Goal: Task Accomplishment & Management: Complete application form

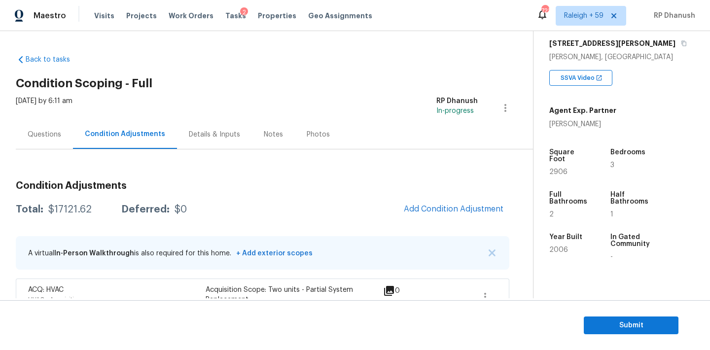
click at [42, 125] on div "Questions" at bounding box center [44, 134] width 57 height 29
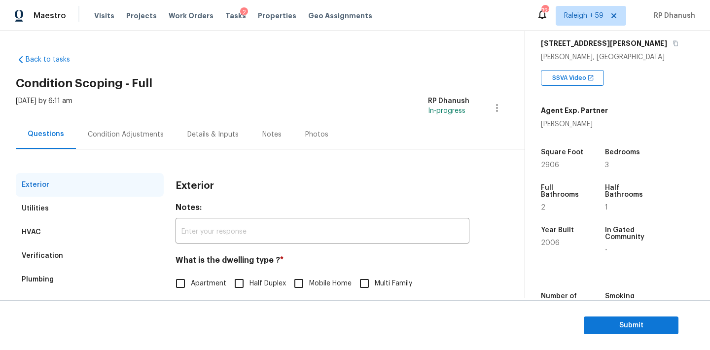
click at [125, 126] on div "Condition Adjustments" at bounding box center [126, 134] width 100 height 29
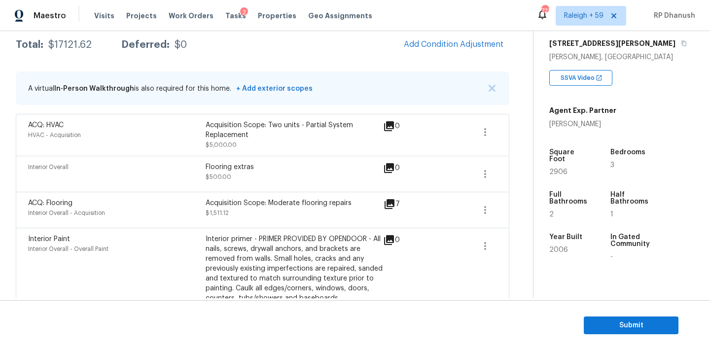
scroll to position [126, 0]
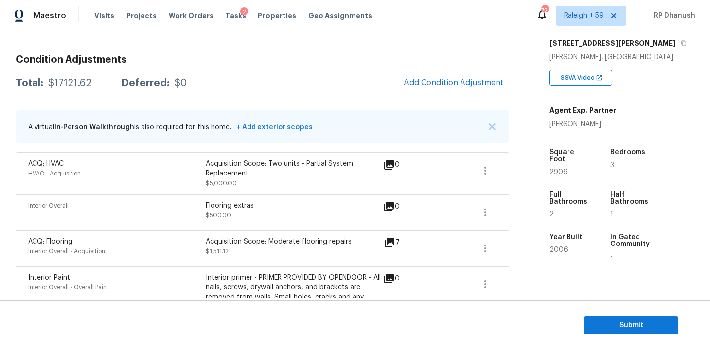
click at [73, 77] on div "Total: $17121.62 Deferred: $0 Add Condition Adjustment" at bounding box center [262, 83] width 493 height 22
copy div "$17121.62"
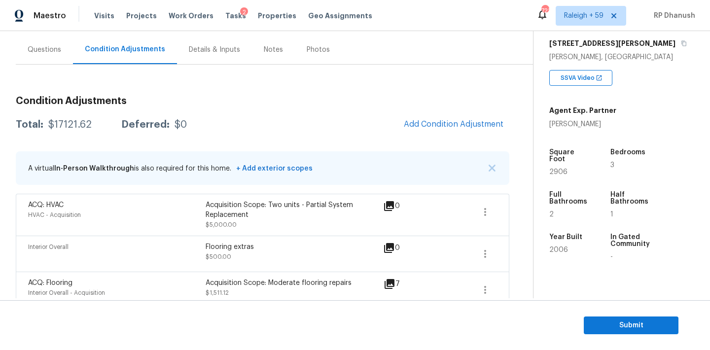
click at [61, 58] on div "Questions" at bounding box center [44, 49] width 57 height 29
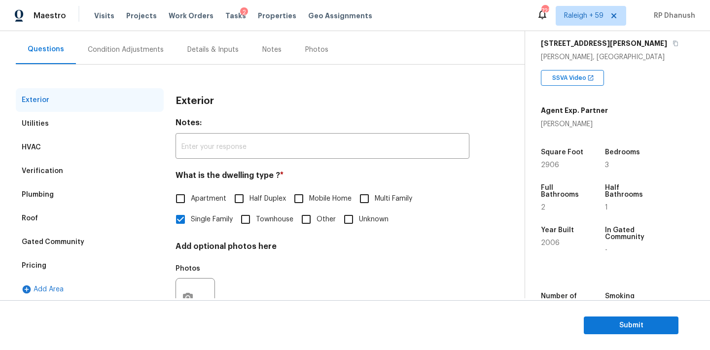
scroll to position [125, 0]
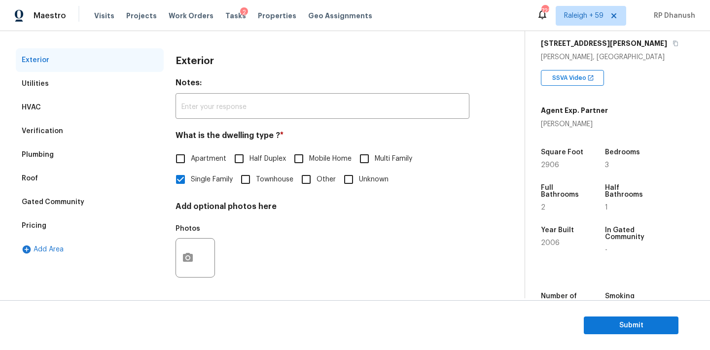
click at [35, 217] on div "Pricing" at bounding box center [90, 226] width 148 height 24
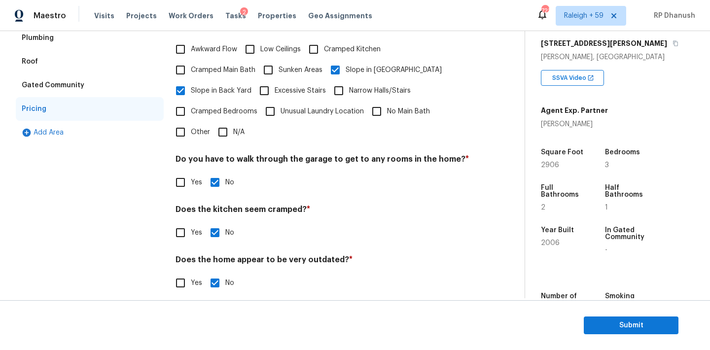
scroll to position [57, 0]
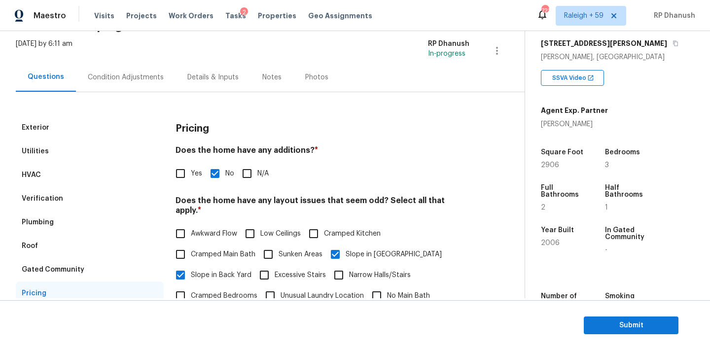
click at [31, 198] on div "Verification" at bounding box center [42, 199] width 41 height 10
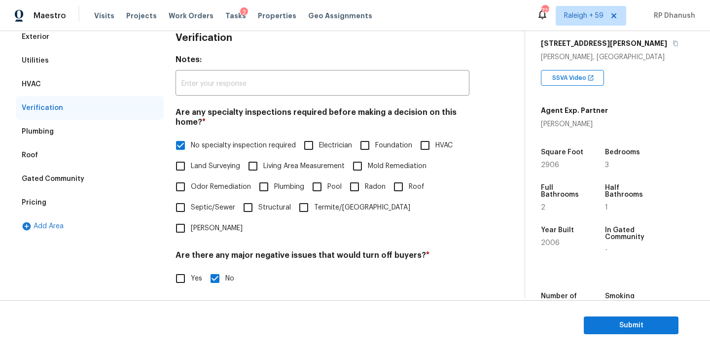
scroll to position [65, 0]
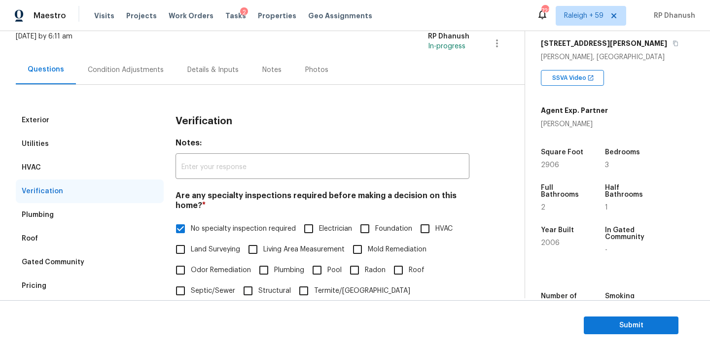
click at [138, 49] on div "Thu, Sep 11 2025 by 6:11 am RP Dhanush In-progress" at bounding box center [270, 44] width 509 height 24
click at [137, 74] on div "Condition Adjustments" at bounding box center [126, 70] width 76 height 10
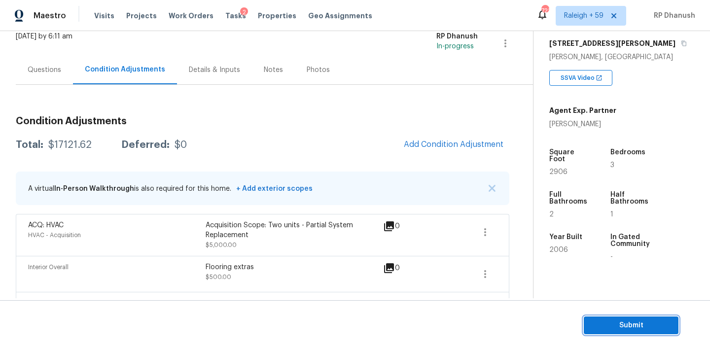
click at [624, 325] on span "Submit" at bounding box center [631, 325] width 79 height 12
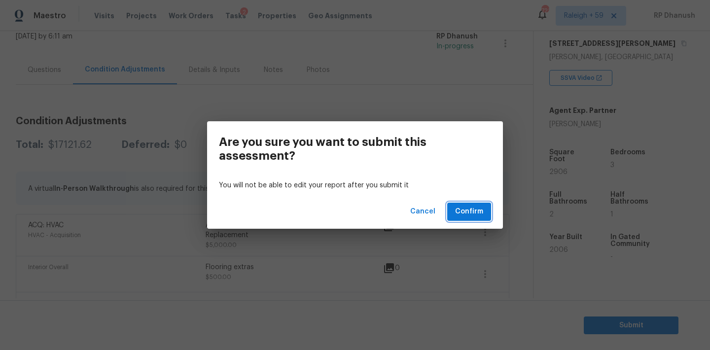
click at [467, 214] on span "Confirm" at bounding box center [469, 212] width 28 height 12
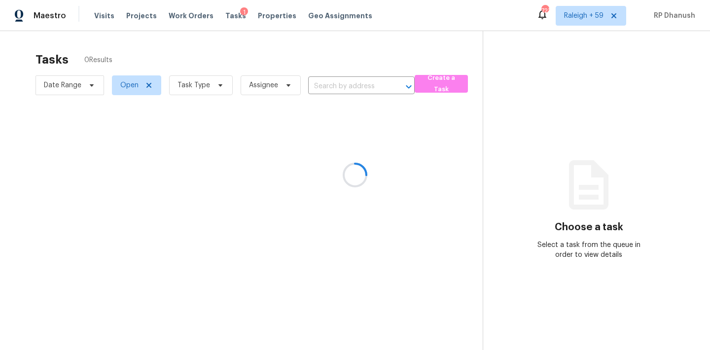
click at [348, 86] on div at bounding box center [355, 175] width 710 height 350
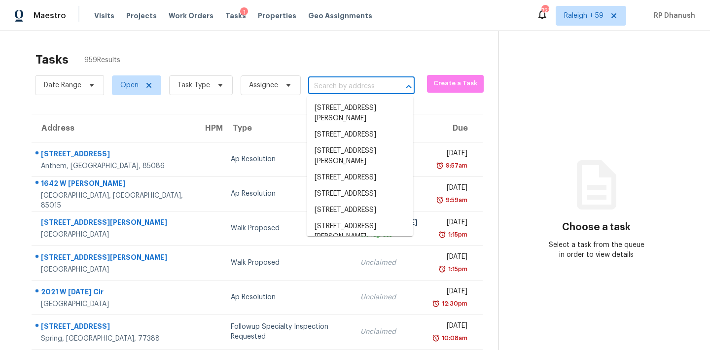
click at [348, 86] on input "text" at bounding box center [347, 86] width 79 height 15
paste input "[STREET_ADDRESS]"
type input "[STREET_ADDRESS]"
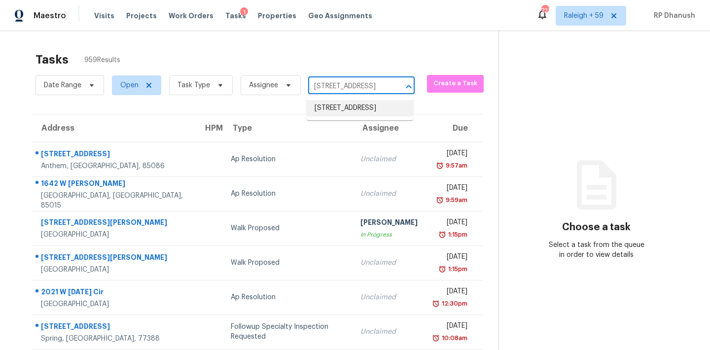
click at [340, 113] on li "[STREET_ADDRESS]" at bounding box center [360, 108] width 106 height 16
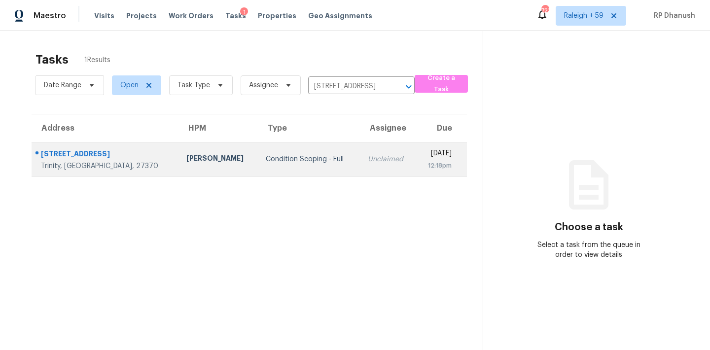
click at [360, 150] on td "Unclaimed" at bounding box center [388, 159] width 56 height 35
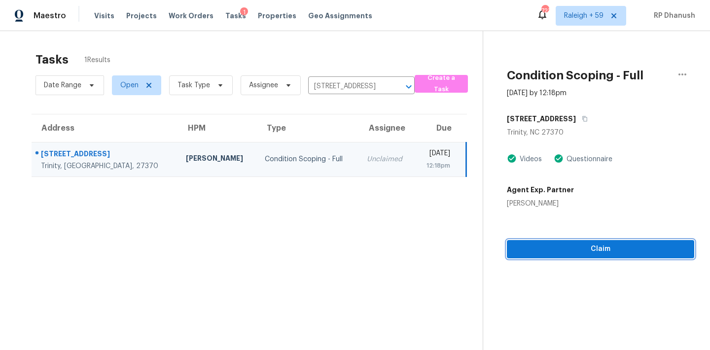
click at [527, 243] on span "Claim" at bounding box center [601, 249] width 172 height 12
click at [564, 247] on span "Start Assessment" at bounding box center [601, 249] width 172 height 12
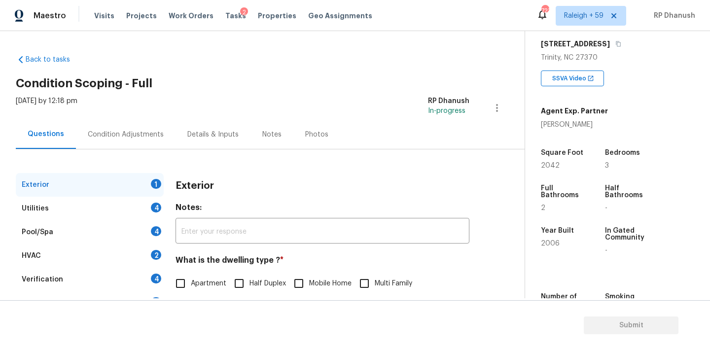
scroll to position [72, 0]
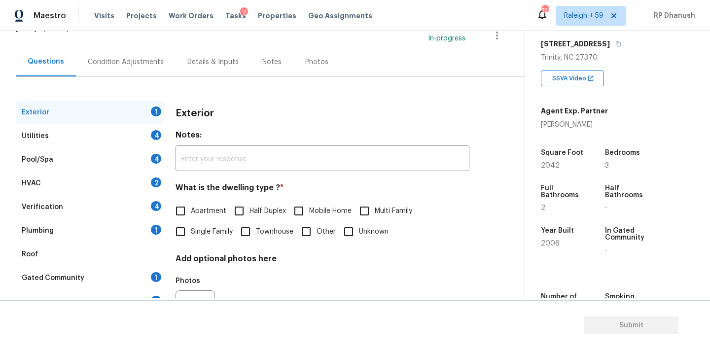
click at [207, 222] on label "Single Family" at bounding box center [201, 231] width 63 height 21
click at [191, 222] on input "Single Family" at bounding box center [180, 231] width 21 height 21
checkbox input "true"
click at [149, 229] on div "Plumbing 1" at bounding box center [90, 231] width 148 height 24
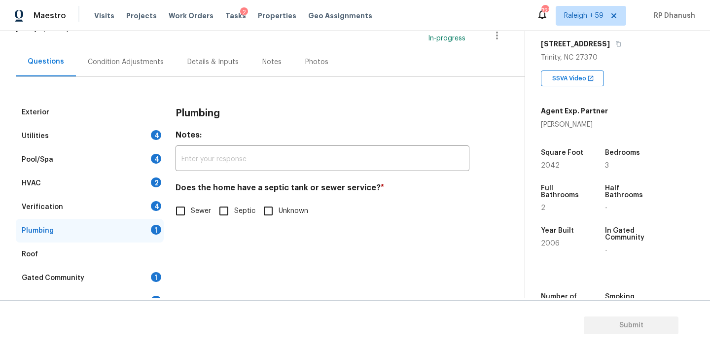
click at [183, 208] on input "Sewer" at bounding box center [180, 211] width 21 height 21
checkbox input "true"
click at [230, 195] on h4 "Does the home have a septic tank or sewer service? *" at bounding box center [322, 190] width 294 height 14
click at [230, 204] on input "Septic" at bounding box center [223, 211] width 21 height 21
checkbox input "true"
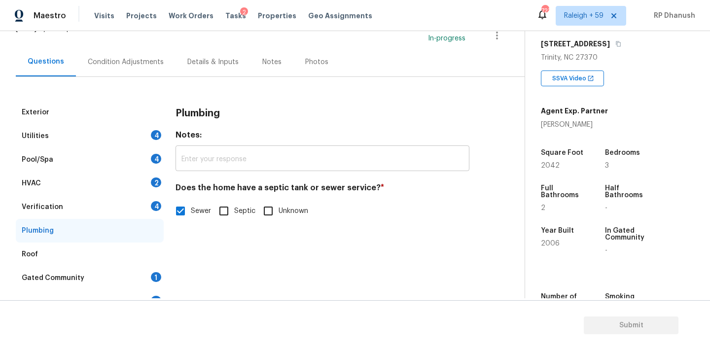
checkbox input "false"
click at [233, 161] on input "text" at bounding box center [322, 159] width 294 height 23
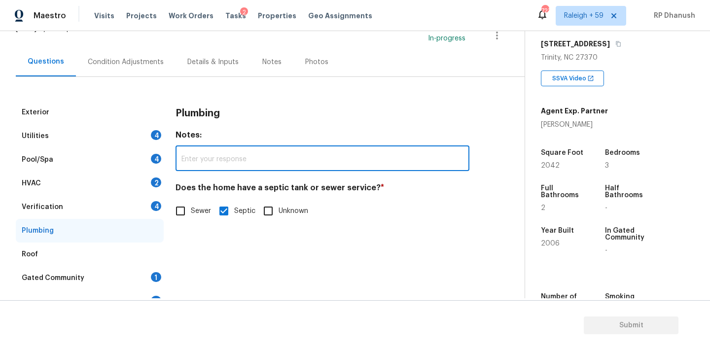
click at [235, 165] on input "text" at bounding box center [322, 159] width 294 height 23
paste input "The septic system was inspected and pumped within the last 6 months."
type input "The septic system was inspected and pumped within the last 6 months."
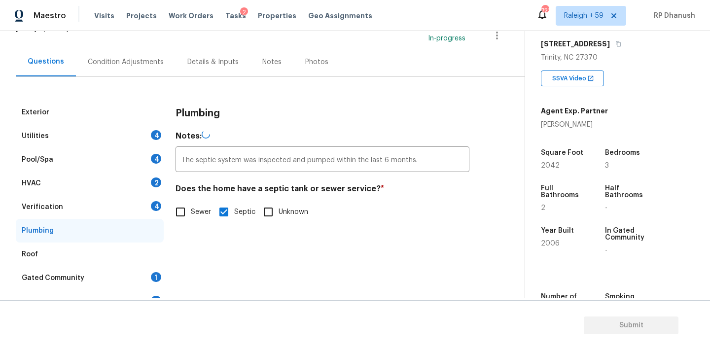
click at [141, 211] on div "Verification 4" at bounding box center [90, 207] width 148 height 24
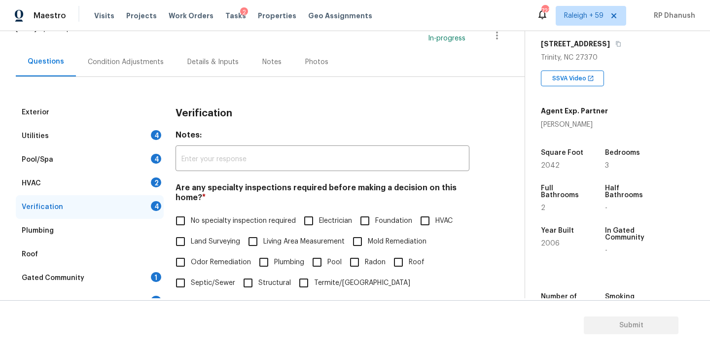
click at [186, 221] on input "No specialty inspection required" at bounding box center [180, 220] width 21 height 21
checkbox input "true"
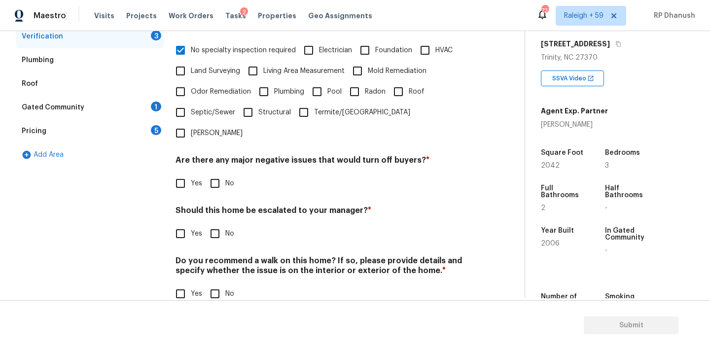
click at [221, 173] on input "No" at bounding box center [215, 183] width 21 height 21
checkbox input "true"
click at [218, 225] on div "Verification Notes: ​ Are any specialty inspections required before making a de…" at bounding box center [322, 123] width 294 height 387
click at [218, 256] on h4 "Do you recommend a walk on this home? If so, please provide details and specify…" at bounding box center [322, 268] width 294 height 24
drag, startPoint x: 218, startPoint y: 265, endPoint x: 218, endPoint y: 227, distance: 38.0
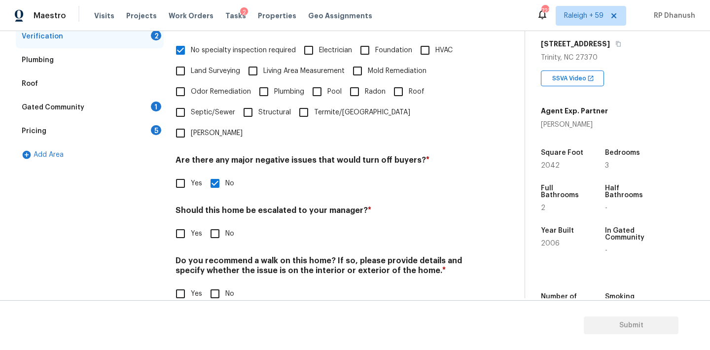
click at [218, 283] on input "No" at bounding box center [215, 293] width 21 height 21
checkbox input "true"
click at [215, 223] on input "No" at bounding box center [215, 233] width 21 height 21
checkbox input "true"
click at [149, 106] on div "Gated Community 1" at bounding box center [90, 108] width 148 height 24
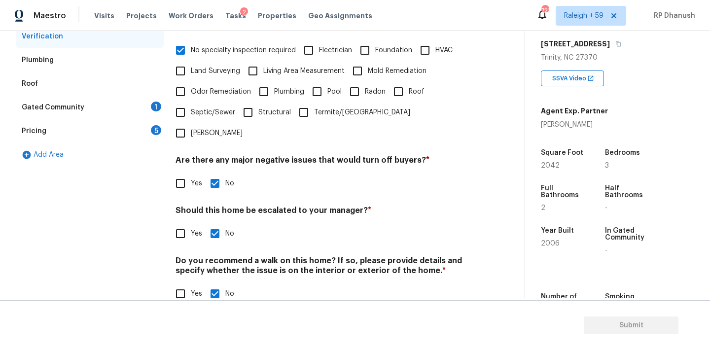
scroll to position [114, 0]
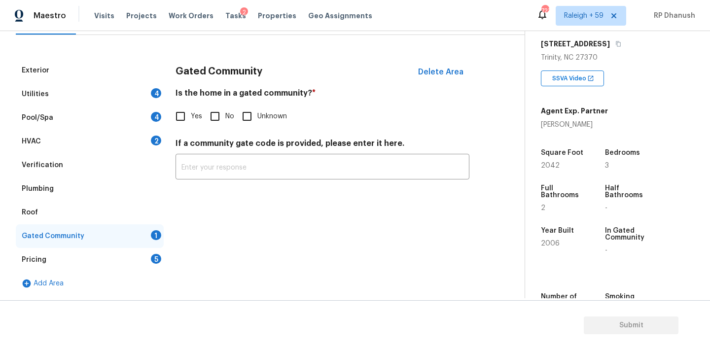
click at [225, 111] on span "No" at bounding box center [229, 116] width 9 height 10
click at [225, 111] on input "No" at bounding box center [215, 116] width 21 height 21
checkbox input "true"
click at [160, 258] on div "5" at bounding box center [156, 259] width 10 height 10
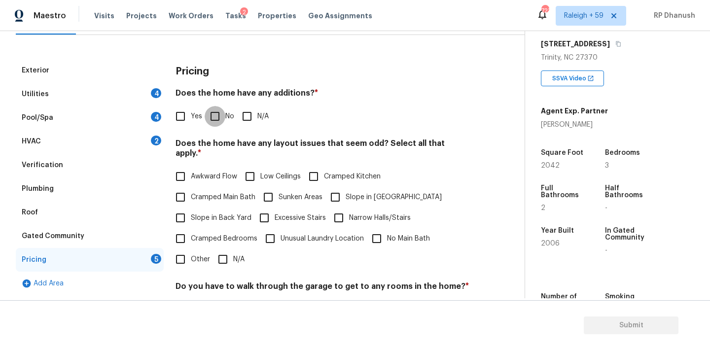
click at [208, 122] on input "No" at bounding box center [215, 116] width 21 height 21
checkbox input "true"
click at [368, 192] on span "Slope in [GEOGRAPHIC_DATA]" at bounding box center [394, 197] width 96 height 10
click at [346, 192] on input "Slope in [GEOGRAPHIC_DATA]" at bounding box center [335, 197] width 21 height 21
checkbox input "true"
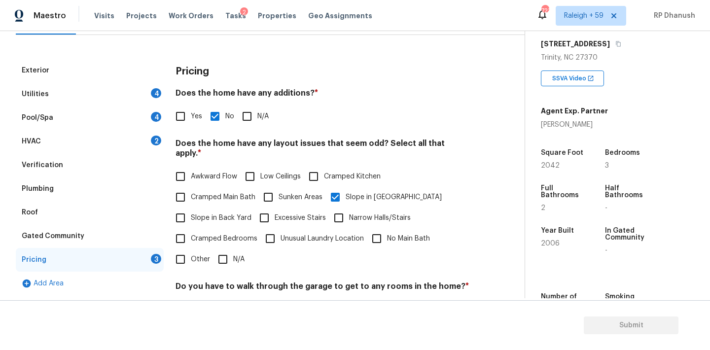
click at [191, 217] on label "Slope in Back Yard" at bounding box center [210, 218] width 81 height 21
click at [191, 217] on input "Slope in Back Yard" at bounding box center [180, 218] width 21 height 21
checkbox input "true"
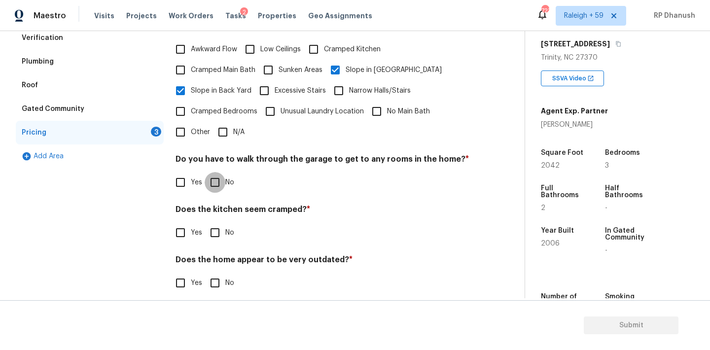
click at [215, 179] on input "No" at bounding box center [215, 182] width 21 height 21
checkbox input "true"
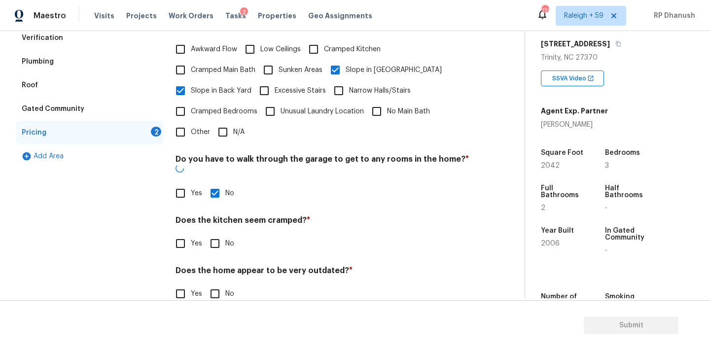
click at [215, 233] on input "No" at bounding box center [215, 243] width 21 height 21
checkbox input "true"
click at [215, 284] on input "No" at bounding box center [215, 294] width 21 height 21
checkbox input "true"
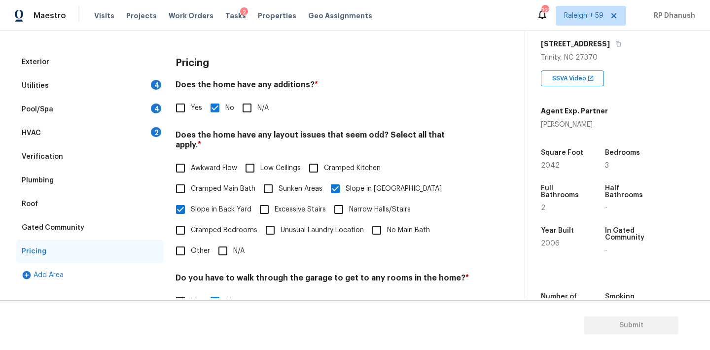
scroll to position [103, 0]
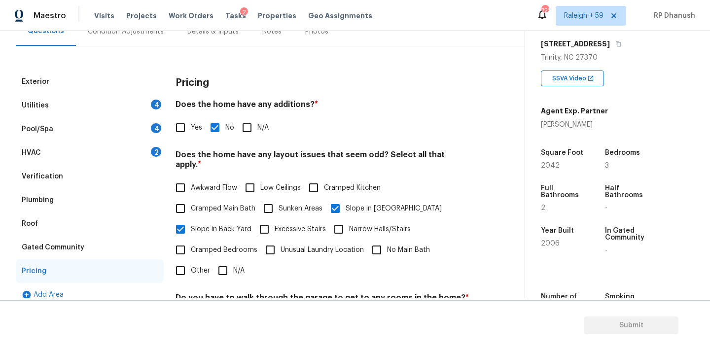
click at [148, 145] on div "HVAC 2" at bounding box center [90, 153] width 148 height 24
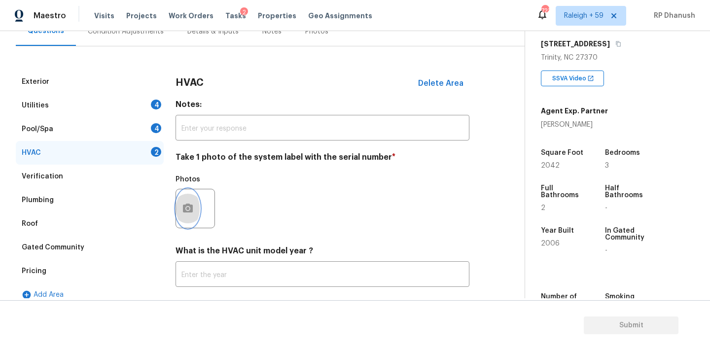
click at [186, 211] on icon "button" at bounding box center [188, 208] width 10 height 9
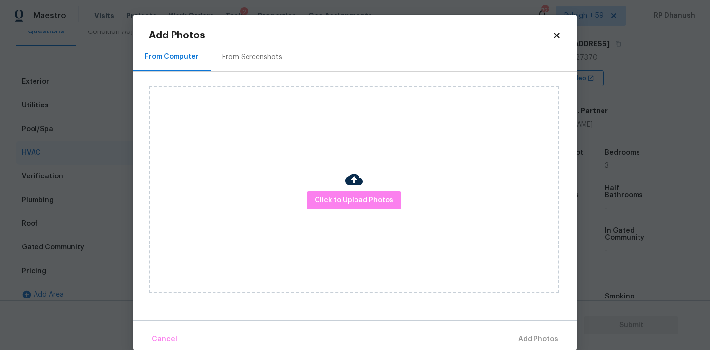
click at [246, 88] on div "Click to Upload Photos" at bounding box center [354, 189] width 410 height 207
click at [246, 69] on div "From Screenshots" at bounding box center [251, 56] width 83 height 29
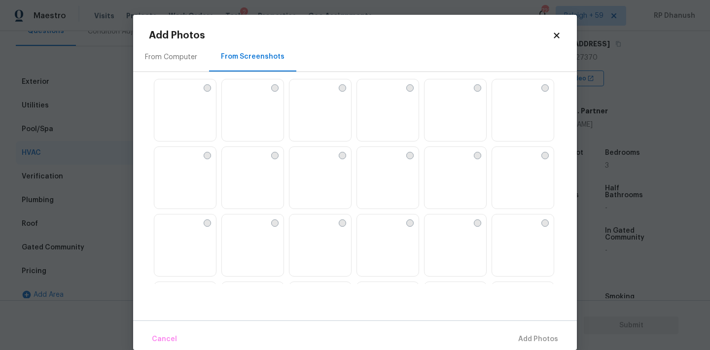
scroll to position [213, 0]
click at [373, 151] on img at bounding box center [365, 147] width 16 height 16
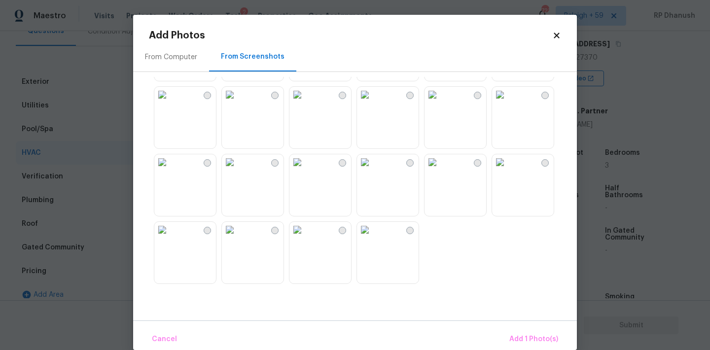
scroll to position [881, 0]
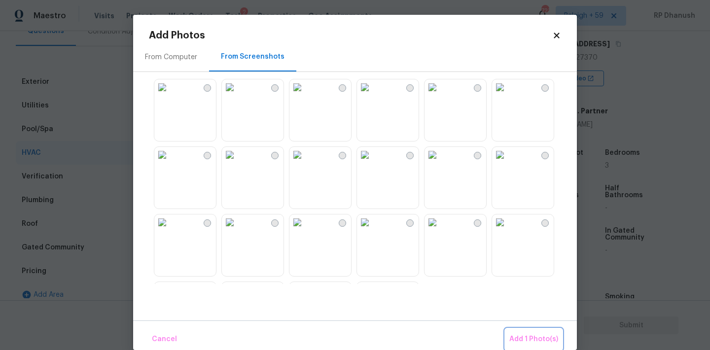
click at [538, 339] on span "Add 1 Photo(s)" at bounding box center [533, 339] width 49 height 12
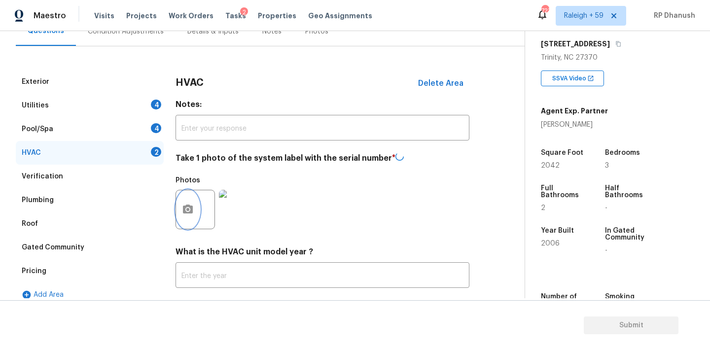
scroll to position [157, 0]
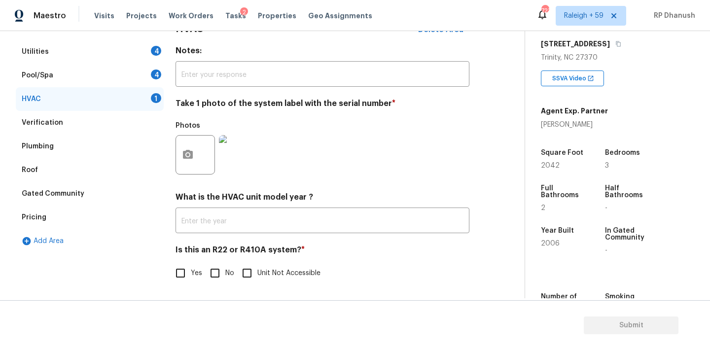
click at [222, 264] on input "No" at bounding box center [215, 273] width 21 height 21
checkbox input "true"
click at [145, 72] on div "Pool/Spa 4" at bounding box center [90, 77] width 148 height 24
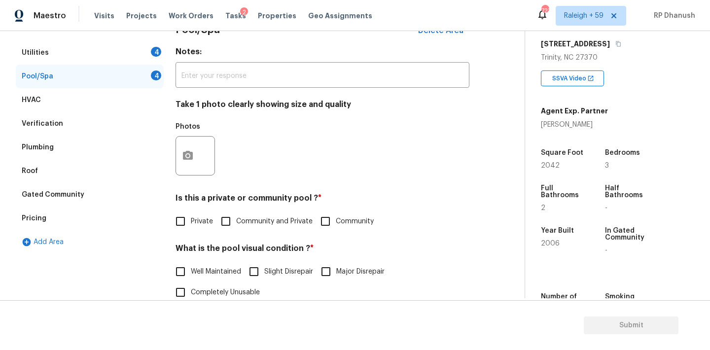
click at [200, 148] on div at bounding box center [194, 155] width 39 height 39
click at [194, 161] on button "button" at bounding box center [188, 156] width 24 height 38
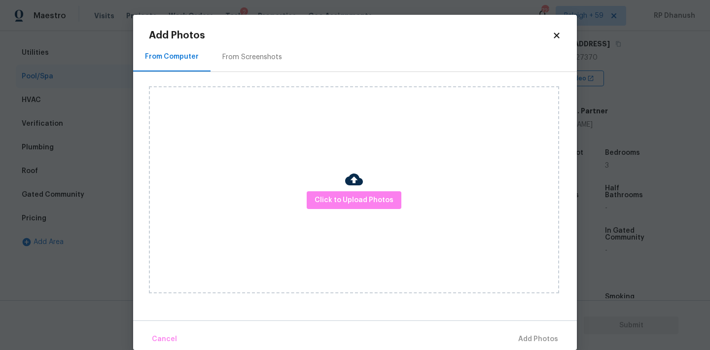
click at [249, 49] on div "From Screenshots" at bounding box center [251, 56] width 83 height 29
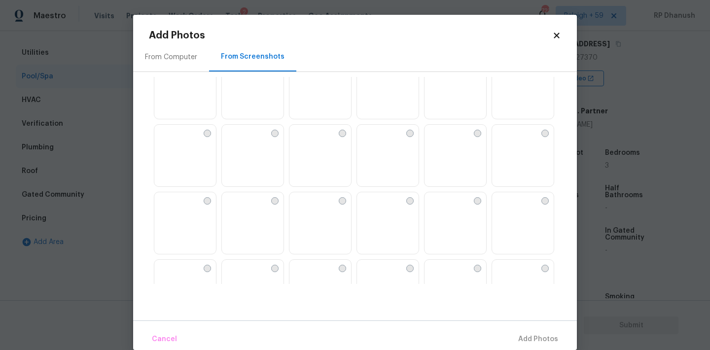
scroll to position [367, 0]
click at [373, 69] on img at bounding box center [365, 61] width 16 height 16
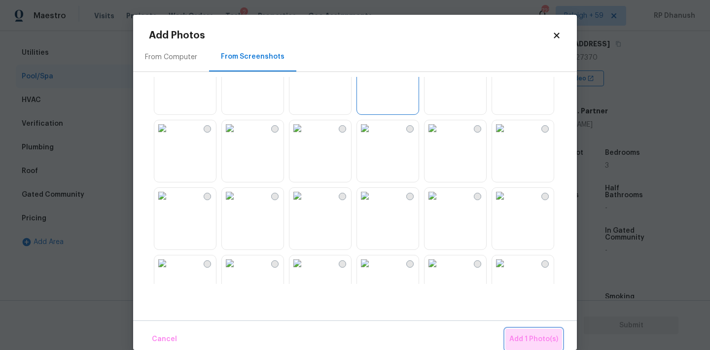
click at [552, 341] on span "Add 1 Photo(s)" at bounding box center [533, 339] width 49 height 12
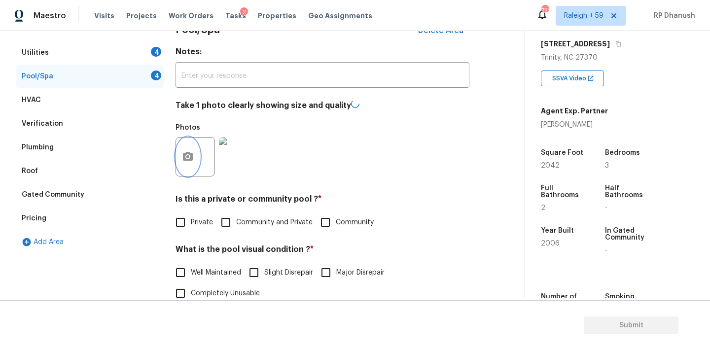
scroll to position [296, 0]
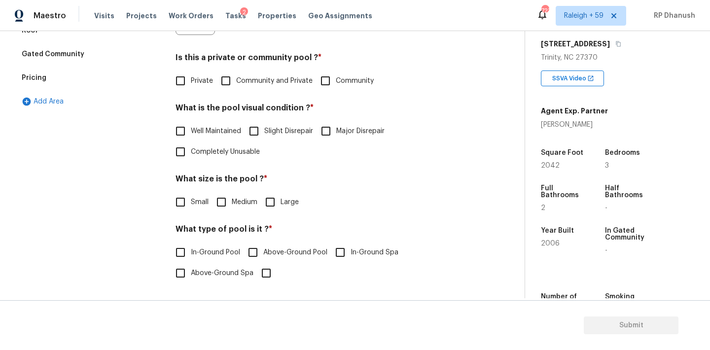
click at [202, 77] on span "Private" at bounding box center [202, 81] width 22 height 10
click at [191, 77] on input "Private" at bounding box center [180, 80] width 21 height 21
checkbox input "true"
click at [213, 154] on span "Completely Unusable" at bounding box center [225, 153] width 69 height 10
click at [191, 154] on input "Completely Unusable" at bounding box center [180, 152] width 21 height 21
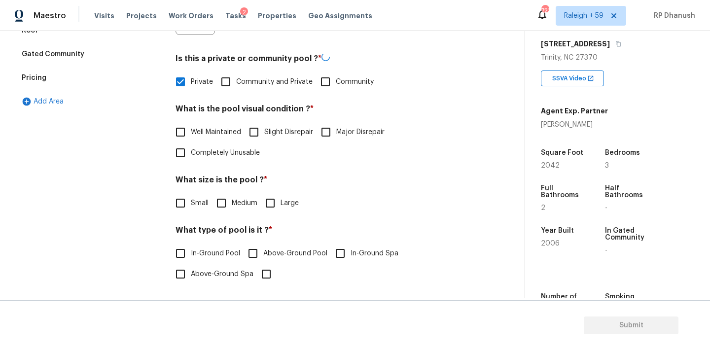
checkbox input "true"
click at [223, 202] on input "Medium" at bounding box center [221, 202] width 21 height 21
checkbox input "true"
click at [205, 255] on span "In-Ground Pool" at bounding box center [215, 253] width 49 height 10
click at [191, 255] on input "In-Ground Pool" at bounding box center [180, 253] width 21 height 21
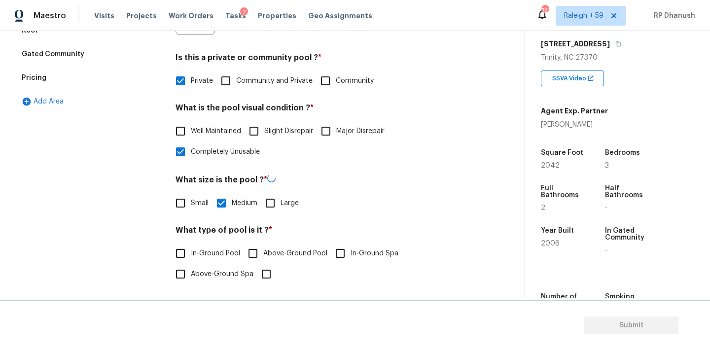
checkbox input "true"
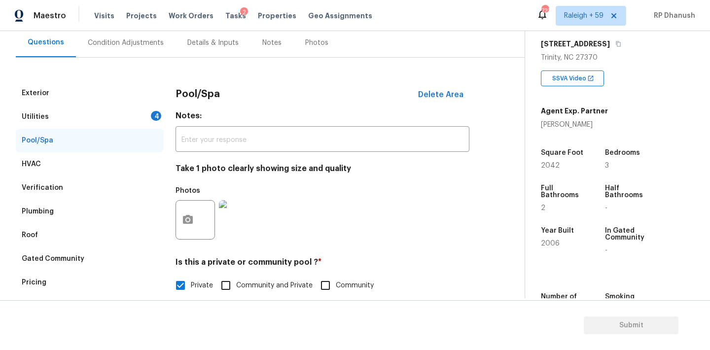
scroll to position [0, 0]
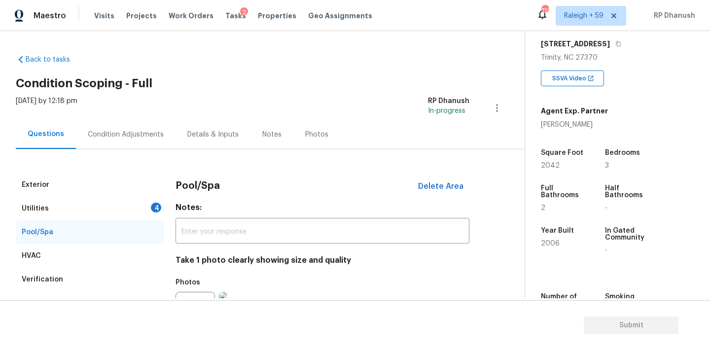
click at [153, 200] on div "Utilities 4" at bounding box center [90, 209] width 148 height 24
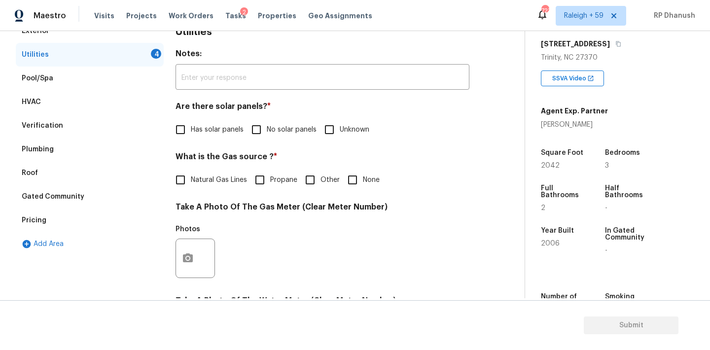
scroll to position [153, 0]
click at [251, 124] on input "No solar panels" at bounding box center [256, 130] width 21 height 21
checkbox input "true"
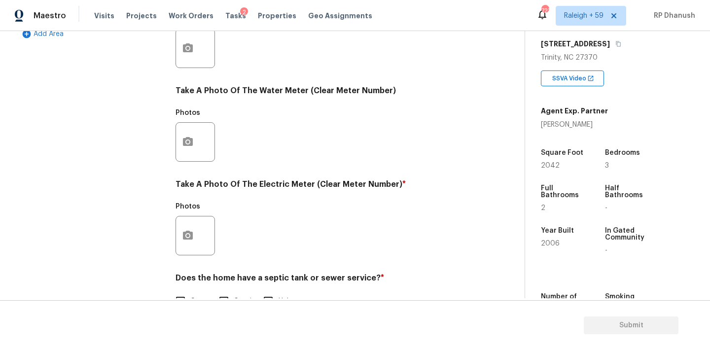
scroll to position [392, 0]
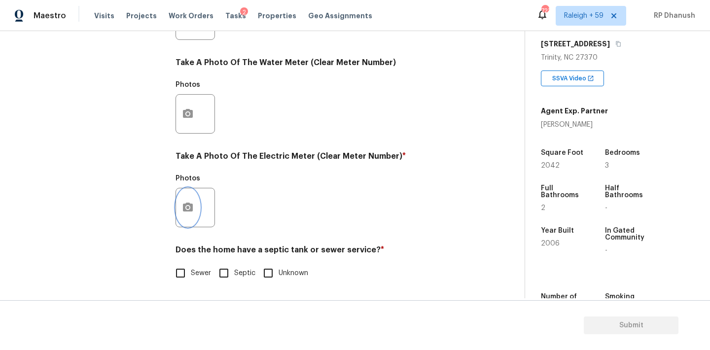
click at [193, 197] on button "button" at bounding box center [188, 207] width 24 height 38
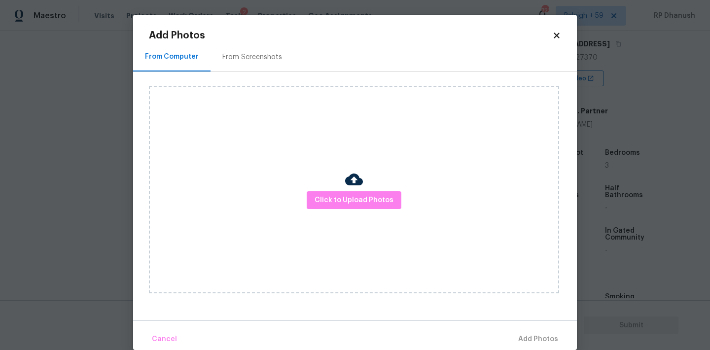
click at [246, 60] on div "From Screenshots" at bounding box center [252, 57] width 60 height 10
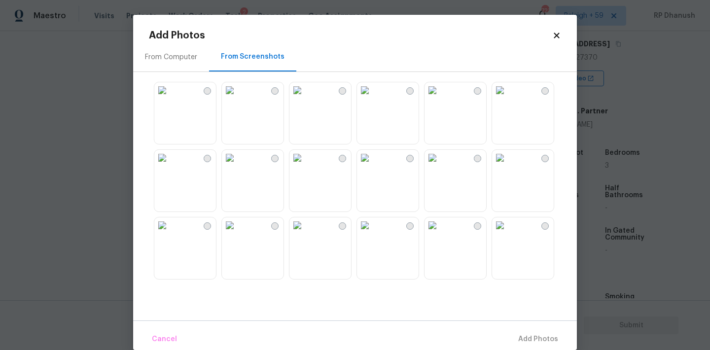
click at [373, 98] on img at bounding box center [365, 90] width 16 height 16
click at [537, 336] on span "Add 1 Photo(s)" at bounding box center [533, 339] width 49 height 12
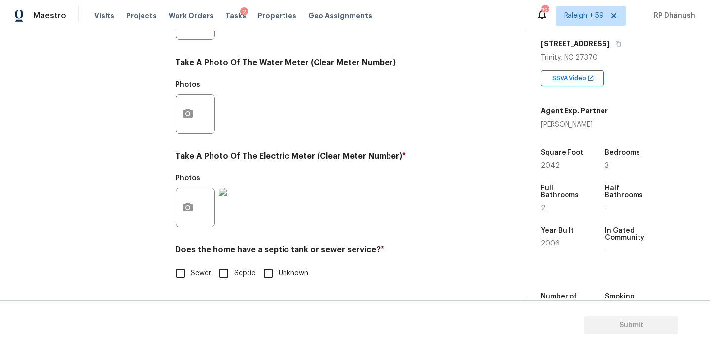
click at [193, 272] on span "Sewer" at bounding box center [201, 273] width 20 height 10
click at [191, 272] on input "Sewer" at bounding box center [180, 273] width 21 height 21
checkbox input "true"
click at [217, 289] on div "Utilities Notes: ​ Are there solar panels? * Has solar panels No solar panels U…" at bounding box center [322, 38] width 294 height 514
click at [220, 274] on input "Septic" at bounding box center [223, 273] width 21 height 21
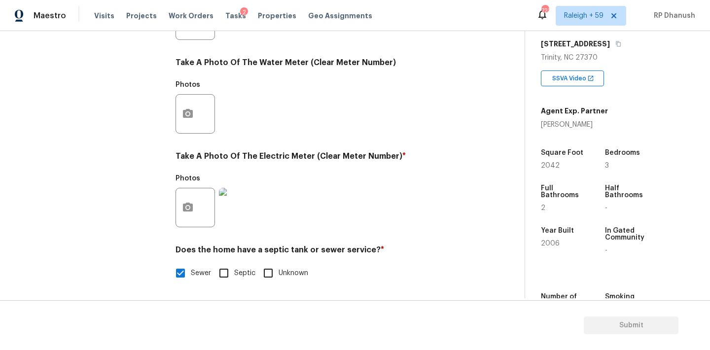
checkbox input "true"
checkbox input "false"
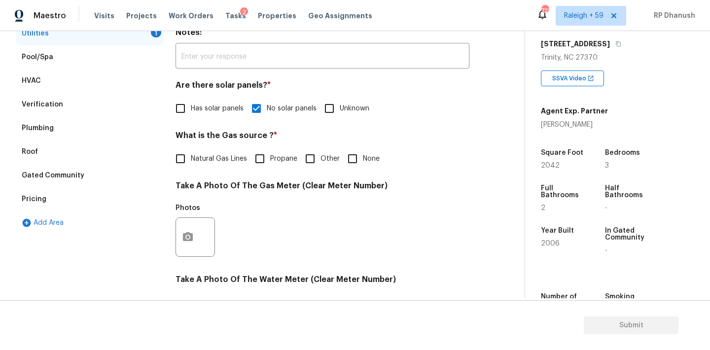
scroll to position [240, 0]
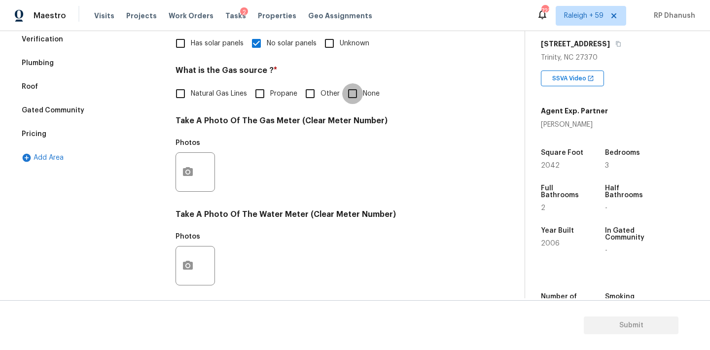
click at [356, 83] on input "None" at bounding box center [352, 93] width 21 height 21
checkbox input "true"
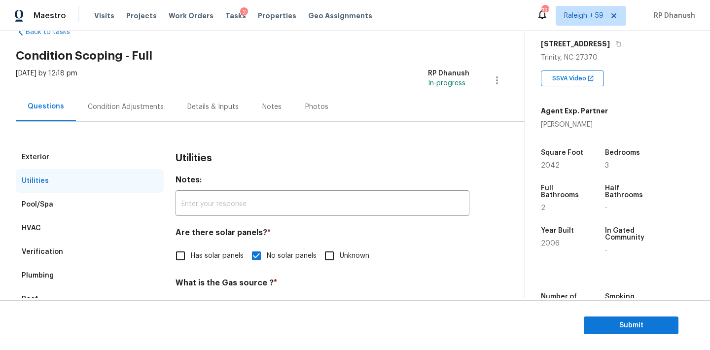
scroll to position [22, 0]
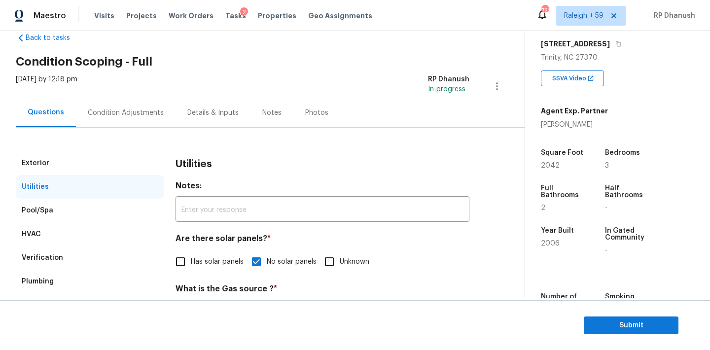
click at [139, 119] on div "Condition Adjustments" at bounding box center [126, 112] width 100 height 29
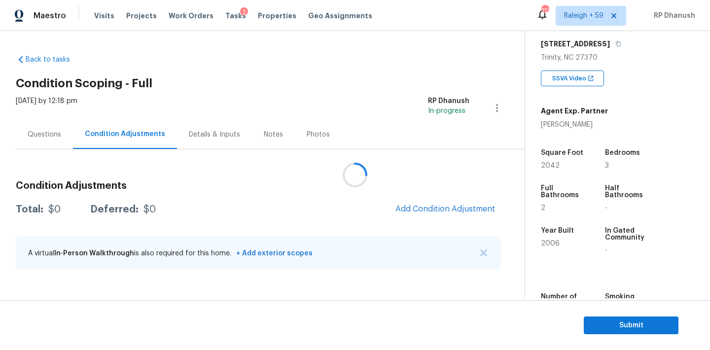
click at [435, 212] on div at bounding box center [355, 175] width 710 height 350
click at [435, 212] on span "Add Condition Adjustment" at bounding box center [445, 209] width 100 height 9
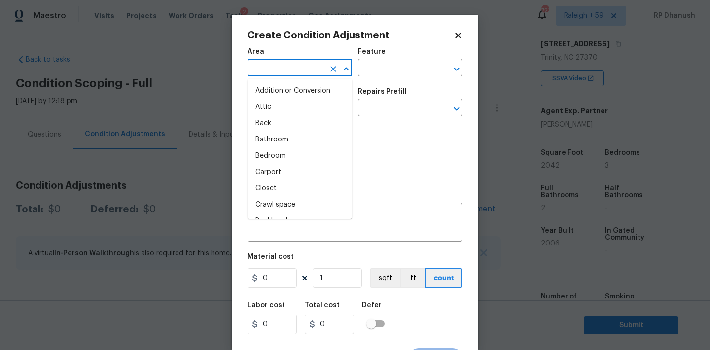
click at [306, 64] on input "text" at bounding box center [285, 68] width 77 height 15
type input "ex"
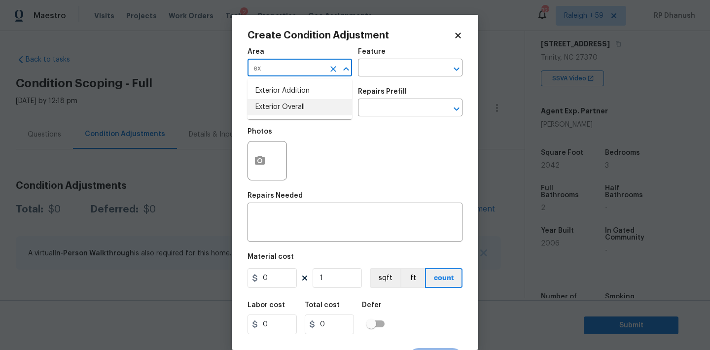
click at [276, 104] on li "Exterior Overall" at bounding box center [299, 107] width 105 height 16
type input "Exterior Overall"
click at [385, 74] on input "text" at bounding box center [396, 68] width 77 height 15
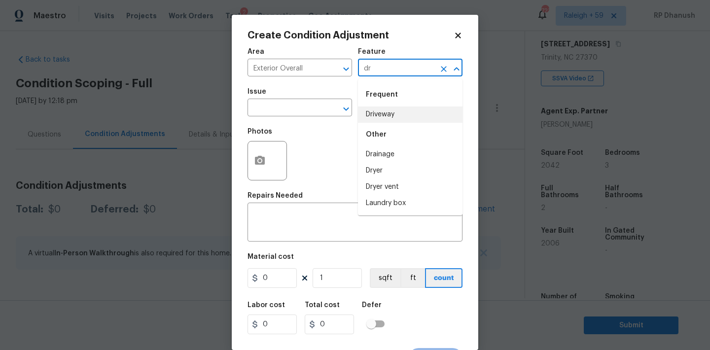
click at [377, 111] on li "Driveway" at bounding box center [410, 114] width 105 height 16
type input "Driveway"
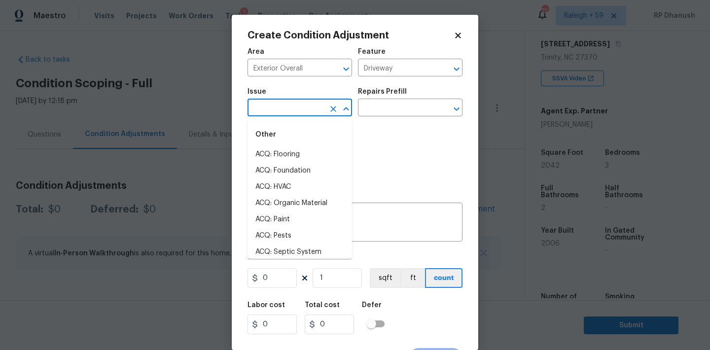
click at [318, 111] on input "text" at bounding box center [285, 108] width 77 height 15
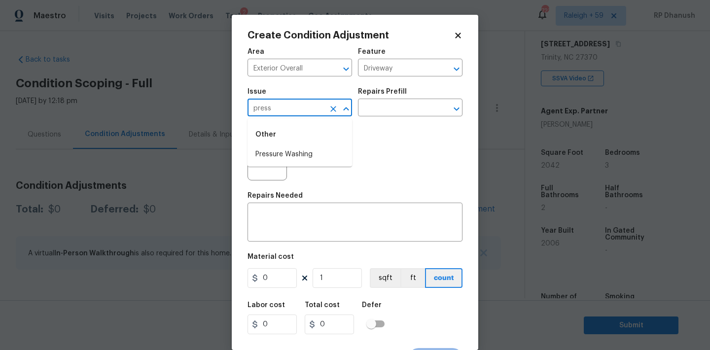
click at [307, 155] on li "Pressure Washing" at bounding box center [299, 154] width 105 height 16
type input "Pressure Washing"
click at [398, 116] on input "text" at bounding box center [396, 108] width 77 height 15
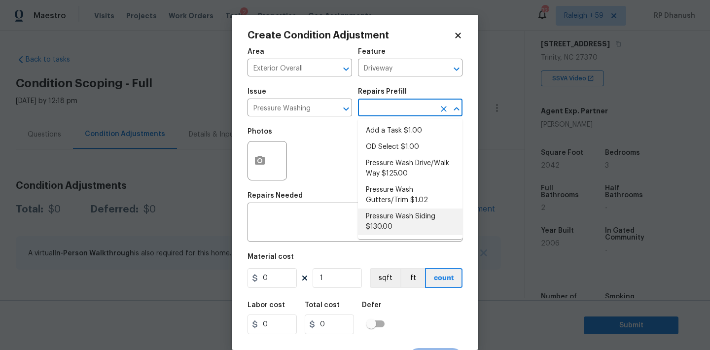
click at [375, 218] on li "Pressure Wash Siding $130.00" at bounding box center [410, 222] width 105 height 27
type input "Siding"
type textarea "Protect areas as needed for pressure washing. Pressure wash the siding on the h…"
type input "130"
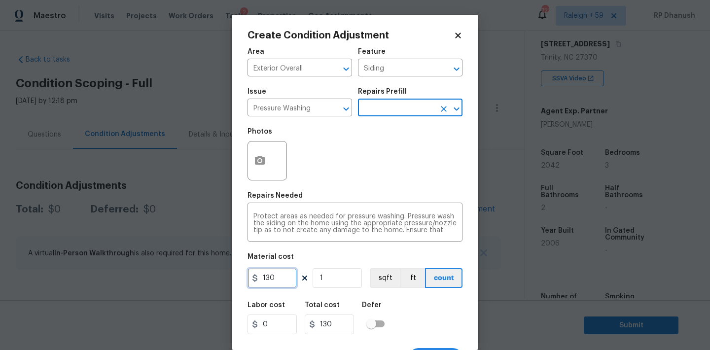
click at [280, 277] on input "130" at bounding box center [271, 278] width 49 height 20
type input "200"
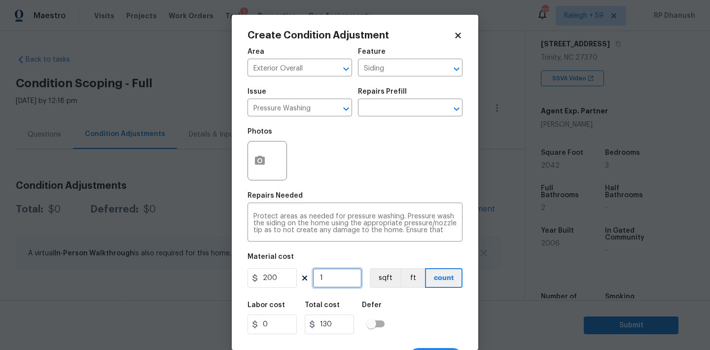
type input "200"
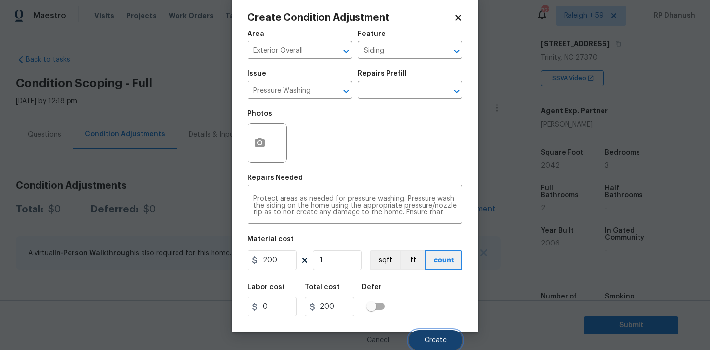
click at [424, 343] on button "Create" at bounding box center [436, 340] width 54 height 20
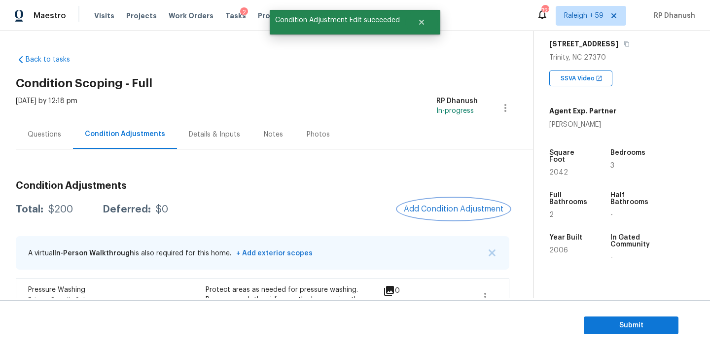
scroll to position [75, 0]
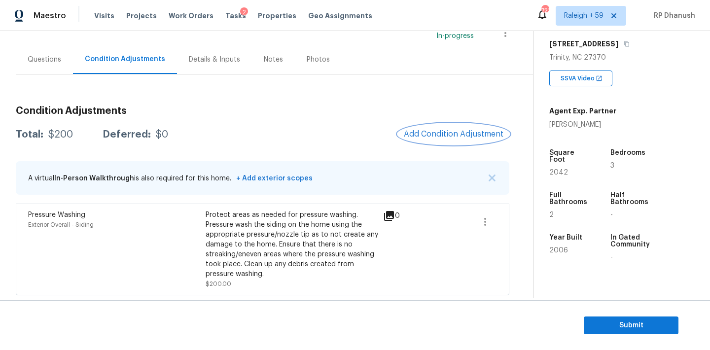
click at [442, 138] on span "Add Condition Adjustment" at bounding box center [454, 134] width 100 height 9
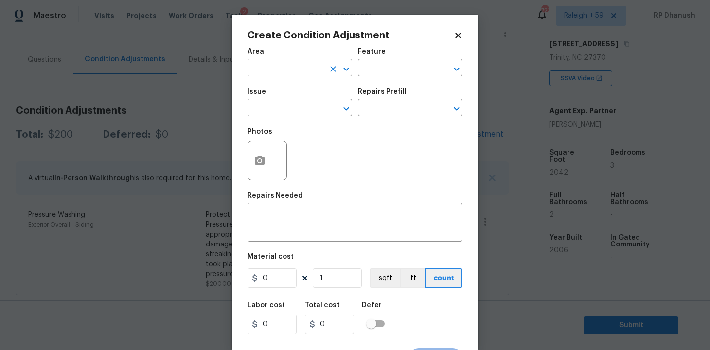
click at [302, 75] on input "text" at bounding box center [285, 68] width 77 height 15
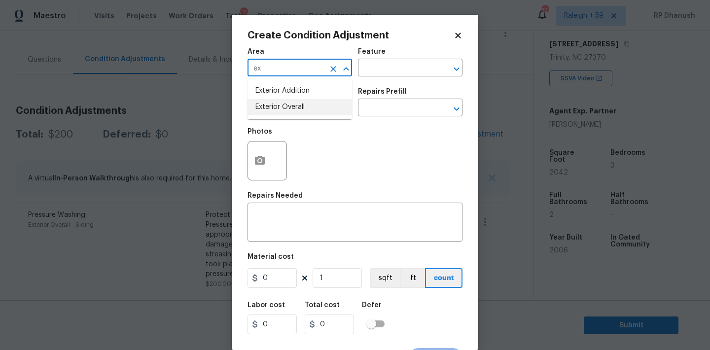
click at [283, 105] on li "Exterior Overall" at bounding box center [299, 107] width 105 height 16
type input "Exterior Overall"
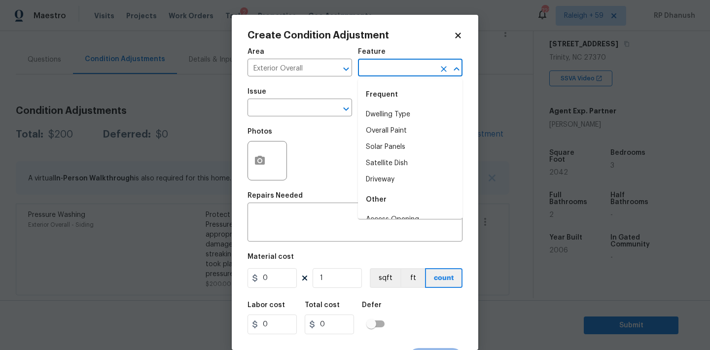
click at [383, 68] on input "text" at bounding box center [396, 68] width 77 height 15
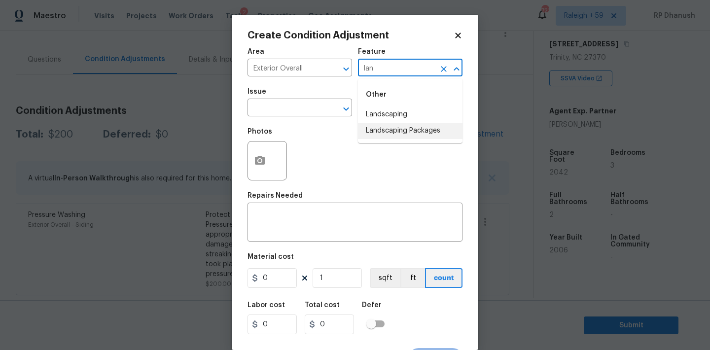
click at [388, 135] on li "Landscaping Packages" at bounding box center [410, 131] width 105 height 16
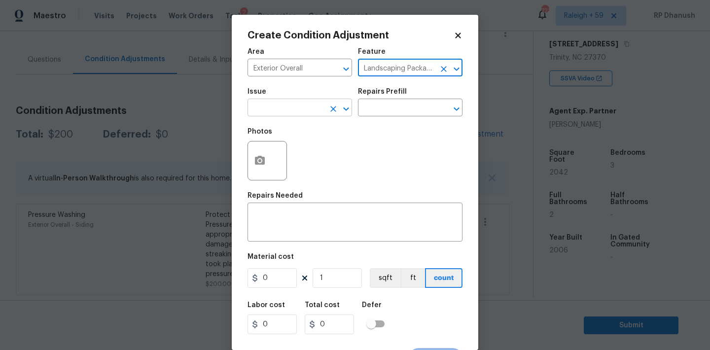
type input "Landscaping Packages"
click at [288, 113] on input "text" at bounding box center [285, 108] width 77 height 15
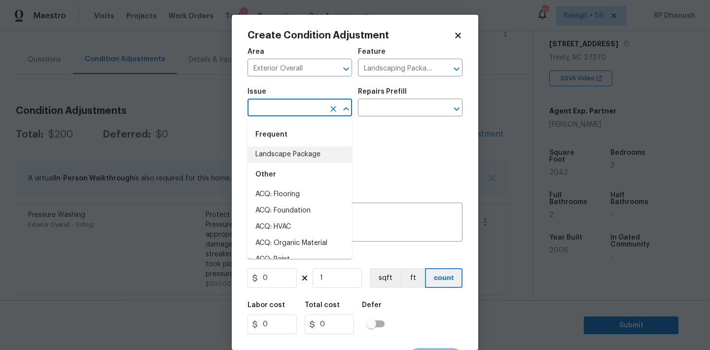
click at [281, 153] on li "Landscape Package" at bounding box center [299, 154] width 105 height 16
type input "Landscape Package"
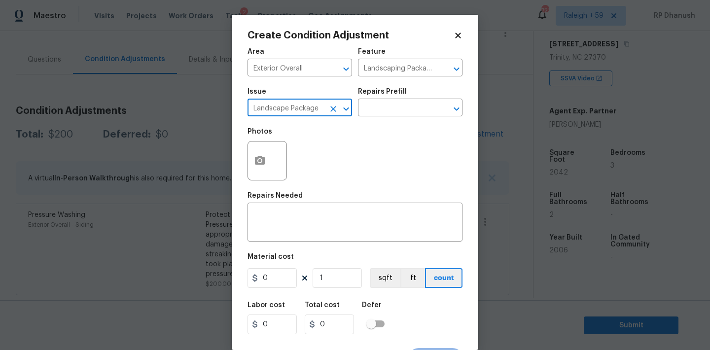
click at [393, 99] on div "Repairs Prefill" at bounding box center [410, 94] width 105 height 13
click at [392, 107] on input "text" at bounding box center [396, 108] width 77 height 15
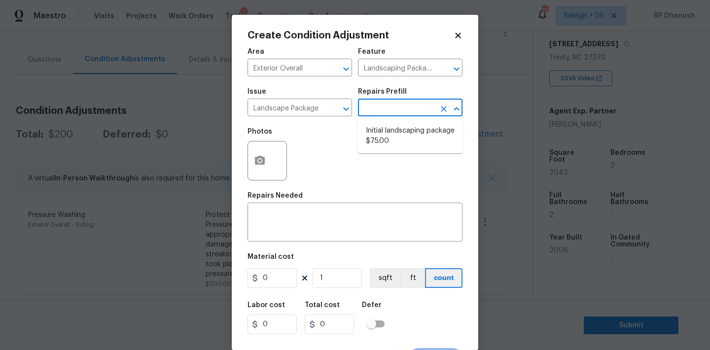
click at [388, 130] on li "Initial landscaping package $75.00" at bounding box center [410, 136] width 105 height 27
type input "Home Readiness Packages"
type textarea "Mowing of grass up to 6" in height. Mow, edge along driveways & sidewalks, trim…"
type input "75"
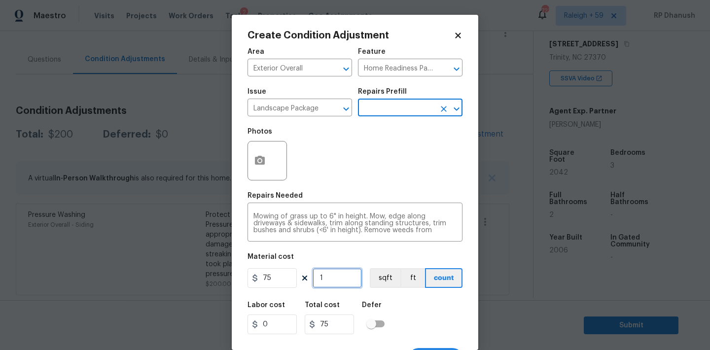
click at [343, 287] on input "1" at bounding box center [337, 278] width 49 height 20
type input "0"
type input "7"
type input "525"
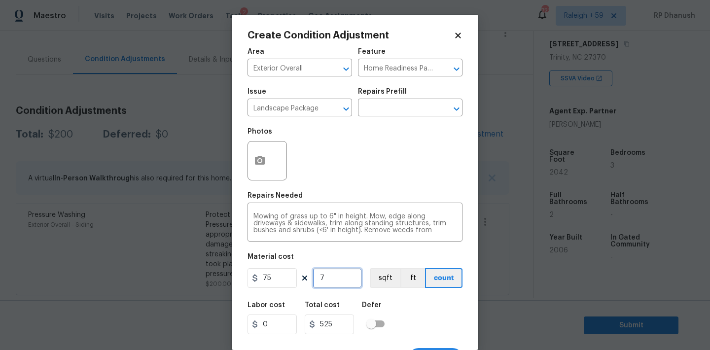
type input "7"
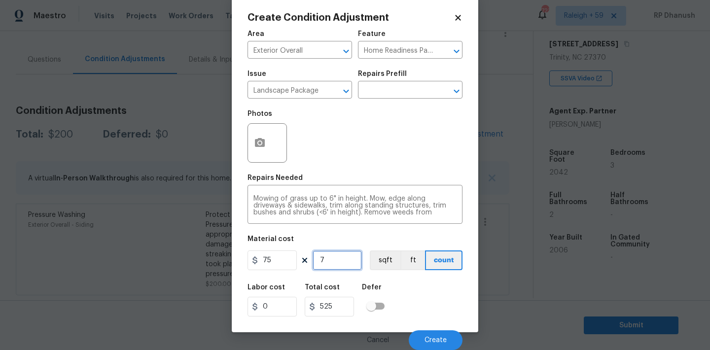
click at [345, 264] on input "7" at bounding box center [337, 260] width 49 height 20
type input "0"
type input "5"
type input "375"
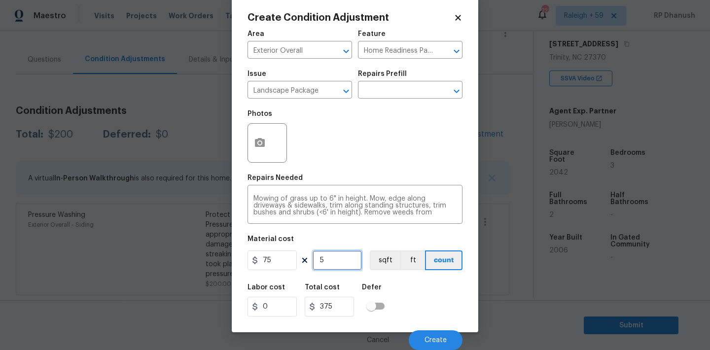
type input "5"
click at [438, 334] on button "Create" at bounding box center [436, 340] width 54 height 20
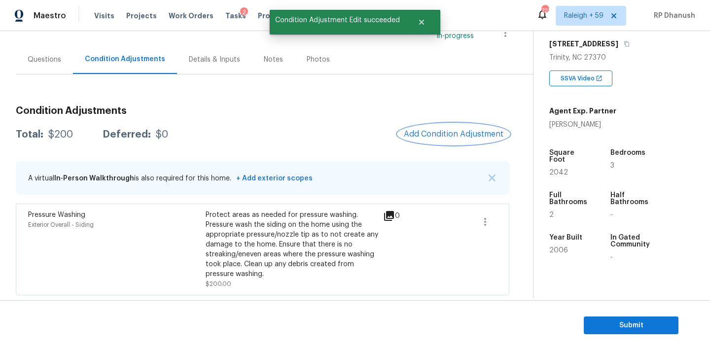
scroll to position [0, 0]
click at [479, 139] on button "Add Condition Adjustment" at bounding box center [453, 134] width 111 height 21
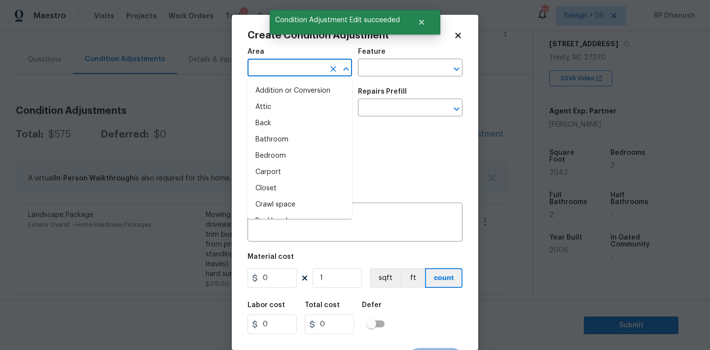
click at [306, 69] on input "text" at bounding box center [285, 68] width 77 height 15
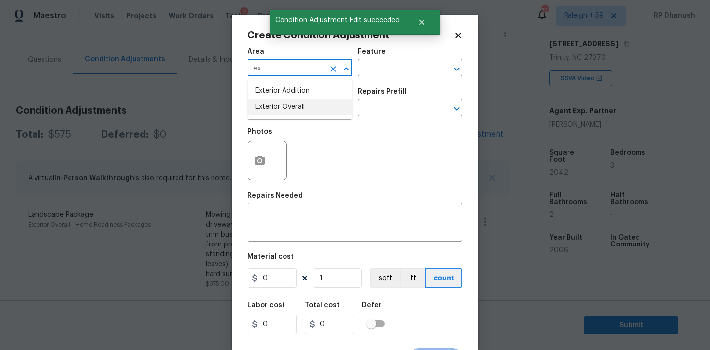
click at [290, 104] on li "Exterior Overall" at bounding box center [299, 107] width 105 height 16
type input "Exterior Overall"
click at [388, 72] on input "text" at bounding box center [396, 68] width 77 height 15
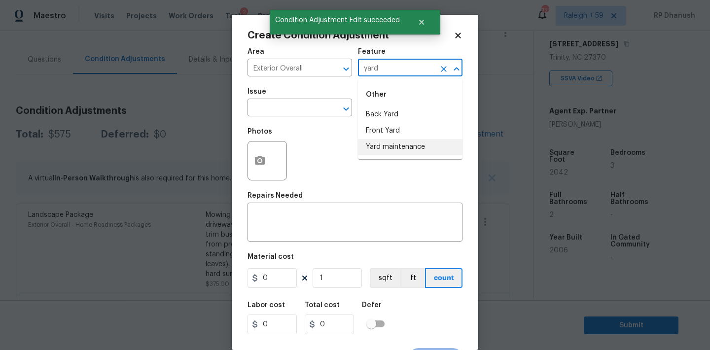
click at [377, 148] on li "Yard maintenance" at bounding box center [410, 147] width 105 height 16
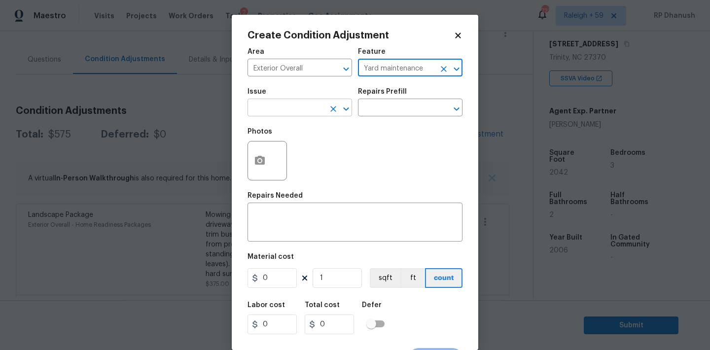
type input "Yard maintenance"
click at [304, 107] on input "text" at bounding box center [285, 108] width 77 height 15
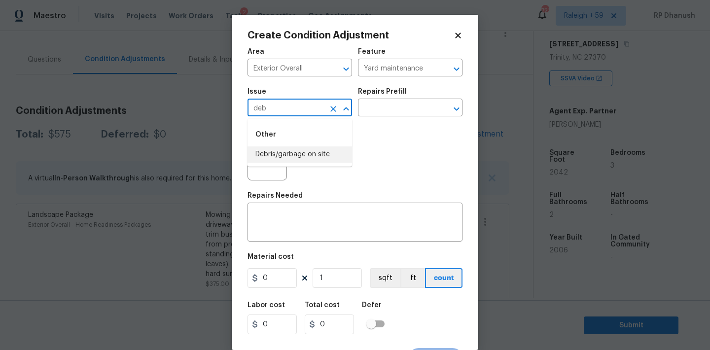
click at [302, 148] on li "Debris/garbage on site" at bounding box center [299, 154] width 105 height 16
type input "Debris/garbage on site"
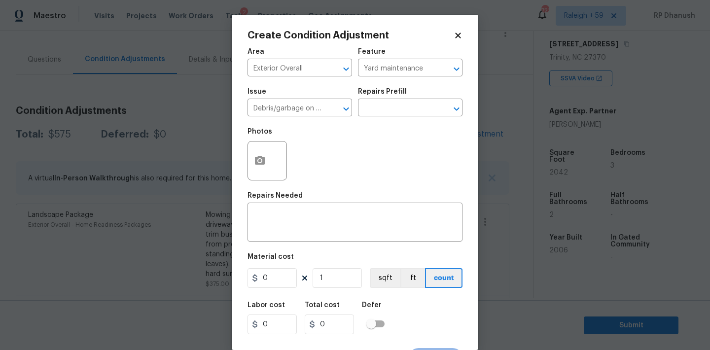
click at [393, 101] on div "Repairs Prefill" at bounding box center [410, 94] width 105 height 13
click at [391, 113] on input "text" at bounding box center [396, 108] width 77 height 15
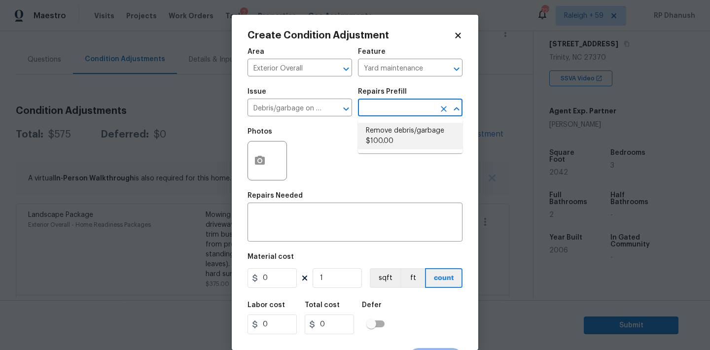
click at [393, 128] on li "Remove debris/garbage $100.00" at bounding box center [410, 136] width 105 height 27
type textarea "Remove, haul off, and properly dispose of any debris left by seller to offsite …"
type input "100"
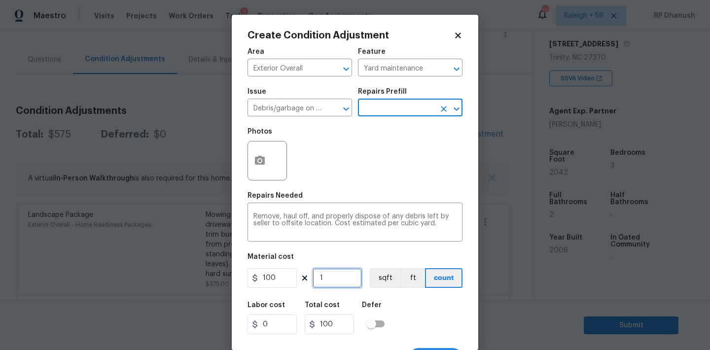
click at [337, 278] on input "1" at bounding box center [337, 278] width 49 height 20
type input "0"
type input "1"
type input "100"
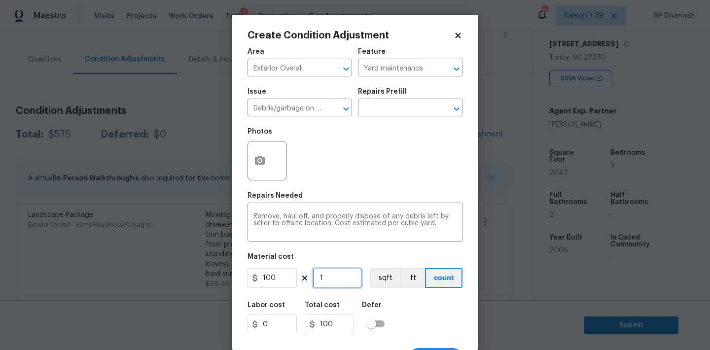
type input "12"
type input "1200"
type input "12"
click at [437, 224] on textarea "Remove, haul off, and properly dispose of any debris left by seller to offsite …" at bounding box center [354, 223] width 203 height 21
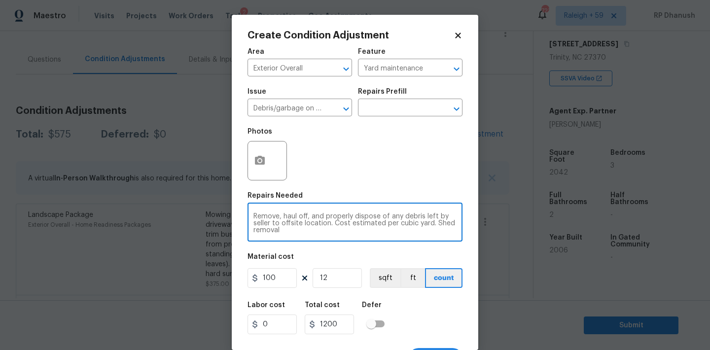
type textarea "Remove, haul off, and properly dispose of any debris left by seller to offsite …"
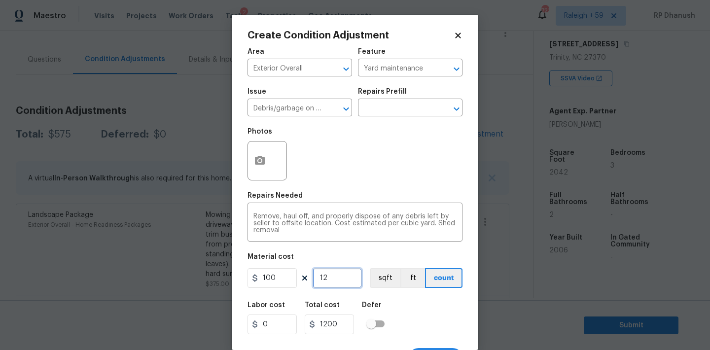
click at [351, 276] on input "12" at bounding box center [337, 278] width 49 height 20
type input "1"
type input "100"
type input "17"
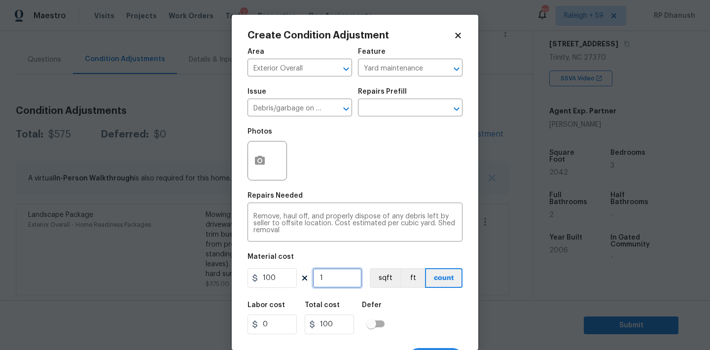
type input "1700"
type input "17"
click at [263, 165] on icon "button" at bounding box center [260, 161] width 12 height 12
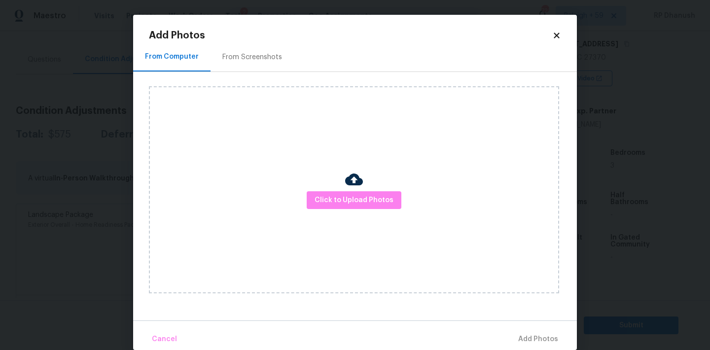
click at [254, 53] on div "From Screenshots" at bounding box center [252, 57] width 60 height 10
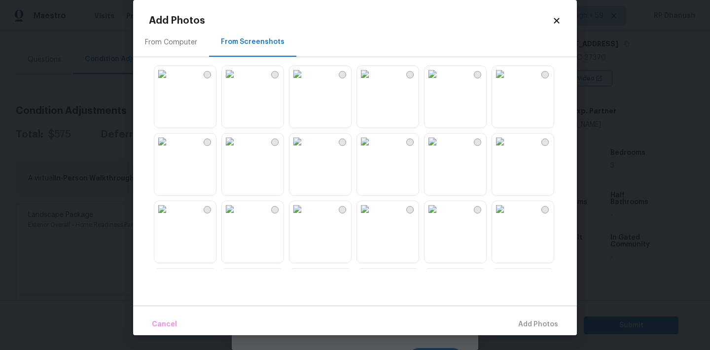
scroll to position [134, 0]
click at [558, 24] on icon at bounding box center [556, 20] width 9 height 9
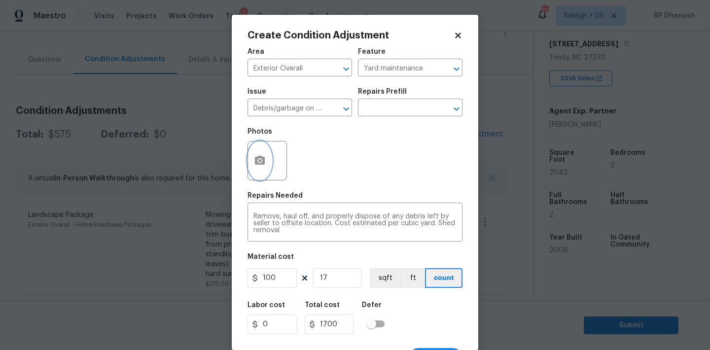
scroll to position [18, 0]
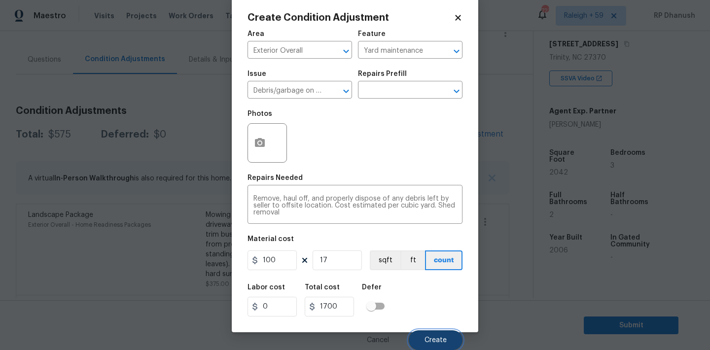
click at [416, 341] on button "Create" at bounding box center [436, 340] width 54 height 20
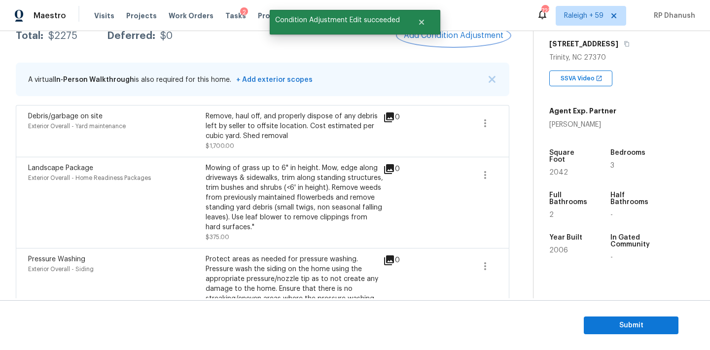
scroll to position [153, 0]
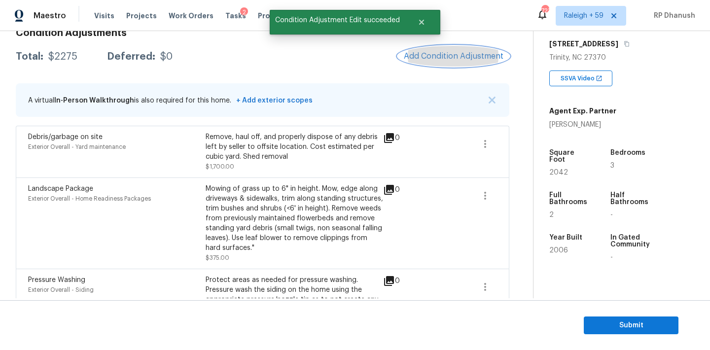
click at [455, 64] on button "Add Condition Adjustment" at bounding box center [453, 56] width 111 height 21
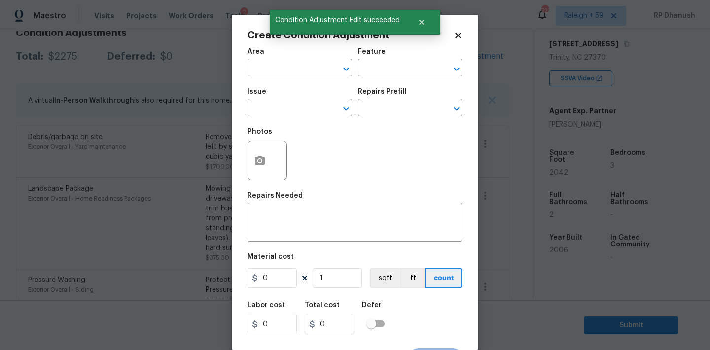
click at [299, 61] on div "Area" at bounding box center [299, 54] width 105 height 13
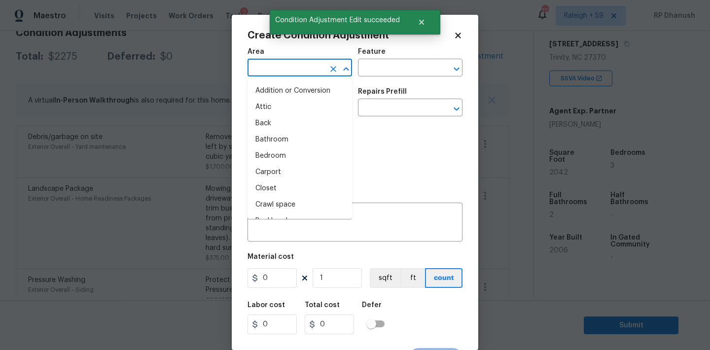
click at [282, 70] on input "text" at bounding box center [285, 68] width 77 height 15
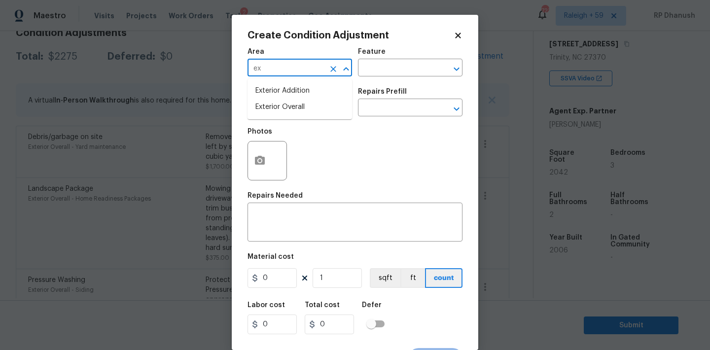
click at [277, 112] on li "Exterior Overall" at bounding box center [299, 107] width 105 height 16
type input "Exterior Overall"
click at [268, 227] on textarea at bounding box center [354, 223] width 203 height 21
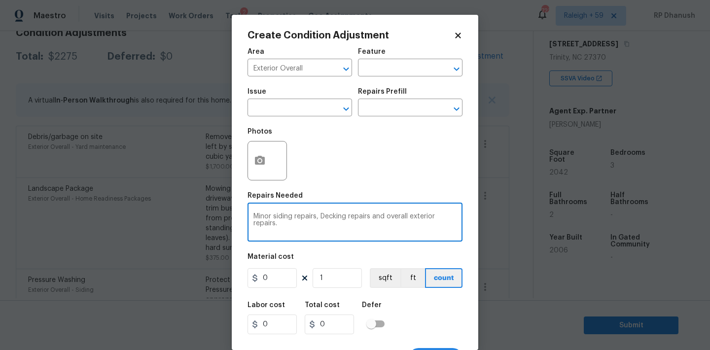
type textarea "Minor siding repairs, Decking repairs and overall exterior repairs."
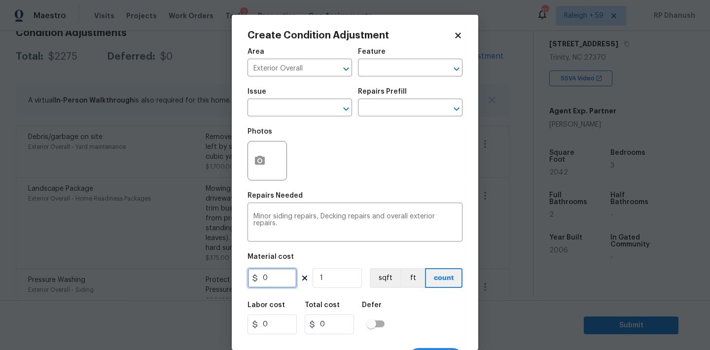
click at [272, 277] on input "0" at bounding box center [271, 278] width 49 height 20
type input "2175"
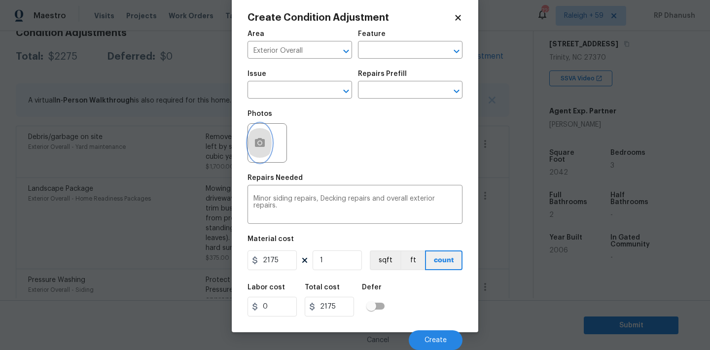
click at [258, 148] on icon "button" at bounding box center [260, 143] width 12 height 12
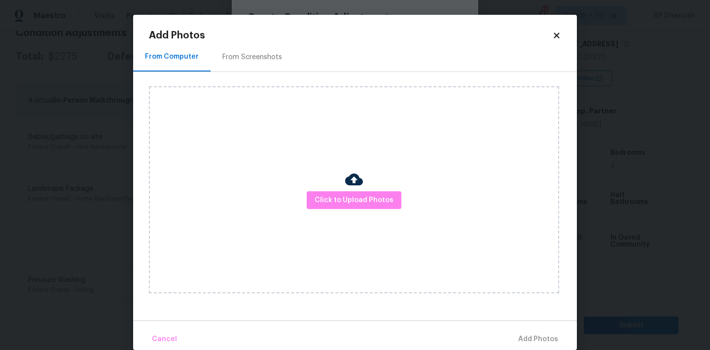
click at [352, 188] on div at bounding box center [354, 181] width 18 height 21
click at [352, 198] on span "Click to Upload Photos" at bounding box center [354, 200] width 79 height 12
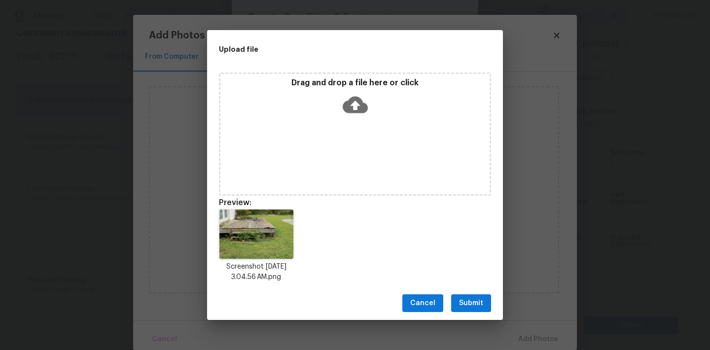
click at [465, 303] on span "Submit" at bounding box center [471, 303] width 24 height 12
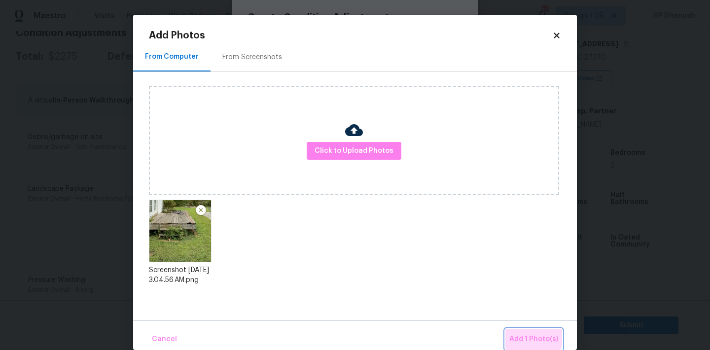
click at [522, 337] on span "Add 1 Photo(s)" at bounding box center [533, 339] width 49 height 12
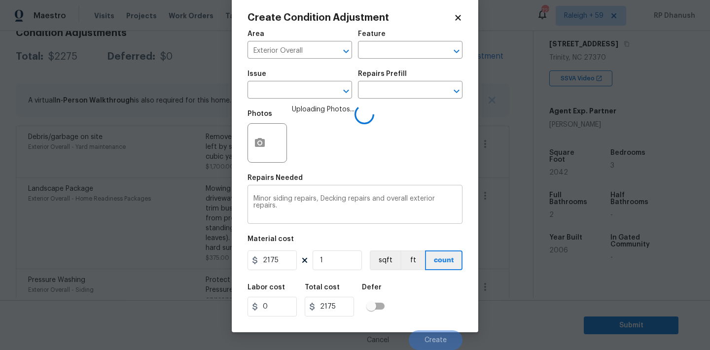
click at [262, 195] on textarea "Minor siding repairs, Decking repairs and overall exterior repairs." at bounding box center [354, 205] width 203 height 21
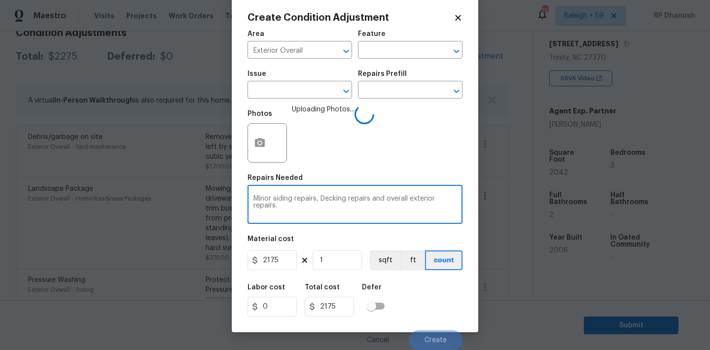
drag, startPoint x: 262, startPoint y: 195, endPoint x: 323, endPoint y: 227, distance: 69.5
click at [323, 227] on div "Area Exterior Overall ​ Feature ​ Issue ​ Repairs Prefill ​ Photos Uploading Ph…" at bounding box center [354, 187] width 215 height 325
type textarea "Decking repairs"
click at [272, 266] on input "2175" at bounding box center [271, 260] width 49 height 20
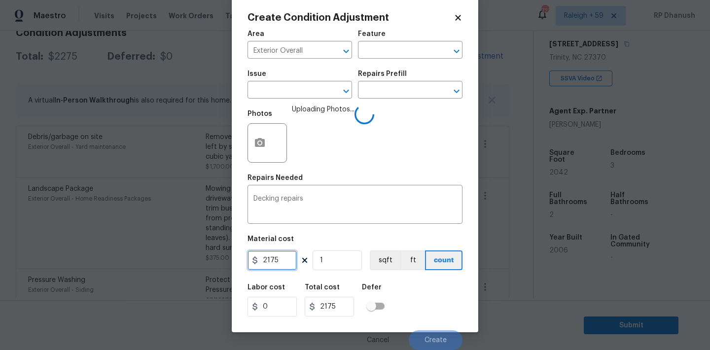
click at [272, 266] on input "2175" at bounding box center [271, 260] width 49 height 20
type input "2000"
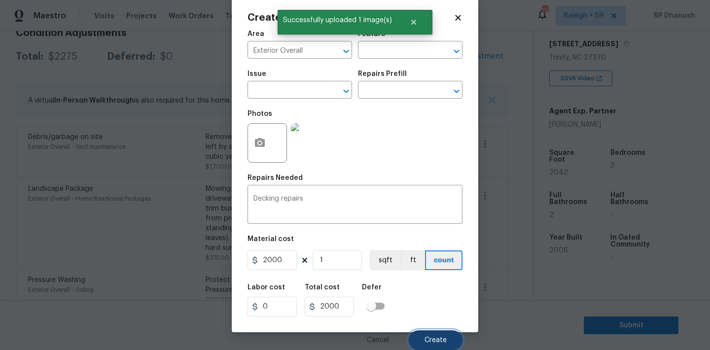
click at [427, 339] on span "Create" at bounding box center [435, 340] width 22 height 7
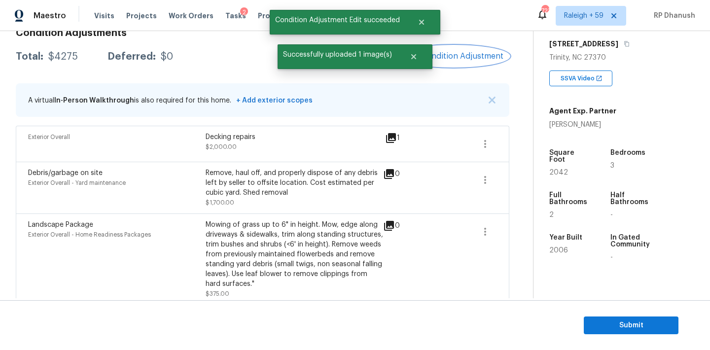
scroll to position [0, 0]
click at [453, 54] on span "Add Condition Adjustment" at bounding box center [454, 56] width 100 height 9
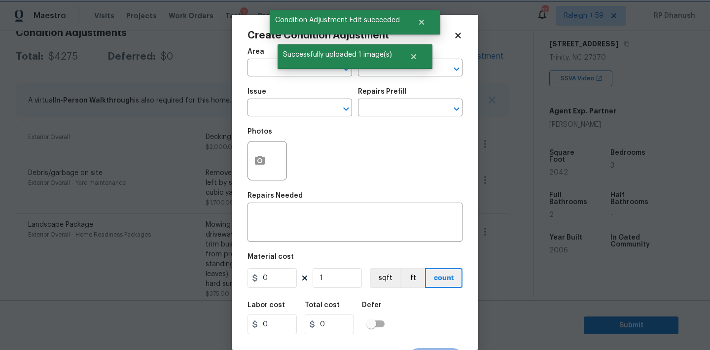
click at [282, 66] on div "Successfully uploaded 1 image(s)" at bounding box center [355, 56] width 155 height 25
click at [245, 71] on div "Create Condition Adjustment Area ​ Feature ​ Issue ​ Repairs Prefill ​ Photos R…" at bounding box center [355, 182] width 246 height 335
click at [270, 70] on input "text" at bounding box center [285, 68] width 77 height 15
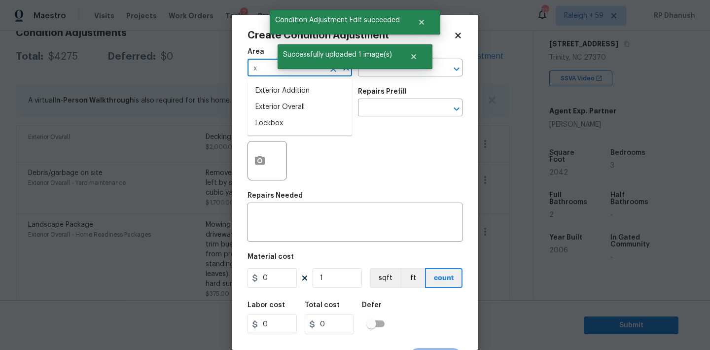
click at [270, 106] on li "Exterior Overall" at bounding box center [299, 107] width 105 height 16
type input "Exterior Overall"
click at [270, 218] on textarea at bounding box center [354, 223] width 203 height 21
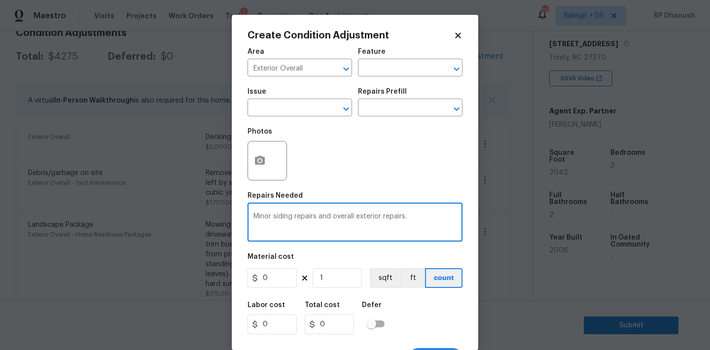
type textarea "Minor siding repairs and overall exterior repairs."
click at [277, 277] on input "0" at bounding box center [271, 278] width 49 height 20
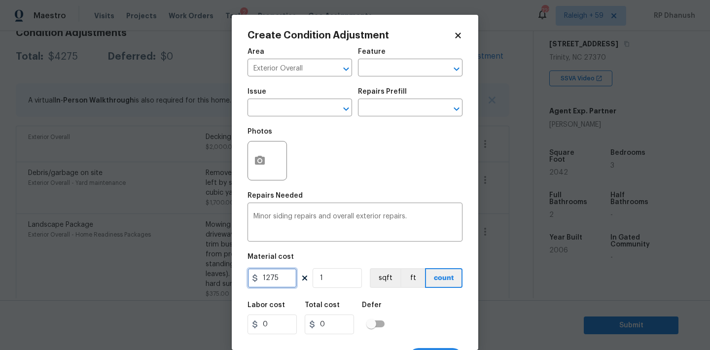
type input "1275"
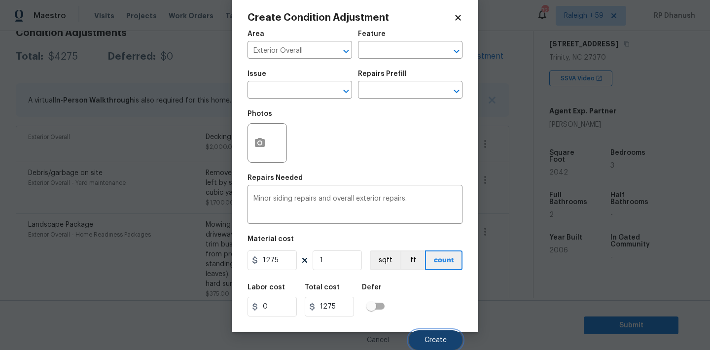
click at [428, 339] on span "Create" at bounding box center [435, 340] width 22 height 7
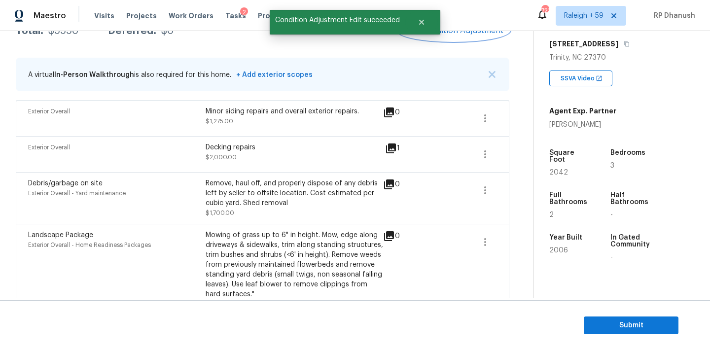
scroll to position [145, 0]
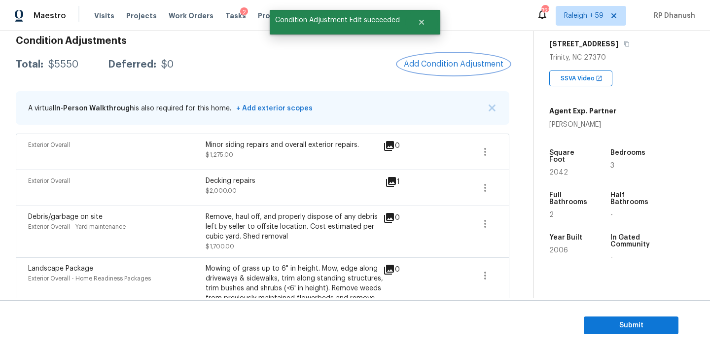
click at [455, 62] on span "Add Condition Adjustment" at bounding box center [454, 64] width 100 height 9
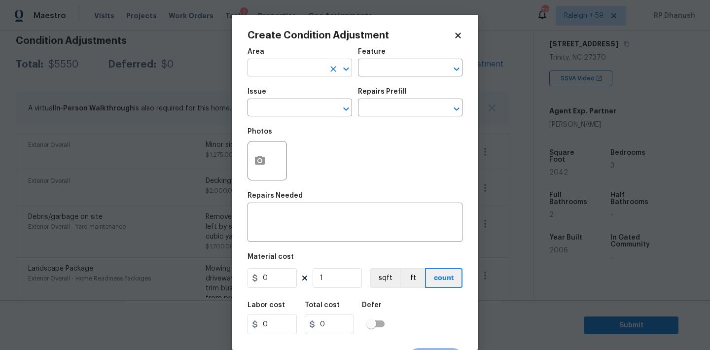
click at [309, 70] on input "text" at bounding box center [285, 68] width 77 height 15
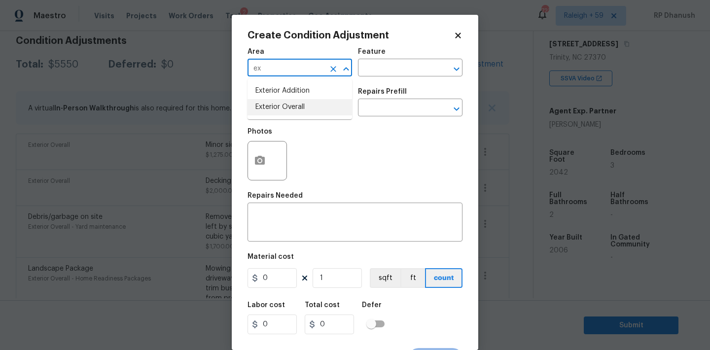
click at [276, 106] on li "Exterior Overall" at bounding box center [299, 107] width 105 height 16
type input "Exterior Overall"
click at [378, 72] on input "text" at bounding box center [396, 68] width 77 height 15
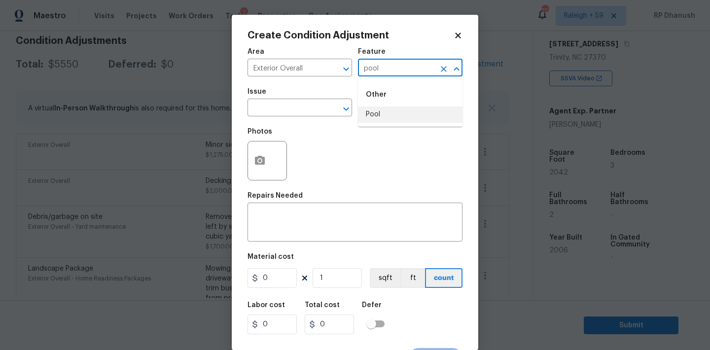
drag, startPoint x: 378, startPoint y: 110, endPoint x: 336, endPoint y: 190, distance: 90.2
click at [378, 110] on li "Pool" at bounding box center [410, 114] width 105 height 16
type input "Pool"
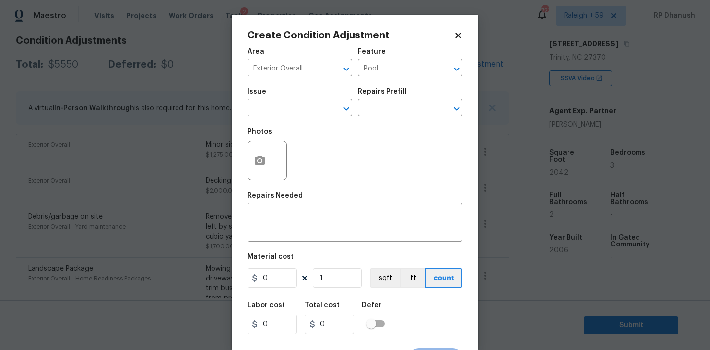
click at [297, 246] on div "Area Exterior Overall ​ Feature Pool ​ Issue ​ Repairs Prefill ​ Photos Repairs…" at bounding box center [354, 204] width 215 height 325
click at [300, 235] on div "x ​" at bounding box center [354, 223] width 215 height 36
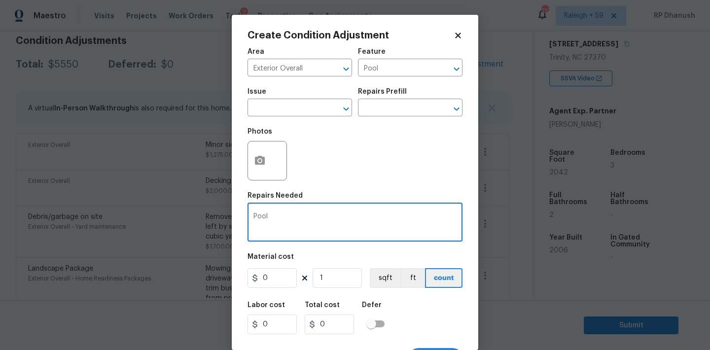
type textarea "Pool"
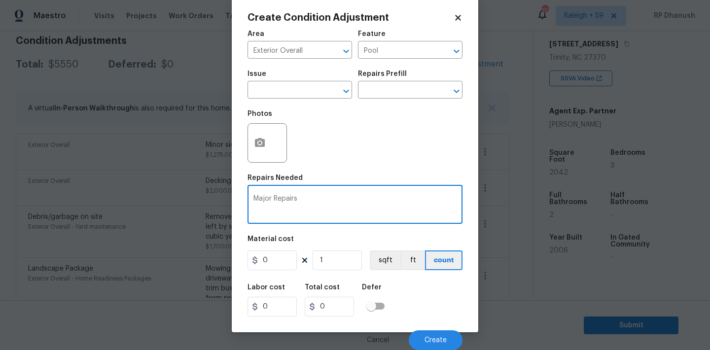
click at [300, 200] on textarea "Major Repairs" at bounding box center [354, 205] width 203 height 21
click at [271, 196] on textarea "Major Repairs" at bounding box center [354, 205] width 203 height 21
type textarea "Major Pool Repairs"
click at [284, 267] on input "0" at bounding box center [271, 260] width 49 height 20
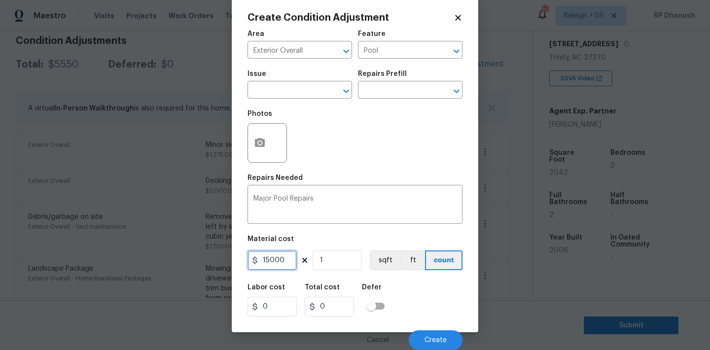
type input "15000"
click at [262, 140] on icon "button" at bounding box center [260, 142] width 10 height 9
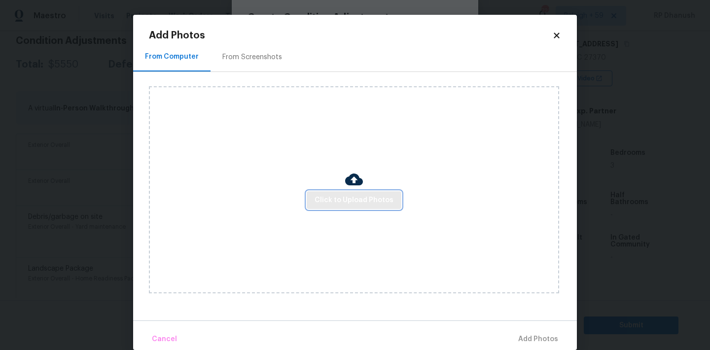
click at [365, 197] on span "Click to Upload Photos" at bounding box center [354, 200] width 79 height 12
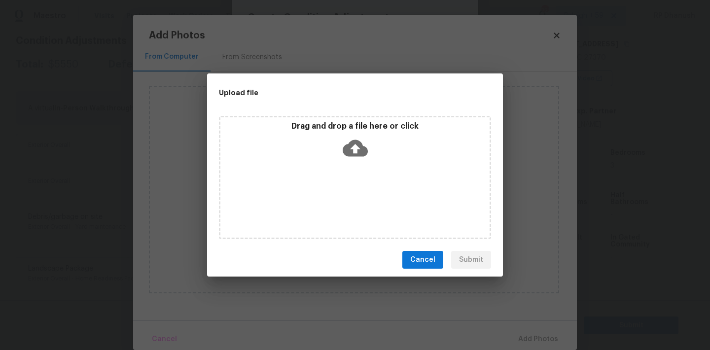
click at [343, 149] on icon at bounding box center [355, 148] width 25 height 17
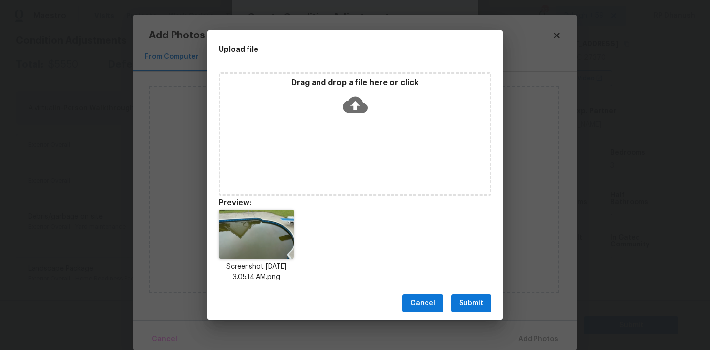
click at [474, 305] on span "Submit" at bounding box center [471, 303] width 24 height 12
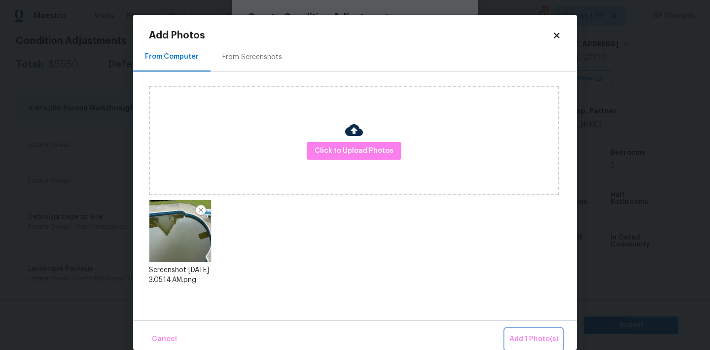
click at [533, 331] on button "Add 1 Photo(s)" at bounding box center [533, 339] width 57 height 21
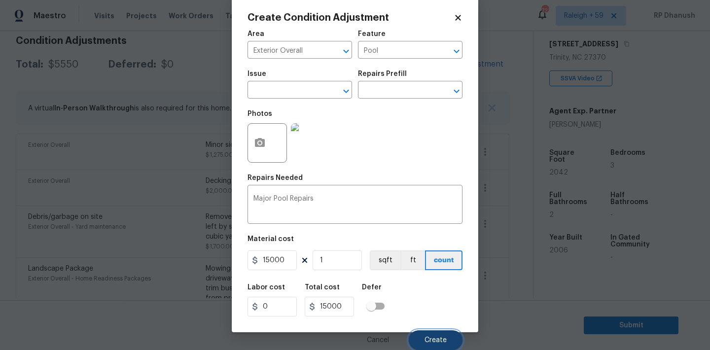
click at [437, 331] on button "Create" at bounding box center [436, 340] width 54 height 20
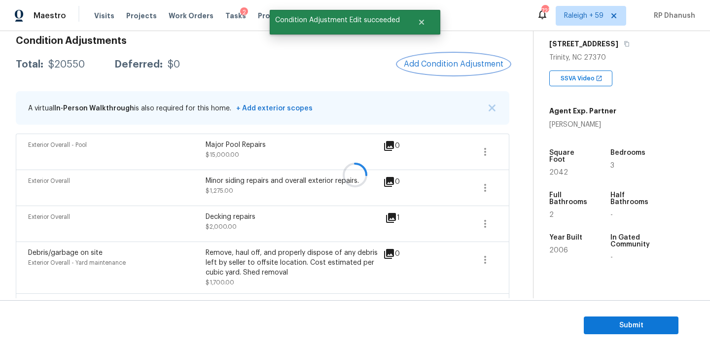
scroll to position [0, 0]
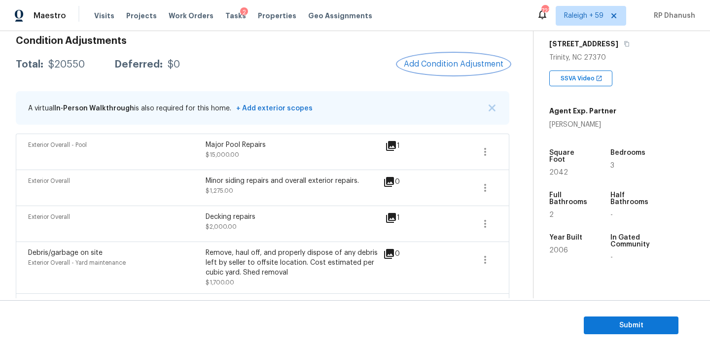
click at [443, 64] on span "Add Condition Adjustment" at bounding box center [454, 64] width 100 height 9
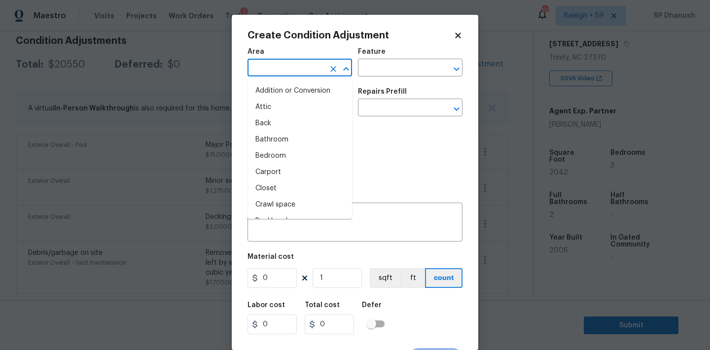
click at [298, 61] on input "text" at bounding box center [285, 68] width 77 height 15
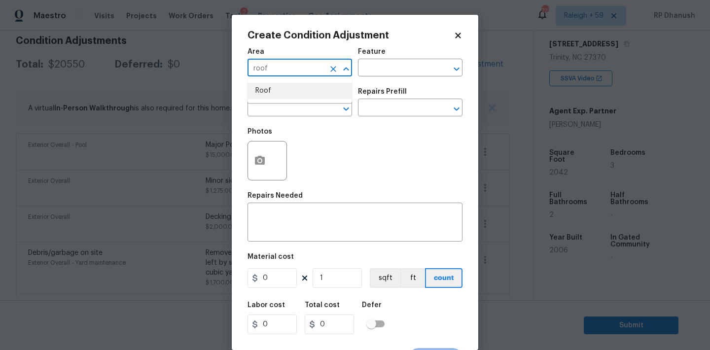
click at [284, 103] on ul "Roof" at bounding box center [299, 91] width 105 height 24
click at [293, 97] on li "Roof" at bounding box center [299, 91] width 105 height 16
type input "Roof"
click at [372, 71] on input "text" at bounding box center [396, 68] width 77 height 15
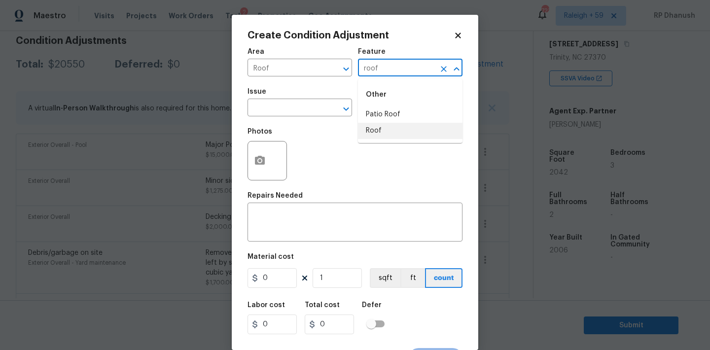
click at [370, 136] on li "Roof" at bounding box center [410, 131] width 105 height 16
type input "Roof"
click at [304, 111] on input "text" at bounding box center [285, 108] width 77 height 15
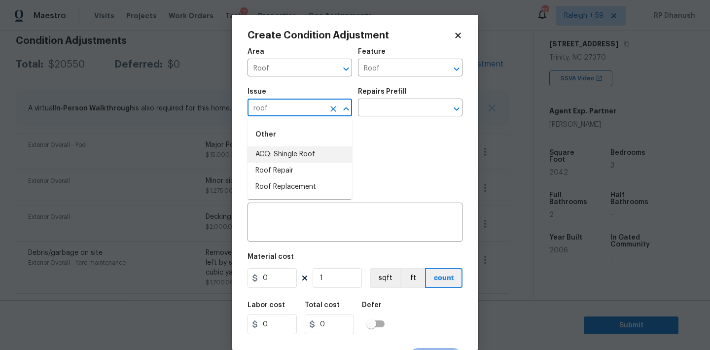
drag, startPoint x: 291, startPoint y: 147, endPoint x: 383, endPoint y: 122, distance: 95.7
click at [296, 144] on li "Other ACQ: Shingle Roof Roof Repair Roof Replacement" at bounding box center [299, 159] width 105 height 72
type input "roof"
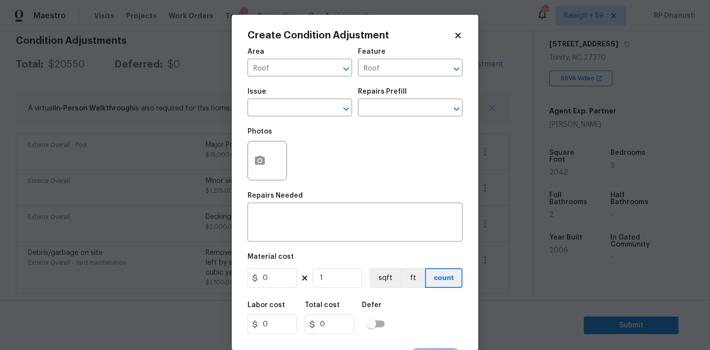
click at [383, 122] on div "Issue ​ Repairs Prefill ​" at bounding box center [354, 102] width 215 height 40
click at [387, 109] on input "text" at bounding box center [396, 108] width 77 height 15
click at [310, 116] on body "Maestro Visits Projects Work Orders Tasks 2 Properties Geo Assignments 723 [GEO…" at bounding box center [355, 175] width 710 height 350
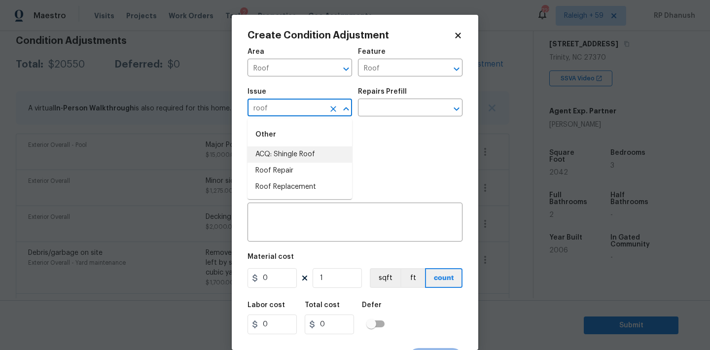
click at [295, 151] on li "ACQ: Shingle Roof" at bounding box center [299, 154] width 105 height 16
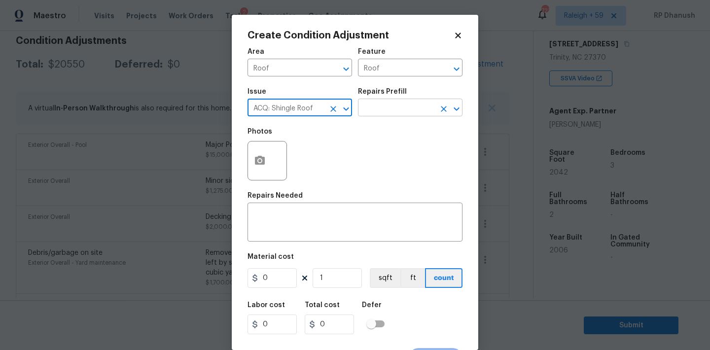
type input "ACQ: Shingle Roof"
click at [408, 110] on input "text" at bounding box center [396, 108] width 77 height 15
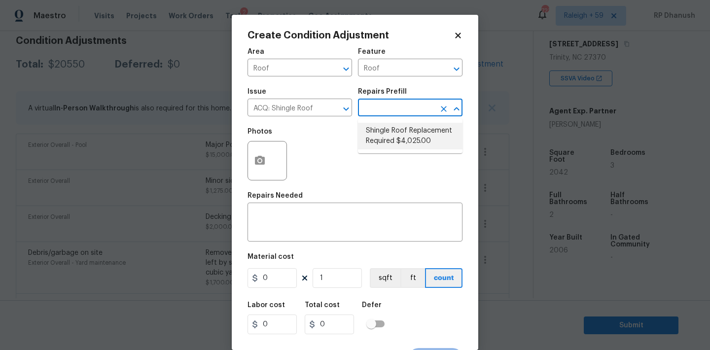
click at [404, 131] on li "Shingle Roof Replacement Required $4,025.00" at bounding box center [410, 136] width 105 height 27
type input "Acquisition"
type textarea "Acquisition Scope: Shingle Roof Replacement required."
type input "4025"
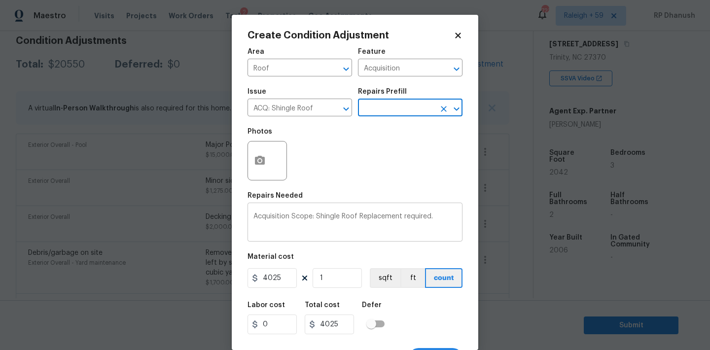
click at [445, 215] on textarea "Acquisition Scope: Shingle Roof Replacement required." at bounding box center [354, 223] width 203 height 21
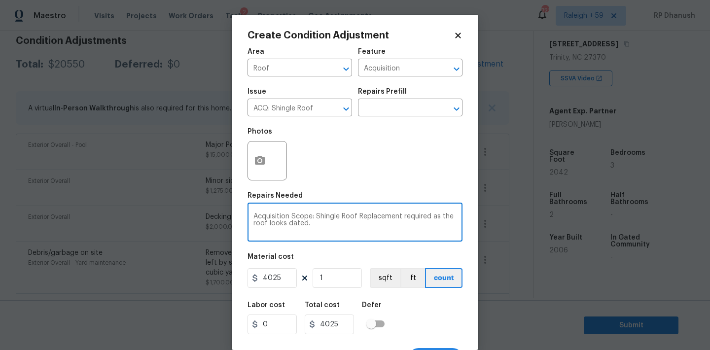
type textarea "Acquisition Scope: Shingle Roof Replacement required as the roof looks dated."
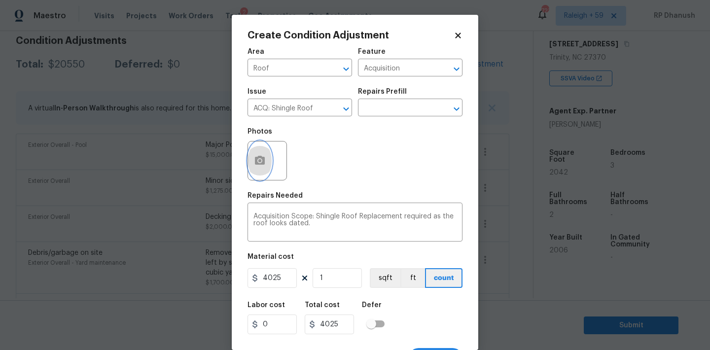
click at [253, 150] on button "button" at bounding box center [260, 160] width 24 height 38
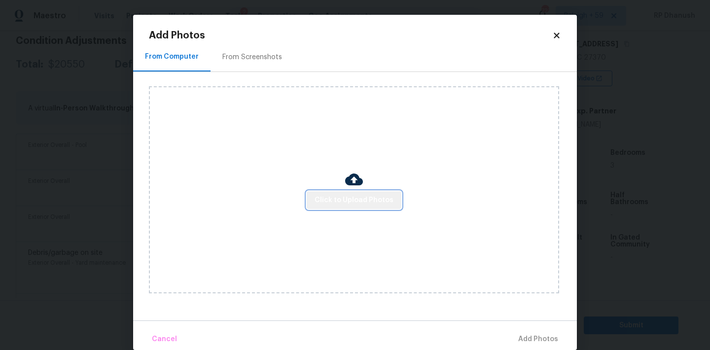
click at [362, 200] on span "Click to Upload Photos" at bounding box center [354, 200] width 79 height 12
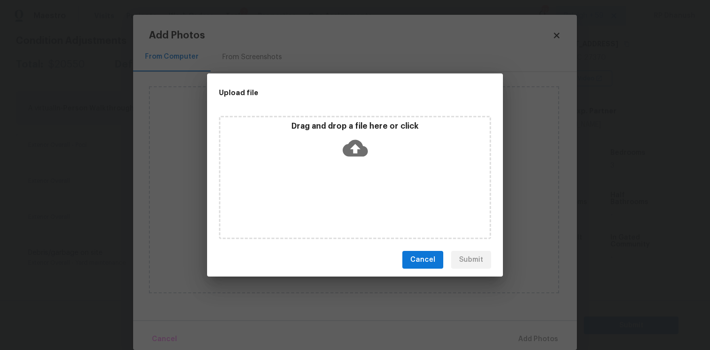
click at [361, 146] on icon at bounding box center [355, 148] width 25 height 17
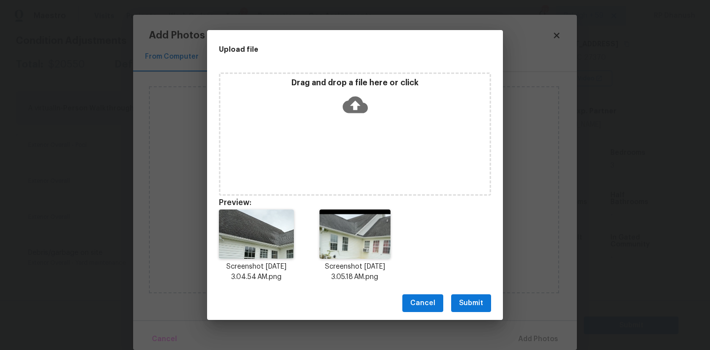
scroll to position [8, 0]
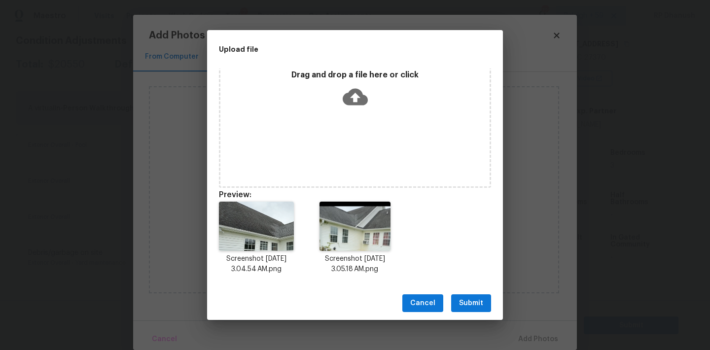
click at [462, 297] on span "Submit" at bounding box center [471, 303] width 24 height 12
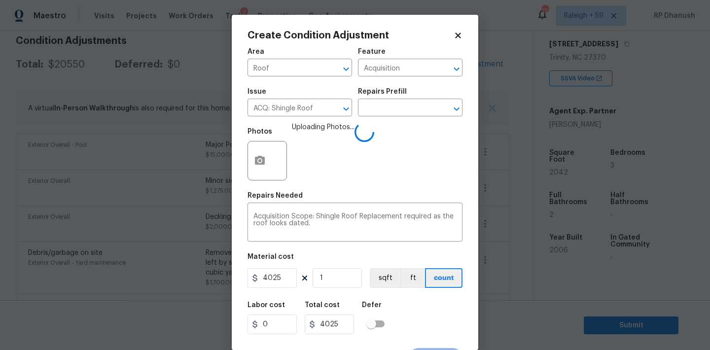
scroll to position [18, 0]
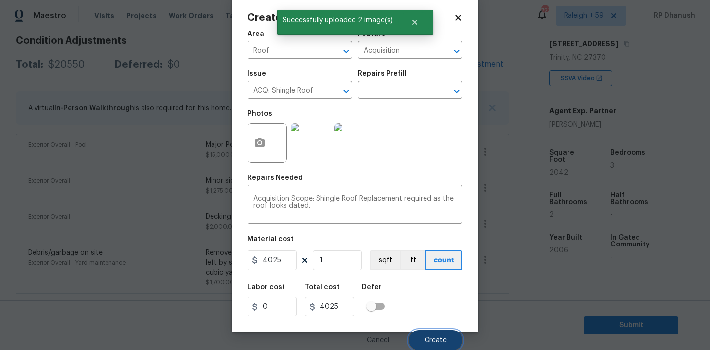
click at [435, 342] on span "Create" at bounding box center [435, 340] width 22 height 7
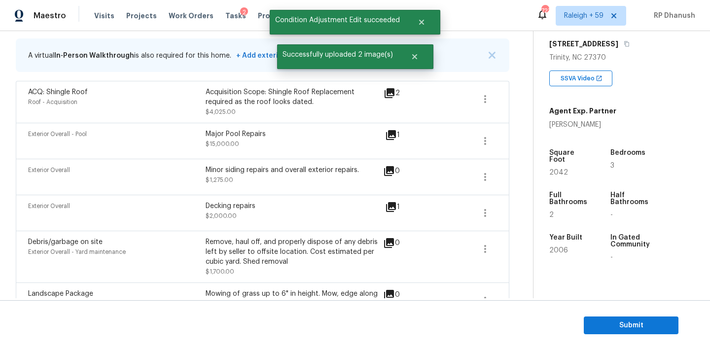
scroll to position [147, 0]
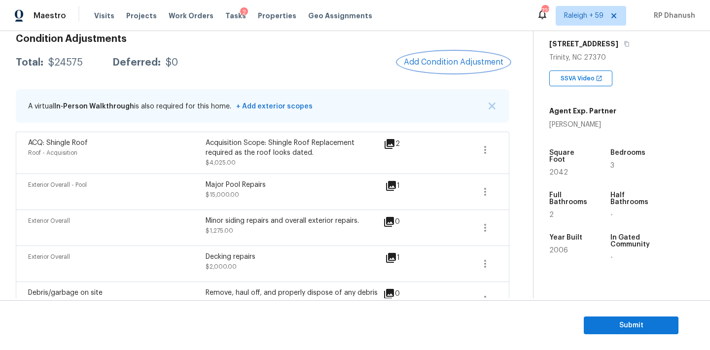
click at [455, 62] on span "Add Condition Adjustment" at bounding box center [454, 62] width 100 height 9
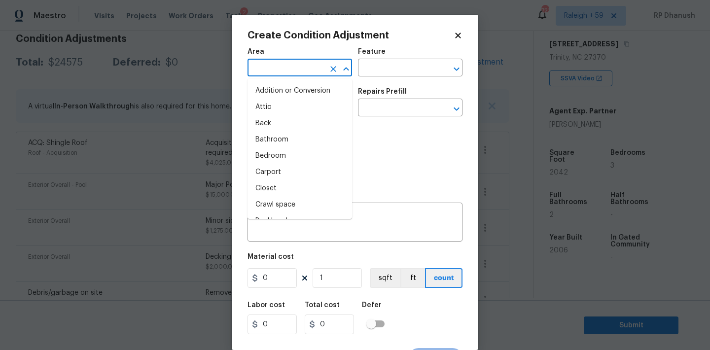
click at [277, 63] on input "text" at bounding box center [285, 68] width 77 height 15
type input "roof"
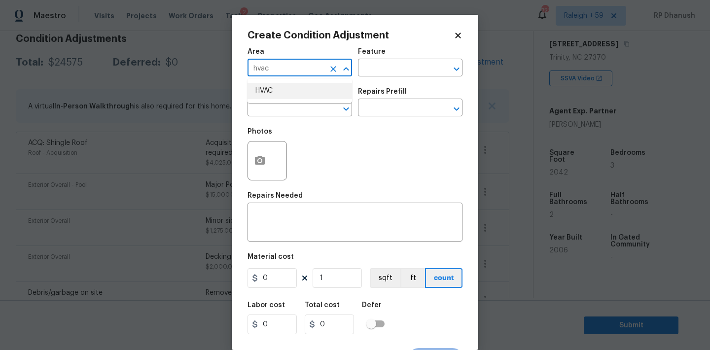
click at [273, 90] on li "HVAC" at bounding box center [299, 91] width 105 height 16
type input "HVAC"
click at [387, 71] on input "text" at bounding box center [396, 68] width 77 height 15
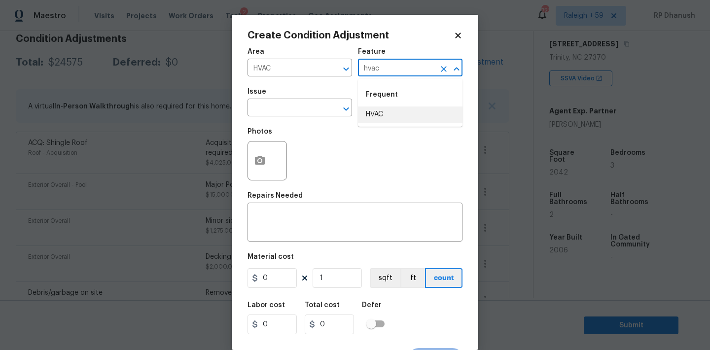
drag, startPoint x: 382, startPoint y: 117, endPoint x: 334, endPoint y: 117, distance: 47.8
click at [382, 117] on li "HVAC" at bounding box center [410, 114] width 105 height 16
type input "HVAC"
click at [305, 116] on input "text" at bounding box center [285, 108] width 77 height 15
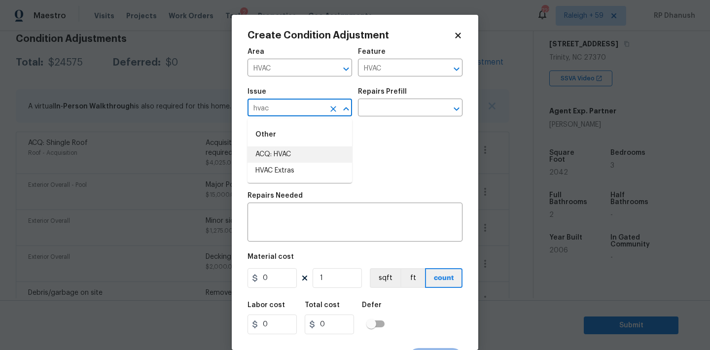
click at [300, 149] on li "ACQ: HVAC" at bounding box center [299, 154] width 105 height 16
type input "ACQ: HVAC"
click at [417, 107] on input "text" at bounding box center [396, 108] width 77 height 15
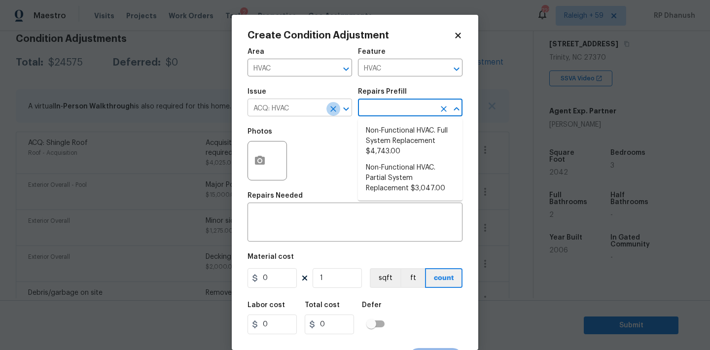
click at [338, 107] on button "Clear" at bounding box center [333, 109] width 14 height 14
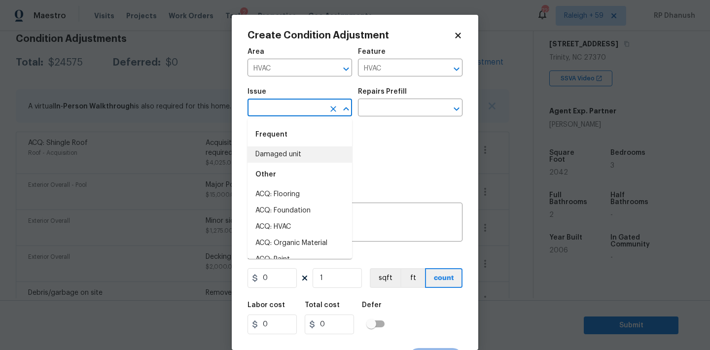
click at [317, 107] on input "text" at bounding box center [285, 108] width 77 height 15
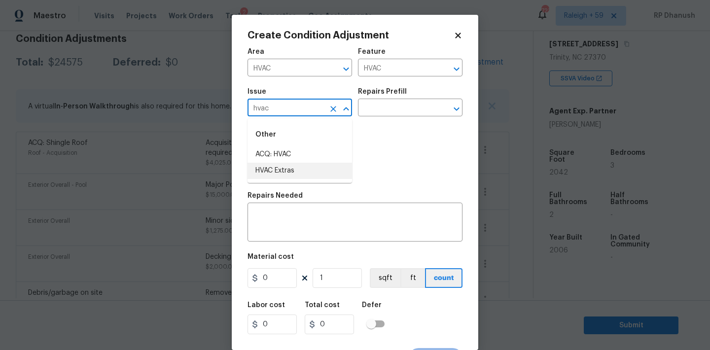
click at [295, 169] on li "HVAC Extras" at bounding box center [299, 171] width 105 height 16
type input "HVAC Extras"
click at [387, 119] on div "Issue HVAC Extras ​ Repairs Prefill ​" at bounding box center [354, 102] width 215 height 40
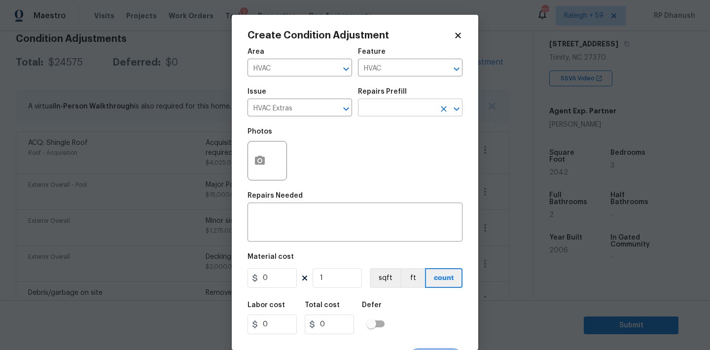
click at [388, 110] on input "text" at bounding box center [396, 108] width 77 height 15
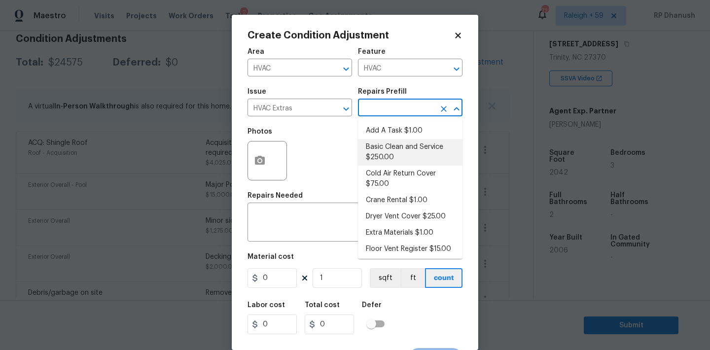
click at [388, 145] on li "Basic Clean and Service $250.00" at bounding box center [410, 152] width 105 height 27
type textarea "General Service HVAC system including: cleaning condenser and evaporator coils,…"
type input "250"
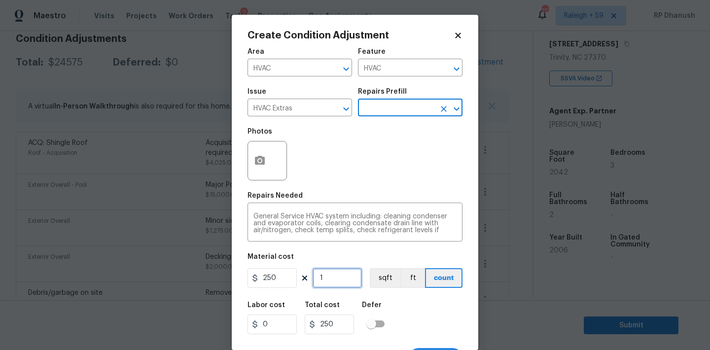
click at [342, 274] on input "1" at bounding box center [337, 278] width 49 height 20
type input "0"
type input "2"
type input "500"
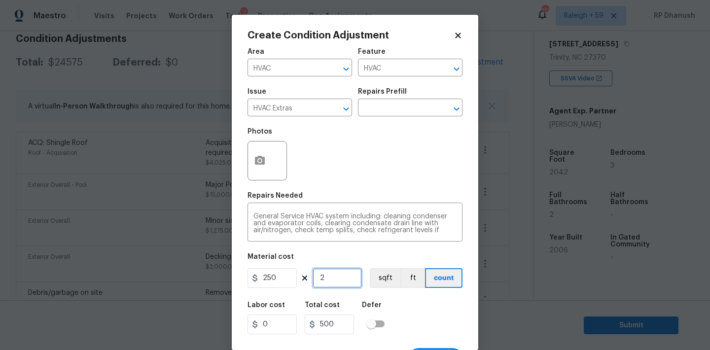
type input "2"
click at [253, 217] on div "General Service HVAC system including: cleaning condenser and evaporator coils,…" at bounding box center [354, 223] width 215 height 36
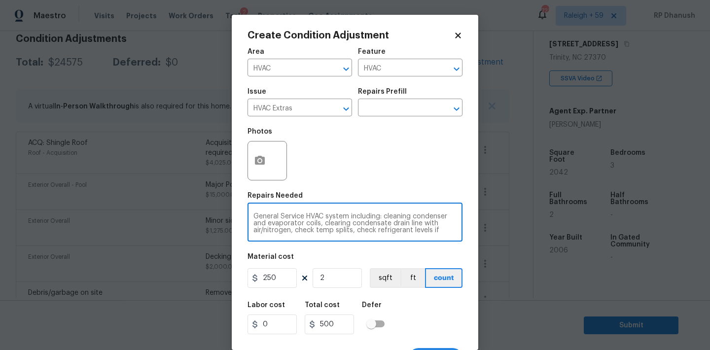
scroll to position [28, 0]
click at [261, 220] on textarea "General Service HVAC system including: cleaning condenser and evaporator coils,…" at bounding box center [354, 223] width 203 height 21
drag, startPoint x: 256, startPoint y: 216, endPoint x: 263, endPoint y: 232, distance: 17.7
click at [256, 215] on textarea "General Service HVAC system including: cleaning condenser and evaporator coils,…" at bounding box center [354, 223] width 203 height 21
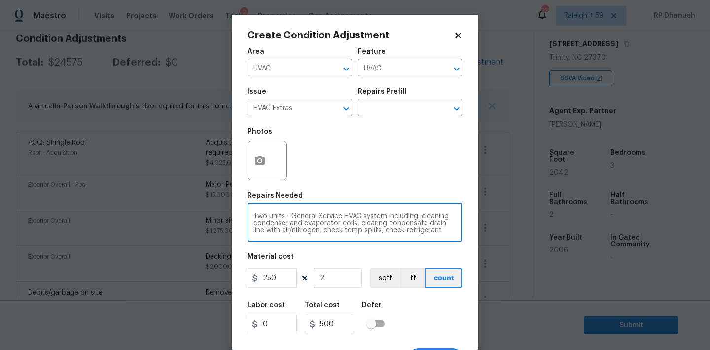
scroll to position [18, 0]
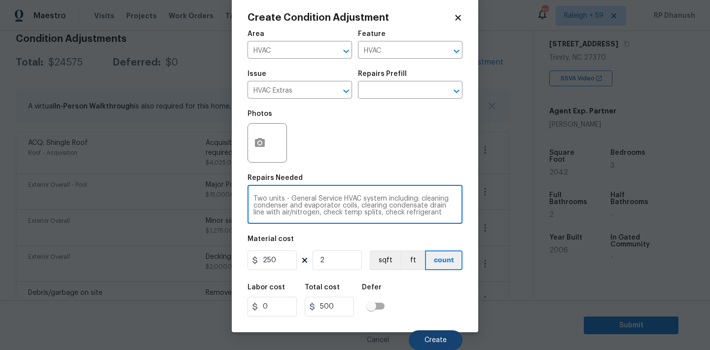
type textarea "Two units - General Service HVAC system including: cleaning condenser and evapo…"
click at [420, 332] on button "Create" at bounding box center [436, 340] width 54 height 20
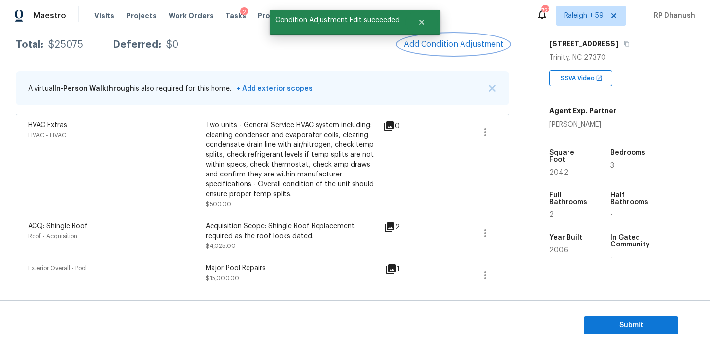
scroll to position [161, 0]
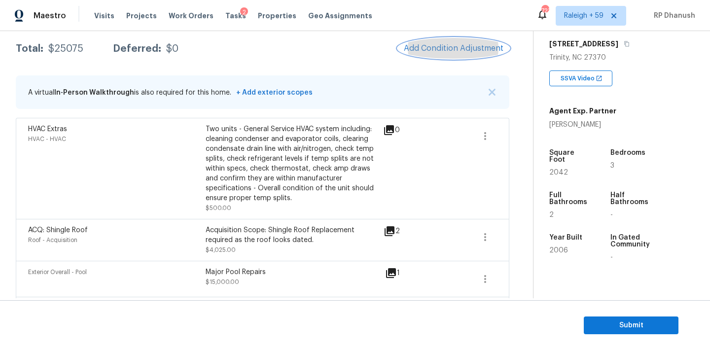
click at [449, 44] on span "Add Condition Adjustment" at bounding box center [454, 48] width 100 height 9
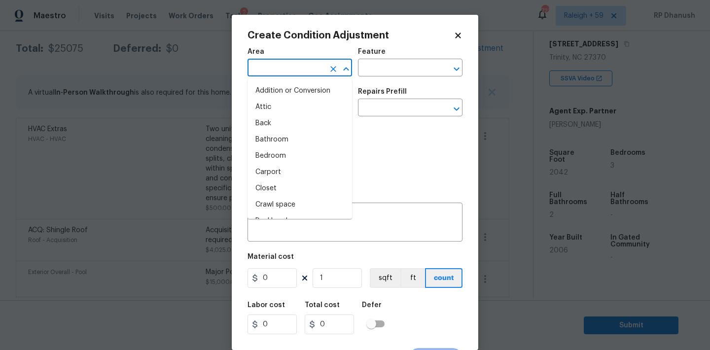
click at [297, 69] on input "text" at bounding box center [285, 68] width 77 height 15
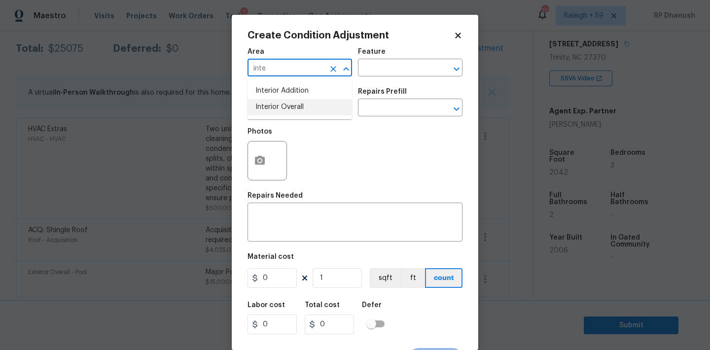
click at [293, 105] on li "Interior Overall" at bounding box center [299, 107] width 105 height 16
type input "Interior Overall"
click at [386, 72] on input "text" at bounding box center [396, 68] width 77 height 15
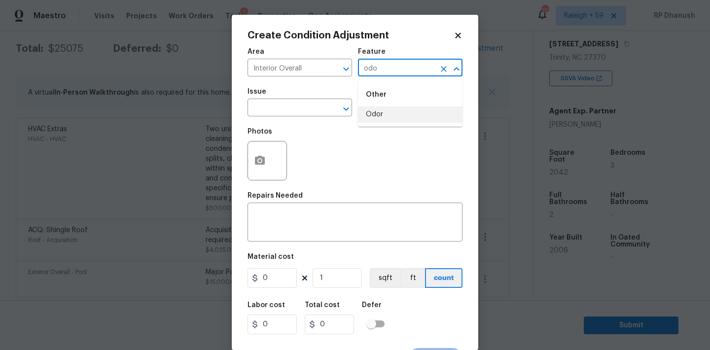
click at [374, 117] on li "Odor" at bounding box center [410, 114] width 105 height 16
type input "Odor"
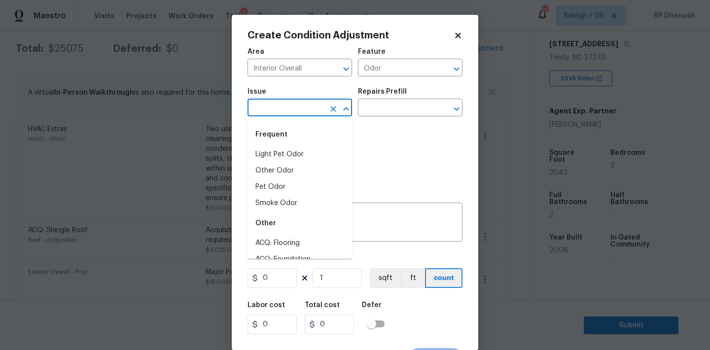
click at [289, 111] on input "text" at bounding box center [285, 108] width 77 height 15
click at [275, 189] on li "Pet Odor" at bounding box center [299, 187] width 105 height 16
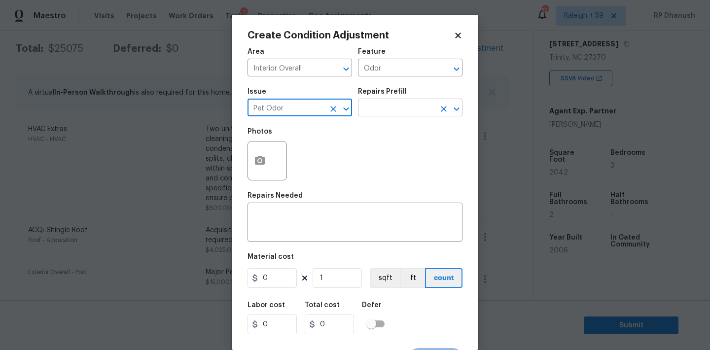
type input "Pet Odor"
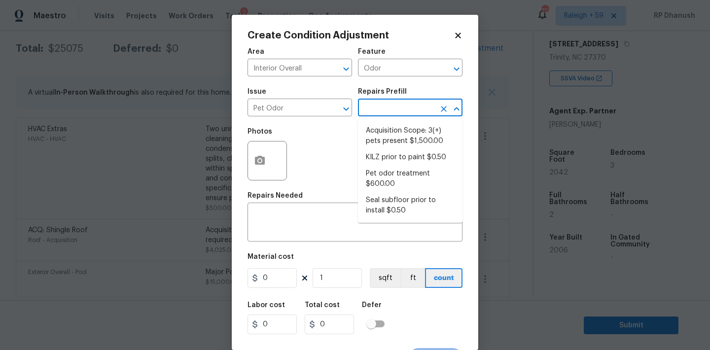
click at [389, 109] on input "text" at bounding box center [396, 108] width 77 height 15
click at [389, 137] on li "Acquisition Scope: 3(+) pets present $1,500.00" at bounding box center [410, 136] width 105 height 27
type textarea "Acquisition Scope: 3(+) pets present"
type input "1500"
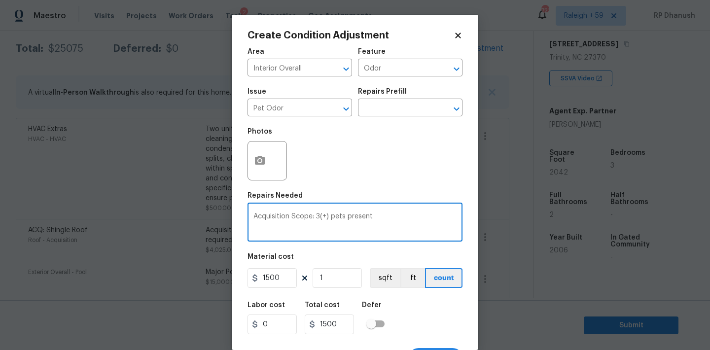
drag, startPoint x: 315, startPoint y: 217, endPoint x: 327, endPoint y: 217, distance: 12.3
click at [327, 217] on textarea "Acquisition Scope: 3(+) pets present" at bounding box center [354, 223] width 203 height 21
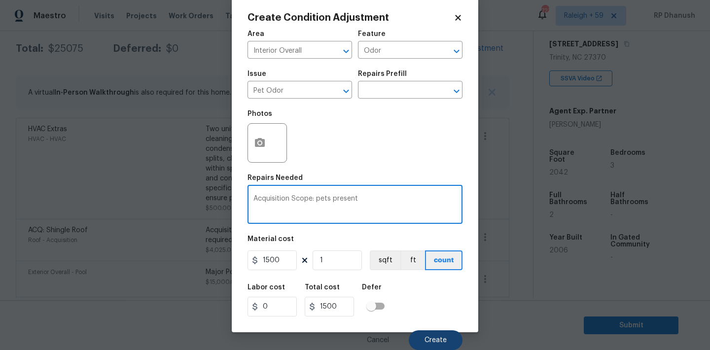
type textarea "Acquisition Scope: pets present"
click at [424, 341] on span "Create" at bounding box center [435, 340] width 22 height 7
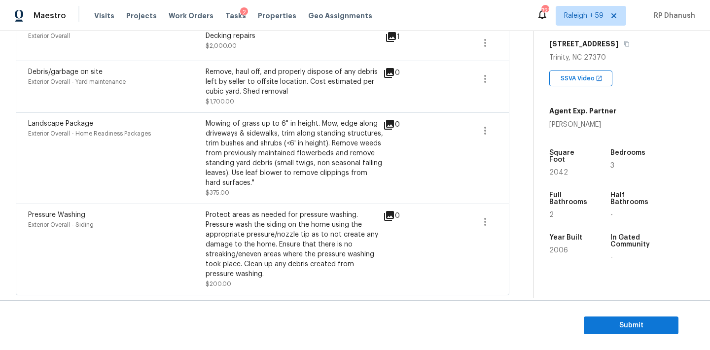
scroll to position [0, 0]
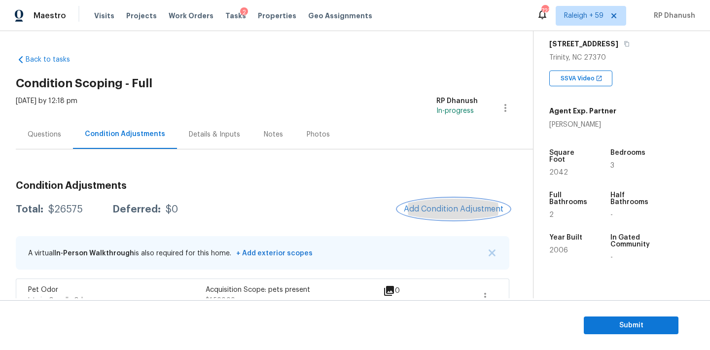
click at [424, 211] on span "Add Condition Adjustment" at bounding box center [454, 209] width 100 height 9
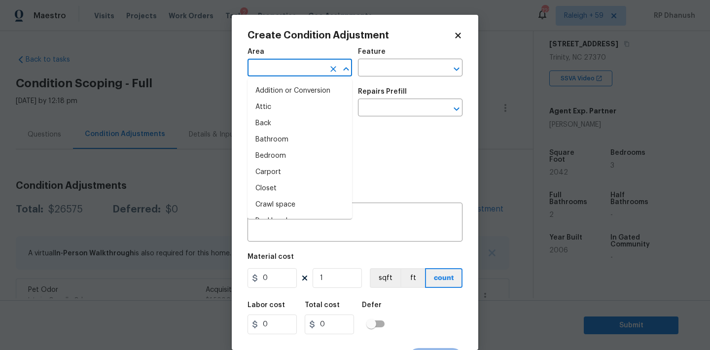
click at [285, 72] on input "text" at bounding box center [285, 68] width 77 height 15
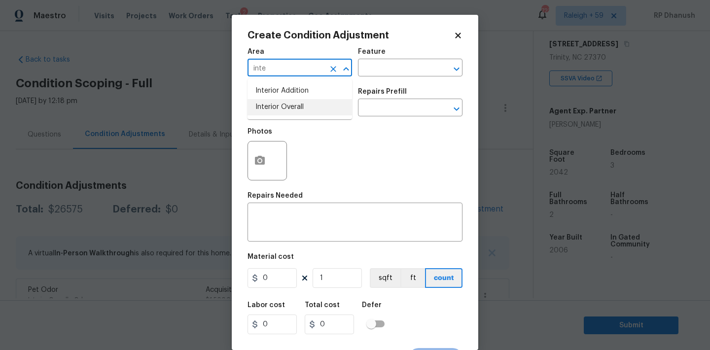
click at [285, 106] on li "Interior Overall" at bounding box center [299, 107] width 105 height 16
type input "Interior Overall"
click at [386, 74] on input "text" at bounding box center [396, 68] width 77 height 15
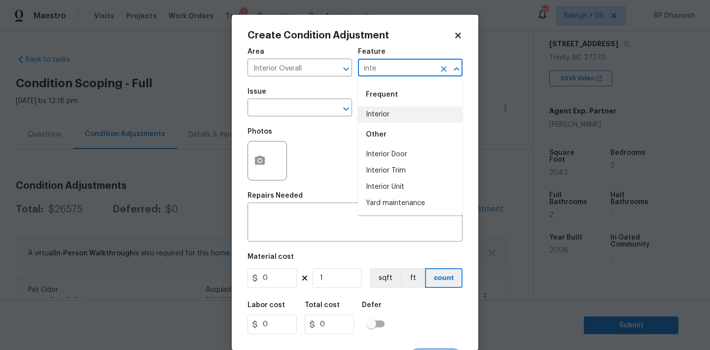
click at [383, 120] on li "Interior" at bounding box center [410, 114] width 105 height 16
type input "Interior"
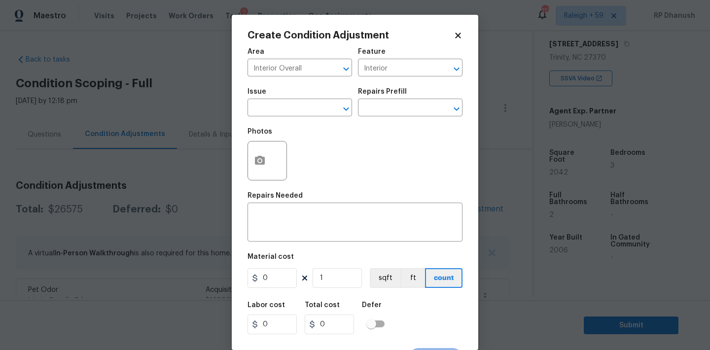
click at [289, 117] on span "Issue ​" at bounding box center [299, 102] width 105 height 40
click at [285, 110] on input "text" at bounding box center [285, 108] width 77 height 15
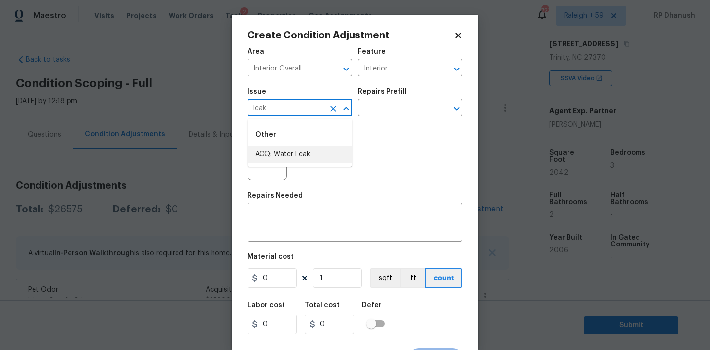
click at [278, 154] on li "ACQ: Water Leak" at bounding box center [299, 154] width 105 height 16
type input "ACQ: Water Leak"
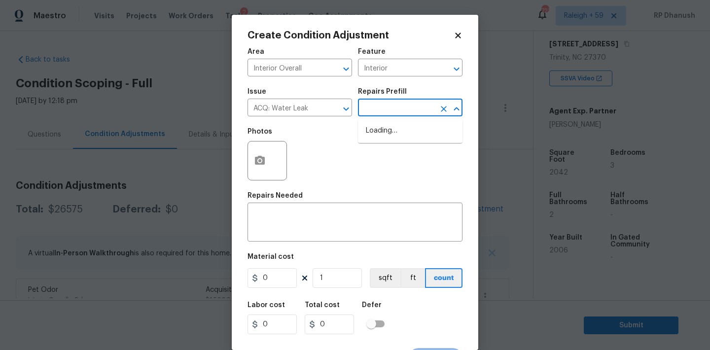
click at [380, 114] on input "text" at bounding box center [396, 108] width 77 height 15
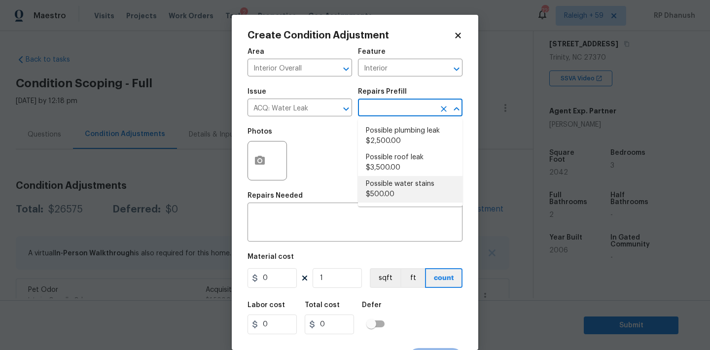
click at [390, 181] on li "Possible water stains $500.00" at bounding box center [410, 189] width 105 height 27
type input "Acquisition"
type textarea "Acquisition Scope: Possible water stains"
type input "500"
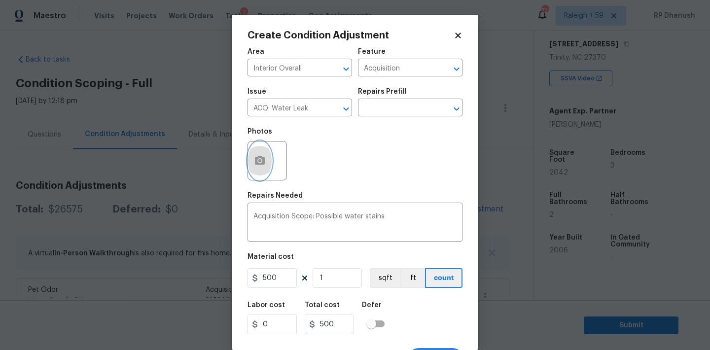
click at [263, 157] on icon "button" at bounding box center [260, 160] width 10 height 9
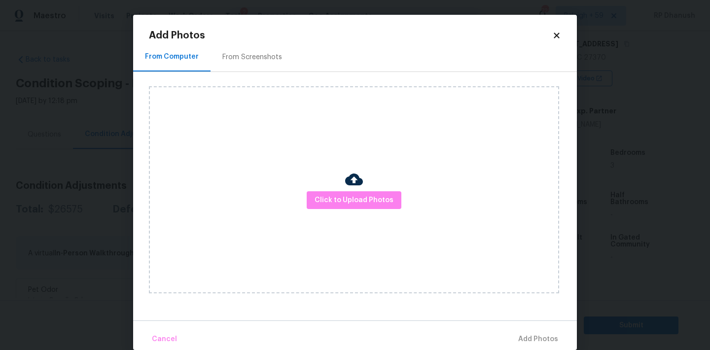
click at [330, 212] on div "Click to Upload Photos" at bounding box center [354, 189] width 410 height 207
click at [332, 202] on span "Click to Upload Photos" at bounding box center [354, 200] width 79 height 12
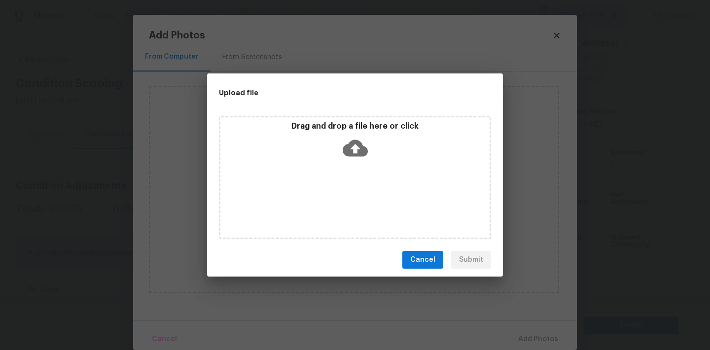
click at [343, 156] on icon at bounding box center [355, 148] width 25 height 25
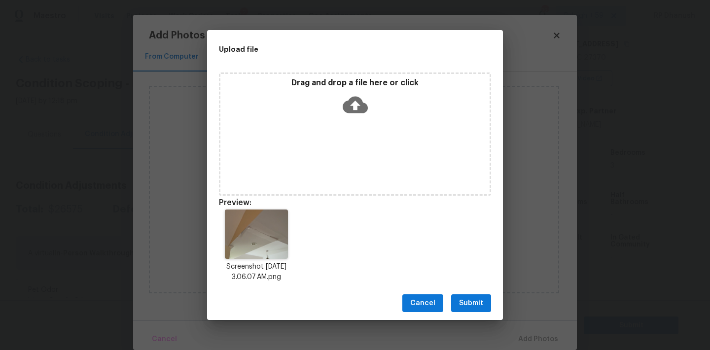
click at [481, 309] on span "Submit" at bounding box center [471, 303] width 24 height 12
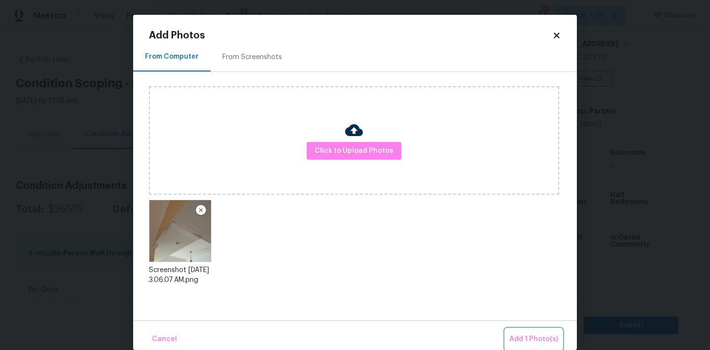
click at [530, 338] on span "Add 1 Photo(s)" at bounding box center [533, 339] width 49 height 12
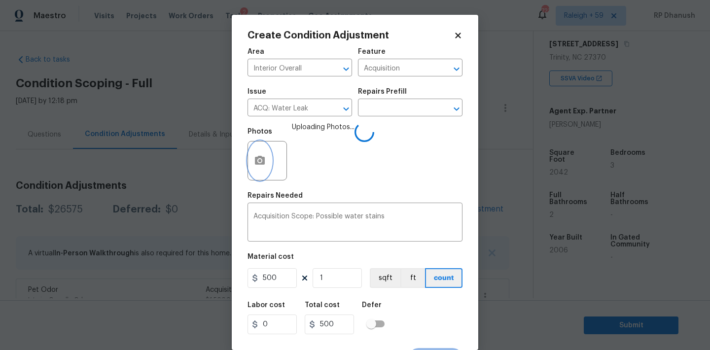
scroll to position [18, 0]
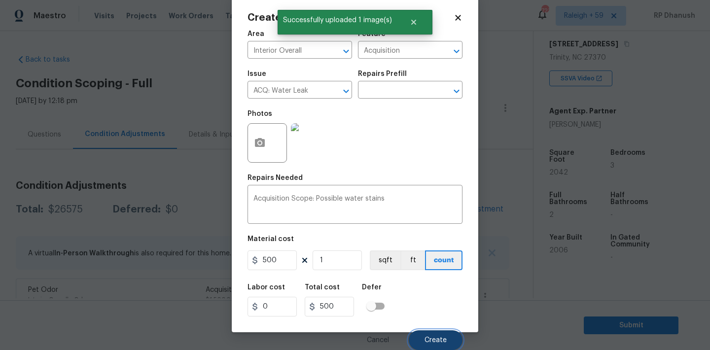
click at [436, 331] on button "Create" at bounding box center [436, 340] width 54 height 20
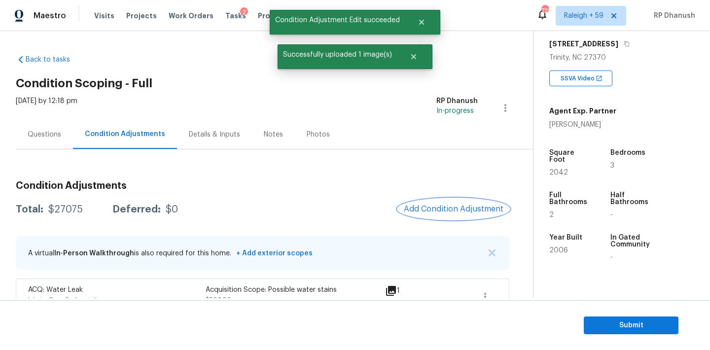
scroll to position [108, 0]
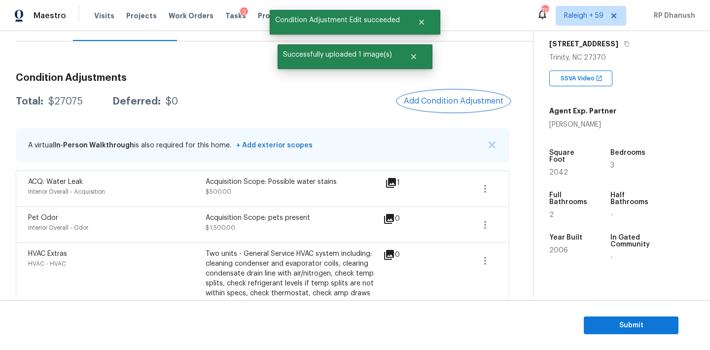
click at [463, 105] on span "Add Condition Adjustment" at bounding box center [454, 101] width 100 height 9
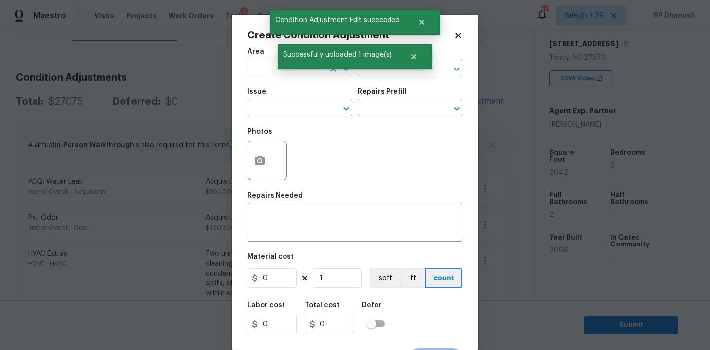
click at [270, 69] on input "text" at bounding box center [285, 68] width 77 height 15
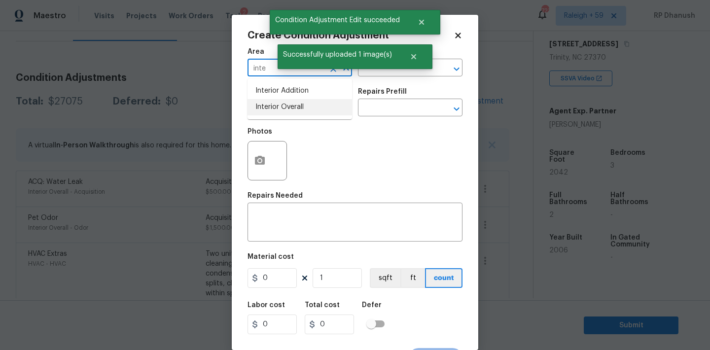
click at [263, 110] on li "Interior Overall" at bounding box center [299, 107] width 105 height 16
type input "Interior Overall"
click at [377, 71] on input "text" at bounding box center [396, 68] width 77 height 15
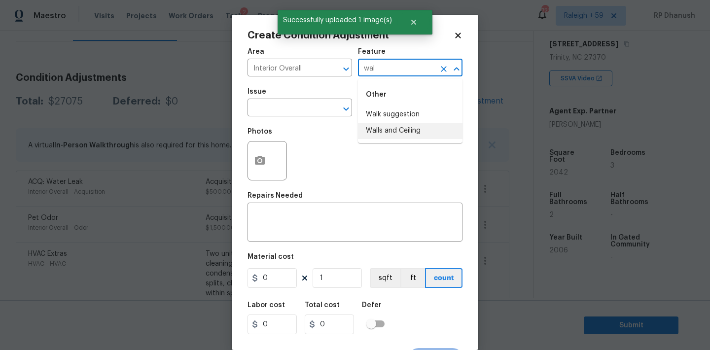
click at [376, 128] on li "Walls and Ceiling" at bounding box center [410, 131] width 105 height 16
type input "Walls and Ceiling"
click at [299, 110] on input "text" at bounding box center [285, 108] width 77 height 15
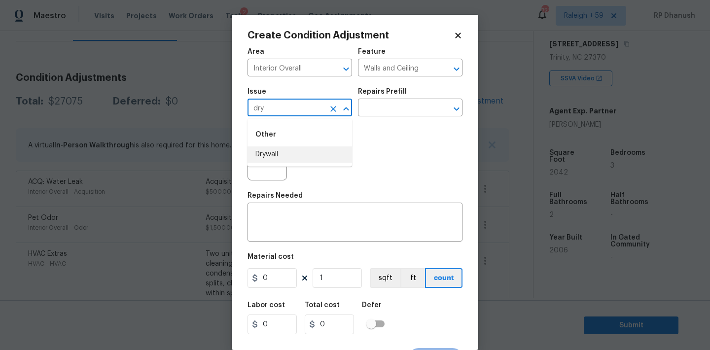
drag, startPoint x: 296, startPoint y: 157, endPoint x: 353, endPoint y: 116, distance: 70.0
click at [296, 157] on li "Drywall" at bounding box center [299, 154] width 105 height 16
type input "Drywall"
click at [383, 116] on input "text" at bounding box center [396, 108] width 77 height 15
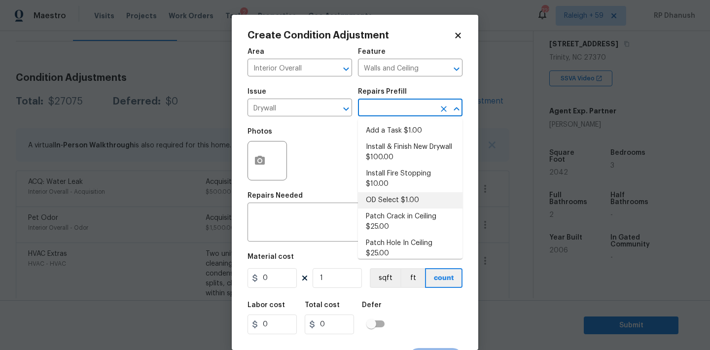
scroll to position [76, 0]
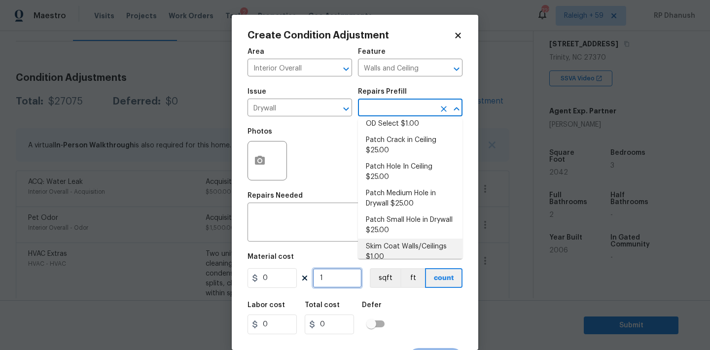
click at [342, 276] on input "1" at bounding box center [337, 278] width 49 height 20
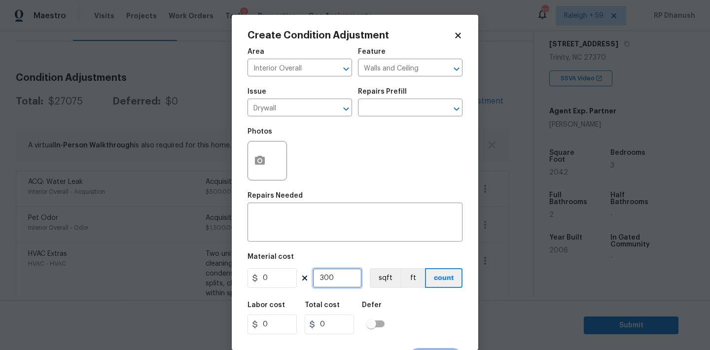
type input "300"
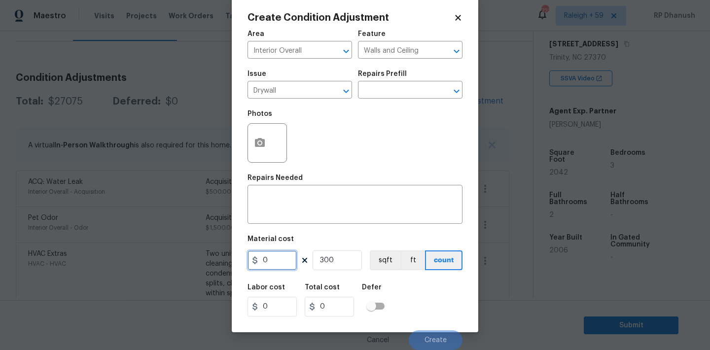
click at [272, 261] on input "0" at bounding box center [271, 260] width 49 height 20
type input "1"
type input "300"
click at [398, 98] on body "Maestro Visits Projects Work Orders Tasks 2 Properties Geo Assignments 723 Rale…" at bounding box center [355, 175] width 710 height 350
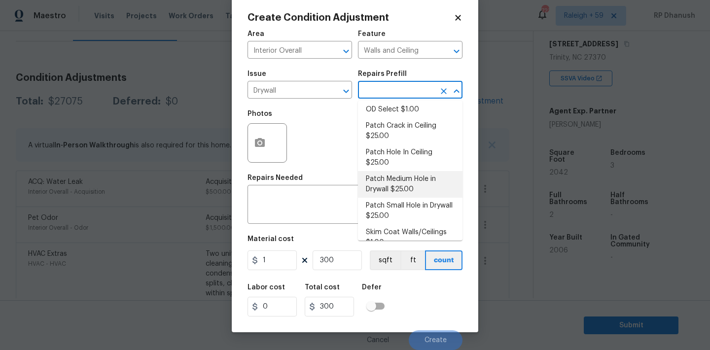
scroll to position [76, 0]
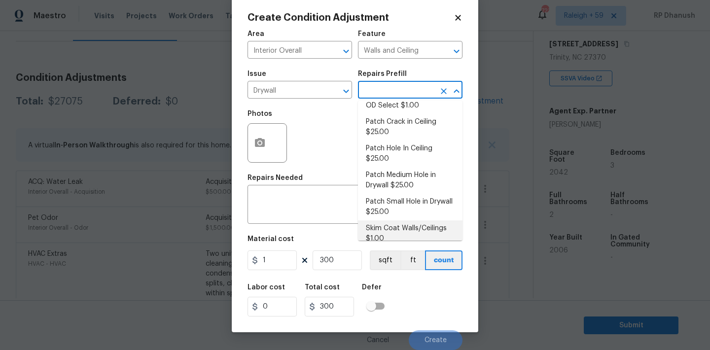
click at [389, 224] on li "Skim Coat Walls/Ceilings $1.00" at bounding box center [410, 233] width 105 height 27
type textarea "Prep/scrape all loose material from the damaged area; prime if needed. Skim coa…"
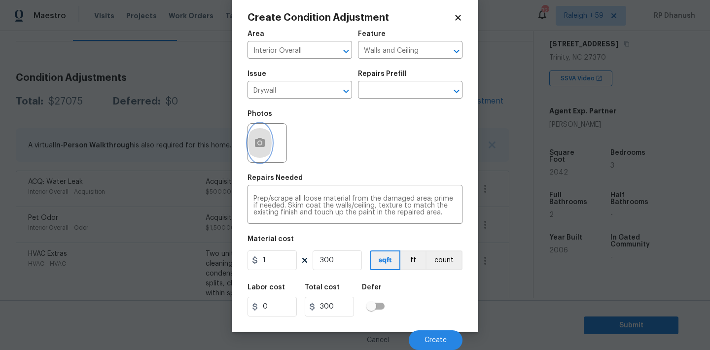
click at [258, 144] on icon "button" at bounding box center [260, 143] width 12 height 12
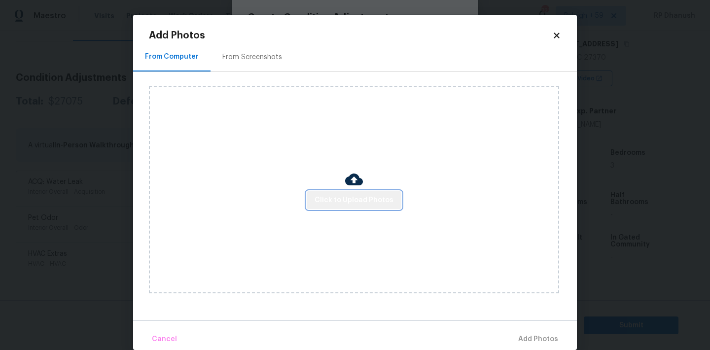
click at [358, 196] on span "Click to Upload Photos" at bounding box center [354, 200] width 79 height 12
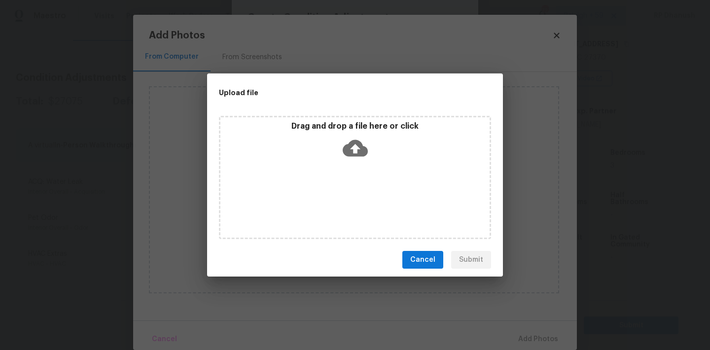
click at [358, 158] on icon at bounding box center [355, 148] width 25 height 25
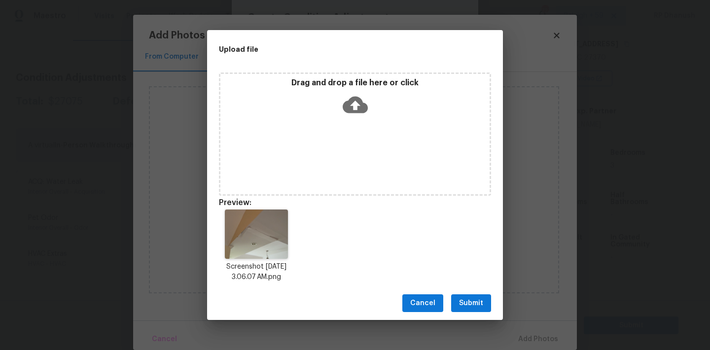
click at [467, 293] on div "Cancel Submit" at bounding box center [355, 303] width 296 height 34
click at [468, 296] on button "Submit" at bounding box center [471, 303] width 40 height 18
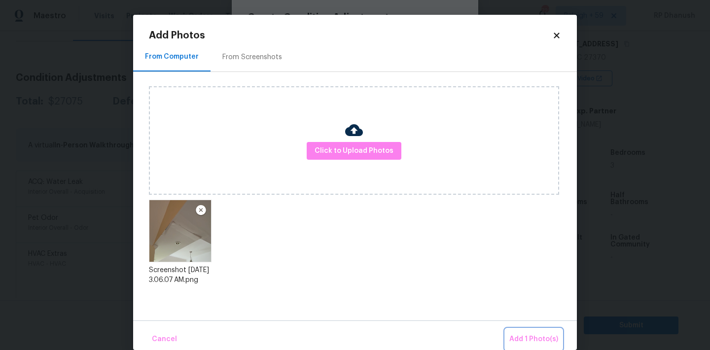
click at [518, 334] on span "Add 1 Photo(s)" at bounding box center [533, 339] width 49 height 12
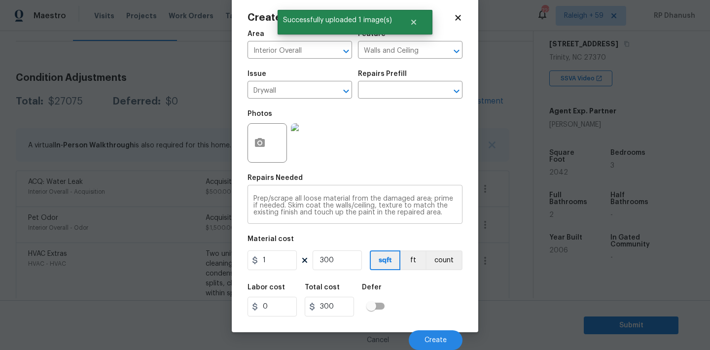
click at [409, 218] on div "Prep/scrape all loose material from the damaged area; prime if needed. Skim coa…" at bounding box center [354, 205] width 215 height 36
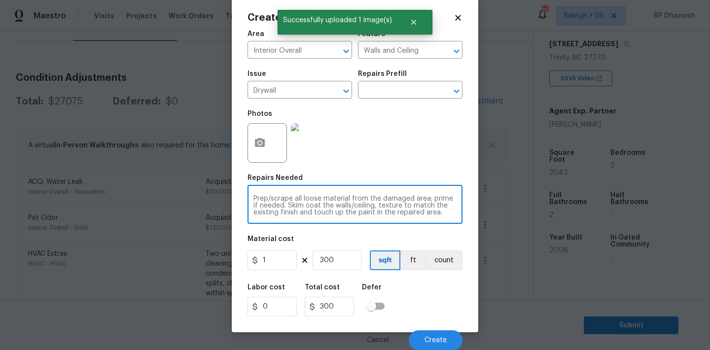
scroll to position [7, 0]
click at [442, 336] on button "Create" at bounding box center [436, 340] width 54 height 20
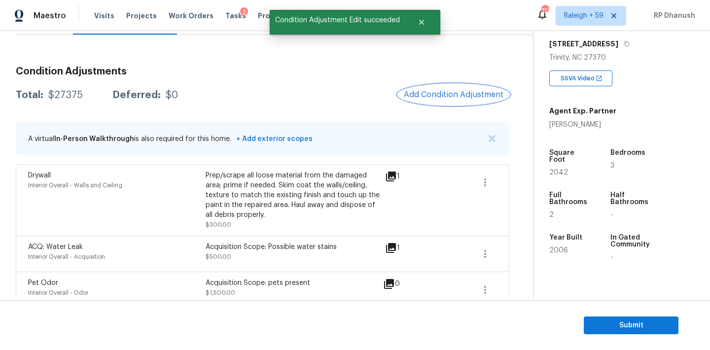
scroll to position [111, 0]
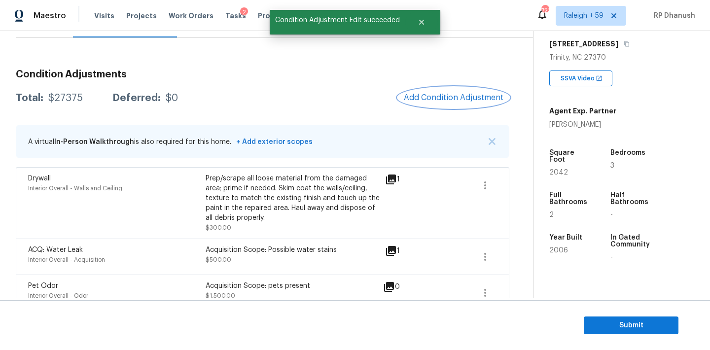
click at [450, 106] on button "Add Condition Adjustment" at bounding box center [453, 97] width 111 height 21
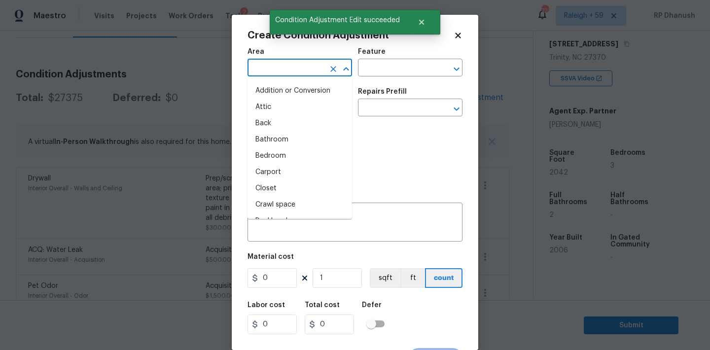
click at [281, 66] on input "text" at bounding box center [285, 68] width 77 height 15
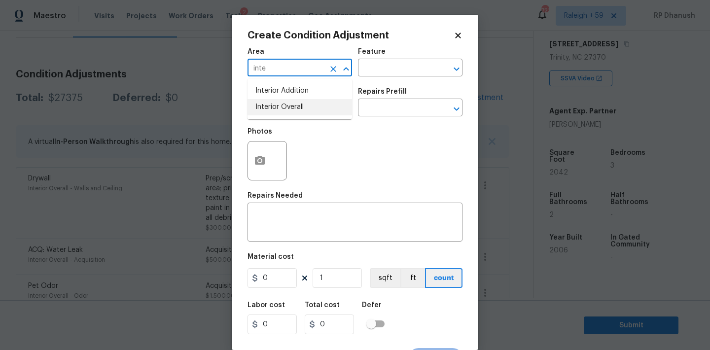
click at [285, 105] on li "Interior Overall" at bounding box center [299, 107] width 105 height 16
type input "Interior Overall"
click at [394, 82] on div "Area Interior Overall ​ Feature ​" at bounding box center [354, 62] width 215 height 40
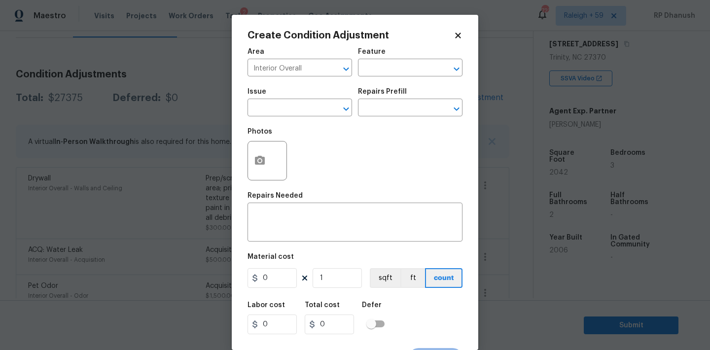
click at [394, 79] on div "Area Interior Overall ​ Feature ​" at bounding box center [354, 62] width 215 height 40
click at [394, 78] on div "Area Interior Overall ​ Feature ​" at bounding box center [354, 62] width 215 height 40
click at [394, 76] on div "Area Interior Overall ​ Feature ​" at bounding box center [354, 62] width 215 height 40
click at [394, 73] on input "text" at bounding box center [396, 68] width 77 height 15
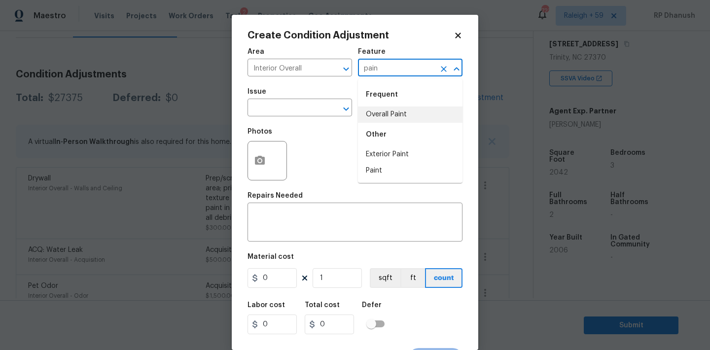
click at [376, 114] on li "Overall Paint" at bounding box center [410, 114] width 105 height 16
type input "Overall Paint"
click at [291, 110] on input "text" at bounding box center [285, 108] width 77 height 15
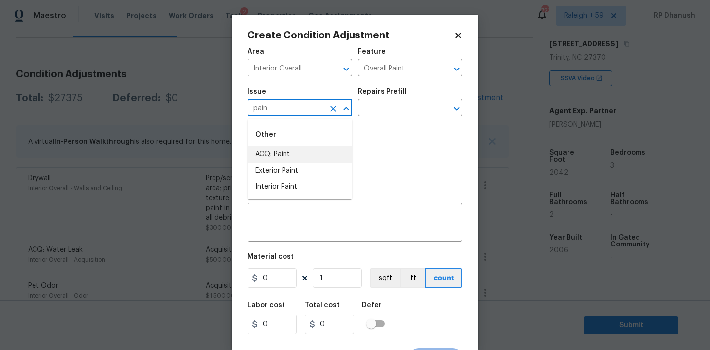
click at [277, 155] on li "ACQ: Paint" at bounding box center [299, 154] width 105 height 16
type input "ACQ: Paint"
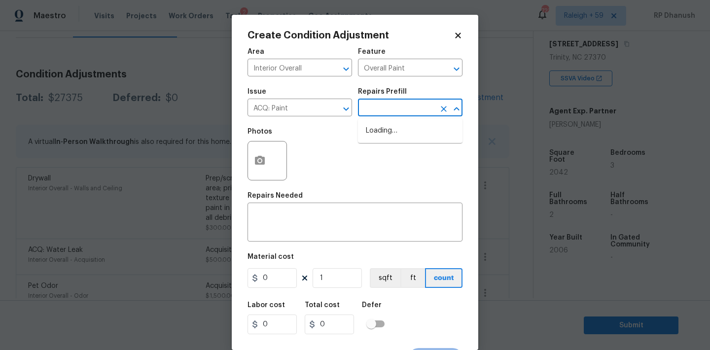
click at [385, 108] on input "text" at bounding box center [396, 108] width 77 height 15
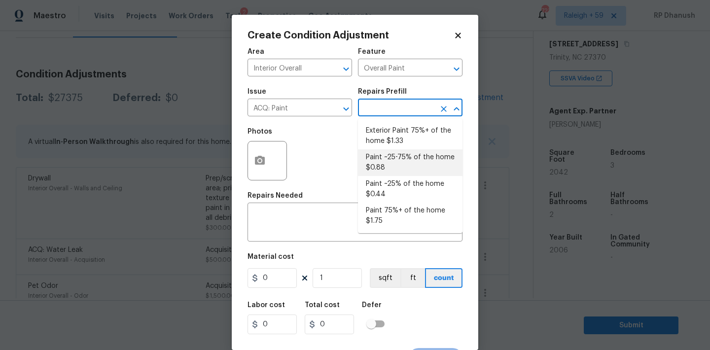
drag, startPoint x: 383, startPoint y: 158, endPoint x: 353, endPoint y: 245, distance: 92.1
click at [382, 162] on li "Paint ~25-75% of the home $0.88" at bounding box center [410, 162] width 105 height 27
type input "Acquisition"
type textarea "Acquisition Scope: ~25 - 75% of the home needs interior paint"
type input "0.88"
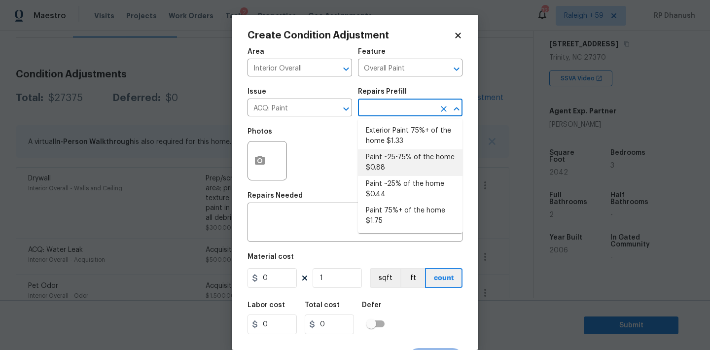
type input "0.88"
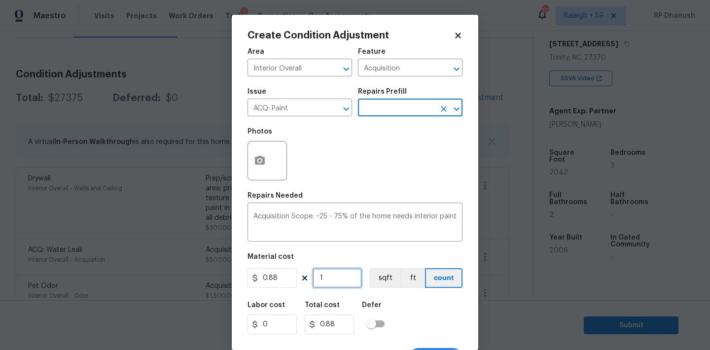
click at [345, 279] on input "1" at bounding box center [337, 278] width 49 height 20
type input "0"
type input "2"
type input "1.76"
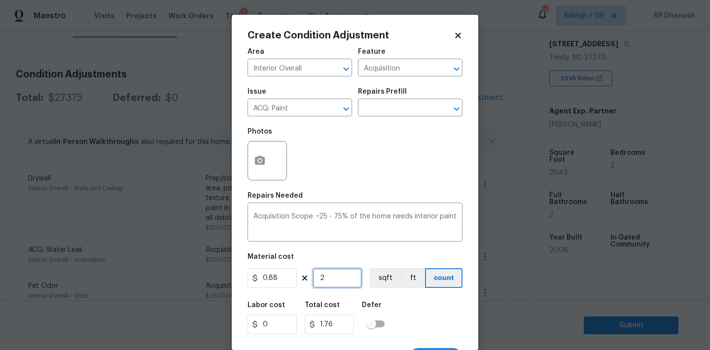
type input "20"
type input "17.6"
type input "204"
type input "179.52"
type input "2042"
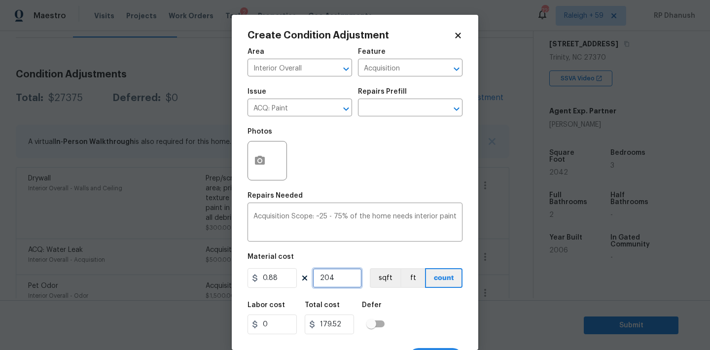
type input "1796.96"
type input "2042"
click at [323, 276] on input "2042" at bounding box center [337, 278] width 49 height 20
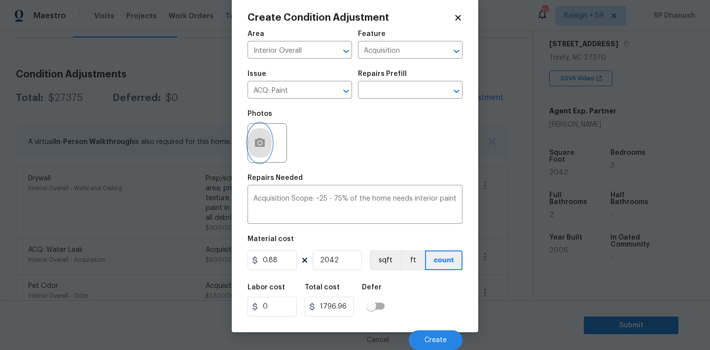
click at [251, 141] on button "button" at bounding box center [260, 143] width 24 height 38
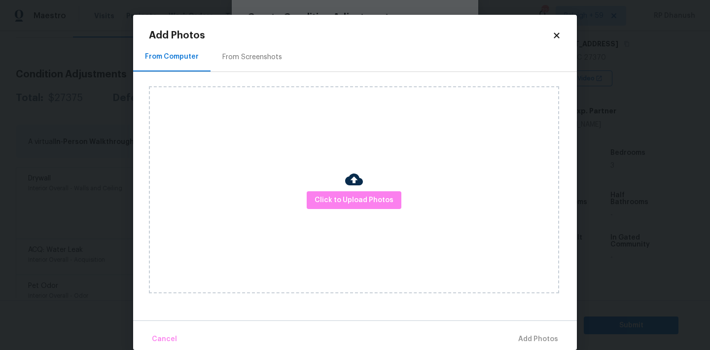
click at [260, 55] on div "From Screenshots" at bounding box center [252, 57] width 60 height 10
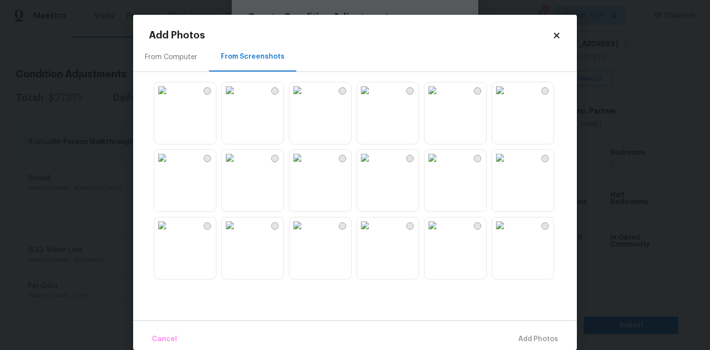
click at [373, 233] on img at bounding box center [365, 225] width 16 height 16
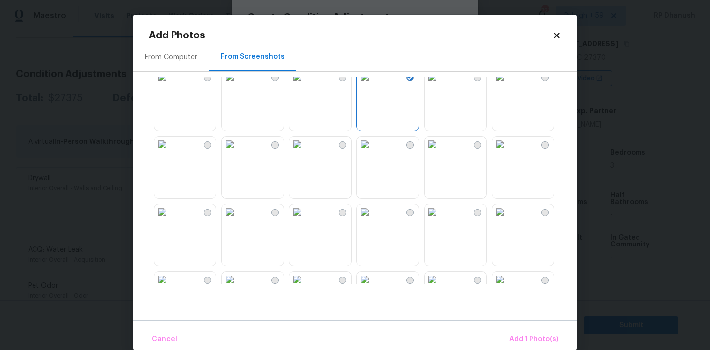
scroll to position [257, 0]
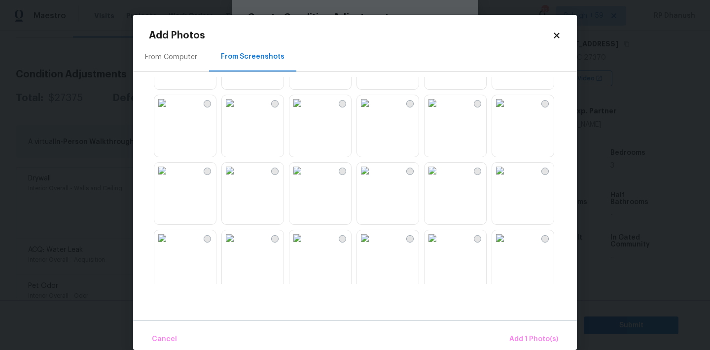
click at [508, 178] on img at bounding box center [500, 171] width 16 height 16
click at [170, 246] on img at bounding box center [162, 238] width 16 height 16
click at [428, 246] on img at bounding box center [432, 238] width 16 height 16
click at [373, 246] on img at bounding box center [365, 238] width 16 height 16
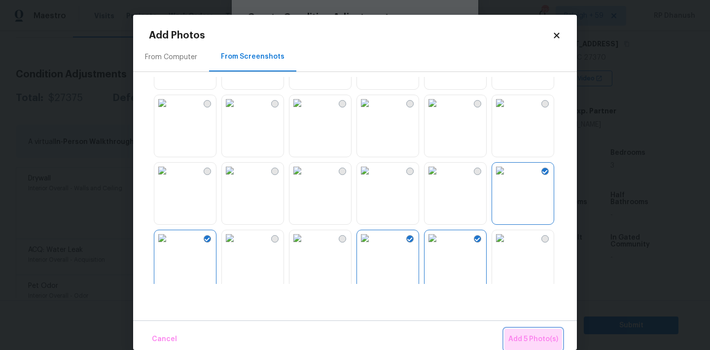
click at [539, 342] on span "Add 5 Photo(s)" at bounding box center [533, 339] width 50 height 12
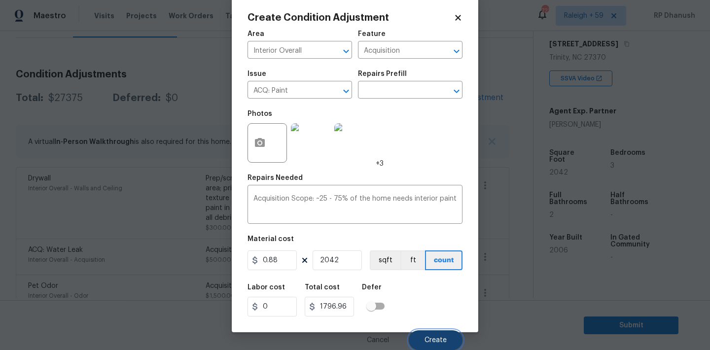
click at [448, 341] on button "Create" at bounding box center [436, 340] width 54 height 20
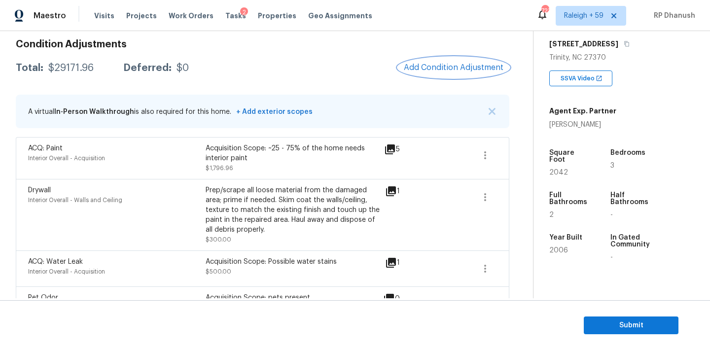
scroll to position [107, 0]
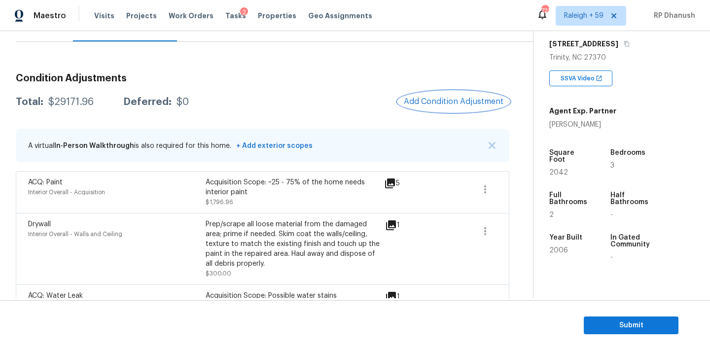
click at [466, 103] on span "Add Condition Adjustment" at bounding box center [454, 101] width 100 height 9
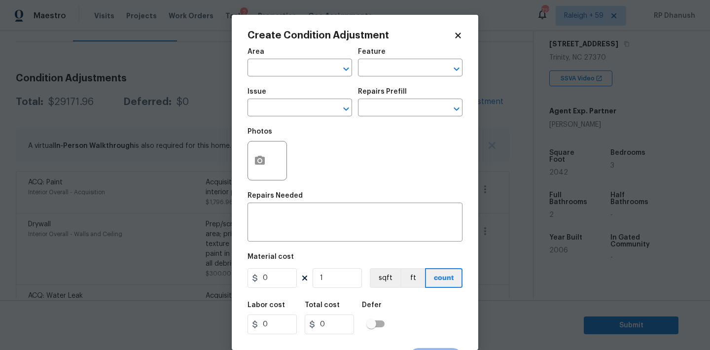
scroll to position [18, 0]
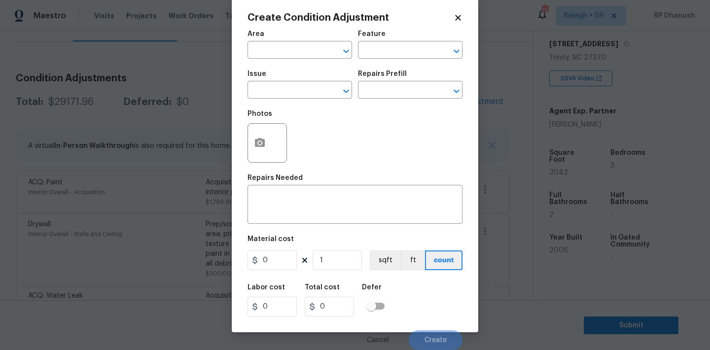
click at [262, 60] on span "Area ​" at bounding box center [299, 45] width 105 height 40
click at [262, 44] on input "text" at bounding box center [285, 50] width 77 height 15
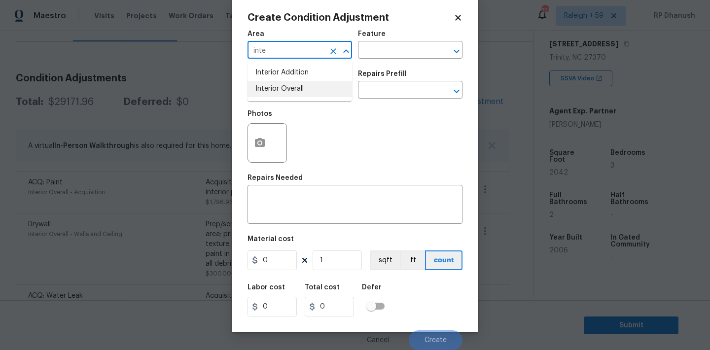
click at [271, 84] on li "Interior Overall" at bounding box center [299, 89] width 105 height 16
type input "Interior Overall"
click at [402, 50] on input "text" at bounding box center [396, 50] width 77 height 15
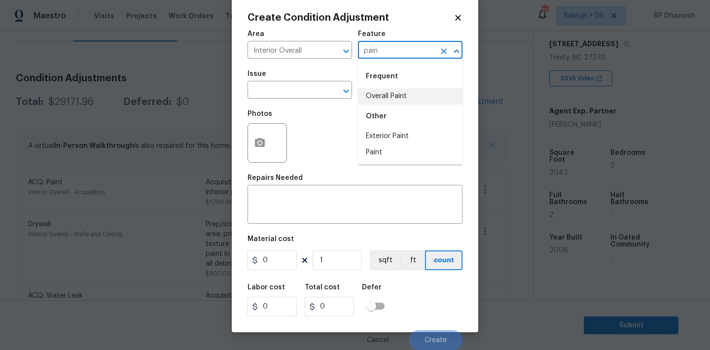
click at [391, 96] on li "Overall Paint" at bounding box center [410, 96] width 105 height 16
type input "Overall Paint"
click at [290, 87] on input "text" at bounding box center [285, 90] width 77 height 15
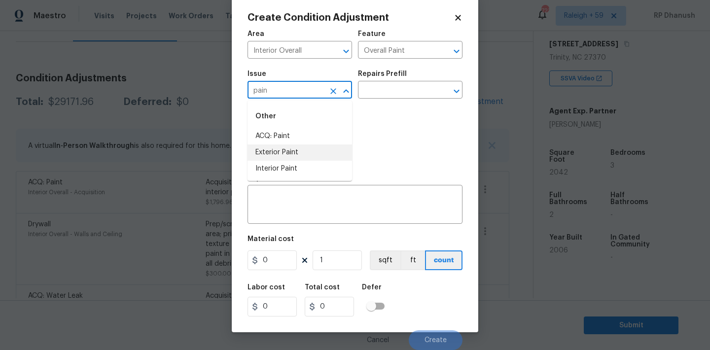
click at [281, 172] on li "Interior Paint" at bounding box center [299, 169] width 105 height 16
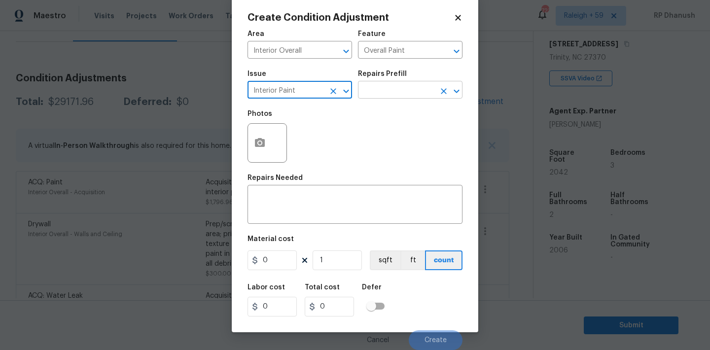
type input "Interior Paint"
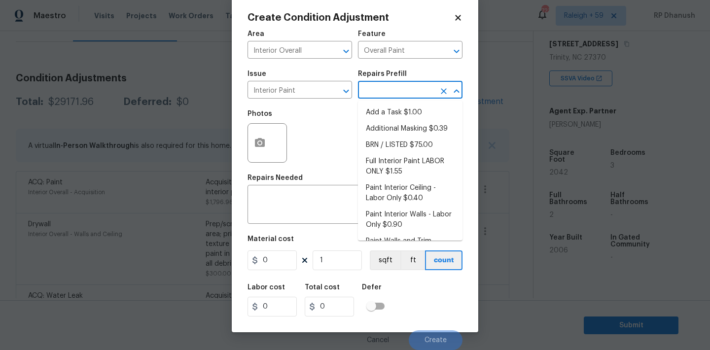
click at [426, 92] on input "text" at bounding box center [396, 90] width 77 height 15
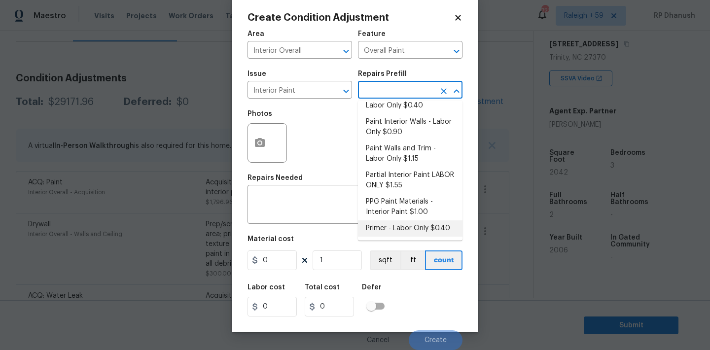
click at [392, 235] on li "Primer - Labor Only $0.40" at bounding box center [410, 228] width 105 height 16
type textarea "Interior primer - PRIMER PROVIDED BY OPENDOOR - All nails, screws, drywall anch…"
type input "0.4"
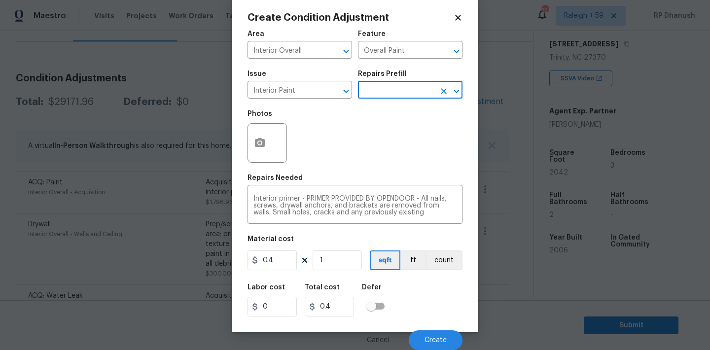
click at [337, 271] on figure "Material cost 0.4 1 sqft ft count" at bounding box center [354, 254] width 215 height 36
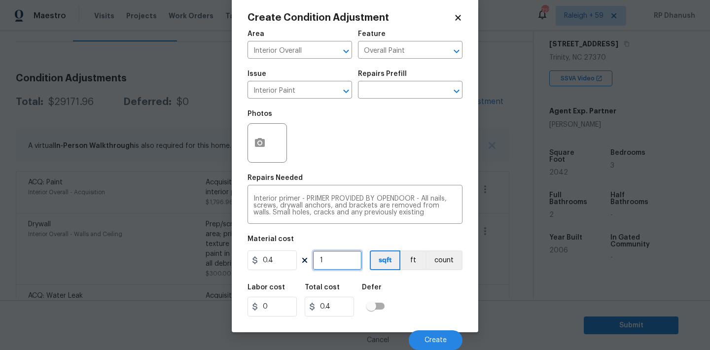
click at [337, 266] on input "1" at bounding box center [337, 260] width 49 height 20
type input "0"
type input "5"
type input "2"
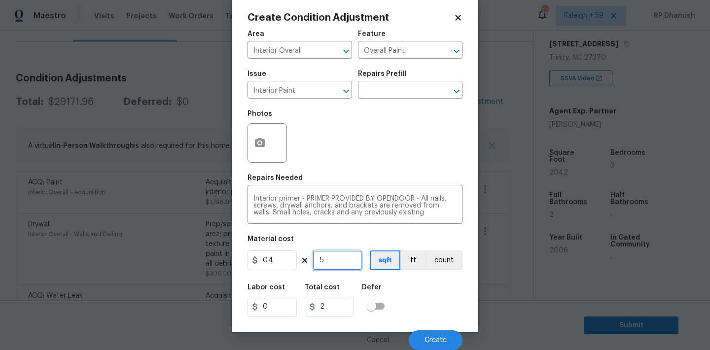
type input "50"
type input "20"
type input "500"
type input "200"
type input "500"
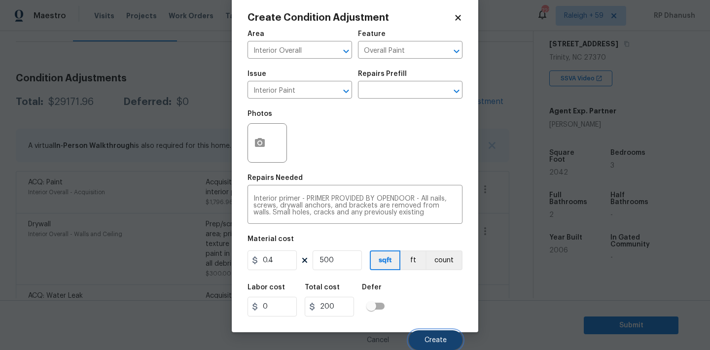
click at [428, 333] on button "Create" at bounding box center [436, 340] width 54 height 20
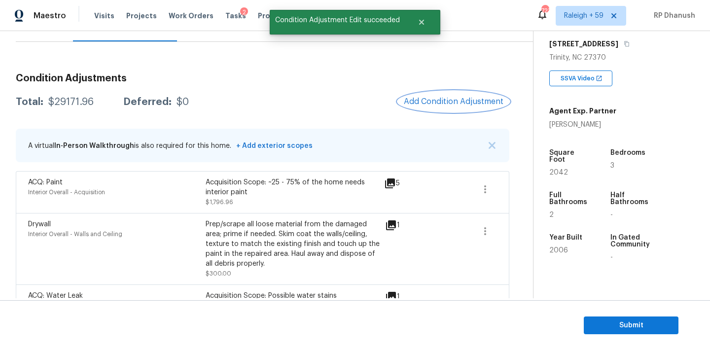
scroll to position [0, 0]
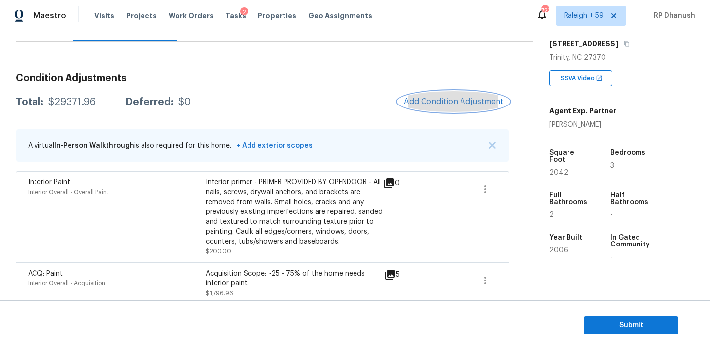
click at [429, 107] on button "Add Condition Adjustment" at bounding box center [453, 101] width 111 height 21
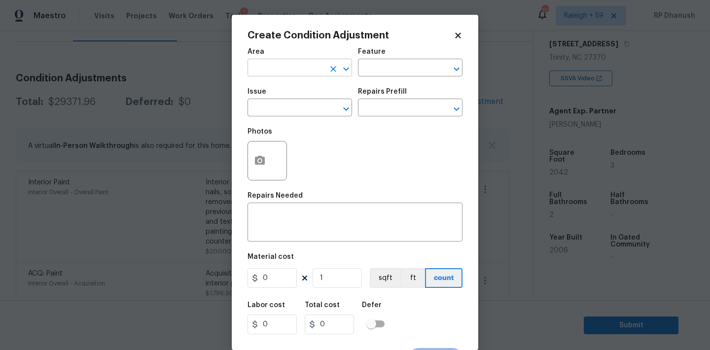
click at [287, 71] on input "text" at bounding box center [285, 68] width 77 height 15
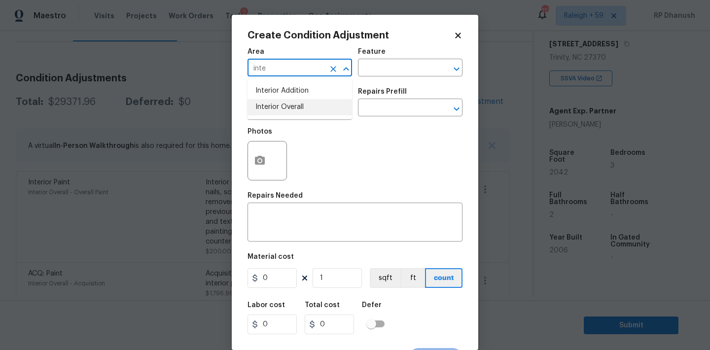
click at [286, 101] on li "Interior Overall" at bounding box center [299, 107] width 105 height 16
type input "Interior Overall"
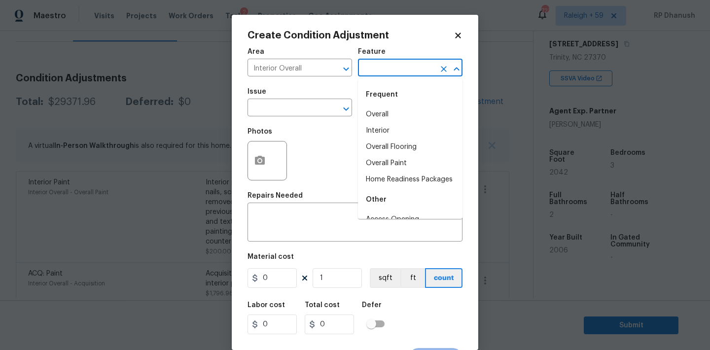
click at [364, 64] on input "text" at bounding box center [396, 68] width 77 height 15
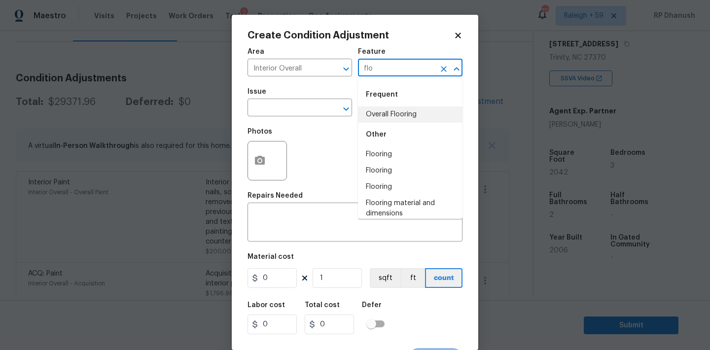
click at [378, 115] on li "Overall Flooring" at bounding box center [410, 114] width 105 height 16
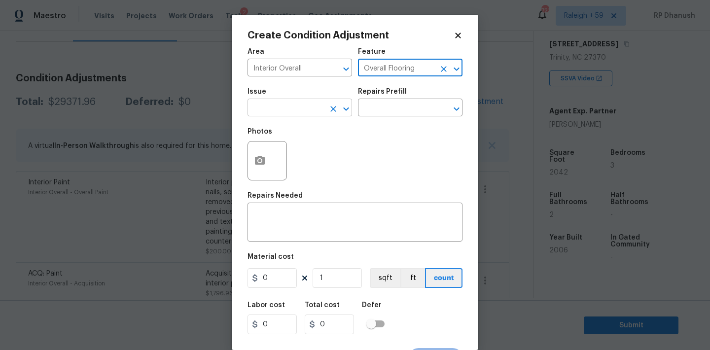
type input "Overall Flooring"
click at [309, 114] on input "text" at bounding box center [285, 108] width 77 height 15
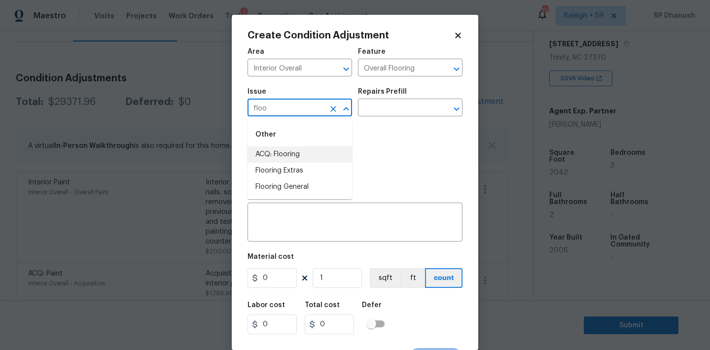
click at [289, 159] on li "ACQ: Flooring" at bounding box center [299, 154] width 105 height 16
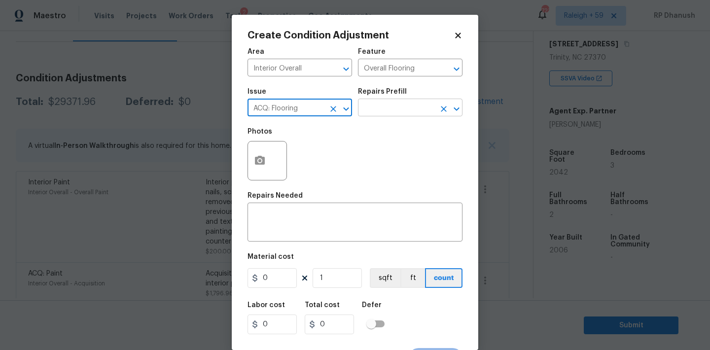
type input "ACQ: Flooring"
click at [399, 114] on input "text" at bounding box center [396, 108] width 77 height 15
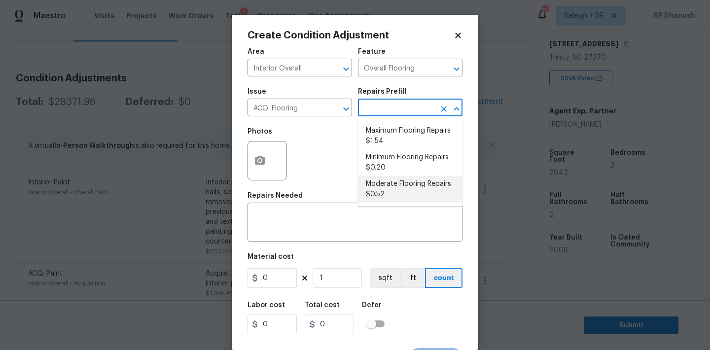
click at [381, 183] on li "Moderate Flooring Repairs $0.52" at bounding box center [410, 189] width 105 height 27
type input "Acquisition"
type textarea "Acquisition Scope: Moderate flooring repairs"
type input "0.52"
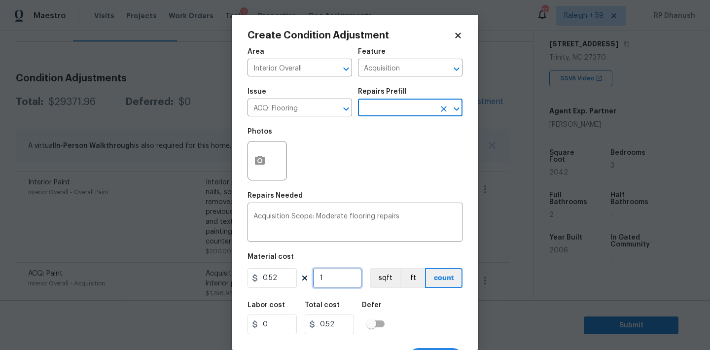
click at [339, 272] on input "1" at bounding box center [337, 278] width 49 height 20
type input "0"
click at [297, 104] on input "ACQ: Flooring" at bounding box center [285, 108] width 77 height 15
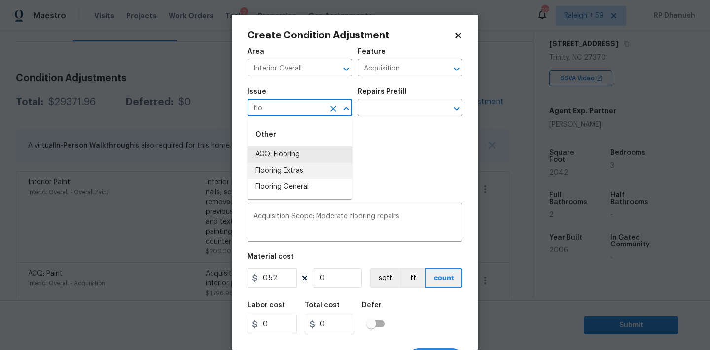
click at [288, 167] on li "Flooring Extras" at bounding box center [299, 171] width 105 height 16
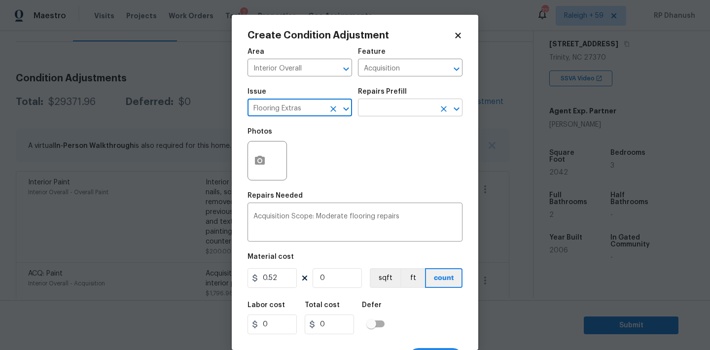
type input "Flooring Extras"
click at [382, 112] on input "text" at bounding box center [396, 108] width 77 height 15
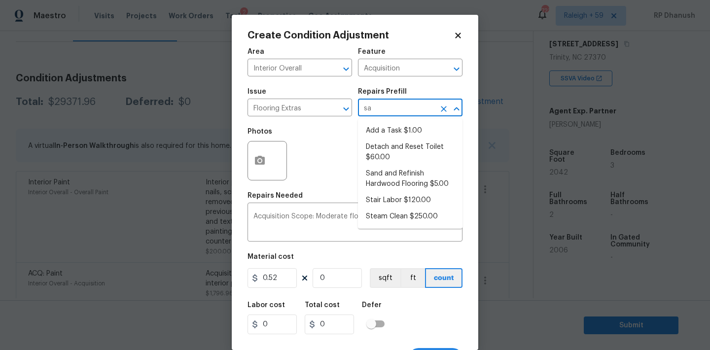
type input "san"
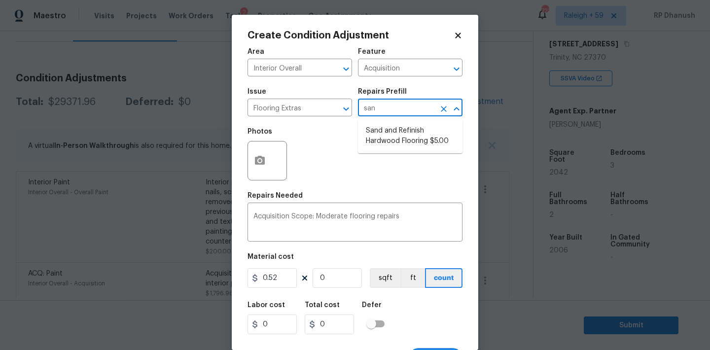
click at [383, 132] on li "Sand and Refinish Hardwood Flooring $5.00" at bounding box center [410, 136] width 105 height 27
type input "Overall Flooring"
type textarea "Sand and refinish the existing hardwood floors. PM to confirm color/sheen."
type input "5"
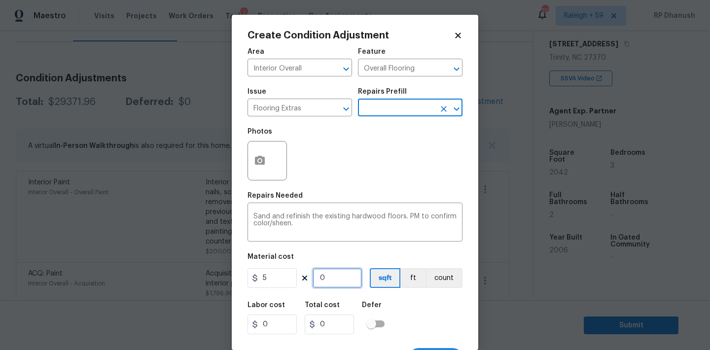
click at [344, 277] on input "0" at bounding box center [337, 278] width 49 height 20
type input "4"
type input "20"
type input "42"
type input "210"
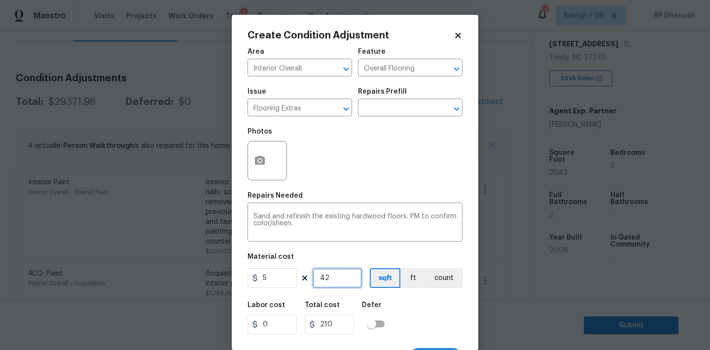
type input "4"
type input "20"
type input "0"
type input "8"
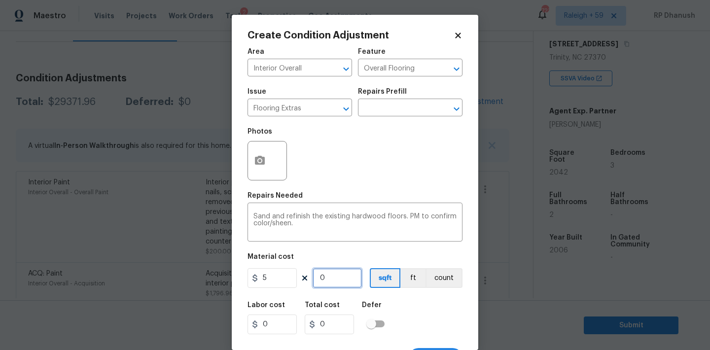
type input "40"
type input "80"
type input "400"
type input "8"
type input "40"
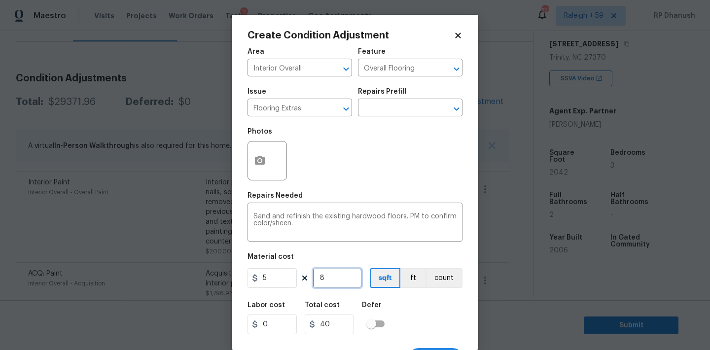
type input "0"
type input "8"
type input "40"
type input "82"
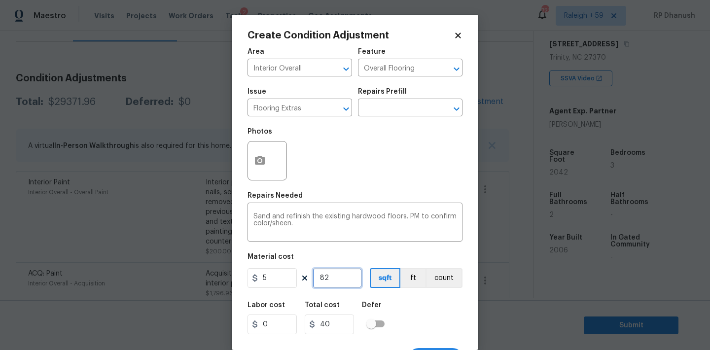
type input "410"
type input "82"
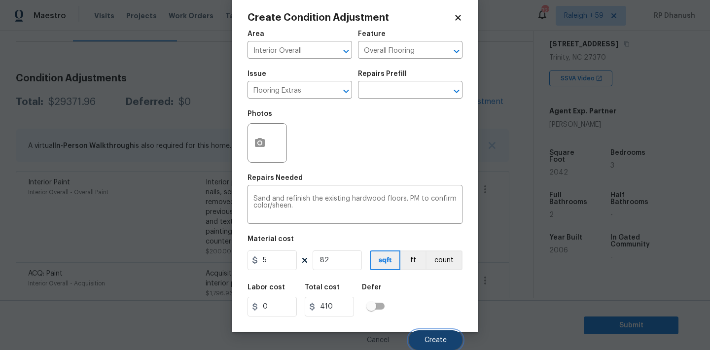
click at [438, 331] on button "Create" at bounding box center [436, 340] width 54 height 20
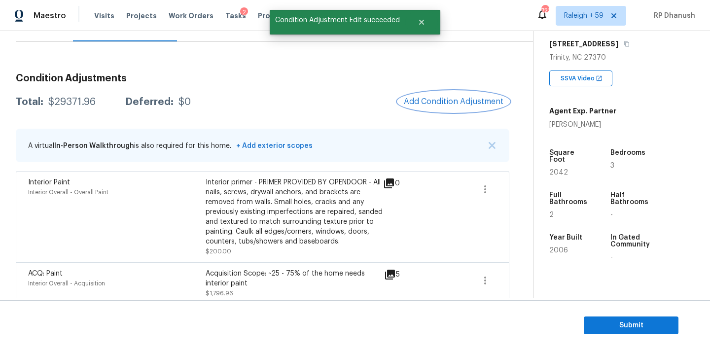
scroll to position [0, 0]
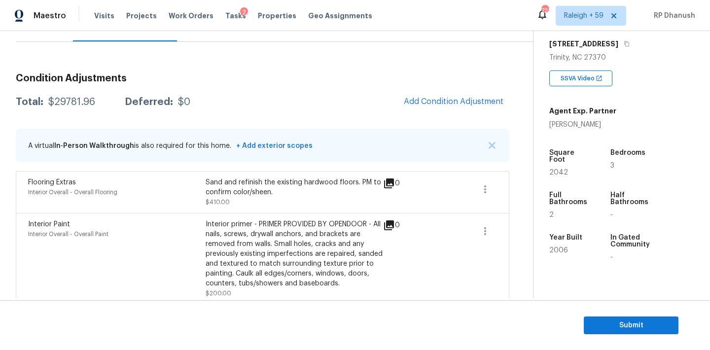
click at [451, 100] on span "Add Condition Adjustment" at bounding box center [454, 101] width 100 height 9
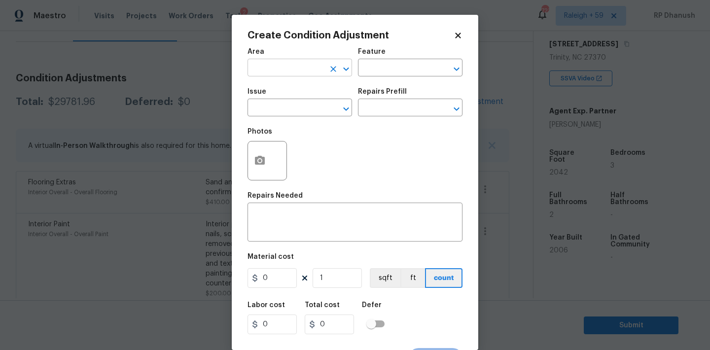
click at [288, 71] on input "text" at bounding box center [285, 68] width 77 height 15
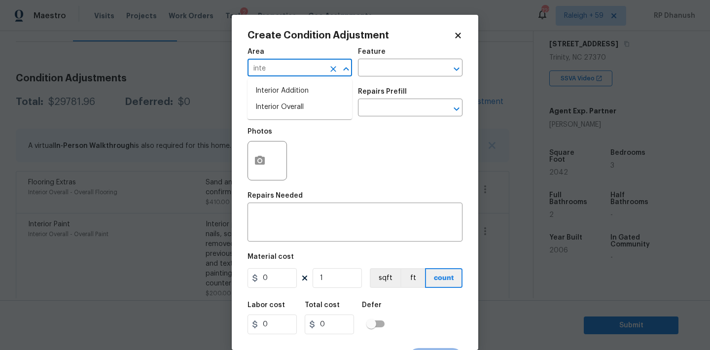
click at [283, 104] on li "Interior Overall" at bounding box center [299, 107] width 105 height 16
type input "Interior Overall"
click at [389, 69] on input "text" at bounding box center [396, 68] width 77 height 15
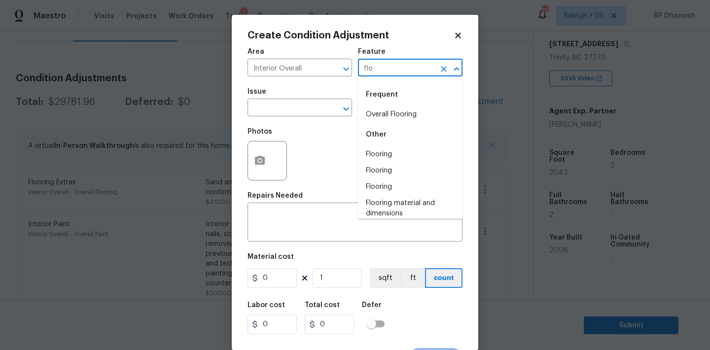
click at [385, 120] on li "Overall Flooring" at bounding box center [410, 114] width 105 height 16
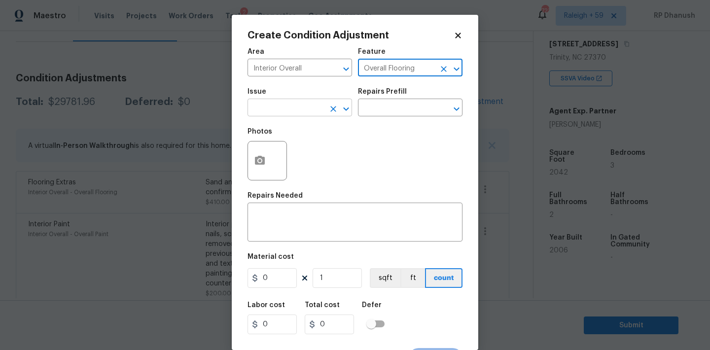
type input "Overall Flooring"
click at [297, 109] on input "text" at bounding box center [285, 108] width 77 height 15
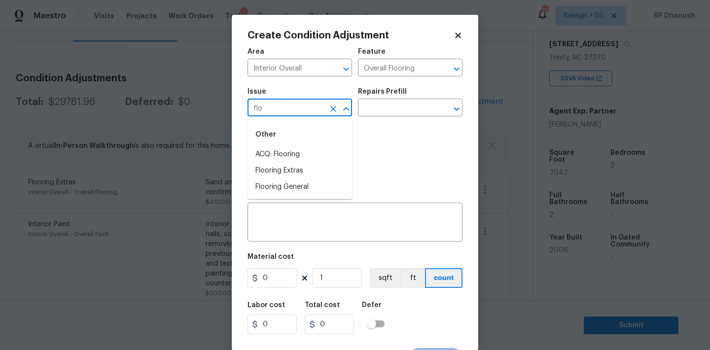
drag, startPoint x: 291, startPoint y: 158, endPoint x: 341, endPoint y: 118, distance: 63.5
click at [301, 144] on li "Other ACQ: Flooring Flooring Extras Flooring General" at bounding box center [299, 159] width 105 height 72
type input "flo"
click at [381, 108] on input "text" at bounding box center [396, 108] width 77 height 15
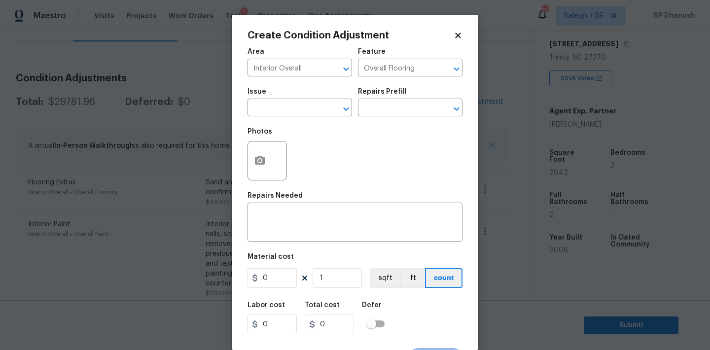
click at [296, 124] on div "Photos" at bounding box center [354, 154] width 215 height 64
click at [296, 117] on span "Issue ​" at bounding box center [299, 102] width 105 height 40
click at [296, 110] on input "text" at bounding box center [285, 108] width 77 height 15
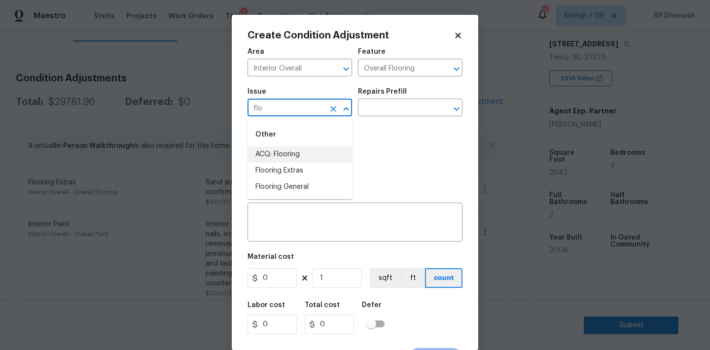
click at [286, 152] on li "ACQ: Flooring" at bounding box center [299, 154] width 105 height 16
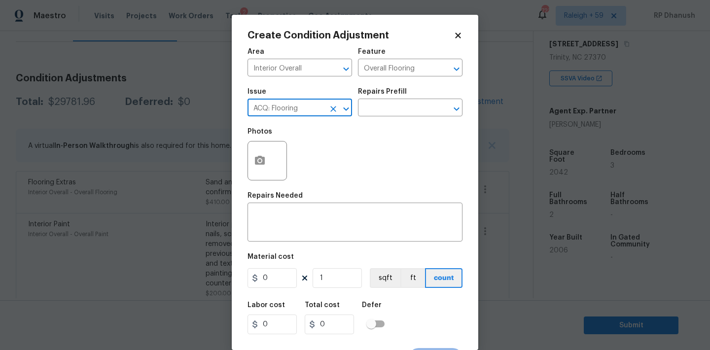
type input "ACQ: Flooring"
click at [394, 94] on h5 "Repairs Prefill" at bounding box center [382, 91] width 49 height 7
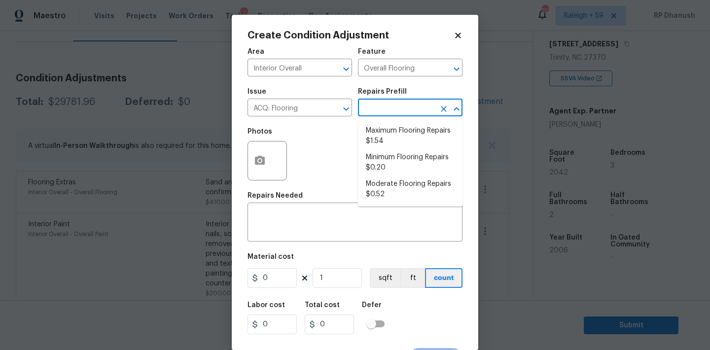
click at [391, 111] on input "text" at bounding box center [396, 108] width 77 height 15
click at [391, 180] on li "Moderate Flooring Repairs $0.52" at bounding box center [410, 189] width 105 height 27
type input "Acquisition"
type textarea "Acquisition Scope: Moderate flooring repairs"
type input "0.52"
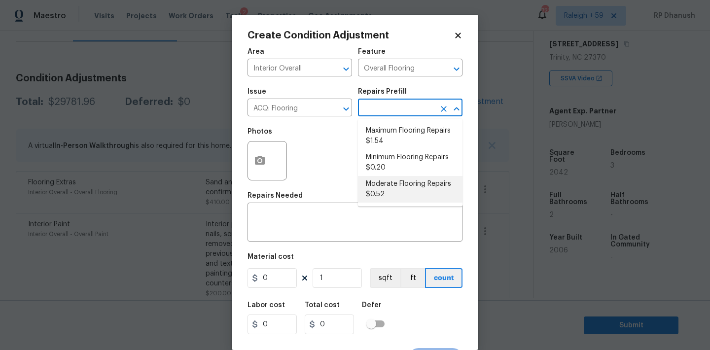
type input "0.52"
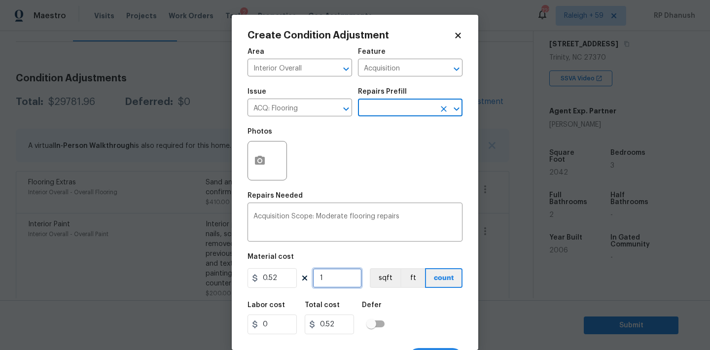
click at [340, 281] on input "1" at bounding box center [337, 278] width 49 height 20
type input "0"
type input "1"
type input "0.52"
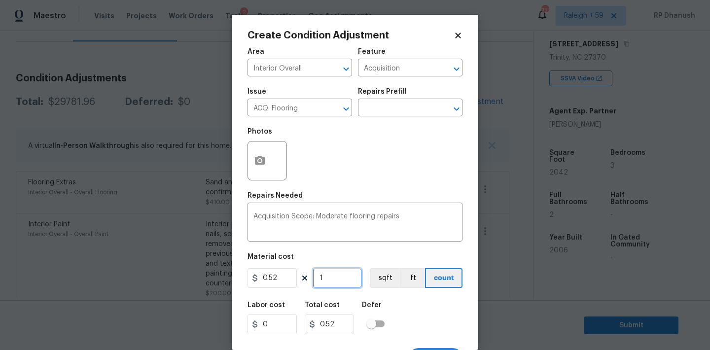
type input "19"
type input "9.88"
type input "196"
type input "101.92"
type input "1960"
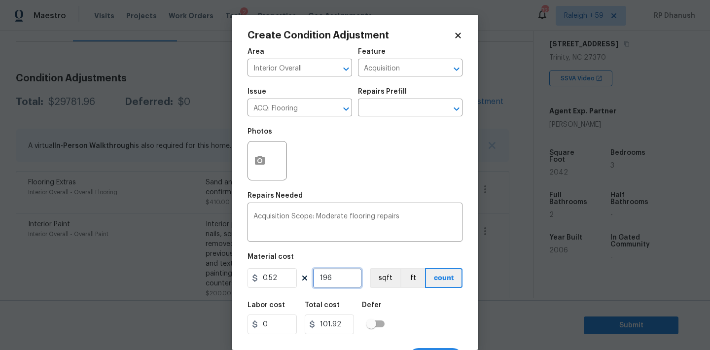
type input "1019.2"
type input "1960"
click at [264, 172] on button "button" at bounding box center [260, 160] width 24 height 38
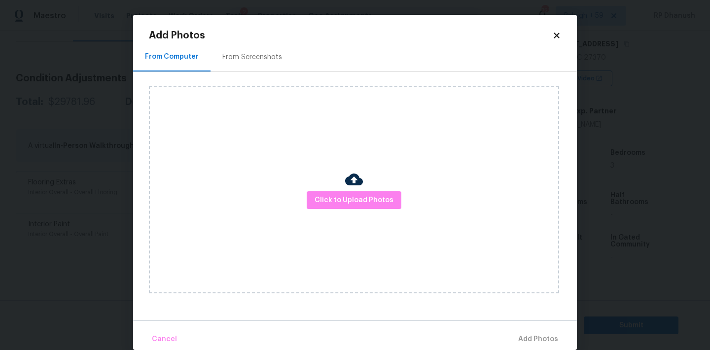
click at [249, 54] on div "From Screenshots" at bounding box center [252, 57] width 60 height 10
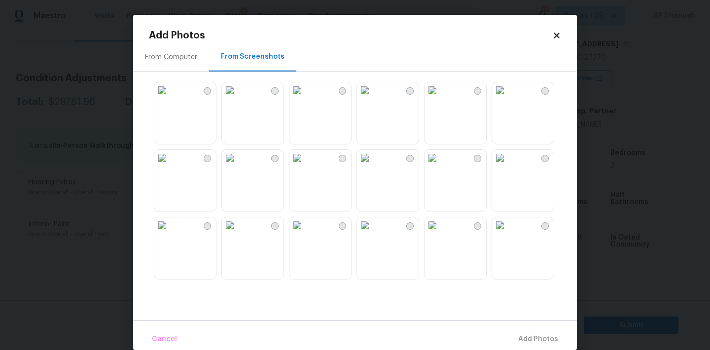
click at [305, 98] on img at bounding box center [297, 90] width 16 height 16
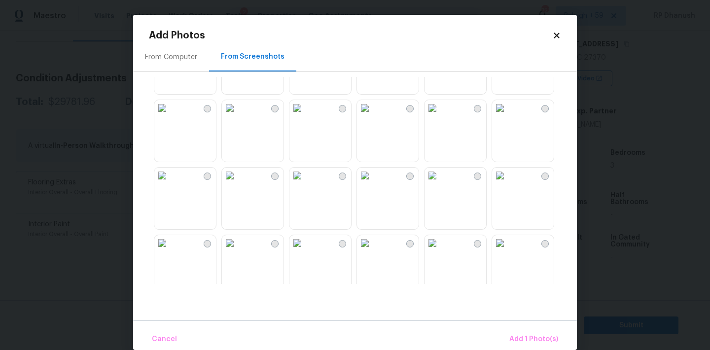
click at [238, 183] on img at bounding box center [230, 176] width 16 height 16
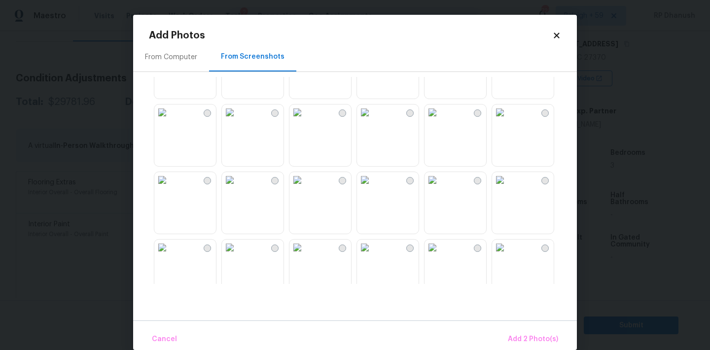
scroll to position [942, 0]
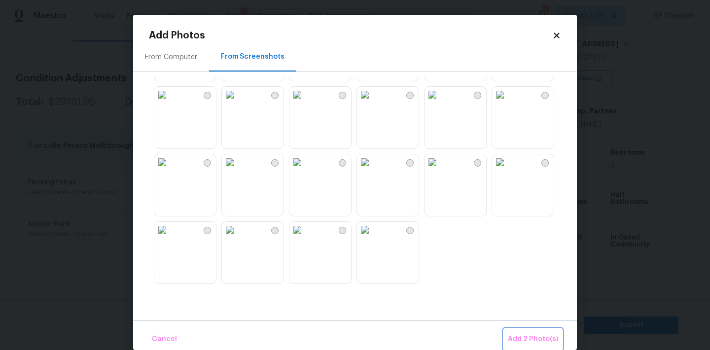
click at [526, 329] on button "Add 2 Photo(s)" at bounding box center [533, 339] width 58 height 21
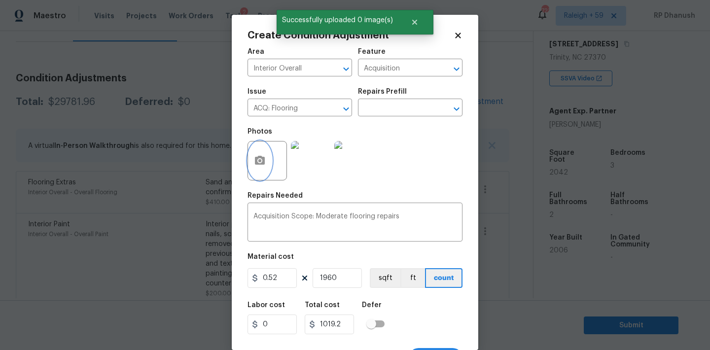
scroll to position [18, 0]
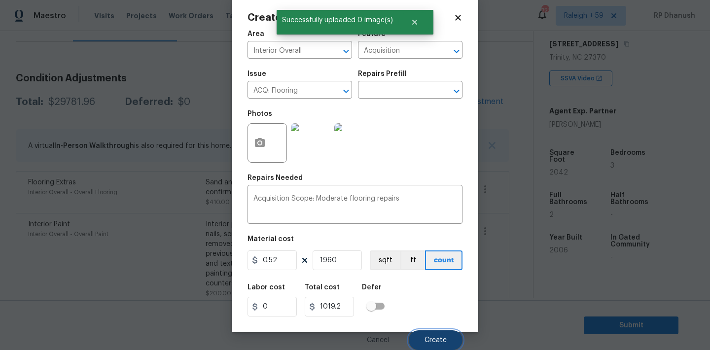
click at [448, 342] on button "Create" at bounding box center [436, 340] width 54 height 20
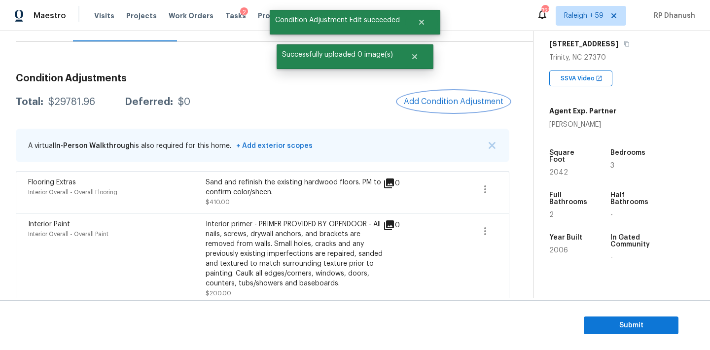
scroll to position [0, 0]
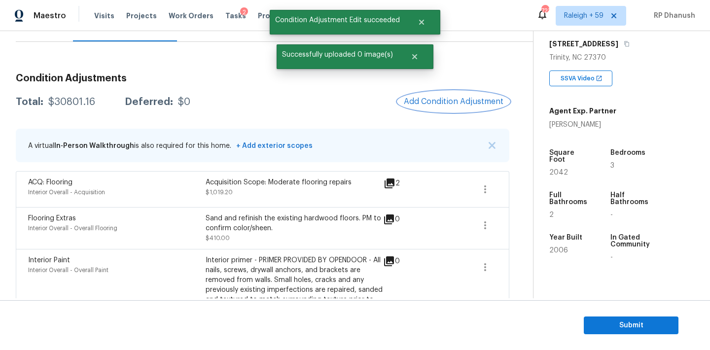
click at [467, 105] on span "Add Condition Adjustment" at bounding box center [454, 101] width 100 height 9
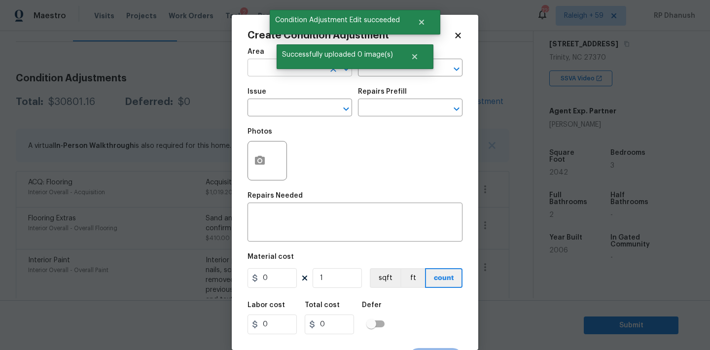
click at [277, 74] on input "text" at bounding box center [285, 68] width 77 height 15
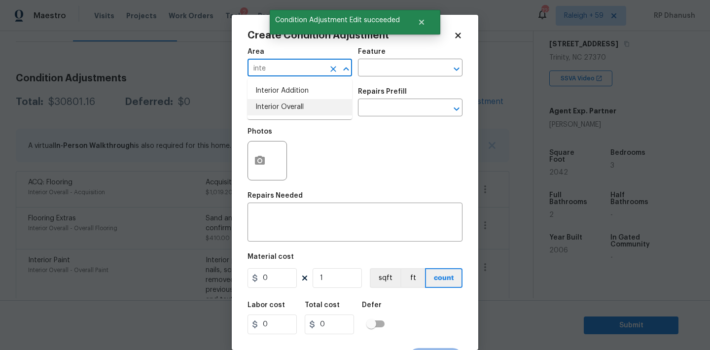
click at [274, 105] on li "Interior Overall" at bounding box center [299, 107] width 105 height 16
type input "Interior Overall"
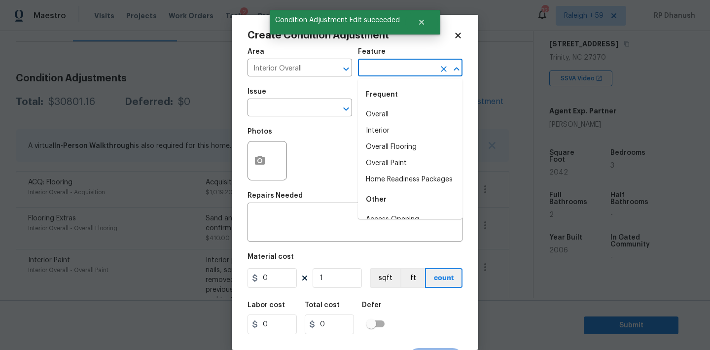
click at [380, 72] on input "text" at bounding box center [396, 68] width 77 height 15
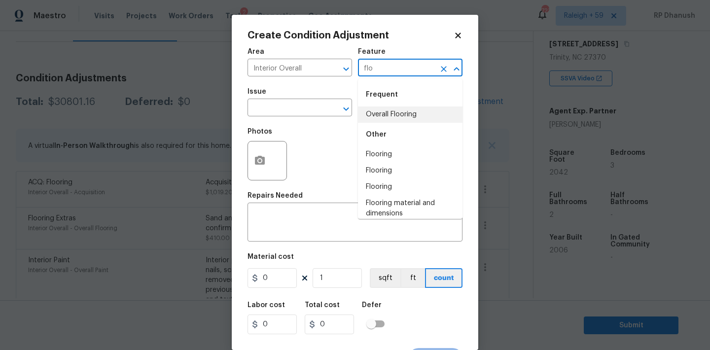
click at [380, 108] on li "Overall Flooring" at bounding box center [410, 114] width 105 height 16
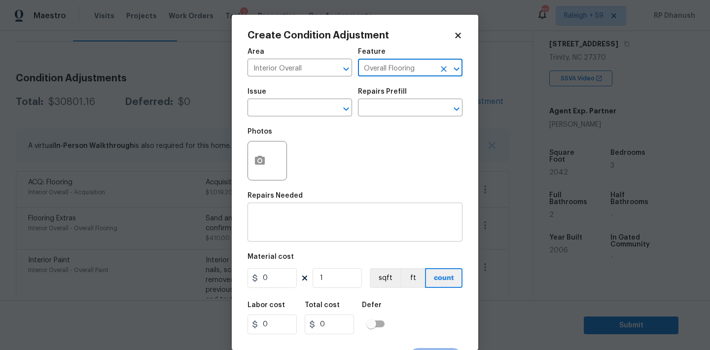
type input "Overall Flooring"
click at [292, 225] on textarea at bounding box center [354, 223] width 203 height 21
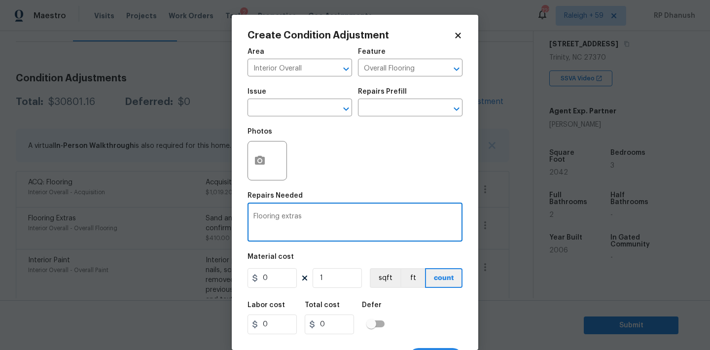
type textarea "Flooring extras"
click at [283, 282] on input "0" at bounding box center [271, 278] width 49 height 20
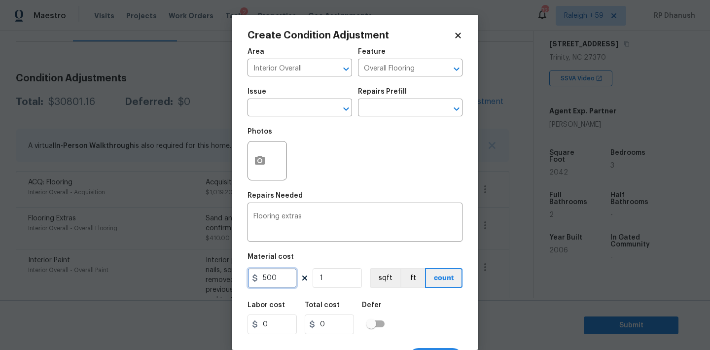
type input "500"
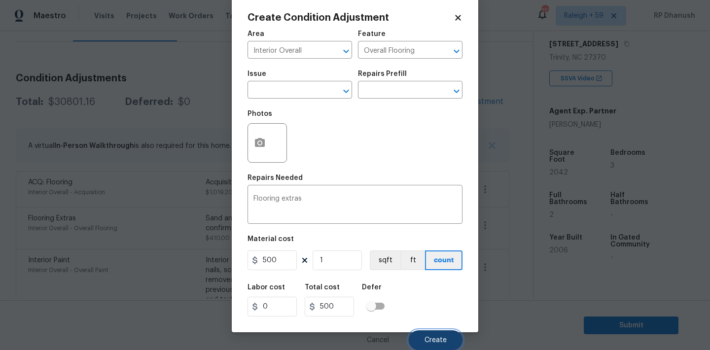
click at [424, 332] on button "Create" at bounding box center [436, 340] width 54 height 20
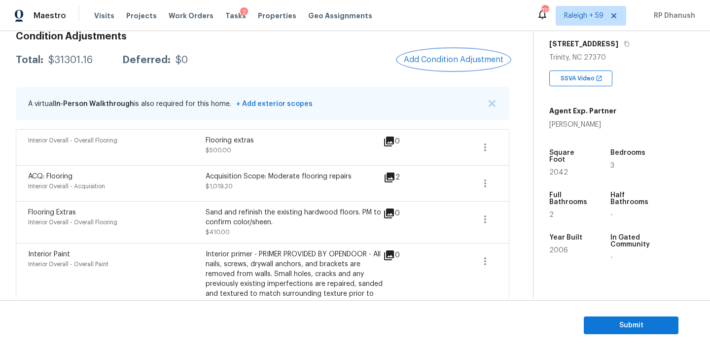
scroll to position [72, 0]
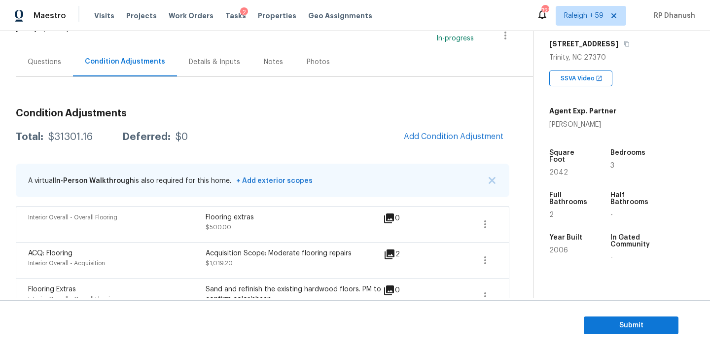
click at [68, 128] on div "Total: $31301.16 Deferred: $0 Add Condition Adjustment" at bounding box center [262, 137] width 493 height 22
copy div "$31301.16"
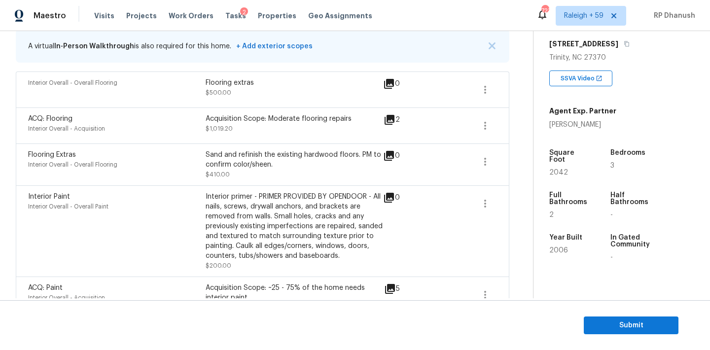
scroll to position [140, 0]
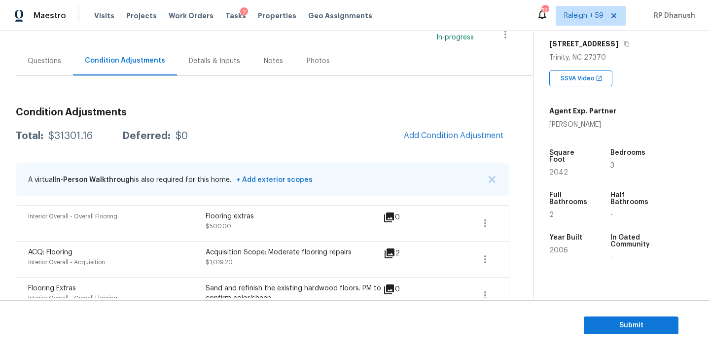
click at [53, 65] on div "Questions" at bounding box center [45, 61] width 34 height 10
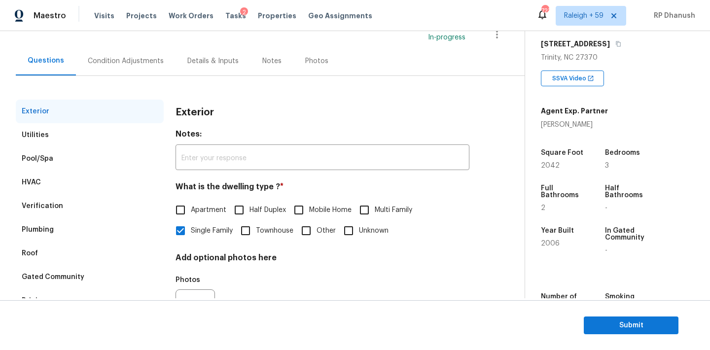
scroll to position [125, 0]
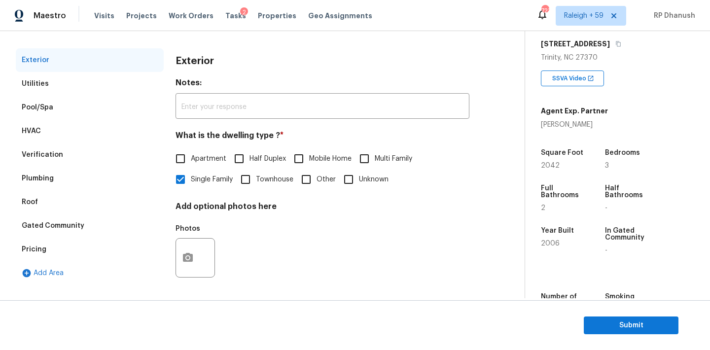
click at [49, 93] on div "Utilities" at bounding box center [90, 84] width 148 height 24
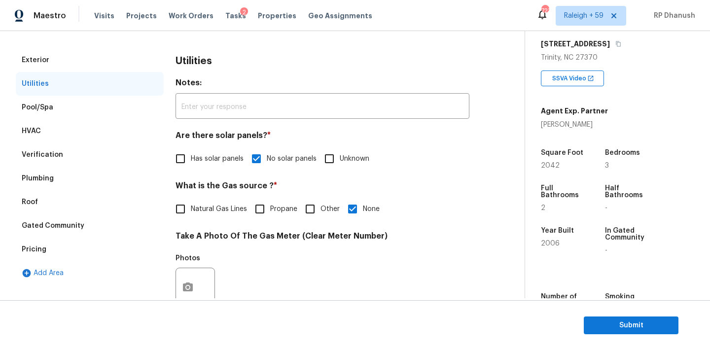
click at [45, 109] on div "Pool/Spa" at bounding box center [38, 108] width 32 height 10
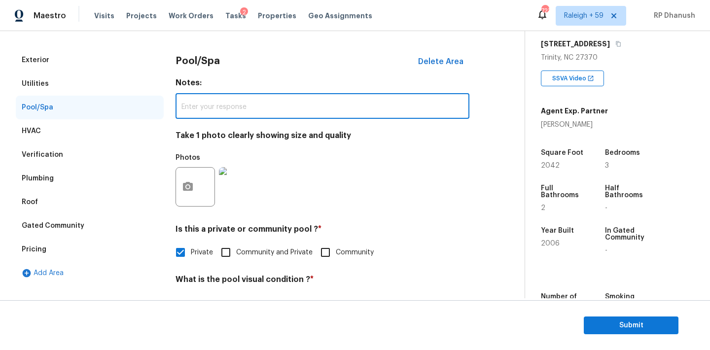
click at [209, 118] on input "text" at bounding box center [322, 107] width 294 height 23
paste input "The pool is completely unusable, as the water has turned green, likely due to a…"
type input "The pool is completely unusable, as the water has turned green, likely due to a…"
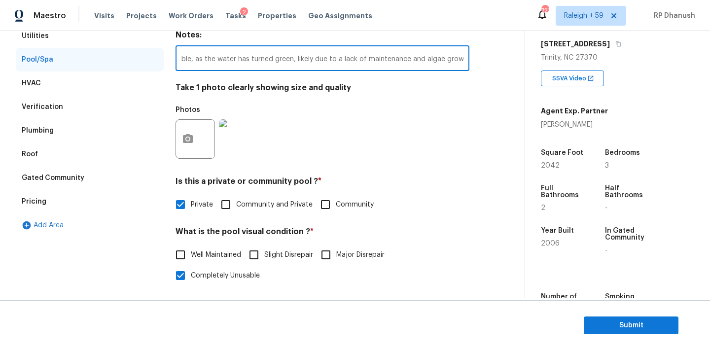
click at [46, 112] on div "Verification" at bounding box center [90, 107] width 148 height 24
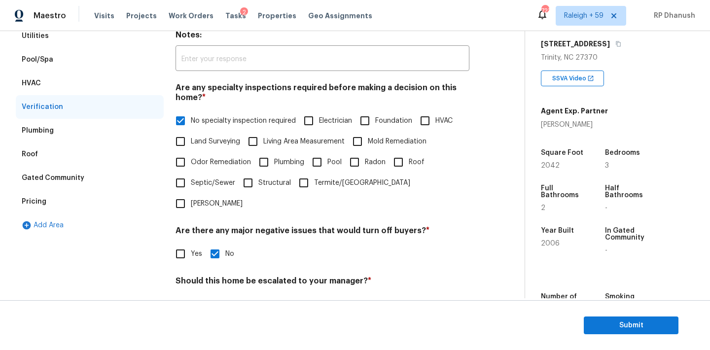
scroll to position [243, 0]
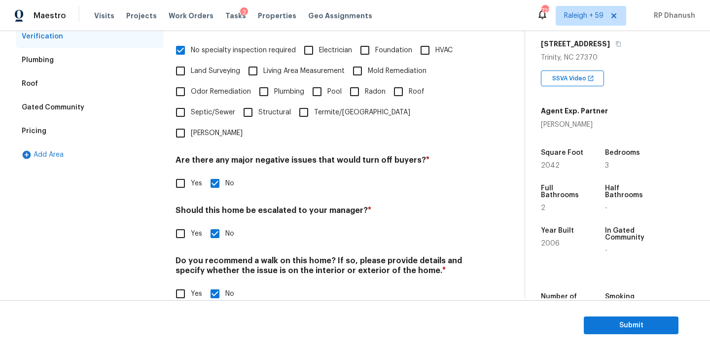
click at [186, 223] on input "Yes" at bounding box center [180, 233] width 21 height 21
checkbox input "true"
checkbox input "false"
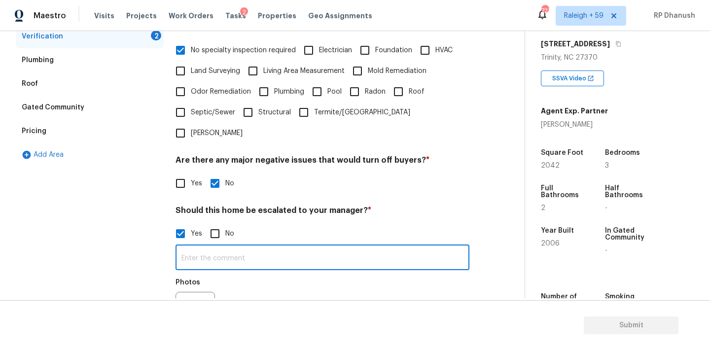
click at [193, 247] on input "text" at bounding box center [322, 258] width 294 height 23
paste input "The pool is completely unusable, as the water has turned green, likely due to a…"
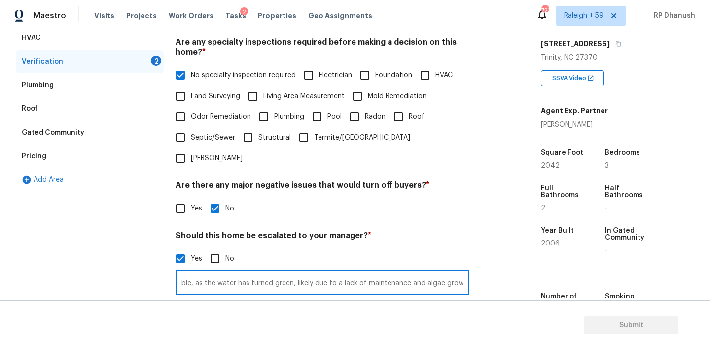
scroll to position [206, 0]
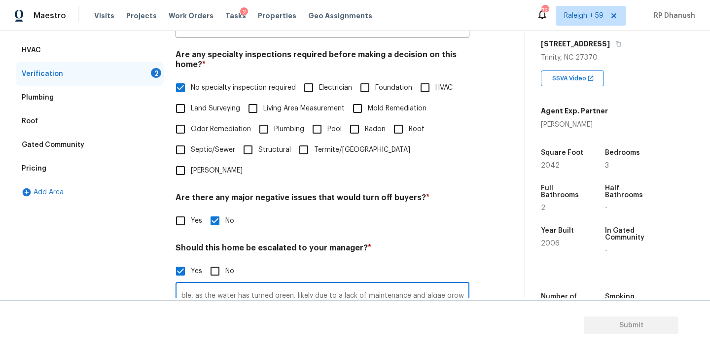
type input "The pool is completely unusable, as the water has turned green, likely due to a…"
click at [345, 126] on input "Radon" at bounding box center [354, 129] width 21 height 21
checkbox input "true"
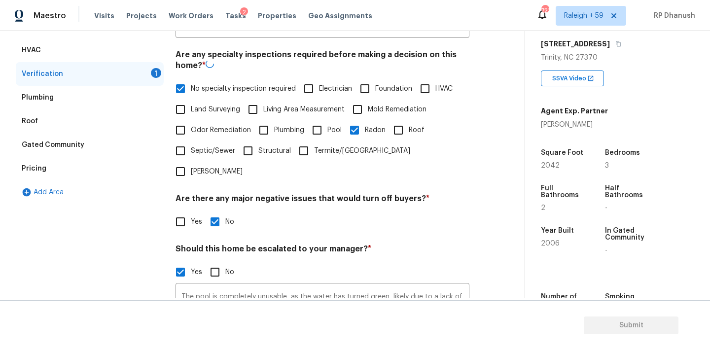
click at [331, 141] on label "Termite/[GEOGRAPHIC_DATA]" at bounding box center [351, 150] width 117 height 21
click at [314, 141] on input "Termite/[GEOGRAPHIC_DATA]" at bounding box center [303, 150] width 21 height 21
checkbox input "true"
click at [353, 127] on input "Radon" at bounding box center [354, 129] width 21 height 21
checkbox input "false"
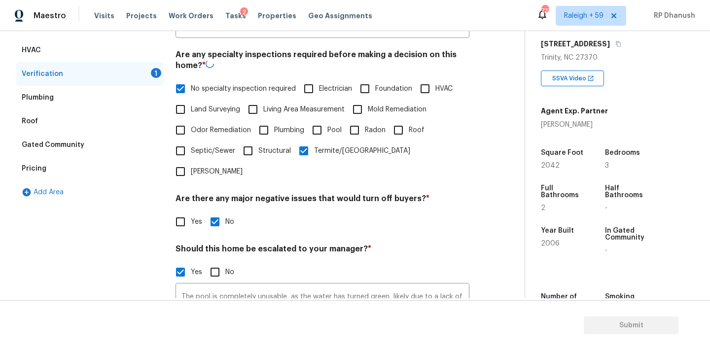
click at [320, 131] on input "Pool" at bounding box center [317, 130] width 21 height 21
checkbox input "true"
click at [311, 158] on input "Termite/[GEOGRAPHIC_DATA]" at bounding box center [303, 150] width 21 height 21
checkbox input "false"
click at [176, 92] on input "No specialty inspection required" at bounding box center [180, 87] width 21 height 21
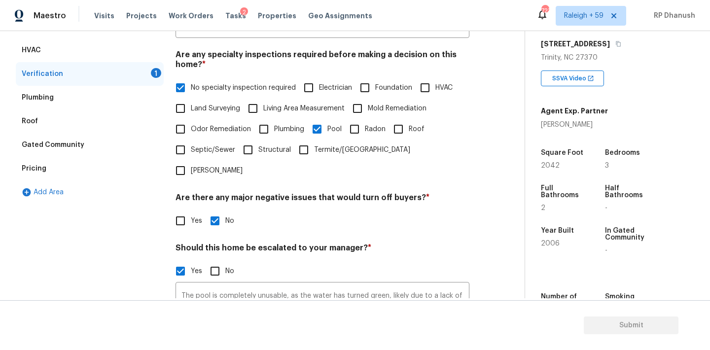
checkbox input "false"
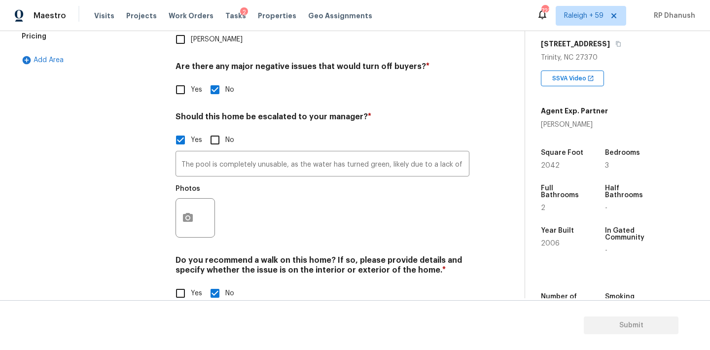
scroll to position [337, 0]
click at [348, 153] on input "The pool is completely unusable, as the water has turned green, likely due to a…" at bounding box center [322, 164] width 294 height 23
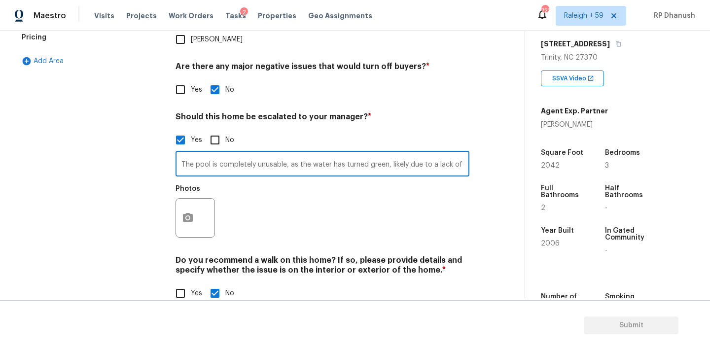
scroll to position [0, 96]
drag, startPoint x: 464, startPoint y: 141, endPoint x: 479, endPoint y: 196, distance: 56.7
click at [464, 153] on input "The pool is completely unusable, as the water has turned green, likely due to a…" at bounding box center [322, 164] width 294 height 23
type input "The pool is completely unusable, as the water has turned green, likely due to a…"
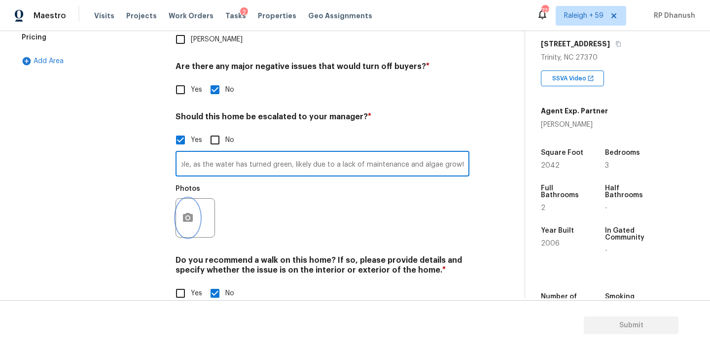
click at [184, 199] on button "button" at bounding box center [188, 218] width 24 height 38
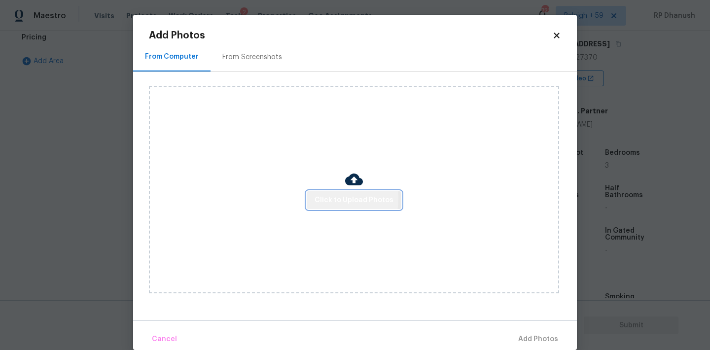
click at [316, 198] on span "Click to Upload Photos" at bounding box center [354, 200] width 79 height 12
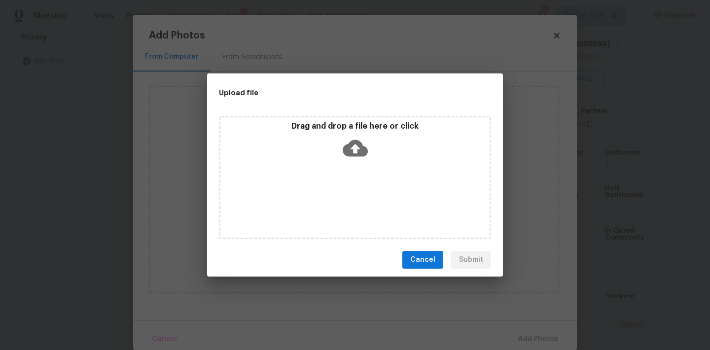
click at [324, 153] on div "Drag and drop a file here or click" at bounding box center [354, 142] width 269 height 42
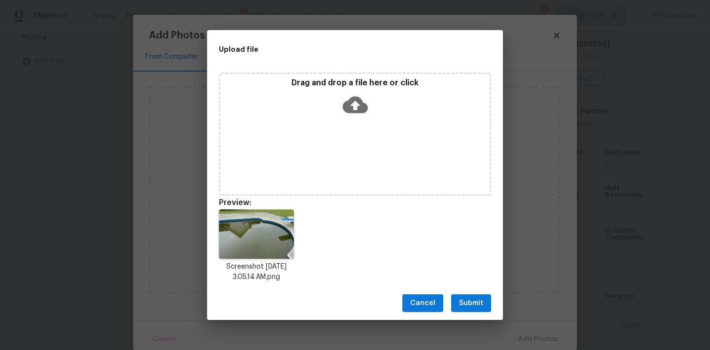
click at [489, 309] on button "Submit" at bounding box center [471, 303] width 40 height 18
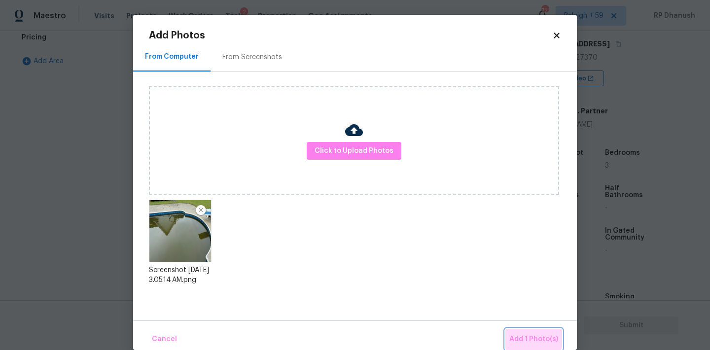
click at [525, 331] on button "Add 1 Photo(s)" at bounding box center [533, 339] width 57 height 21
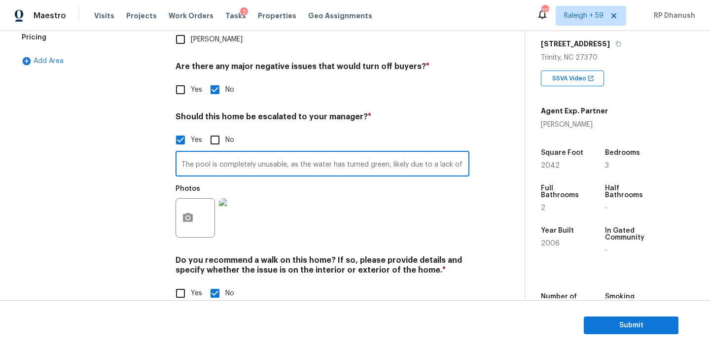
click at [448, 153] on input "The pool is completely unusable, as the water has turned green, likely due to a…" at bounding box center [322, 164] width 294 height 23
click at [446, 153] on input "The pool is completely unusable, as the water has turned green, likely due to a…" at bounding box center [322, 164] width 294 height 23
click at [388, 153] on input "The pool is completely unusable, as the water has turned green, likely due to a…" at bounding box center [322, 164] width 294 height 23
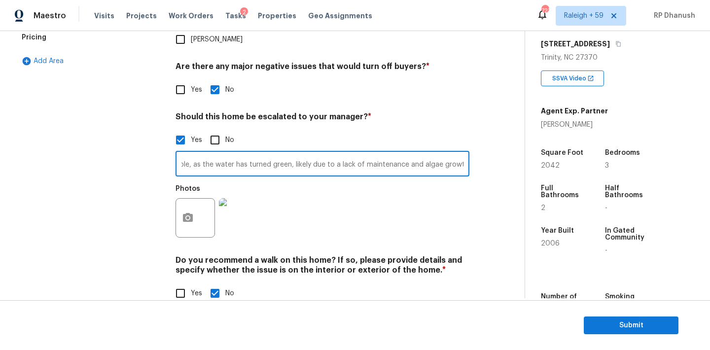
click at [388, 153] on input "The pool is completely unusable, as the water has turned green, likely due to a…" at bounding box center [322, 164] width 294 height 23
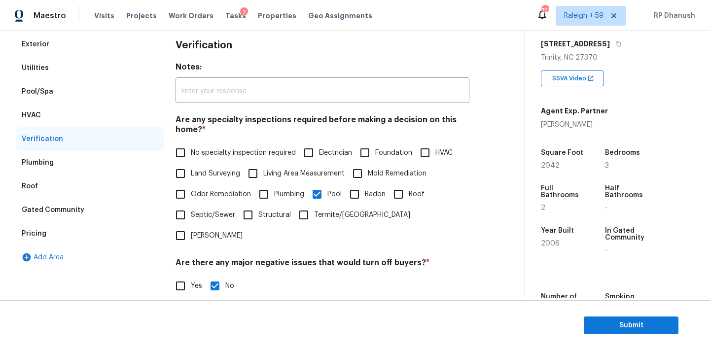
scroll to position [91, 0]
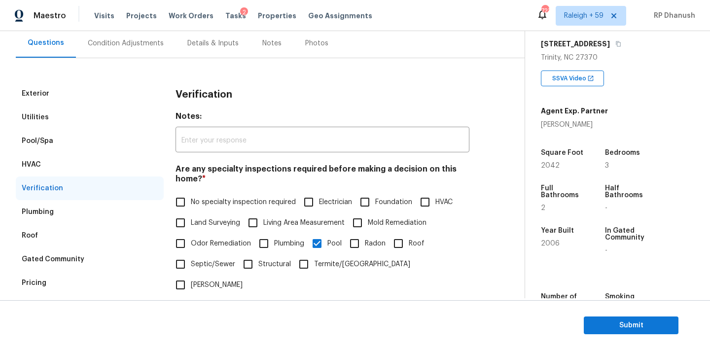
click at [111, 46] on div "Condition Adjustments" at bounding box center [126, 43] width 76 height 10
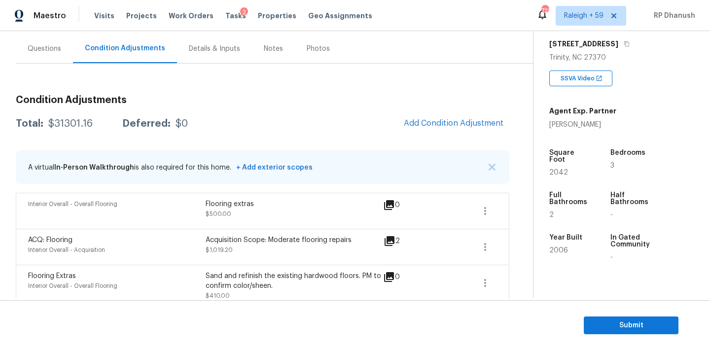
scroll to position [69, 0]
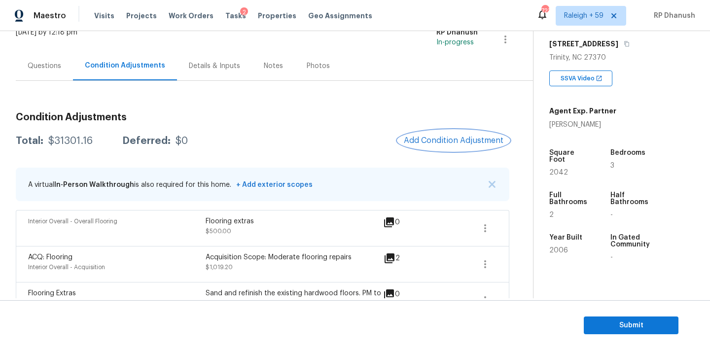
click at [446, 137] on span "Add Condition Adjustment" at bounding box center [454, 140] width 100 height 9
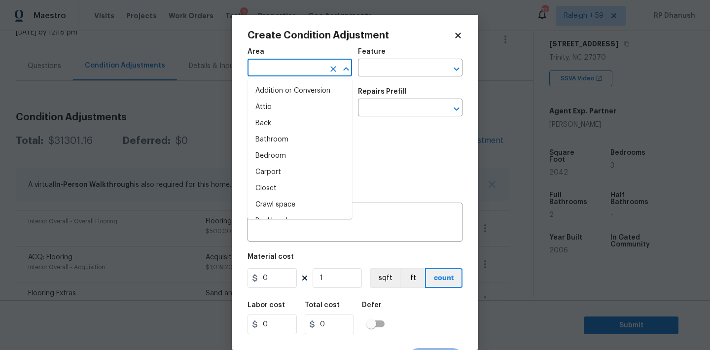
click at [282, 63] on input "text" at bounding box center [285, 68] width 77 height 15
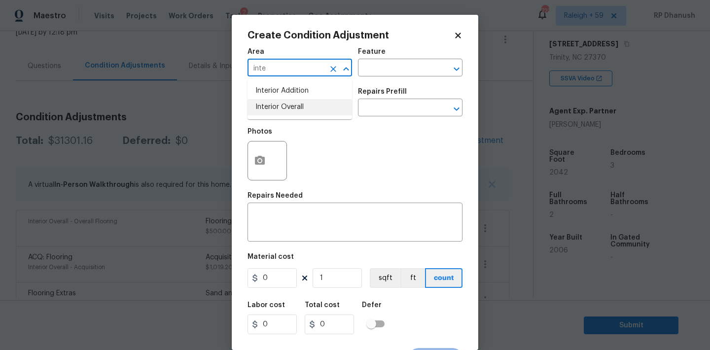
drag, startPoint x: 275, startPoint y: 105, endPoint x: 272, endPoint y: 191, distance: 86.8
click at [275, 105] on li "Interior Overall" at bounding box center [299, 107] width 105 height 16
type input "Interior Overall"
click at [272, 201] on div "Repairs Needed" at bounding box center [354, 198] width 215 height 13
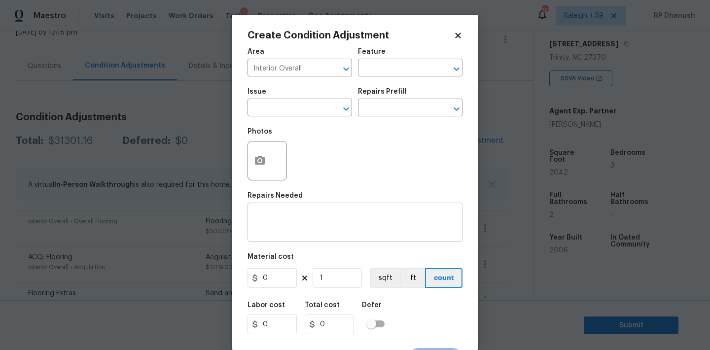
click at [270, 232] on textarea at bounding box center [354, 223] width 203 height 21
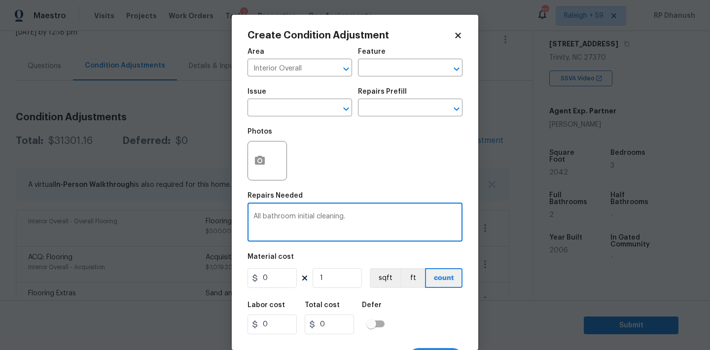
type textarea "All bathroom initial cleaning."
click at [279, 276] on input "0" at bounding box center [271, 278] width 49 height 20
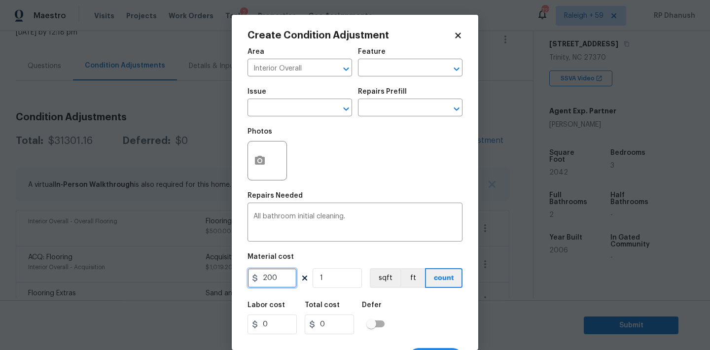
type input "200"
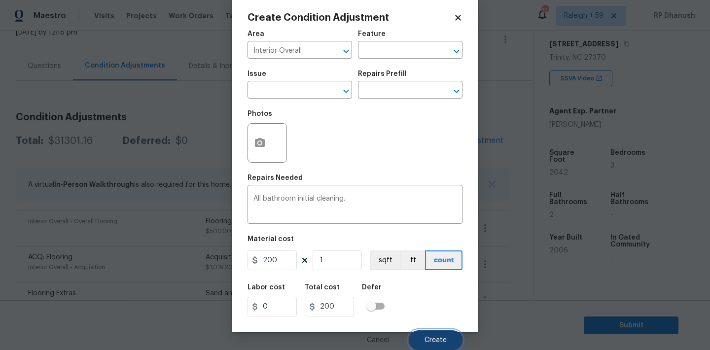
click at [449, 335] on button "Create" at bounding box center [436, 340] width 54 height 20
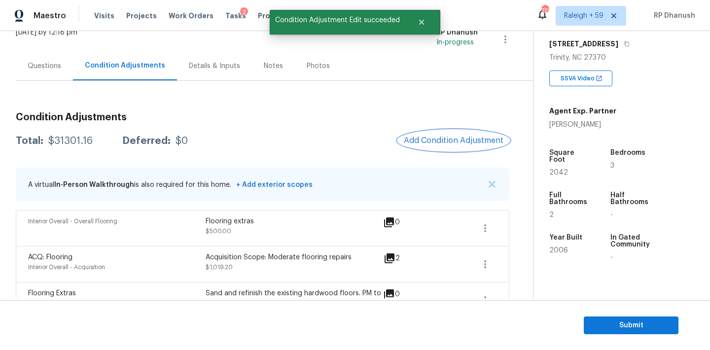
scroll to position [0, 0]
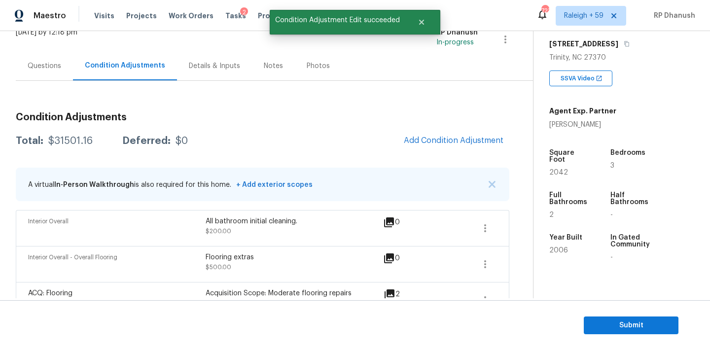
click at [80, 141] on div "$31501.16" at bounding box center [70, 141] width 44 height 10
copy div "$31501.16"
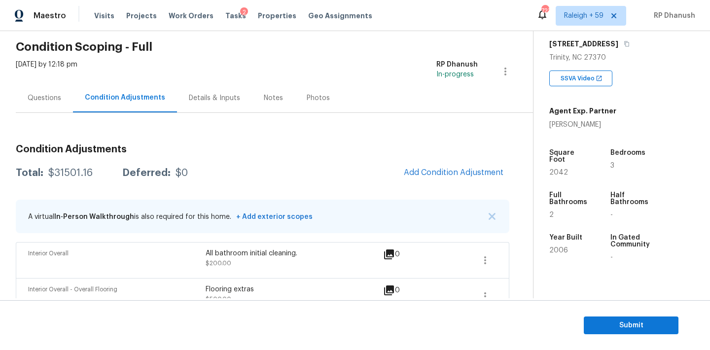
click at [56, 95] on div "Questions" at bounding box center [45, 98] width 34 height 10
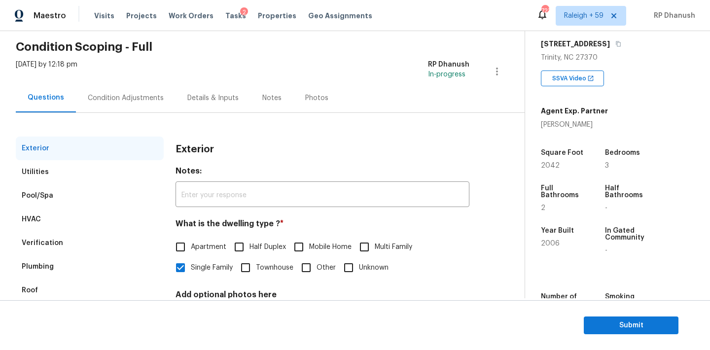
scroll to position [125, 0]
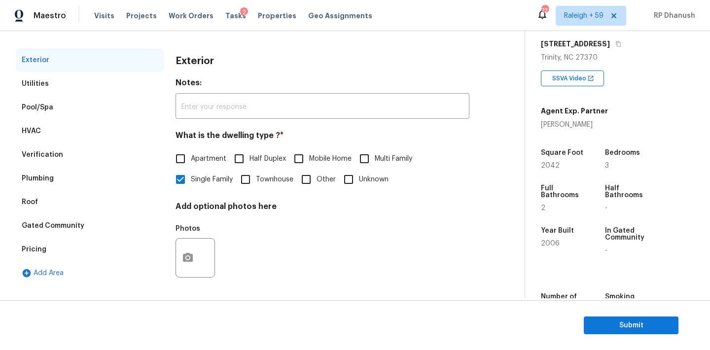
click at [36, 151] on div "Verification" at bounding box center [42, 155] width 41 height 10
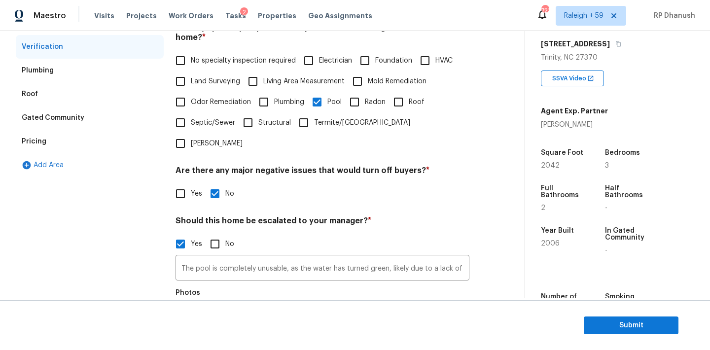
scroll to position [337, 0]
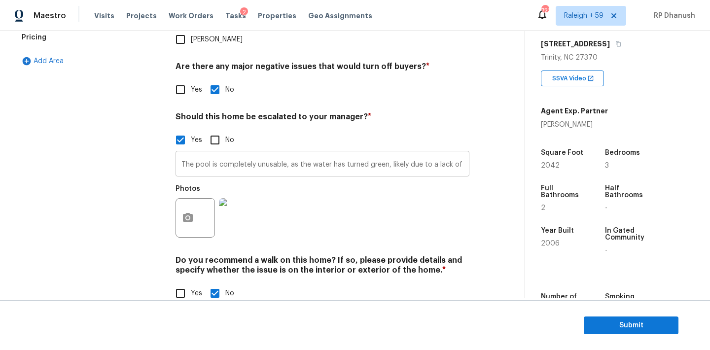
click at [234, 153] on input "The pool is completely unusable, as the water has turned green, likely due to a…" at bounding box center [322, 164] width 294 height 23
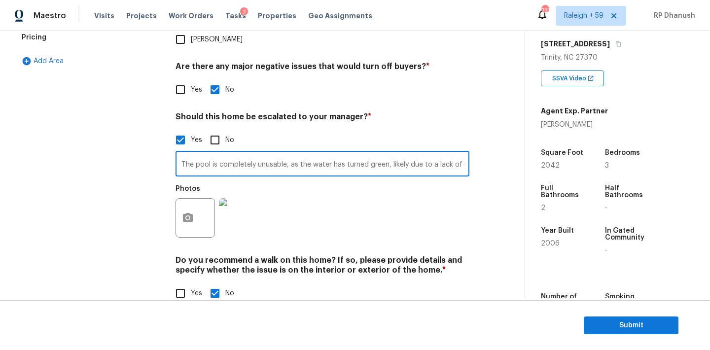
click at [234, 153] on input "The pool is completely unusable, as the water has turned green, likely due to a…" at bounding box center [322, 164] width 294 height 23
click at [275, 153] on input "The pool is completely unusable, as the water has turned green, likely due to a…" at bounding box center [322, 164] width 294 height 23
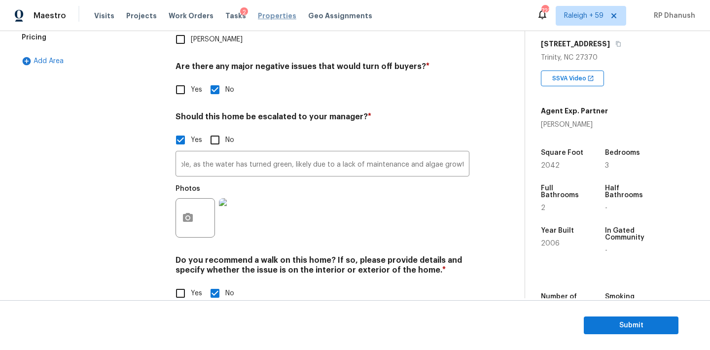
scroll to position [0, 0]
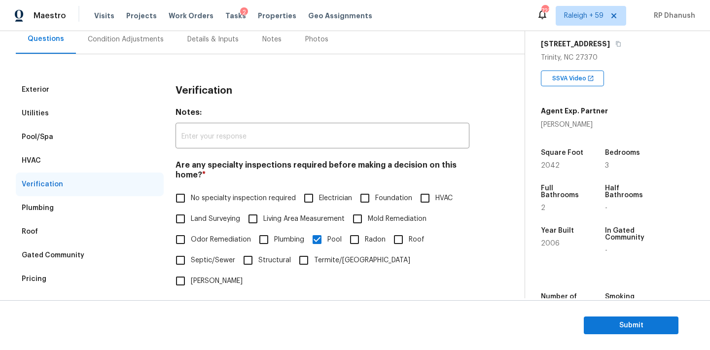
click at [114, 44] on div "Condition Adjustments" at bounding box center [126, 39] width 100 height 29
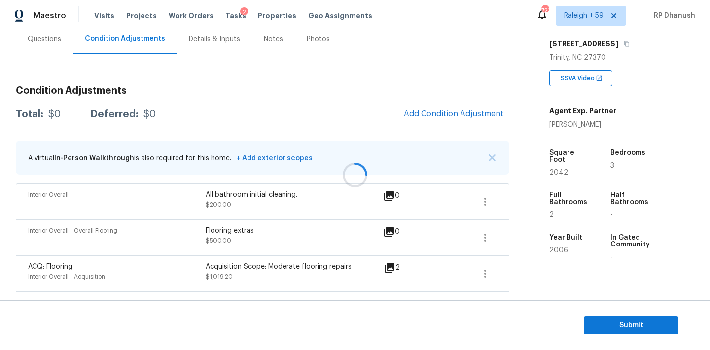
scroll to position [96, 0]
click at [612, 335] on section "Submit" at bounding box center [355, 325] width 710 height 50
click at [612, 320] on span "Submit" at bounding box center [631, 325] width 79 height 12
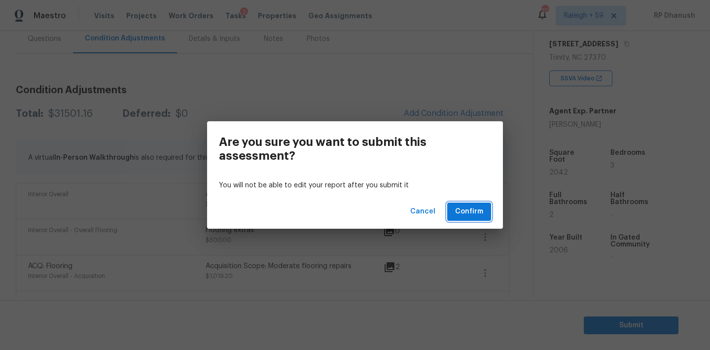
click at [480, 209] on span "Confirm" at bounding box center [469, 212] width 28 height 12
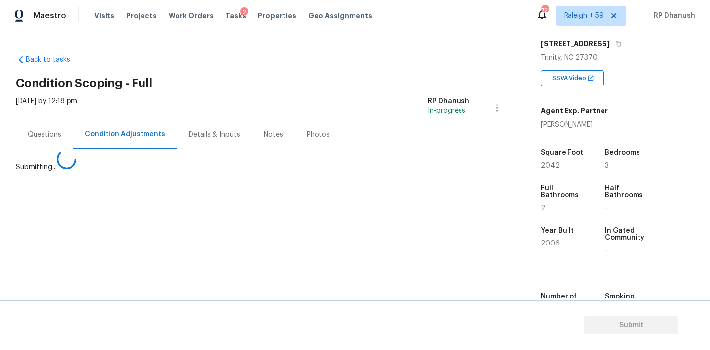
scroll to position [0, 0]
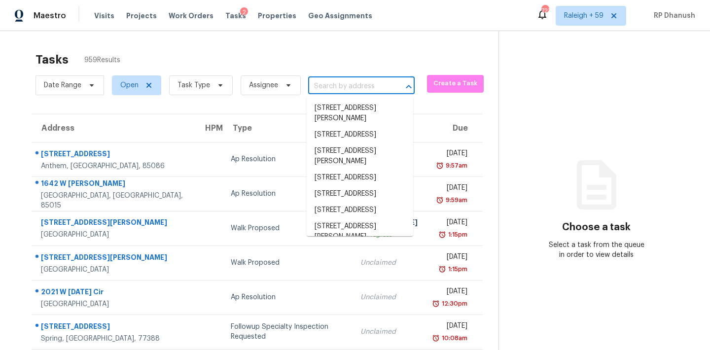
click at [336, 89] on input "text" at bounding box center [347, 86] width 79 height 15
paste input "4229 Hoffmeister Dr, Waxhaw, NC, 28173"
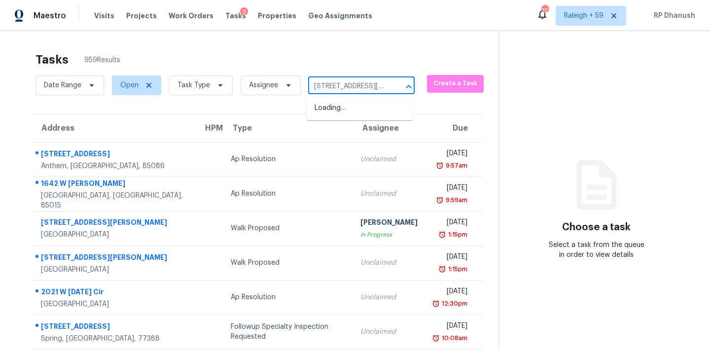
scroll to position [0, 58]
type input "4229 Hoffmeister Dr, Waxhaw, NC, 28173"
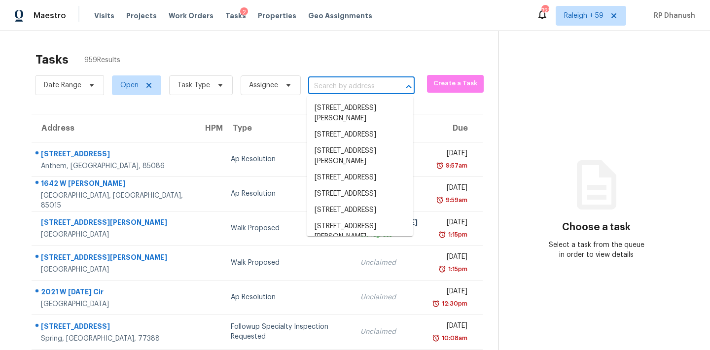
scroll to position [0, 0]
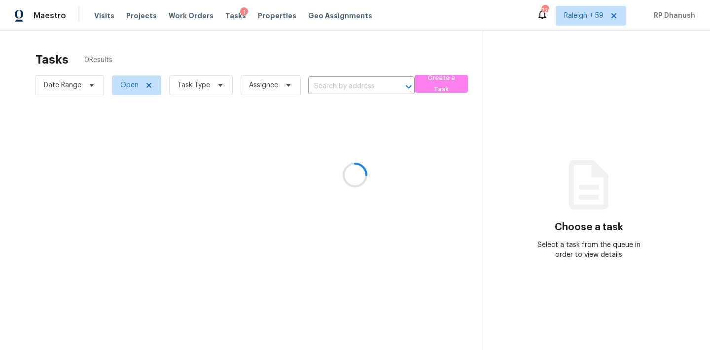
click at [347, 80] on div at bounding box center [355, 175] width 710 height 350
click at [348, 83] on div at bounding box center [355, 175] width 710 height 350
click at [342, 85] on div at bounding box center [355, 175] width 710 height 350
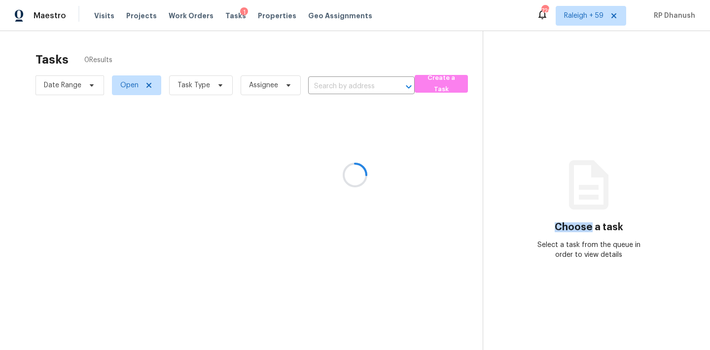
click at [342, 85] on div at bounding box center [355, 175] width 710 height 350
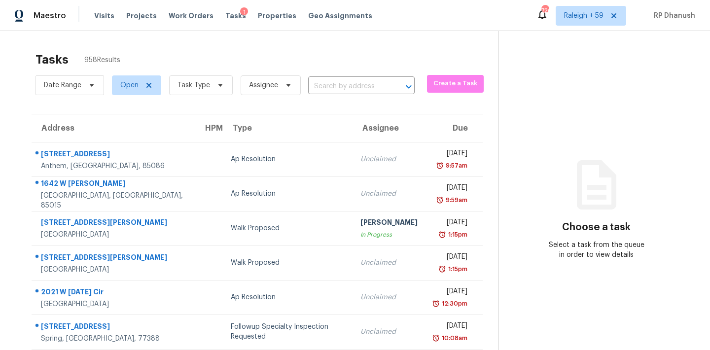
click at [342, 85] on input "text" at bounding box center [347, 86] width 79 height 15
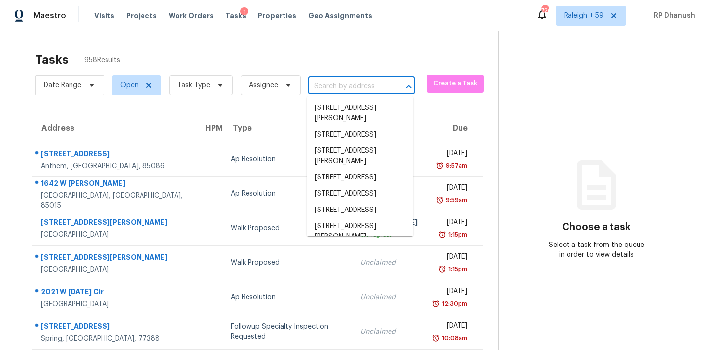
paste input "[STREET_ADDRESS][PERSON_NAME]"
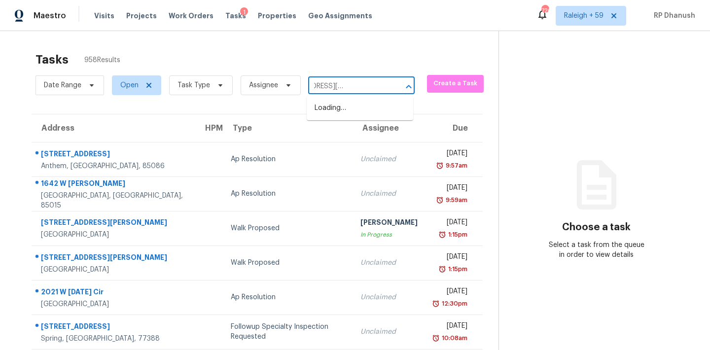
type input "[STREET_ADDRESS][PERSON_NAME]"
click at [350, 107] on li "4229 Hoffmeister Dr, Waxhaw, NC 28173" at bounding box center [360, 113] width 106 height 27
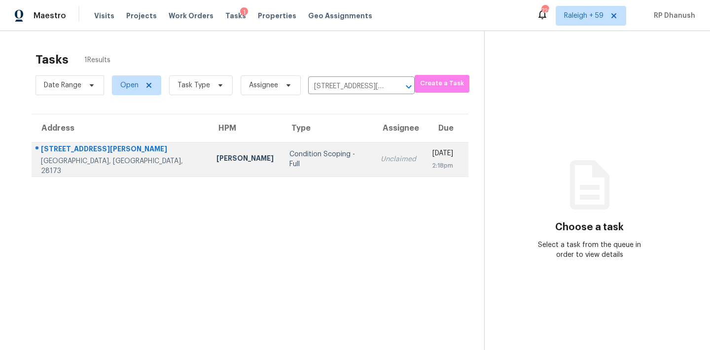
click at [373, 149] on td "Unclaimed" at bounding box center [398, 159] width 51 height 35
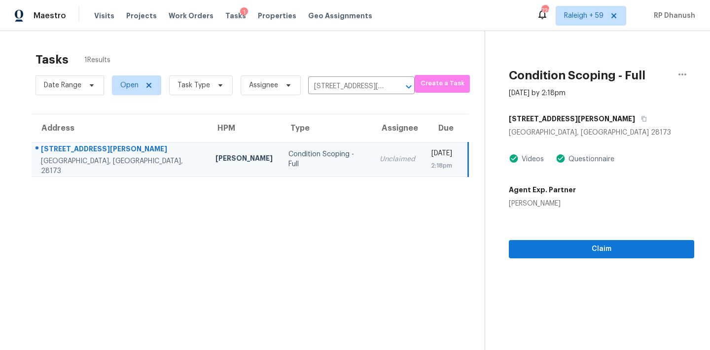
click at [579, 229] on div "Claim" at bounding box center [601, 234] width 185 height 50
click at [562, 265] on section "Condition Scoping - Full Sep 11th 2025 by 2:18pm 4229 Hoffmeister Dr Waxhaw, NC…" at bounding box center [590, 206] width 210 height 350
click at [581, 245] on span "Claim" at bounding box center [602, 249] width 170 height 12
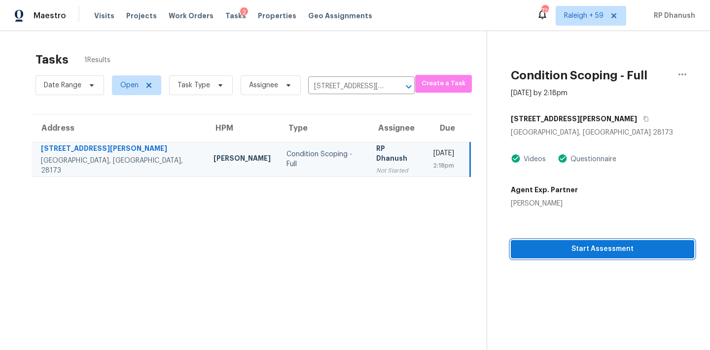
click at [527, 245] on span "Start Assessment" at bounding box center [603, 249] width 168 height 12
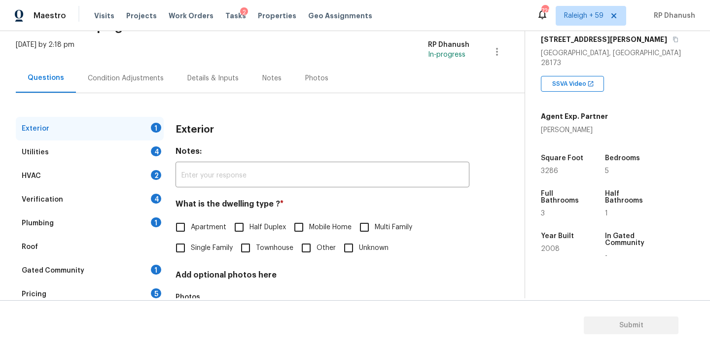
scroll to position [125, 0]
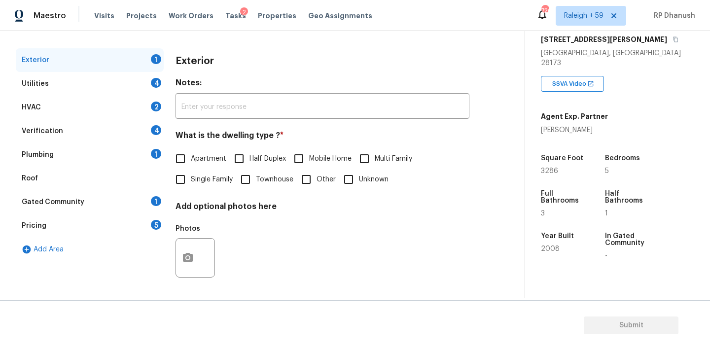
click at [188, 176] on input "Single Family" at bounding box center [180, 179] width 21 height 21
checkbox input "true"
click at [144, 163] on div "Plumbing 1" at bounding box center [90, 155] width 148 height 24
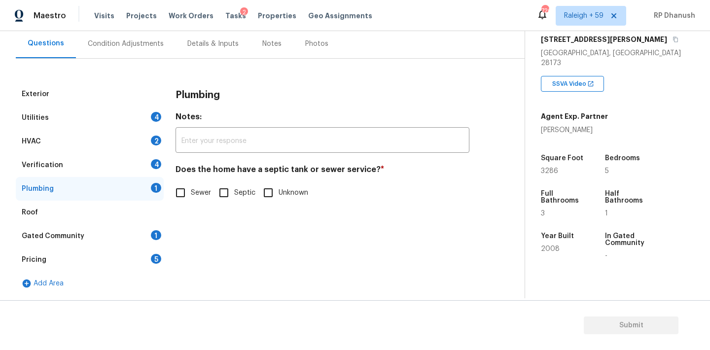
scroll to position [91, 0]
click at [184, 190] on input "Sewer" at bounding box center [180, 192] width 21 height 21
checkbox input "true"
click at [141, 232] on div "Gated Community 1" at bounding box center [90, 236] width 148 height 24
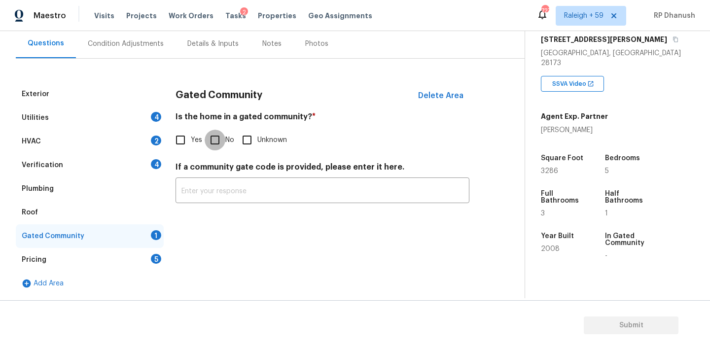
click at [217, 131] on input "No" at bounding box center [215, 140] width 21 height 21
checkbox input "true"
click at [142, 260] on div "Pricing 5" at bounding box center [90, 260] width 148 height 24
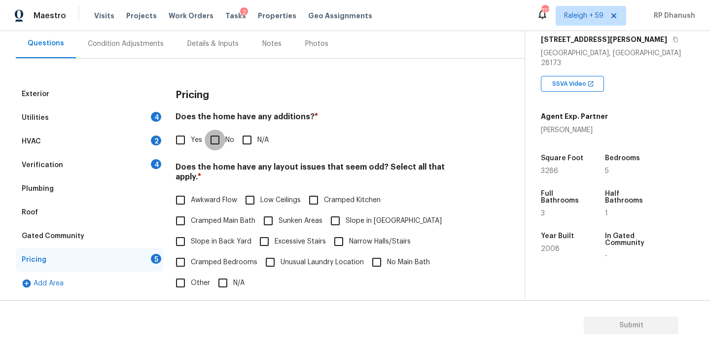
click at [216, 141] on input "No" at bounding box center [215, 140] width 21 height 21
checkbox input "true"
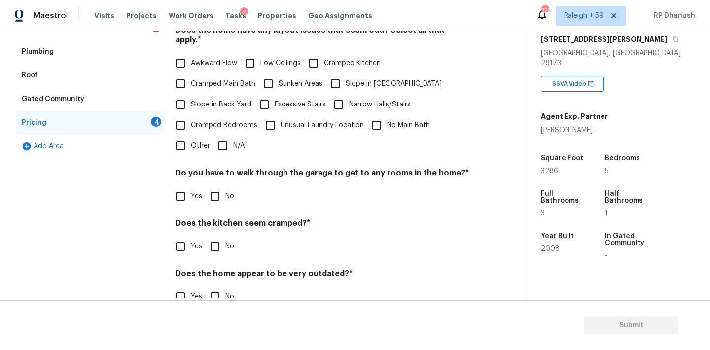
click at [194, 100] on span "Slope in Back Yard" at bounding box center [221, 105] width 61 height 10
click at [191, 94] on input "Slope in Back Yard" at bounding box center [180, 104] width 21 height 21
checkbox input "true"
click at [348, 79] on span "Slope in [GEOGRAPHIC_DATA]" at bounding box center [394, 84] width 96 height 10
click at [346, 75] on input "Slope in [GEOGRAPHIC_DATA]" at bounding box center [335, 83] width 21 height 21
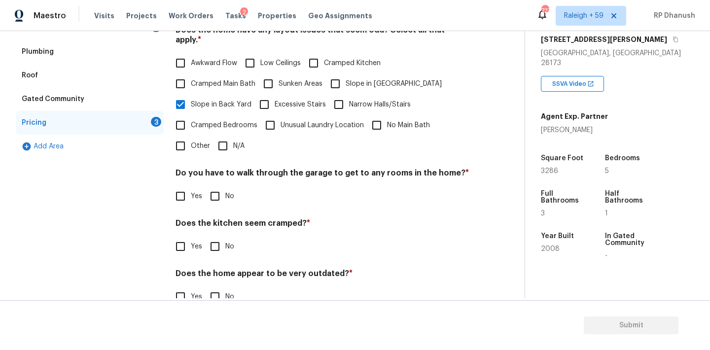
checkbox input "true"
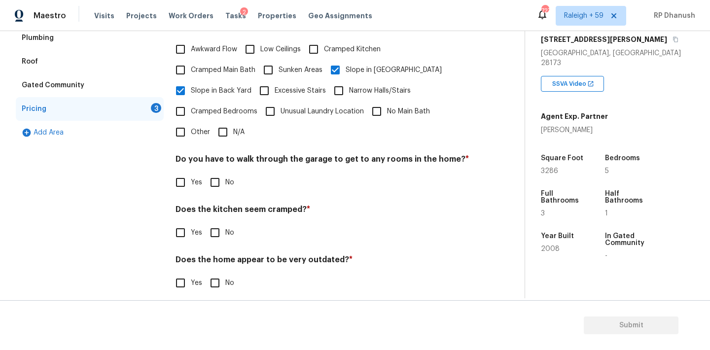
click at [203, 172] on div "Yes No" at bounding box center [322, 182] width 294 height 21
drag, startPoint x: 209, startPoint y: 217, endPoint x: 209, endPoint y: 202, distance: 15.3
click at [209, 222] on input "No" at bounding box center [215, 232] width 21 height 21
checkbox input "true"
click at [210, 186] on div "Pricing Does the home have any additions? * Yes No N/A Does the home have any l…" at bounding box center [322, 118] width 294 height 375
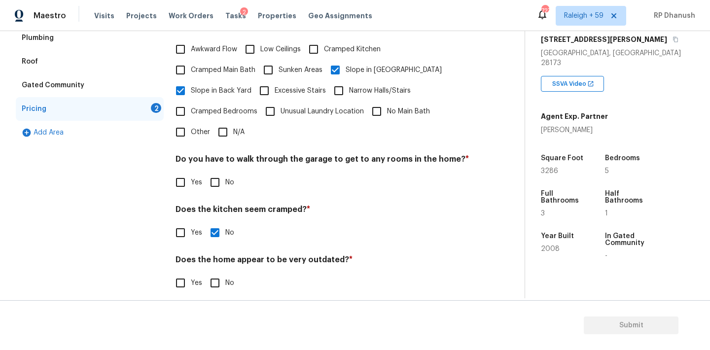
click at [210, 283] on input "No" at bounding box center [215, 283] width 21 height 21
checkbox input "true"
click at [210, 172] on input "No" at bounding box center [215, 182] width 21 height 21
checkbox input "true"
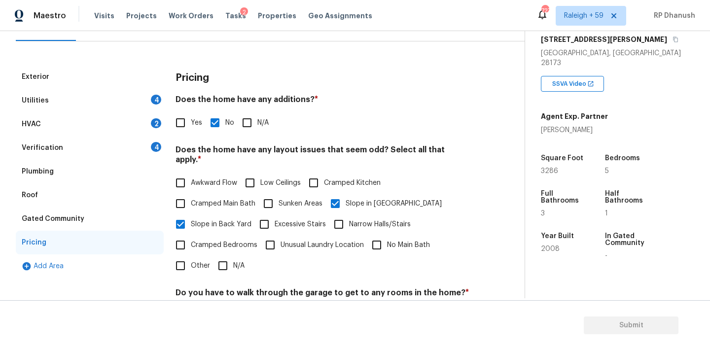
click at [139, 160] on div "Plumbing" at bounding box center [90, 172] width 148 height 24
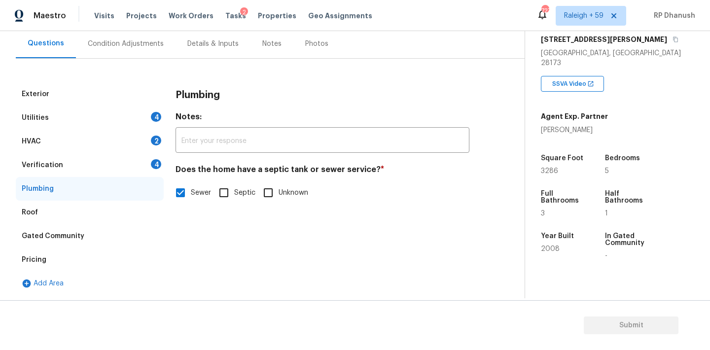
click at [140, 155] on div "Verification 4" at bounding box center [90, 165] width 148 height 24
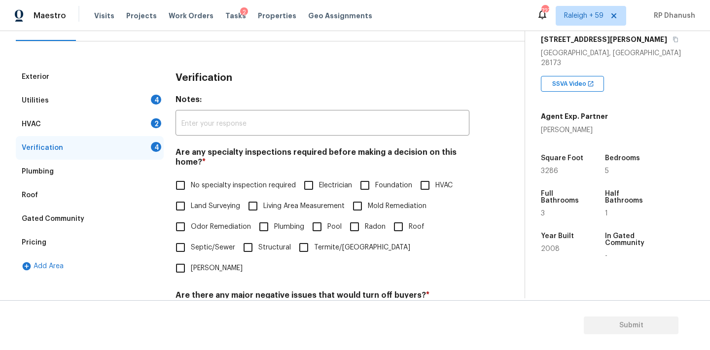
click at [194, 196] on label "Land Surveying" at bounding box center [205, 206] width 70 height 21
click at [191, 196] on input "Land Surveying" at bounding box center [180, 206] width 21 height 21
click at [188, 206] on input "Land Surveying" at bounding box center [180, 206] width 21 height 21
checkbox input "false"
click at [188, 185] on input "No specialty inspection required" at bounding box center [180, 186] width 21 height 21
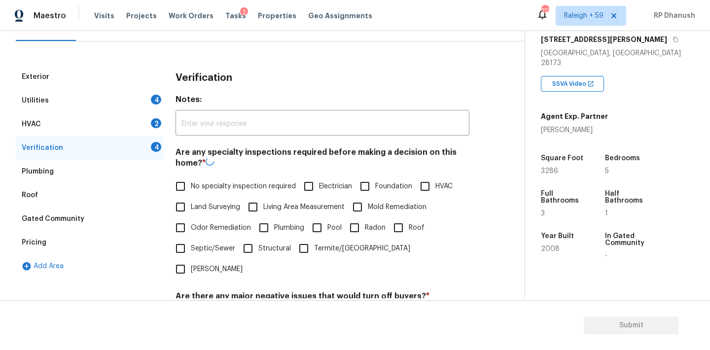
checkbox input "true"
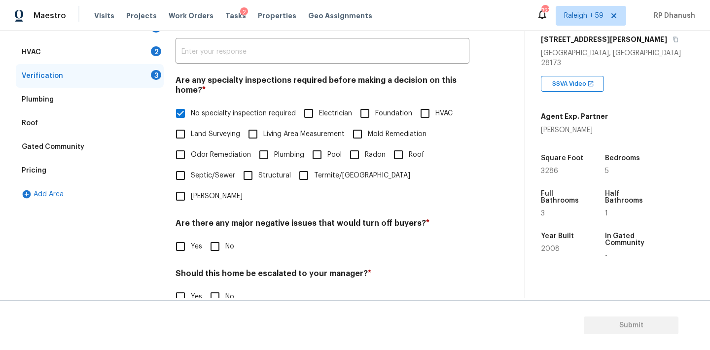
scroll to position [243, 0]
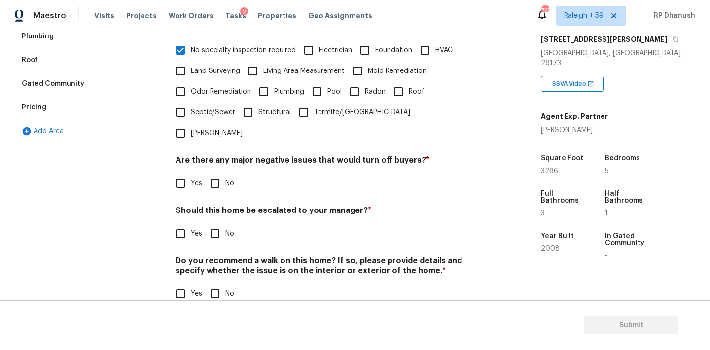
click at [212, 173] on input "No" at bounding box center [215, 183] width 21 height 21
checkbox input "true"
click at [212, 224] on input "No" at bounding box center [215, 234] width 21 height 21
checkbox input "true"
click at [212, 259] on h4 "Do you recommend a walk on this home? If so, please provide details and specify…" at bounding box center [322, 269] width 294 height 24
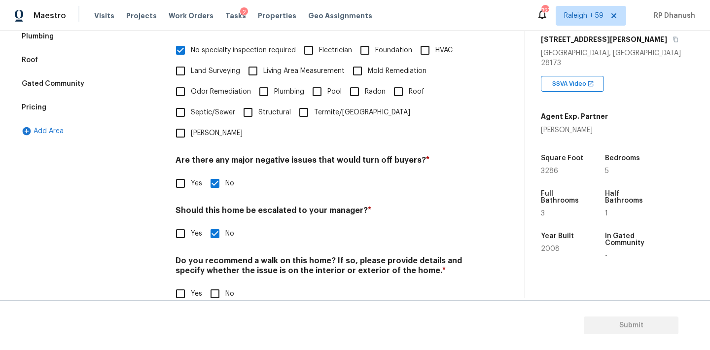
click at [212, 283] on input "No" at bounding box center [215, 293] width 21 height 21
checkbox input "true"
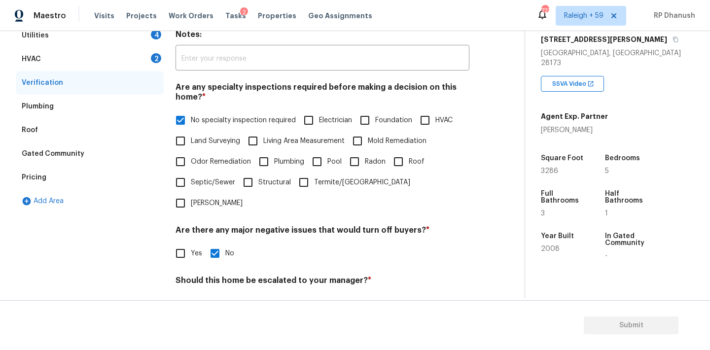
click at [139, 66] on div "HVAC 2" at bounding box center [90, 59] width 148 height 24
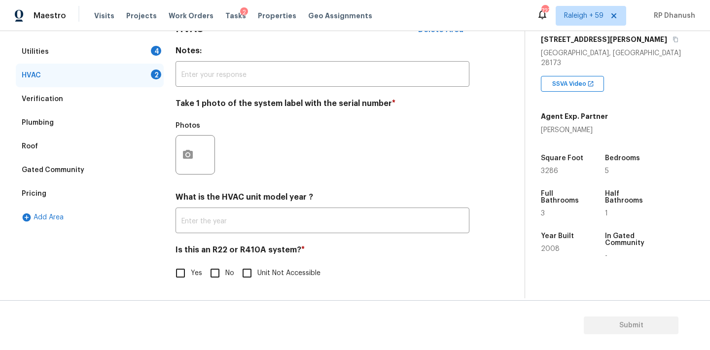
scroll to position [157, 0]
click at [197, 162] on button "button" at bounding box center [188, 155] width 24 height 38
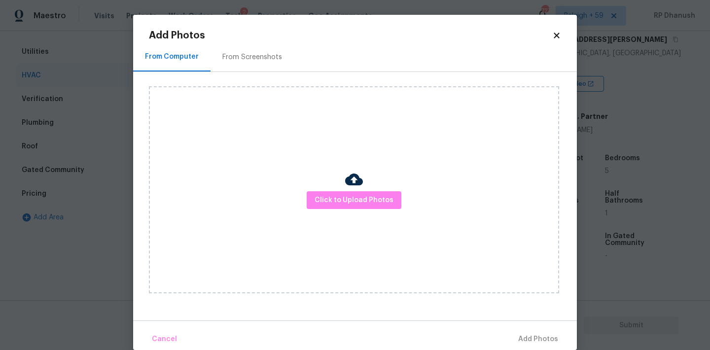
click at [222, 58] on div "From Screenshots" at bounding box center [252, 57] width 60 height 10
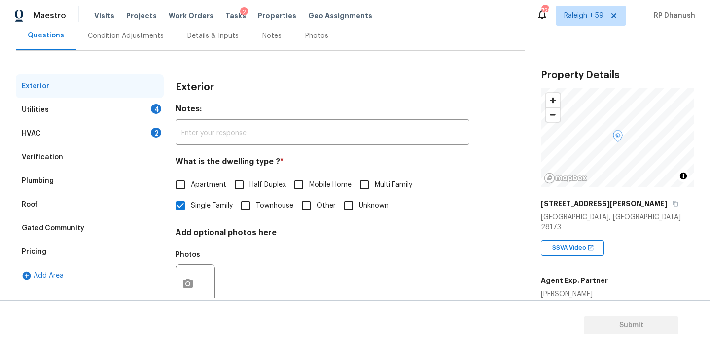
scroll to position [125, 0]
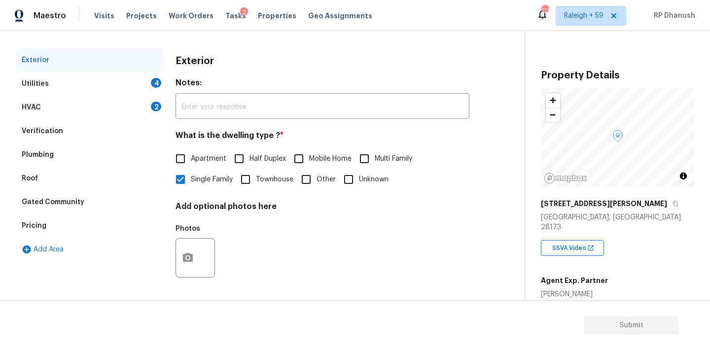
click at [154, 112] on div "HVAC 2" at bounding box center [90, 108] width 148 height 24
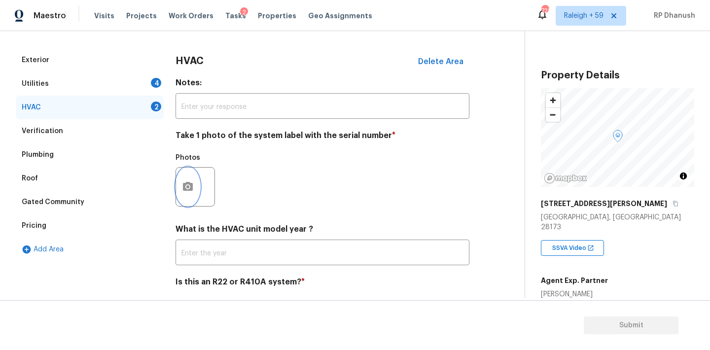
click at [194, 172] on button "button" at bounding box center [188, 187] width 24 height 38
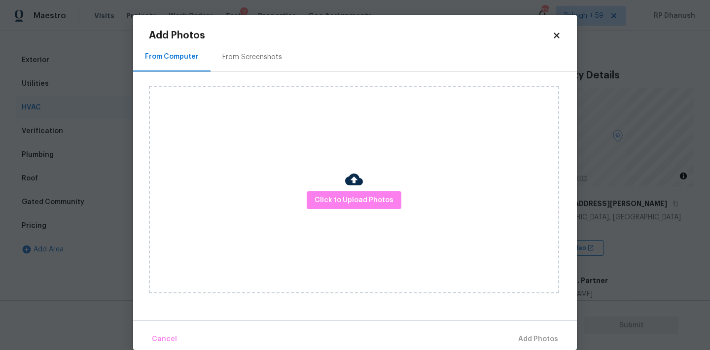
click at [257, 38] on h2 "Add Photos" at bounding box center [350, 36] width 403 height 10
click at [253, 74] on div "Click to Upload Photos" at bounding box center [363, 190] width 428 height 236
click at [252, 56] on div "From Screenshots" at bounding box center [252, 57] width 60 height 10
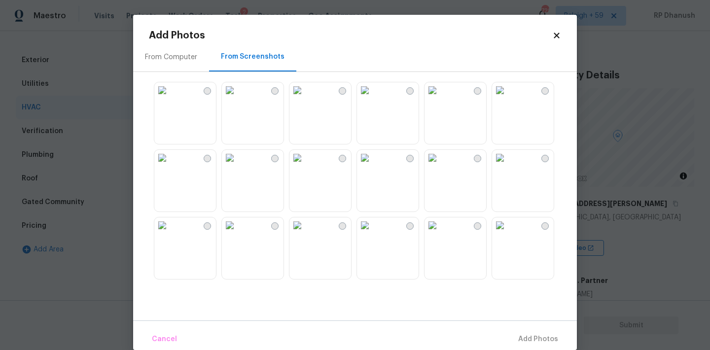
click at [373, 233] on img at bounding box center [365, 225] width 16 height 16
click at [440, 233] on img at bounding box center [432, 225] width 16 height 16
click at [373, 233] on img at bounding box center [365, 225] width 16 height 16
click at [440, 164] on img at bounding box center [432, 156] width 16 height 16
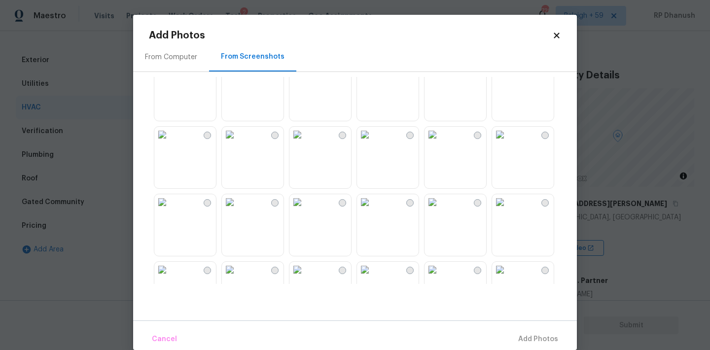
scroll to position [301, 0]
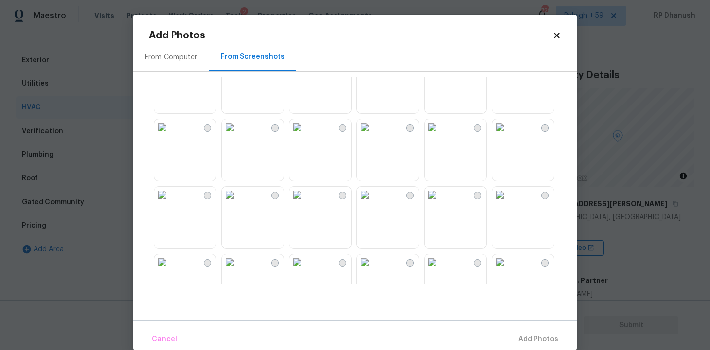
click at [373, 135] on img at bounding box center [365, 127] width 16 height 16
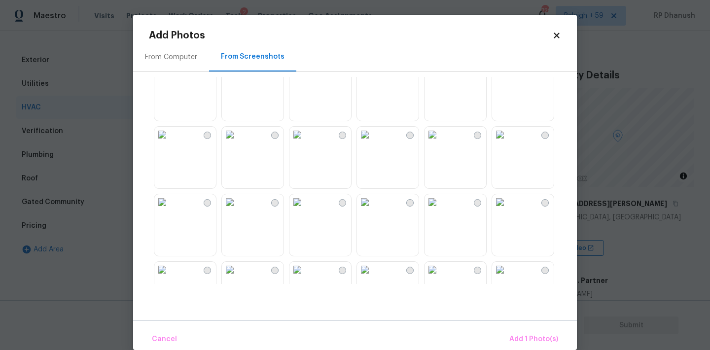
scroll to position [627, 0]
click at [511, 338] on span "Add 1 Photo(s)" at bounding box center [533, 339] width 49 height 12
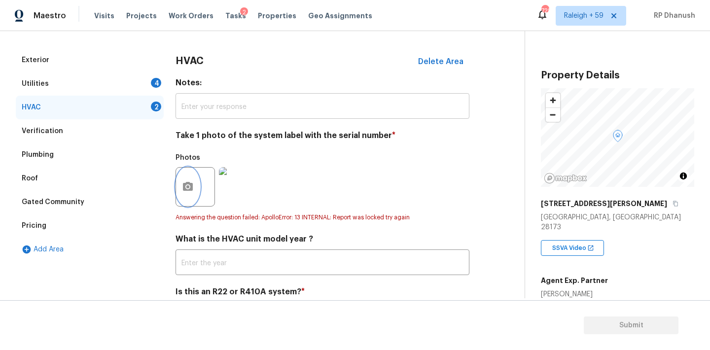
scroll to position [167, 0]
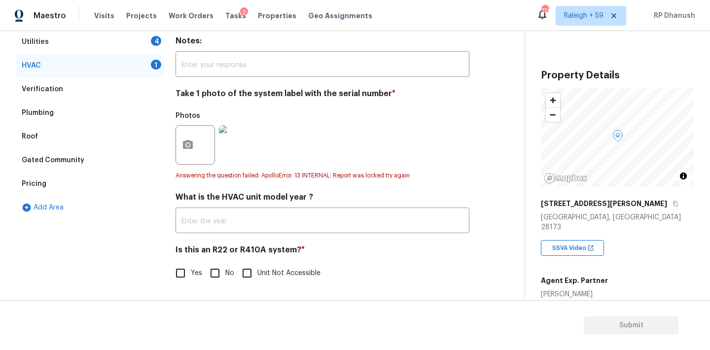
click at [213, 273] on input "No" at bounding box center [215, 273] width 21 height 21
checkbox input "true"
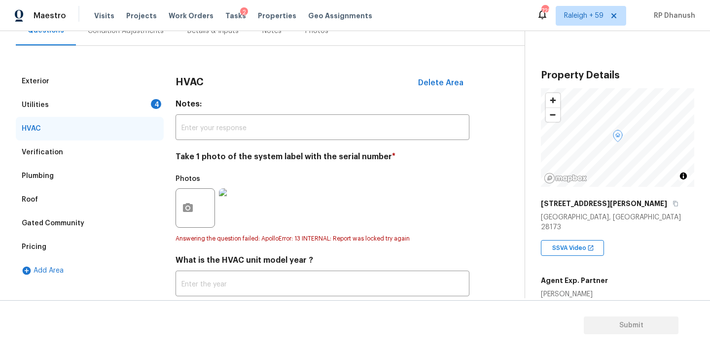
click at [149, 99] on div "Utilities 4" at bounding box center [90, 105] width 148 height 24
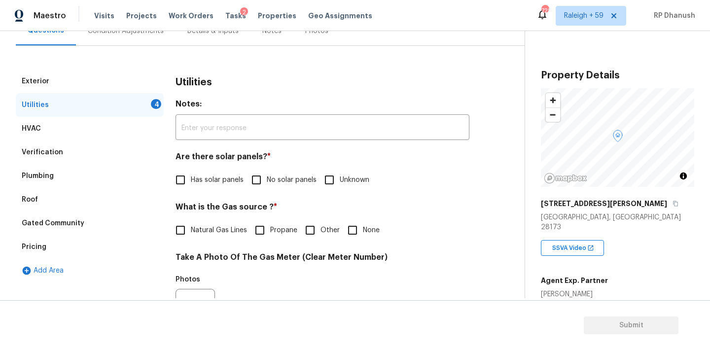
click at [260, 179] on input "No solar panels" at bounding box center [256, 180] width 21 height 21
checkbox input "true"
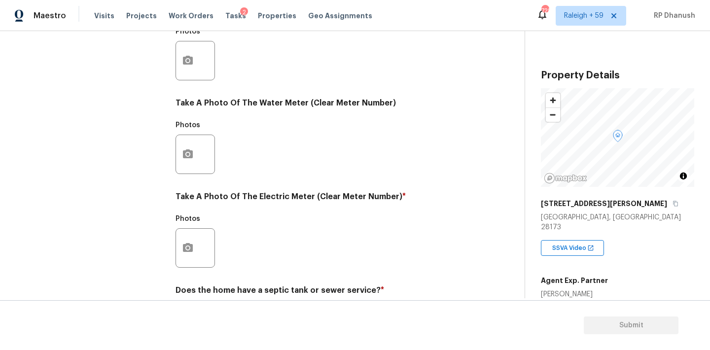
scroll to position [392, 0]
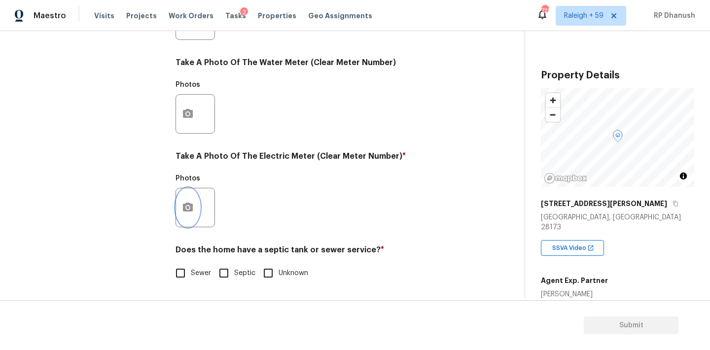
click at [188, 195] on button "button" at bounding box center [188, 207] width 24 height 38
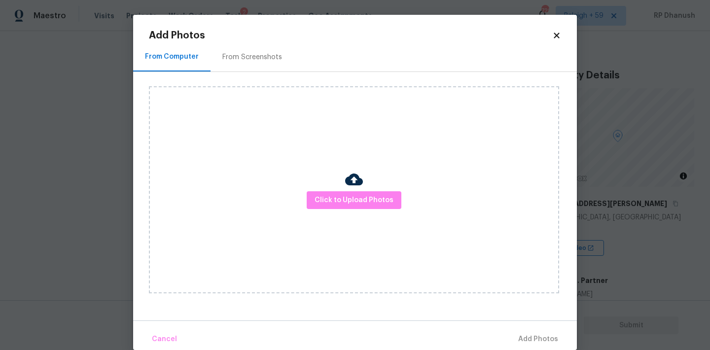
click at [255, 74] on div "Click to Upload Photos" at bounding box center [363, 190] width 428 height 236
click at [257, 63] on div "From Screenshots" at bounding box center [251, 56] width 83 height 29
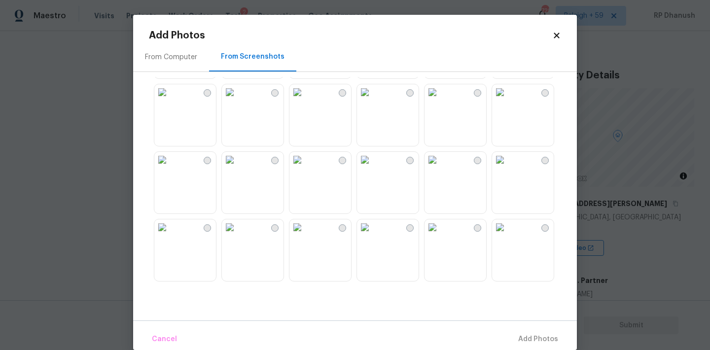
scroll to position [196, 0]
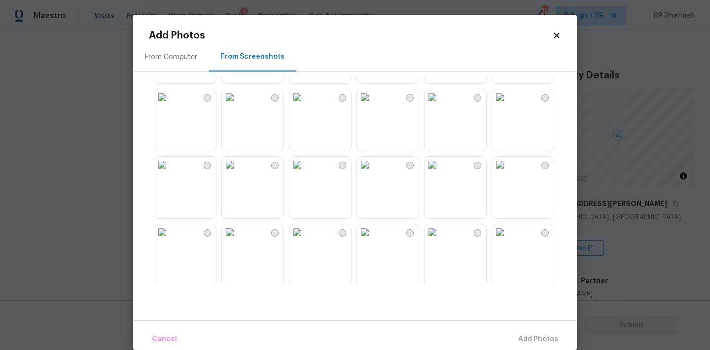
click at [508, 240] on img at bounding box center [500, 232] width 16 height 16
click at [519, 332] on button "Add 1 Photo(s)" at bounding box center [533, 339] width 57 height 21
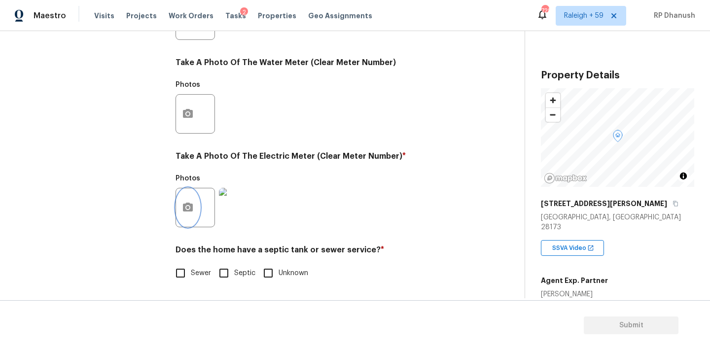
scroll to position [392, 0]
click at [172, 276] on input "Sewer" at bounding box center [180, 273] width 21 height 21
checkbox input "true"
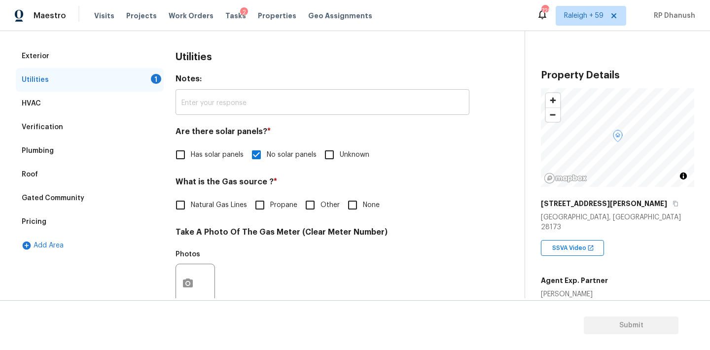
scroll to position [174, 0]
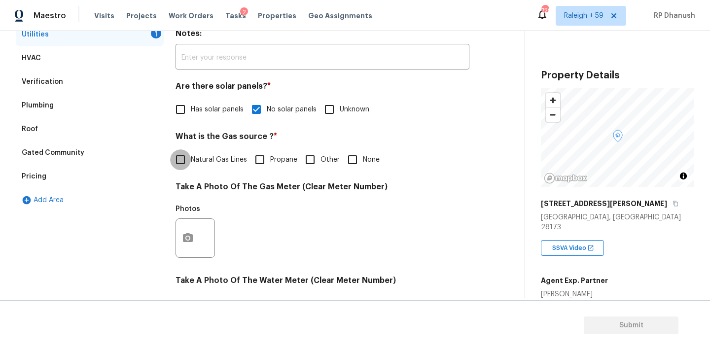
click at [174, 160] on input "Natural Gas Lines" at bounding box center [180, 159] width 21 height 21
checkbox input "true"
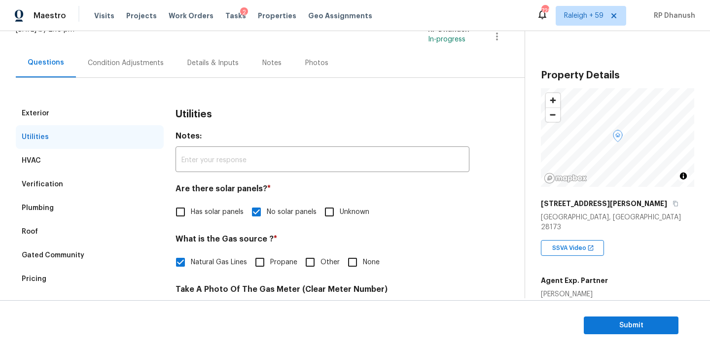
scroll to position [38, 0]
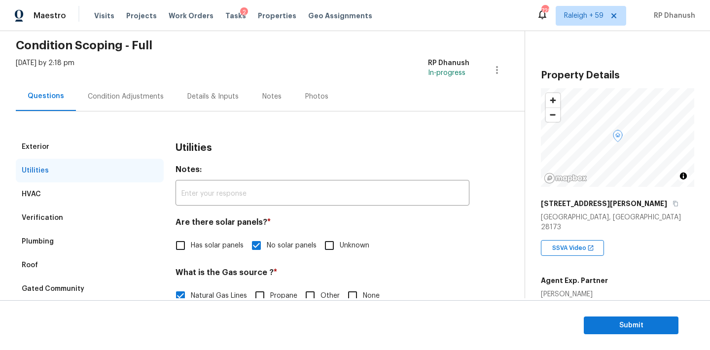
click at [148, 97] on div "Condition Adjustments" at bounding box center [126, 97] width 76 height 10
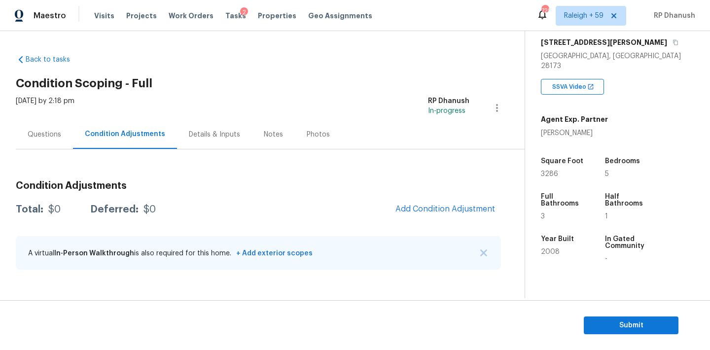
scroll to position [165, 0]
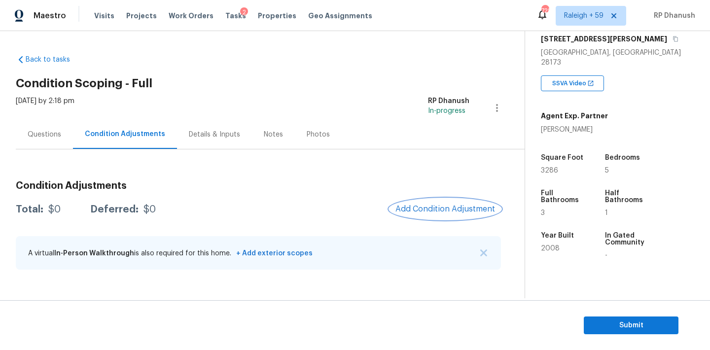
click at [438, 209] on span "Add Condition Adjustment" at bounding box center [445, 209] width 100 height 9
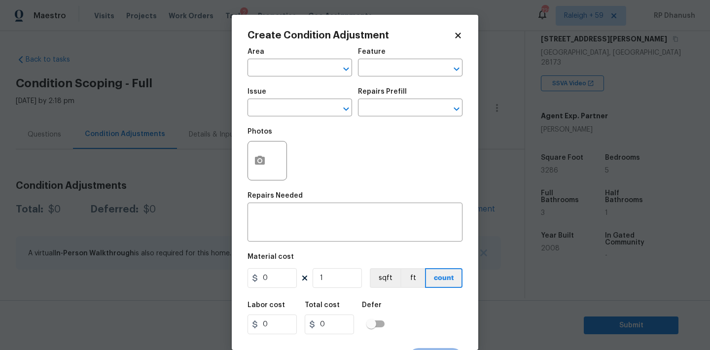
click at [268, 80] on span "Area ​" at bounding box center [299, 62] width 105 height 40
click at [268, 59] on div "Area" at bounding box center [299, 54] width 105 height 13
click at [266, 67] on input "text" at bounding box center [285, 68] width 77 height 15
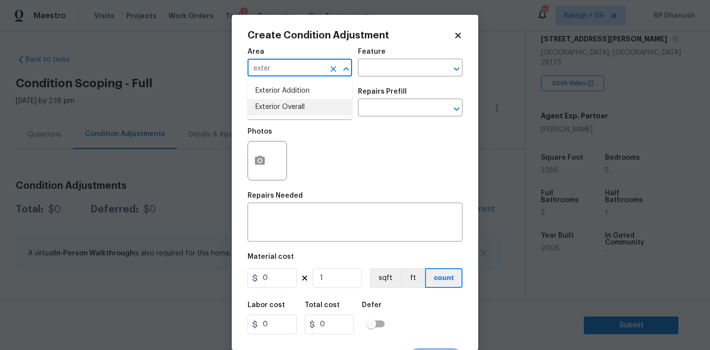
click at [266, 118] on ul "Exterior Addition Exterior Overall" at bounding box center [299, 99] width 105 height 40
click at [284, 114] on li "Exterior Overall" at bounding box center [299, 107] width 105 height 16
type input "Exterior Overall"
click at [285, 114] on input "text" at bounding box center [285, 108] width 77 height 15
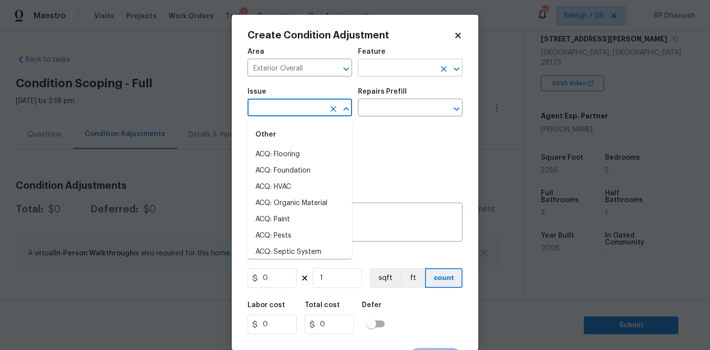
click at [384, 70] on input "text" at bounding box center [396, 68] width 77 height 15
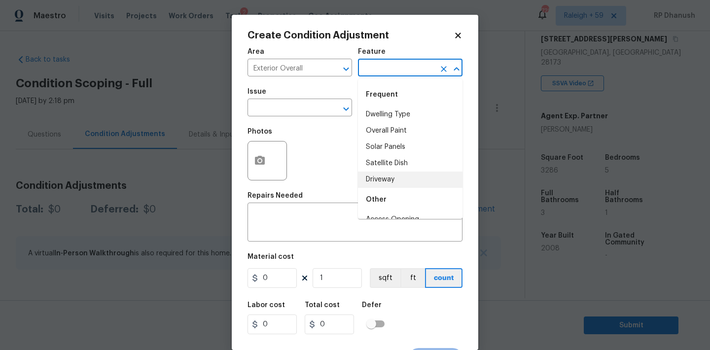
click at [382, 177] on li "Driveway" at bounding box center [410, 180] width 105 height 16
type input "Driveway"
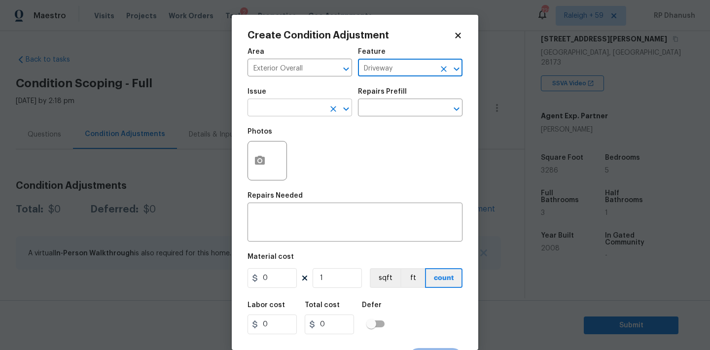
click at [258, 105] on input "text" at bounding box center [285, 108] width 77 height 15
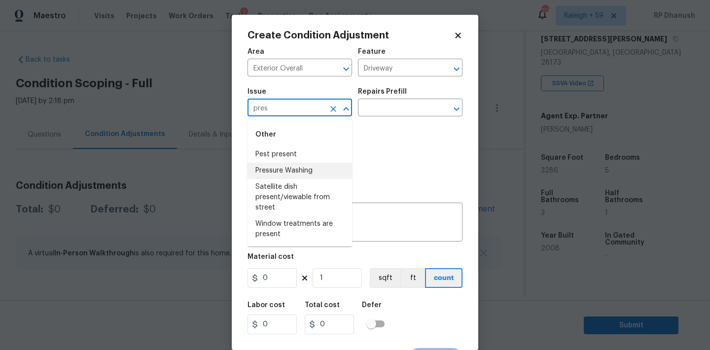
click at [279, 174] on li "Pressure Washing" at bounding box center [299, 171] width 105 height 16
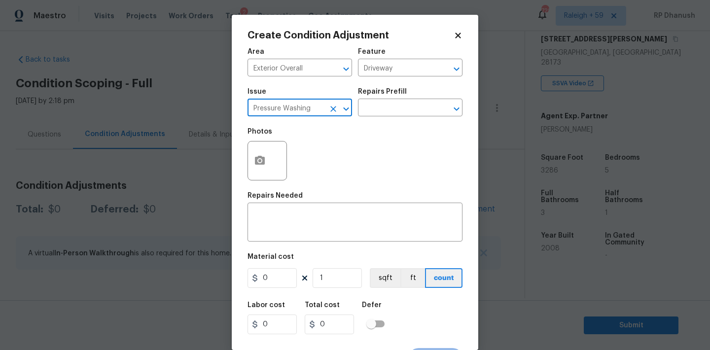
type input "Pressure Washing"
click at [380, 125] on div "Photos" at bounding box center [354, 154] width 215 height 64
click at [380, 118] on div "Issue Pressure Washing ​ Repairs Prefill ​" at bounding box center [354, 102] width 215 height 40
click at [384, 111] on input "text" at bounding box center [396, 108] width 77 height 15
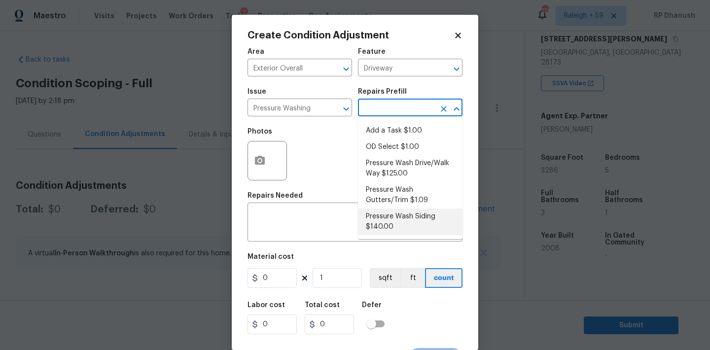
click at [383, 216] on li "Pressure Wash Siding $140.00" at bounding box center [410, 222] width 105 height 27
type input "Siding"
type textarea "Protect areas as needed for pressure washing. Pressure wash the siding on the h…"
type input "140"
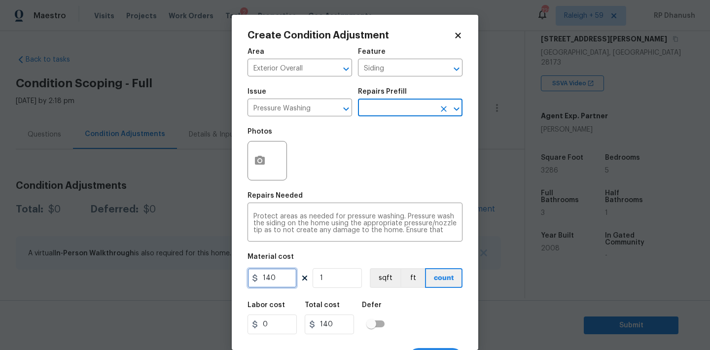
click at [277, 274] on input "140" at bounding box center [271, 278] width 49 height 20
type input "200"
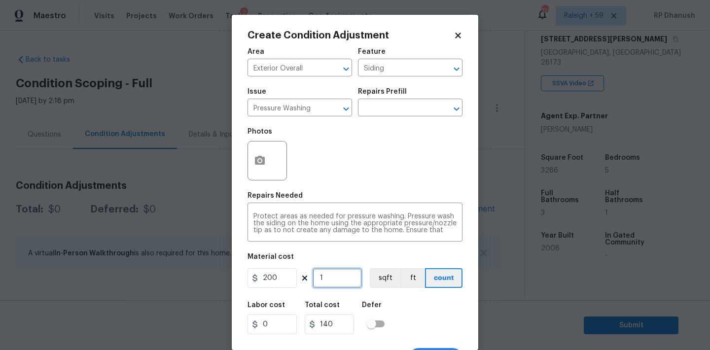
type input "200"
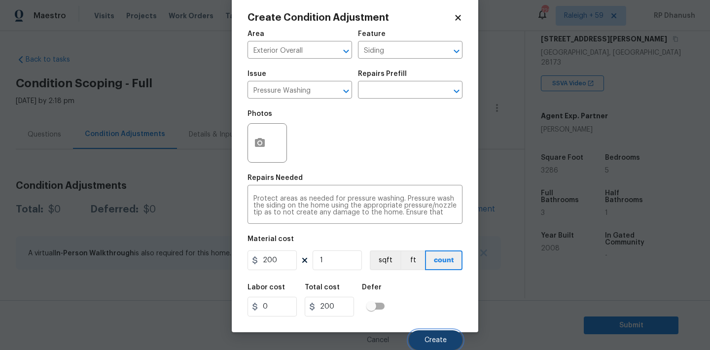
click at [443, 339] on span "Create" at bounding box center [435, 340] width 22 height 7
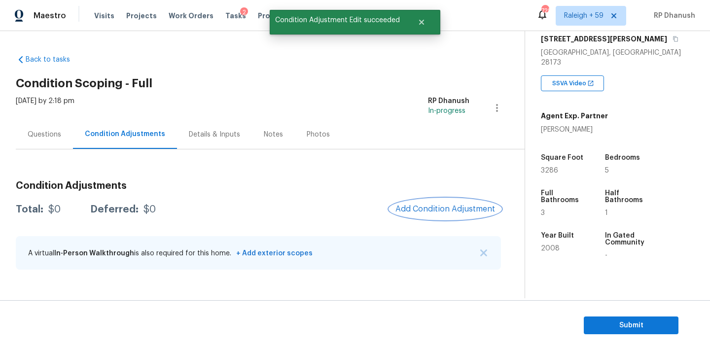
scroll to position [0, 0]
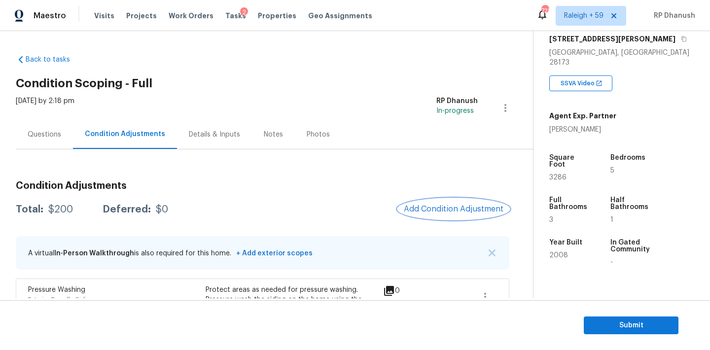
click at [422, 202] on button "Add Condition Adjustment" at bounding box center [453, 209] width 111 height 21
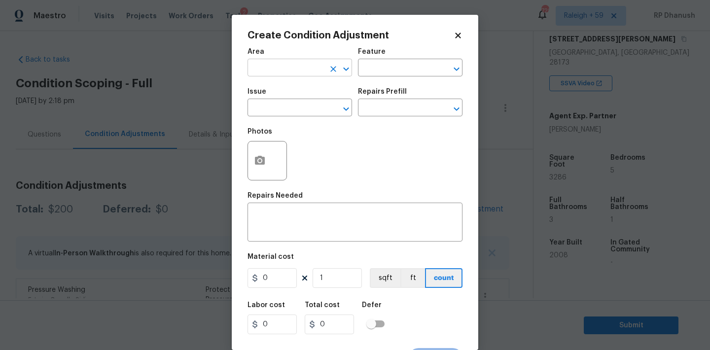
click at [275, 72] on input "text" at bounding box center [285, 68] width 77 height 15
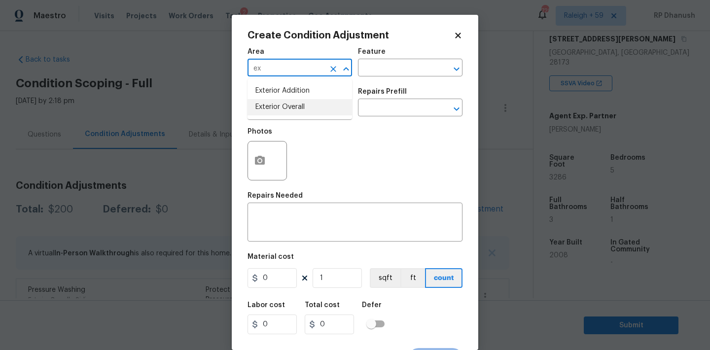
click at [269, 113] on li "Exterior Overall" at bounding box center [299, 107] width 105 height 16
type input "Exterior Overall"
click at [379, 70] on input "text" at bounding box center [396, 68] width 77 height 15
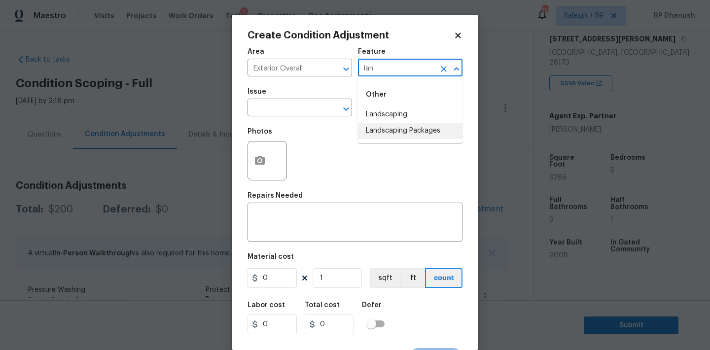
click at [372, 123] on li "Landscaping Packages" at bounding box center [410, 131] width 105 height 16
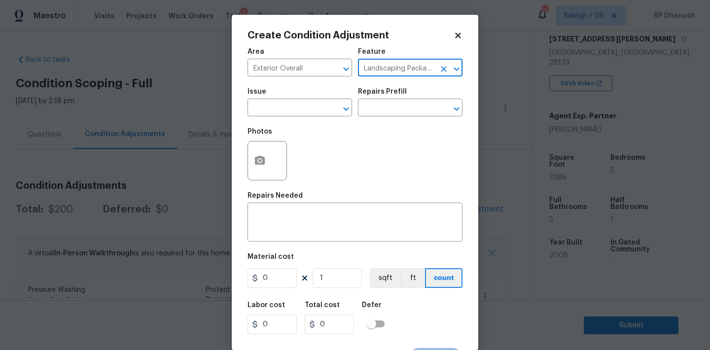
type input "Landscaping Packages"
click at [322, 121] on span "Issue ​" at bounding box center [299, 102] width 105 height 40
click at [322, 114] on input "text" at bounding box center [285, 108] width 77 height 15
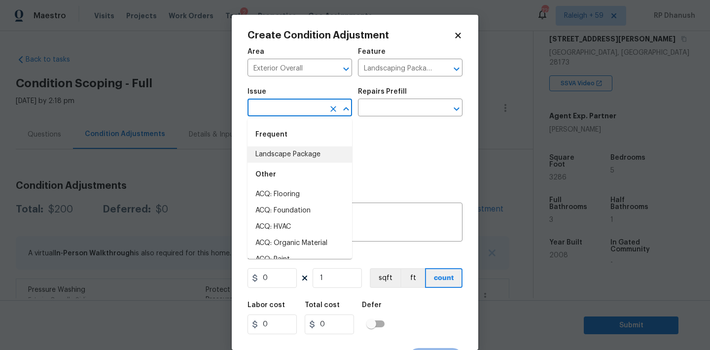
click at [279, 150] on li "Landscape Package" at bounding box center [299, 154] width 105 height 16
type input "Landscape Package"
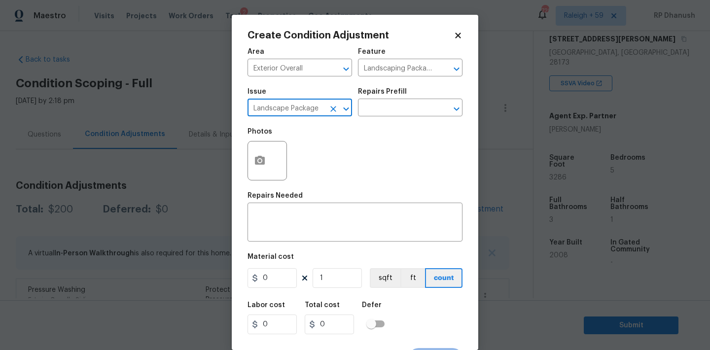
click at [413, 100] on div "Repairs Prefill" at bounding box center [410, 94] width 105 height 13
click at [400, 105] on input "text" at bounding box center [396, 108] width 77 height 15
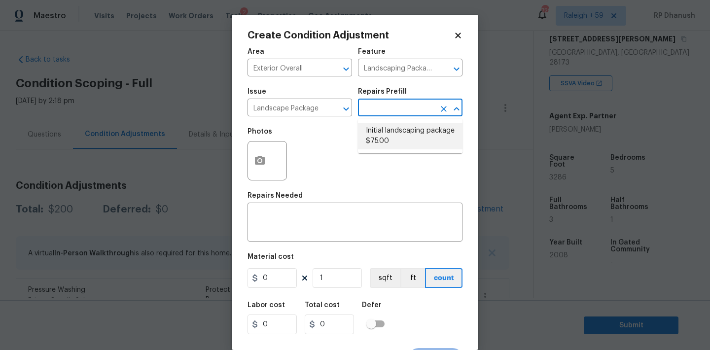
click at [388, 140] on li "Initial landscaping package $75.00" at bounding box center [410, 136] width 105 height 27
type input "Home Readiness Packages"
type textarea "Mowing of grass up to 6" in height. Mow, edge along driveways & sidewalks, trim…"
type input "75"
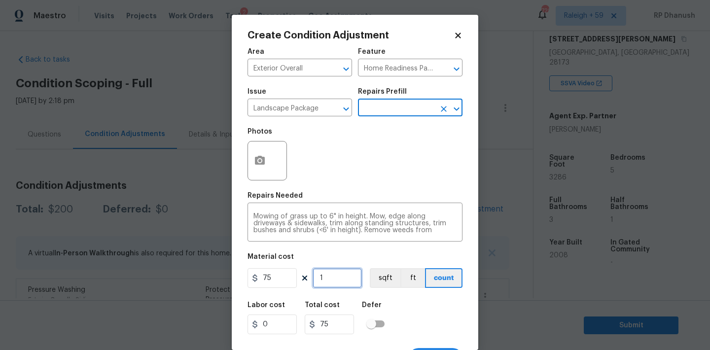
click at [328, 285] on input "1" at bounding box center [337, 278] width 49 height 20
type input "0"
type input "7"
type input "525"
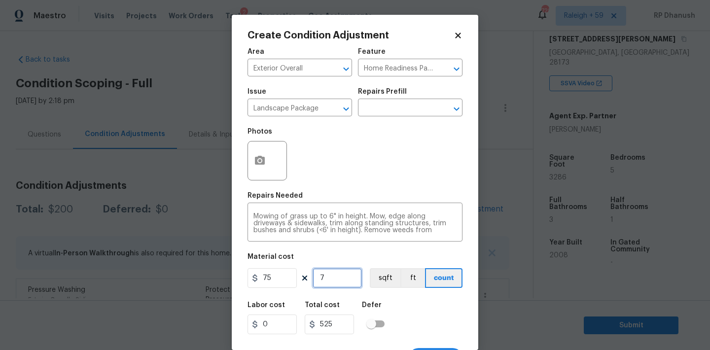
type input "7"
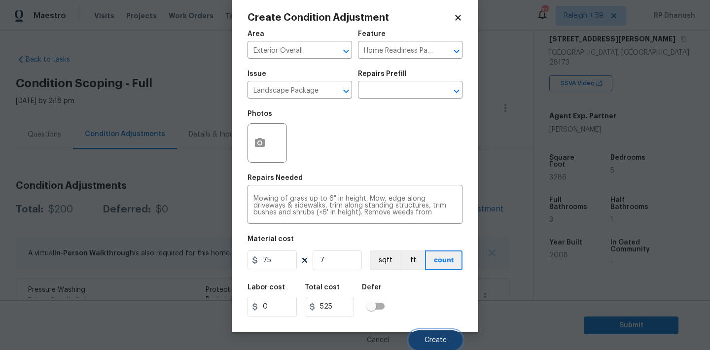
click at [432, 338] on span "Create" at bounding box center [435, 340] width 22 height 7
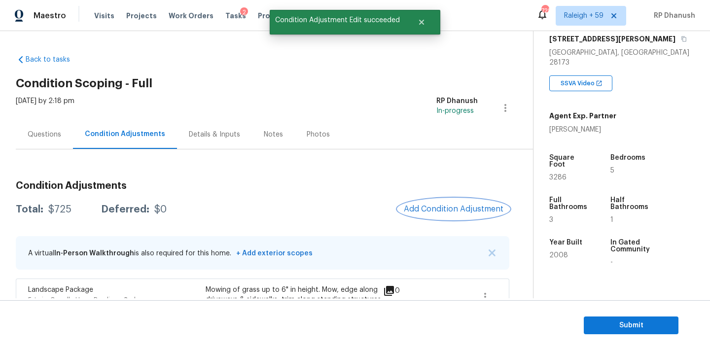
scroll to position [167, 0]
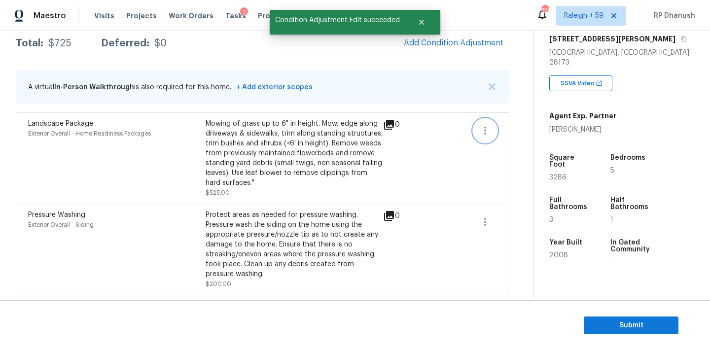
click at [482, 119] on button "button" at bounding box center [485, 131] width 24 height 24
click at [501, 136] on ul "Edit" at bounding box center [541, 128] width 89 height 20
click at [507, 134] on link "Edit" at bounding box center [541, 128] width 84 height 15
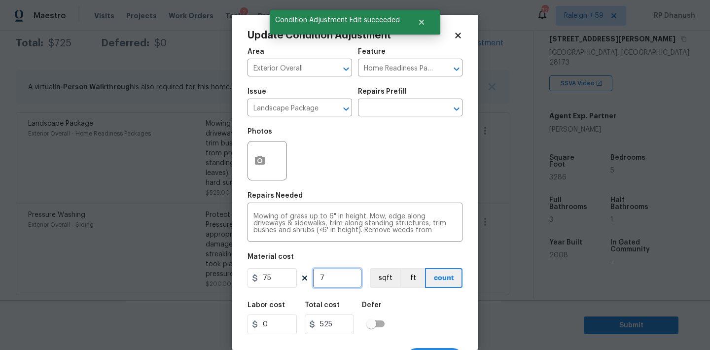
click at [348, 285] on input "7" at bounding box center [337, 278] width 49 height 20
type input "0"
type input "9"
type input "675"
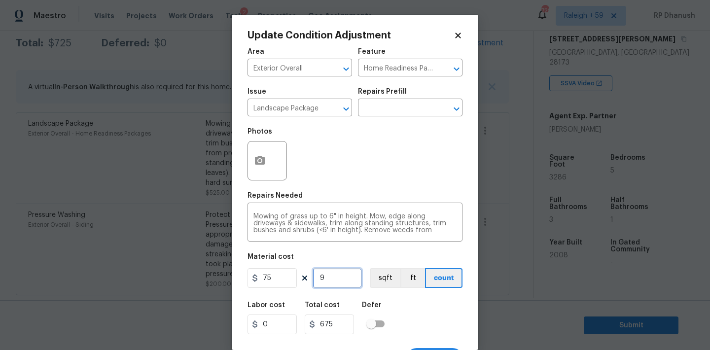
type input "9"
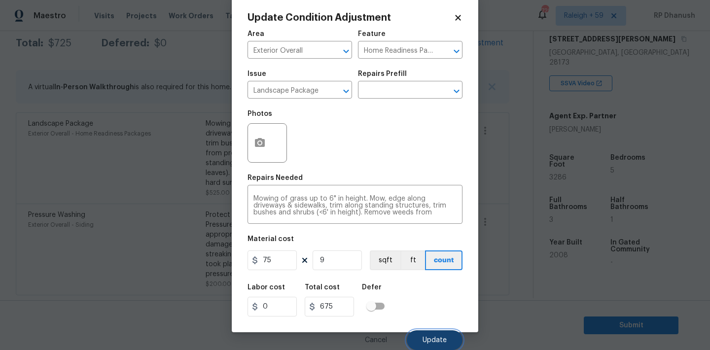
click at [431, 336] on button "Update" at bounding box center [435, 340] width 56 height 20
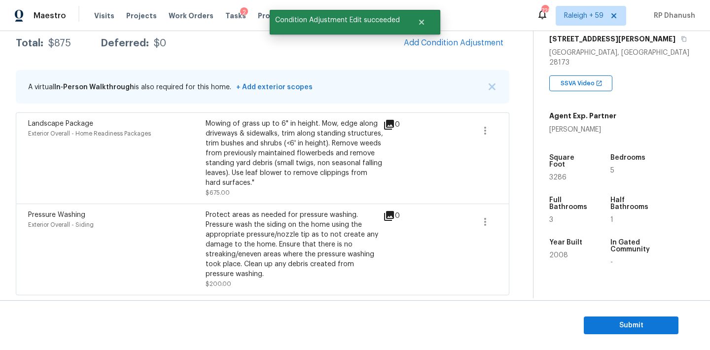
scroll to position [0, 0]
click at [459, 47] on button "Add Condition Adjustment" at bounding box center [453, 43] width 111 height 21
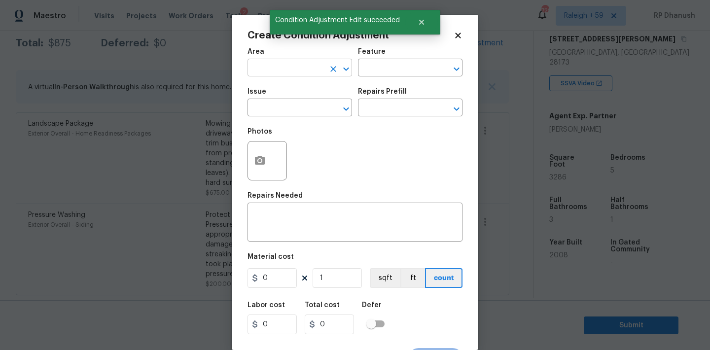
click at [298, 66] on input "text" at bounding box center [285, 68] width 77 height 15
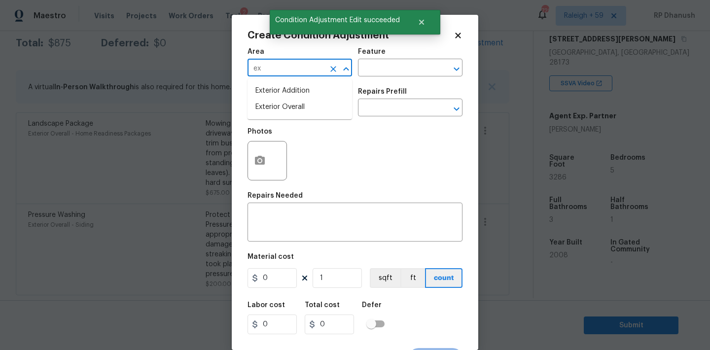
click at [280, 107] on li "Exterior Overall" at bounding box center [299, 107] width 105 height 16
type input "Exterior Overall"
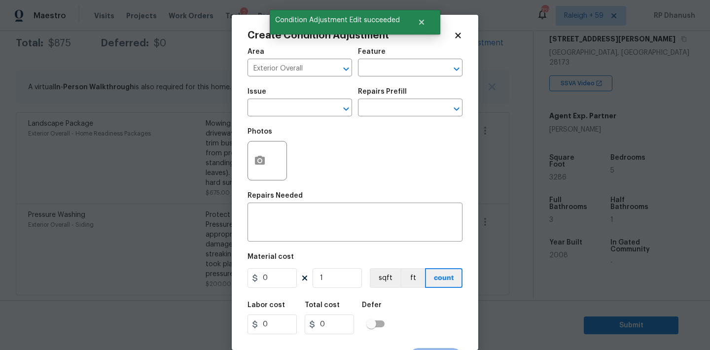
click at [362, 79] on div "Area Exterior Overall ​ Feature ​" at bounding box center [354, 62] width 215 height 40
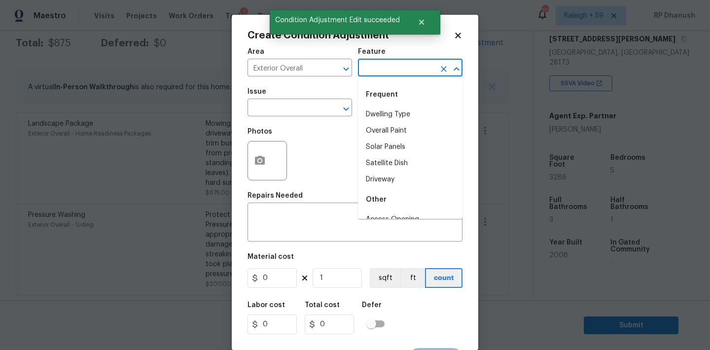
click at [364, 69] on input "text" at bounding box center [396, 68] width 77 height 15
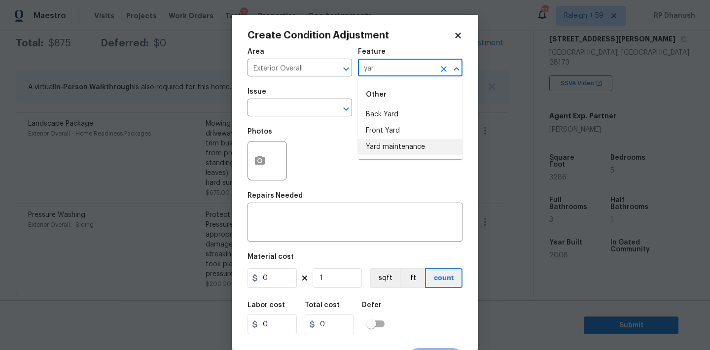
click at [372, 141] on li "Yard maintenance" at bounding box center [410, 147] width 105 height 16
type input "Yard maintenance"
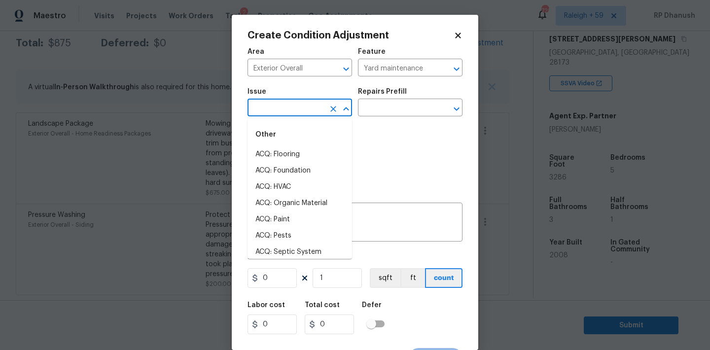
click at [312, 112] on input "text" at bounding box center [285, 108] width 77 height 15
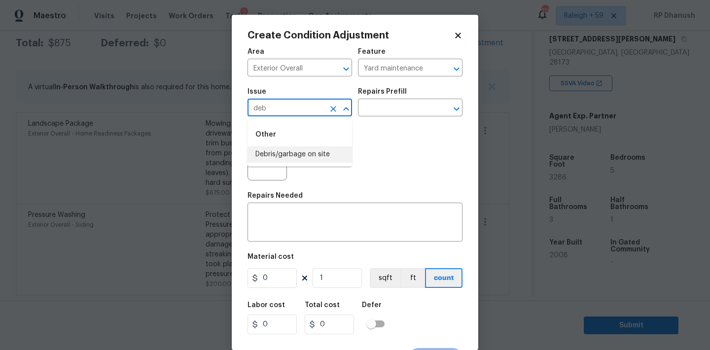
click at [303, 152] on li "Debris/garbage on site" at bounding box center [299, 154] width 105 height 16
type input "Debris/garbage on site"
click at [398, 107] on input "text" at bounding box center [396, 108] width 77 height 15
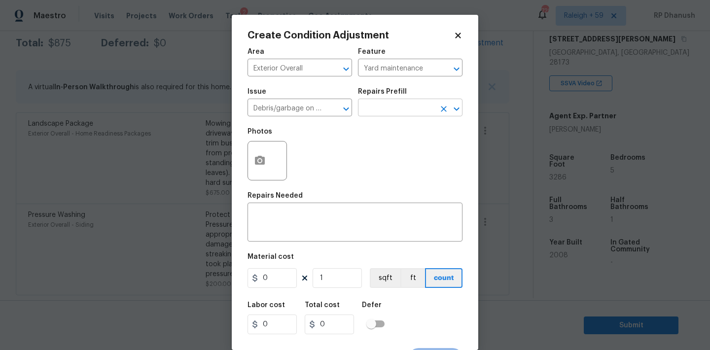
click at [392, 102] on input "text" at bounding box center [396, 108] width 77 height 15
click at [392, 112] on input "text" at bounding box center [396, 108] width 77 height 15
click at [387, 133] on div "Photos" at bounding box center [354, 154] width 215 height 64
click at [387, 121] on div "Issue Debris/garbage on site ​ Repairs Prefill ​" at bounding box center [354, 102] width 215 height 40
click at [387, 116] on input "text" at bounding box center [396, 108] width 77 height 15
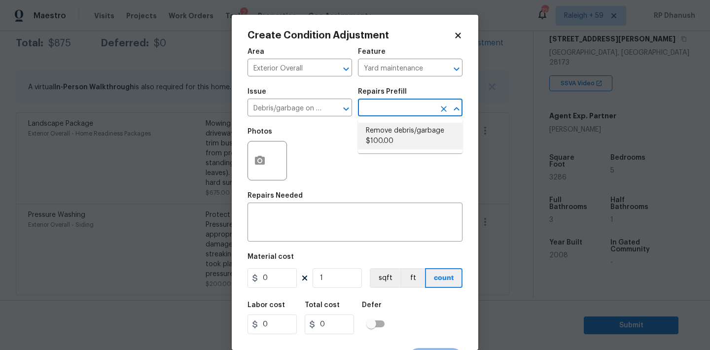
click at [383, 135] on li "Remove debris/garbage $100.00" at bounding box center [410, 136] width 105 height 27
type textarea "Remove, haul off, and properly dispose of any debris left by seller to offsite …"
type input "100"
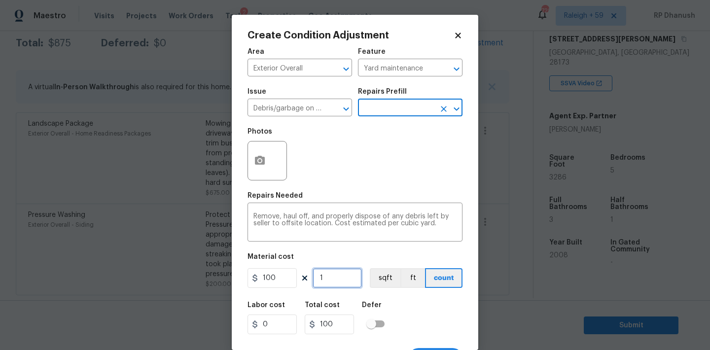
click at [335, 282] on input "1" at bounding box center [337, 278] width 49 height 20
type input "0"
type input "3"
type input "300"
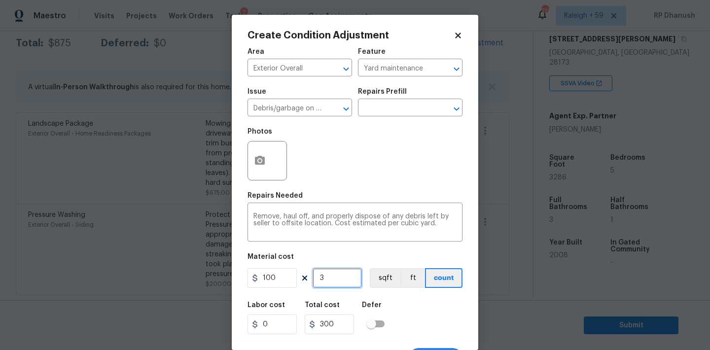
type input "3"
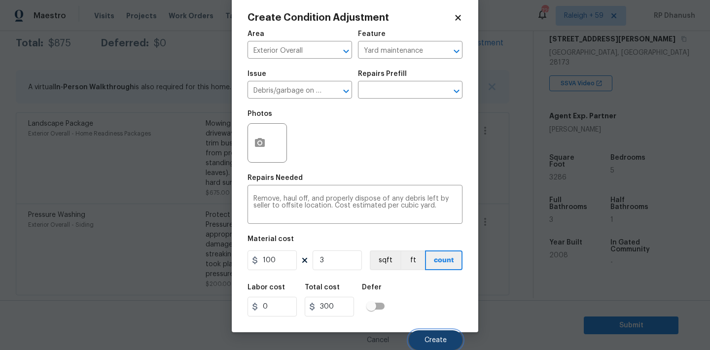
click at [448, 348] on button "Create" at bounding box center [436, 340] width 54 height 20
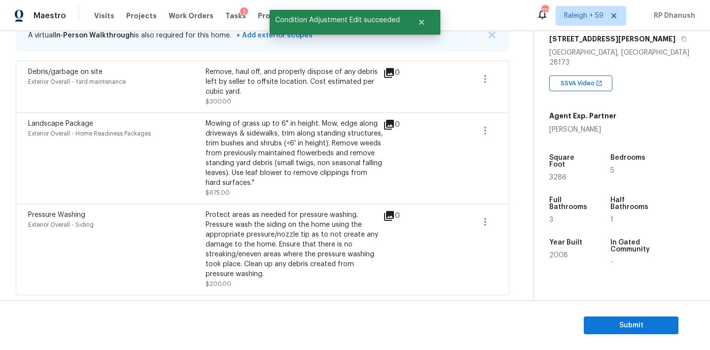
scroll to position [109, 0]
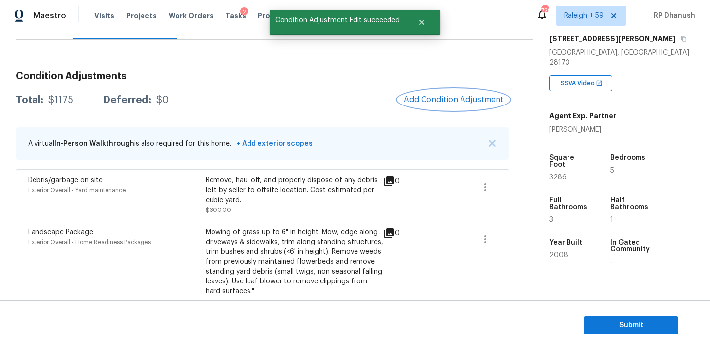
click at [427, 97] on span "Add Condition Adjustment" at bounding box center [454, 99] width 100 height 9
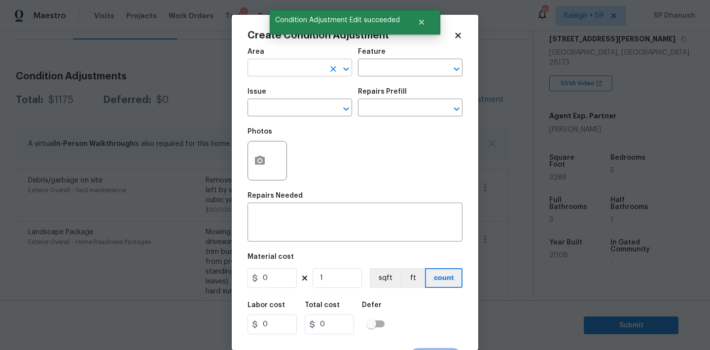
click at [270, 68] on input "text" at bounding box center [285, 68] width 77 height 15
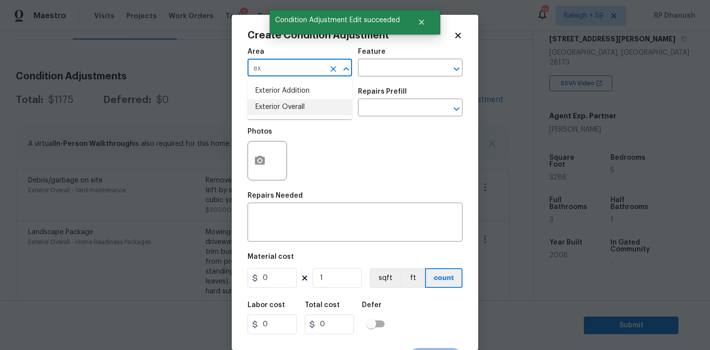
click at [267, 102] on li "Exterior Overall" at bounding box center [299, 107] width 105 height 16
type input "Exterior Overall"
click at [305, 232] on textarea at bounding box center [354, 223] width 203 height 21
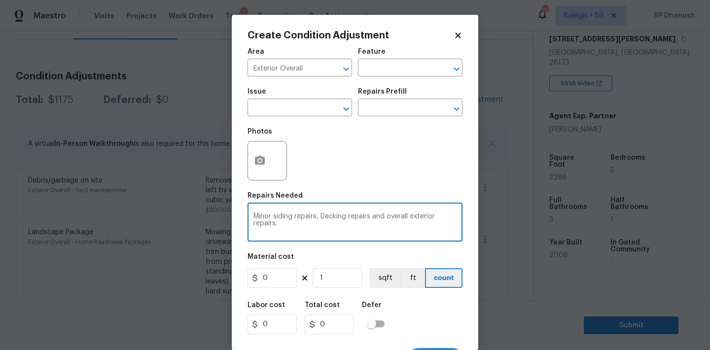
type textarea "Minor siding repairs, Decking repairs and overall exterior repairs."
click at [283, 276] on input "0" at bounding box center [271, 278] width 49 height 20
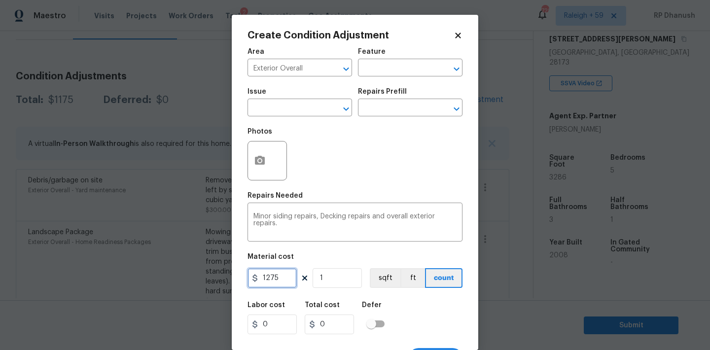
type input "1275"
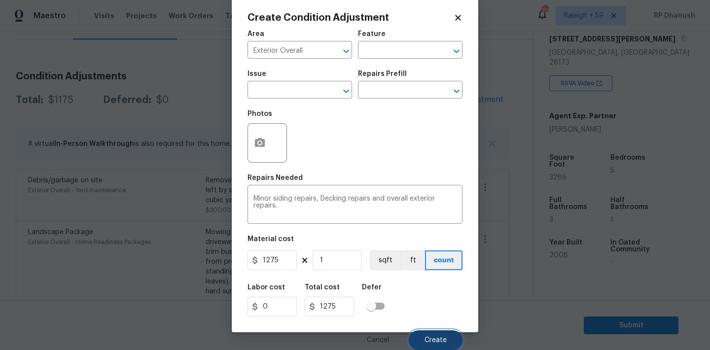
click at [429, 343] on span "Create" at bounding box center [435, 340] width 22 height 7
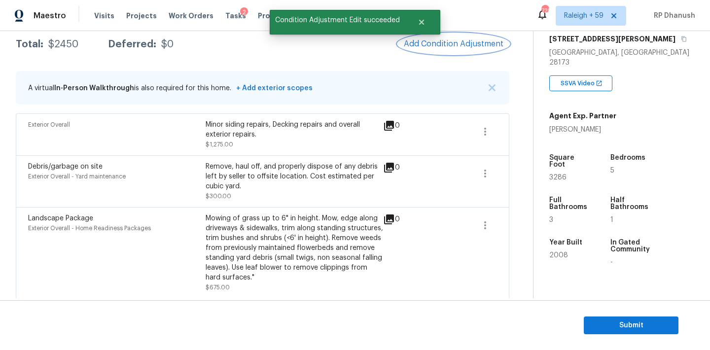
scroll to position [145, 0]
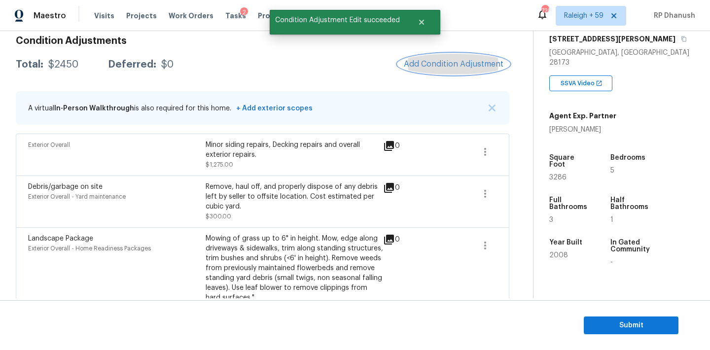
click at [428, 58] on button "Add Condition Adjustment" at bounding box center [453, 64] width 111 height 21
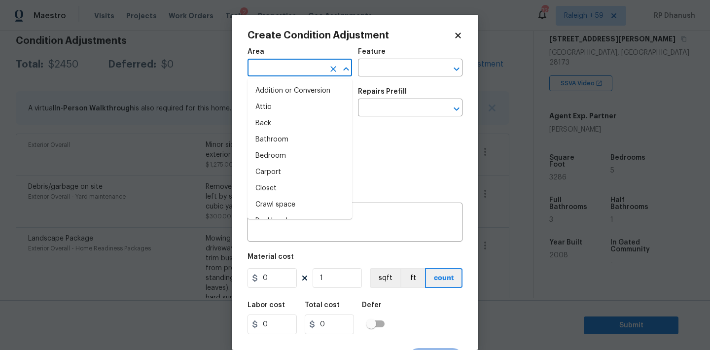
click at [290, 64] on input "text" at bounding box center [285, 68] width 77 height 15
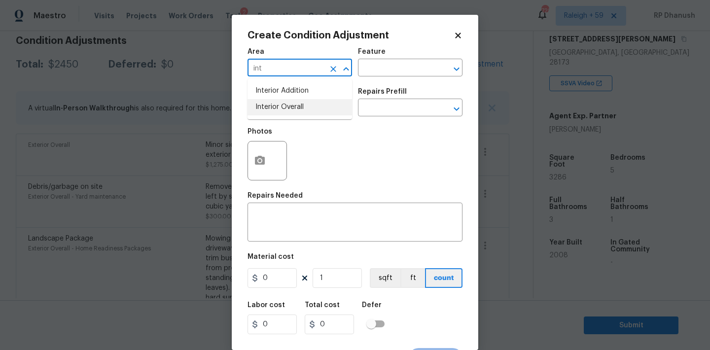
click at [300, 101] on li "Interior Overall" at bounding box center [299, 107] width 105 height 16
type input "Interior Overall"
click at [382, 80] on div "Area Interior Overall ​ Feature ​" at bounding box center [354, 62] width 215 height 40
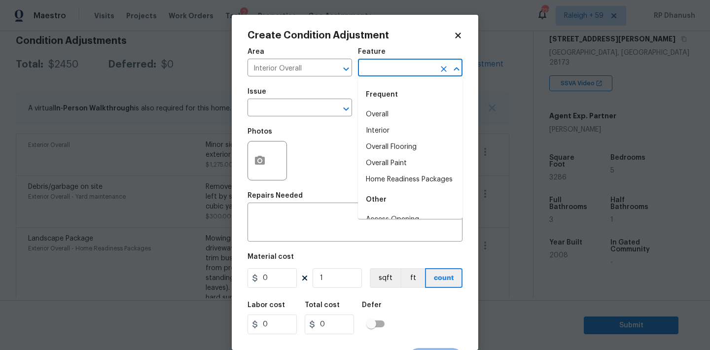
click at [389, 71] on input "text" at bounding box center [396, 68] width 77 height 15
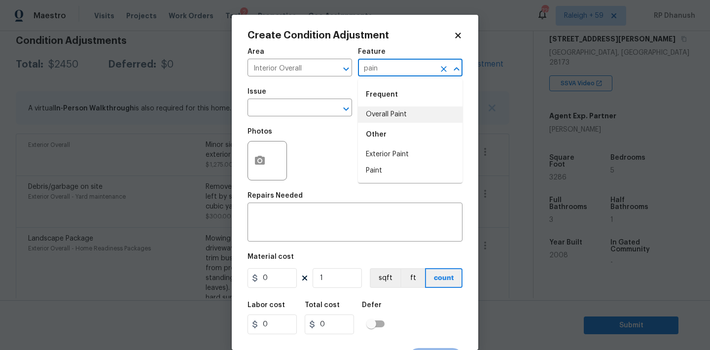
click at [393, 106] on li "Overall Paint" at bounding box center [410, 114] width 105 height 16
type input "Overall Paint"
click at [292, 106] on input "text" at bounding box center [285, 108] width 77 height 15
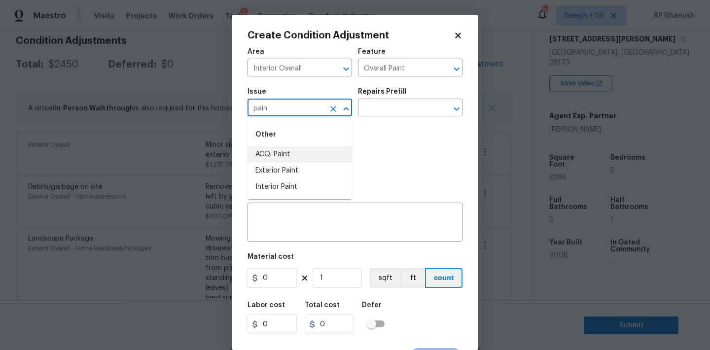
click at [282, 152] on li "ACQ: Paint" at bounding box center [299, 154] width 105 height 16
type input "ACQ: Paint"
click at [378, 112] on input "text" at bounding box center [396, 108] width 77 height 15
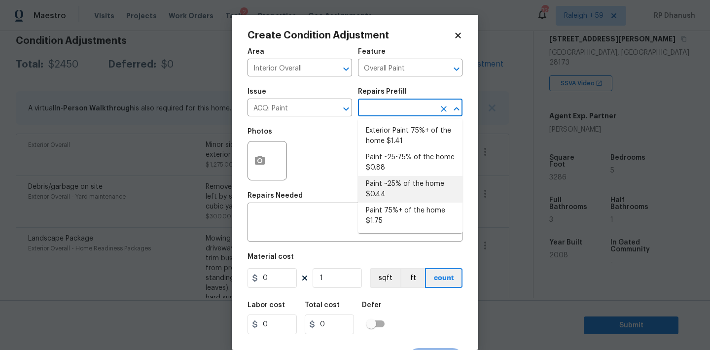
drag, startPoint x: 388, startPoint y: 181, endPoint x: 350, endPoint y: 248, distance: 76.8
click at [388, 181] on li "Paint ~25% of the home $0.44" at bounding box center [410, 189] width 105 height 27
type input "Acquisition"
type textarea "Acquisition Scope: ~25% of the home needs interior paint"
type input "0.44"
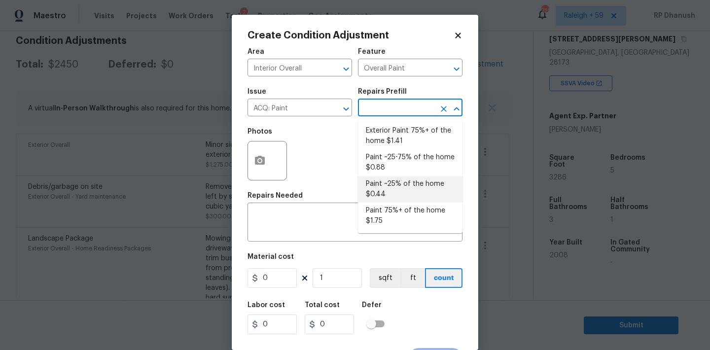
type input "0.44"
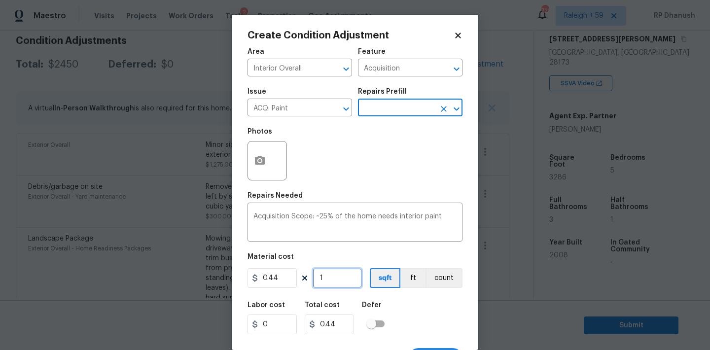
click at [338, 269] on input "1" at bounding box center [337, 278] width 49 height 20
type input "0"
type input "3"
type input "1.32"
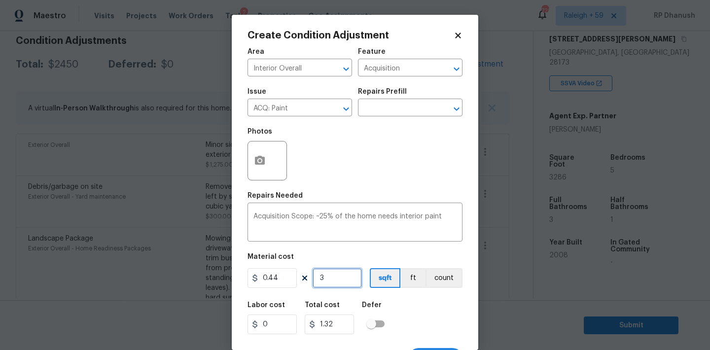
type input "32"
type input "14.08"
type input "328"
type input "144.32"
type input "3286"
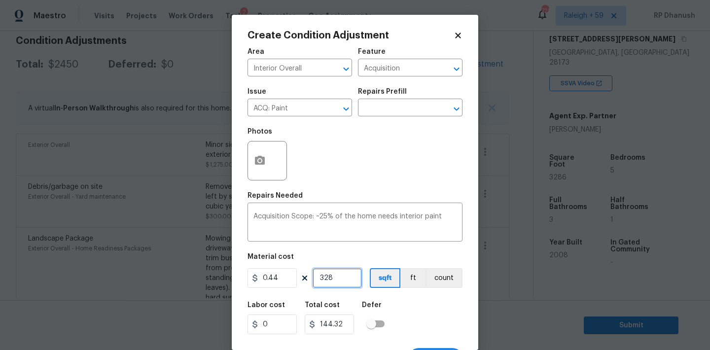
type input "1445.84"
type input "3286"
click at [338, 269] on input "3286" at bounding box center [337, 278] width 49 height 20
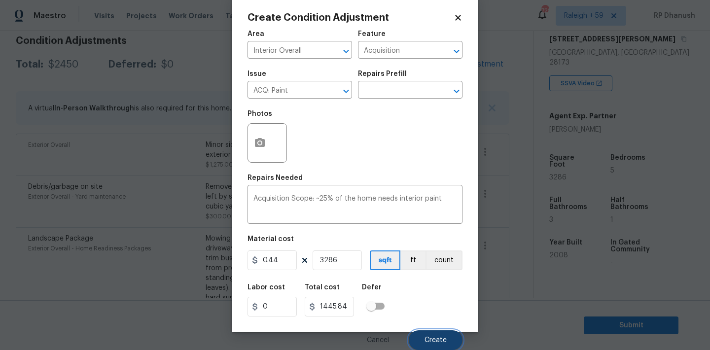
click at [433, 337] on span "Create" at bounding box center [435, 340] width 22 height 7
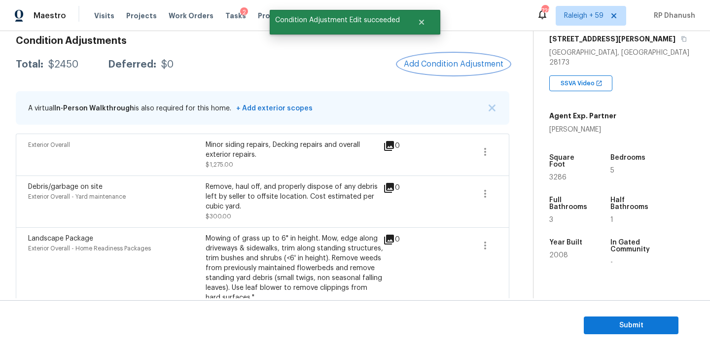
scroll to position [0, 0]
click at [471, 73] on button "Add Condition Adjustment" at bounding box center [453, 64] width 111 height 21
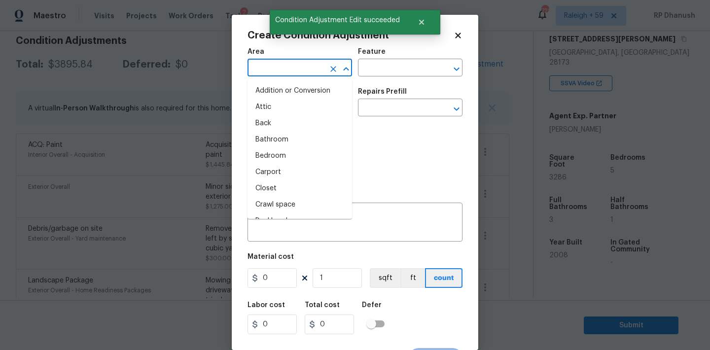
click at [290, 75] on input "text" at bounding box center [285, 68] width 77 height 15
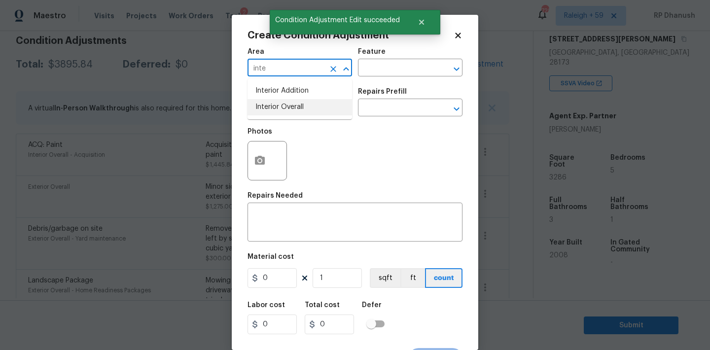
click at [290, 100] on li "Interior Overall" at bounding box center [299, 107] width 105 height 16
type input "Interior Overall"
click at [365, 68] on input "text" at bounding box center [396, 68] width 77 height 15
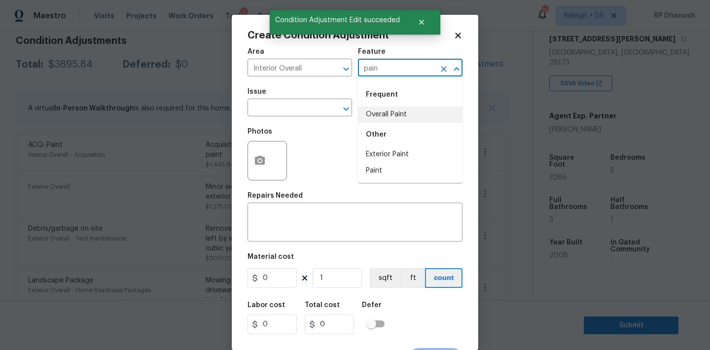
click at [365, 111] on li "Overall Paint" at bounding box center [410, 114] width 105 height 16
type input "Overall Paint"
click at [303, 105] on input "text" at bounding box center [285, 108] width 77 height 15
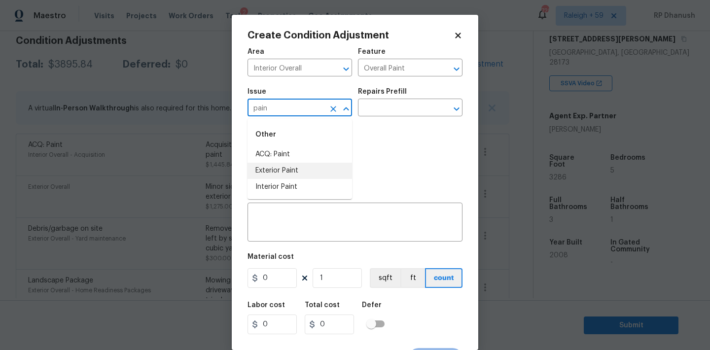
click at [291, 184] on li "Interior Paint" at bounding box center [299, 187] width 105 height 16
type input "Interior Paint"
click at [403, 105] on input "text" at bounding box center [396, 108] width 77 height 15
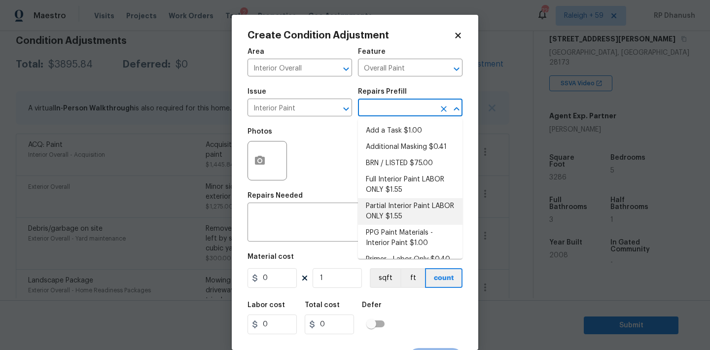
scroll to position [13, 0]
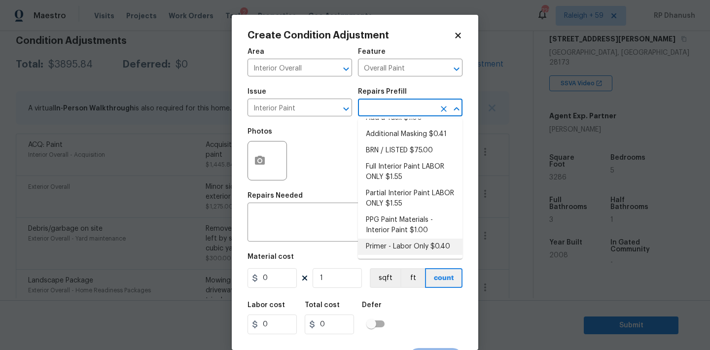
click at [388, 246] on li "Primer - Labor Only $0.40" at bounding box center [410, 247] width 105 height 16
type textarea "Interior primer - PRIMER PROVIDED BY OPENDOOR - All nails, screws, drywall anch…"
type input "0.4"
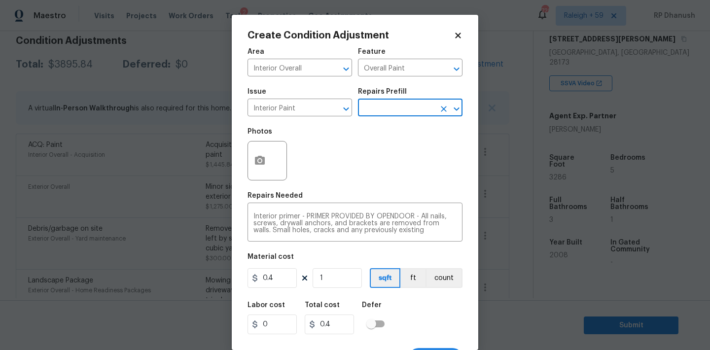
click at [355, 267] on figure "Material cost 0.4 1 sqft ft count" at bounding box center [354, 271] width 215 height 36
click at [342, 279] on input "1" at bounding box center [337, 278] width 49 height 20
type input "0"
type input "5"
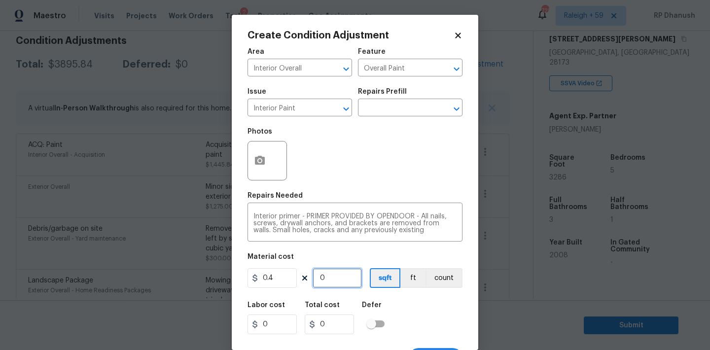
type input "2"
type input "50"
type input "20"
type input "500"
type input "200"
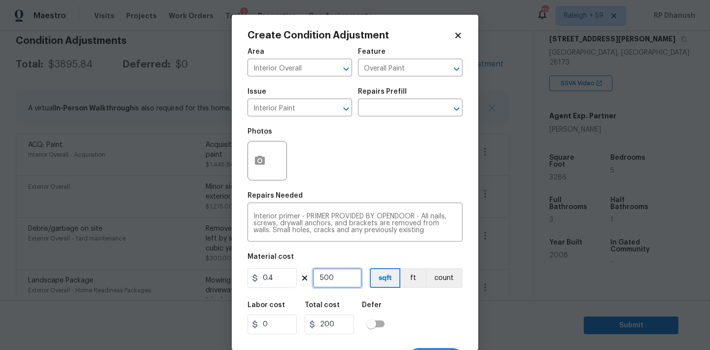
type input "500"
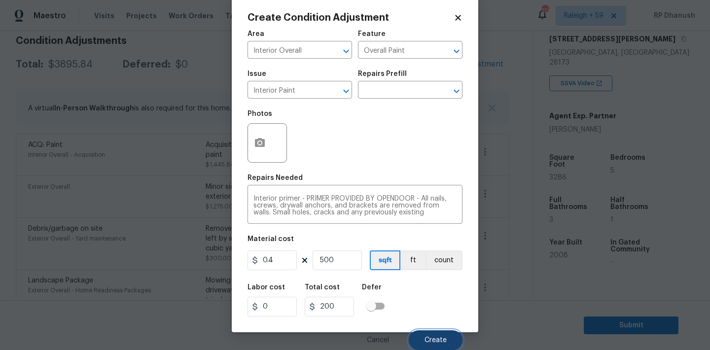
click at [445, 337] on span "Create" at bounding box center [435, 340] width 22 height 7
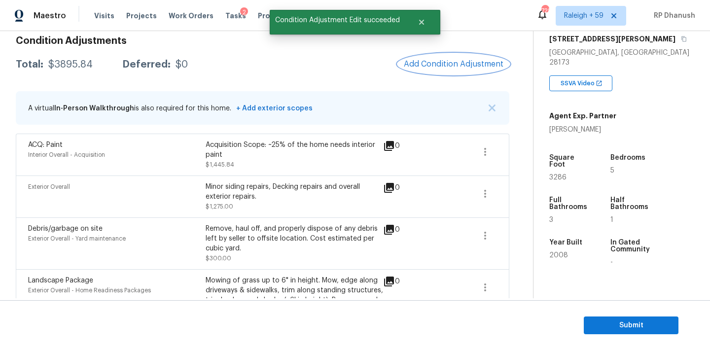
scroll to position [0, 0]
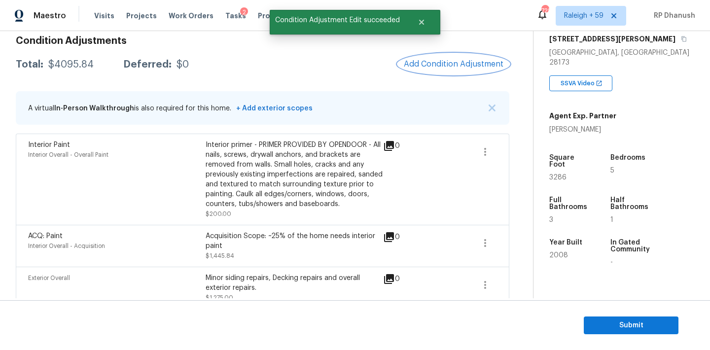
click at [457, 69] on button "Add Condition Adjustment" at bounding box center [453, 64] width 111 height 21
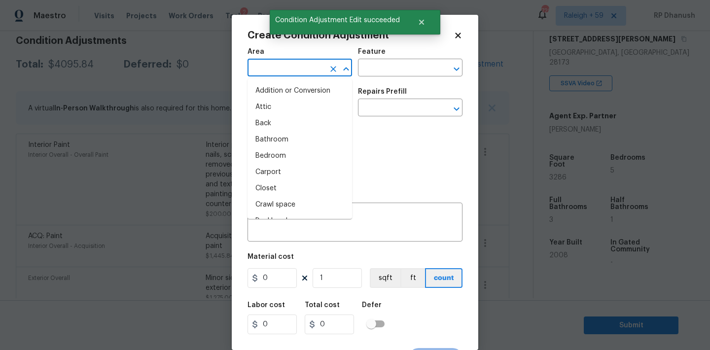
click at [288, 65] on input "text" at bounding box center [285, 68] width 77 height 15
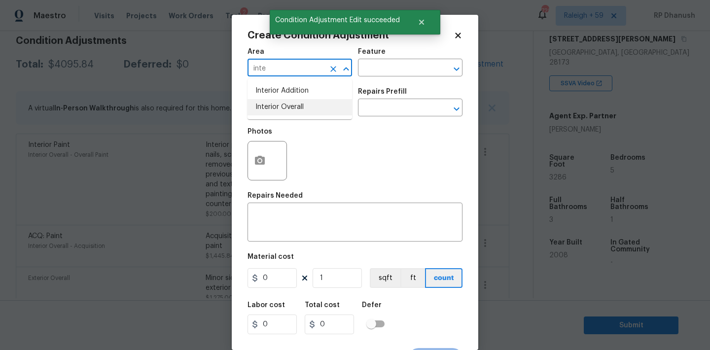
click at [310, 107] on li "Interior Overall" at bounding box center [299, 107] width 105 height 16
type input "Interior Overall"
click at [388, 70] on input "text" at bounding box center [396, 68] width 77 height 15
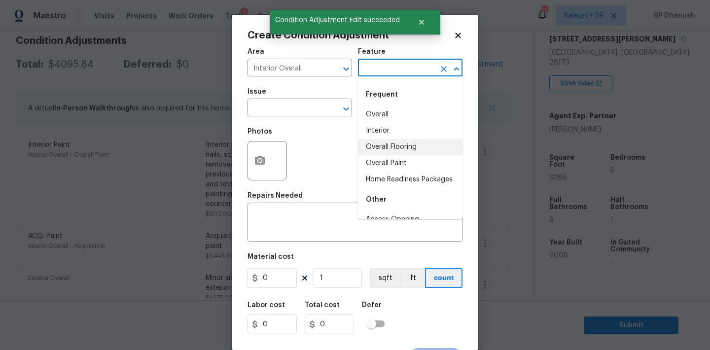
click at [388, 145] on li "Overall Flooring" at bounding box center [410, 147] width 105 height 16
type input "Overall Flooring"
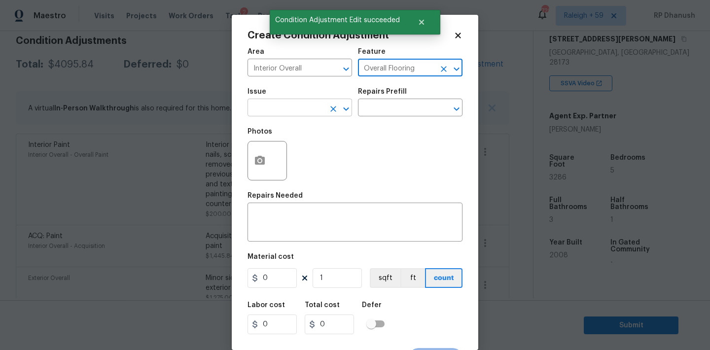
click at [285, 114] on input "text" at bounding box center [285, 108] width 77 height 15
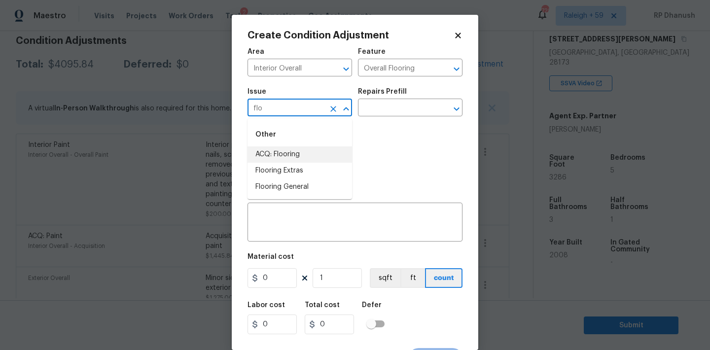
click at [277, 149] on li "ACQ: Flooring" at bounding box center [299, 154] width 105 height 16
type input "ACQ: Flooring"
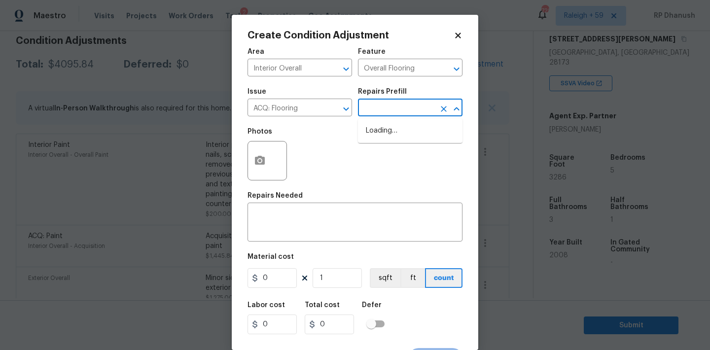
click at [378, 105] on input "text" at bounding box center [396, 108] width 77 height 15
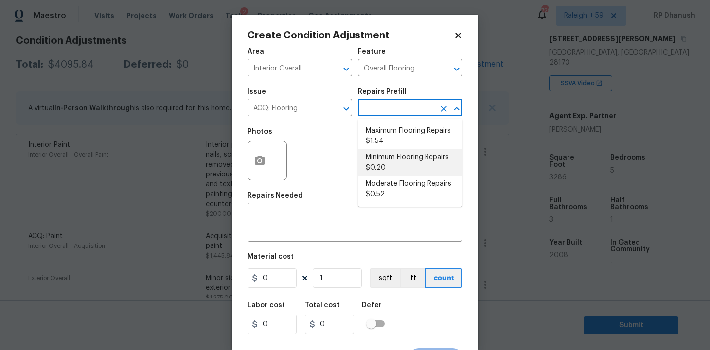
click at [378, 154] on li "Minimum Flooring Repairs $0.20" at bounding box center [410, 162] width 105 height 27
type input "Acquisition"
type textarea "Acquisition Scope: Minimum flooring repairs"
type input "0.2"
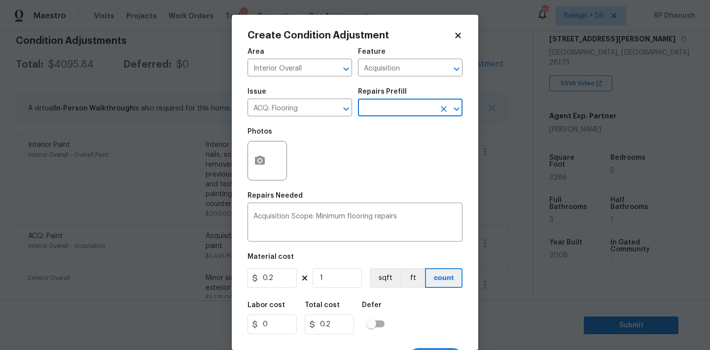
scroll to position [18, 0]
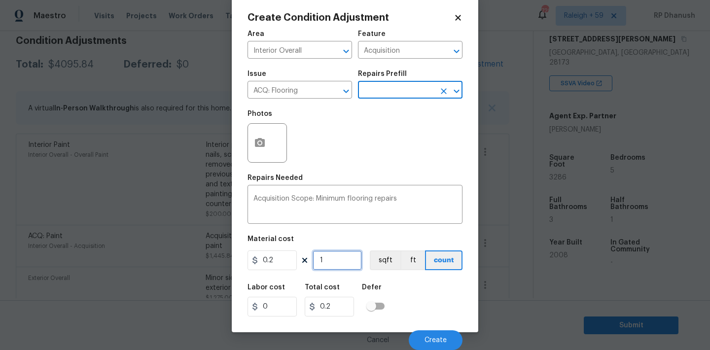
click at [341, 267] on input "1" at bounding box center [337, 260] width 49 height 20
type input "0"
paste input "3286"
type input "3286"
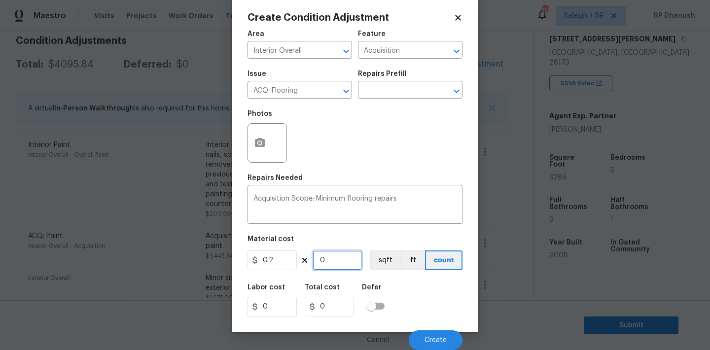
type input "657.2"
type input "3286"
click at [440, 334] on button "Create" at bounding box center [436, 340] width 54 height 20
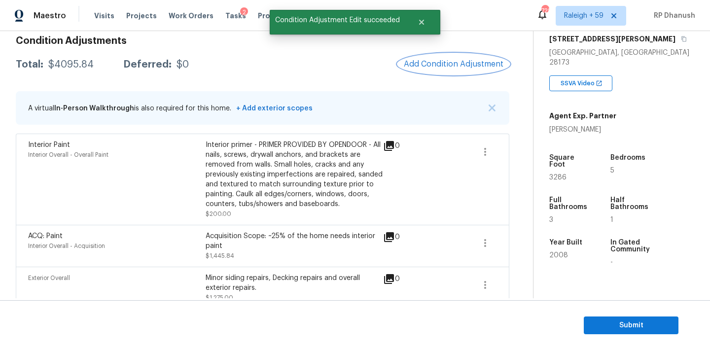
scroll to position [0, 0]
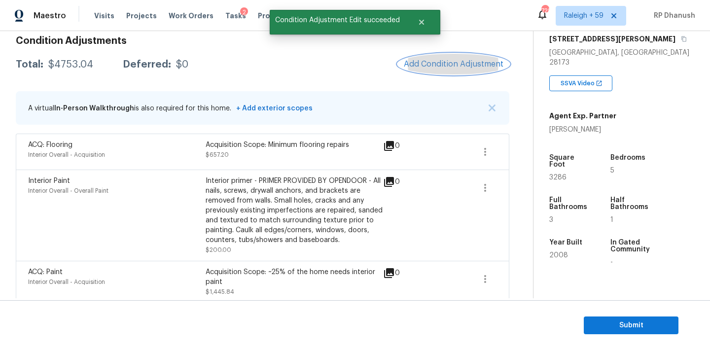
click at [475, 55] on button "Add Condition Adjustment" at bounding box center [453, 64] width 111 height 21
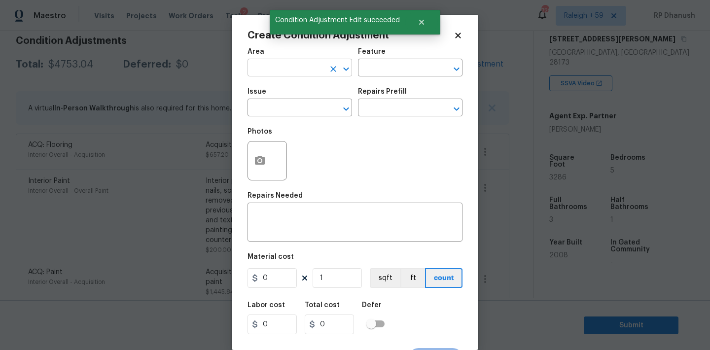
click at [312, 63] on input "text" at bounding box center [285, 68] width 77 height 15
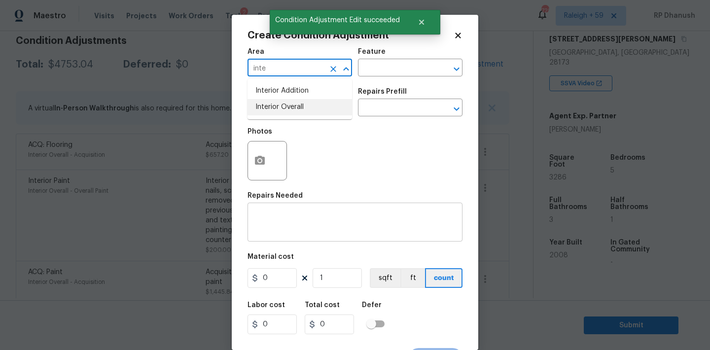
drag, startPoint x: 297, startPoint y: 107, endPoint x: 297, endPoint y: 216, distance: 108.9
click at [297, 107] on li "Interior Overall" at bounding box center [299, 107] width 105 height 16
type input "Interior Overall"
click at [297, 234] on textarea at bounding box center [354, 223] width 203 height 21
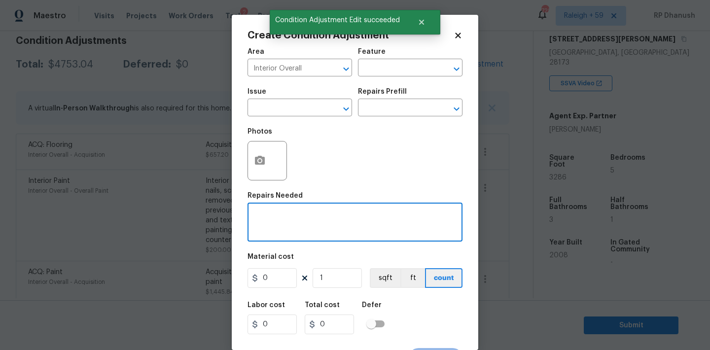
type textarea "D"
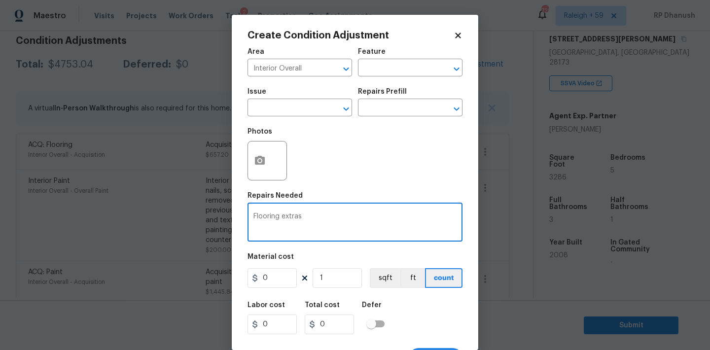
type textarea "Flooring extras"
click at [280, 279] on input "0" at bounding box center [271, 278] width 49 height 20
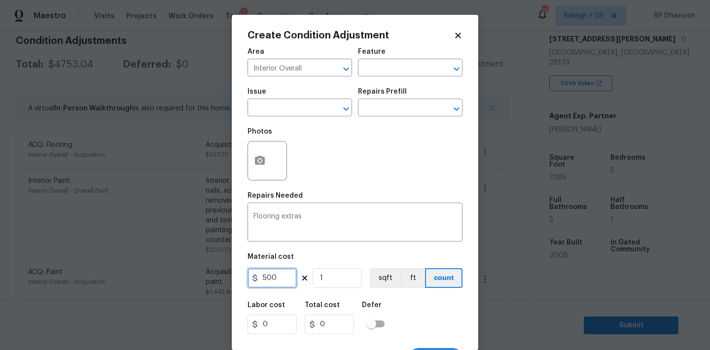
type input "500"
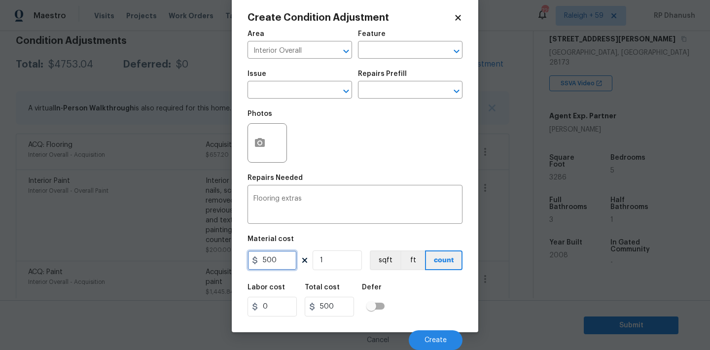
click at [277, 259] on input "500" at bounding box center [271, 260] width 49 height 20
type input "400"
click at [435, 338] on span "Create" at bounding box center [435, 340] width 22 height 7
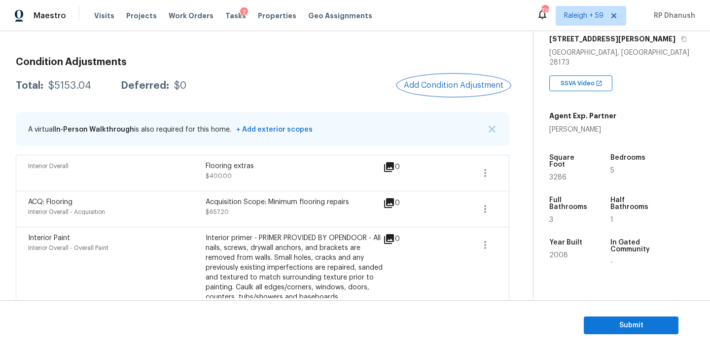
scroll to position [107, 0]
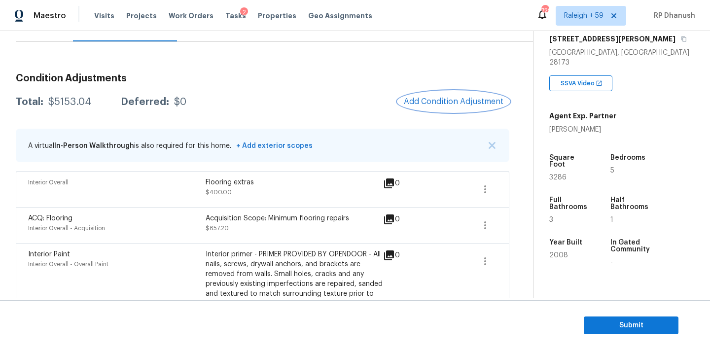
click at [444, 109] on button "Add Condition Adjustment" at bounding box center [453, 101] width 111 height 21
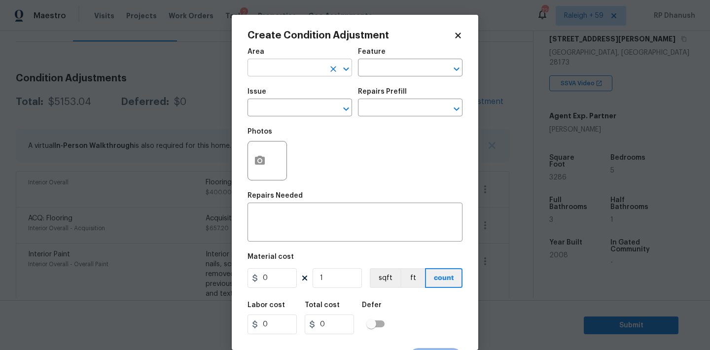
click at [270, 69] on input "text" at bounding box center [285, 68] width 77 height 15
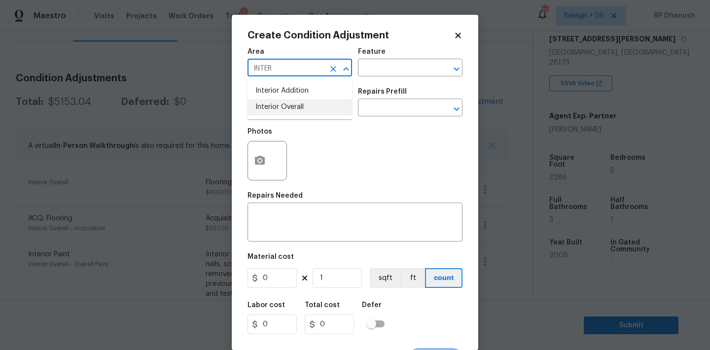
click at [301, 105] on li "Interior Overall" at bounding box center [299, 107] width 105 height 16
type input "Interior Overall"
click at [391, 72] on input "text" at bounding box center [396, 68] width 77 height 15
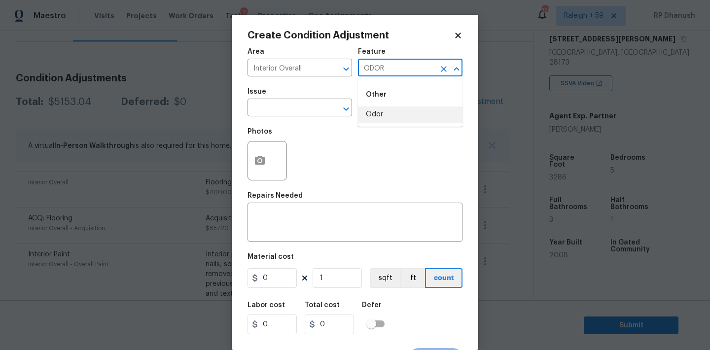
click at [377, 112] on li "Odor" at bounding box center [410, 114] width 105 height 16
type input "Odor"
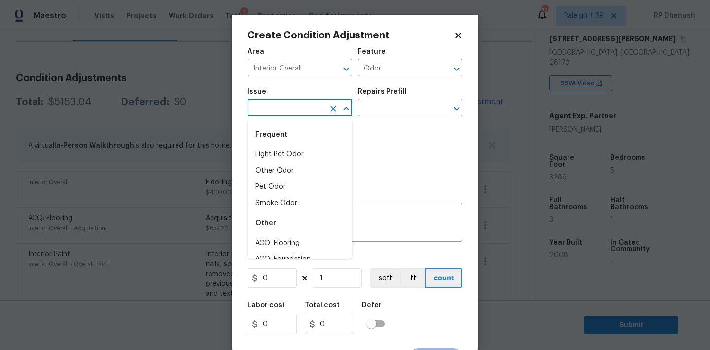
click at [297, 112] on input "text" at bounding box center [285, 108] width 77 height 15
click at [287, 149] on li "Light Pet Odor" at bounding box center [299, 154] width 105 height 16
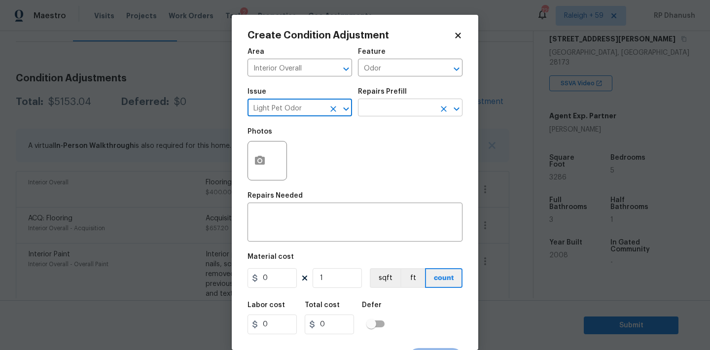
type input "Light Pet Odor"
click at [389, 105] on input "text" at bounding box center [396, 108] width 77 height 15
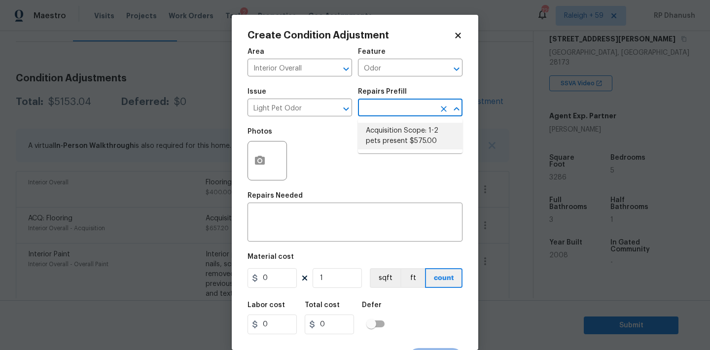
click at [386, 136] on li "Acquisition Scope: 1-2 pets present $575.00" at bounding box center [410, 136] width 105 height 27
type textarea "Acquisition Scope: 1-2 pets present"
type input "575"
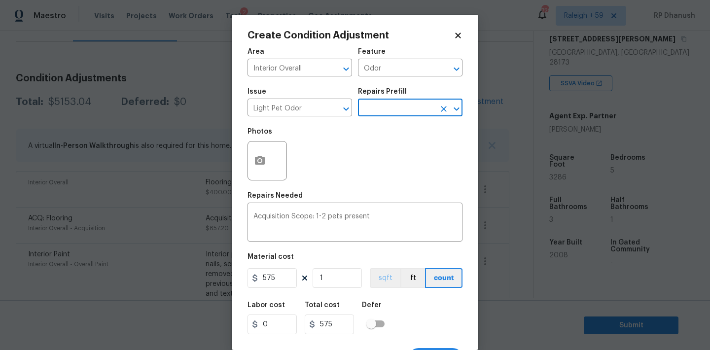
scroll to position [18, 0]
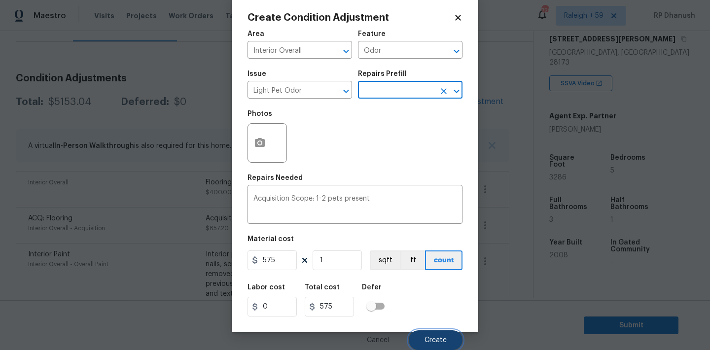
click at [425, 333] on button "Create" at bounding box center [436, 340] width 54 height 20
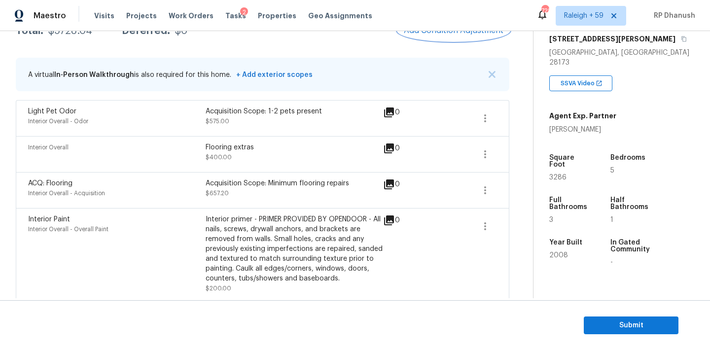
scroll to position [134, 0]
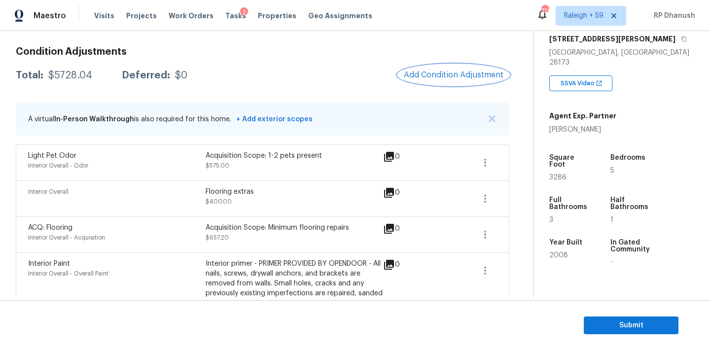
click at [443, 72] on span "Add Condition Adjustment" at bounding box center [454, 74] width 100 height 9
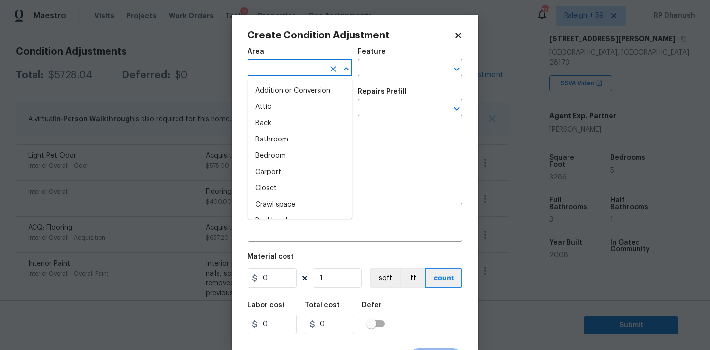
click at [267, 62] on input "text" at bounding box center [285, 68] width 77 height 15
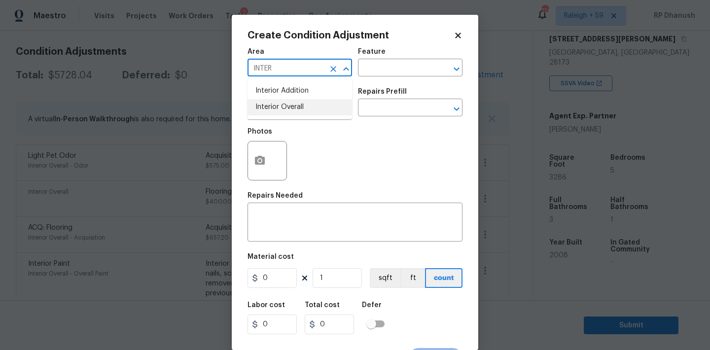
click at [276, 106] on li "Interior Overall" at bounding box center [299, 107] width 105 height 16
type input "Interior Overall"
click at [276, 204] on div "Repairs Needed" at bounding box center [354, 198] width 215 height 13
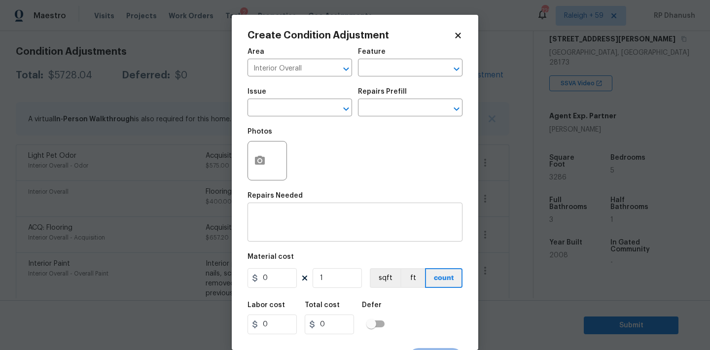
click at [275, 223] on textarea at bounding box center [354, 223] width 203 height 21
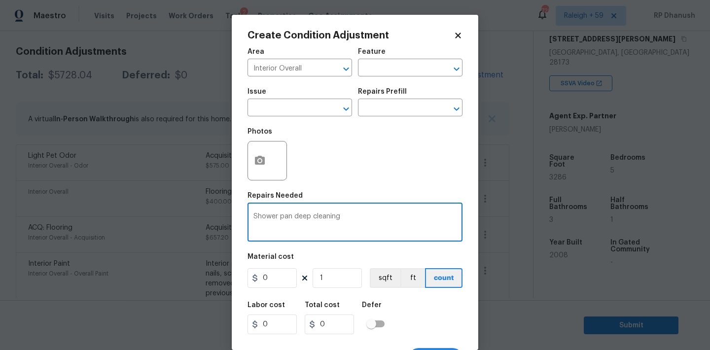
type textarea "Shower pan deep cleaning"
click at [289, 274] on input "0" at bounding box center [271, 278] width 49 height 20
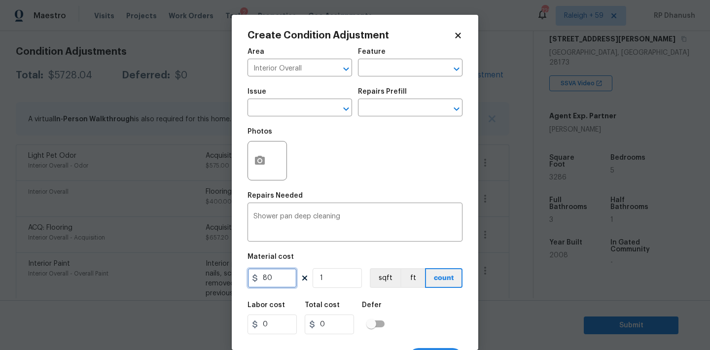
type input "80"
click at [259, 163] on icon "button" at bounding box center [260, 160] width 10 height 9
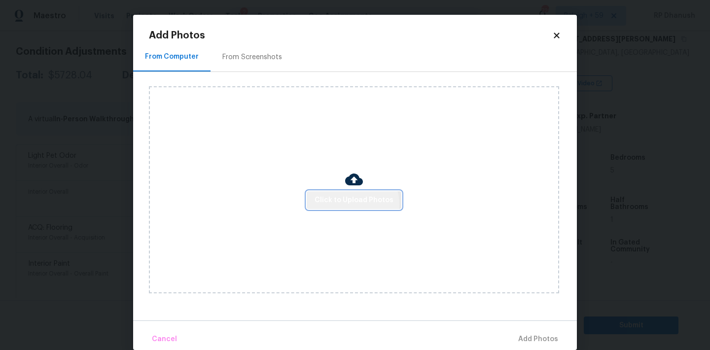
click at [352, 204] on span "Click to Upload Photos" at bounding box center [354, 200] width 79 height 12
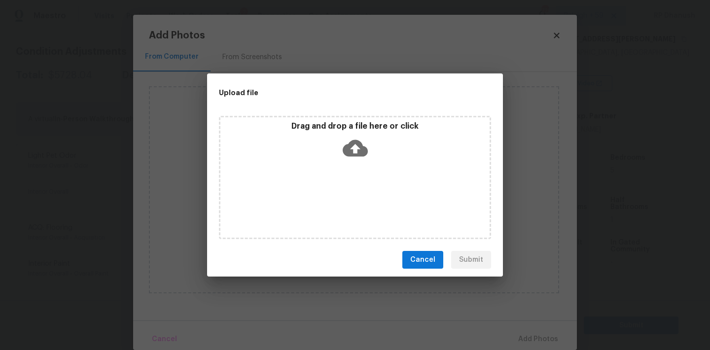
click at [349, 132] on div "Drag and drop a file here or click" at bounding box center [354, 142] width 269 height 42
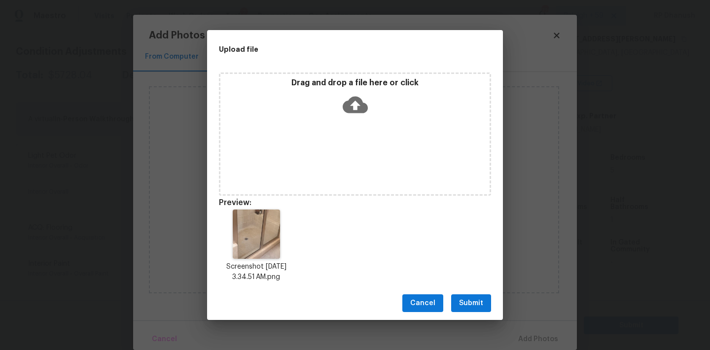
click at [475, 308] on span "Submit" at bounding box center [471, 303] width 24 height 12
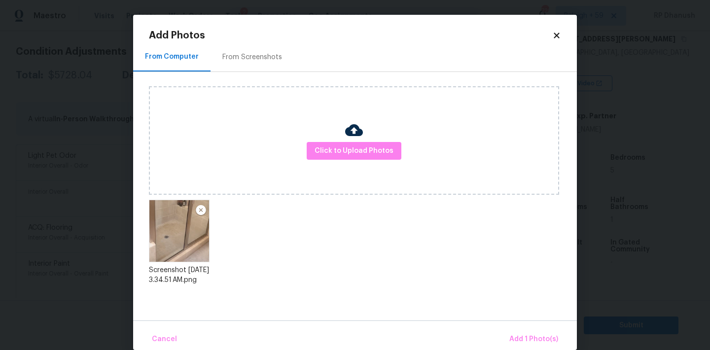
click at [535, 326] on div "Cancel Add 1 Photo(s)" at bounding box center [355, 335] width 444 height 30
click at [535, 334] on span "Add 1 Photo(s)" at bounding box center [533, 339] width 49 height 12
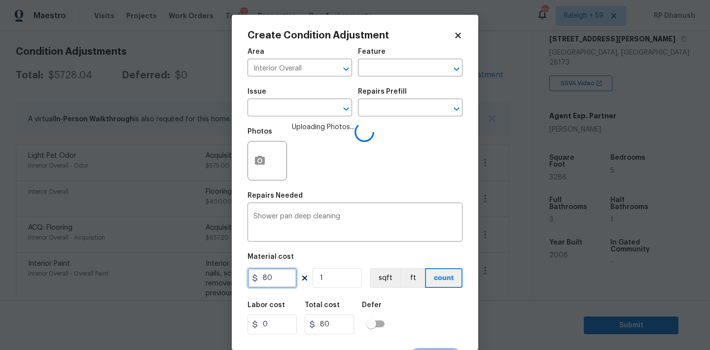
click at [270, 273] on input "80" at bounding box center [271, 278] width 49 height 20
type input "100"
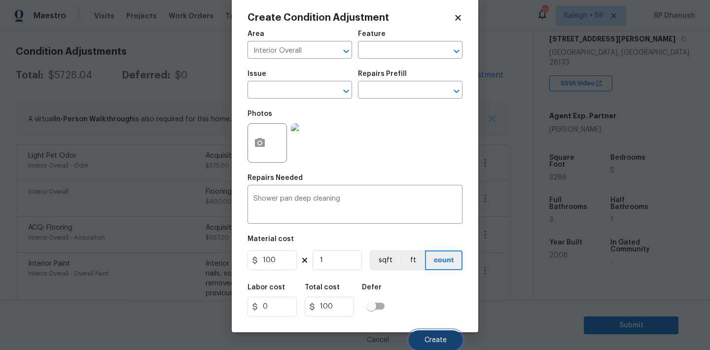
click at [438, 339] on span "Create" at bounding box center [435, 340] width 22 height 7
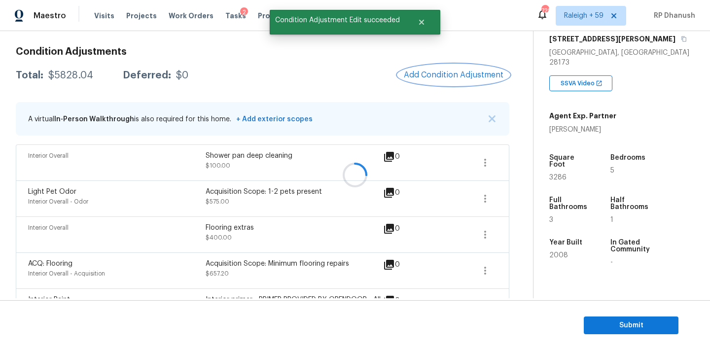
scroll to position [0, 0]
click at [467, 70] on button "Add Condition Adjustment" at bounding box center [453, 75] width 111 height 21
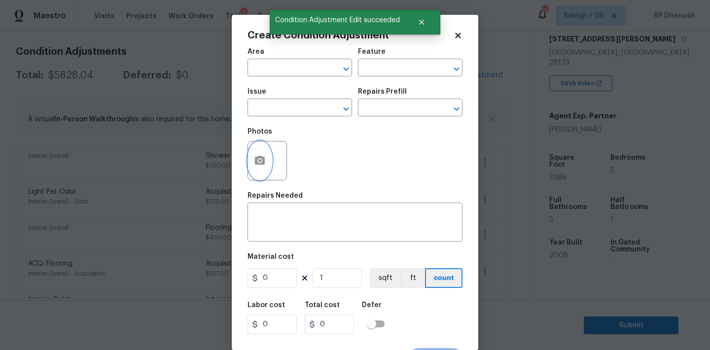
click at [251, 165] on button "button" at bounding box center [260, 160] width 24 height 38
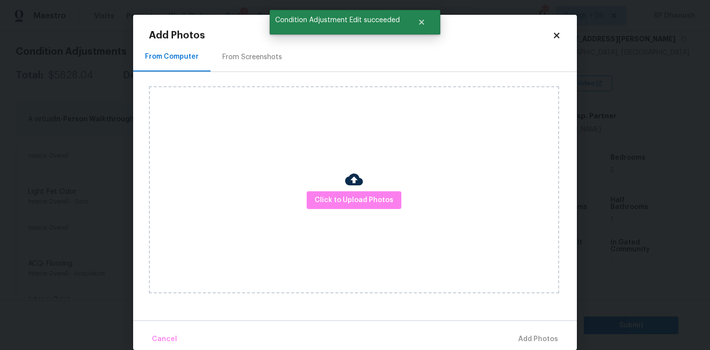
click at [555, 36] on icon at bounding box center [556, 35] width 9 height 9
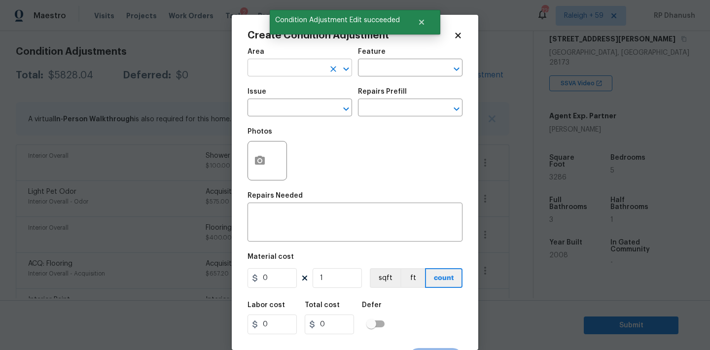
click at [313, 67] on input "text" at bounding box center [285, 68] width 77 height 15
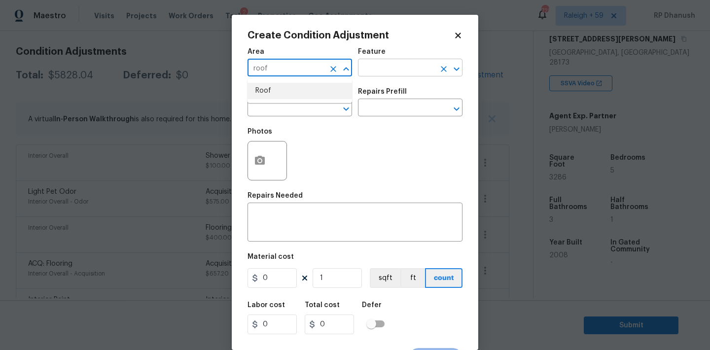
drag, startPoint x: 311, startPoint y: 95, endPoint x: 410, endPoint y: 69, distance: 102.3
click at [410, 69] on body "Maestro Visits Projects Work Orders Tasks 2 Properties Geo Assignments 728 Rale…" at bounding box center [355, 175] width 710 height 350
type input "roof"
click at [410, 69] on input "text" at bounding box center [396, 68] width 77 height 15
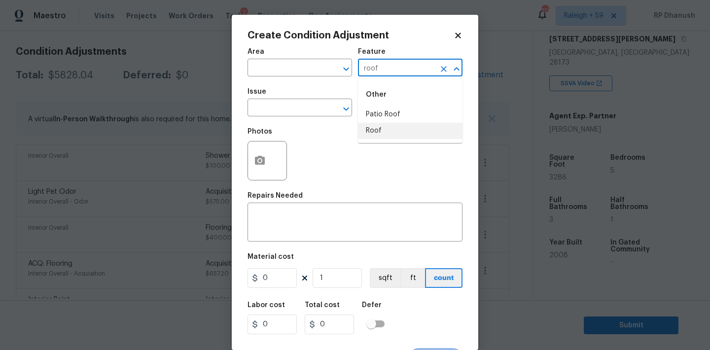
click at [398, 125] on li "Roof" at bounding box center [410, 131] width 105 height 16
type input "Roof"
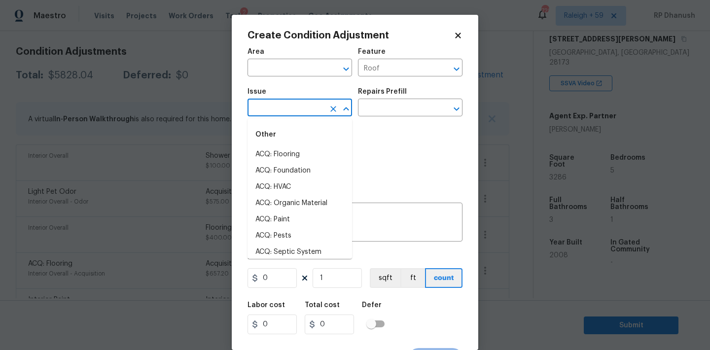
click at [308, 111] on input "text" at bounding box center [285, 108] width 77 height 15
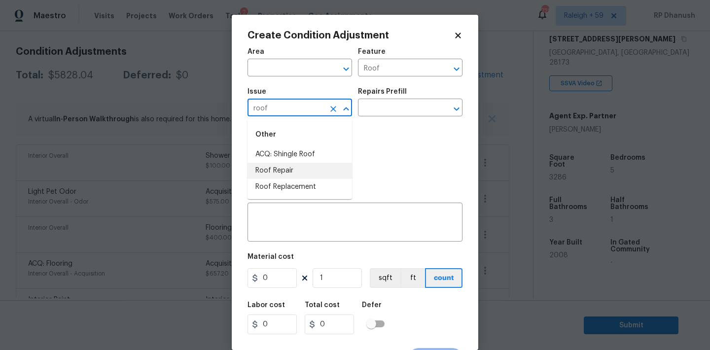
click at [290, 168] on li "Roof Repair" at bounding box center [299, 171] width 105 height 16
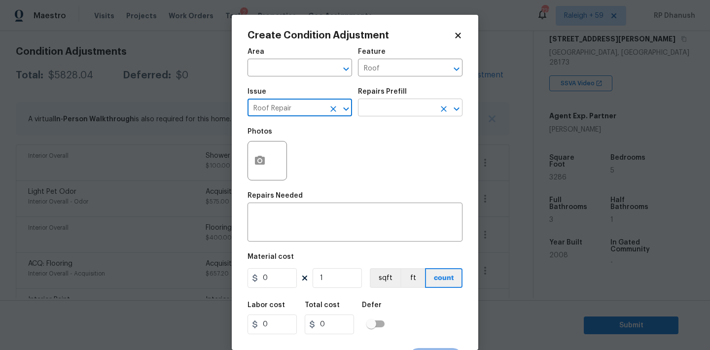
type input "Roof Repair"
click at [387, 111] on input "text" at bounding box center [396, 108] width 77 height 15
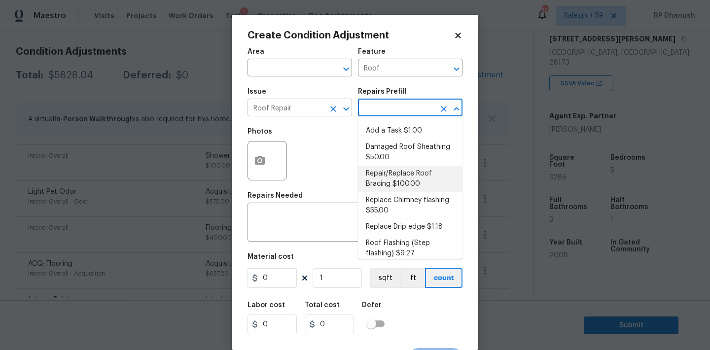
click at [331, 106] on icon "Clear" at bounding box center [333, 109] width 6 height 6
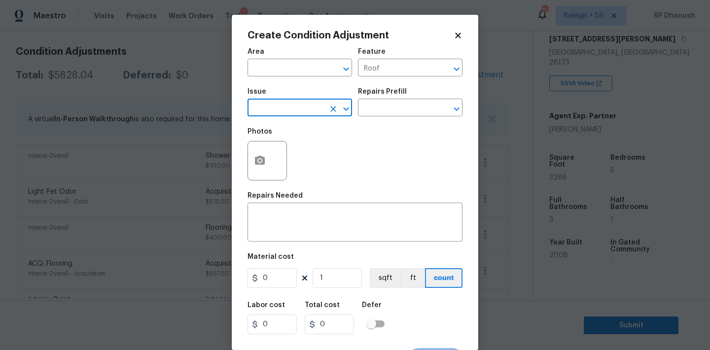
click at [309, 106] on input "text" at bounding box center [285, 108] width 77 height 15
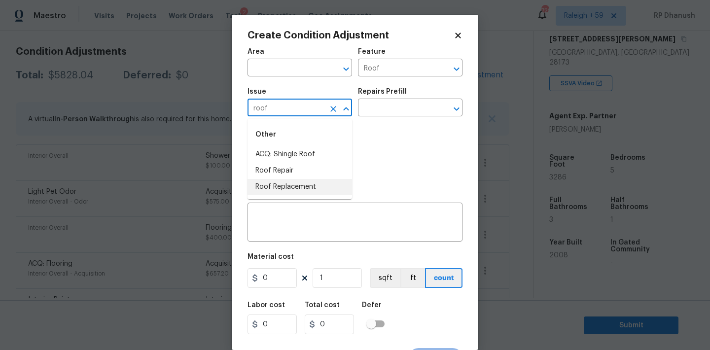
click at [313, 185] on li "Roof Replacement" at bounding box center [299, 187] width 105 height 16
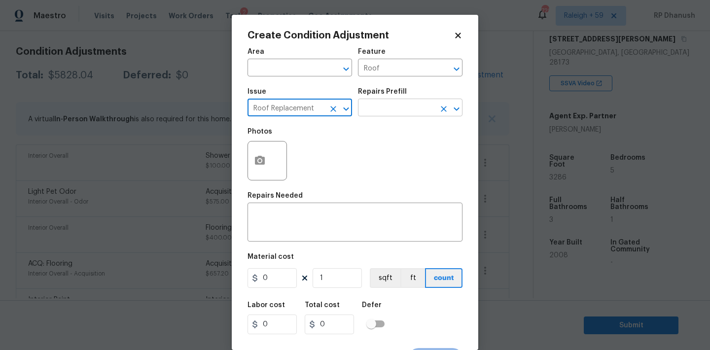
type input "Roof Replacement"
click at [394, 112] on input "text" at bounding box center [396, 108] width 77 height 15
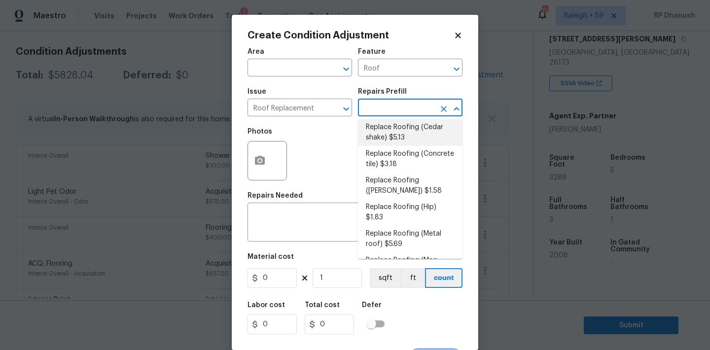
scroll to position [140, 0]
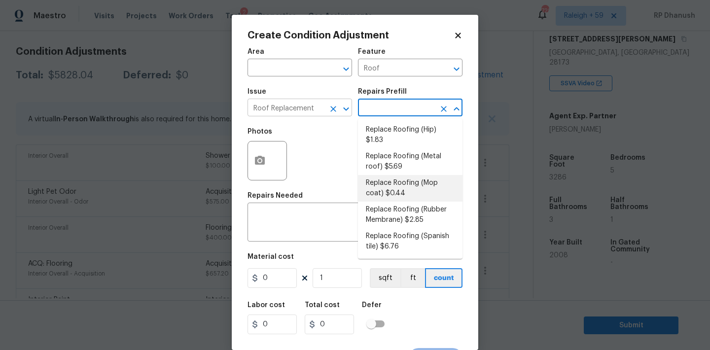
click at [330, 109] on icon "Clear" at bounding box center [333, 109] width 10 height 10
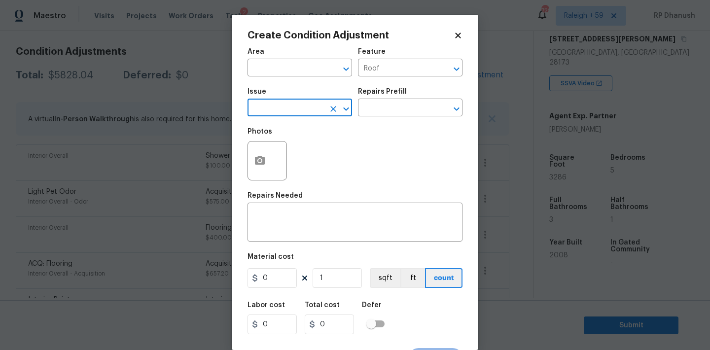
click at [312, 109] on input "text" at bounding box center [285, 108] width 77 height 15
drag, startPoint x: 303, startPoint y: 154, endPoint x: 352, endPoint y: 138, distance: 51.9
click at [303, 154] on li "ACQ: Shingle Roof" at bounding box center [299, 154] width 105 height 16
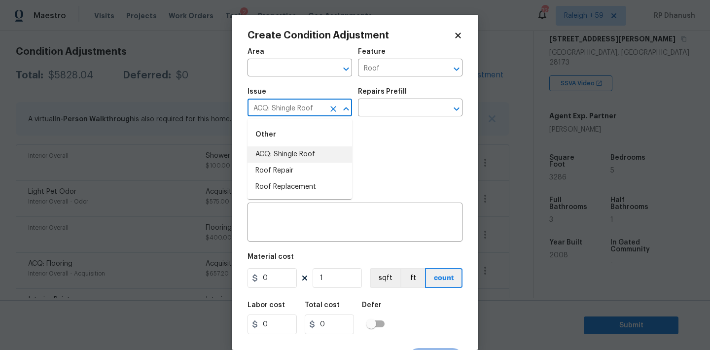
type input "ACQ: Shingle Roof"
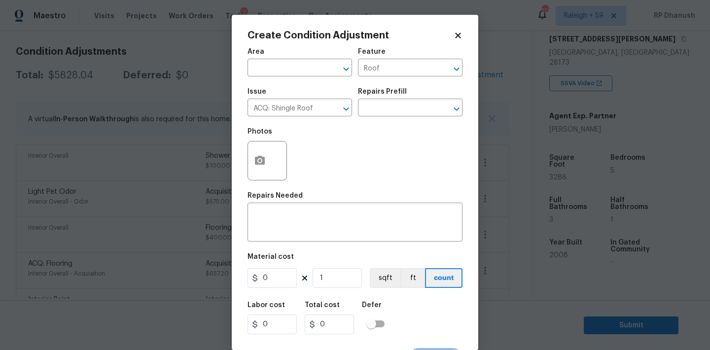
click at [371, 131] on div "Photos" at bounding box center [354, 154] width 215 height 64
click at [392, 108] on input "text" at bounding box center [396, 108] width 77 height 15
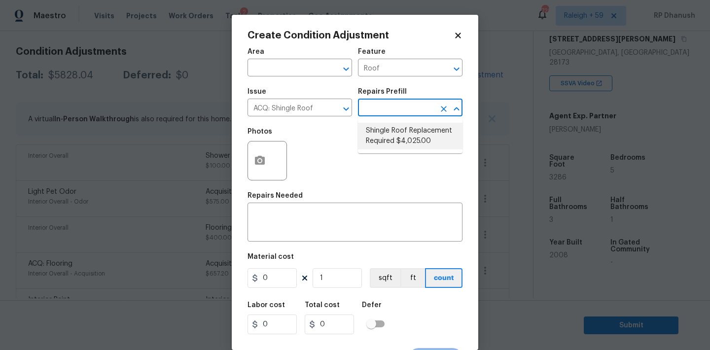
click at [385, 133] on li "Shingle Roof Replacement Required $4,025.00" at bounding box center [410, 136] width 105 height 27
type input "Acquisition"
type textarea "Acquisition Scope: Shingle Roof Replacement required."
type input "4025"
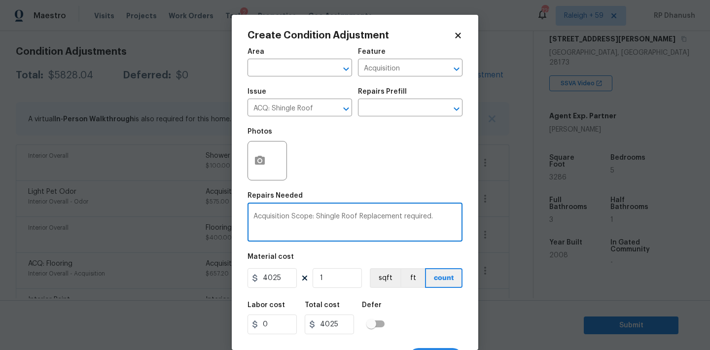
click at [365, 215] on textarea "Acquisition Scope: Shingle Roof Replacement required." at bounding box center [354, 223] width 203 height 21
drag, startPoint x: 365, startPoint y: 215, endPoint x: 455, endPoint y: 217, distance: 89.7
click at [455, 217] on textarea "Acquisition Scope: Shingle Roof Replacement required." at bounding box center [354, 223] width 203 height 21
type textarea "Acquisition Scope: Shingle Roof maintenance"
click at [274, 280] on input "4025" at bounding box center [271, 278] width 49 height 20
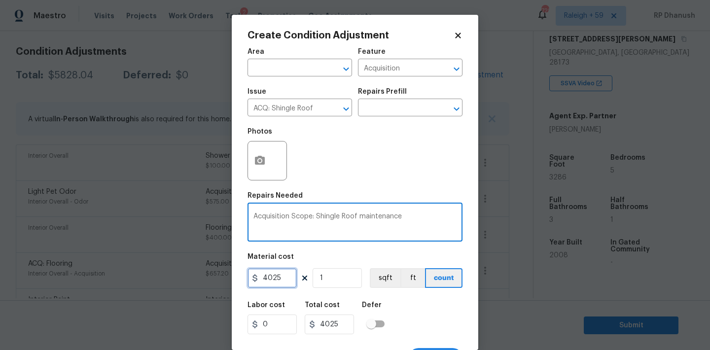
click at [274, 280] on input "4025" at bounding box center [271, 278] width 49 height 20
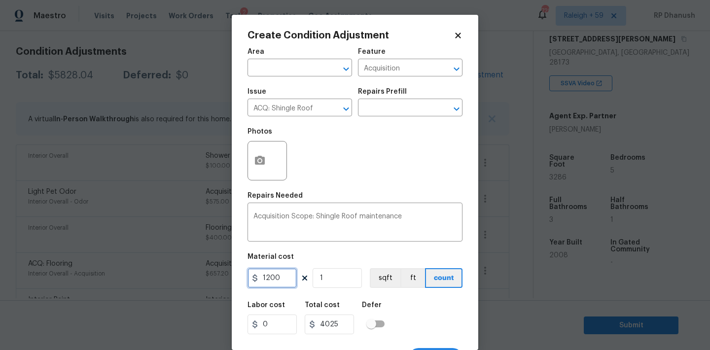
type input "1200"
click at [261, 159] on icon "button" at bounding box center [260, 160] width 10 height 9
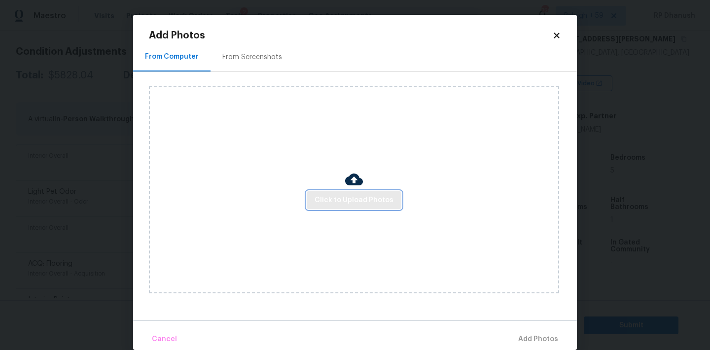
click at [367, 206] on span "Click to Upload Photos" at bounding box center [354, 200] width 79 height 12
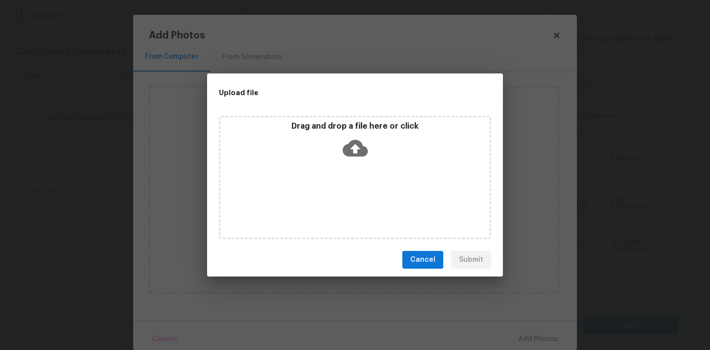
click at [362, 168] on div "Drag and drop a file here or click" at bounding box center [355, 177] width 272 height 123
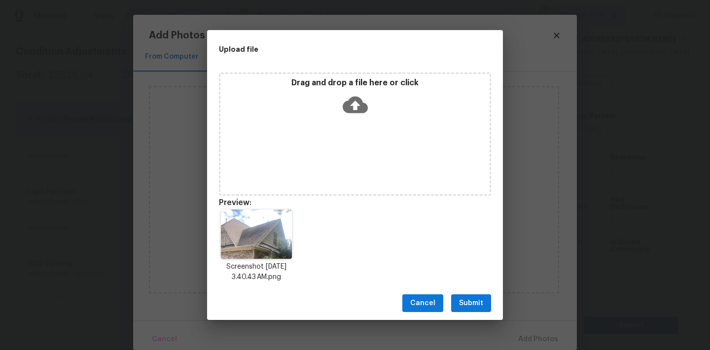
click at [472, 297] on span "Submit" at bounding box center [471, 303] width 24 height 12
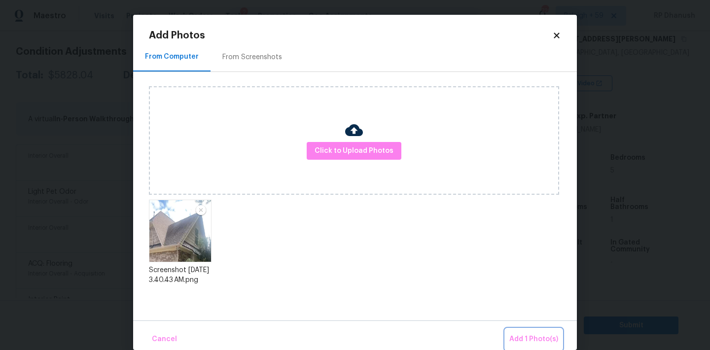
click at [519, 332] on button "Add 1 Photo(s)" at bounding box center [533, 339] width 57 height 21
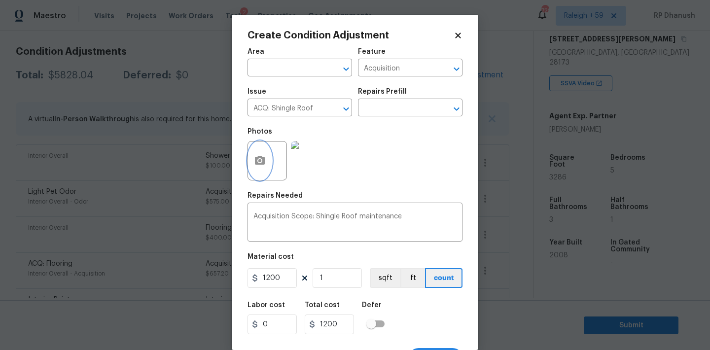
scroll to position [18, 0]
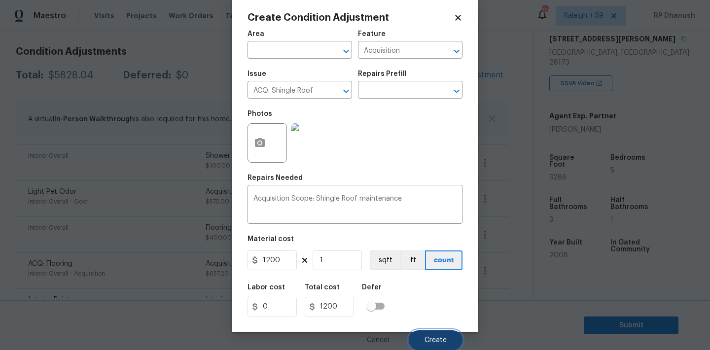
click at [421, 338] on button "Create" at bounding box center [436, 340] width 54 height 20
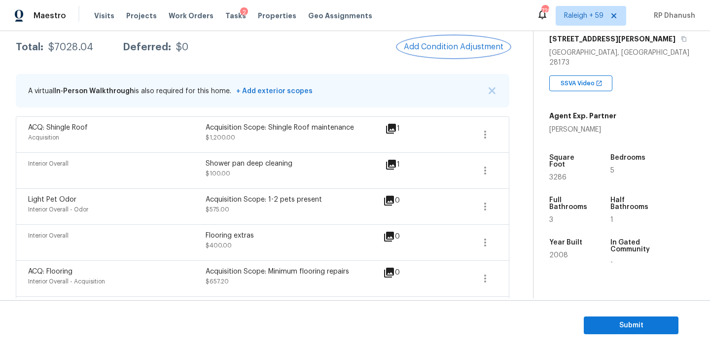
scroll to position [141, 0]
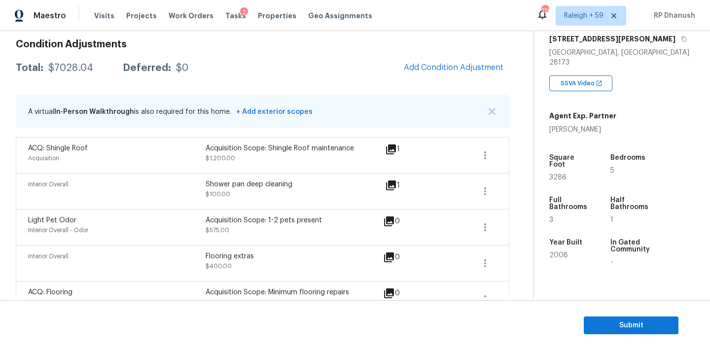
click at [80, 69] on div "$7028.04" at bounding box center [70, 68] width 45 height 10
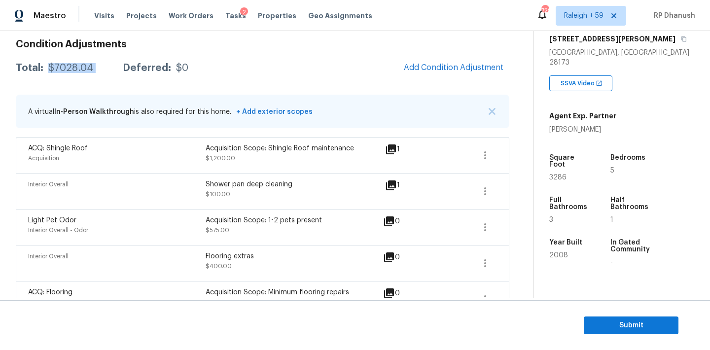
copy div "$7028.04"
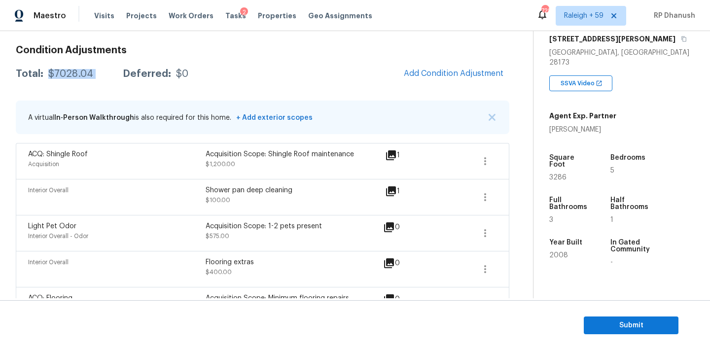
scroll to position [118, 0]
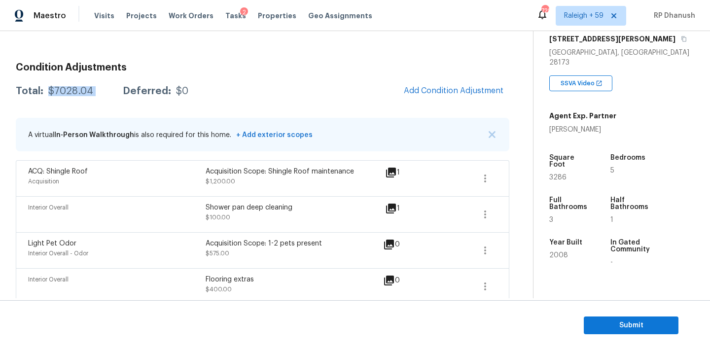
click at [72, 89] on div "$7028.04" at bounding box center [70, 91] width 45 height 10
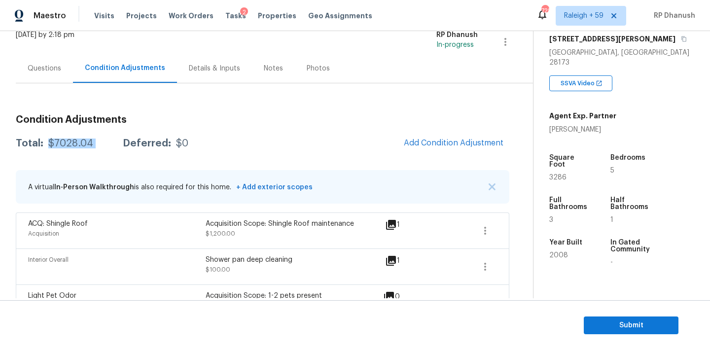
scroll to position [28, 0]
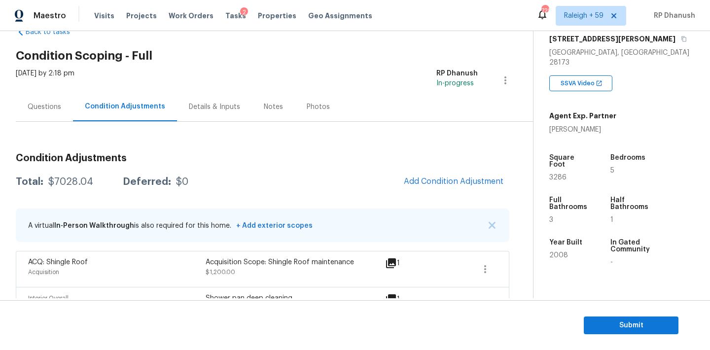
click at [37, 112] on div "Questions" at bounding box center [44, 106] width 57 height 29
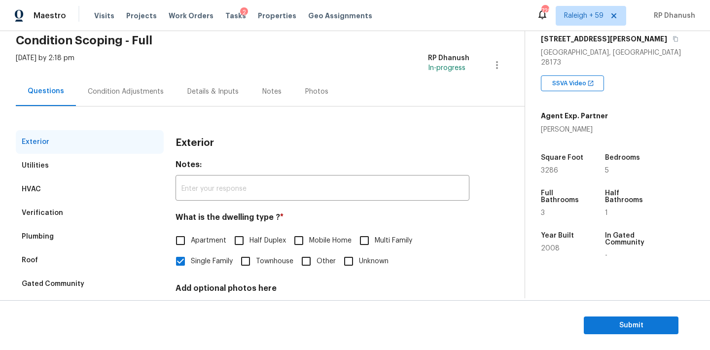
scroll to position [43, 0]
drag, startPoint x: 139, startPoint y: 191, endPoint x: 144, endPoint y: 198, distance: 9.1
click at [144, 198] on div "HVAC" at bounding box center [90, 189] width 148 height 24
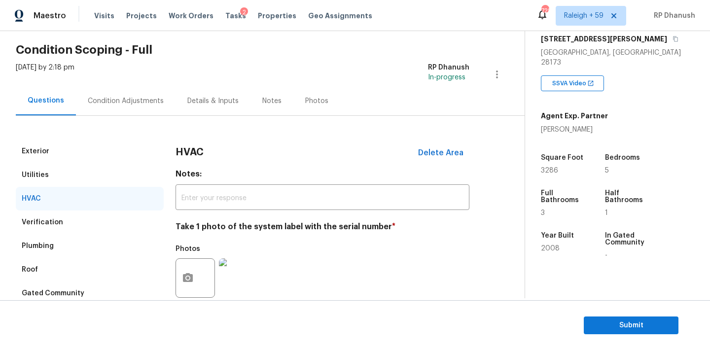
scroll to position [10, 0]
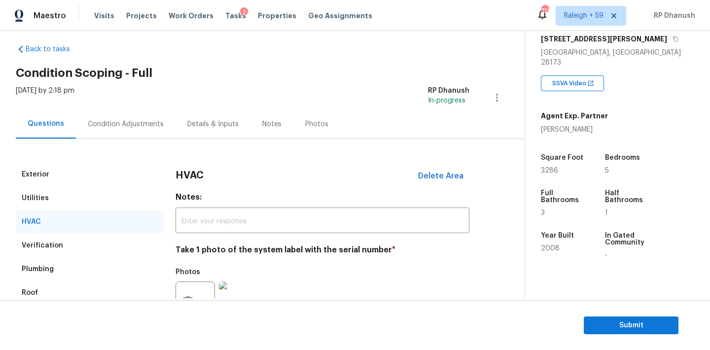
click at [143, 125] on div "Condition Adjustments" at bounding box center [126, 124] width 76 height 10
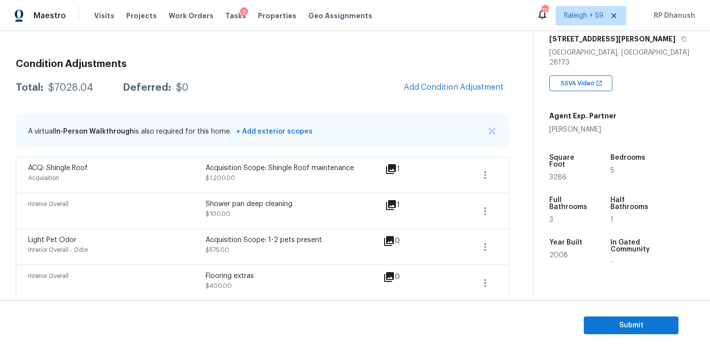
scroll to position [79, 0]
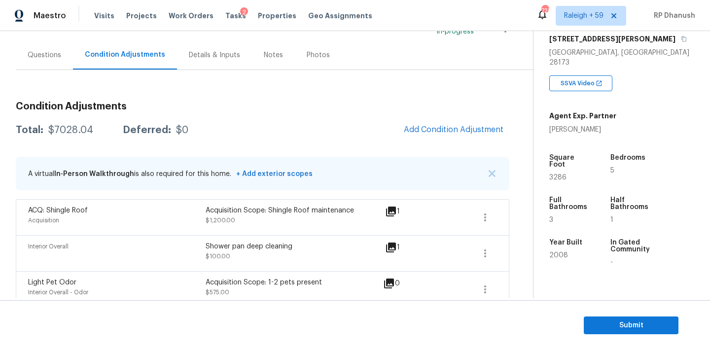
click at [77, 128] on div "$7028.04" at bounding box center [70, 130] width 45 height 10
copy div "$7028.04"
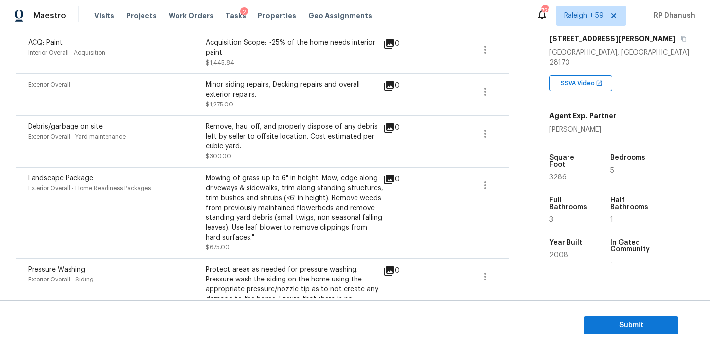
scroll to position [574, 0]
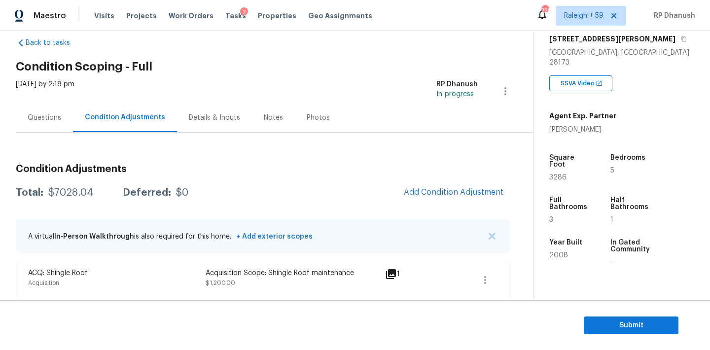
click at [38, 106] on div "Questions" at bounding box center [44, 117] width 57 height 29
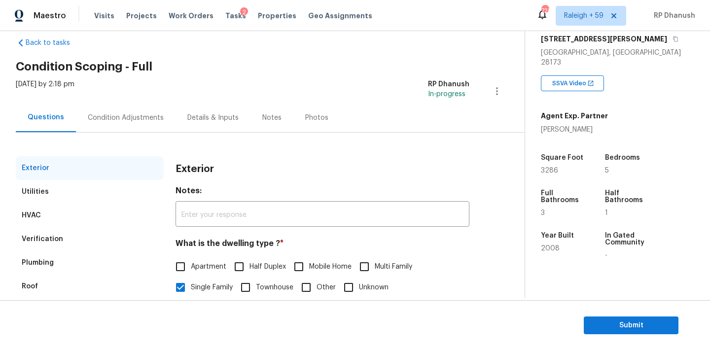
scroll to position [125, 0]
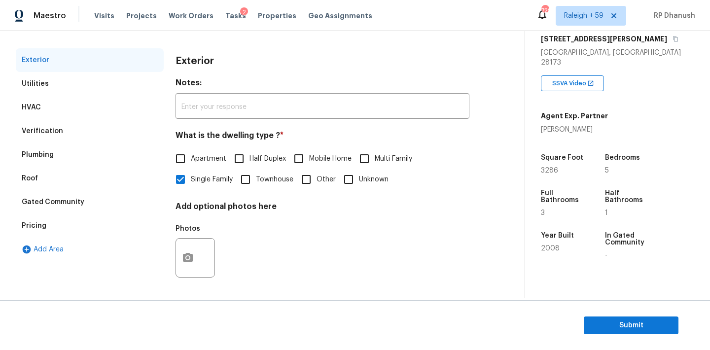
click at [33, 228] on div "Pricing" at bounding box center [34, 226] width 25 height 10
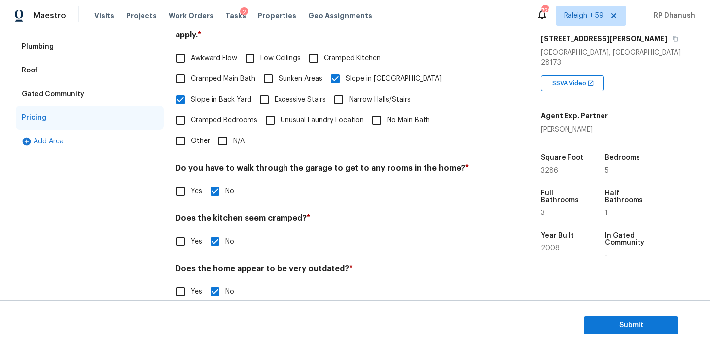
scroll to position [242, 0]
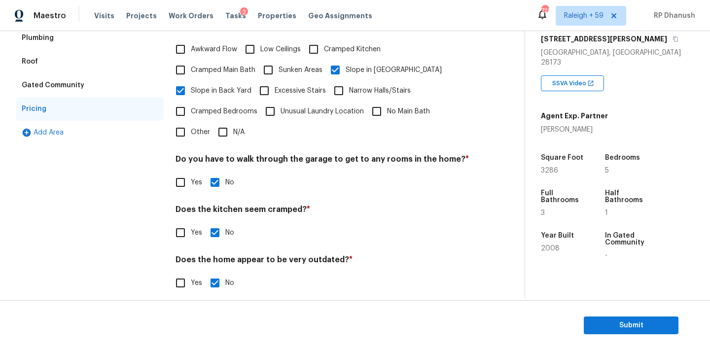
click at [190, 122] on input "Other" at bounding box center [180, 132] width 21 height 21
checkbox input "true"
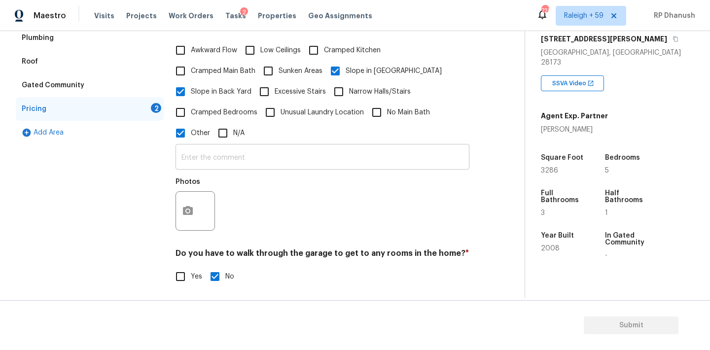
click at [190, 149] on input "text" at bounding box center [322, 157] width 294 height 23
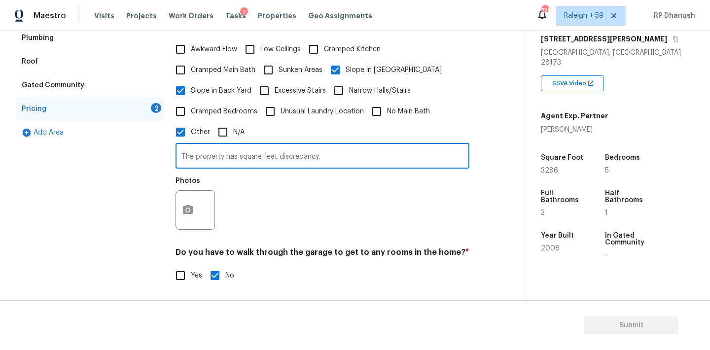
type input "The property has square feet discrepancy."
click at [182, 198] on button "button" at bounding box center [188, 210] width 24 height 38
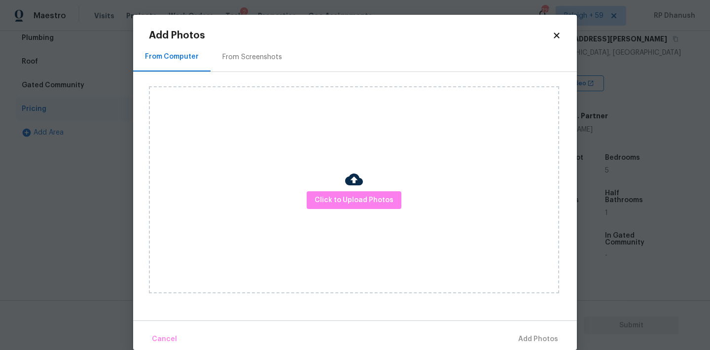
click at [259, 51] on div "From Screenshots" at bounding box center [251, 56] width 83 height 29
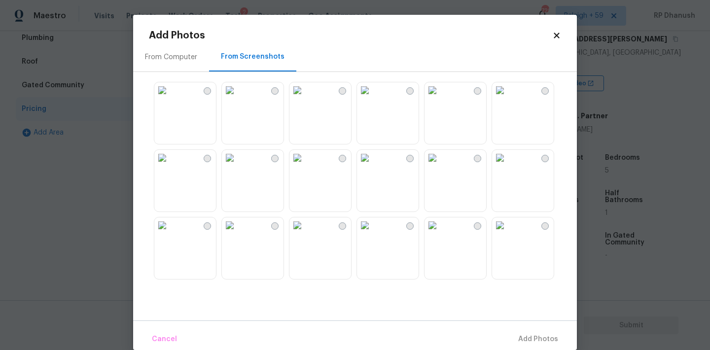
click at [170, 166] on img at bounding box center [162, 158] width 16 height 16
click at [238, 233] on img at bounding box center [230, 225] width 16 height 16
click at [522, 338] on span "Add 1 Photo(s)" at bounding box center [533, 339] width 49 height 12
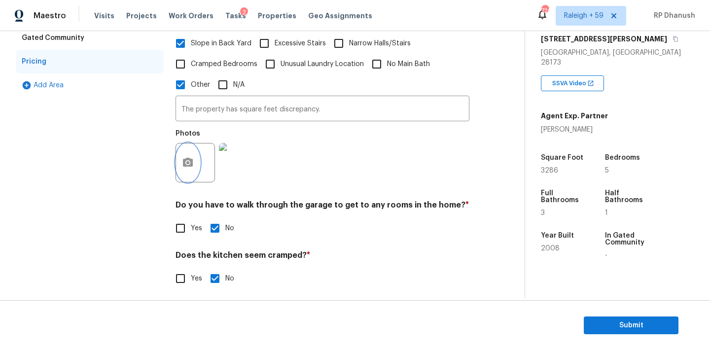
scroll to position [53, 0]
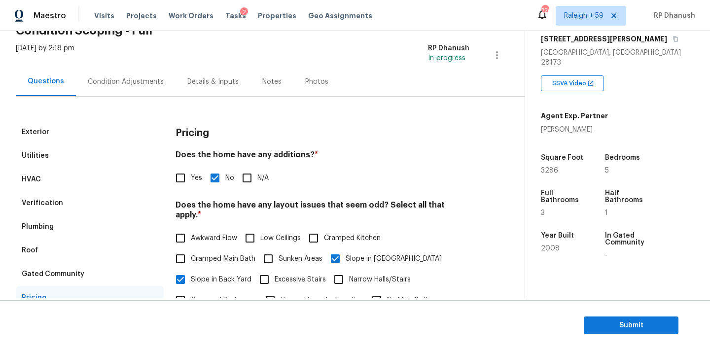
click at [110, 83] on div "Condition Adjustments" at bounding box center [126, 82] width 76 height 10
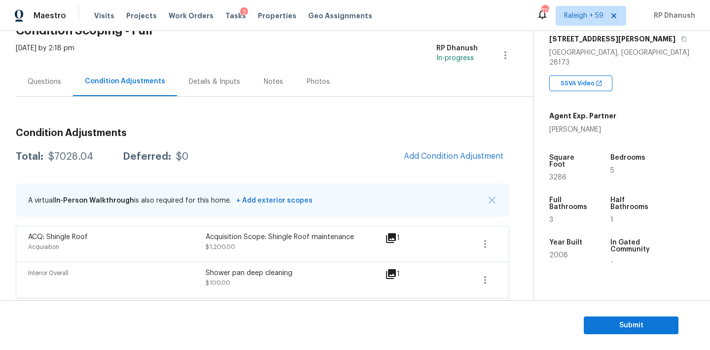
click at [54, 154] on div "$7028.04" at bounding box center [70, 157] width 45 height 10
click at [54, 156] on div "$7028.04" at bounding box center [70, 157] width 45 height 10
copy div "7028.04"
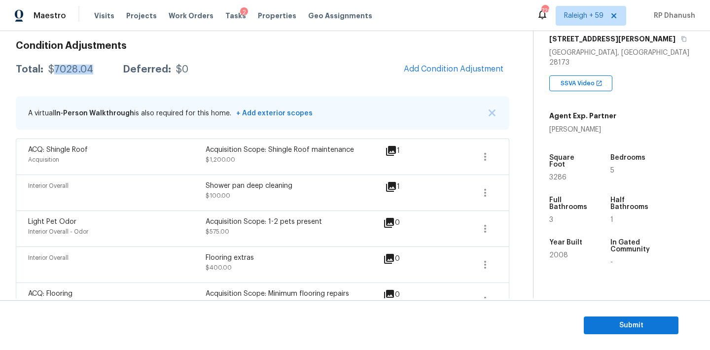
scroll to position [78, 0]
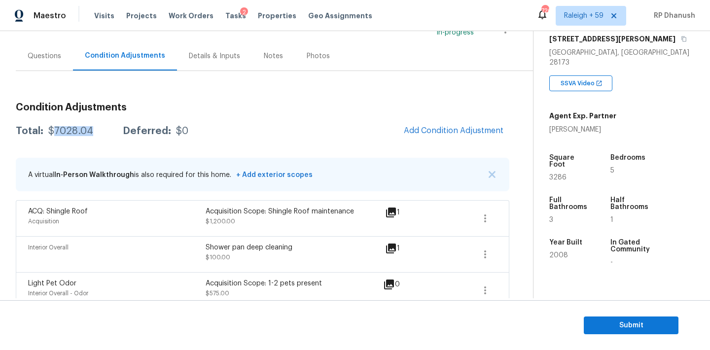
click at [65, 134] on div "$7028.04" at bounding box center [70, 131] width 45 height 10
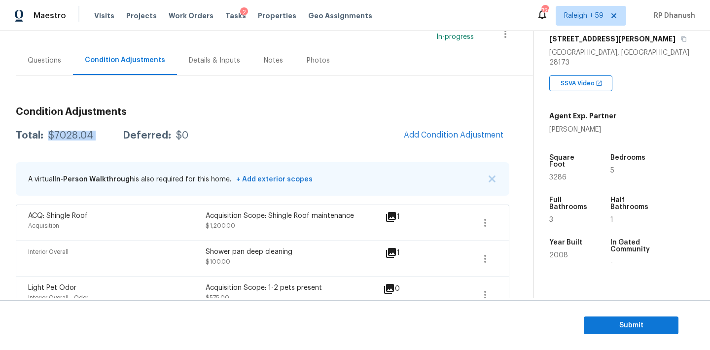
scroll to position [48, 0]
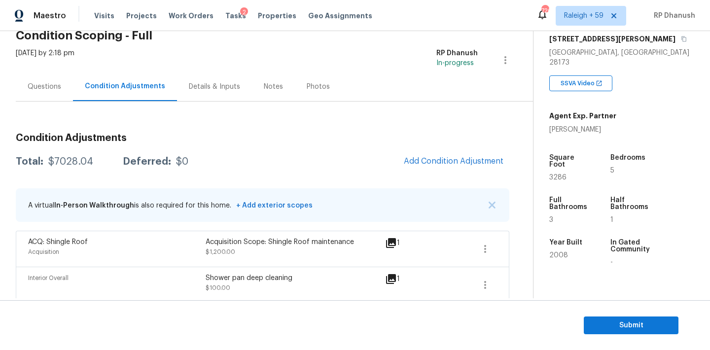
click at [66, 95] on div "Questions" at bounding box center [44, 86] width 57 height 29
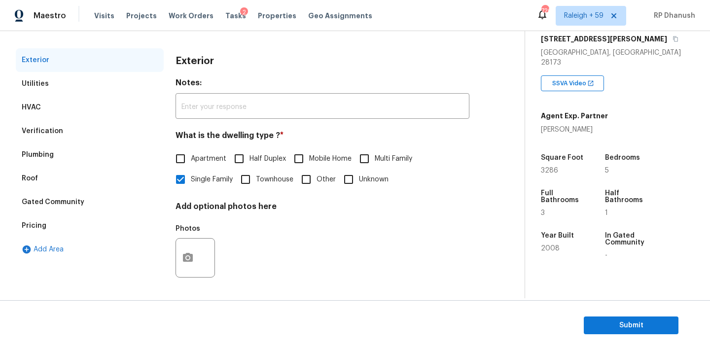
click at [34, 234] on div "Pricing" at bounding box center [90, 226] width 148 height 24
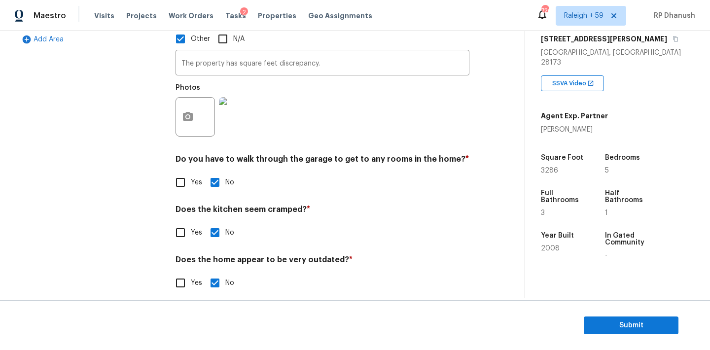
scroll to position [170, 0]
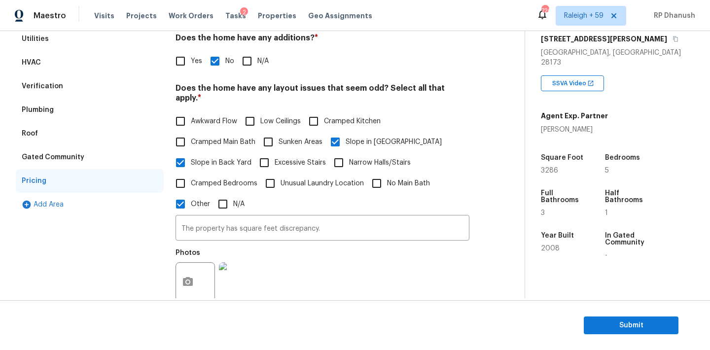
click at [45, 97] on div "Verification" at bounding box center [90, 86] width 148 height 24
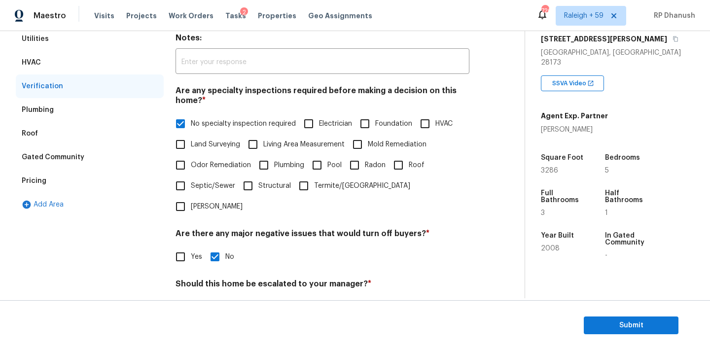
scroll to position [243, 0]
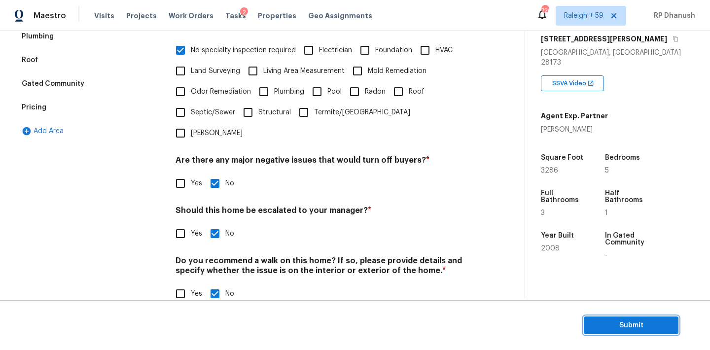
click at [609, 326] on span "Submit" at bounding box center [631, 325] width 79 height 12
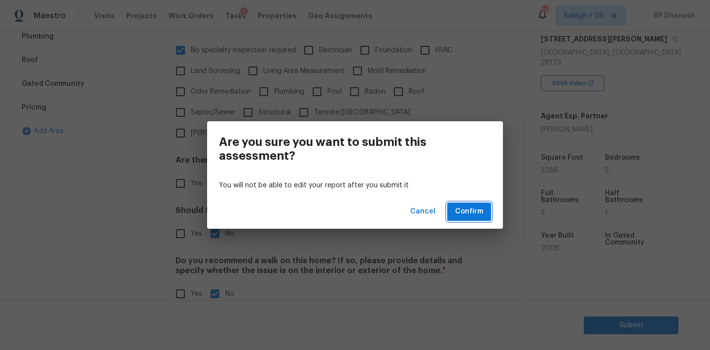
click at [457, 210] on span "Confirm" at bounding box center [469, 212] width 28 height 12
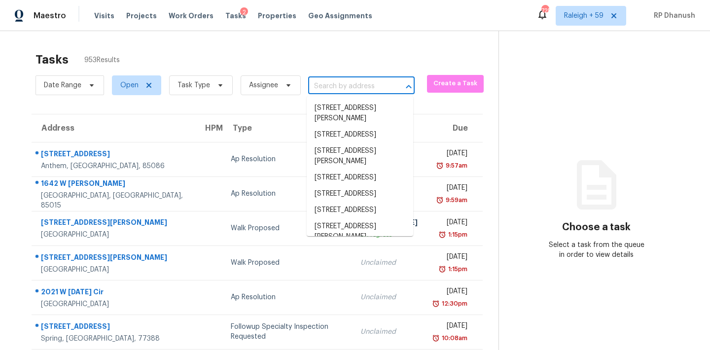
click at [356, 90] on input "text" at bounding box center [347, 86] width 79 height 15
click at [327, 84] on input "text" at bounding box center [347, 86] width 79 height 15
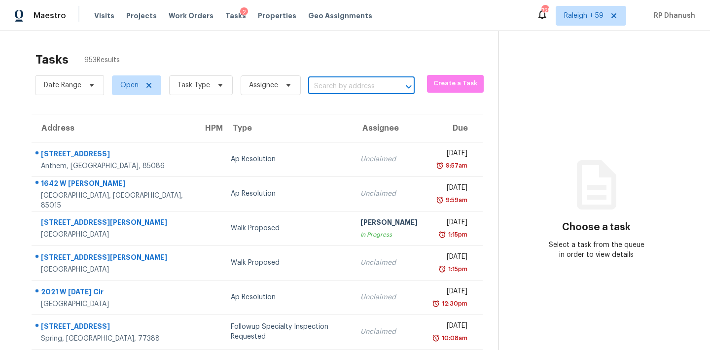
paste input "120 Stonburg Cir, Clemmons, NC, 27012"
type input "120 Stonburg Cir, Clemmons, NC, 27012"
click at [333, 116] on li "120 Stonburg Cir, Clemmons, NC 27012" at bounding box center [360, 108] width 106 height 16
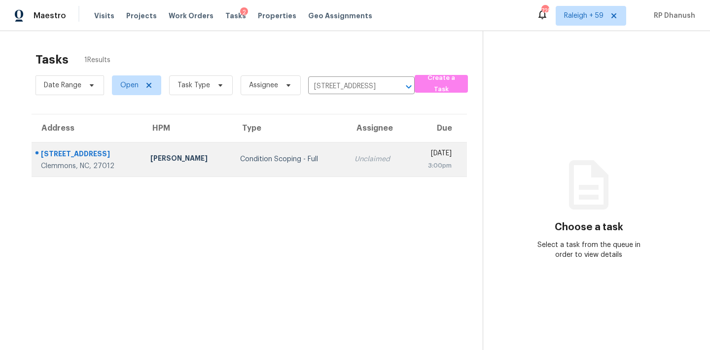
click at [354, 159] on div "Unclaimed" at bounding box center [377, 159] width 47 height 10
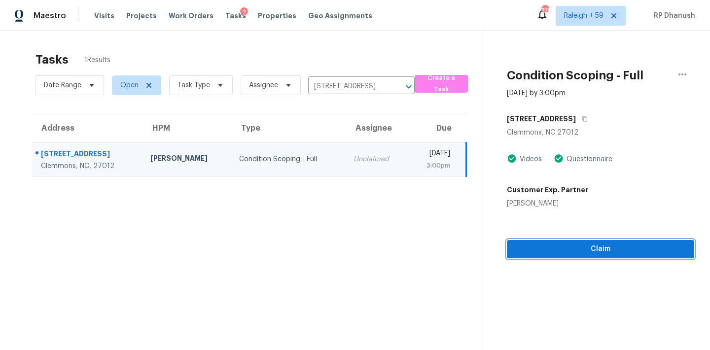
click at [547, 249] on span "Claim" at bounding box center [601, 249] width 172 height 12
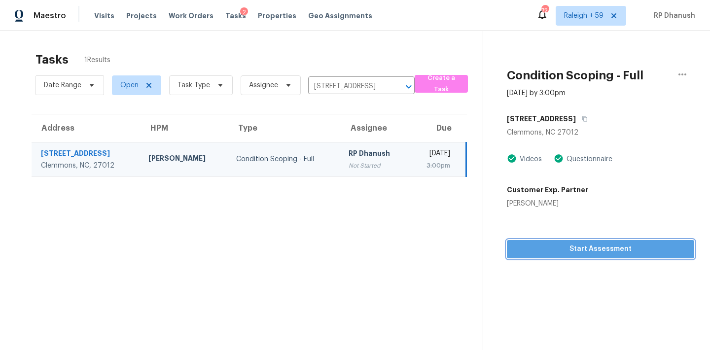
click at [582, 249] on span "Start Assessment" at bounding box center [601, 249] width 172 height 12
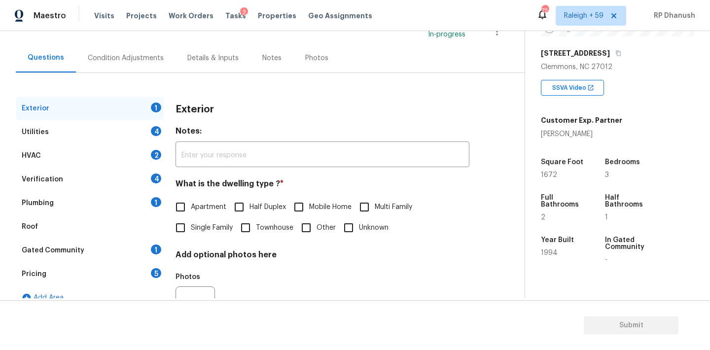
scroll to position [125, 0]
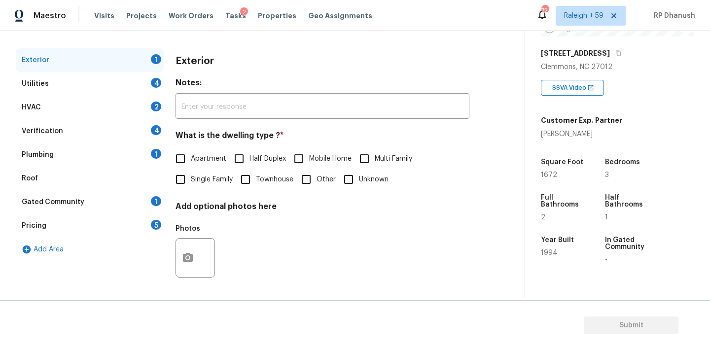
click at [195, 183] on span "Single Family" at bounding box center [212, 180] width 42 height 10
click at [191, 183] on input "Single Family" at bounding box center [180, 179] width 21 height 21
checkbox input "true"
click at [155, 88] on div "Utilities 4" at bounding box center [90, 84] width 148 height 24
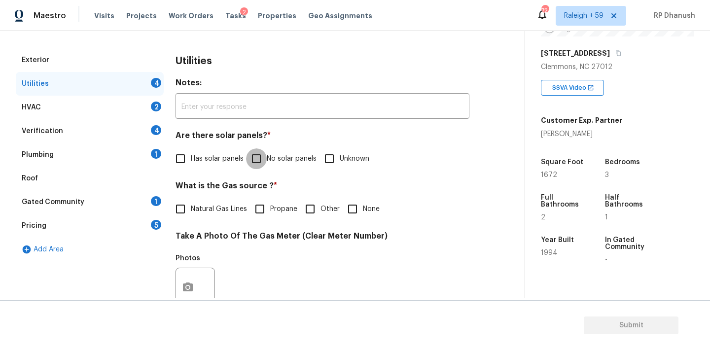
click at [257, 153] on input "No solar panels" at bounding box center [256, 158] width 21 height 21
checkbox input "true"
click at [155, 196] on div "1" at bounding box center [156, 201] width 10 height 10
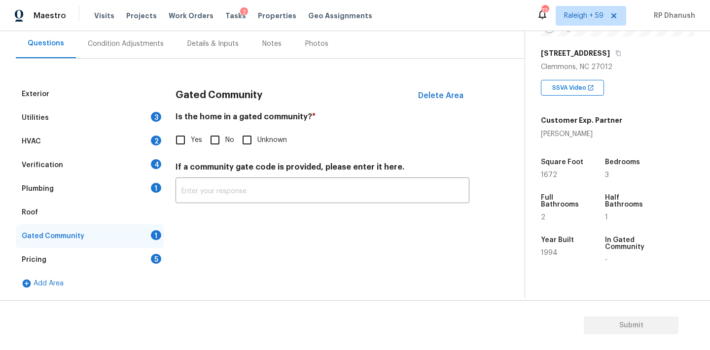
click at [213, 148] on input "No" at bounding box center [215, 140] width 21 height 21
checkbox input "true"
click at [145, 264] on div "Pricing 5" at bounding box center [90, 260] width 148 height 24
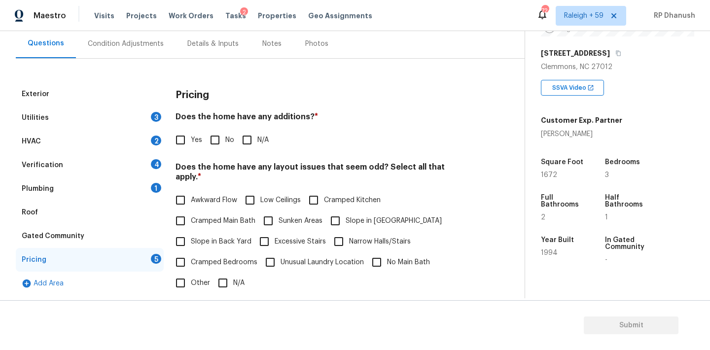
click at [210, 137] on input "No" at bounding box center [215, 140] width 21 height 21
checkbox input "true"
click at [196, 237] on span "Slope in Back Yard" at bounding box center [221, 242] width 61 height 10
click at [191, 231] on input "Slope in Back Yard" at bounding box center [180, 241] width 21 height 21
checkbox input "true"
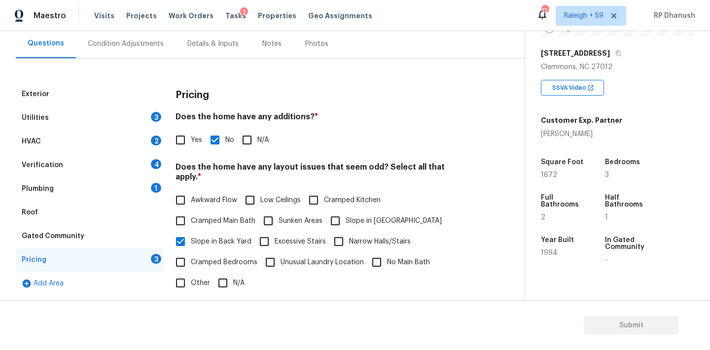
click at [349, 219] on label "Slope in [GEOGRAPHIC_DATA]" at bounding box center [383, 220] width 117 height 21
click at [346, 219] on input "Slope in [GEOGRAPHIC_DATA]" at bounding box center [335, 220] width 21 height 21
checkbox input "true"
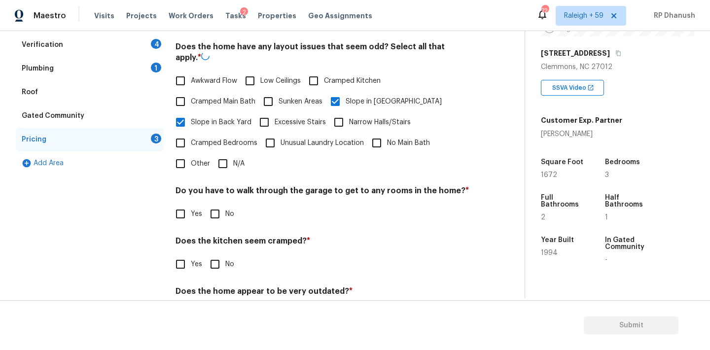
scroll to position [242, 0]
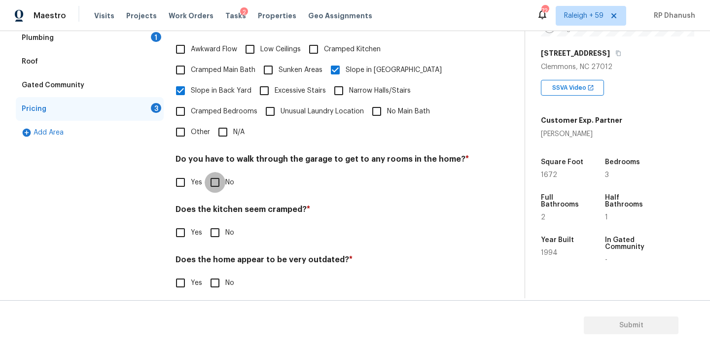
click at [212, 172] on input "No" at bounding box center [215, 182] width 21 height 21
checkbox input "true"
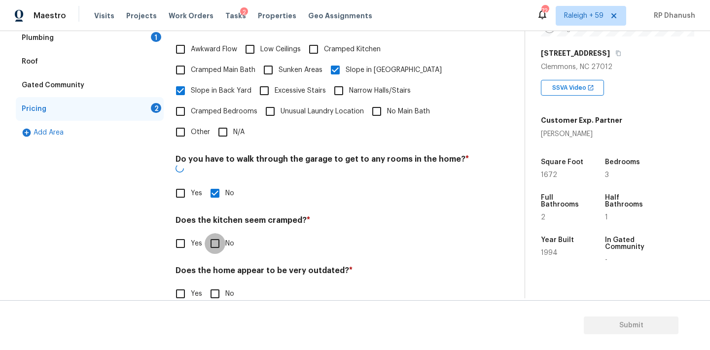
click at [214, 233] on input "No" at bounding box center [215, 243] width 21 height 21
checkbox input "true"
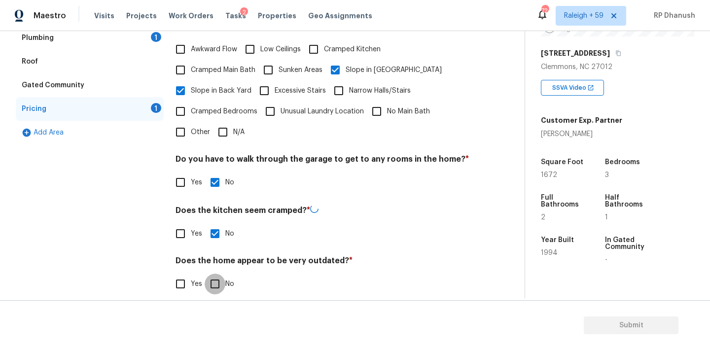
click at [214, 280] on input "No" at bounding box center [215, 284] width 21 height 21
checkbox input "true"
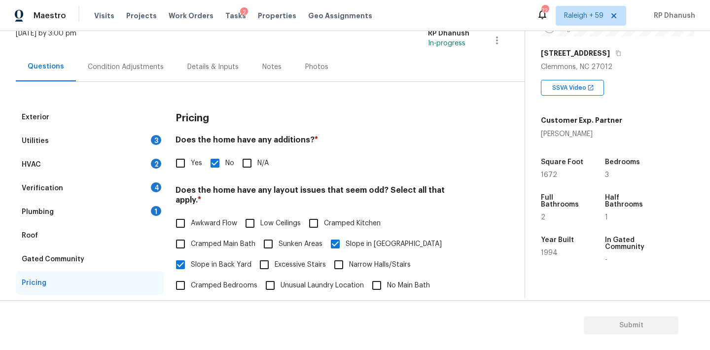
scroll to position [65, 0]
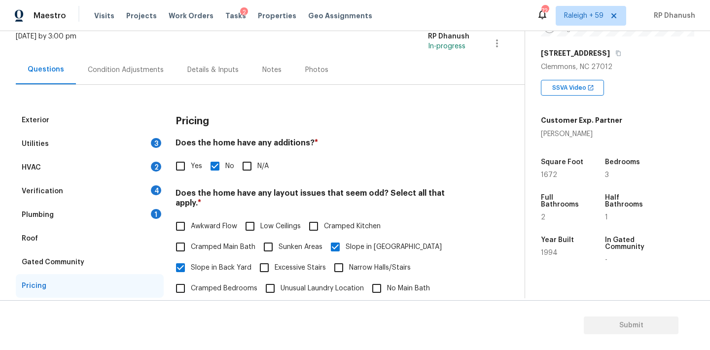
click at [131, 146] on div "Utilities 3" at bounding box center [90, 144] width 148 height 24
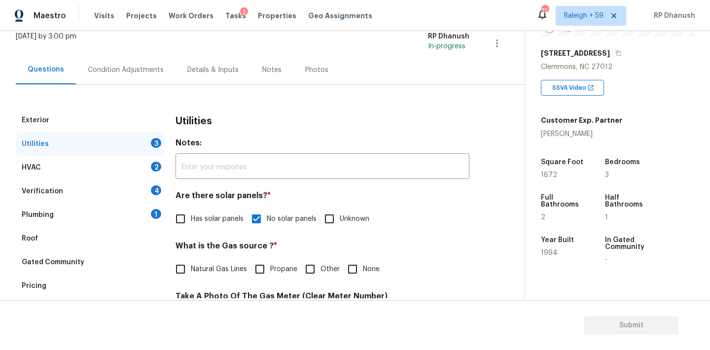
click at [146, 214] on div "Plumbing 1" at bounding box center [90, 215] width 148 height 24
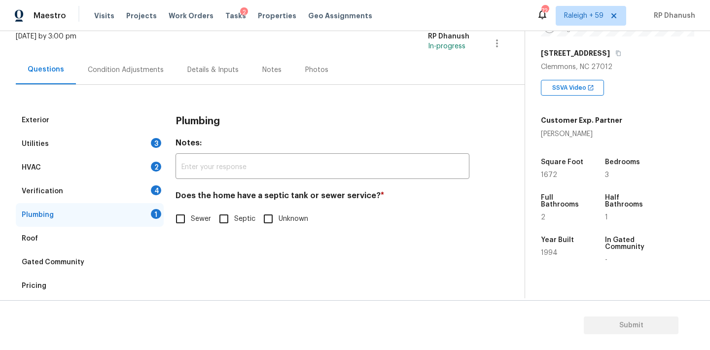
click at [188, 216] on input "Sewer" at bounding box center [180, 219] width 21 height 21
checkbox input "true"
click at [141, 71] on div "Condition Adjustments" at bounding box center [126, 70] width 76 height 10
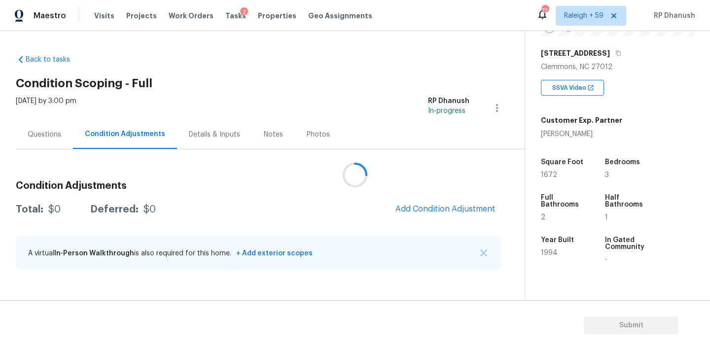
click at [432, 202] on div at bounding box center [355, 175] width 710 height 350
click at [432, 204] on div at bounding box center [355, 175] width 710 height 350
click at [434, 211] on span "Add Condition Adjustment" at bounding box center [445, 209] width 100 height 9
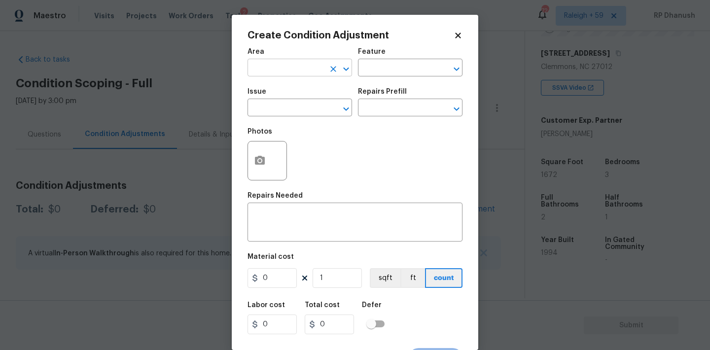
click at [288, 75] on input "text" at bounding box center [285, 68] width 77 height 15
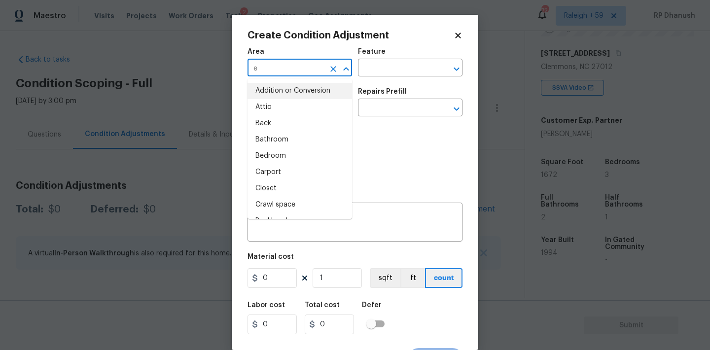
type input "ex"
click at [280, 109] on li "Attic" at bounding box center [299, 107] width 105 height 16
type input "Attic"
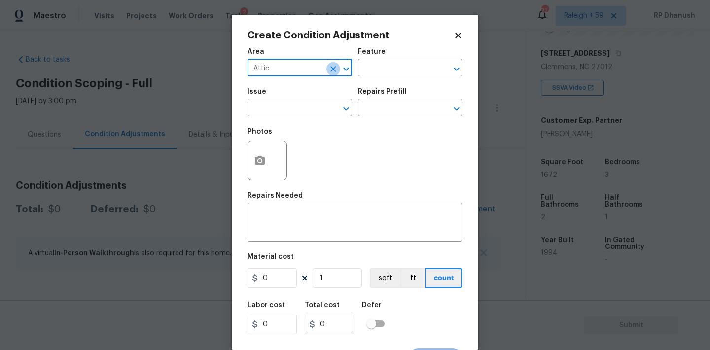
click at [328, 67] on icon "Clear" at bounding box center [333, 69] width 10 height 10
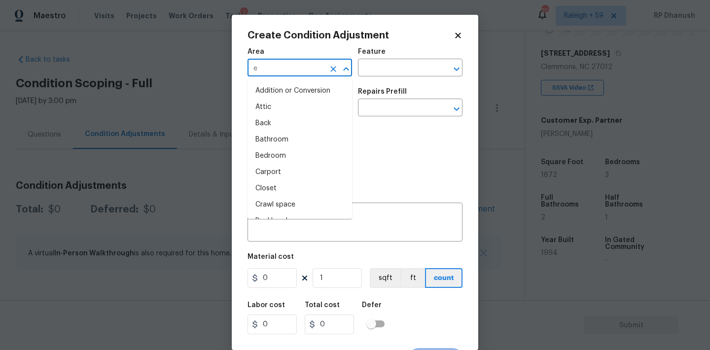
click at [307, 67] on input "e" at bounding box center [285, 68] width 77 height 15
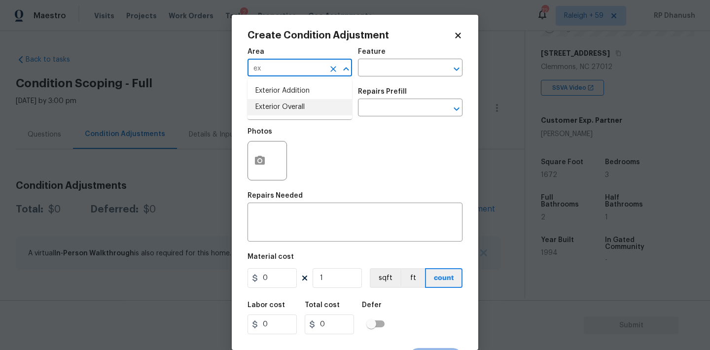
click at [277, 112] on li "Exterior Overall" at bounding box center [299, 107] width 105 height 16
type input "Exterior Overall"
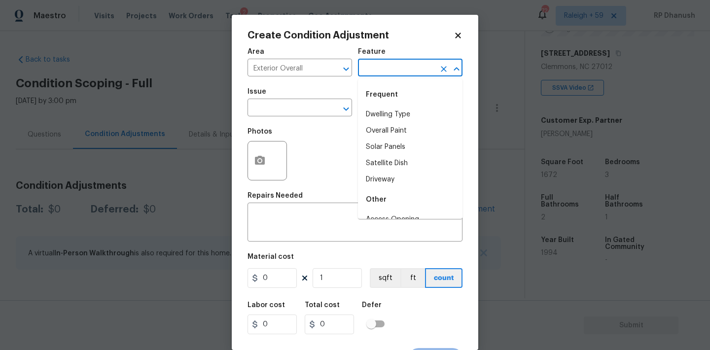
click at [381, 73] on input "text" at bounding box center [396, 68] width 77 height 15
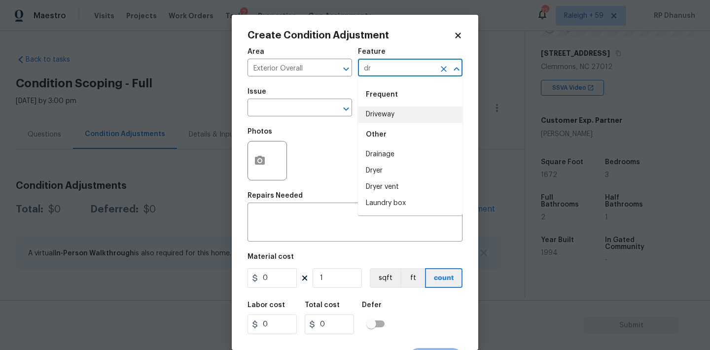
click at [379, 107] on li "Driveway" at bounding box center [410, 114] width 105 height 16
type input "Driveway"
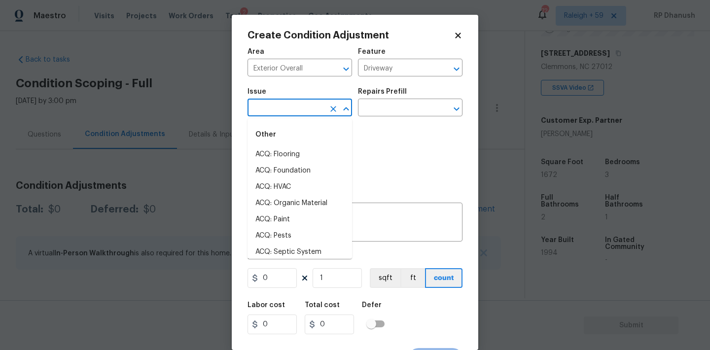
click at [289, 107] on input "text" at bounding box center [285, 108] width 77 height 15
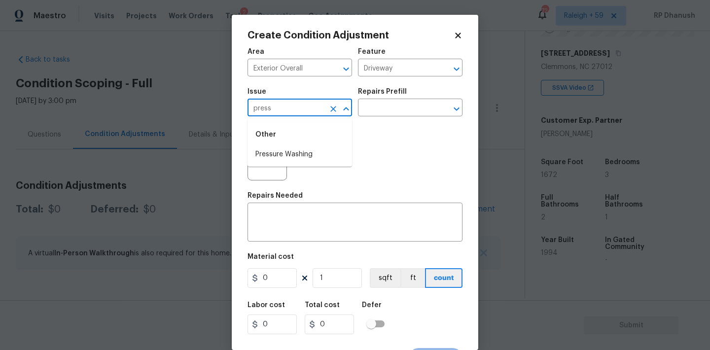
click at [293, 143] on div "Other" at bounding box center [299, 135] width 105 height 24
click at [297, 162] on li "Pressure Washing" at bounding box center [299, 154] width 105 height 16
type input "Pressure Washing"
click at [409, 113] on input "text" at bounding box center [396, 108] width 77 height 15
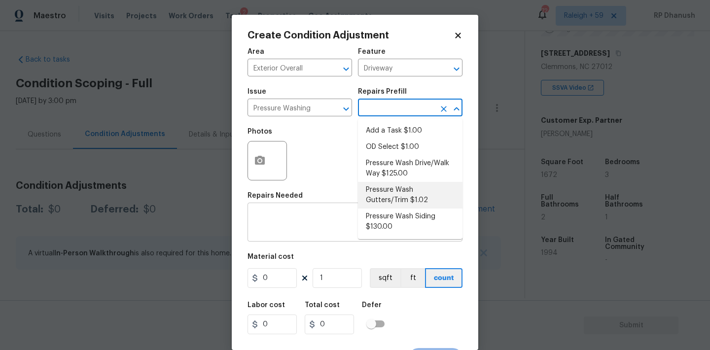
drag, startPoint x: 381, startPoint y: 226, endPoint x: 362, endPoint y: 242, distance: 24.2
click at [381, 226] on li "Pressure Wash Siding $130.00" at bounding box center [410, 222] width 105 height 27
type input "Siding"
type textarea "Protect areas as needed for pressure washing. Pressure wash the siding on the h…"
type input "130"
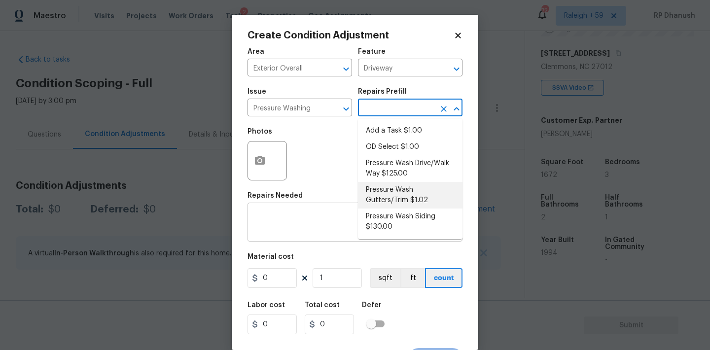
type input "130"
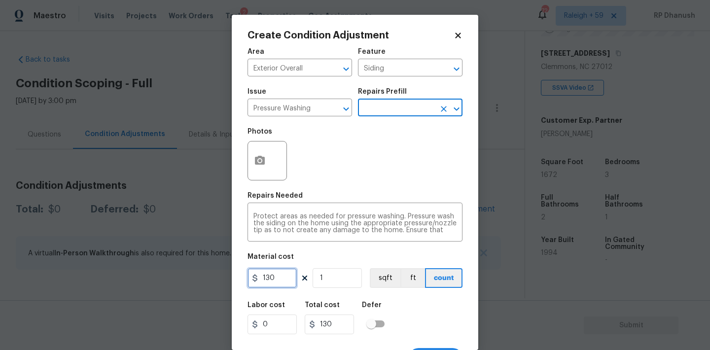
click at [276, 285] on input "130" at bounding box center [271, 278] width 49 height 20
type input "200"
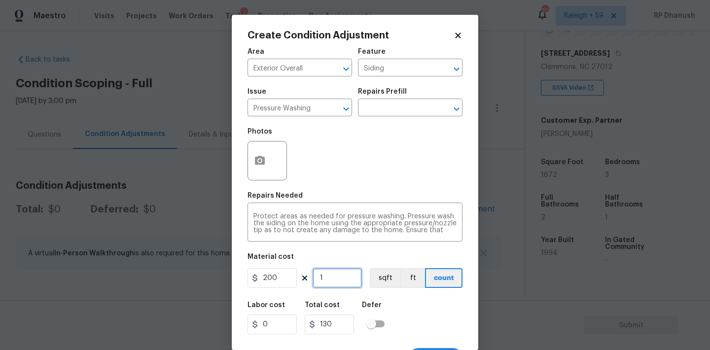
type input "200"
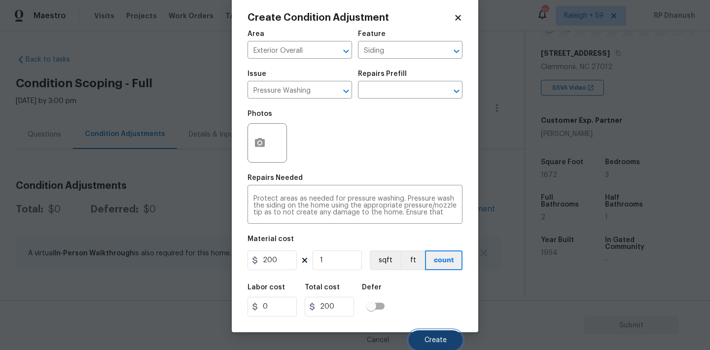
click at [425, 335] on button "Create" at bounding box center [436, 340] width 54 height 20
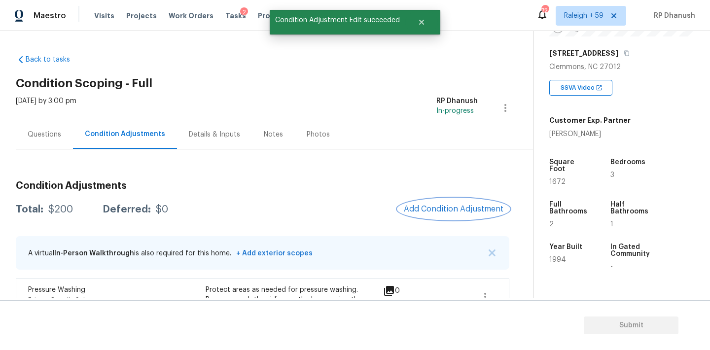
scroll to position [75, 0]
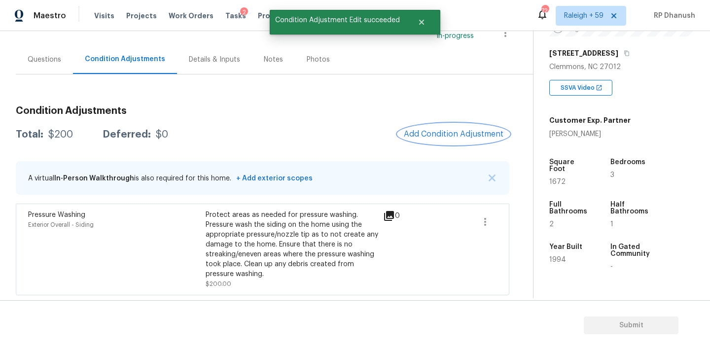
click at [424, 127] on button "Add Condition Adjustment" at bounding box center [453, 134] width 111 height 21
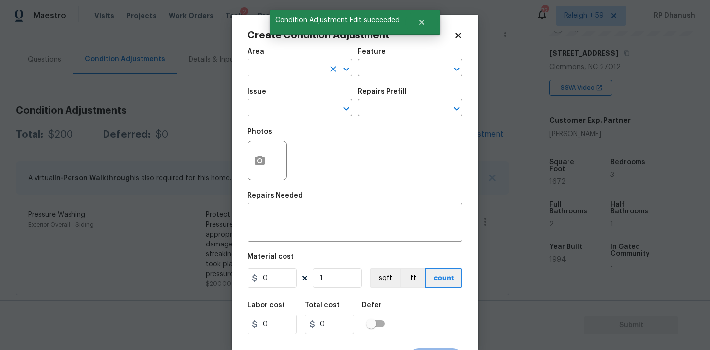
click at [301, 69] on input "text" at bounding box center [285, 68] width 77 height 15
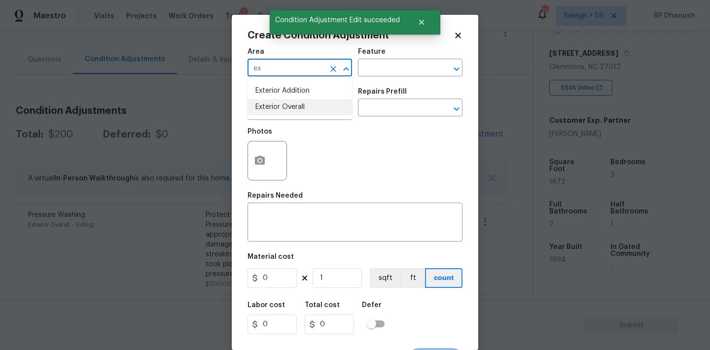
click at [272, 102] on li "Exterior Overall" at bounding box center [299, 107] width 105 height 16
type input "Exterior Overall"
click at [329, 94] on div "Issue" at bounding box center [299, 94] width 105 height 13
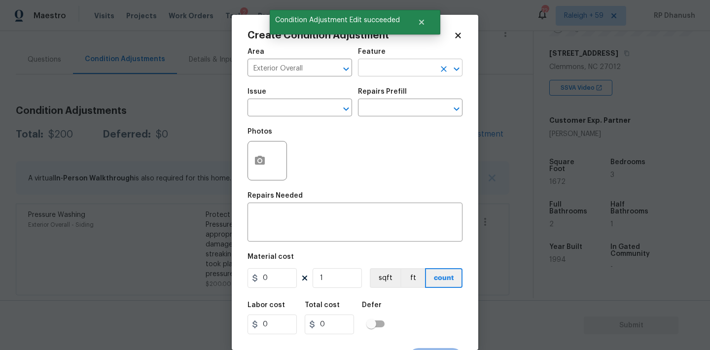
click at [384, 67] on input "text" at bounding box center [396, 68] width 77 height 15
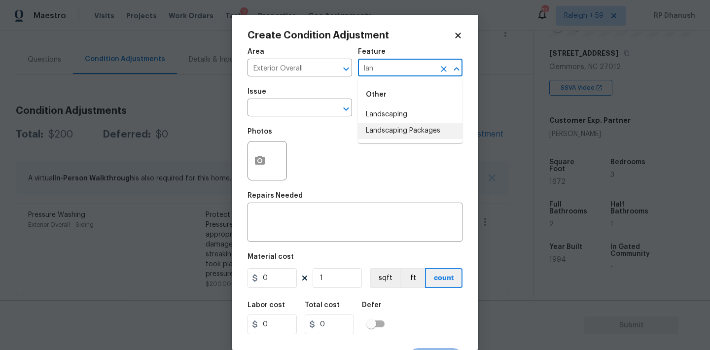
click at [368, 125] on li "Landscaping Packages" at bounding box center [410, 131] width 105 height 16
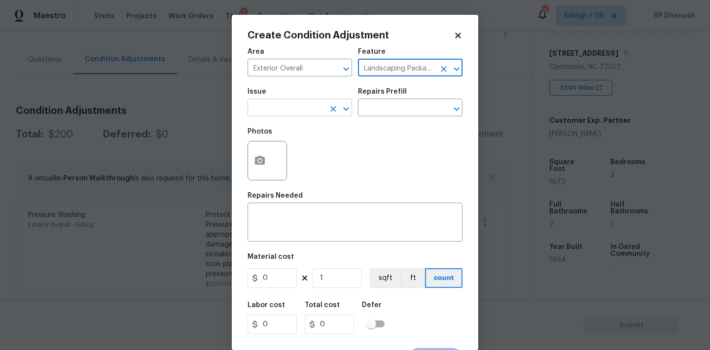
type input "Landscaping Packages"
click at [296, 104] on input "text" at bounding box center [285, 108] width 77 height 15
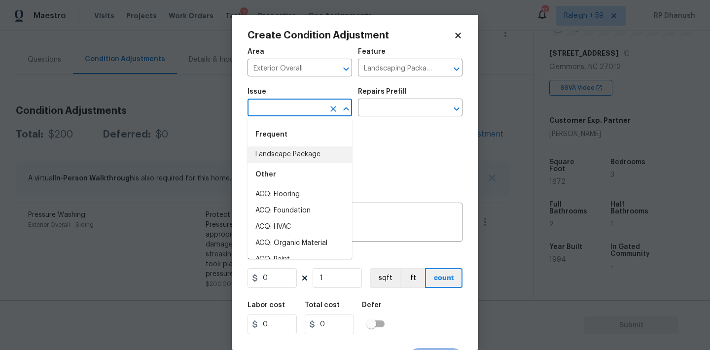
click at [279, 156] on li "Landscape Package" at bounding box center [299, 154] width 105 height 16
type input "Landscape Package"
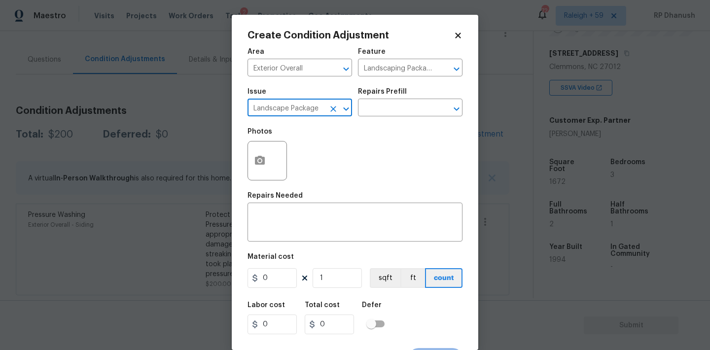
click at [428, 87] on div "Issue Landscape Package ​ Repairs Prefill ​" at bounding box center [354, 102] width 215 height 40
click at [401, 114] on input "text" at bounding box center [396, 108] width 77 height 15
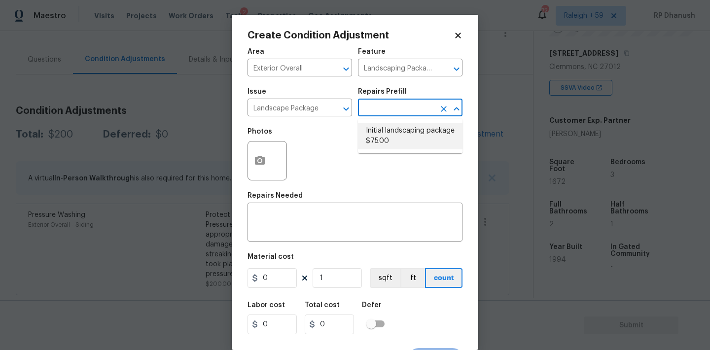
click at [381, 130] on li "Initial landscaping package $75.00" at bounding box center [410, 136] width 105 height 27
type input "Home Readiness Packages"
type textarea "Mowing of grass up to 6" in height. Mow, edge along driveways & sidewalks, trim…"
type input "75"
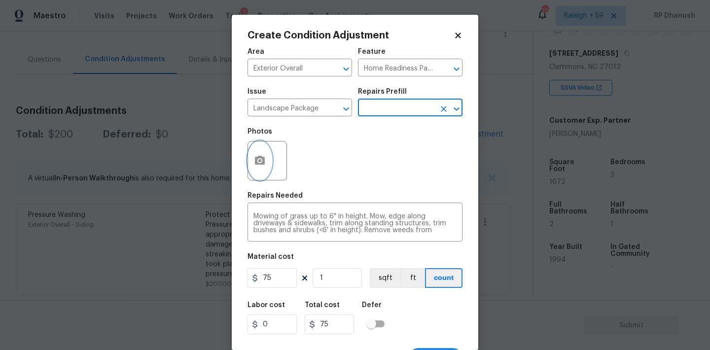
click at [264, 158] on icon "button" at bounding box center [260, 160] width 10 height 9
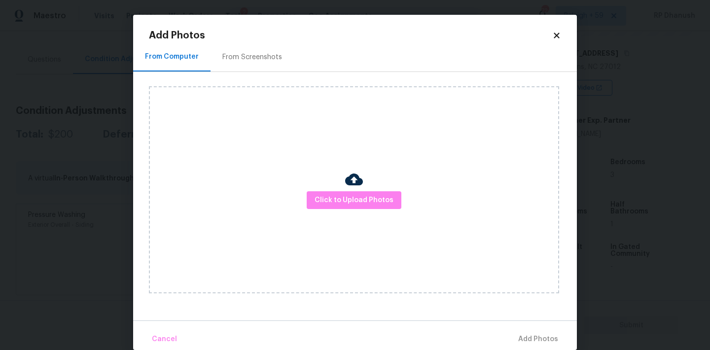
click at [265, 62] on div "From Screenshots" at bounding box center [252, 57] width 60 height 10
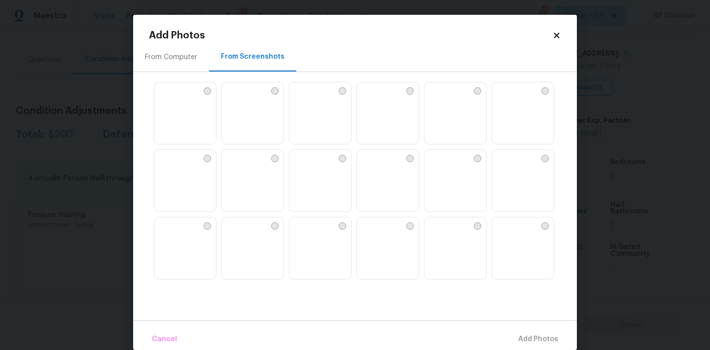
click at [373, 98] on img at bounding box center [365, 90] width 16 height 16
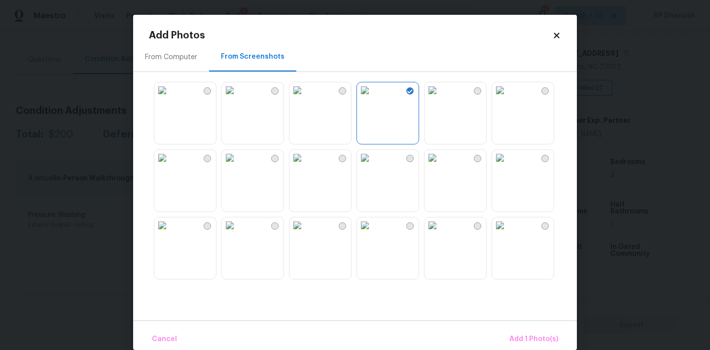
click at [440, 233] on img at bounding box center [432, 225] width 16 height 16
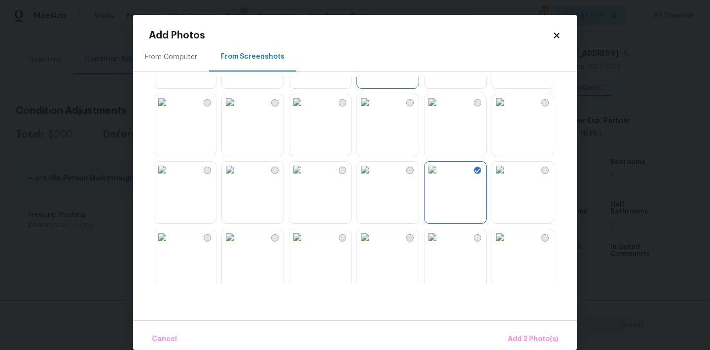
click at [508, 110] on img at bounding box center [500, 102] width 16 height 16
click at [305, 245] on img at bounding box center [297, 237] width 16 height 16
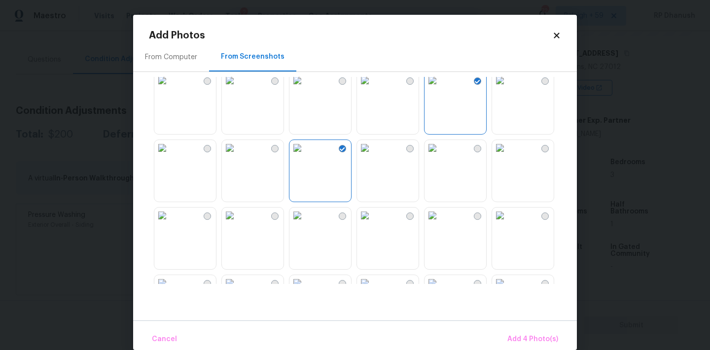
scroll to position [191, 0]
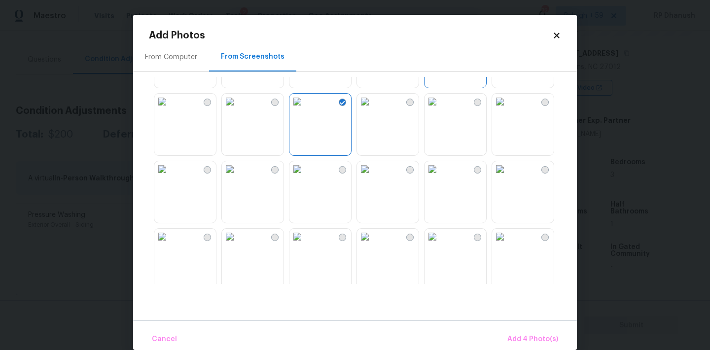
click at [373, 240] on img at bounding box center [365, 237] width 16 height 16
click at [373, 177] on img at bounding box center [365, 169] width 16 height 16
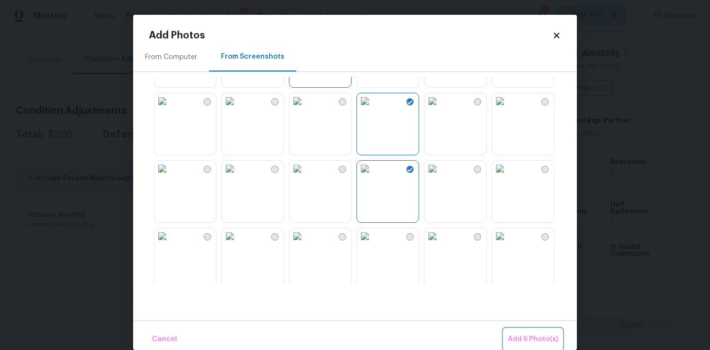
click at [523, 343] on span "Add 6 Photo(s)" at bounding box center [533, 339] width 50 height 12
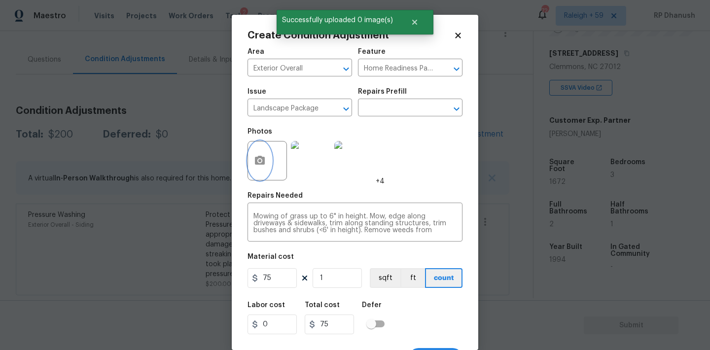
scroll to position [21, 0]
click at [322, 278] on input "1" at bounding box center [337, 278] width 49 height 20
type input "0"
type input "1"
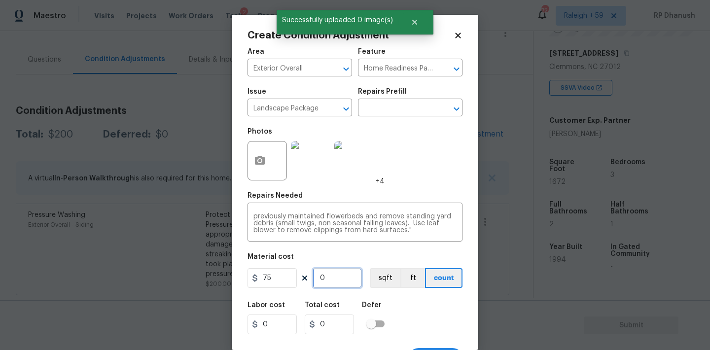
type input "75"
type input "10"
type input "750"
type input "1"
type input "75"
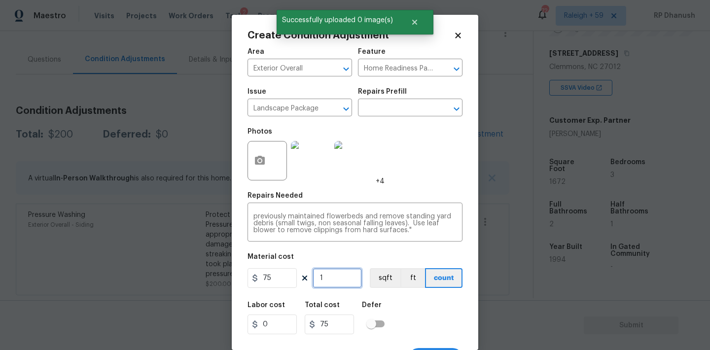
type input "0"
type input "1"
type input "75"
type input "12"
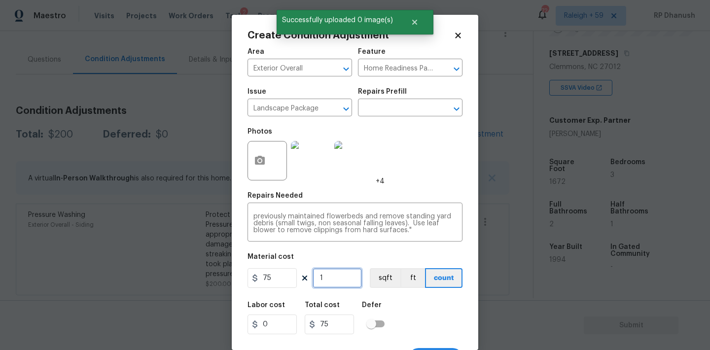
type input "900"
type input "12"
click at [322, 278] on input "12" at bounding box center [337, 278] width 49 height 20
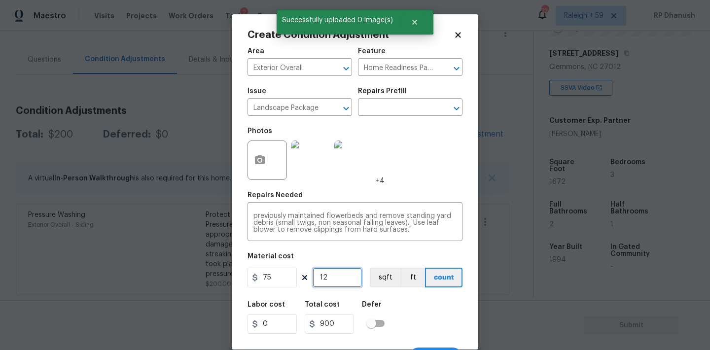
type input "1"
type input "75"
type input "13"
type input "975"
type input "13"
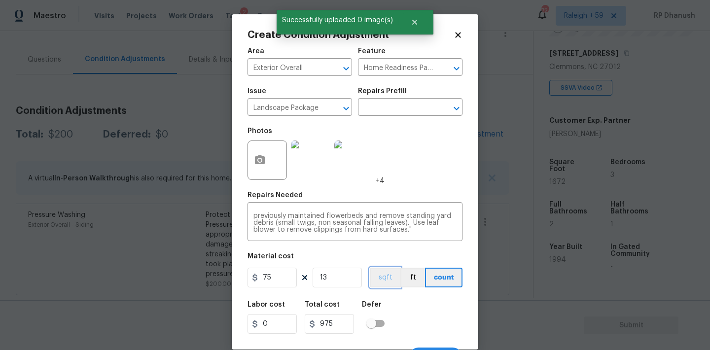
scroll to position [18, 0]
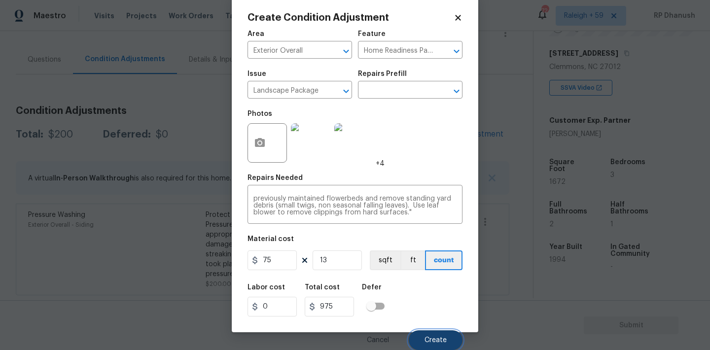
click at [448, 337] on button "Create" at bounding box center [436, 340] width 54 height 20
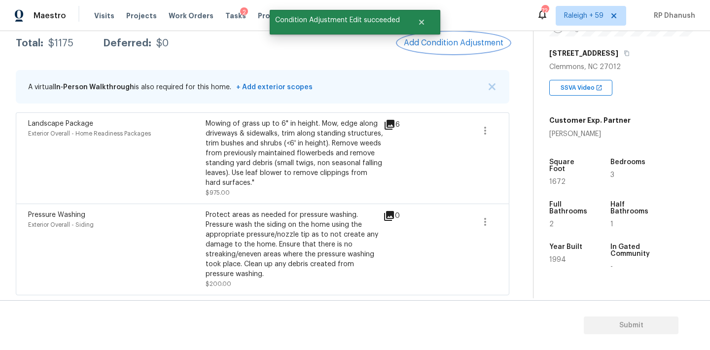
scroll to position [97, 0]
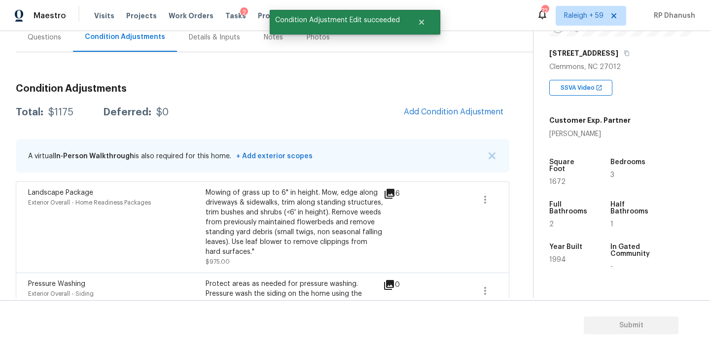
click at [455, 101] on div "Condition Adjustments Total: $1175 Deferred: $0 Add Condition Adjustment A virt…" at bounding box center [262, 220] width 493 height 288
click at [452, 107] on span "Add Condition Adjustment" at bounding box center [454, 111] width 100 height 9
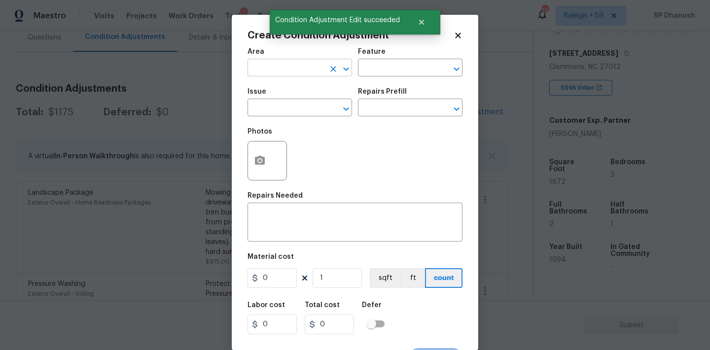
click at [299, 74] on input "text" at bounding box center [285, 68] width 77 height 15
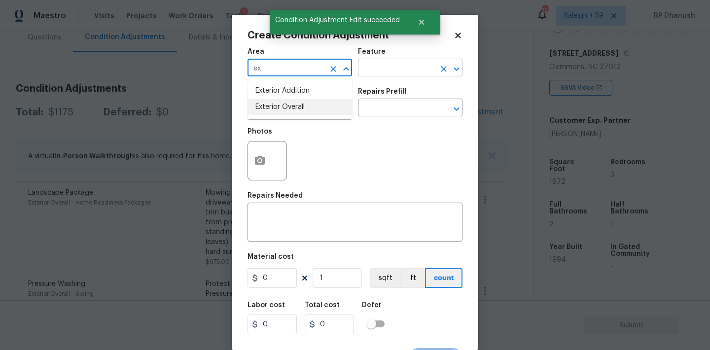
drag, startPoint x: 276, startPoint y: 108, endPoint x: 385, endPoint y: 75, distance: 114.8
click at [278, 107] on li "Exterior Overall" at bounding box center [299, 107] width 105 height 16
type input "Exterior Overall"
click at [386, 75] on input "text" at bounding box center [396, 68] width 77 height 15
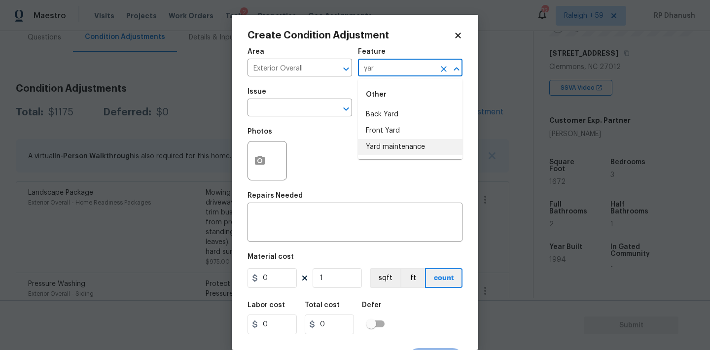
click at [373, 145] on li "Yard maintenance" at bounding box center [410, 147] width 105 height 16
type input "Yard maintenance"
click at [301, 116] on input "text" at bounding box center [285, 108] width 77 height 15
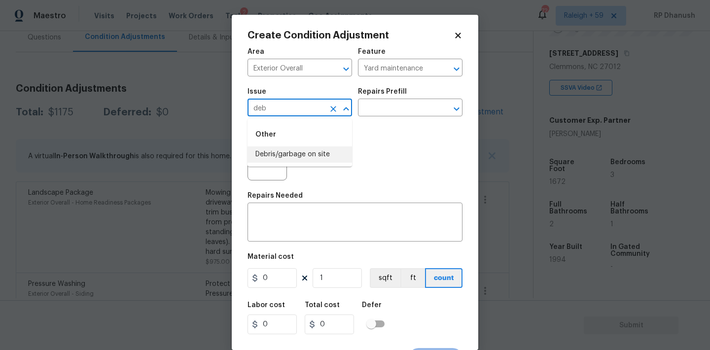
click at [297, 147] on li "Debris/garbage on site" at bounding box center [299, 154] width 105 height 16
type input "Debris/garbage on site"
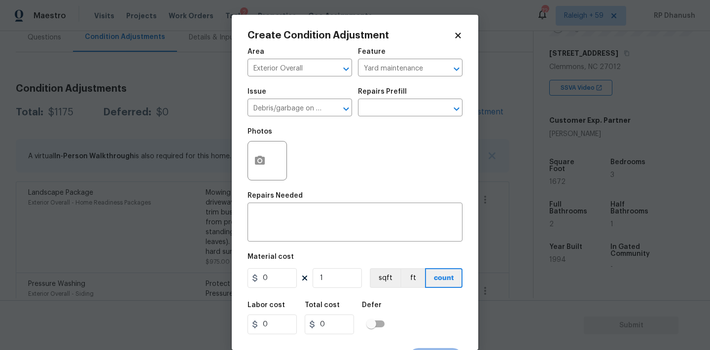
click at [336, 140] on div "Photos" at bounding box center [354, 154] width 215 height 64
click at [395, 114] on input "text" at bounding box center [396, 108] width 77 height 15
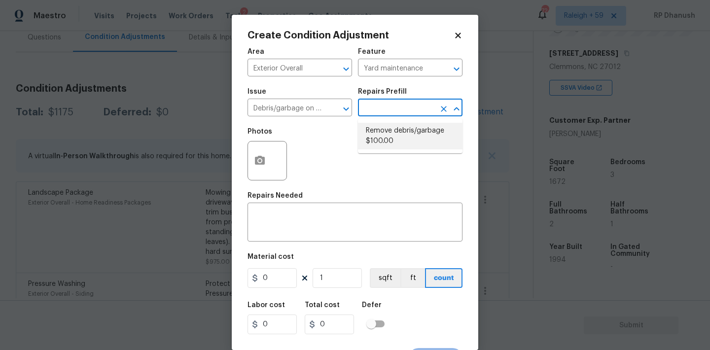
click at [399, 141] on li "Remove debris/garbage $100.00" at bounding box center [410, 136] width 105 height 27
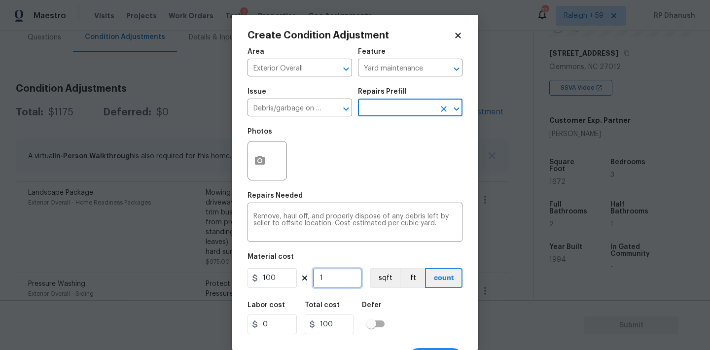
click at [337, 269] on input "1" at bounding box center [337, 278] width 49 height 20
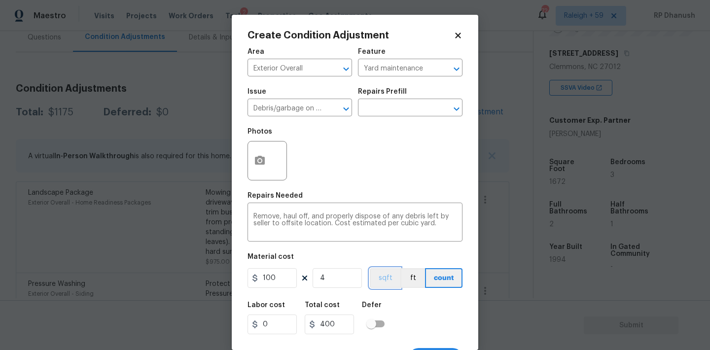
scroll to position [18, 0]
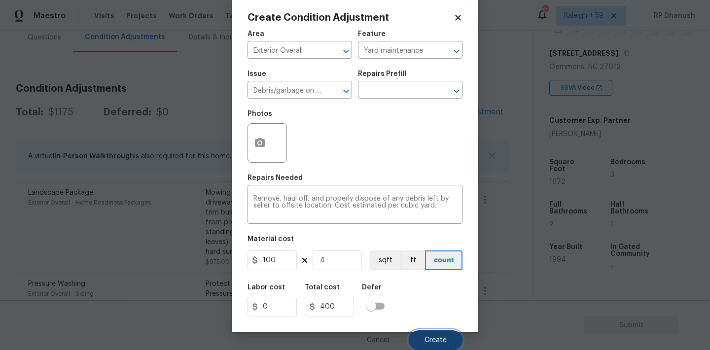
click at [431, 334] on button "Create" at bounding box center [436, 340] width 54 height 20
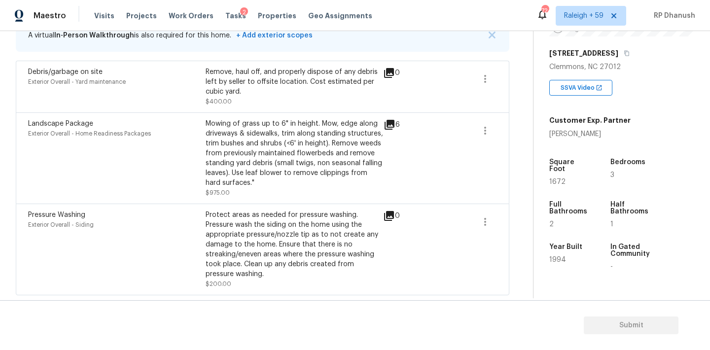
scroll to position [177, 0]
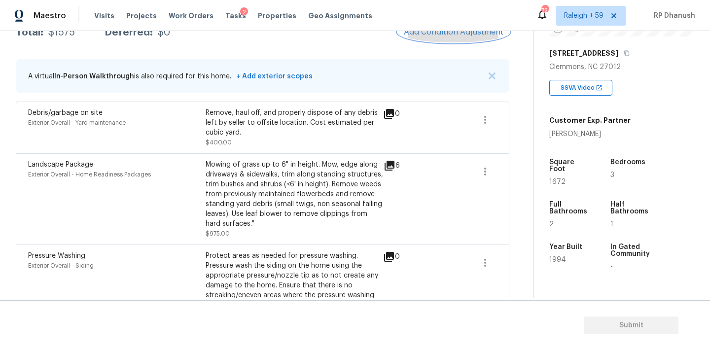
click at [435, 39] on button "Add Condition Adjustment" at bounding box center [453, 32] width 111 height 21
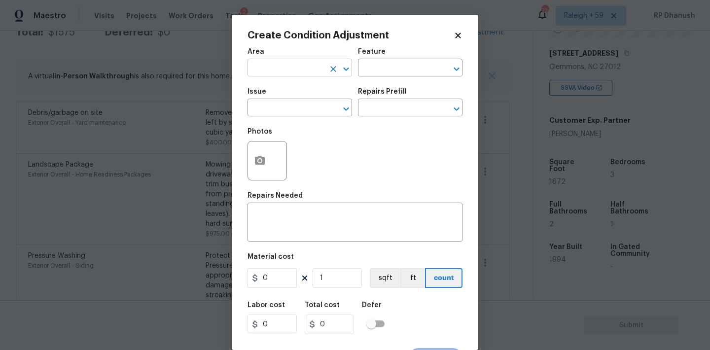
click at [295, 70] on input "text" at bounding box center [285, 68] width 77 height 15
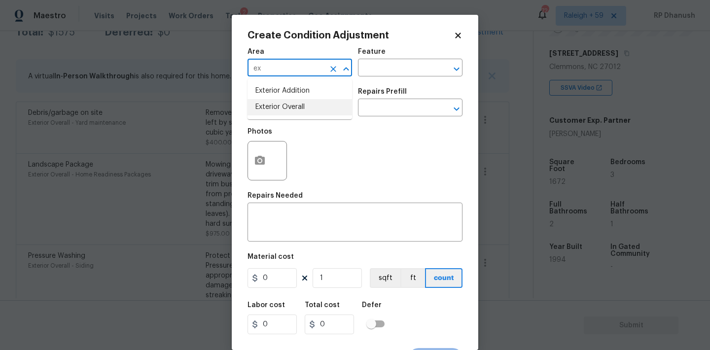
click at [271, 106] on li "Exterior Overall" at bounding box center [299, 107] width 105 height 16
click at [329, 97] on div "Issue" at bounding box center [299, 94] width 105 height 13
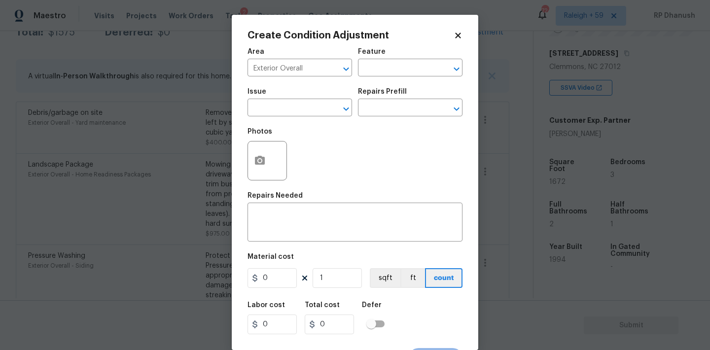
click at [354, 83] on div "Issue ​ Repairs Prefill ​" at bounding box center [354, 102] width 215 height 40
click at [383, 75] on input "text" at bounding box center [396, 68] width 77 height 15
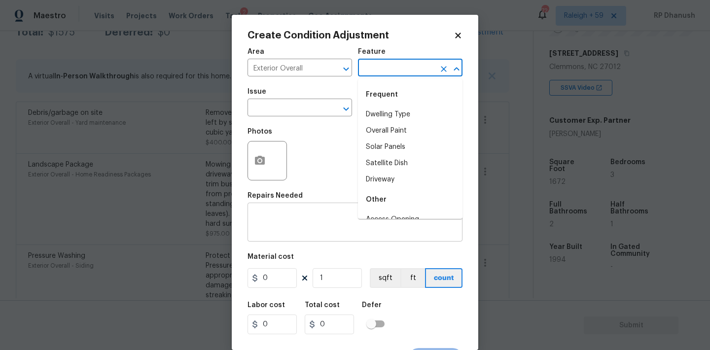
click at [255, 209] on div "x ​" at bounding box center [354, 223] width 215 height 36
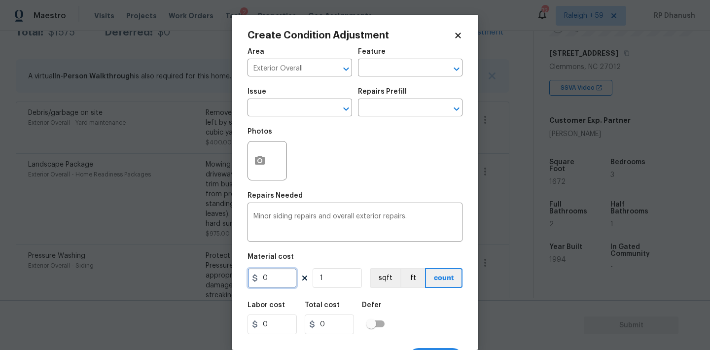
click at [273, 275] on input "0" at bounding box center [271, 278] width 49 height 20
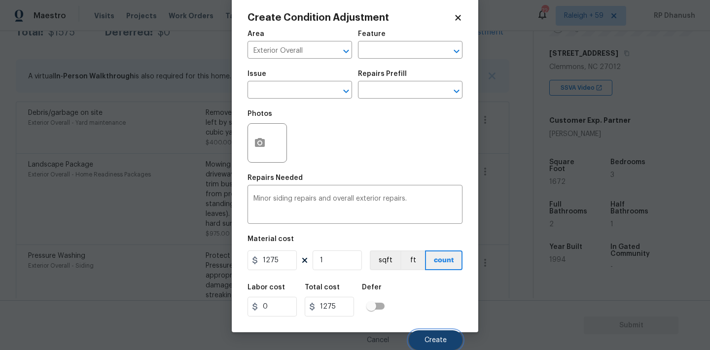
click at [451, 339] on button "Create" at bounding box center [436, 340] width 54 height 20
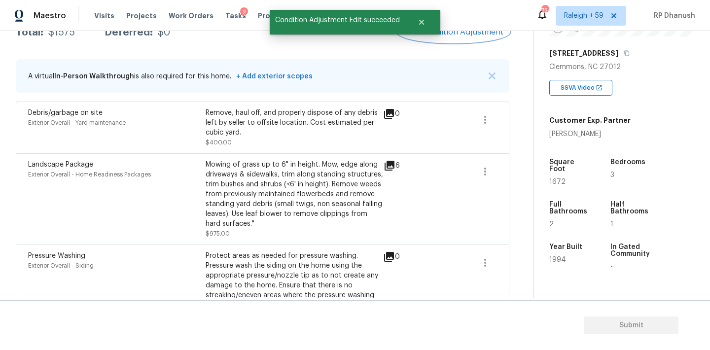
scroll to position [0, 0]
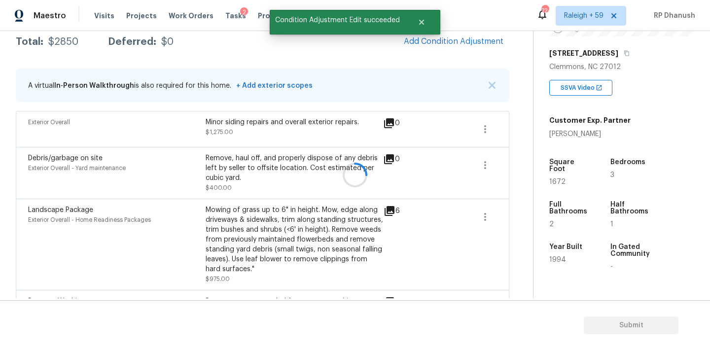
click at [458, 46] on div at bounding box center [355, 175] width 710 height 350
click at [458, 46] on button "Add Condition Adjustment" at bounding box center [453, 41] width 111 height 21
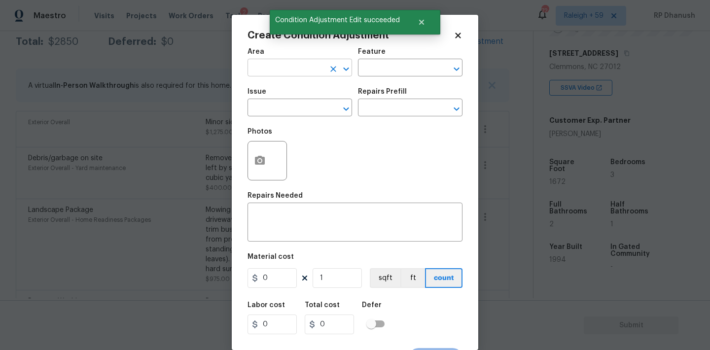
click at [287, 73] on input "text" at bounding box center [285, 68] width 77 height 15
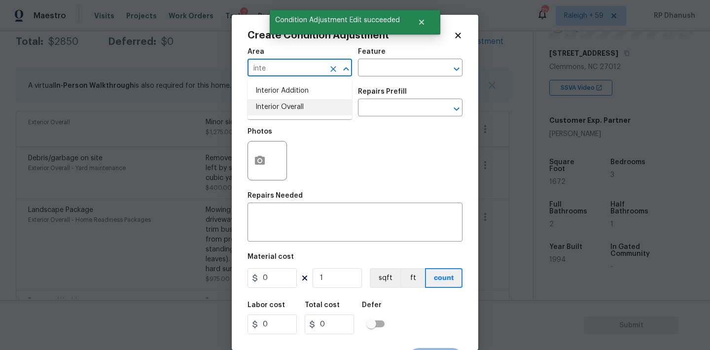
click at [282, 109] on li "Interior Overall" at bounding box center [299, 107] width 105 height 16
click at [404, 63] on input "text" at bounding box center [396, 68] width 77 height 15
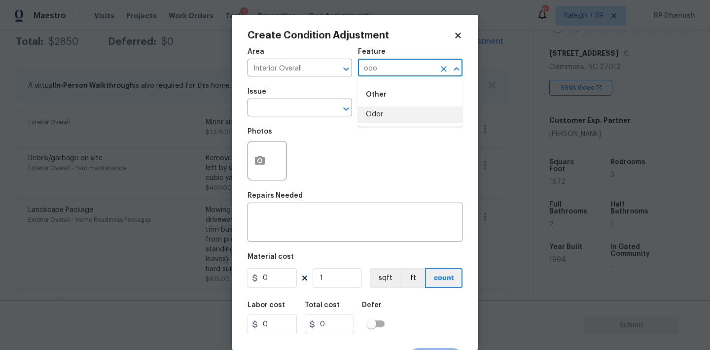
click at [401, 122] on li "Odor" at bounding box center [410, 114] width 105 height 16
click at [297, 122] on span "Issue ​" at bounding box center [299, 102] width 105 height 40
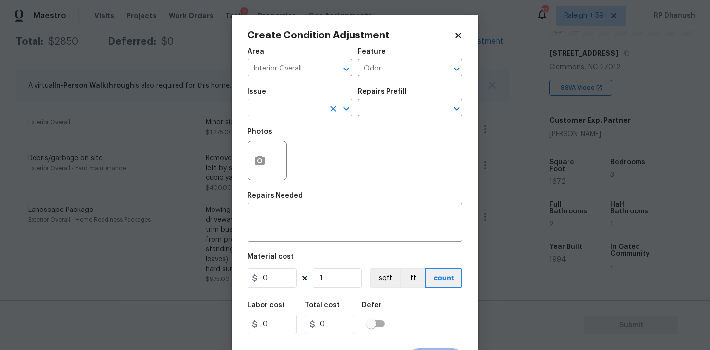
click at [297, 110] on input "text" at bounding box center [285, 108] width 77 height 15
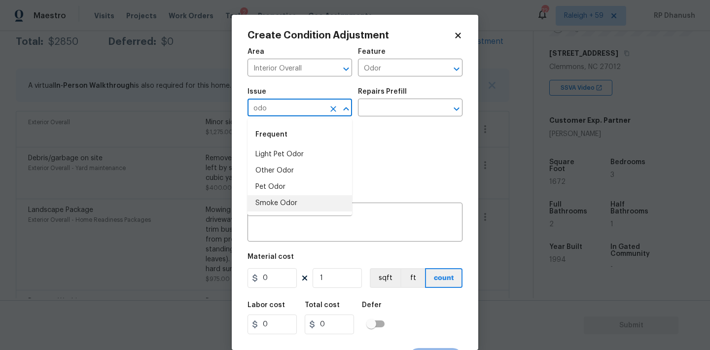
drag, startPoint x: 281, startPoint y: 201, endPoint x: 385, endPoint y: 138, distance: 121.2
click at [282, 196] on li "Smoke Odor" at bounding box center [299, 203] width 105 height 16
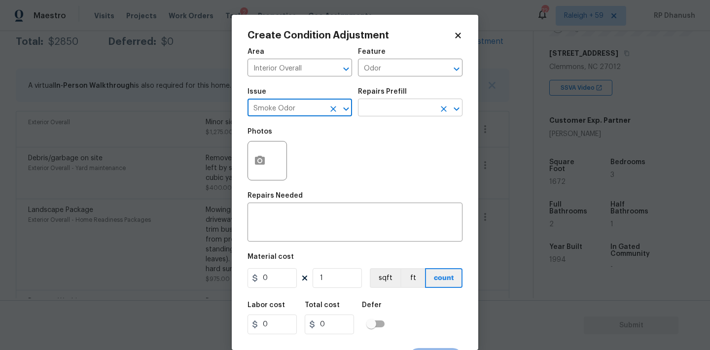
click at [395, 113] on input "text" at bounding box center [396, 108] width 77 height 15
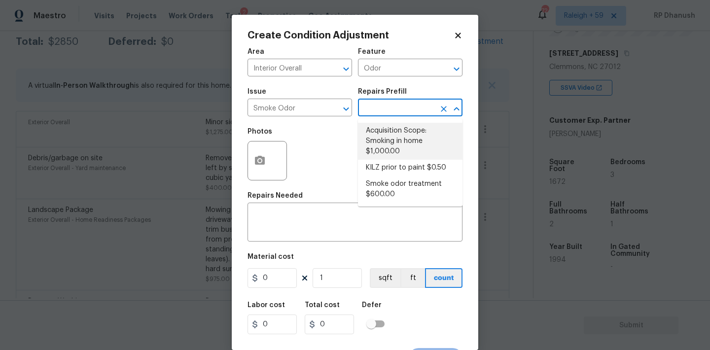
click at [394, 135] on li "Acquisition Scope: Smoking in home $1,000.00" at bounding box center [410, 141] width 105 height 37
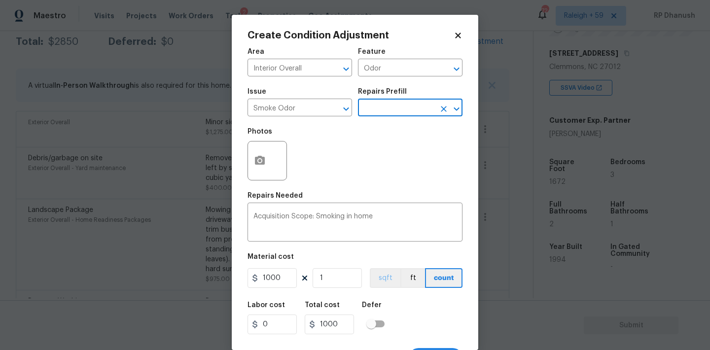
scroll to position [18, 0]
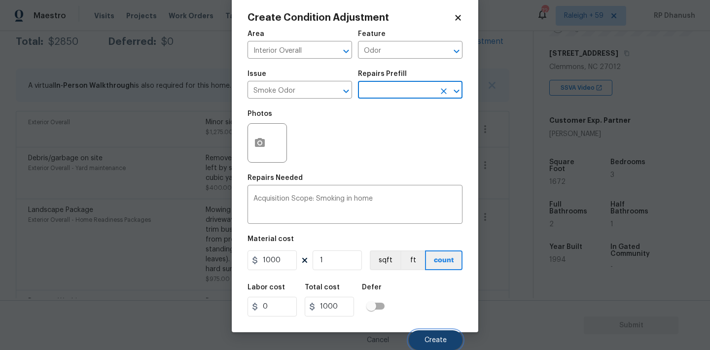
click at [437, 345] on button "Create" at bounding box center [436, 340] width 54 height 20
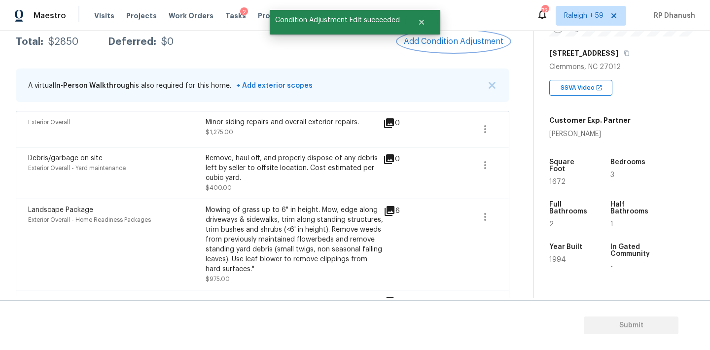
scroll to position [0, 0]
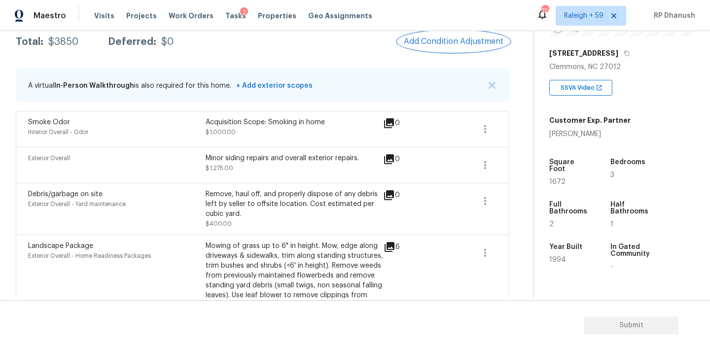
click at [482, 44] on span "Add Condition Adjustment" at bounding box center [454, 41] width 100 height 9
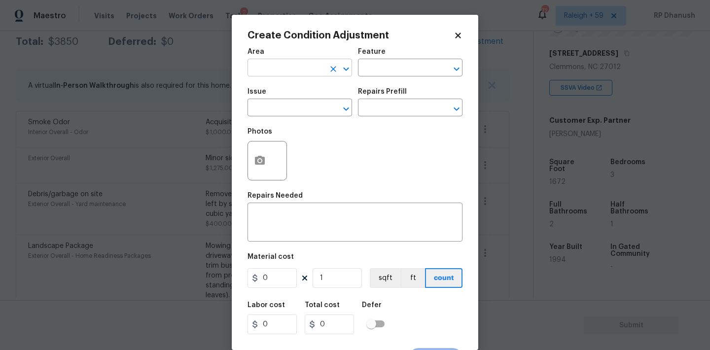
click at [288, 70] on input "text" at bounding box center [285, 68] width 77 height 15
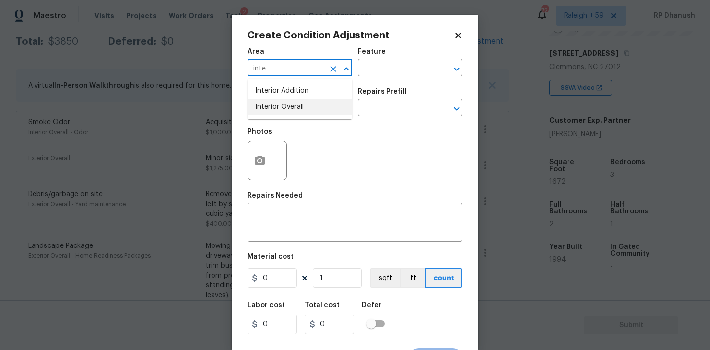
click at [277, 102] on li "Interior Overall" at bounding box center [299, 107] width 105 height 16
click at [426, 70] on input "text" at bounding box center [396, 68] width 77 height 15
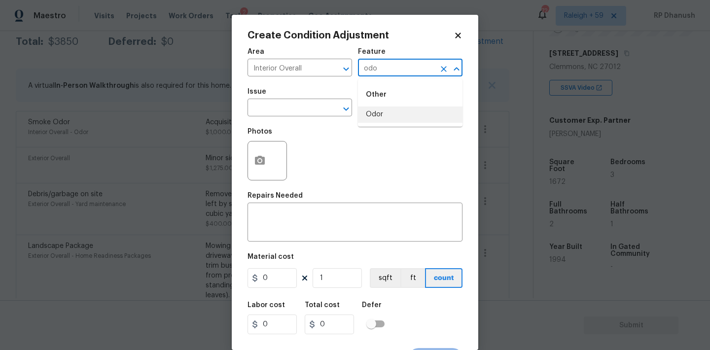
click at [414, 111] on li "Odor" at bounding box center [410, 114] width 105 height 16
click at [276, 112] on input "text" at bounding box center [285, 108] width 77 height 15
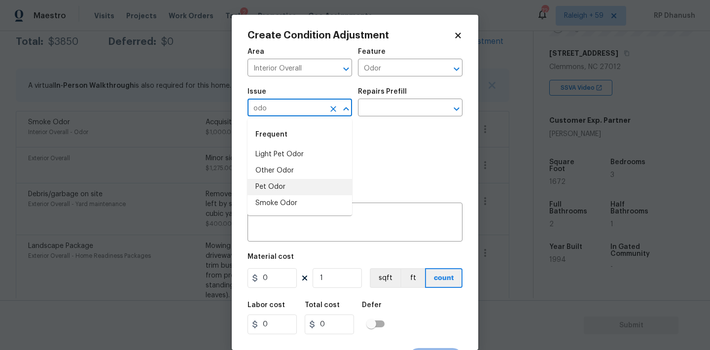
click at [258, 183] on li "Pet Odor" at bounding box center [299, 187] width 105 height 16
click at [389, 92] on h5 "Repairs Prefill" at bounding box center [382, 91] width 49 height 7
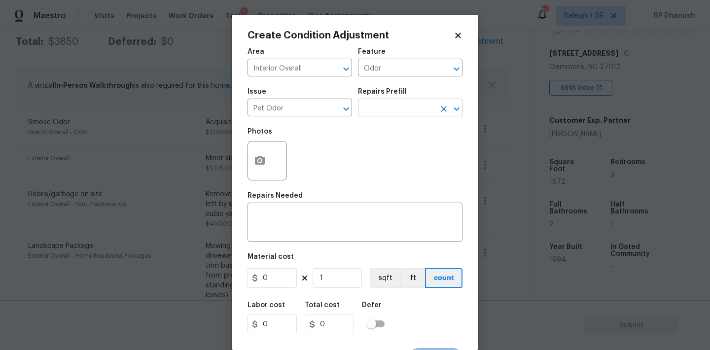
click at [387, 115] on input "text" at bounding box center [396, 108] width 77 height 15
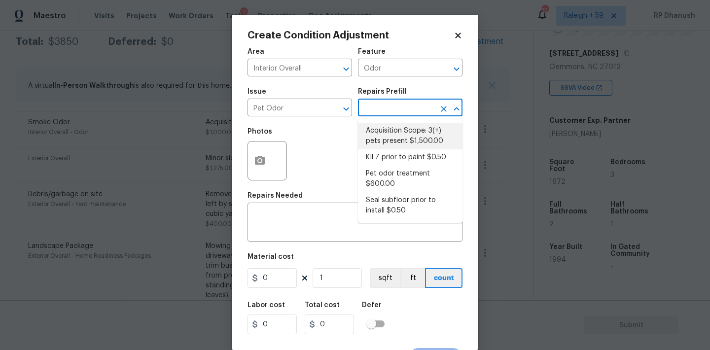
click at [392, 141] on li "Acquisition Scope: 3(+) pets present $1,500.00" at bounding box center [410, 136] width 105 height 27
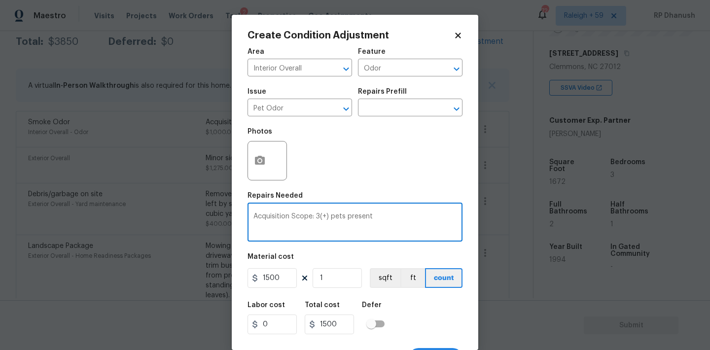
drag, startPoint x: 316, startPoint y: 215, endPoint x: 327, endPoint y: 215, distance: 11.3
click at [327, 215] on textarea "Acquisition Scope: 3(+) pets present" at bounding box center [354, 223] width 203 height 21
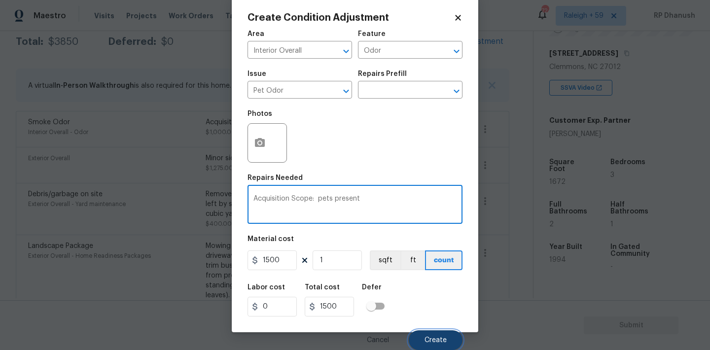
click at [444, 339] on span "Create" at bounding box center [435, 340] width 22 height 7
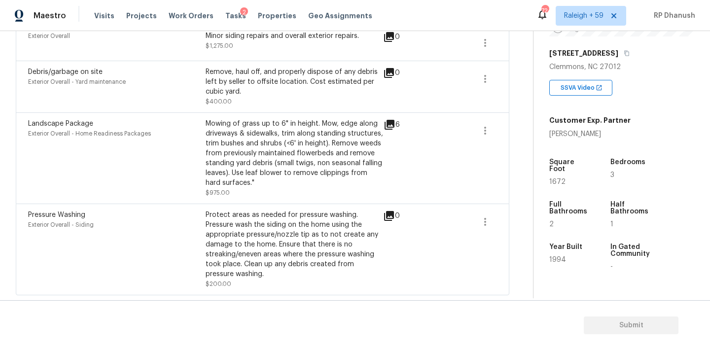
scroll to position [105, 0]
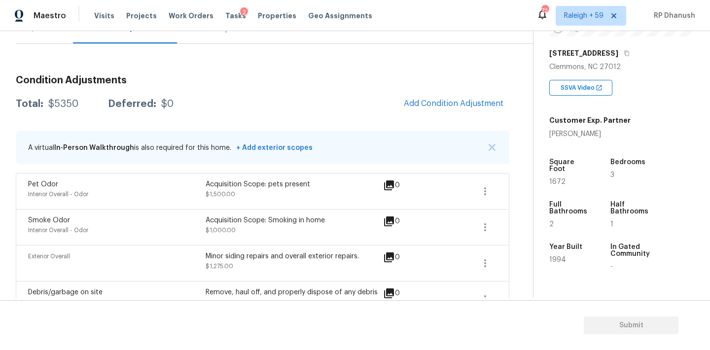
click at [454, 91] on div "Condition Adjustments Total: $5350 Deferred: $0 Add Condition Adjustment A virt…" at bounding box center [262, 292] width 493 height 448
click at [419, 100] on span "Add Condition Adjustment" at bounding box center [454, 103] width 100 height 9
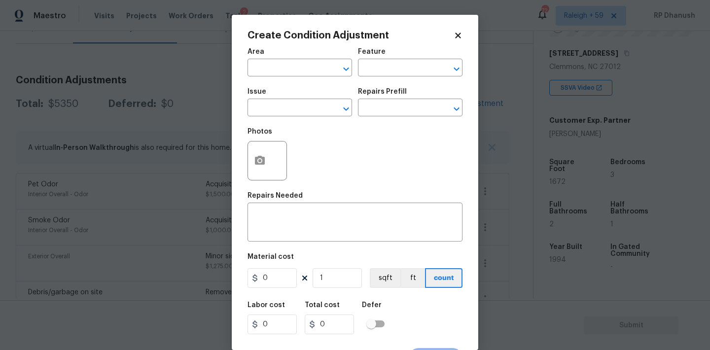
click at [271, 77] on span "Area ​" at bounding box center [299, 62] width 105 height 40
click at [277, 68] on input "text" at bounding box center [285, 68] width 77 height 15
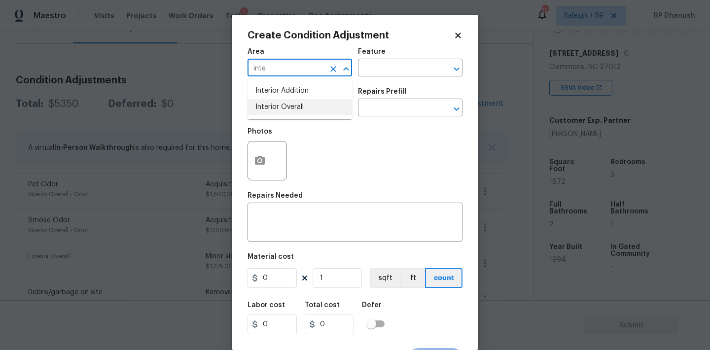
click at [277, 100] on li "Interior Overall" at bounding box center [299, 107] width 105 height 16
click at [404, 60] on div "Feature" at bounding box center [410, 54] width 105 height 13
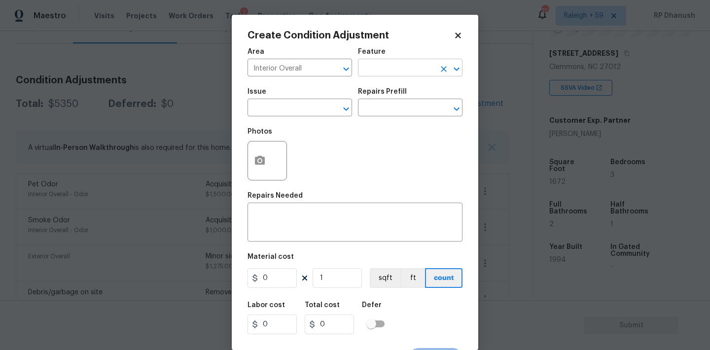
click at [404, 67] on input "text" at bounding box center [396, 68] width 77 height 15
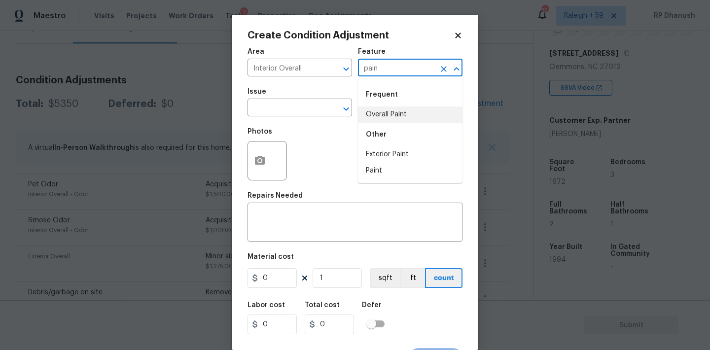
click at [382, 115] on li "Overall Paint" at bounding box center [410, 114] width 105 height 16
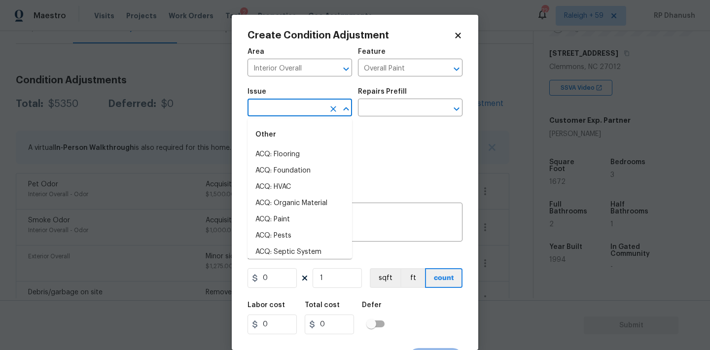
click at [297, 104] on input "text" at bounding box center [285, 108] width 77 height 15
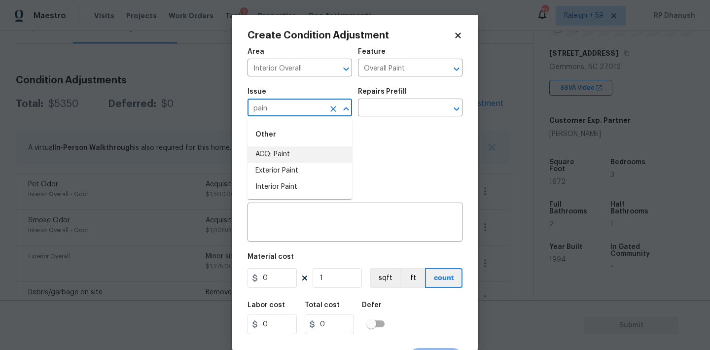
click at [287, 155] on li "ACQ: Paint" at bounding box center [299, 154] width 105 height 16
click at [402, 109] on input "text" at bounding box center [396, 108] width 77 height 15
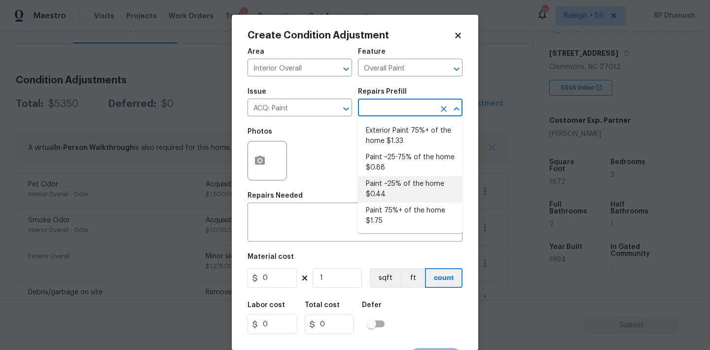
click at [395, 201] on li "Paint ~25% of the home $0.44" at bounding box center [410, 189] width 105 height 27
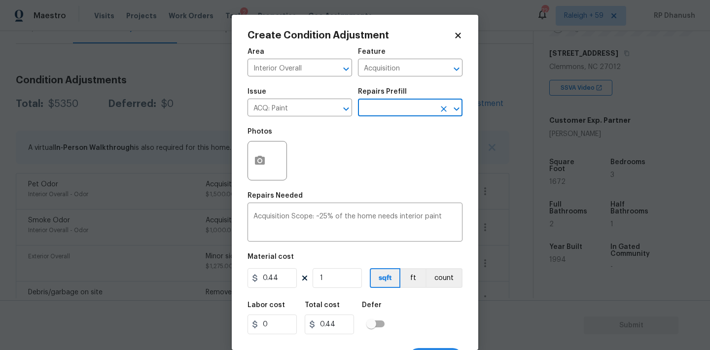
click at [394, 119] on div "Issue ACQ: Paint ​ Repairs Prefill ​" at bounding box center [354, 102] width 215 height 40
click at [393, 111] on input "text" at bounding box center [396, 108] width 77 height 15
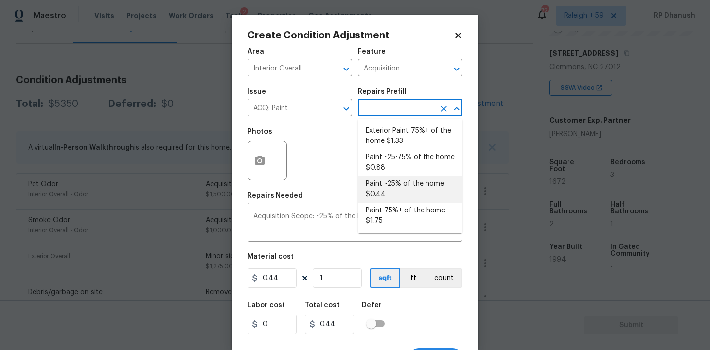
click at [374, 198] on li "Paint ~25% of the home $0.44" at bounding box center [410, 189] width 105 height 27
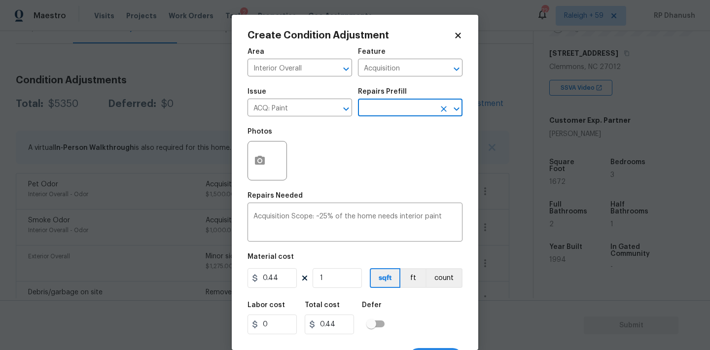
click at [403, 109] on input "text" at bounding box center [396, 108] width 77 height 15
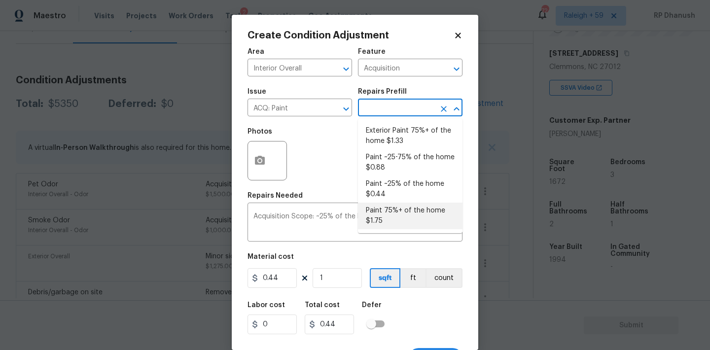
click at [391, 214] on li "Paint 75%+ of the home $1.75" at bounding box center [410, 216] width 105 height 27
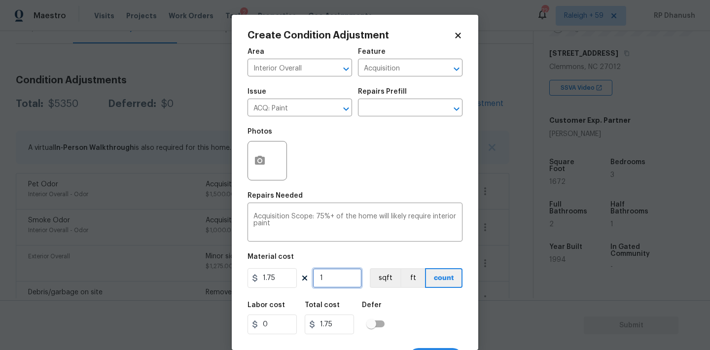
click at [339, 280] on input "1" at bounding box center [337, 278] width 49 height 20
click at [339, 280] on input "1672" at bounding box center [337, 278] width 49 height 20
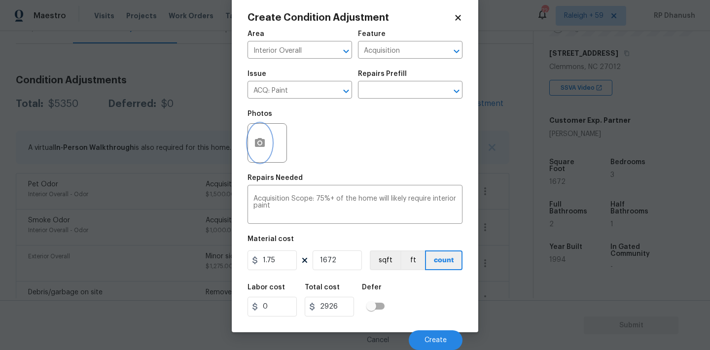
click at [259, 137] on icon "button" at bounding box center [260, 143] width 12 height 12
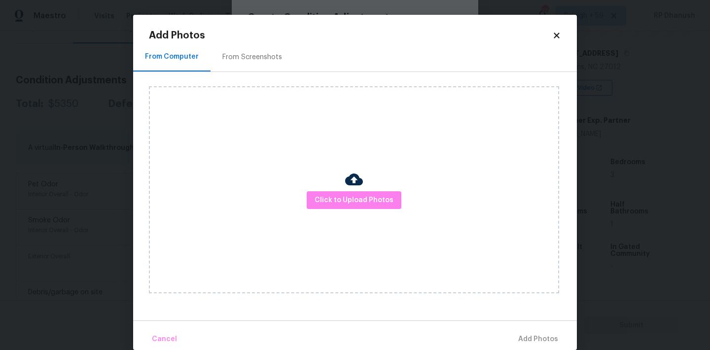
click at [249, 26] on div "Add Photos From Computer From Screenshots Click to Upload Photos Cancel Add Pho…" at bounding box center [355, 182] width 444 height 335
click at [249, 48] on div "From Screenshots" at bounding box center [251, 56] width 83 height 29
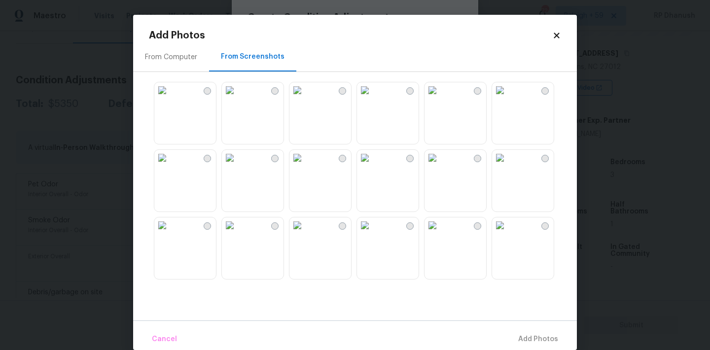
click at [170, 98] on img at bounding box center [162, 90] width 16 height 16
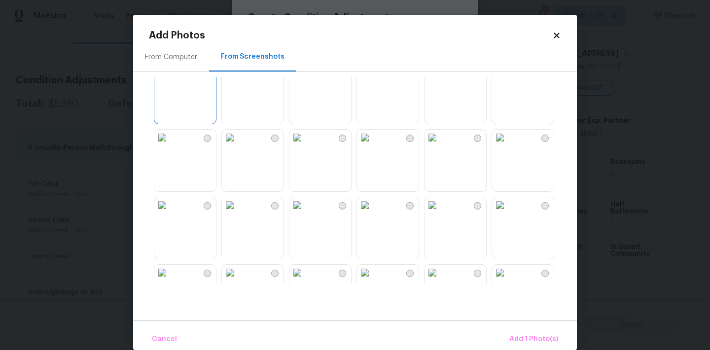
scroll to position [0, 0]
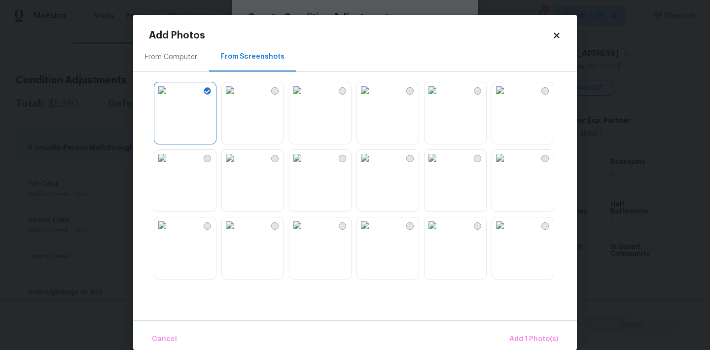
click at [440, 98] on img at bounding box center [432, 90] width 16 height 16
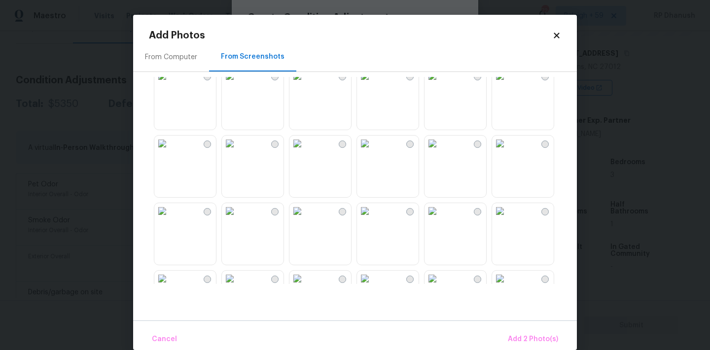
scroll to position [156, 0]
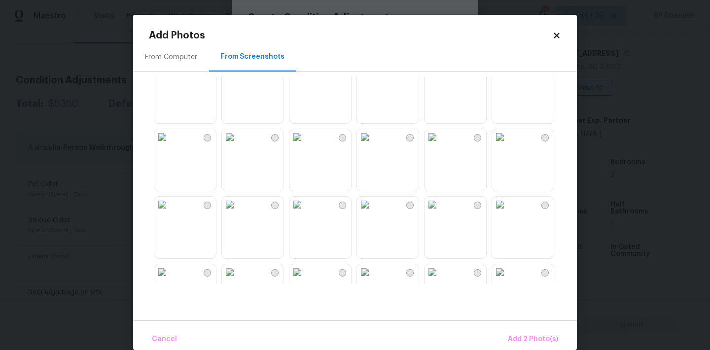
click at [373, 145] on img at bounding box center [365, 137] width 16 height 16
click at [220, 158] on div at bounding box center [363, 180] width 428 height 207
click at [170, 145] on img at bounding box center [162, 137] width 16 height 16
click at [238, 145] on img at bounding box center [230, 137] width 16 height 16
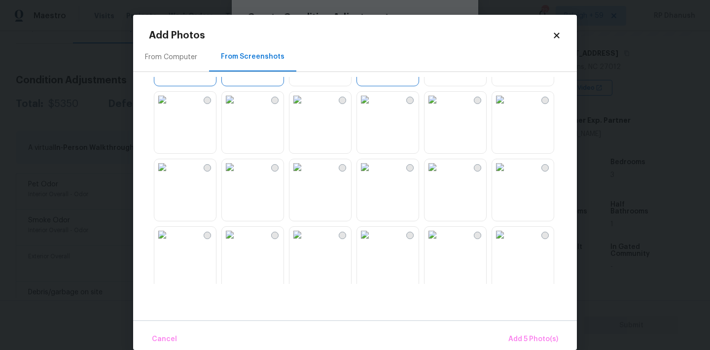
click at [305, 175] on img at bounding box center [297, 167] width 16 height 16
click at [521, 332] on button "Add 6 Photo(s)" at bounding box center [533, 339] width 58 height 21
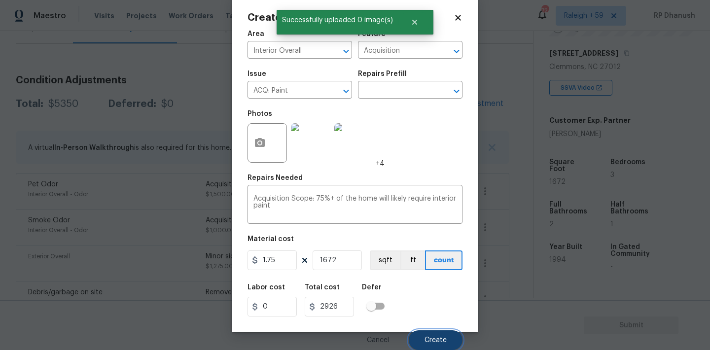
click at [443, 342] on span "Create" at bounding box center [435, 340] width 22 height 7
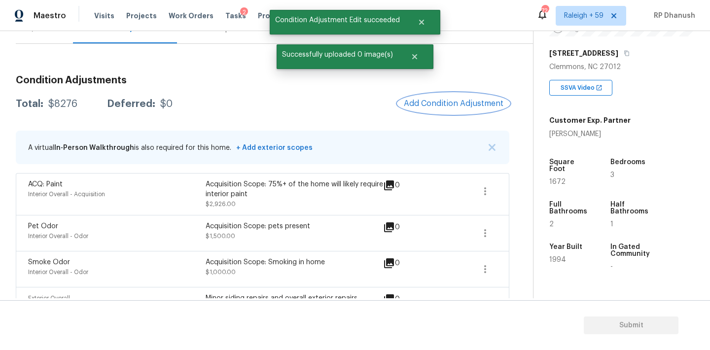
scroll to position [0, 0]
click at [446, 98] on button "Add Condition Adjustment" at bounding box center [453, 103] width 111 height 21
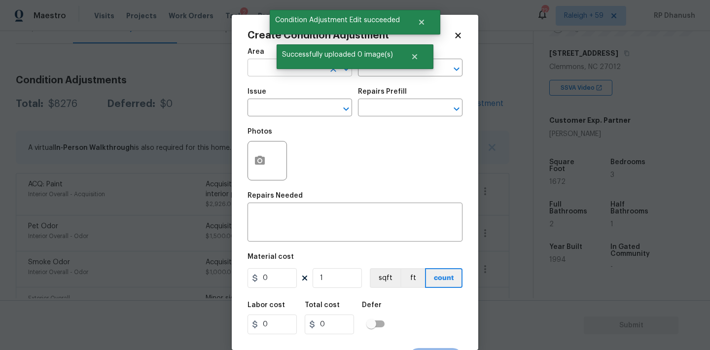
click at [272, 65] on input "text" at bounding box center [285, 68] width 77 height 15
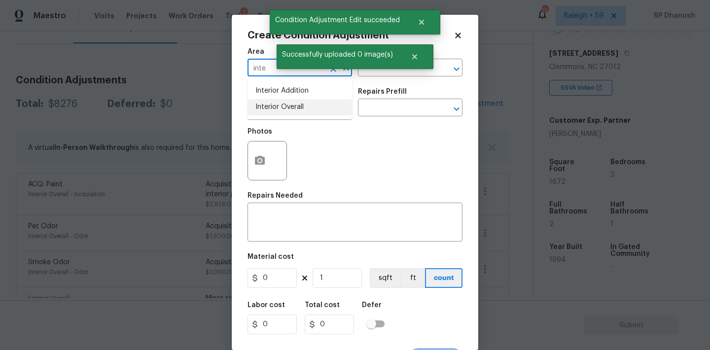
click at [277, 99] on li "Interior Overall" at bounding box center [299, 107] width 105 height 16
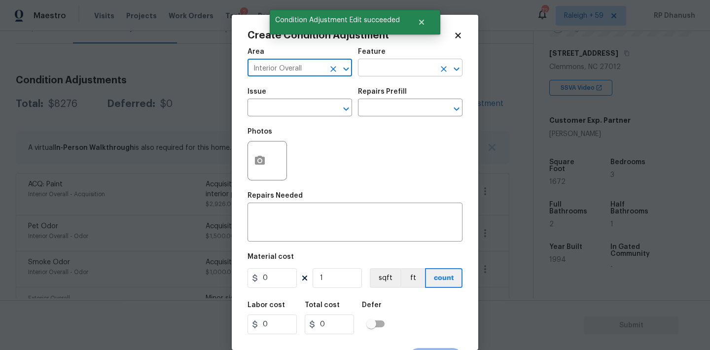
click at [380, 70] on input "text" at bounding box center [396, 68] width 77 height 15
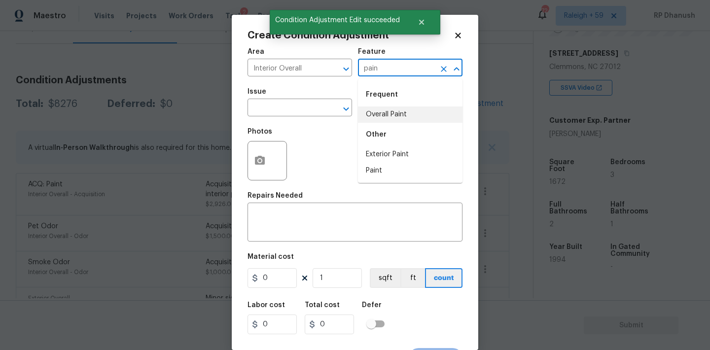
click at [381, 121] on li "Overall Paint" at bounding box center [410, 114] width 105 height 16
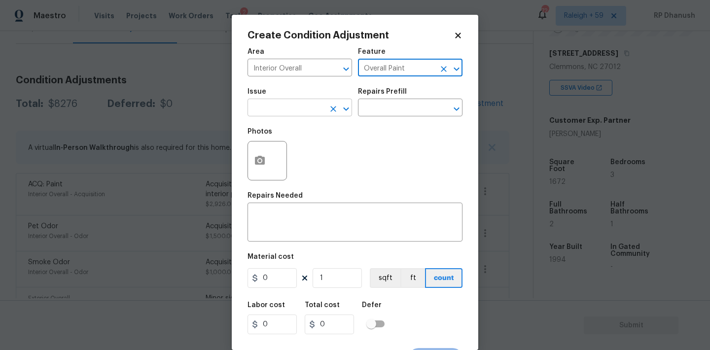
click at [309, 115] on input "text" at bounding box center [285, 108] width 77 height 15
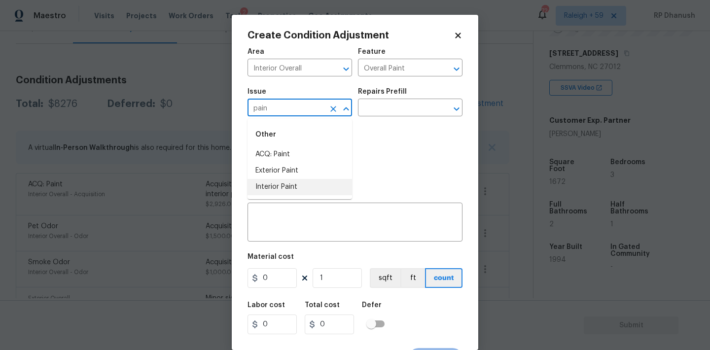
click at [289, 179] on li "Interior Paint" at bounding box center [299, 187] width 105 height 16
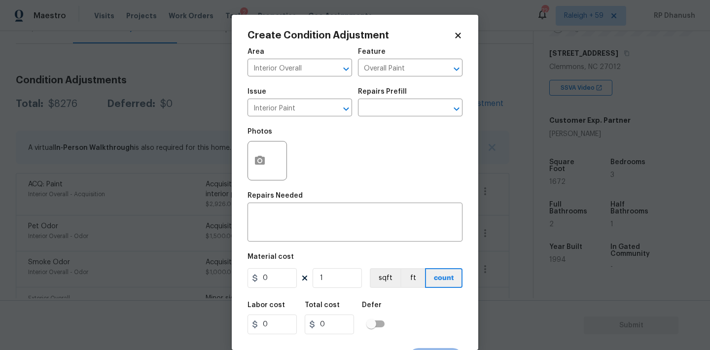
click at [385, 117] on div "Issue Interior Paint ​ Repairs Prefill ​" at bounding box center [354, 102] width 215 height 40
click at [393, 90] on h5 "Repairs Prefill" at bounding box center [382, 91] width 49 height 7
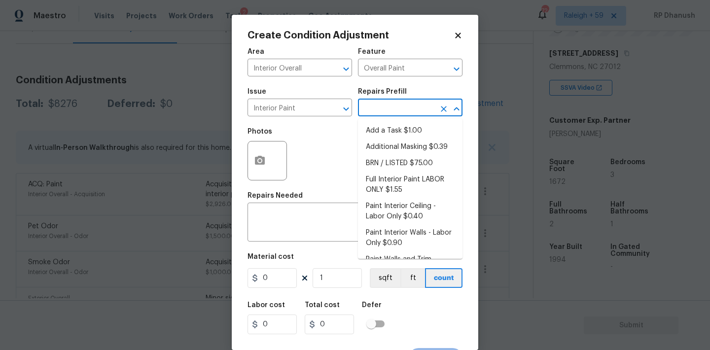
click at [392, 108] on input "text" at bounding box center [396, 108] width 77 height 15
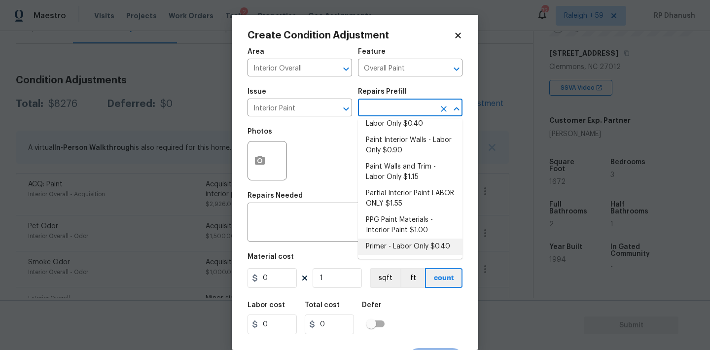
click at [377, 248] on li "Primer - Labor Only $0.40" at bounding box center [410, 247] width 105 height 16
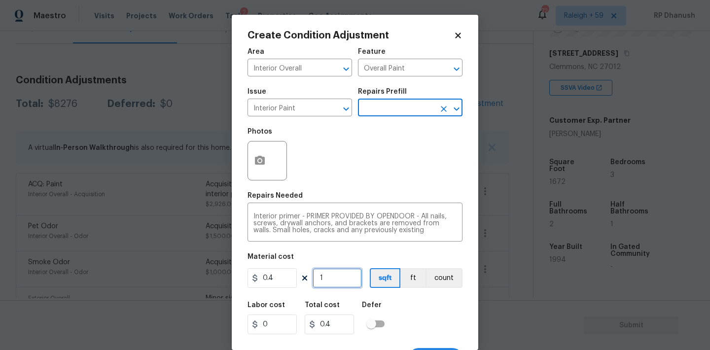
click at [355, 280] on input "1" at bounding box center [337, 278] width 49 height 20
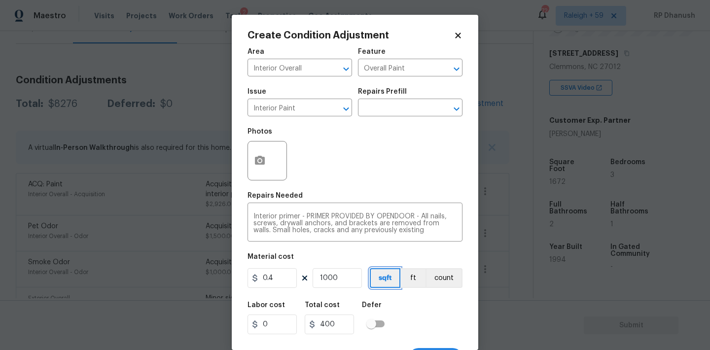
scroll to position [18, 0]
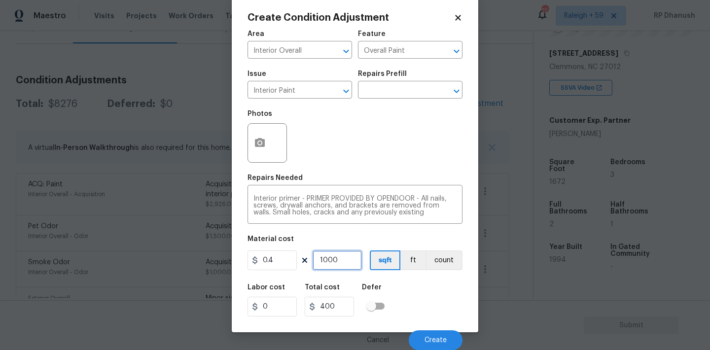
click at [335, 259] on input "1000" at bounding box center [337, 260] width 49 height 20
click at [445, 334] on button "Create" at bounding box center [436, 340] width 54 height 20
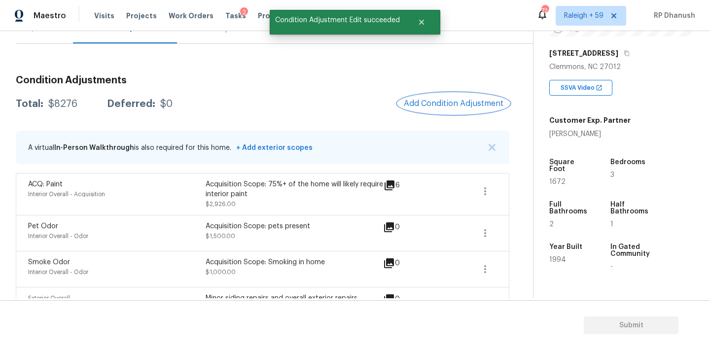
scroll to position [0, 0]
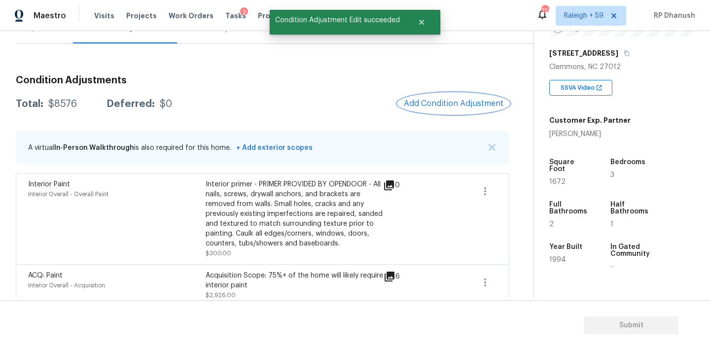
click at [474, 99] on span "Add Condition Adjustment" at bounding box center [454, 103] width 100 height 9
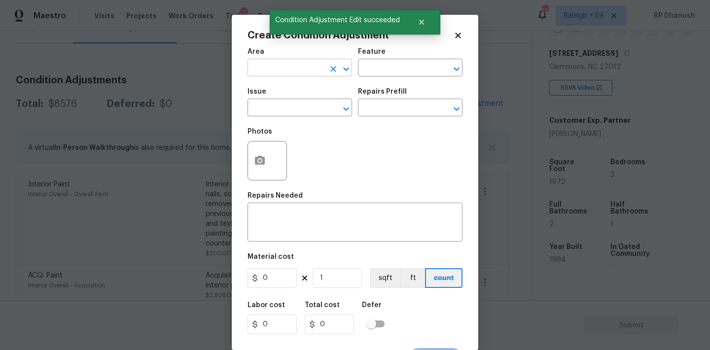
click at [310, 62] on input "text" at bounding box center [285, 68] width 77 height 15
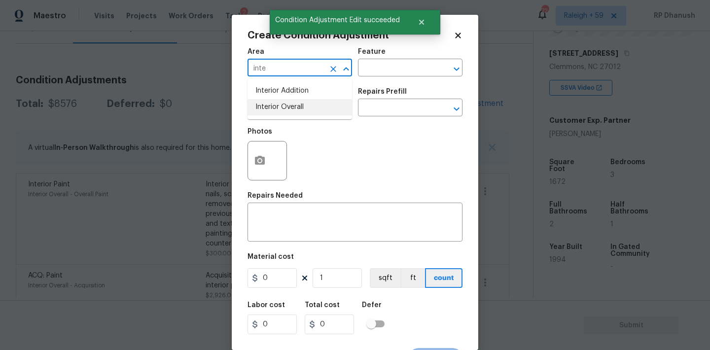
click at [291, 100] on li "Interior Overall" at bounding box center [299, 107] width 105 height 16
click at [384, 70] on input "text" at bounding box center [396, 68] width 77 height 15
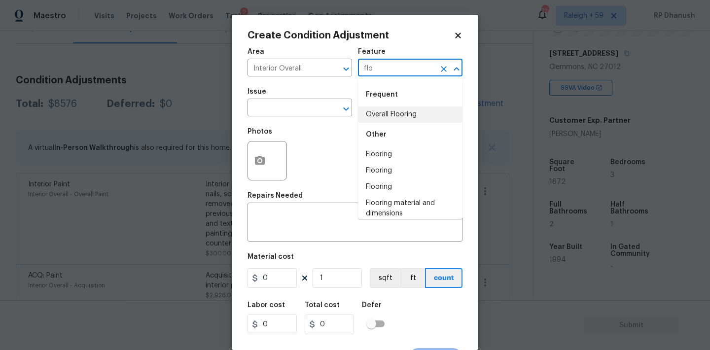
click at [377, 110] on li "Overall Flooring" at bounding box center [410, 114] width 105 height 16
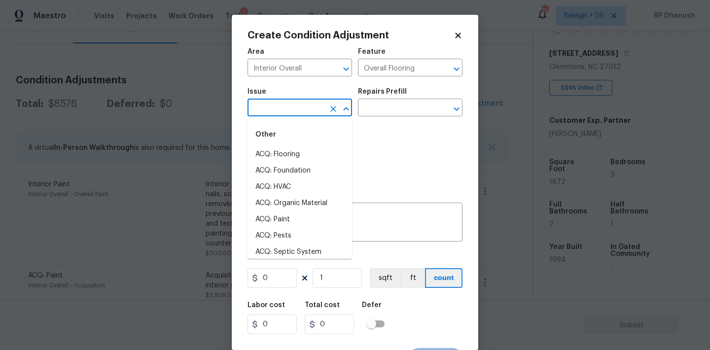
click at [307, 110] on input "text" at bounding box center [285, 108] width 77 height 15
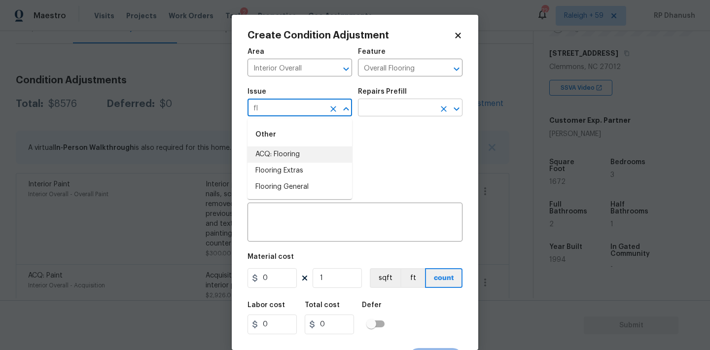
drag, startPoint x: 295, startPoint y: 155, endPoint x: 407, endPoint y: 111, distance: 120.5
click at [295, 154] on li "ACQ: Flooring" at bounding box center [299, 154] width 105 height 16
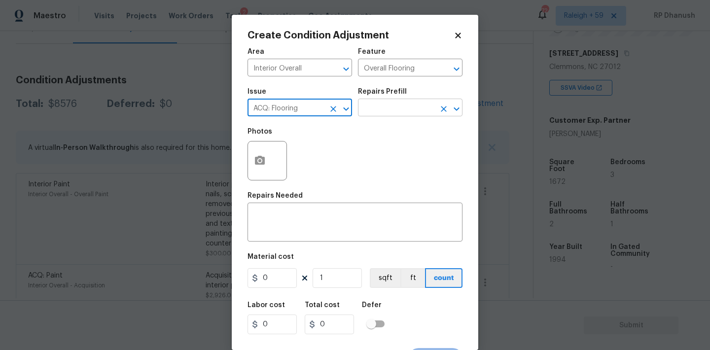
click at [405, 113] on input "text" at bounding box center [396, 108] width 77 height 15
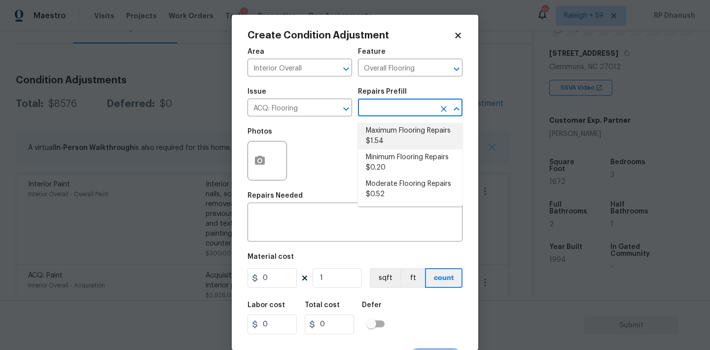
click at [388, 137] on li "Maximum Flooring Repairs $1.54" at bounding box center [410, 136] width 105 height 27
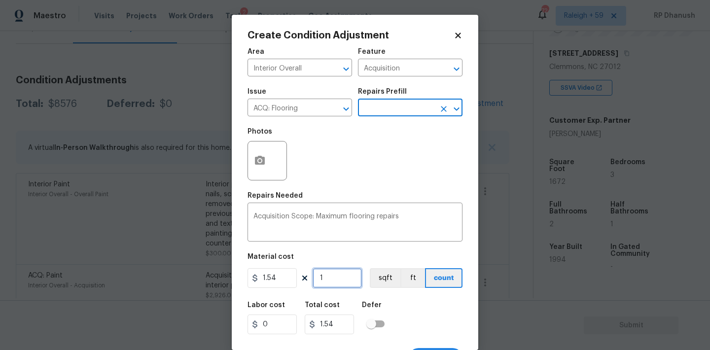
click at [343, 270] on input "1" at bounding box center [337, 278] width 49 height 20
paste input "1672"
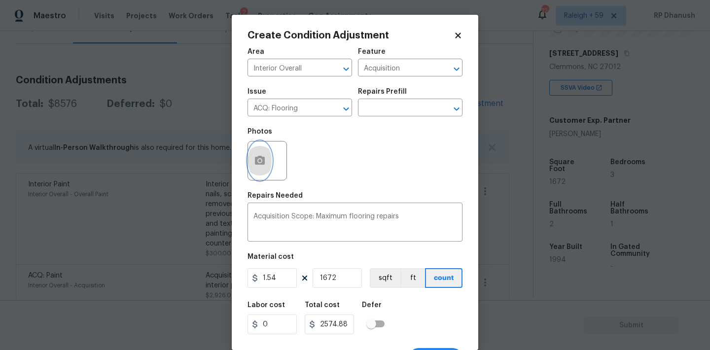
click at [258, 162] on icon "button" at bounding box center [260, 161] width 12 height 12
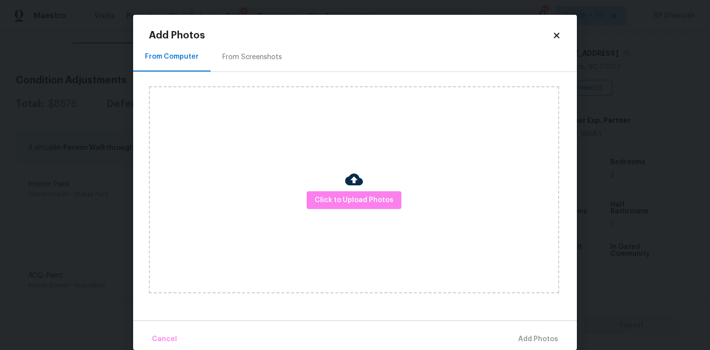
click at [280, 88] on div "Click to Upload Photos" at bounding box center [354, 189] width 410 height 207
click at [266, 49] on div "From Screenshots" at bounding box center [251, 56] width 83 height 29
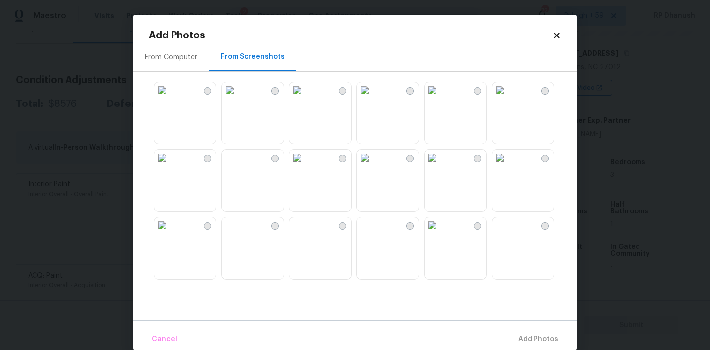
click at [170, 98] on img at bounding box center [162, 90] width 16 height 16
click at [231, 98] on img at bounding box center [230, 90] width 16 height 16
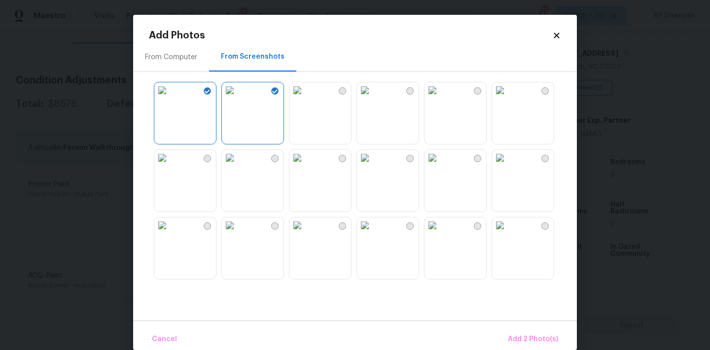
click at [170, 98] on img at bounding box center [162, 90] width 16 height 16
click at [373, 166] on img at bounding box center [365, 158] width 16 height 16
click at [305, 98] on img at bounding box center [297, 90] width 16 height 16
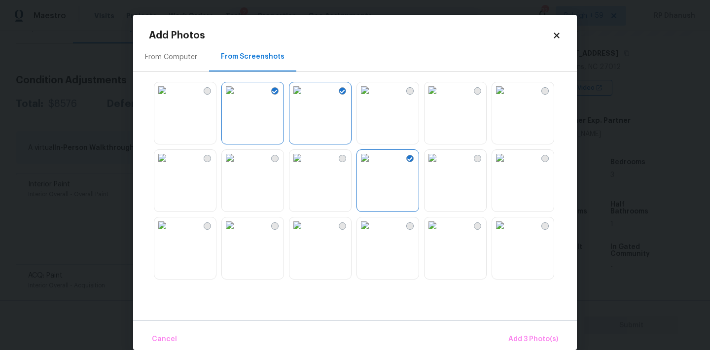
click at [305, 98] on img at bounding box center [297, 90] width 16 height 16
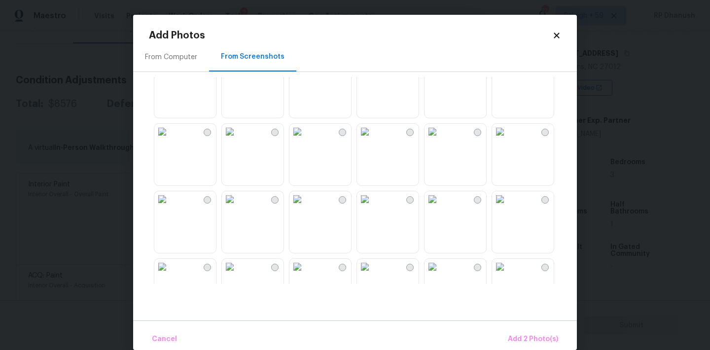
scroll to position [137, 0]
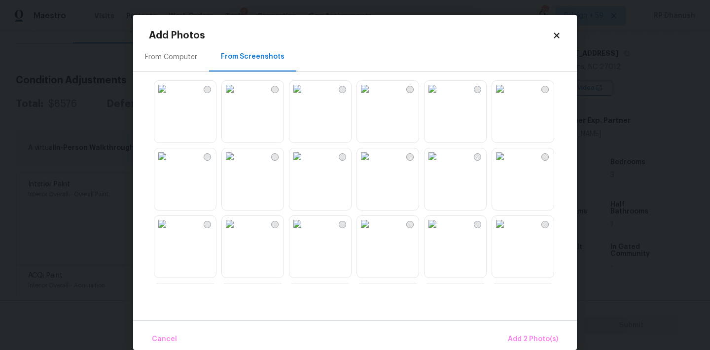
click at [170, 161] on img at bounding box center [162, 156] width 16 height 16
click at [170, 97] on img at bounding box center [162, 89] width 16 height 16
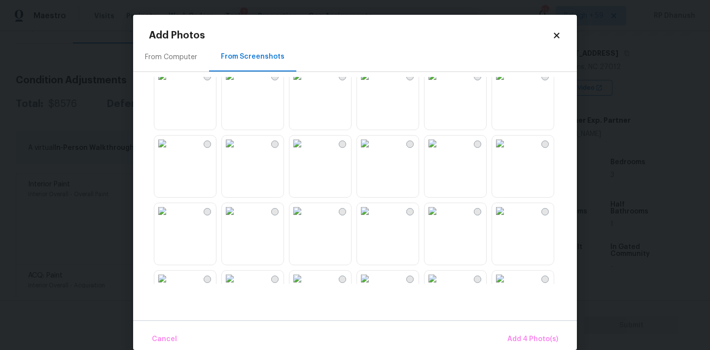
click at [170, 151] on img at bounding box center [162, 144] width 16 height 16
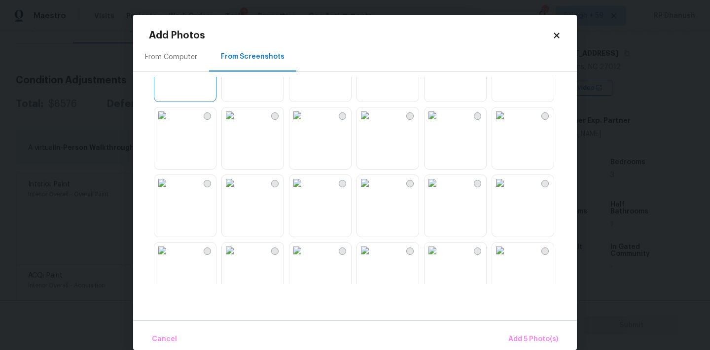
scroll to position [395, 0]
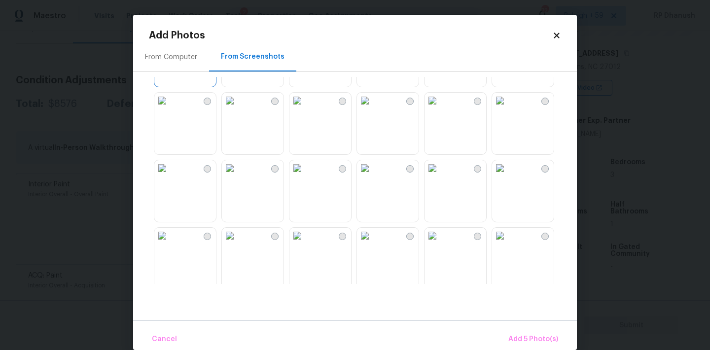
click at [373, 108] on img at bounding box center [365, 101] width 16 height 16
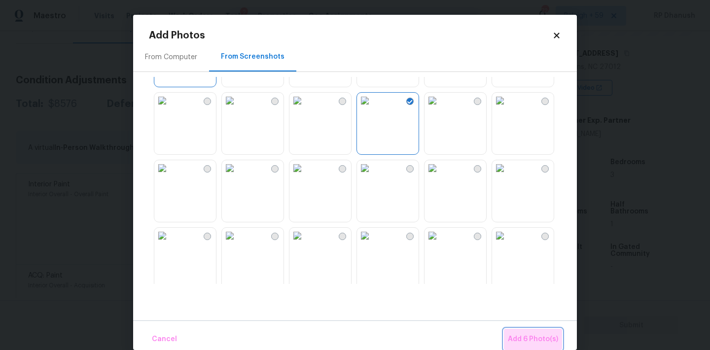
click at [552, 342] on span "Add 6 Photo(s)" at bounding box center [533, 339] width 50 height 12
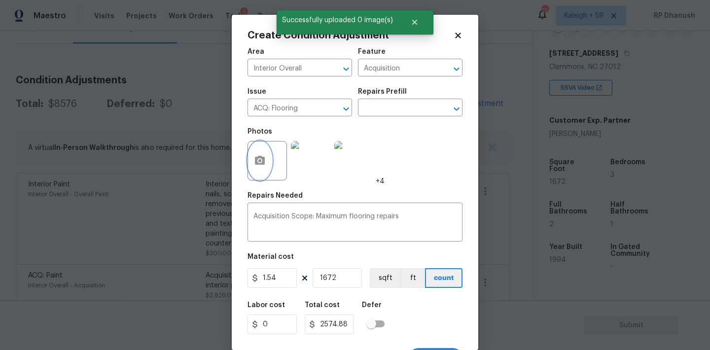
scroll to position [18, 0]
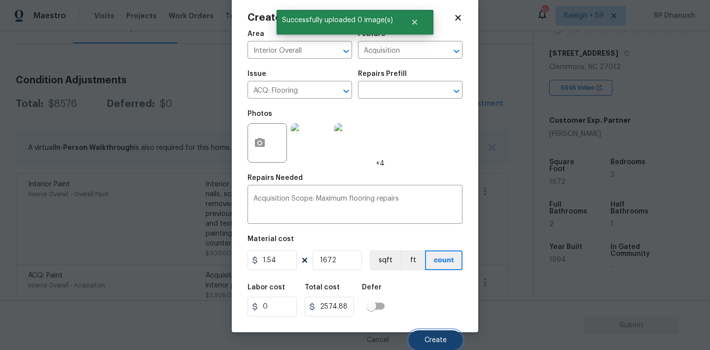
click at [434, 335] on button "Create" at bounding box center [436, 340] width 54 height 20
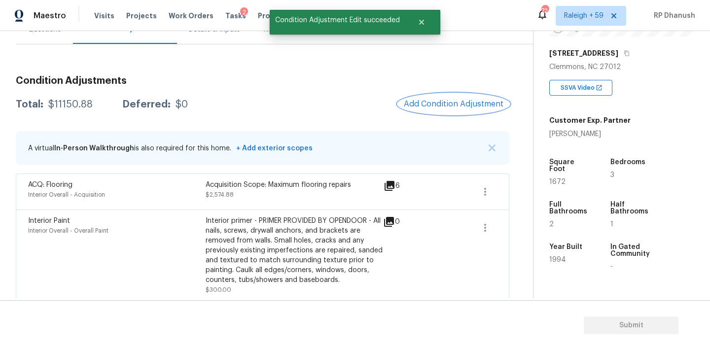
scroll to position [81, 0]
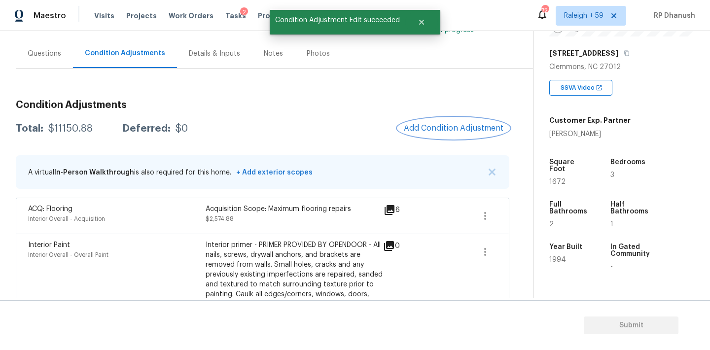
click at [452, 120] on button "Add Condition Adjustment" at bounding box center [453, 128] width 111 height 21
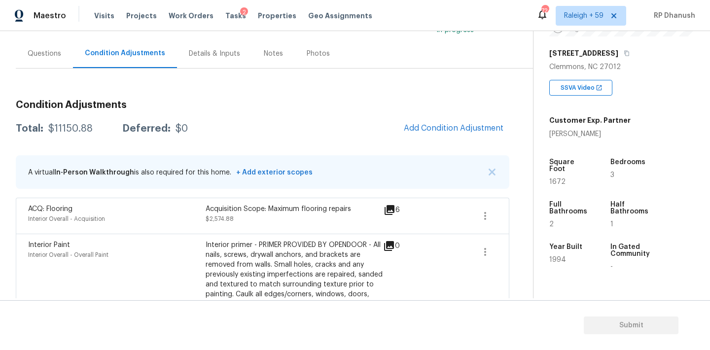
click at [156, 137] on body "Maestro Visits Projects Work Orders Tasks 2 Properties Geo Assignments 724 Rale…" at bounding box center [355, 175] width 710 height 350
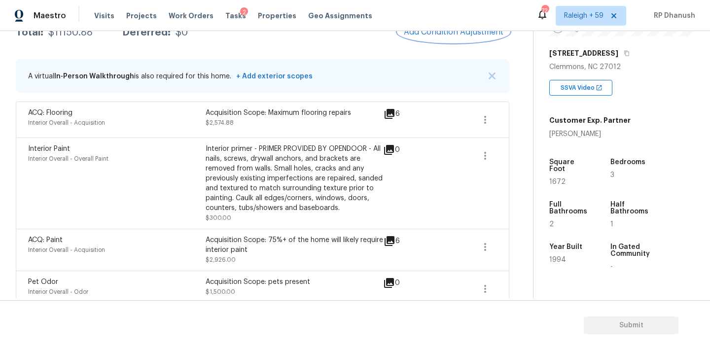
scroll to position [179, 0]
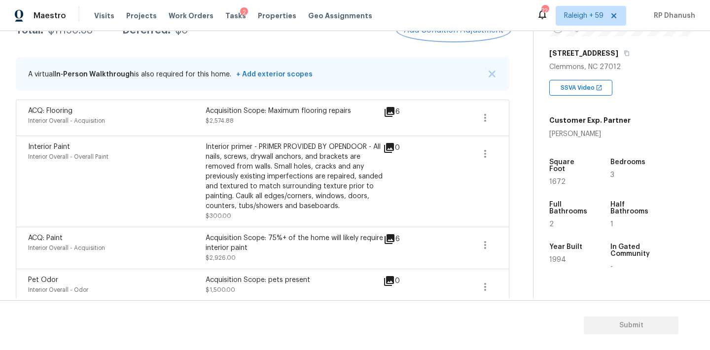
click at [449, 32] on span "Add Condition Adjustment" at bounding box center [454, 30] width 100 height 9
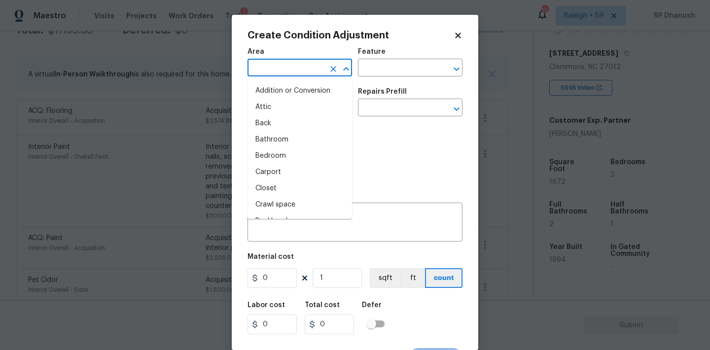
click at [283, 69] on input "text" at bounding box center [285, 68] width 77 height 15
click at [181, 121] on body "Maestro Visits Projects Work Orders Tasks 2 Properties Geo Assignments 724 Rale…" at bounding box center [355, 175] width 710 height 350
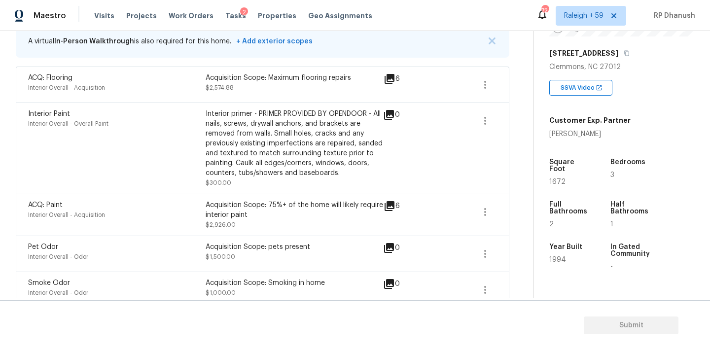
scroll to position [150, 0]
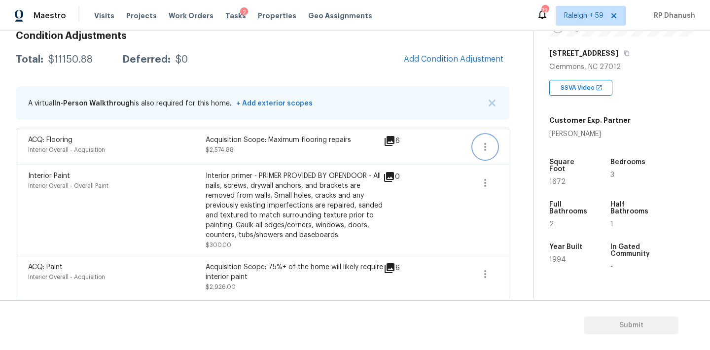
click at [483, 145] on icon "button" at bounding box center [485, 147] width 12 height 12
click at [516, 151] on link "Edit" at bounding box center [541, 145] width 84 height 15
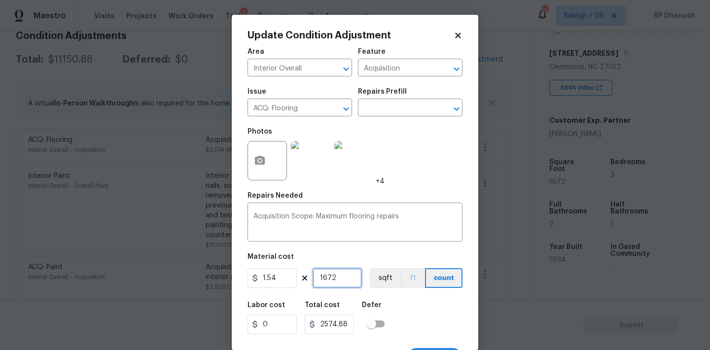
drag, startPoint x: 327, startPoint y: 278, endPoint x: 414, endPoint y: 285, distance: 87.6
click at [414, 285] on div "1.54 1672 sqft ft count" at bounding box center [354, 278] width 215 height 20
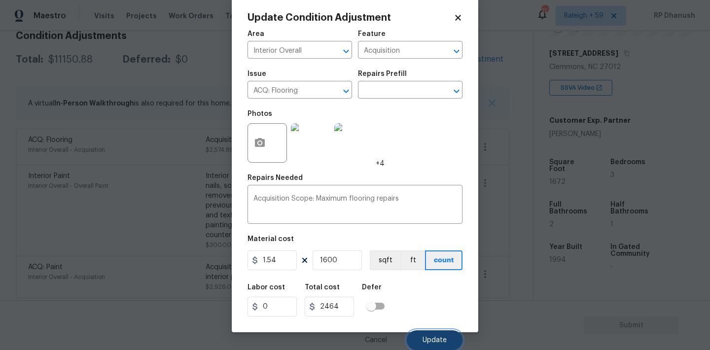
click at [448, 342] on button "Update" at bounding box center [435, 340] width 56 height 20
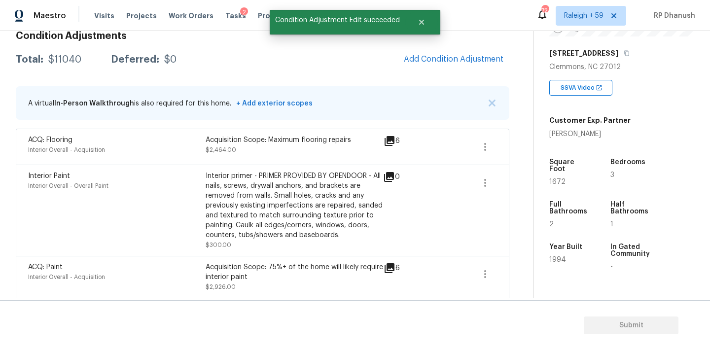
scroll to position [0, 0]
click at [464, 64] on button "Add Condition Adjustment" at bounding box center [453, 59] width 111 height 21
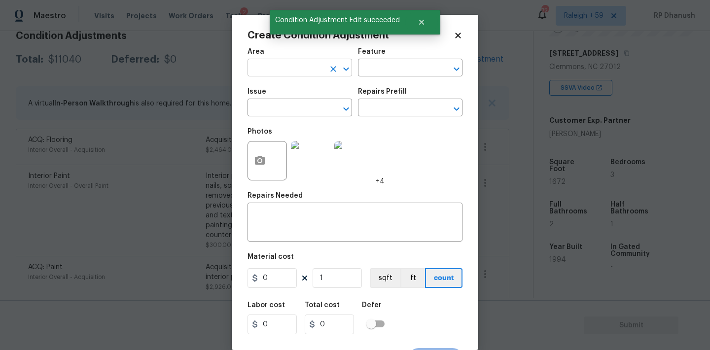
click at [270, 69] on input "text" at bounding box center [285, 68] width 77 height 15
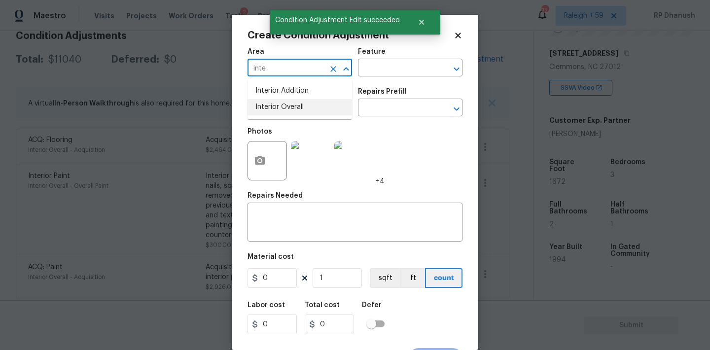
drag, startPoint x: 268, startPoint y: 104, endPoint x: 298, endPoint y: 88, distance: 33.7
click at [268, 104] on li "Interior Overall" at bounding box center [299, 107] width 105 height 16
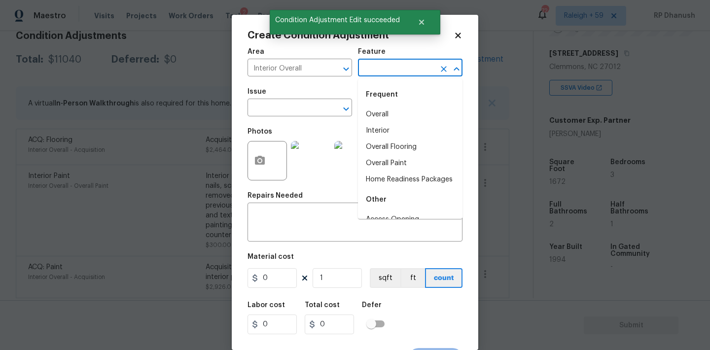
click at [387, 68] on input "text" at bounding box center [396, 68] width 77 height 15
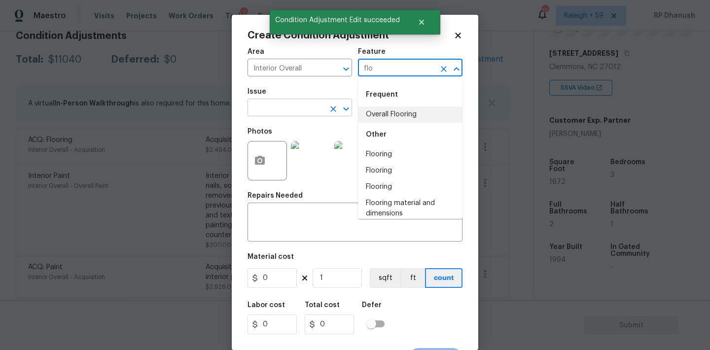
drag, startPoint x: 383, startPoint y: 112, endPoint x: 300, endPoint y: 109, distance: 82.4
click at [382, 112] on li "Overall Flooring" at bounding box center [410, 114] width 105 height 16
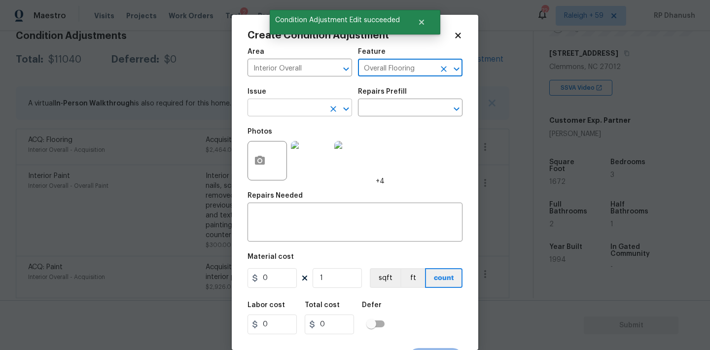
click at [299, 109] on input "text" at bounding box center [285, 108] width 77 height 15
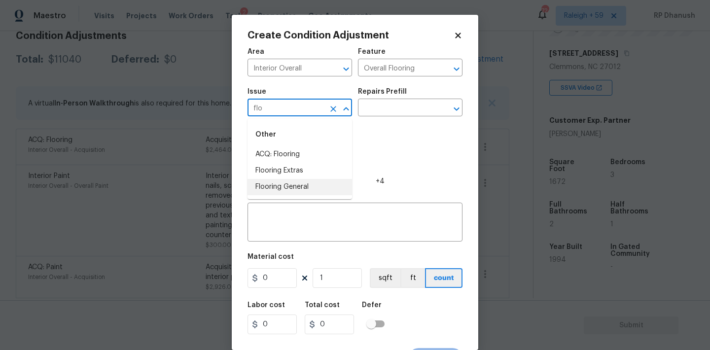
drag, startPoint x: 290, startPoint y: 183, endPoint x: 358, endPoint y: 123, distance: 90.4
click at [298, 175] on ul "ACQ: Flooring Flooring Extras Flooring General" at bounding box center [299, 170] width 105 height 49
click at [376, 111] on input "text" at bounding box center [396, 108] width 77 height 15
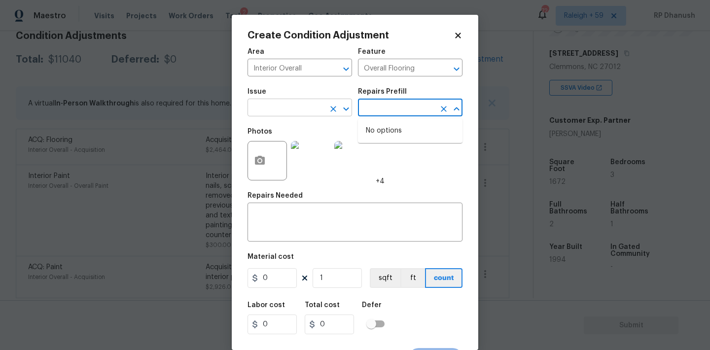
click at [293, 107] on input "text" at bounding box center [285, 108] width 77 height 15
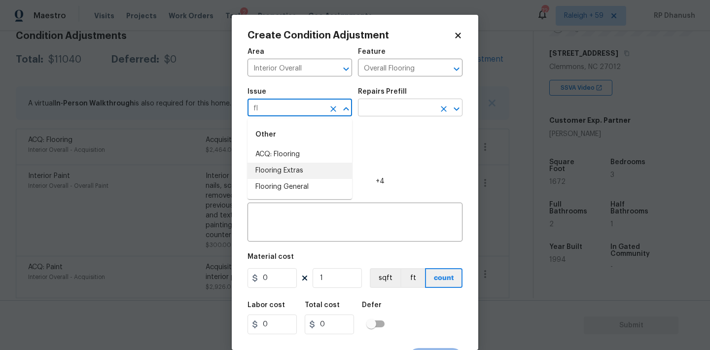
drag, startPoint x: 281, startPoint y: 172, endPoint x: 415, endPoint y: 104, distance: 150.1
click at [281, 172] on li "Flooring Extras" at bounding box center [299, 171] width 105 height 16
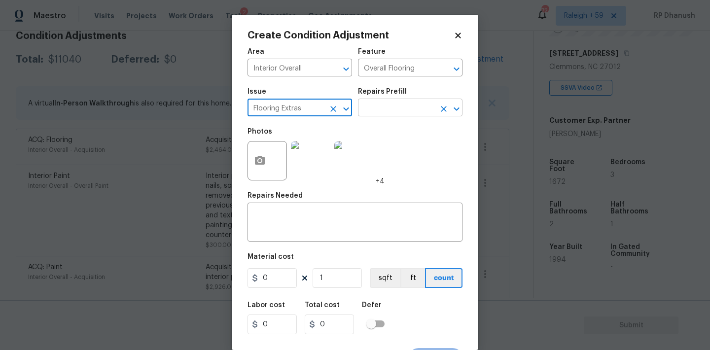
click at [415, 104] on input "text" at bounding box center [396, 108] width 77 height 15
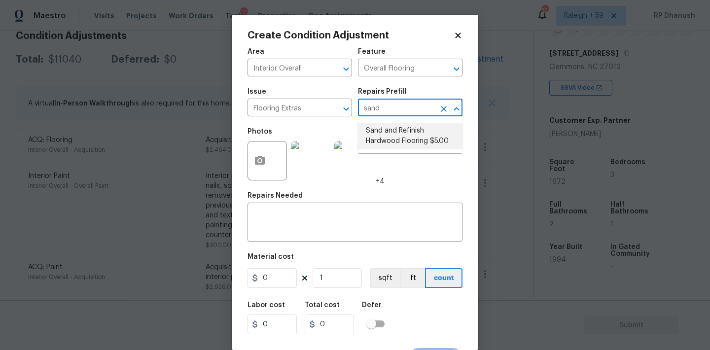
click at [408, 130] on li "Sand and Refinish Hardwood Flooring $5.00" at bounding box center [410, 136] width 105 height 27
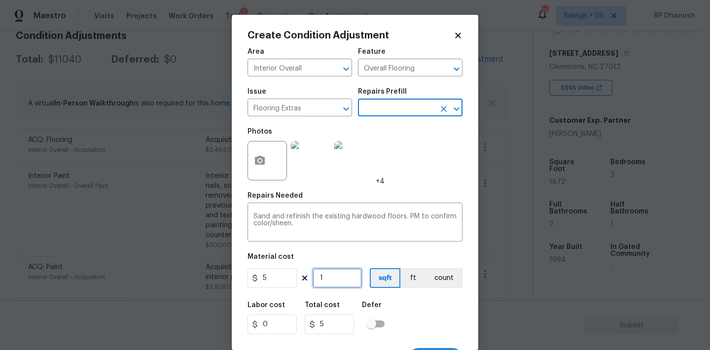
click at [349, 272] on input "1" at bounding box center [337, 278] width 49 height 20
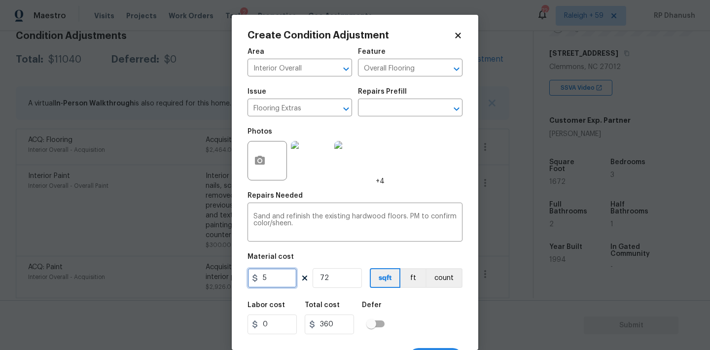
click at [278, 277] on input "5" at bounding box center [271, 278] width 49 height 20
click at [278, 277] on input "8" at bounding box center [271, 278] width 49 height 20
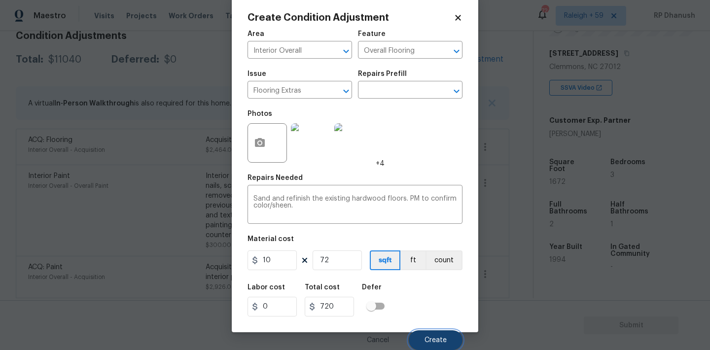
click at [429, 340] on span "Create" at bounding box center [435, 340] width 22 height 7
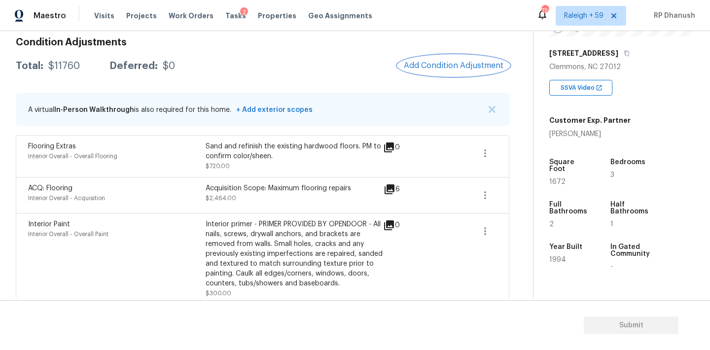
scroll to position [120, 0]
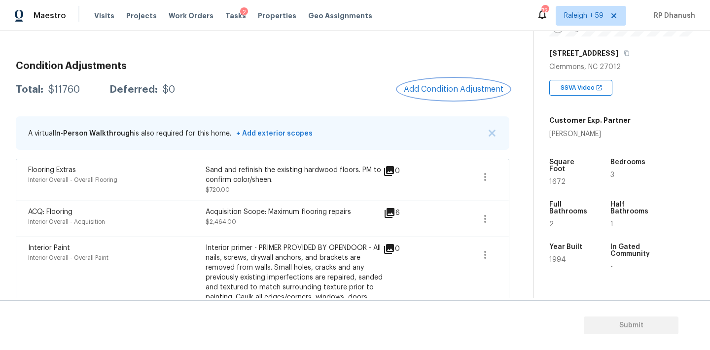
click at [440, 83] on button "Add Condition Adjustment" at bounding box center [453, 89] width 111 height 21
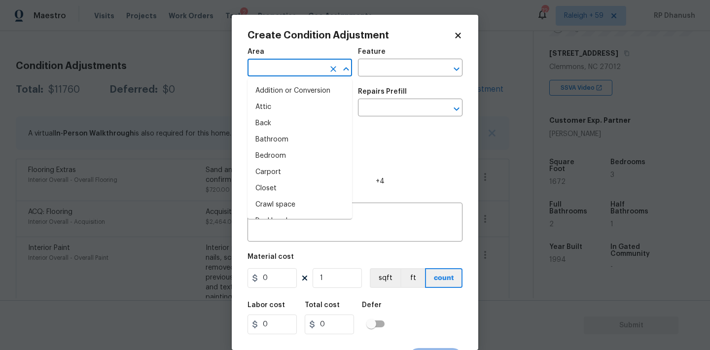
click at [267, 73] on input "text" at bounding box center [285, 68] width 77 height 15
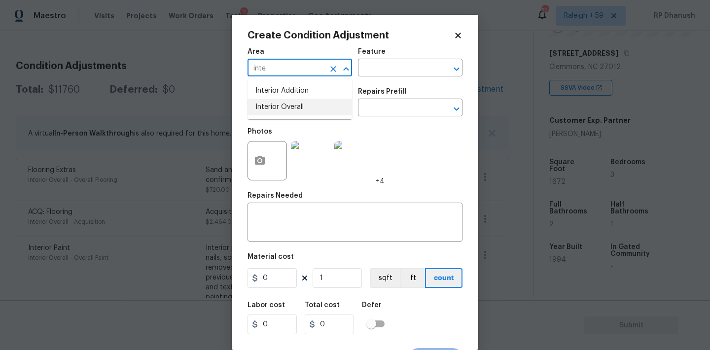
click at [277, 110] on li "Interior Overall" at bounding box center [299, 107] width 105 height 16
click at [394, 70] on input "text" at bounding box center [396, 68] width 77 height 15
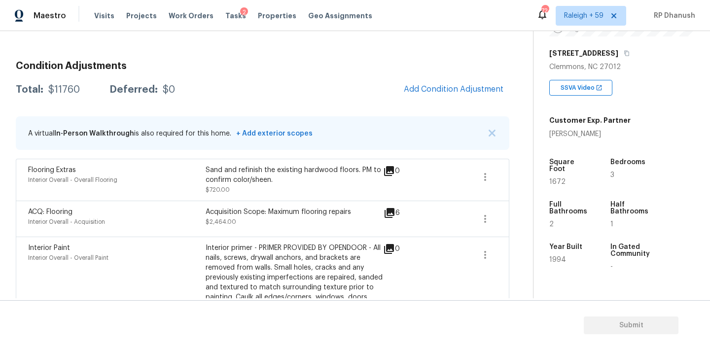
click at [169, 179] on body "Maestro Visits Projects Work Orders Tasks 2 Properties Geo Assignments 724 Rale…" at bounding box center [355, 175] width 710 height 350
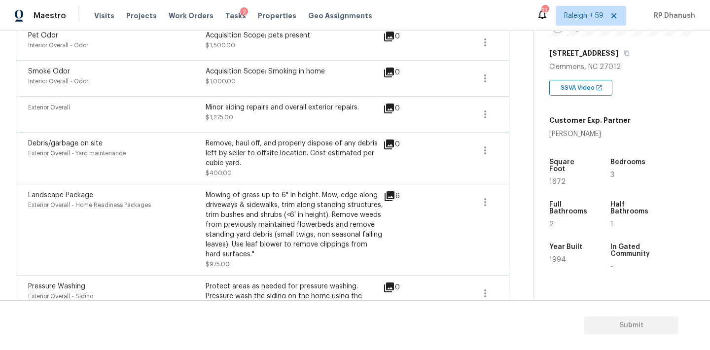
scroll to position [458, 0]
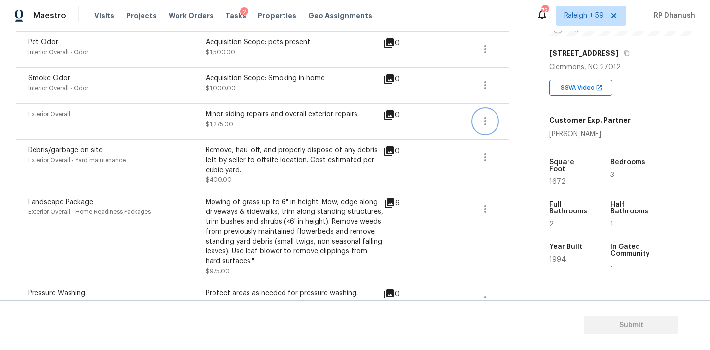
click at [490, 120] on icon "button" at bounding box center [485, 121] width 12 height 12
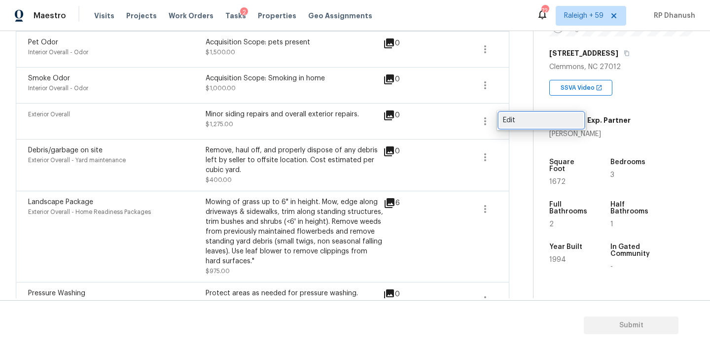
click at [541, 120] on div "Edit" at bounding box center [541, 120] width 77 height 10
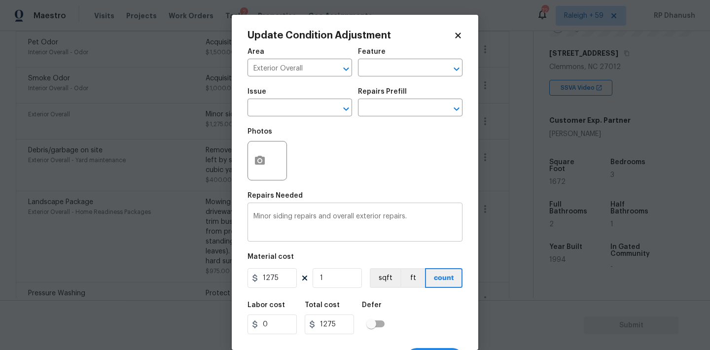
click at [256, 218] on textarea "Minor siding repairs and overall exterior repairs." at bounding box center [354, 223] width 203 height 21
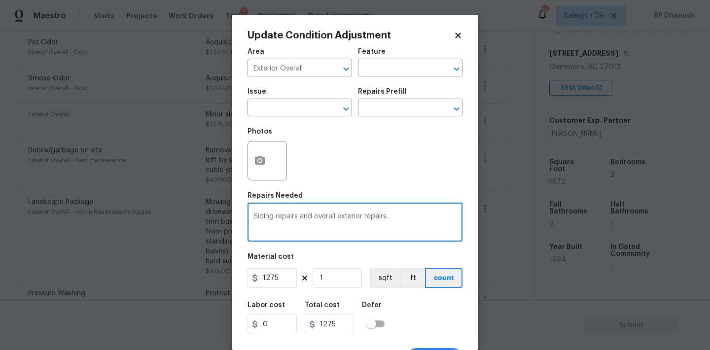
click at [315, 216] on textarea "Siding repairs and overall exterior repairs." at bounding box center [354, 223] width 203 height 21
click at [285, 279] on input "1275" at bounding box center [271, 278] width 49 height 20
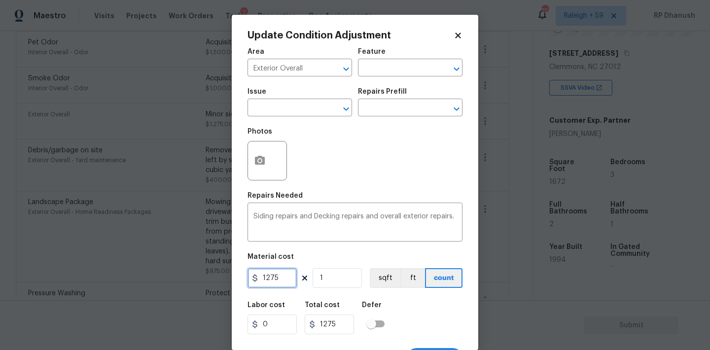
click at [285, 279] on input "1275" at bounding box center [271, 278] width 49 height 20
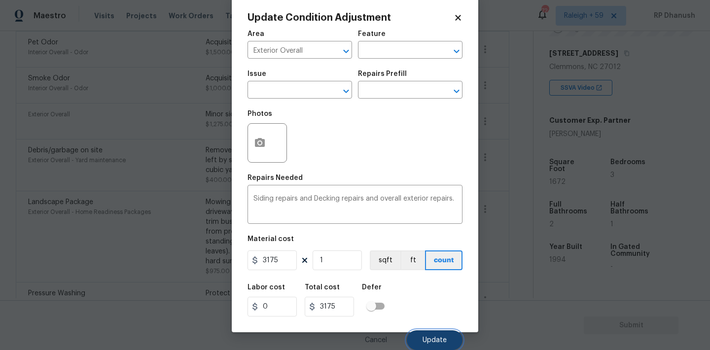
click at [428, 337] on span "Update" at bounding box center [434, 340] width 24 height 7
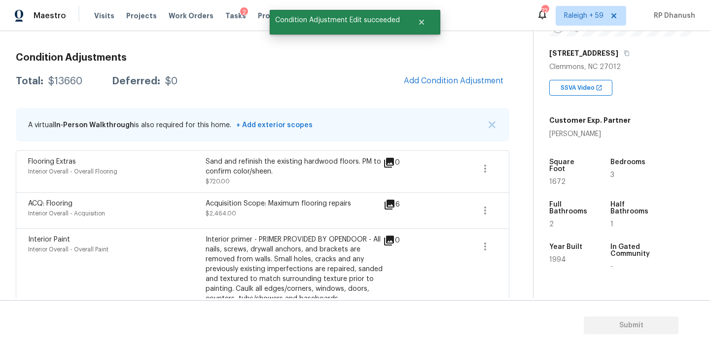
scroll to position [127, 0]
click at [446, 78] on span "Add Condition Adjustment" at bounding box center [454, 81] width 100 height 9
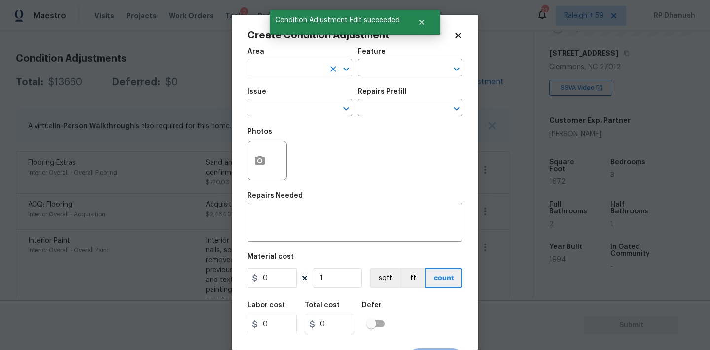
click at [289, 69] on input "text" at bounding box center [285, 68] width 77 height 15
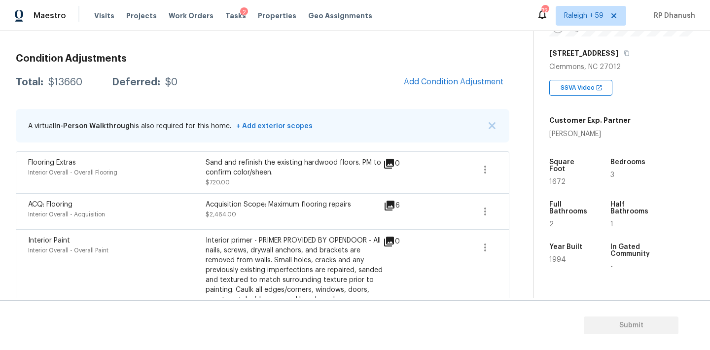
click at [122, 217] on body "Maestro Visits Projects Work Orders Tasks 2 Properties Geo Assignments 724 Rale…" at bounding box center [355, 175] width 710 height 350
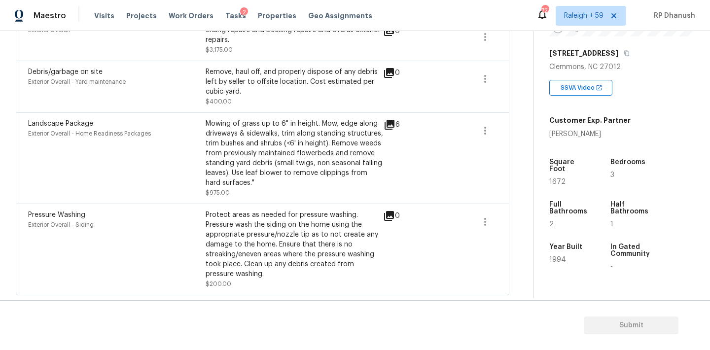
scroll to position [487, 0]
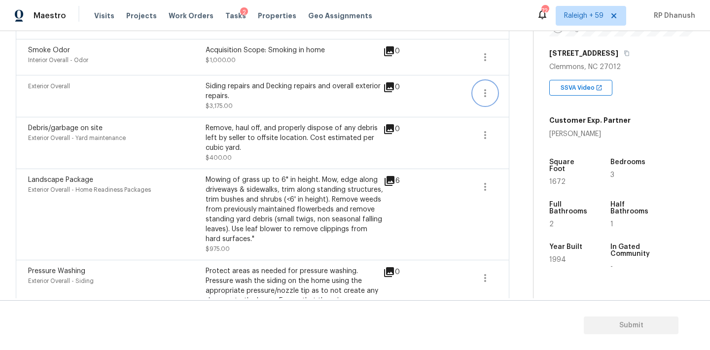
click at [481, 93] on icon "button" at bounding box center [485, 93] width 12 height 12
click at [513, 93] on div "Edit" at bounding box center [541, 92] width 77 height 10
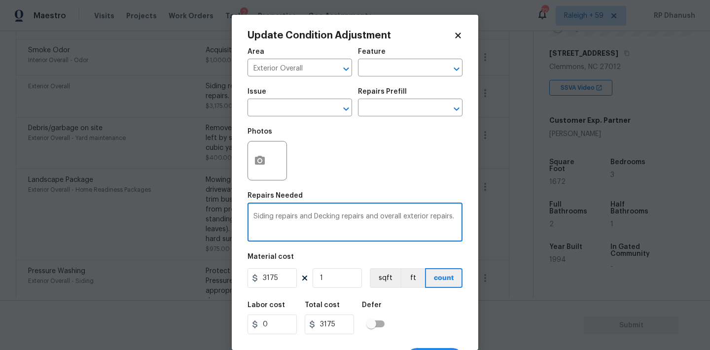
click at [370, 216] on textarea "Siding repairs and Decking repairs and overall exterior repairs." at bounding box center [354, 223] width 203 height 21
click at [280, 280] on input "3175" at bounding box center [271, 278] width 49 height 20
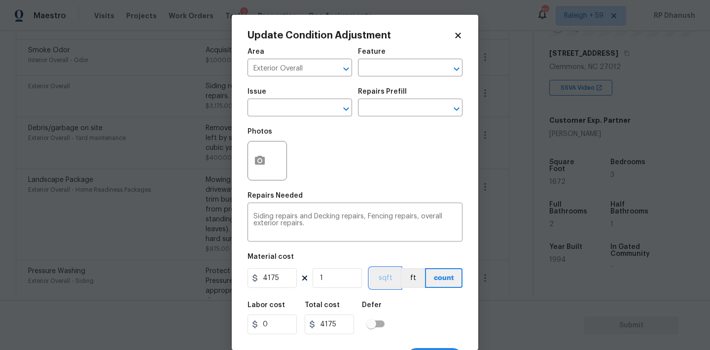
scroll to position [18, 0]
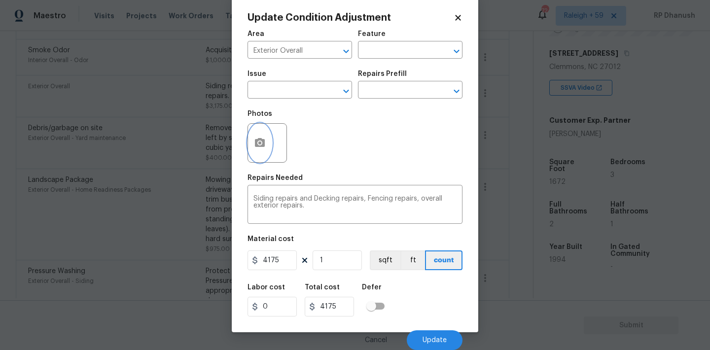
click at [258, 146] on icon "button" at bounding box center [260, 142] width 10 height 9
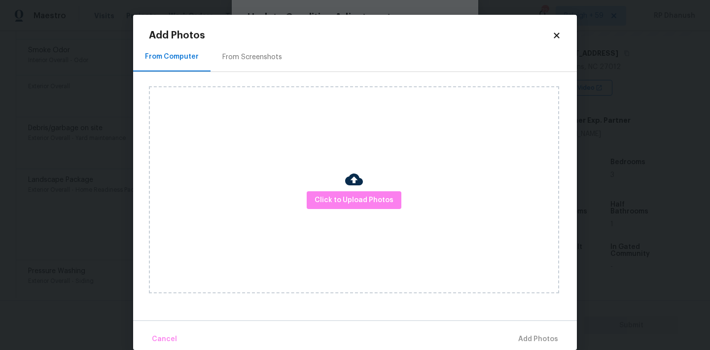
click at [256, 62] on div "From Screenshots" at bounding box center [251, 56] width 83 height 29
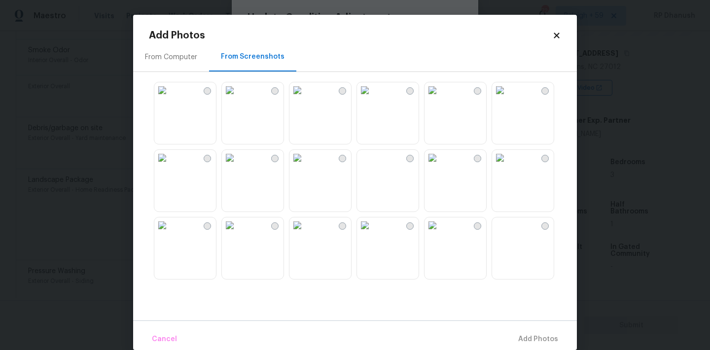
click at [373, 98] on img at bounding box center [365, 90] width 16 height 16
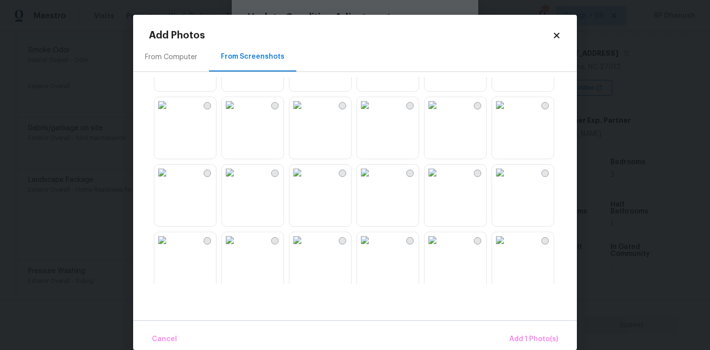
scroll to position [137, 0]
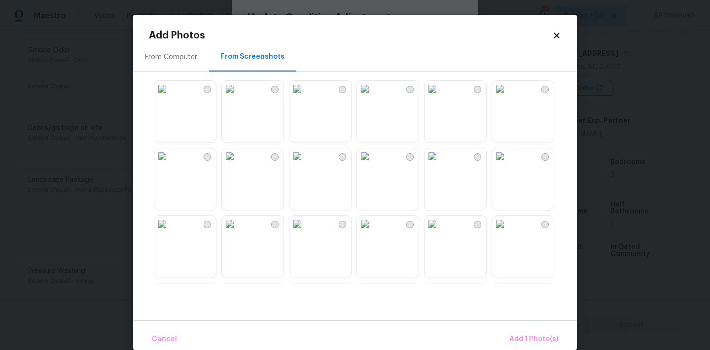
click at [440, 97] on img at bounding box center [432, 89] width 16 height 16
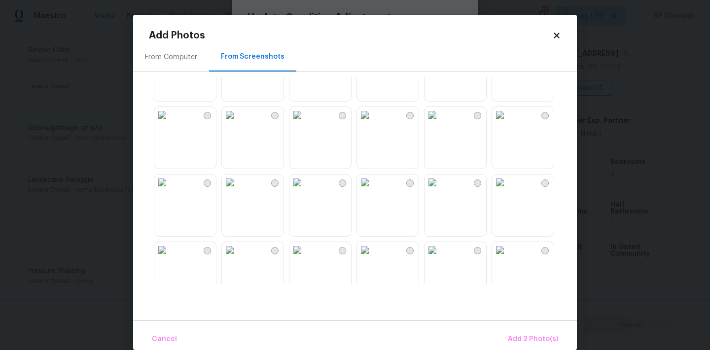
click at [373, 123] on img at bounding box center [365, 115] width 16 height 16
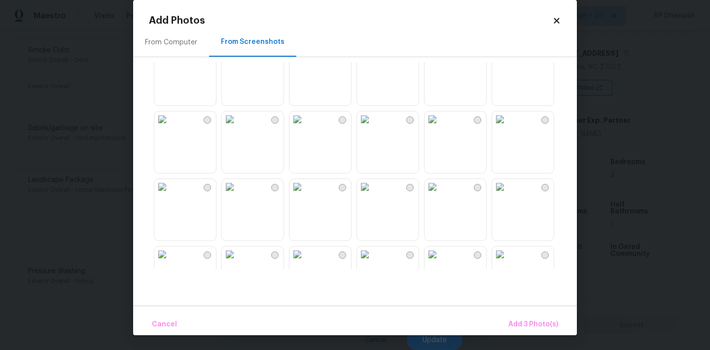
scroll to position [757, 0]
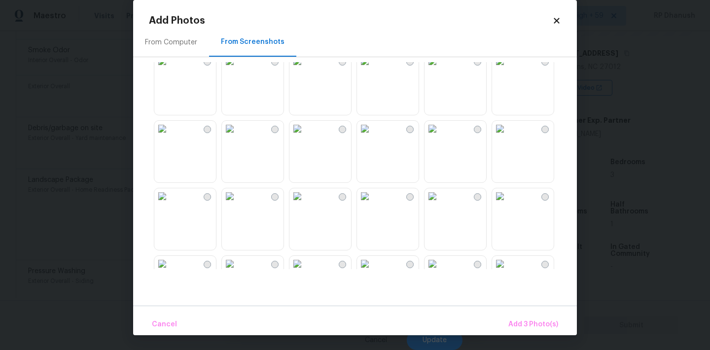
click at [305, 137] on img at bounding box center [297, 129] width 16 height 16
click at [527, 328] on span "Add 4 Photo(s)" at bounding box center [532, 324] width 51 height 12
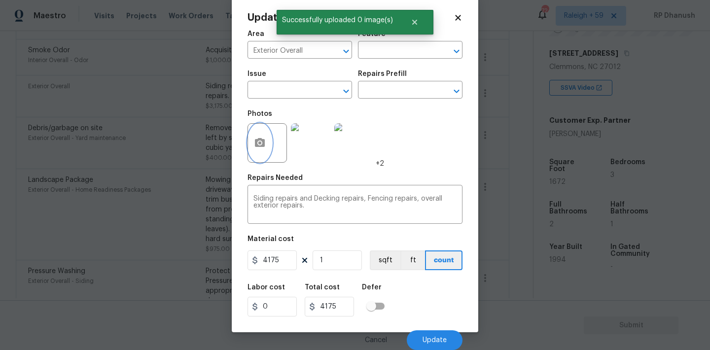
scroll to position [0, 0]
click at [440, 341] on span "Update" at bounding box center [434, 340] width 24 height 7
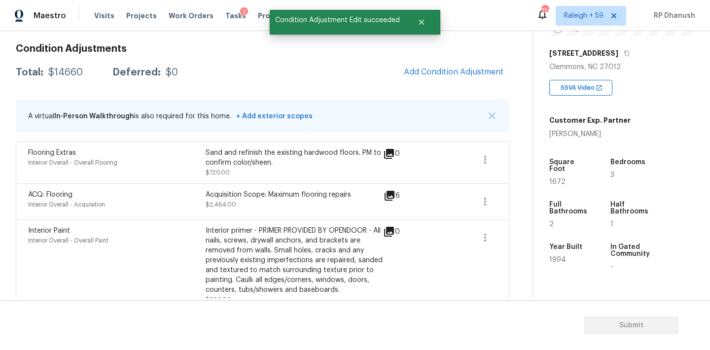
scroll to position [134, 0]
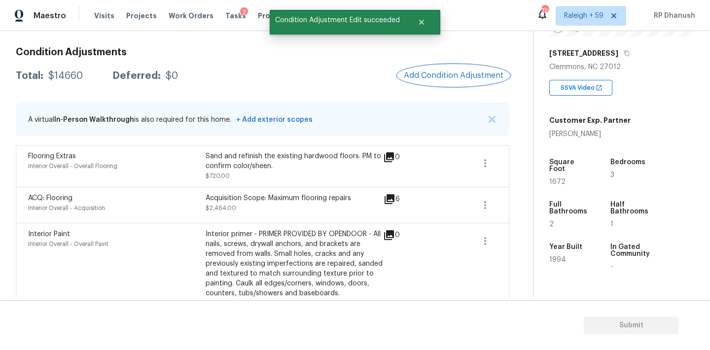
click at [485, 76] on span "Add Condition Adjustment" at bounding box center [454, 75] width 100 height 9
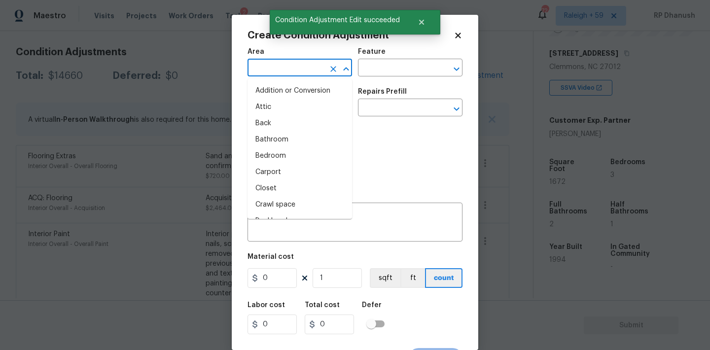
click at [315, 70] on input "text" at bounding box center [285, 68] width 77 height 15
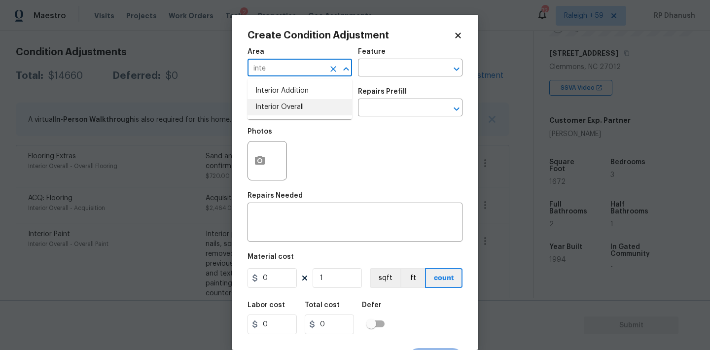
click at [297, 104] on li "Interior Overall" at bounding box center [299, 107] width 105 height 16
click at [300, 209] on div "x ​" at bounding box center [354, 223] width 215 height 36
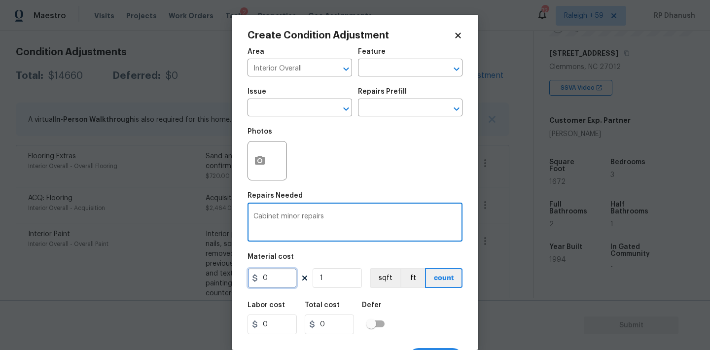
click at [278, 285] on input "0" at bounding box center [271, 278] width 49 height 20
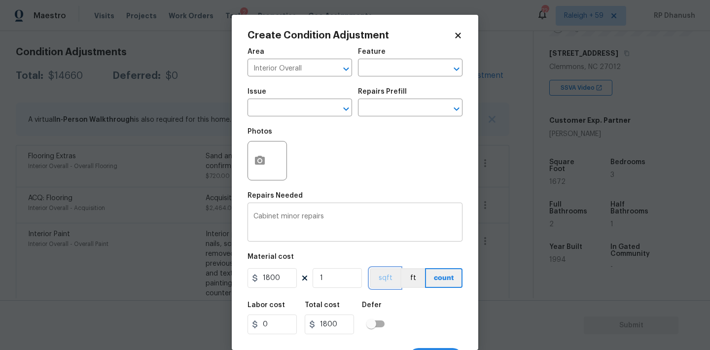
scroll to position [18, 0]
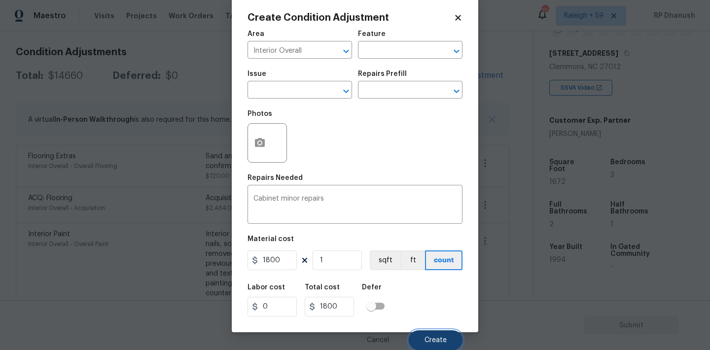
click at [455, 340] on button "Create" at bounding box center [436, 340] width 54 height 20
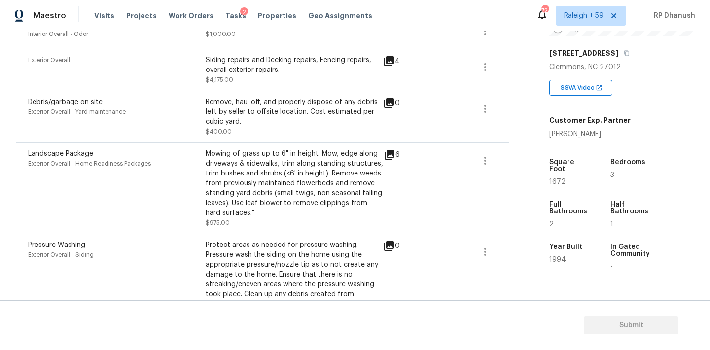
scroll to position [540, 0]
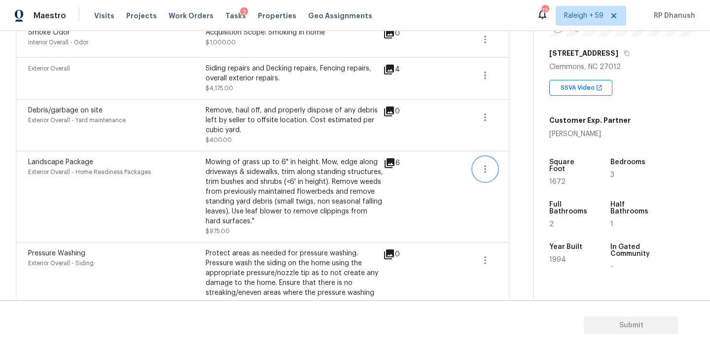
click at [491, 170] on button "button" at bounding box center [485, 169] width 24 height 24
click at [539, 167] on div "Edit" at bounding box center [541, 168] width 77 height 10
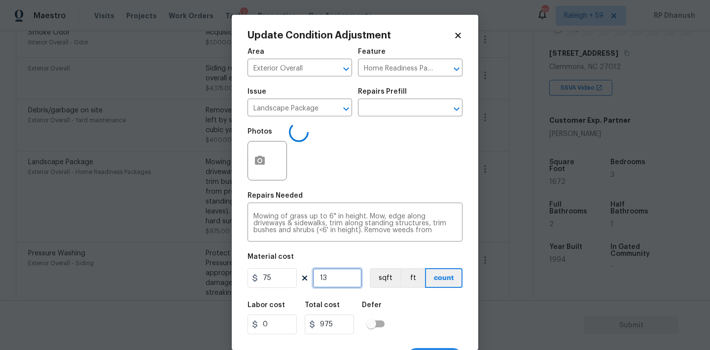
click at [331, 285] on input "13" at bounding box center [337, 278] width 49 height 20
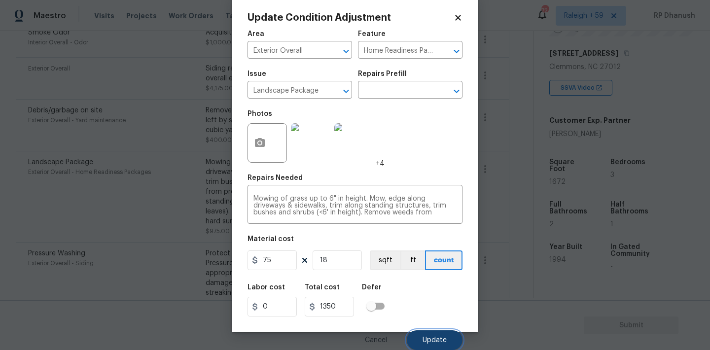
click at [449, 342] on button "Update" at bounding box center [435, 340] width 56 height 20
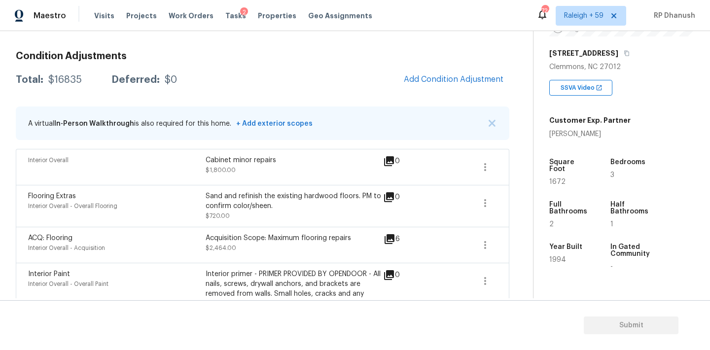
scroll to position [110, 0]
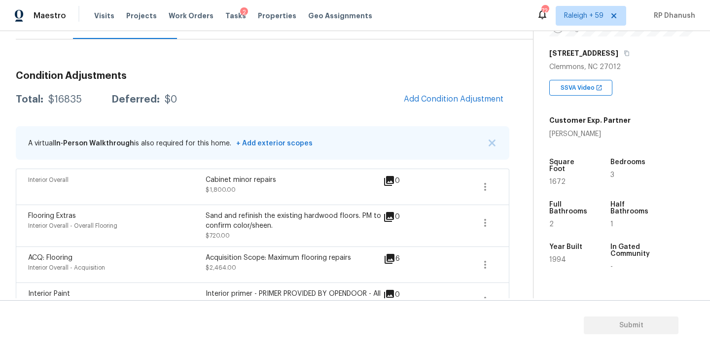
click at [425, 101] on span "Add Condition Adjustment" at bounding box center [454, 99] width 100 height 9
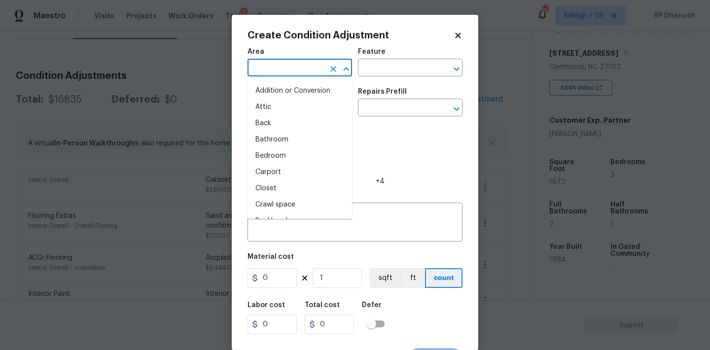
click at [268, 72] on input "text" at bounding box center [285, 68] width 77 height 15
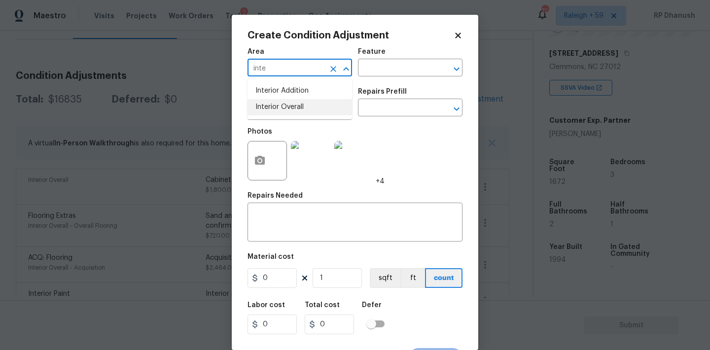
click at [289, 110] on li "Interior Overall" at bounding box center [299, 107] width 105 height 16
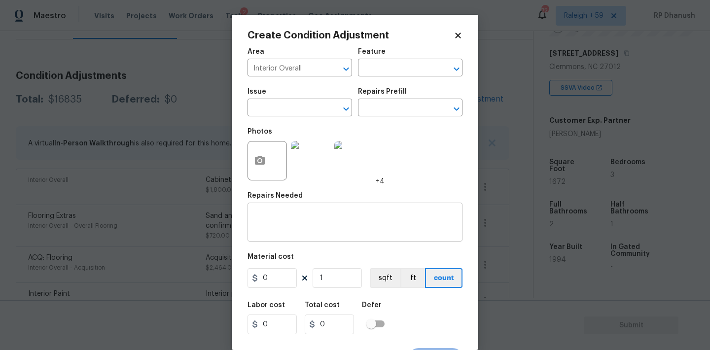
click at [273, 237] on div "x ​" at bounding box center [354, 223] width 215 height 36
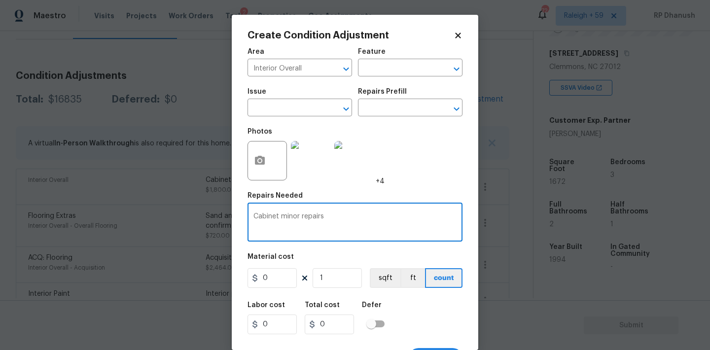
click at [278, 295] on div "Area Interior Overall ​ Feature ​ Issue ​ Repairs Prefill ​ Photos +4 Repairs N…" at bounding box center [354, 204] width 215 height 325
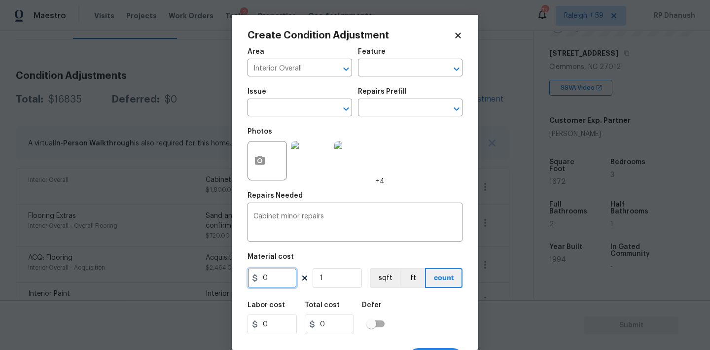
click at [278, 287] on input "0" at bounding box center [271, 278] width 49 height 20
click at [97, 173] on body "Maestro Visits Projects Work Orders Tasks 2 Properties Geo Assignments 724 Rale…" at bounding box center [355, 175] width 710 height 350
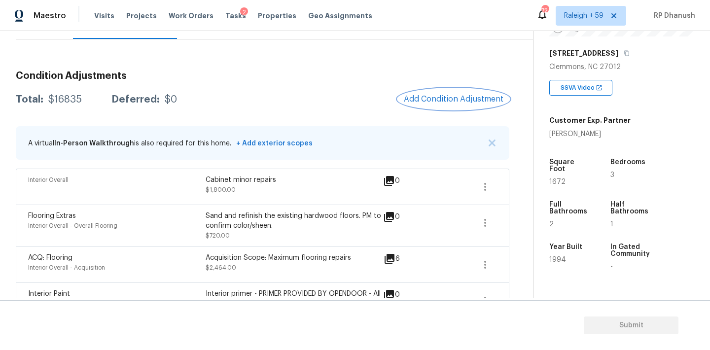
click at [452, 94] on button "Add Condition Adjustment" at bounding box center [453, 99] width 111 height 21
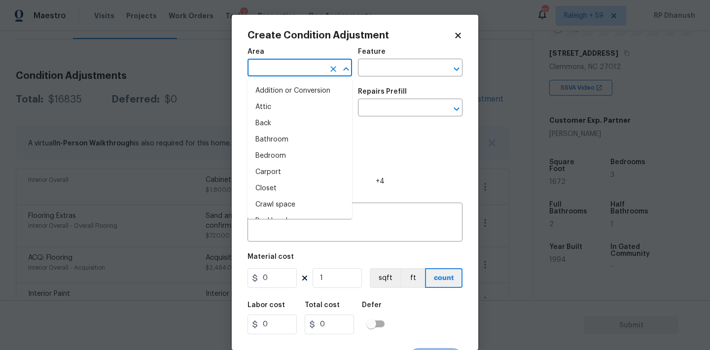
click at [286, 64] on input "text" at bounding box center [285, 68] width 77 height 15
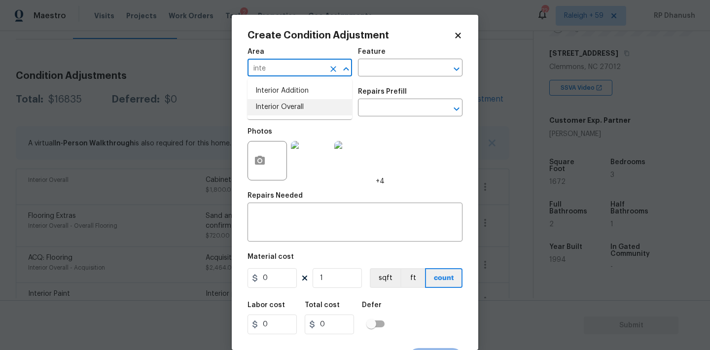
click at [293, 107] on li "Interior Overall" at bounding box center [299, 107] width 105 height 16
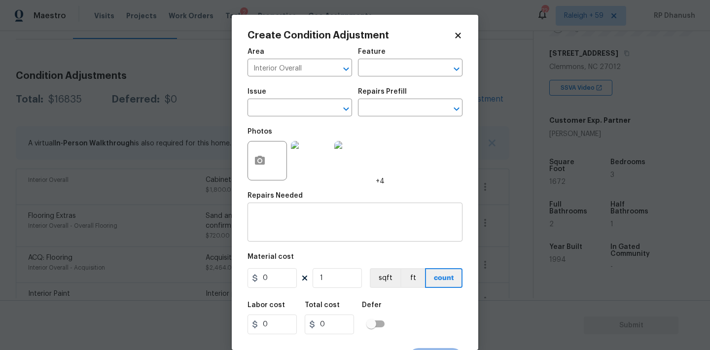
click at [286, 208] on div "x ​" at bounding box center [354, 223] width 215 height 36
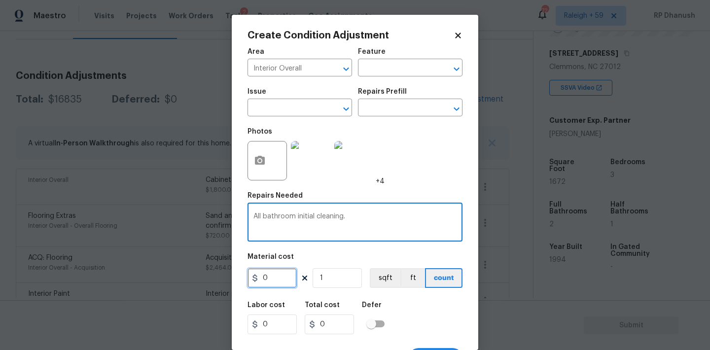
click at [279, 276] on input "0" at bounding box center [271, 278] width 49 height 20
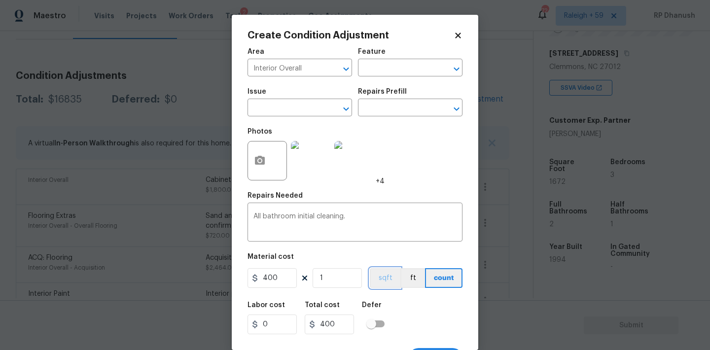
scroll to position [18, 0]
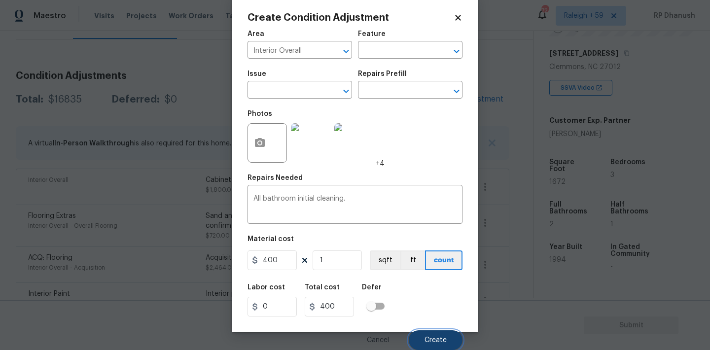
click at [428, 343] on span "Create" at bounding box center [435, 340] width 22 height 7
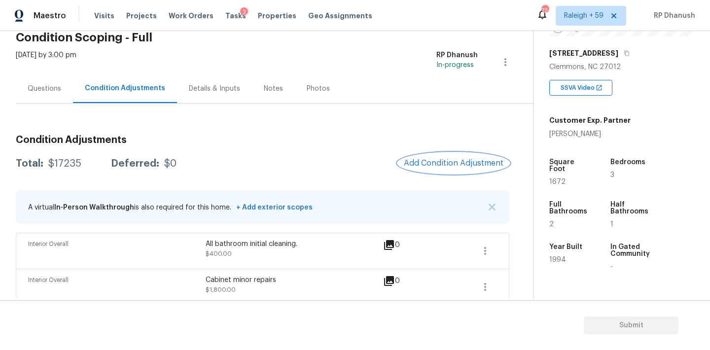
scroll to position [38, 0]
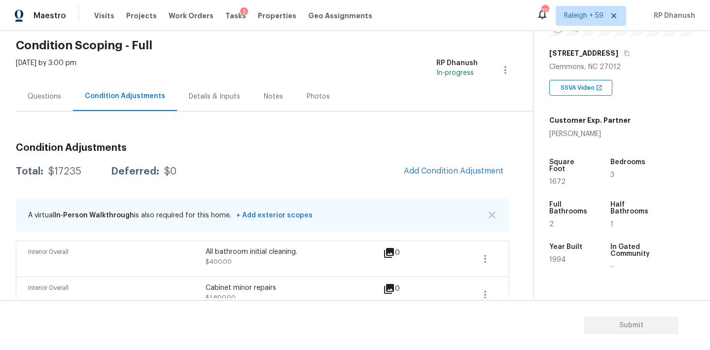
click at [34, 103] on div "Questions" at bounding box center [44, 96] width 57 height 29
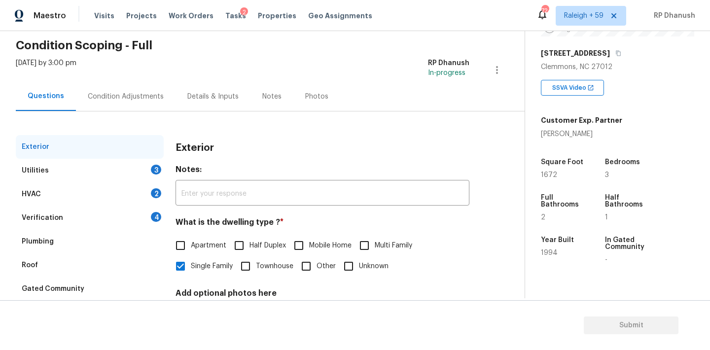
scroll to position [123, 0]
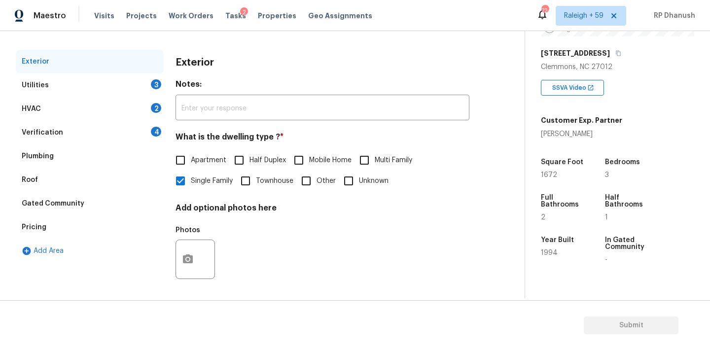
click at [152, 138] on div "Verification 4" at bounding box center [90, 133] width 148 height 24
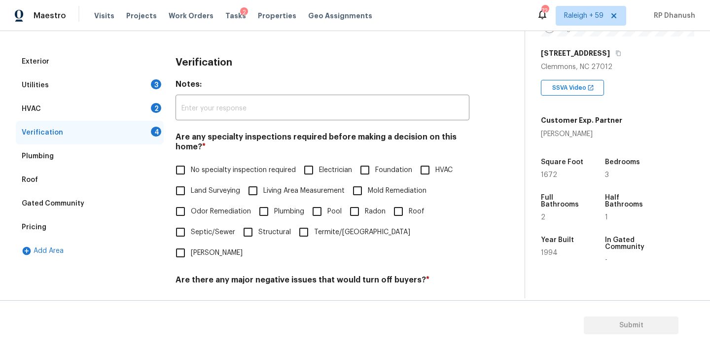
scroll to position [187, 0]
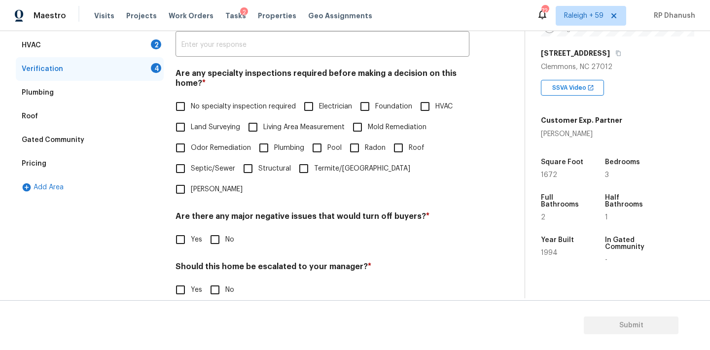
click at [197, 107] on span "No specialty inspection required" at bounding box center [243, 107] width 105 height 10
click at [191, 107] on input "No specialty inspection required" at bounding box center [180, 106] width 21 height 21
click at [207, 212] on h4 "Are there any major negative issues that would turn off buyers? *" at bounding box center [322, 219] width 294 height 14
click at [209, 229] on input "No" at bounding box center [215, 239] width 21 height 21
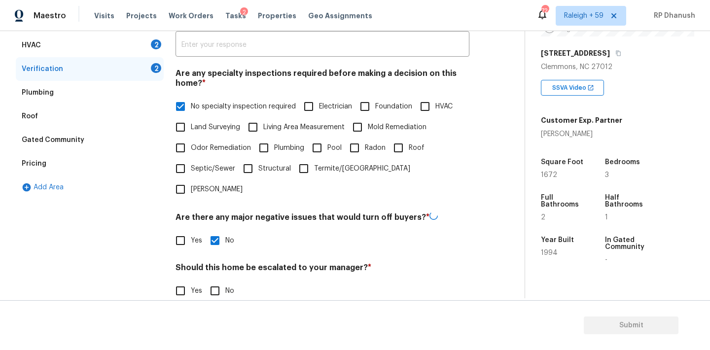
click at [209, 263] on h4 "Should this home be escalated to your manager? *" at bounding box center [322, 270] width 294 height 14
click at [209, 280] on input "No" at bounding box center [215, 290] width 21 height 21
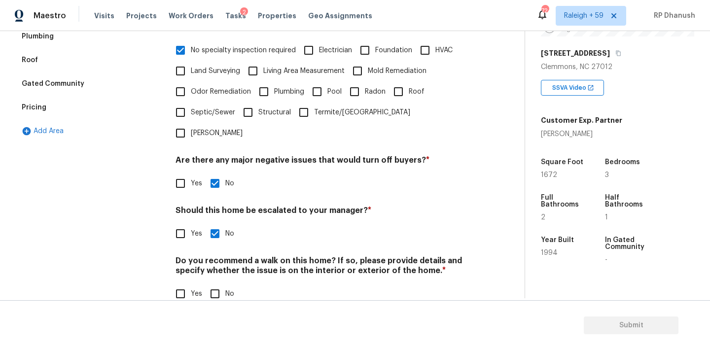
click at [212, 283] on input "No" at bounding box center [215, 293] width 21 height 21
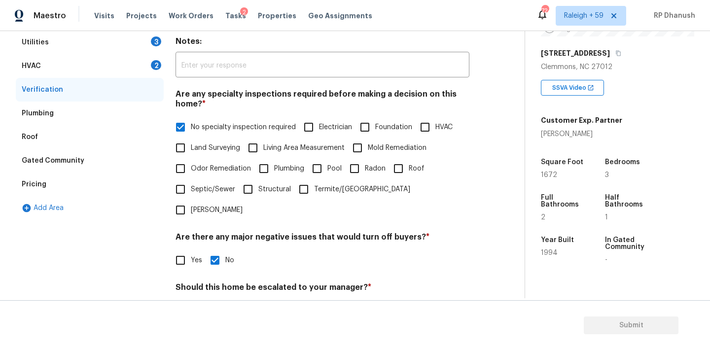
click at [148, 69] on div "HVAC 2" at bounding box center [90, 66] width 148 height 24
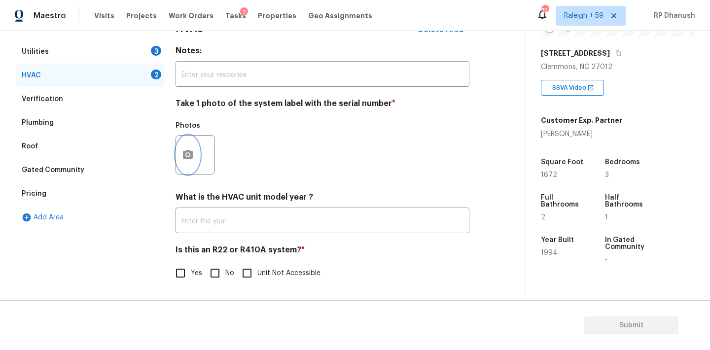
click at [192, 156] on icon "button" at bounding box center [188, 154] width 10 height 9
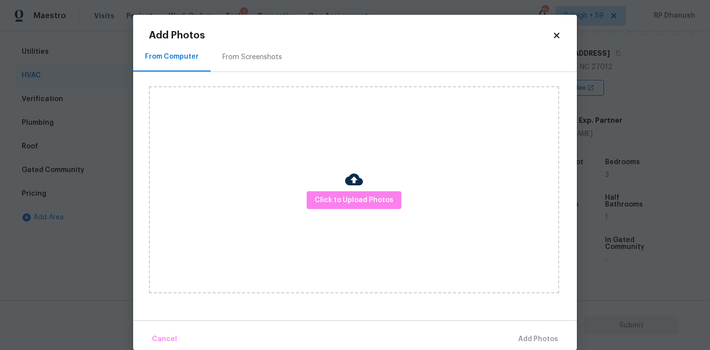
click at [248, 57] on div "From Screenshots" at bounding box center [252, 57] width 60 height 10
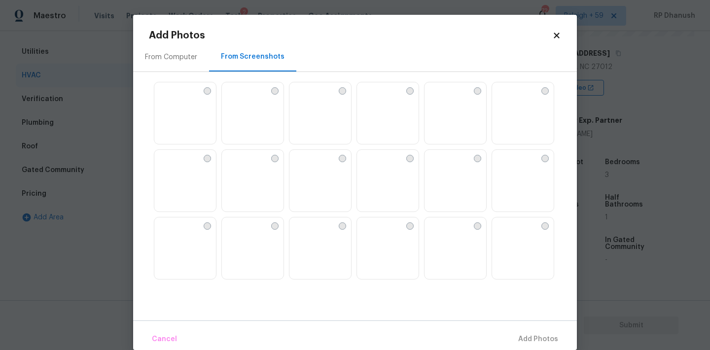
click at [305, 98] on img at bounding box center [297, 90] width 16 height 16
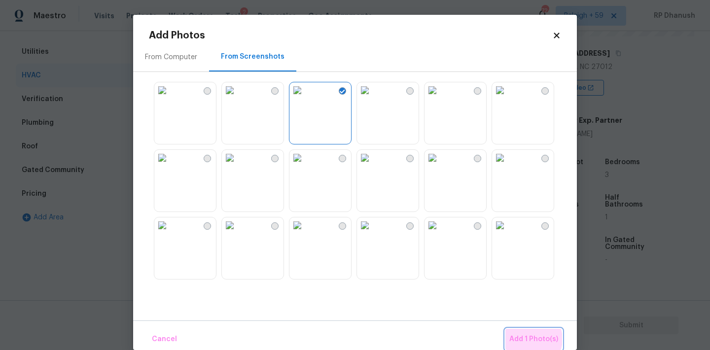
click at [531, 339] on span "Add 1 Photo(s)" at bounding box center [533, 339] width 49 height 12
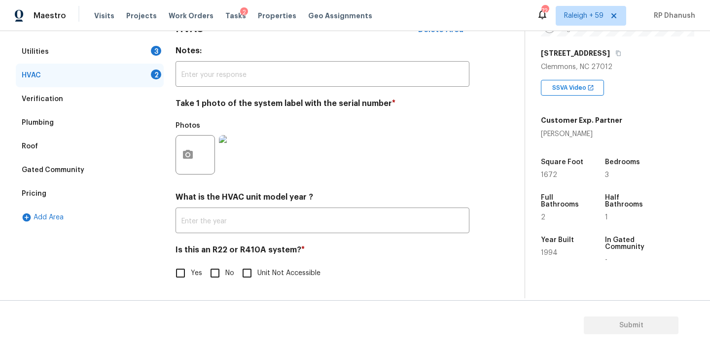
click at [223, 270] on input "No" at bounding box center [215, 273] width 21 height 21
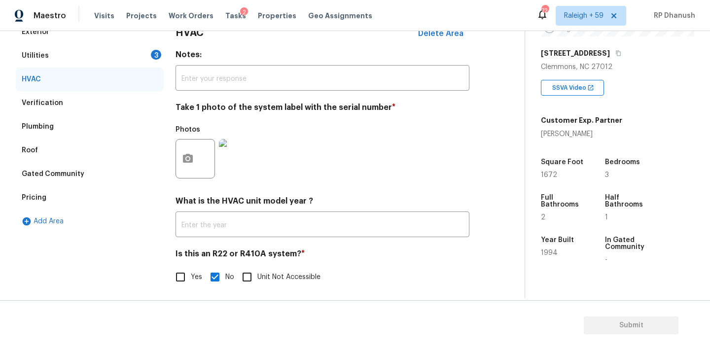
click at [152, 59] on div "Utilities 3" at bounding box center [90, 56] width 148 height 24
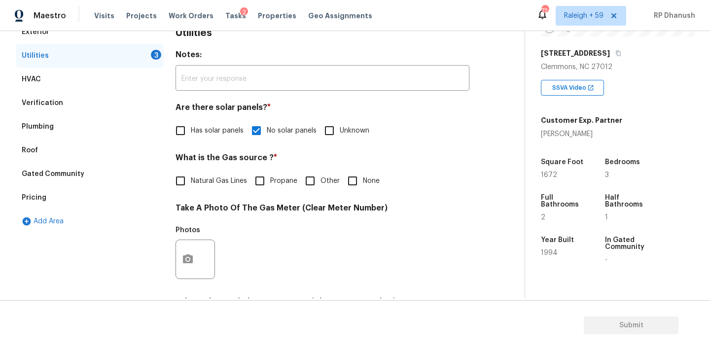
click at [218, 179] on span "Natural Gas Lines" at bounding box center [219, 181] width 56 height 10
click at [191, 179] on input "Natural Gas Lines" at bounding box center [180, 181] width 21 height 21
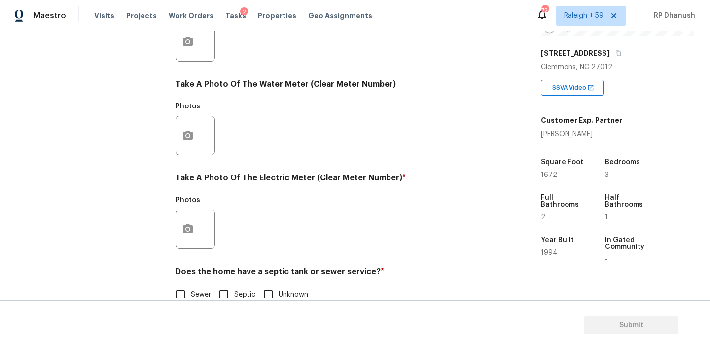
scroll to position [392, 0]
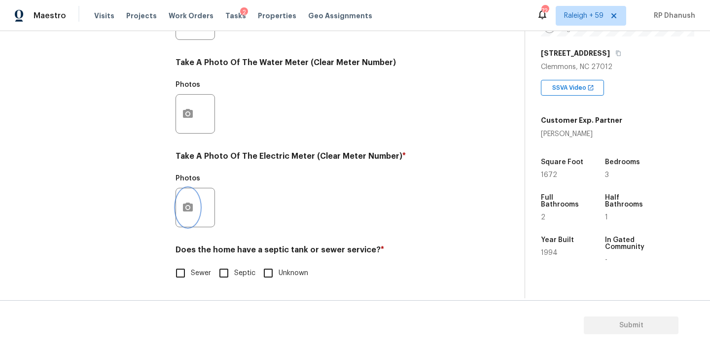
click at [189, 211] on icon "button" at bounding box center [188, 208] width 12 height 12
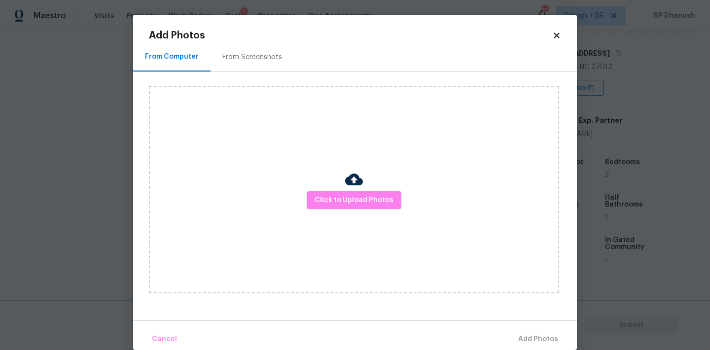
click at [245, 61] on div "From Screenshots" at bounding box center [252, 57] width 60 height 10
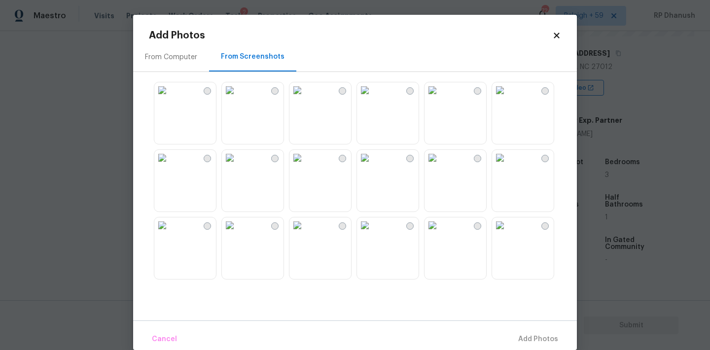
click at [305, 98] on img at bounding box center [297, 90] width 16 height 16
click at [535, 346] on button "Add 1 Photo(s)" at bounding box center [533, 339] width 57 height 21
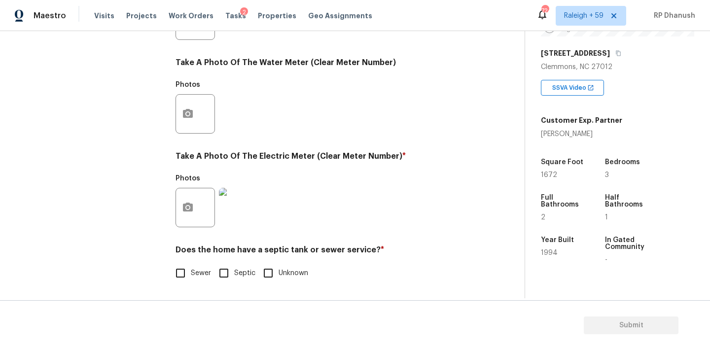
click at [197, 270] on span "Sewer" at bounding box center [201, 273] width 20 height 10
click at [191, 270] on input "Sewer" at bounding box center [180, 273] width 21 height 21
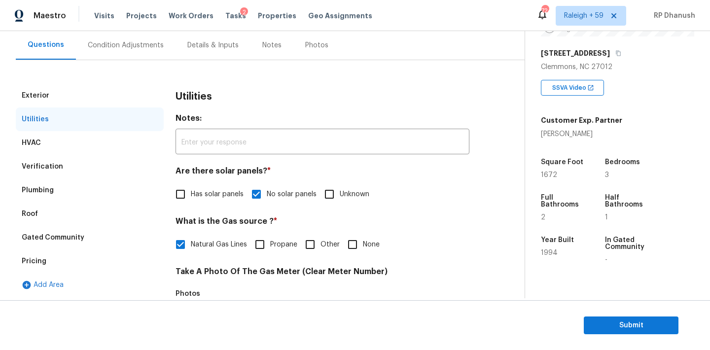
click at [128, 44] on div "Condition Adjustments" at bounding box center [126, 45] width 76 height 10
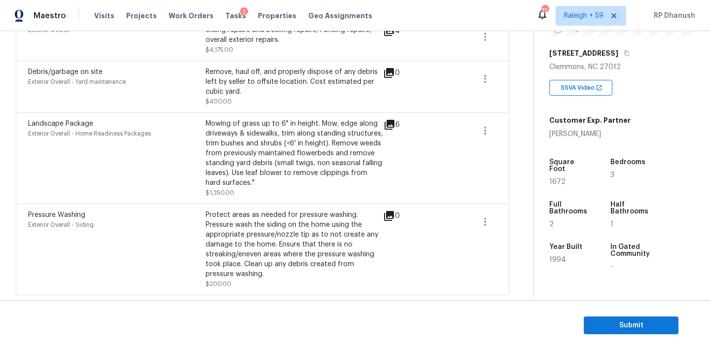
scroll to position [552, 0]
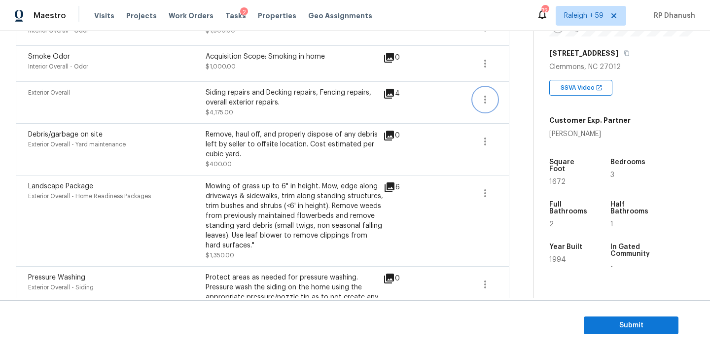
click at [480, 104] on icon "button" at bounding box center [485, 100] width 12 height 12
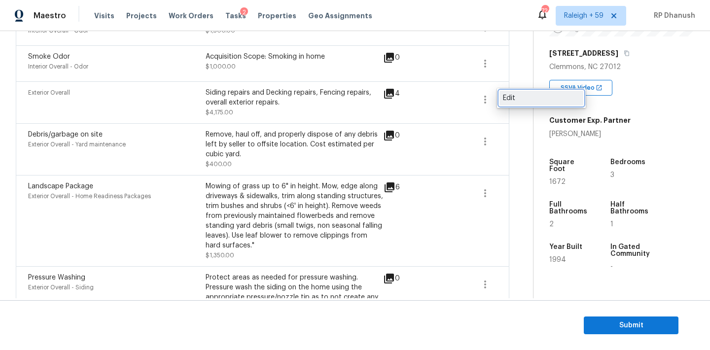
click at [538, 101] on div "Edit" at bounding box center [541, 98] width 77 height 10
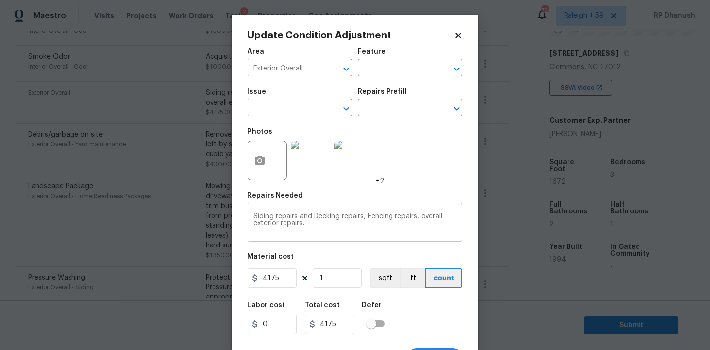
click at [317, 219] on textarea "Siding repairs and Decking repairs, Fencing repairs, overall exterior repairs." at bounding box center [354, 223] width 203 height 21
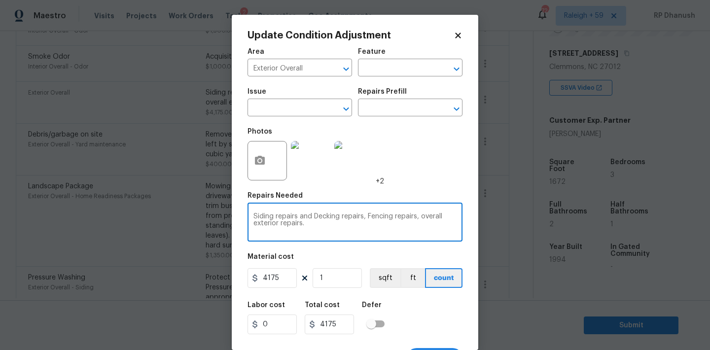
drag, startPoint x: 317, startPoint y: 219, endPoint x: 342, endPoint y: 219, distance: 24.6
click at [342, 219] on textarea "Siding repairs and Decking repairs, Fencing repairs, overall exterior repairs." at bounding box center [354, 223] width 203 height 21
drag, startPoint x: 368, startPoint y: 215, endPoint x: 495, endPoint y: 220, distance: 127.3
click at [495, 220] on div "Update Condition Adjustment Area Exterior Overall ​ Feature ​ Issue ​ Repairs P…" at bounding box center [355, 175] width 710 height 350
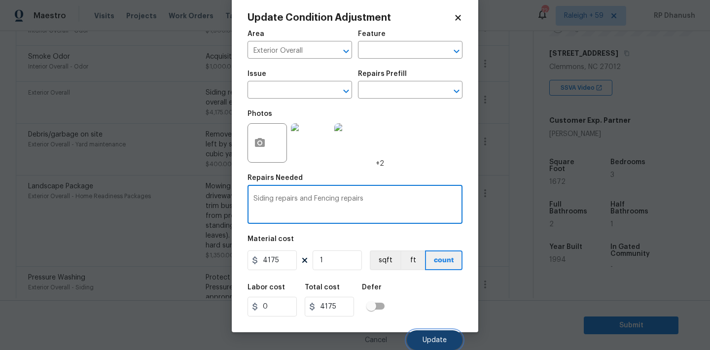
click at [443, 333] on button "Update" at bounding box center [435, 340] width 56 height 20
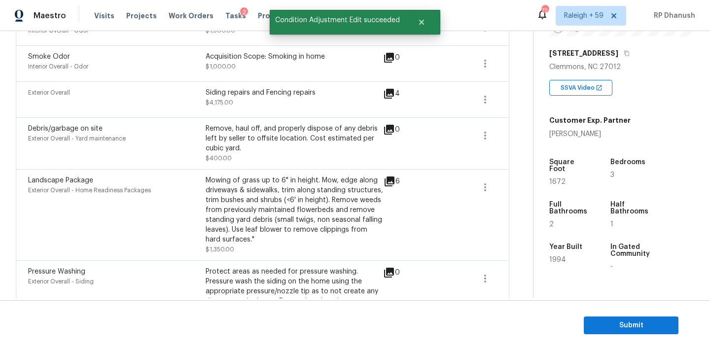
scroll to position [0, 0]
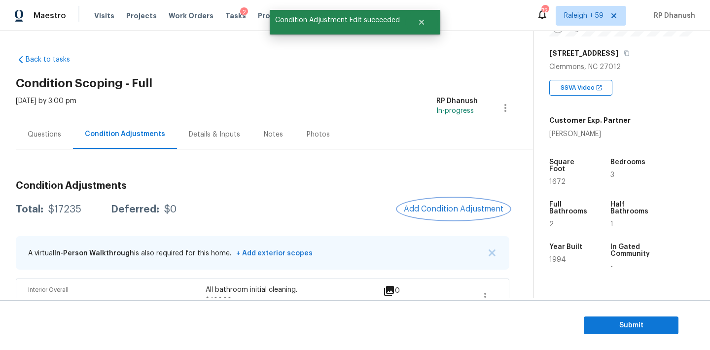
click at [435, 202] on button "Add Condition Adjustment" at bounding box center [453, 209] width 111 height 21
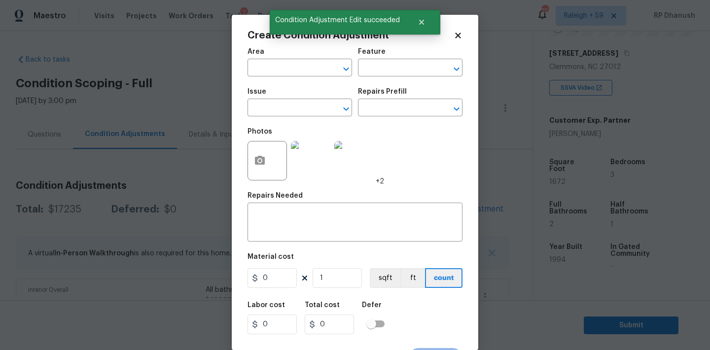
click at [291, 59] on div "Area" at bounding box center [299, 54] width 105 height 13
click at [282, 68] on input "text" at bounding box center [285, 68] width 77 height 15
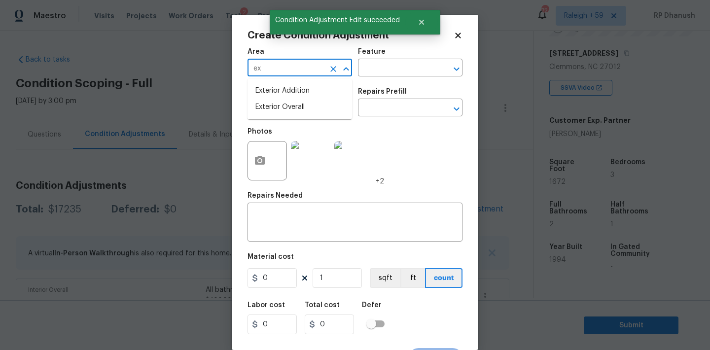
click at [274, 109] on li "Exterior Overall" at bounding box center [299, 107] width 105 height 16
click at [274, 209] on div "x ​" at bounding box center [354, 223] width 215 height 36
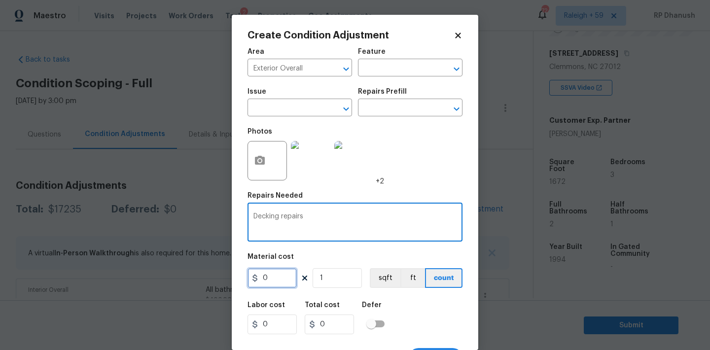
click at [271, 278] on input "0" at bounding box center [271, 278] width 49 height 20
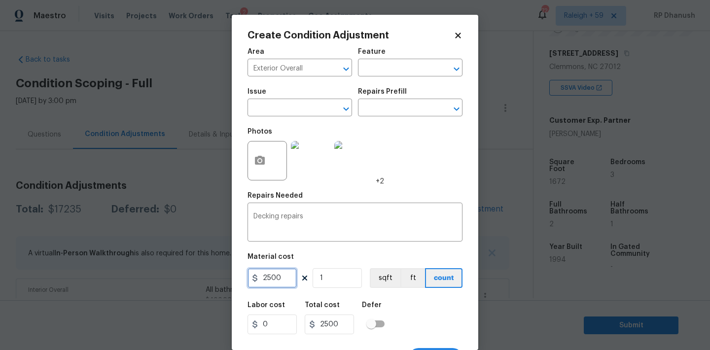
click at [271, 277] on input "2500" at bounding box center [271, 278] width 49 height 20
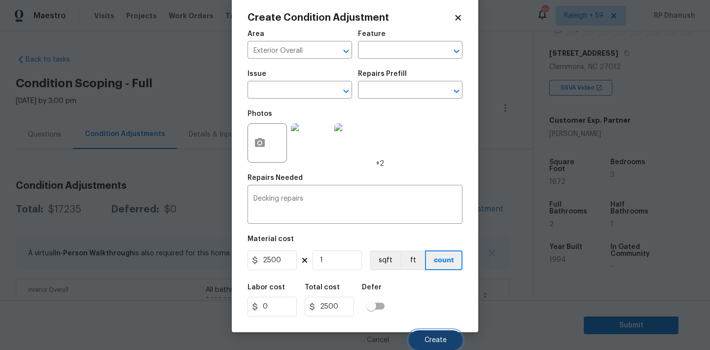
click at [427, 345] on button "Create" at bounding box center [436, 340] width 54 height 20
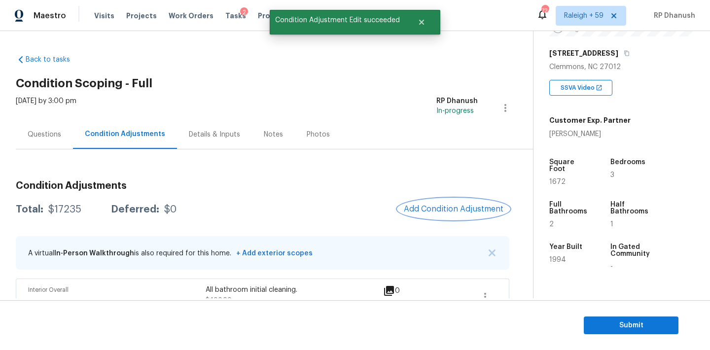
scroll to position [0, 0]
click at [479, 213] on span "Add Condition Adjustment" at bounding box center [454, 209] width 100 height 9
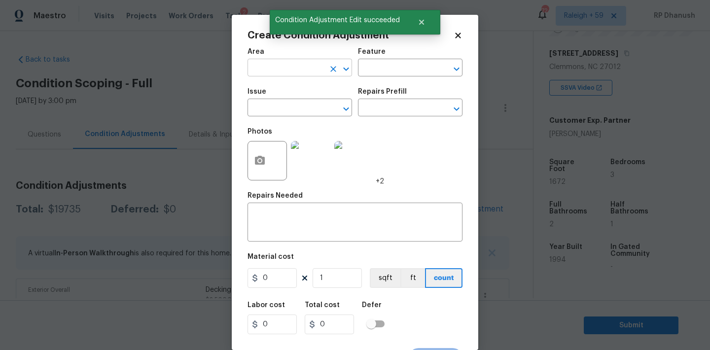
click at [276, 69] on input "text" at bounding box center [285, 68] width 77 height 15
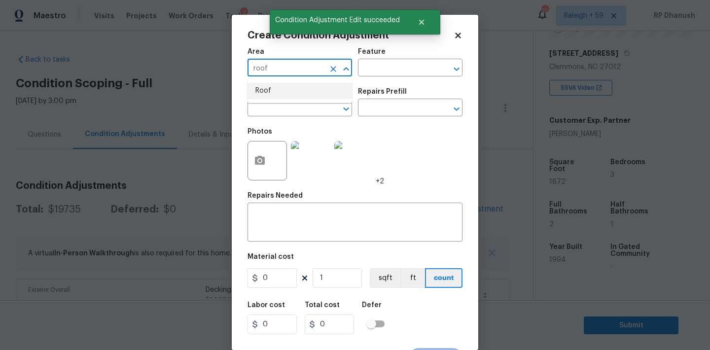
click at [275, 94] on li "Roof" at bounding box center [299, 91] width 105 height 16
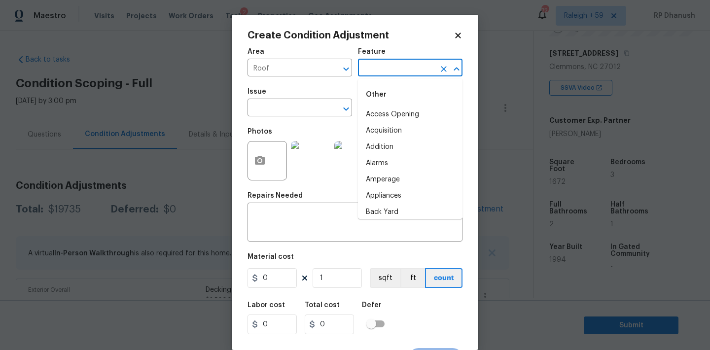
click at [369, 71] on input "text" at bounding box center [396, 68] width 77 height 15
click at [379, 127] on li "Roof" at bounding box center [410, 131] width 105 height 16
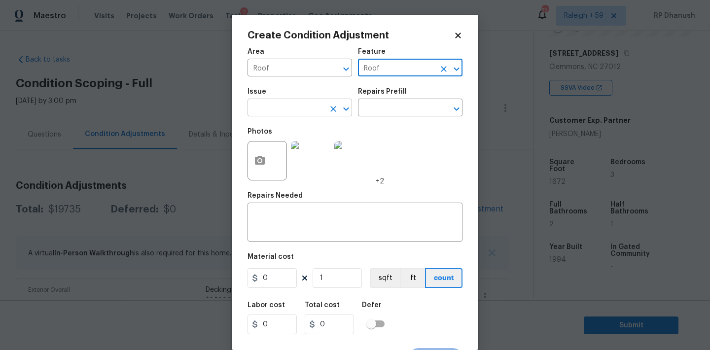
click at [280, 110] on input "text" at bounding box center [285, 108] width 77 height 15
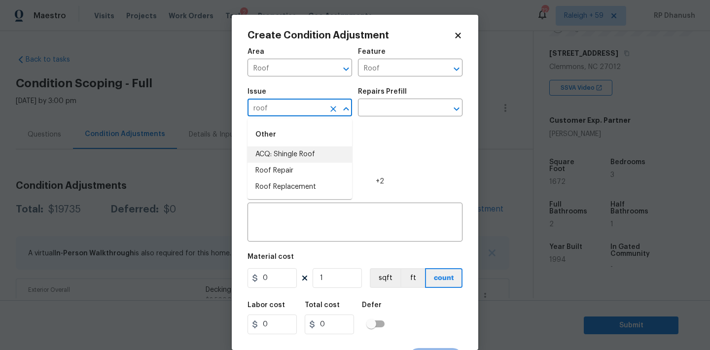
click at [286, 153] on li "ACQ: Shingle Roof" at bounding box center [299, 154] width 105 height 16
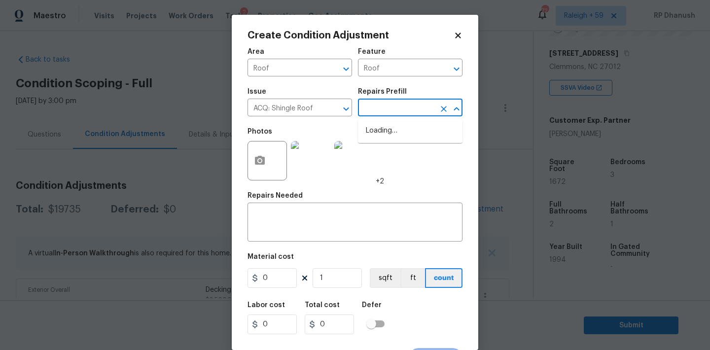
click at [396, 103] on input "text" at bounding box center [396, 108] width 77 height 15
click at [393, 137] on li "Shingle Roof Replacement Required $4,025.00" at bounding box center [410, 136] width 105 height 27
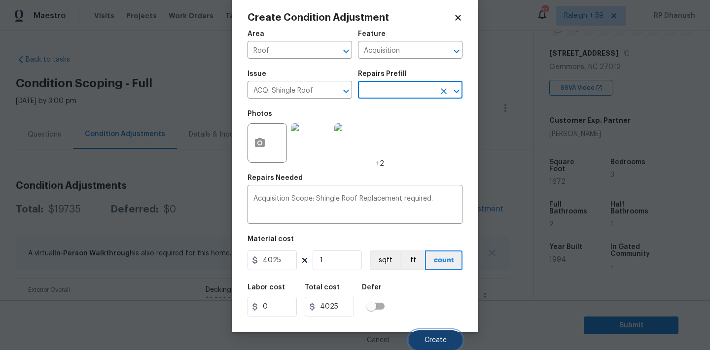
click at [415, 338] on button "Create" at bounding box center [436, 340] width 54 height 20
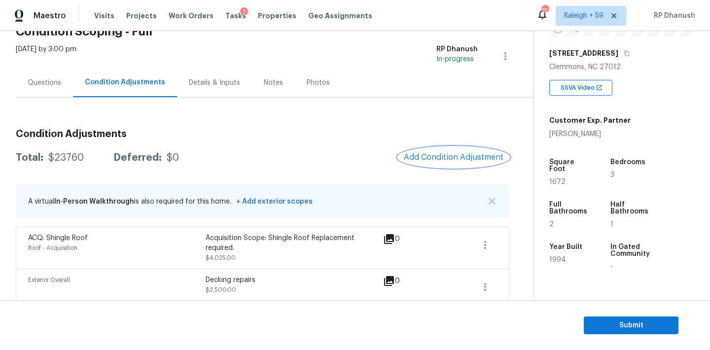
scroll to position [38, 0]
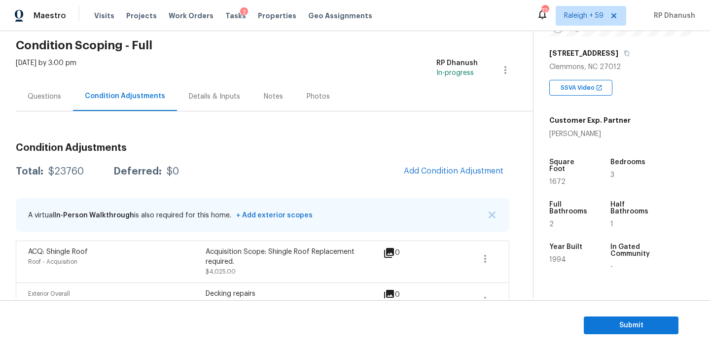
click at [64, 170] on div "$23760" at bounding box center [65, 172] width 35 height 10
copy div "$23760"
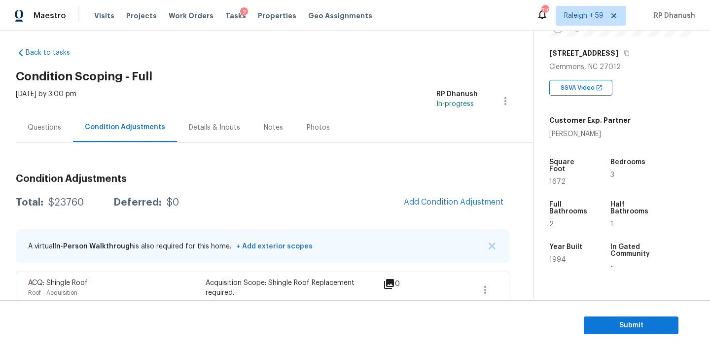
click at [55, 116] on div "Questions" at bounding box center [44, 127] width 57 height 29
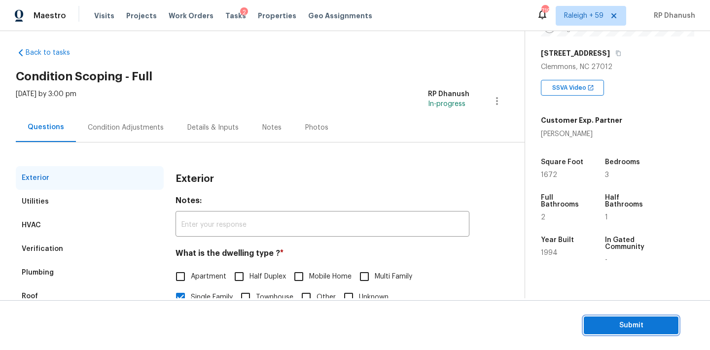
click at [603, 329] on span "Submit" at bounding box center [631, 325] width 79 height 12
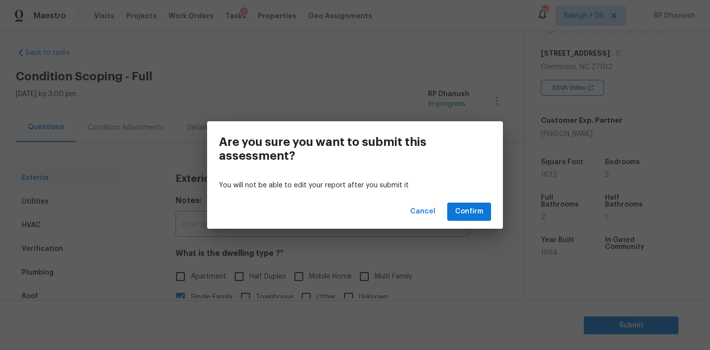
click at [479, 202] on div "Cancel Confirm" at bounding box center [355, 212] width 296 height 34
click at [474, 210] on span "Confirm" at bounding box center [469, 212] width 28 height 12
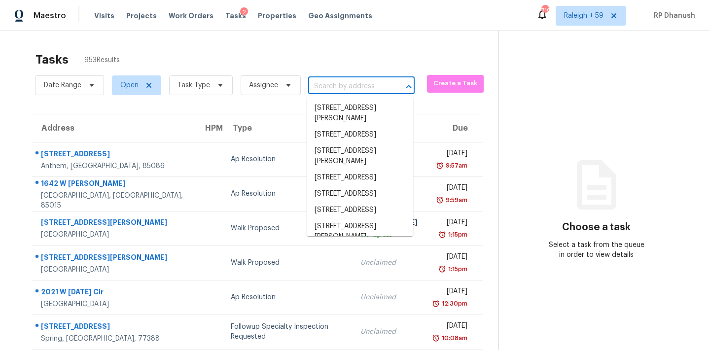
click at [374, 88] on input "text" at bounding box center [347, 86] width 79 height 15
paste input "5037 N Colony Blvd, The Colony, TX 75056"
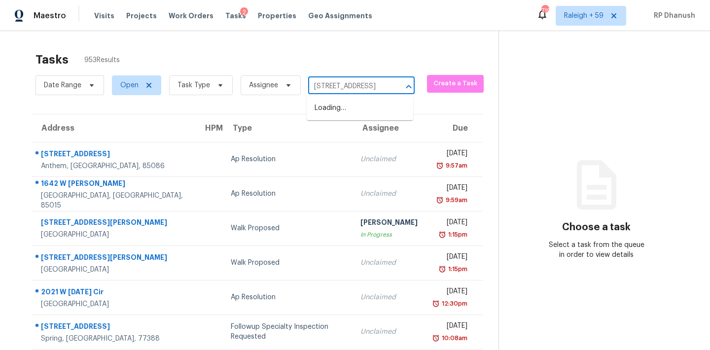
scroll to position [0, 65]
click at [352, 116] on li "5037 N Colony Blvd, The Colony, TX 75056" at bounding box center [360, 108] width 106 height 16
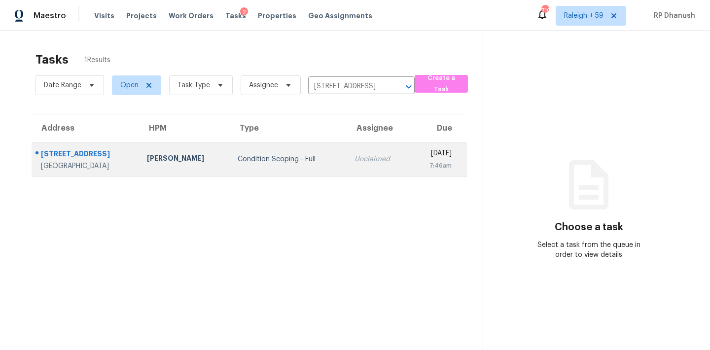
click at [362, 156] on div "Unclaimed" at bounding box center [378, 159] width 48 height 10
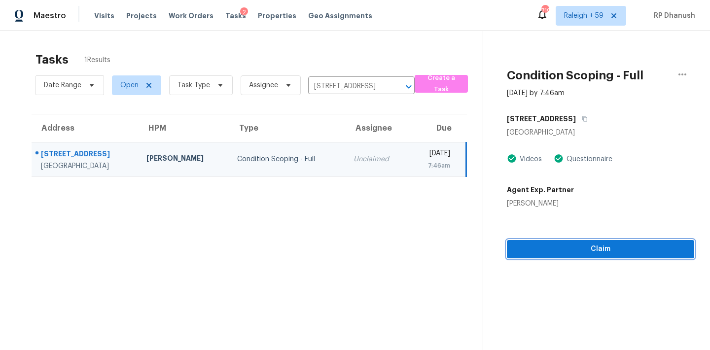
click at [558, 248] on span "Claim" at bounding box center [601, 249] width 172 height 12
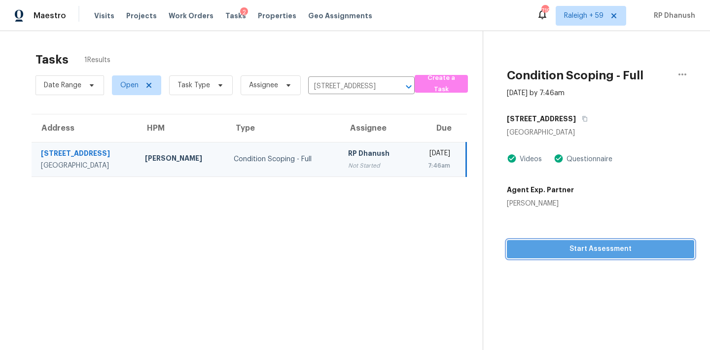
click at [529, 244] on span "Start Assessment" at bounding box center [601, 249] width 172 height 12
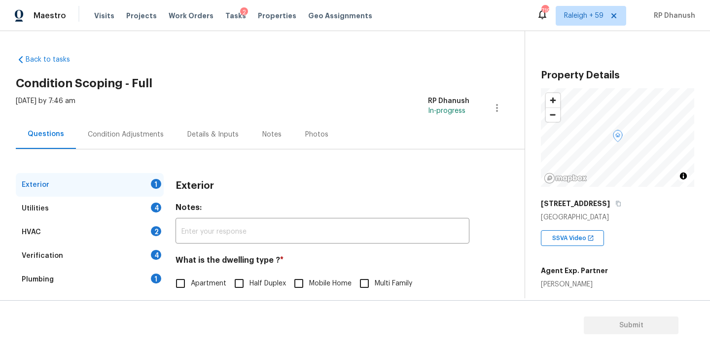
scroll to position [125, 0]
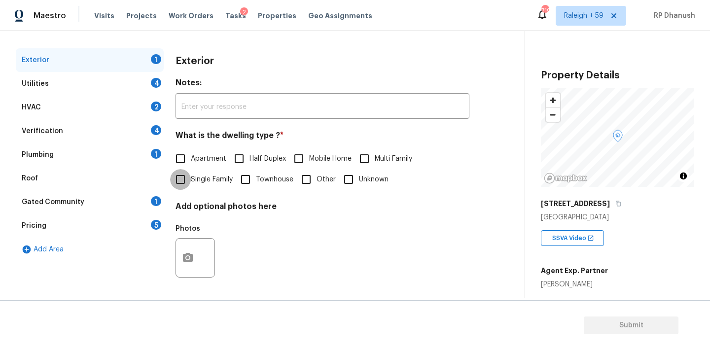
click at [188, 174] on input "Single Family" at bounding box center [180, 179] width 21 height 21
click at [148, 203] on div "Gated Community 1" at bounding box center [90, 202] width 148 height 24
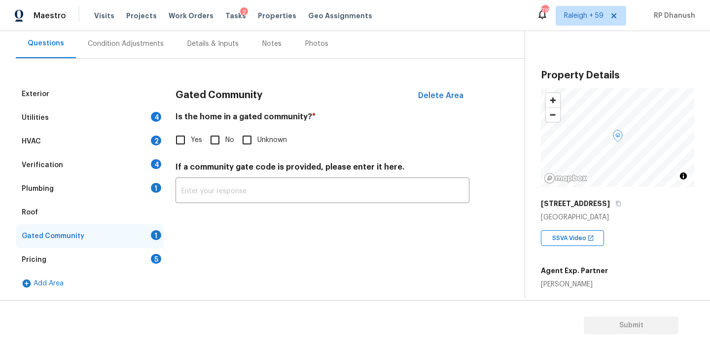
scroll to position [91, 0]
click at [213, 141] on input "No" at bounding box center [215, 140] width 21 height 21
drag, startPoint x: 146, startPoint y: 260, endPoint x: 160, endPoint y: 236, distance: 27.6
click at [146, 260] on div "Pricing 5" at bounding box center [90, 260] width 148 height 24
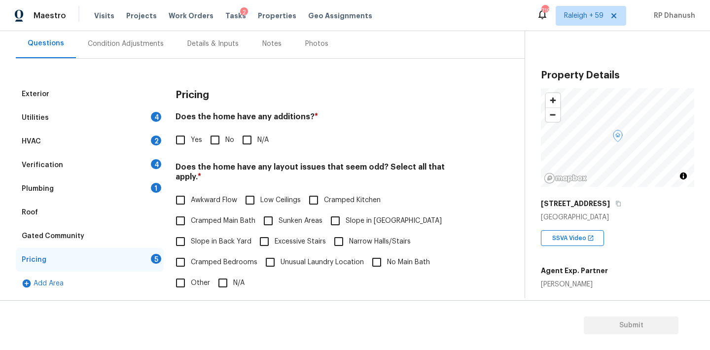
click at [221, 138] on input "No" at bounding box center [215, 140] width 21 height 21
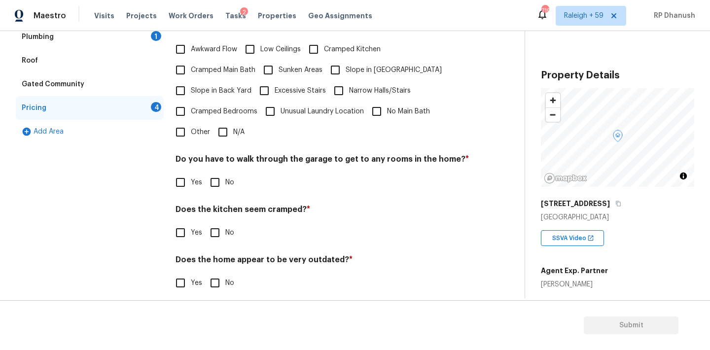
scroll to position [242, 0]
click at [200, 86] on span "Slope in Back Yard" at bounding box center [221, 91] width 61 height 10
click at [191, 81] on input "Slope in Back Yard" at bounding box center [180, 90] width 21 height 21
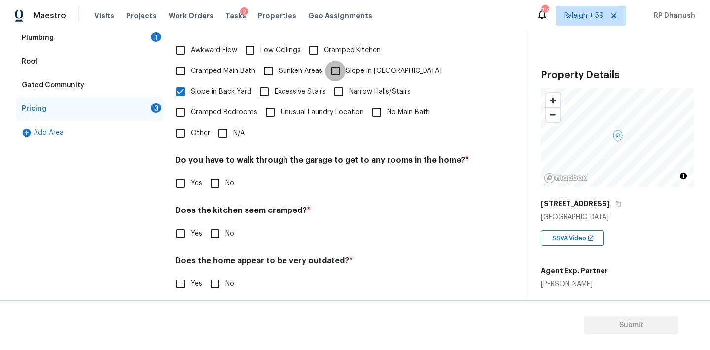
click at [328, 77] on input "Slope in [GEOGRAPHIC_DATA]" at bounding box center [335, 71] width 21 height 21
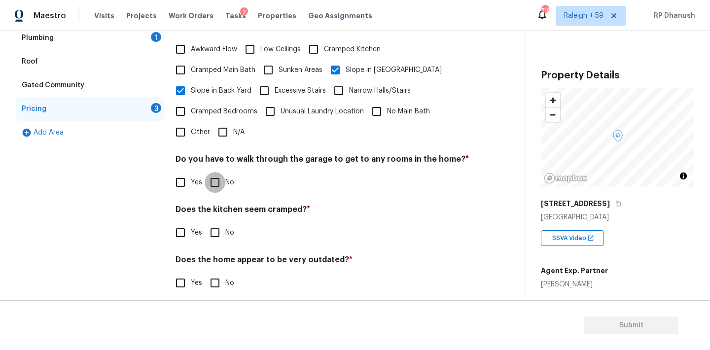
click at [216, 172] on input "No" at bounding box center [215, 182] width 21 height 21
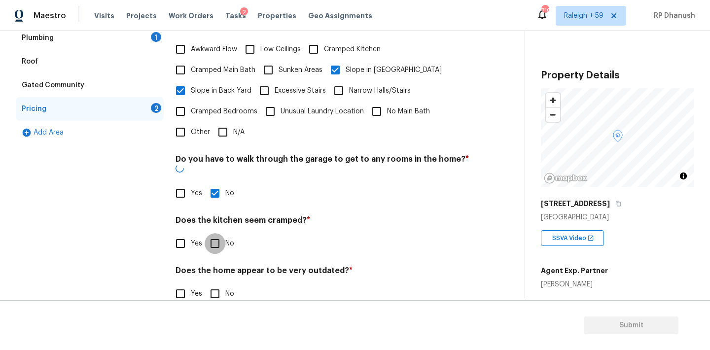
click at [216, 233] on input "No" at bounding box center [215, 243] width 21 height 21
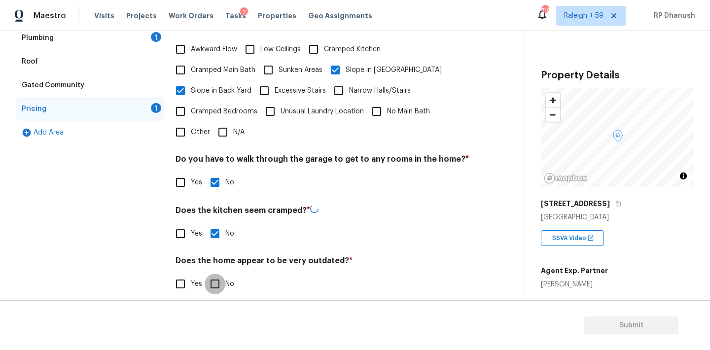
click at [216, 274] on input "No" at bounding box center [215, 284] width 21 height 21
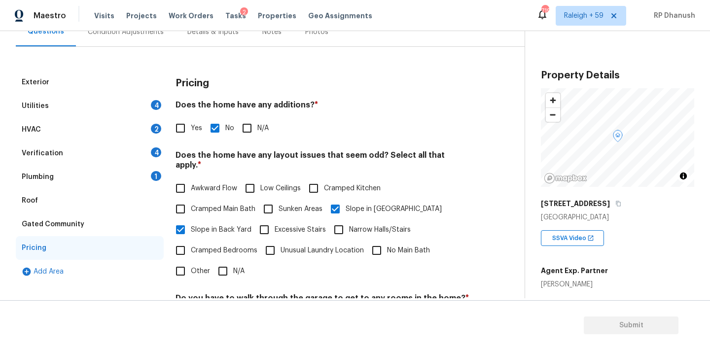
scroll to position [90, 0]
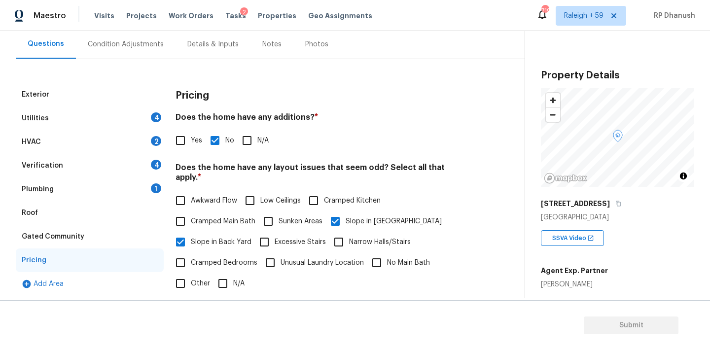
click at [118, 164] on div "Verification 4" at bounding box center [90, 166] width 148 height 24
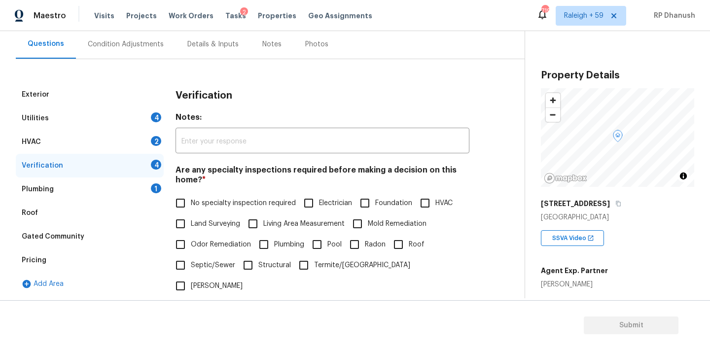
click at [423, 203] on input "HVAC" at bounding box center [425, 203] width 21 height 21
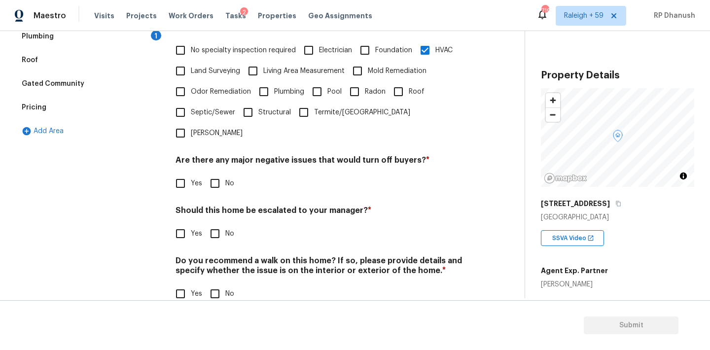
click at [211, 173] on input "No" at bounding box center [215, 183] width 21 height 21
click at [211, 224] on input "No" at bounding box center [215, 234] width 21 height 21
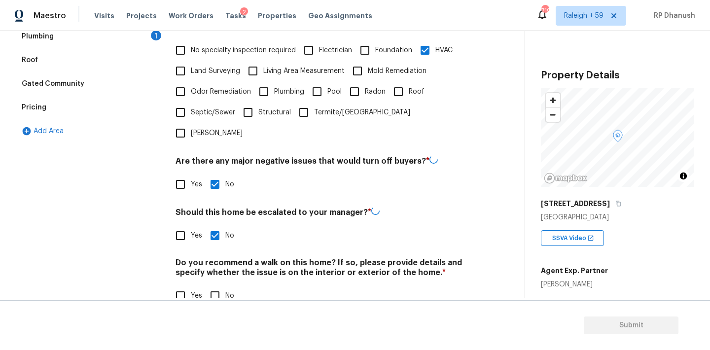
click at [211, 261] on div "Do you recommend a walk on this home? If so, please provide details and specify…" at bounding box center [322, 282] width 294 height 48
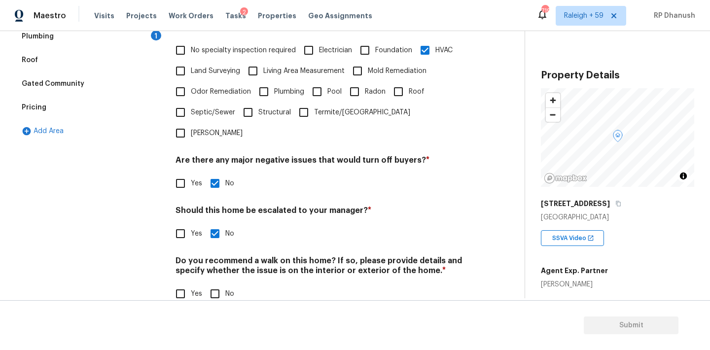
click at [212, 283] on input "No" at bounding box center [215, 293] width 21 height 21
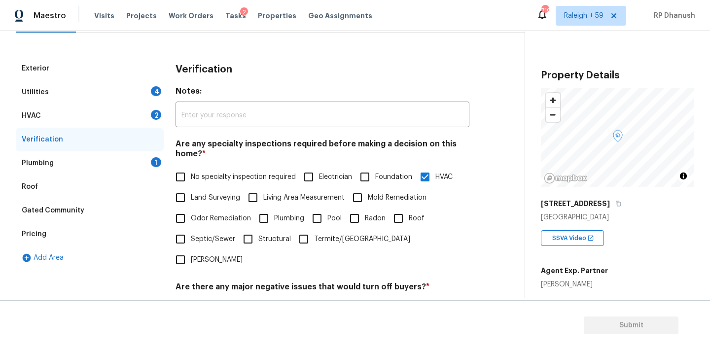
click at [145, 161] on div "Plumbing 1" at bounding box center [90, 163] width 148 height 24
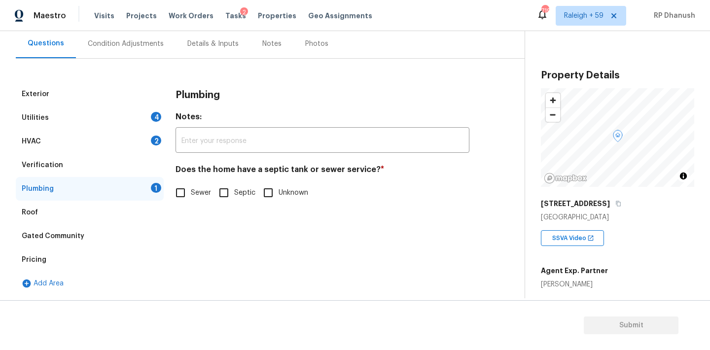
scroll to position [91, 0]
click at [186, 185] on input "Sewer" at bounding box center [180, 192] width 21 height 21
click at [170, 182] on input "Sewer" at bounding box center [180, 192] width 21 height 21
click at [183, 189] on input "Sewer" at bounding box center [180, 192] width 21 height 21
click at [140, 190] on div "Plumbing" at bounding box center [90, 189] width 148 height 24
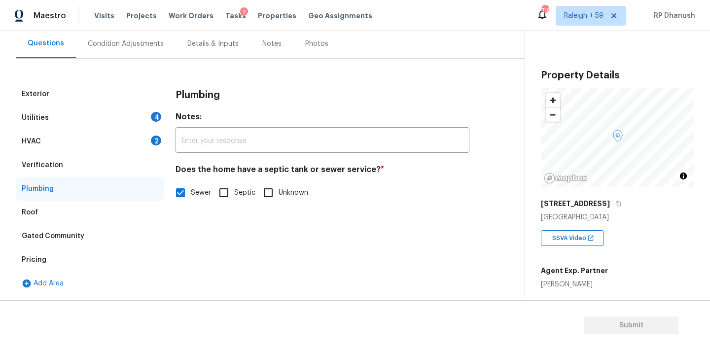
click at [152, 144] on div "HVAC 2" at bounding box center [90, 142] width 148 height 24
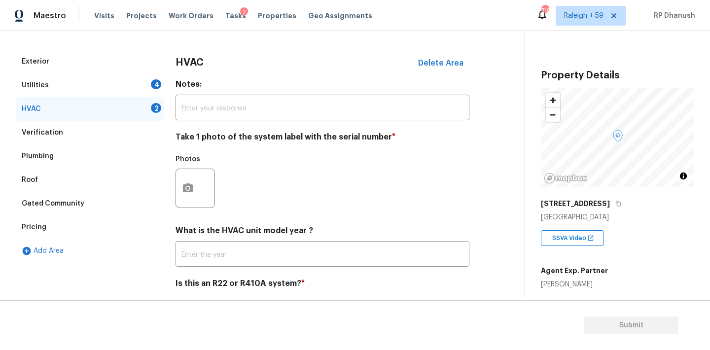
scroll to position [130, 0]
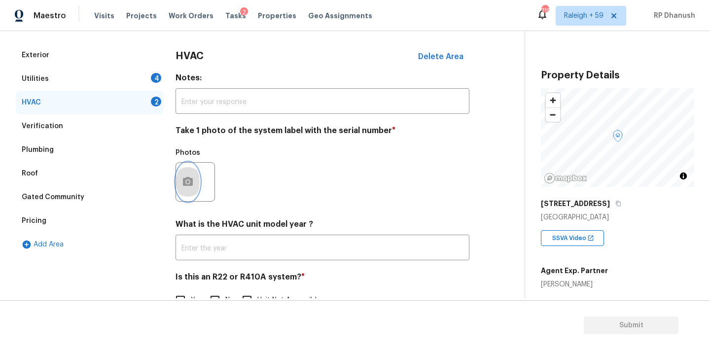
click at [191, 190] on button "button" at bounding box center [188, 182] width 24 height 38
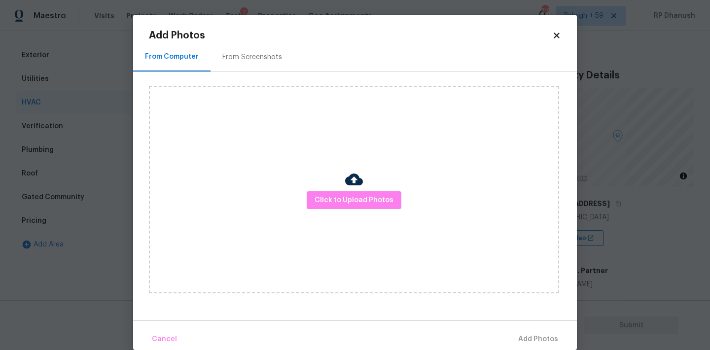
click at [219, 99] on div "Click to Upload Photos" at bounding box center [354, 189] width 410 height 207
click at [232, 46] on div "From Screenshots" at bounding box center [251, 56] width 83 height 29
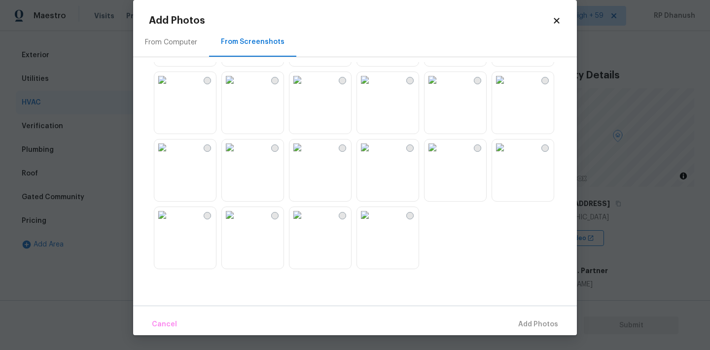
scroll to position [934, 0]
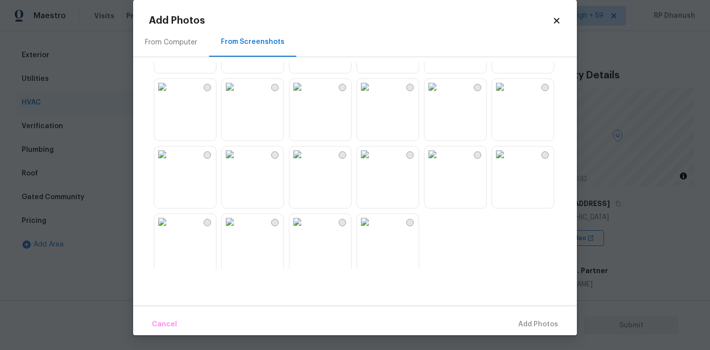
click at [508, 162] on img at bounding box center [500, 154] width 16 height 16
click at [533, 317] on button "Add 1 Photo(s)" at bounding box center [533, 324] width 57 height 21
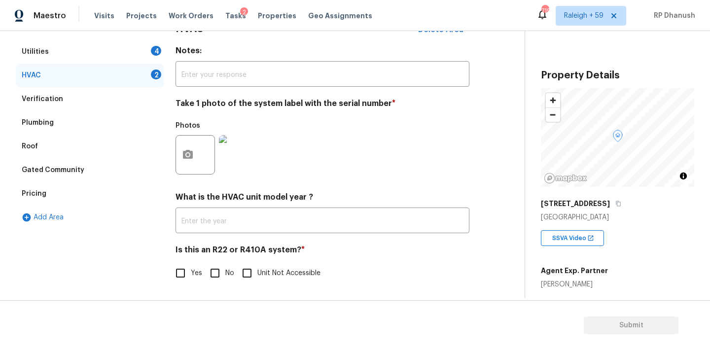
scroll to position [157, 0]
click at [222, 261] on div "Is this an R22 or R410A system? * Yes No Unit Not Accessible" at bounding box center [322, 264] width 294 height 38
click at [220, 270] on input "No" at bounding box center [215, 273] width 21 height 21
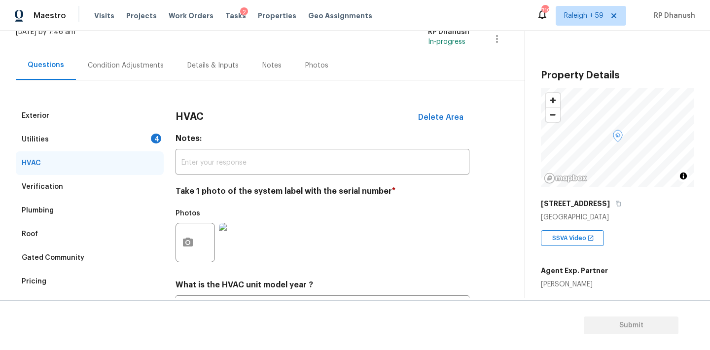
click at [152, 148] on div "Utilities 4" at bounding box center [90, 140] width 148 height 24
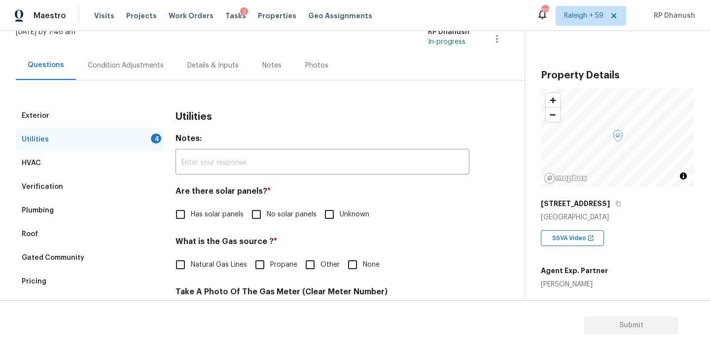
scroll to position [193, 0]
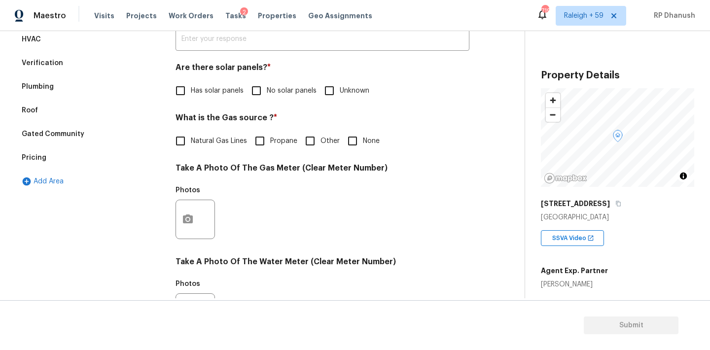
click at [257, 102] on div "Utilities Notes: ​ Are there solar panels? * Has solar panels No solar panels U…" at bounding box center [322, 237] width 294 height 514
click at [258, 92] on input "No solar panels" at bounding box center [256, 90] width 21 height 21
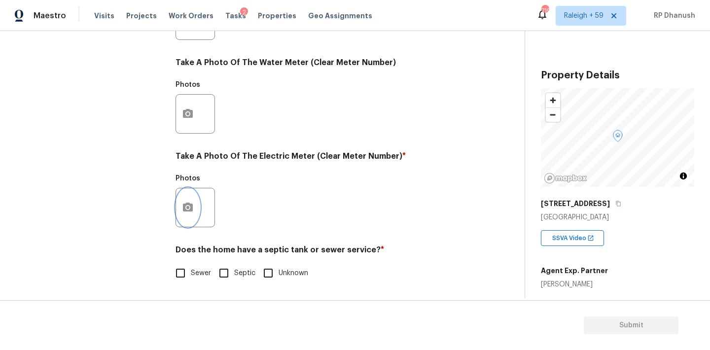
click at [194, 193] on button "button" at bounding box center [188, 207] width 24 height 38
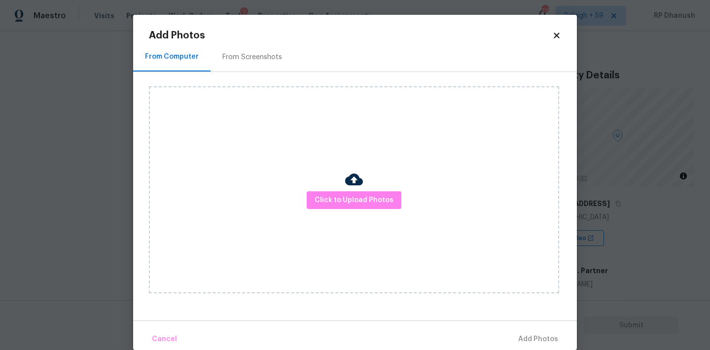
click at [242, 70] on div "From Screenshots" at bounding box center [251, 56] width 83 height 29
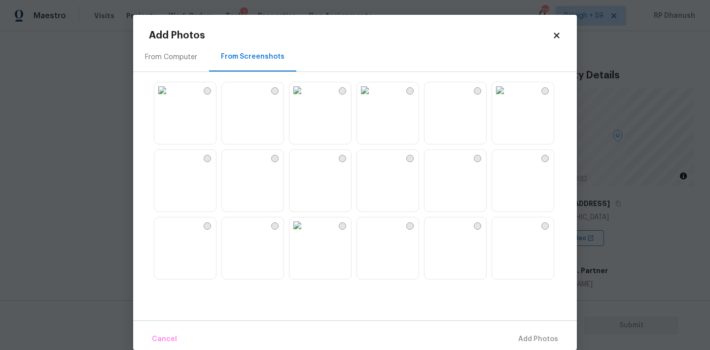
click at [245, 45] on div "From Screenshots" at bounding box center [252, 56] width 87 height 29
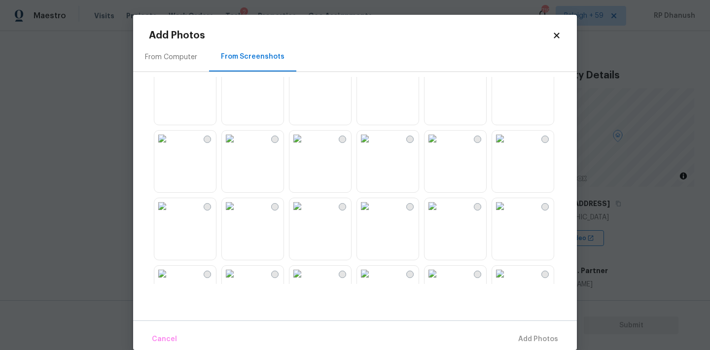
scroll to position [207, 0]
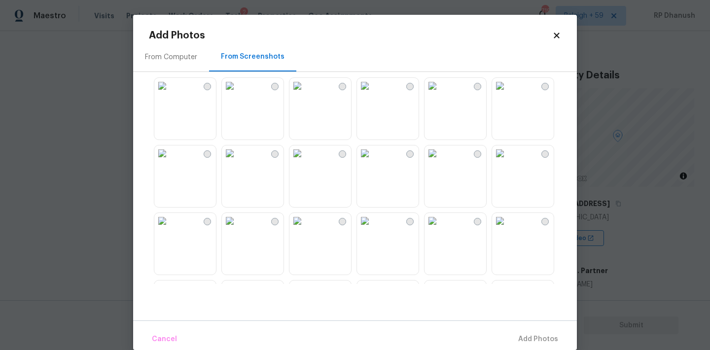
click at [440, 161] on img at bounding box center [432, 153] width 16 height 16
click at [547, 330] on button "Add 1 Photo(s)" at bounding box center [533, 339] width 57 height 21
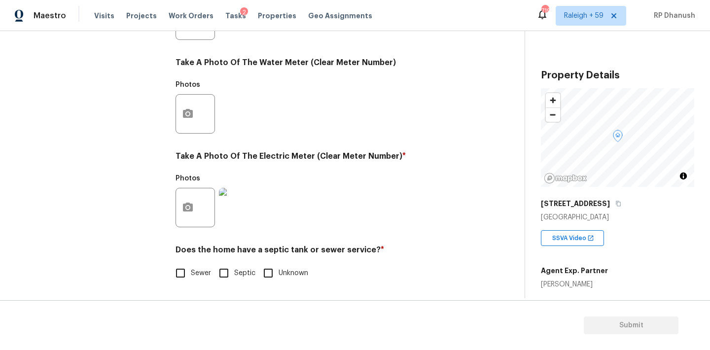
click at [178, 274] on input "Sewer" at bounding box center [180, 273] width 21 height 21
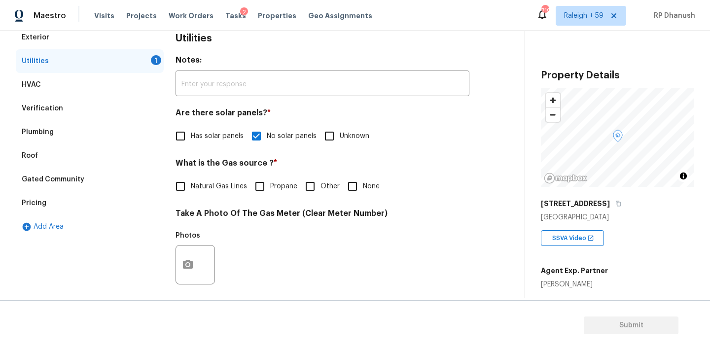
scroll to position [75, 0]
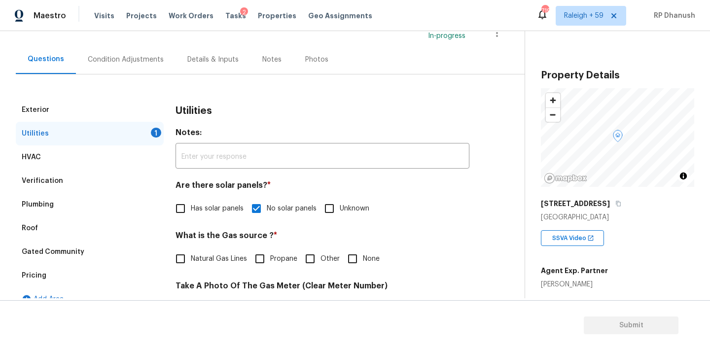
click at [145, 56] on div "Condition Adjustments" at bounding box center [126, 60] width 76 height 10
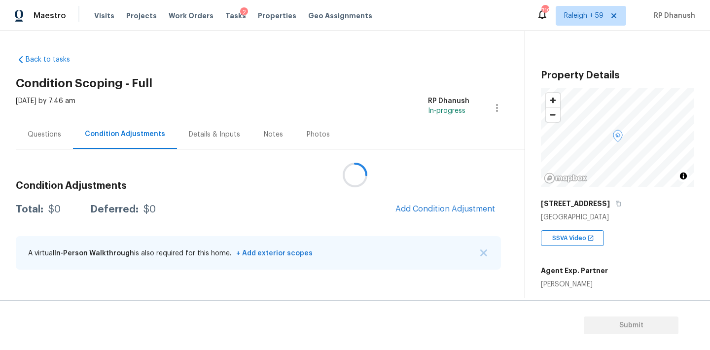
click at [455, 212] on div at bounding box center [355, 175] width 710 height 350
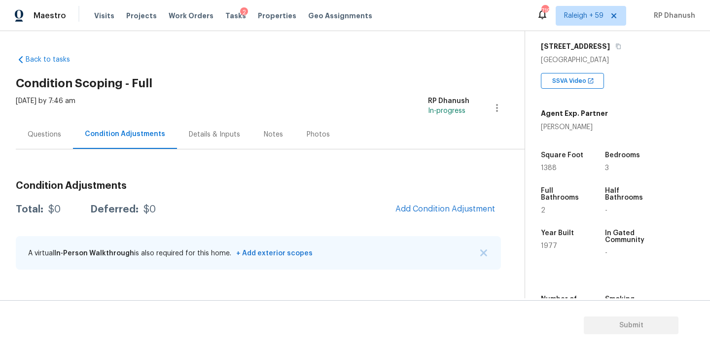
scroll to position [159, 0]
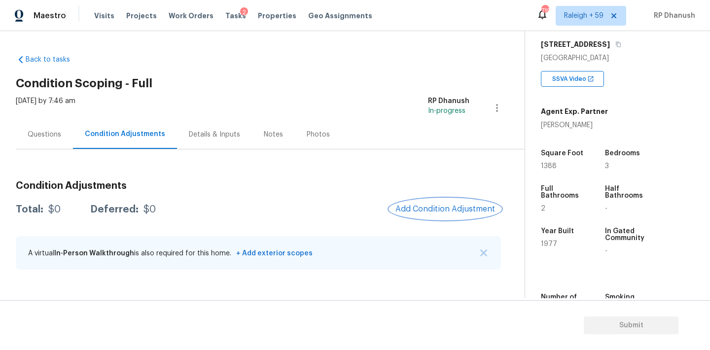
click at [456, 205] on span "Add Condition Adjustment" at bounding box center [445, 209] width 100 height 9
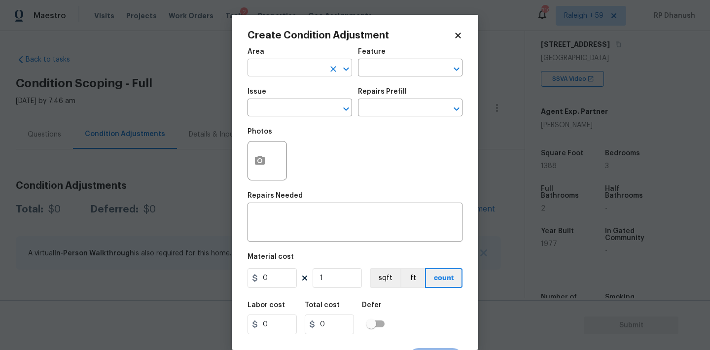
click at [290, 69] on input "text" at bounding box center [285, 68] width 77 height 15
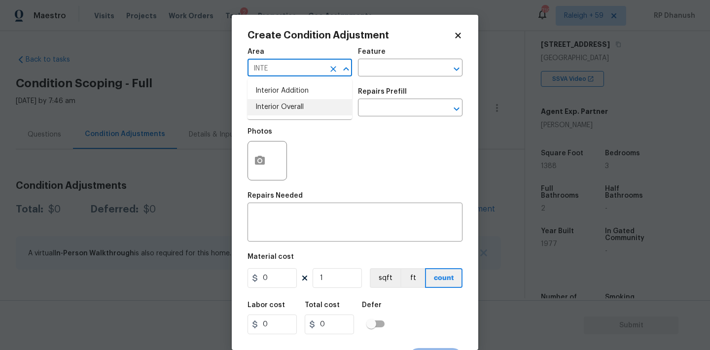
click at [279, 106] on li "Interior Overall" at bounding box center [299, 107] width 105 height 16
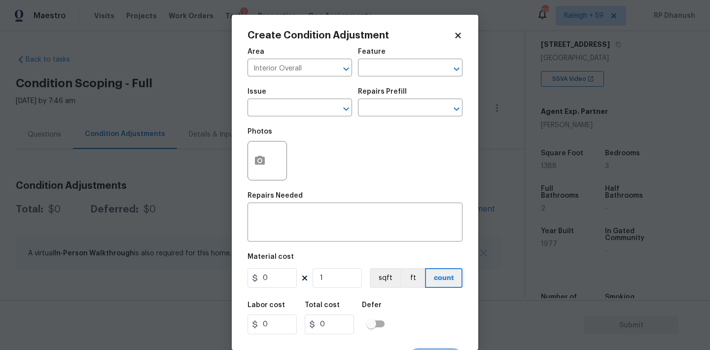
click at [449, 39] on h2 "Create Condition Adjustment" at bounding box center [350, 36] width 206 height 10
click at [388, 68] on input "text" at bounding box center [396, 68] width 77 height 15
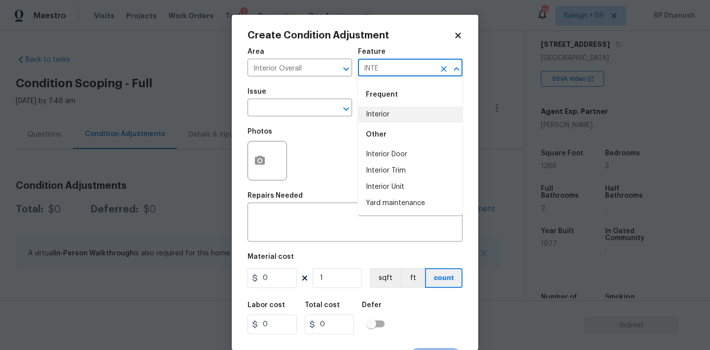
click at [373, 115] on li "Interior" at bounding box center [410, 114] width 105 height 16
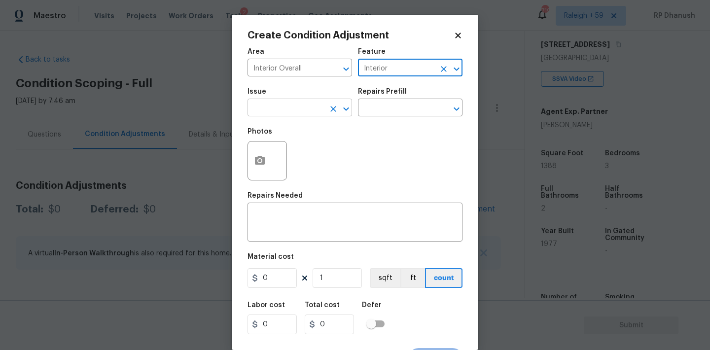
click at [277, 108] on input "text" at bounding box center [285, 108] width 77 height 15
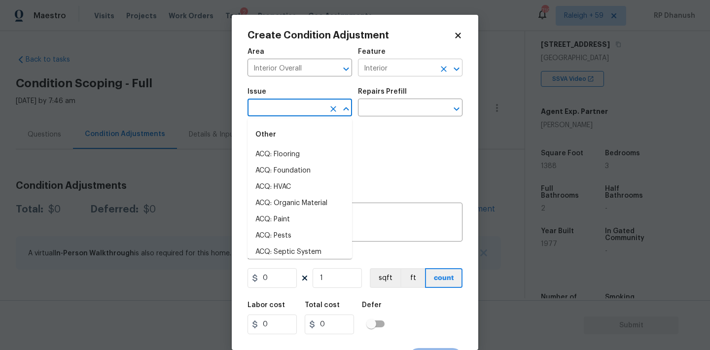
click at [396, 69] on input "Interior" at bounding box center [396, 68] width 77 height 15
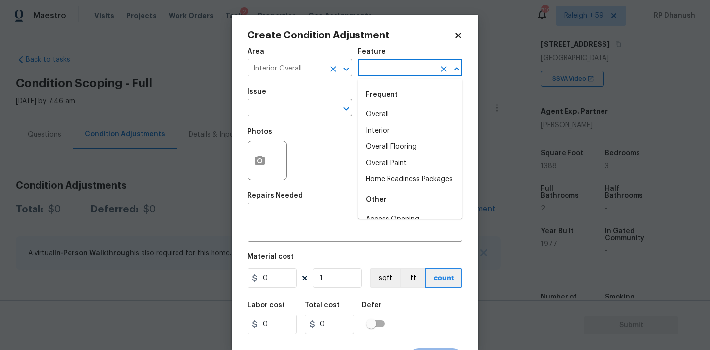
click at [292, 64] on input "Interior Overall" at bounding box center [285, 68] width 77 height 15
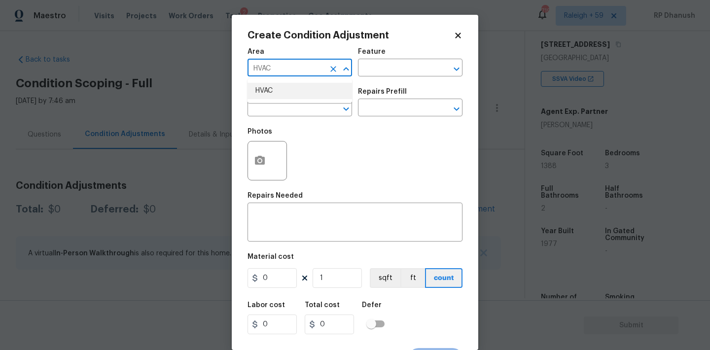
click at [295, 91] on li "HVAC" at bounding box center [299, 91] width 105 height 16
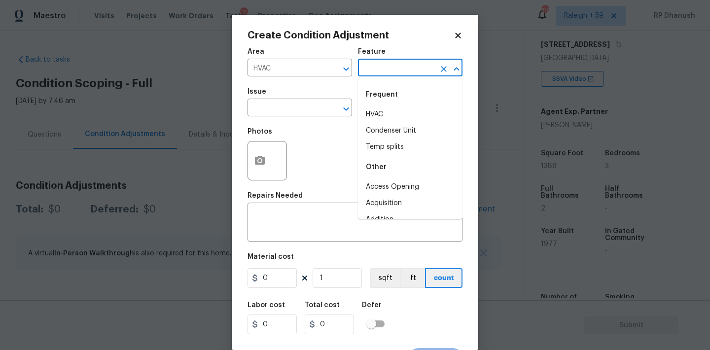
click at [401, 73] on input "text" at bounding box center [396, 68] width 77 height 15
click at [385, 120] on li "HVAC" at bounding box center [410, 114] width 105 height 16
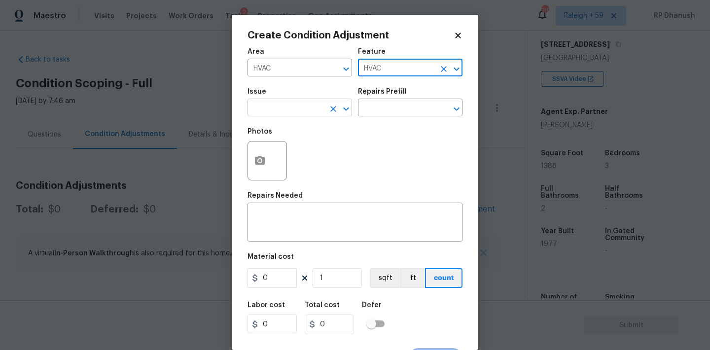
click at [259, 113] on input "text" at bounding box center [285, 108] width 77 height 15
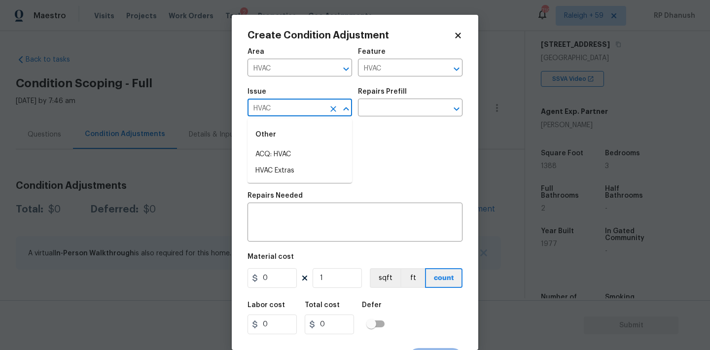
click at [253, 144] on div "Other" at bounding box center [299, 135] width 105 height 24
click at [254, 145] on div "Other" at bounding box center [299, 135] width 105 height 24
click at [260, 151] on li "ACQ: HVAC" at bounding box center [299, 154] width 105 height 16
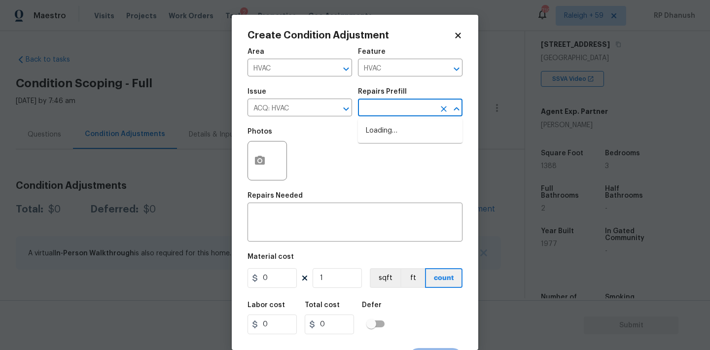
click at [421, 105] on input "text" at bounding box center [396, 108] width 77 height 15
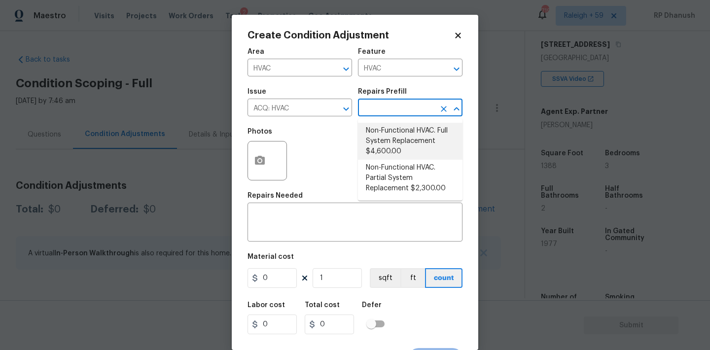
click at [407, 134] on li "Non-Functional HVAC. Full System Replacement $4,600.00" at bounding box center [410, 141] width 105 height 37
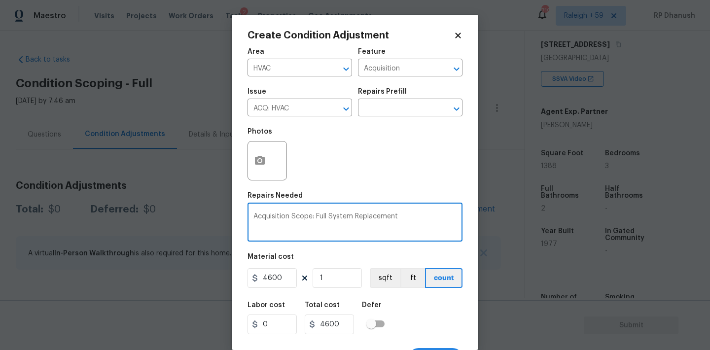
click at [429, 218] on textarea "Acquisition Scope: Full System Replacement" at bounding box center [354, 223] width 203 height 21
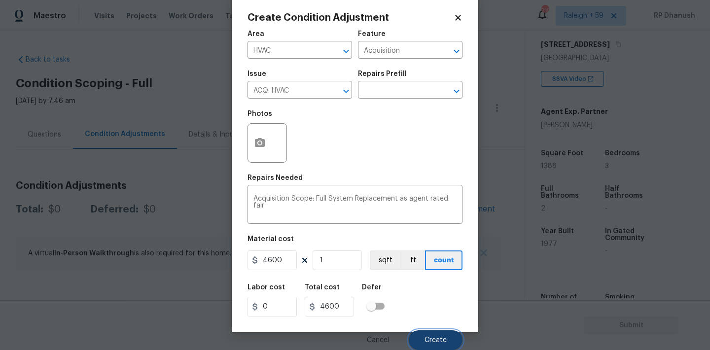
click at [434, 333] on button "Create" at bounding box center [436, 340] width 54 height 20
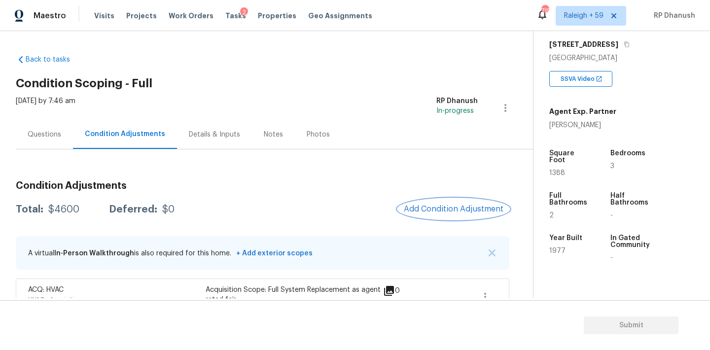
scroll to position [26, 0]
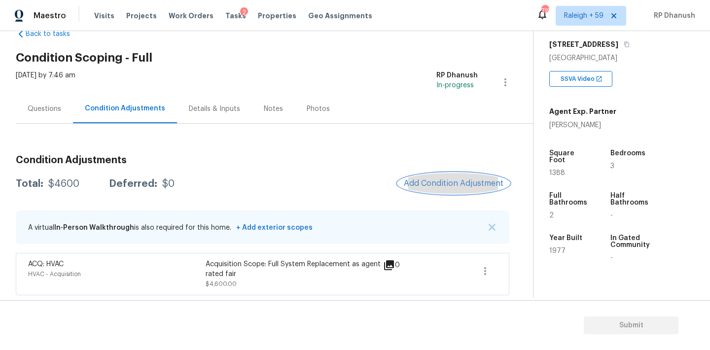
click at [445, 184] on span "Add Condition Adjustment" at bounding box center [454, 183] width 100 height 9
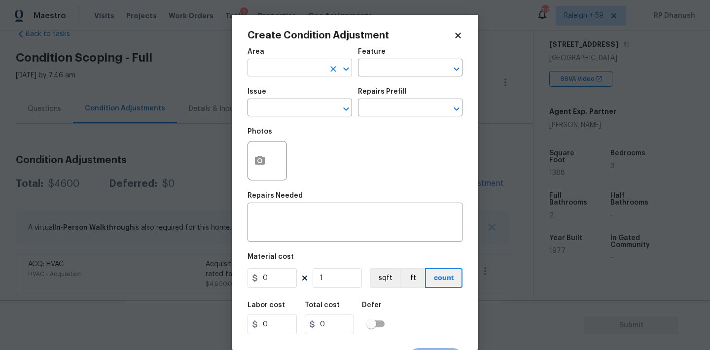
click at [283, 64] on input "text" at bounding box center [285, 68] width 77 height 15
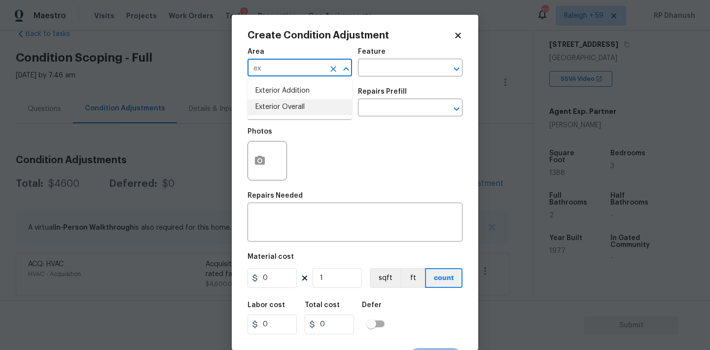
drag, startPoint x: 272, startPoint y: 108, endPoint x: 316, endPoint y: 93, distance: 47.2
click at [272, 108] on li "Exterior Overall" at bounding box center [299, 107] width 105 height 16
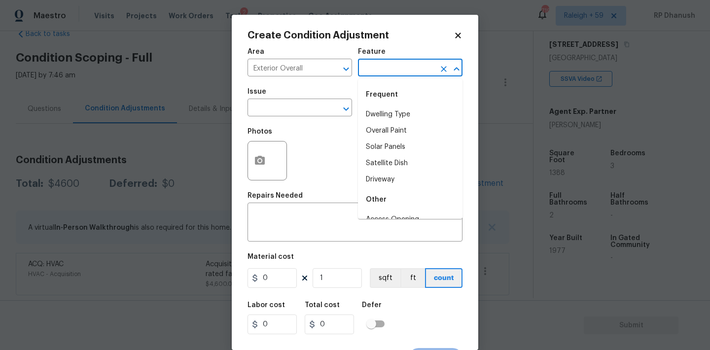
click at [393, 76] on input "text" at bounding box center [396, 68] width 77 height 15
click at [371, 113] on li "Driveway" at bounding box center [410, 114] width 105 height 16
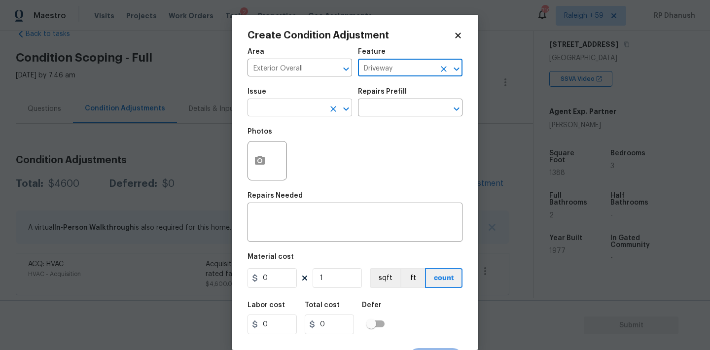
click at [299, 109] on input "text" at bounding box center [285, 108] width 77 height 15
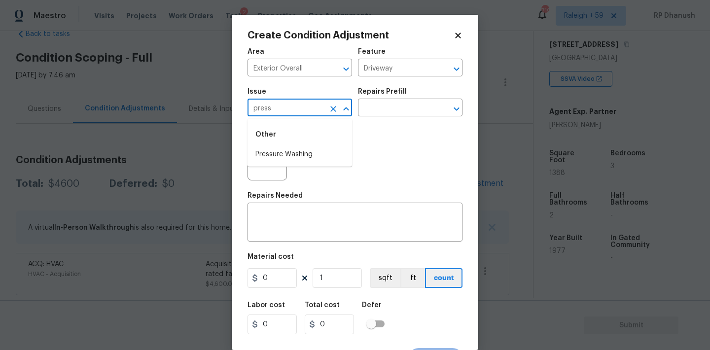
click at [290, 156] on li "Pressure Washing" at bounding box center [299, 154] width 105 height 16
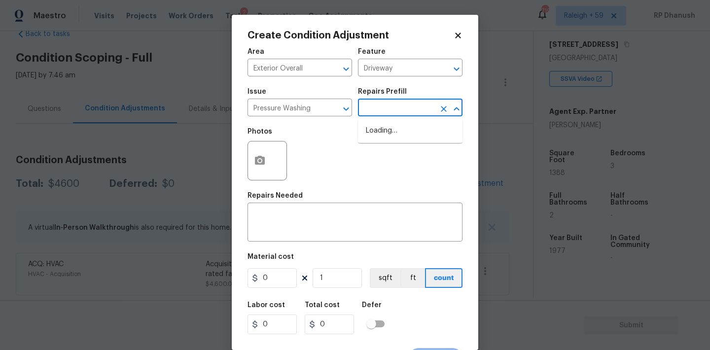
click at [390, 109] on input "text" at bounding box center [396, 108] width 77 height 15
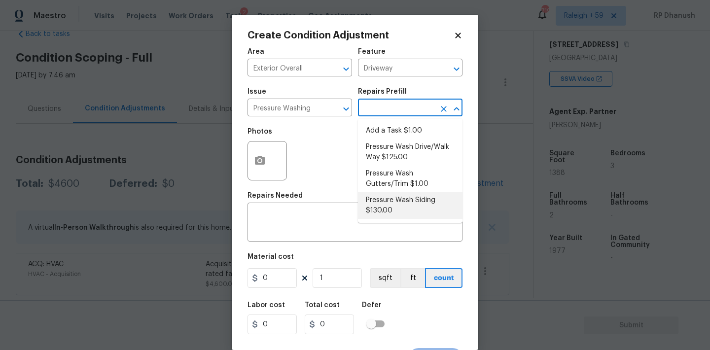
click at [368, 215] on li "Pressure Wash Siding $130.00" at bounding box center [410, 205] width 105 height 27
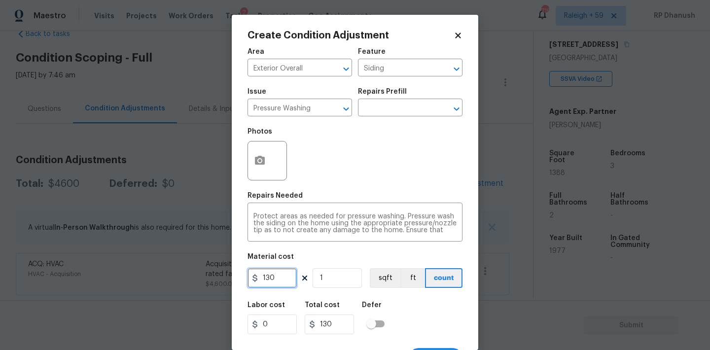
click at [268, 287] on input "130" at bounding box center [271, 278] width 49 height 20
click at [268, 286] on input "130" at bounding box center [271, 278] width 49 height 20
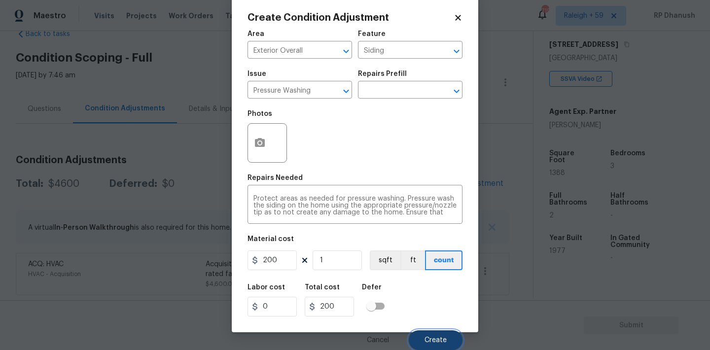
click at [429, 338] on span "Create" at bounding box center [435, 340] width 22 height 7
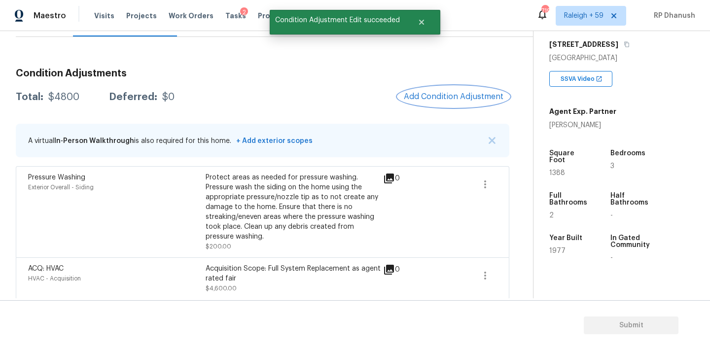
scroll to position [117, 0]
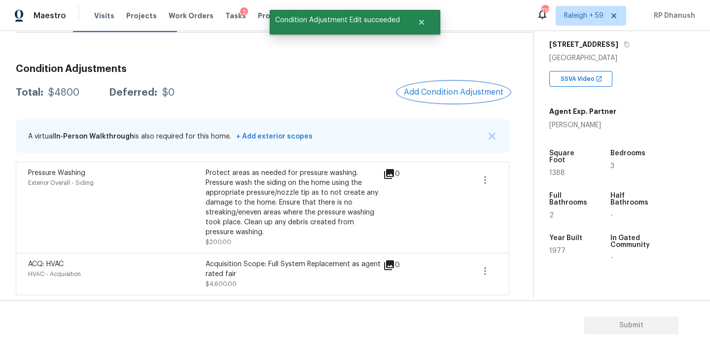
click at [442, 97] on button "Add Condition Adjustment" at bounding box center [453, 92] width 111 height 21
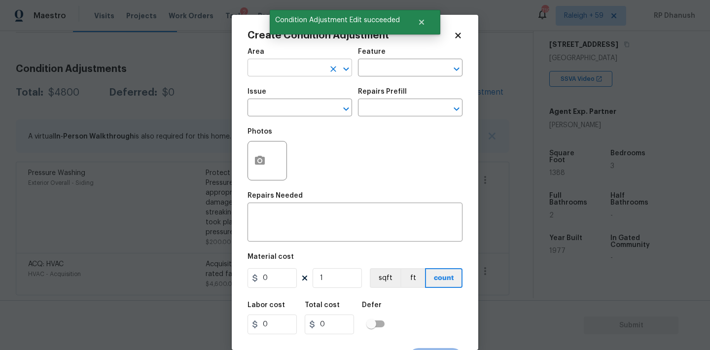
click at [284, 70] on input "text" at bounding box center [285, 68] width 77 height 15
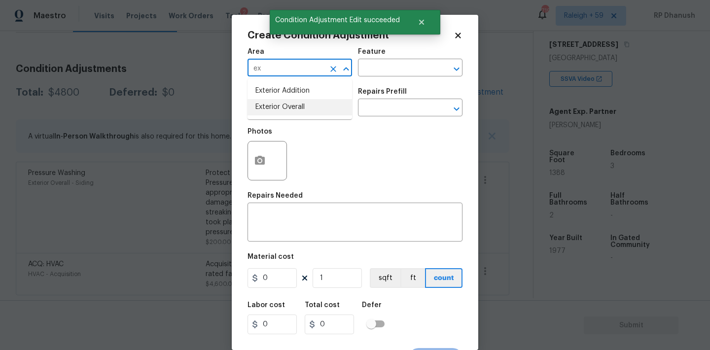
click at [270, 104] on li "Exterior Overall" at bounding box center [299, 107] width 105 height 16
click at [424, 65] on input "text" at bounding box center [396, 68] width 77 height 15
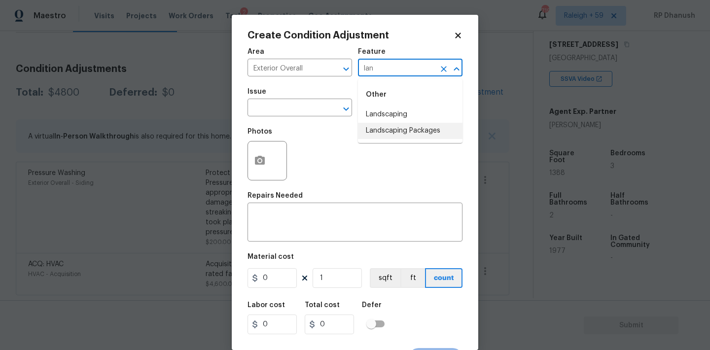
click at [397, 123] on li "Landscaping Packages" at bounding box center [410, 131] width 105 height 16
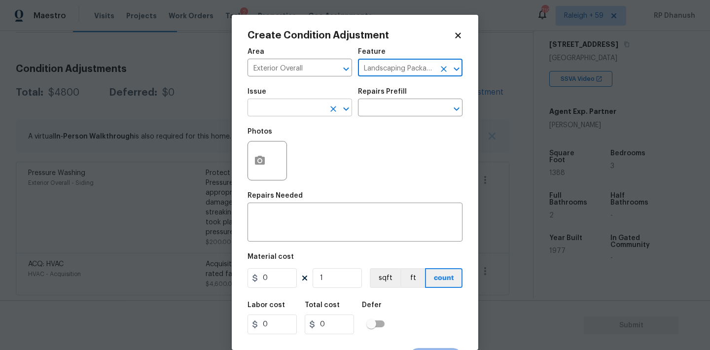
click at [298, 105] on input "text" at bounding box center [285, 108] width 77 height 15
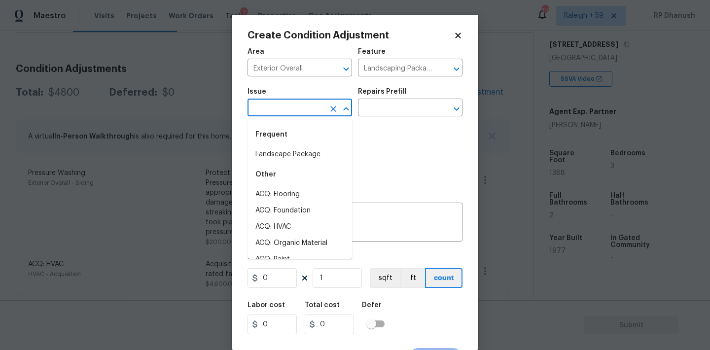
click at [298, 140] on div "Frequent" at bounding box center [299, 135] width 105 height 24
click at [298, 146] on li "Landscape Package" at bounding box center [299, 154] width 105 height 16
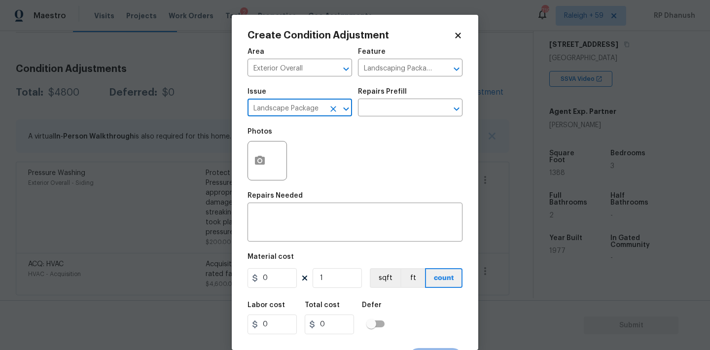
click at [406, 83] on div "Issue Landscape Package ​ Repairs Prefill ​" at bounding box center [354, 102] width 215 height 40
click at [397, 104] on input "text" at bounding box center [396, 108] width 77 height 15
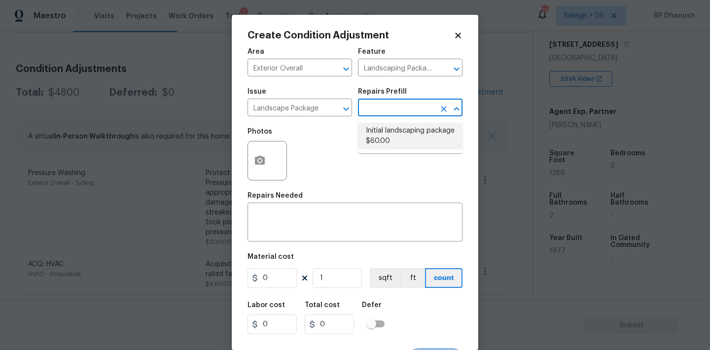
click at [385, 129] on li "Initial landscaping package $60.00" at bounding box center [410, 136] width 105 height 27
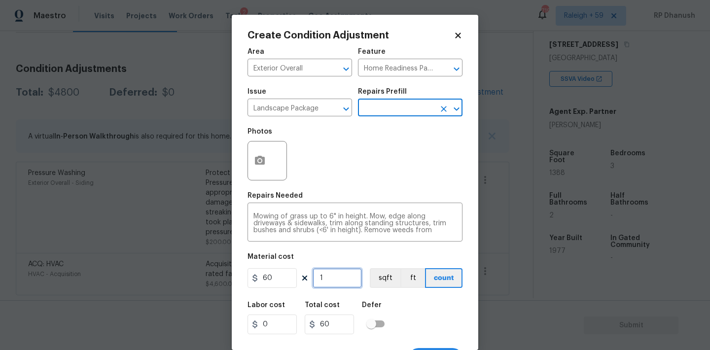
click at [329, 271] on input "1" at bounding box center [337, 278] width 49 height 20
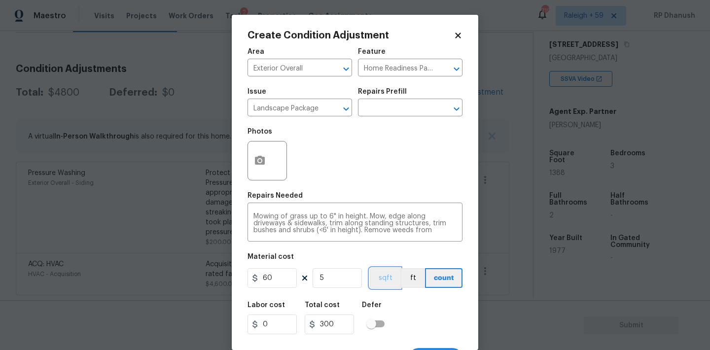
scroll to position [18, 0]
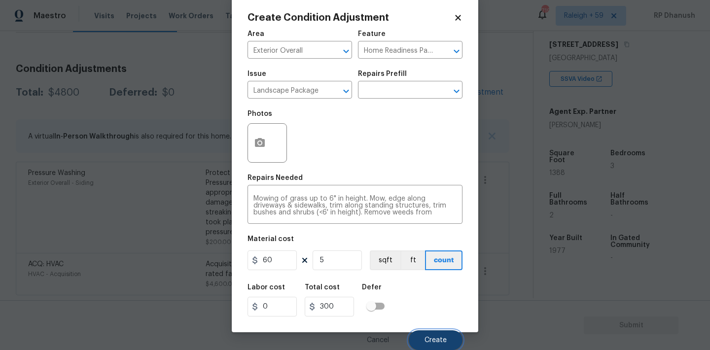
click at [427, 337] on span "Create" at bounding box center [435, 340] width 22 height 7
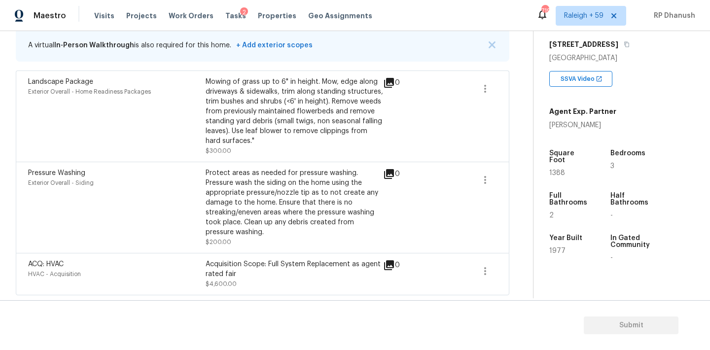
scroll to position [155, 0]
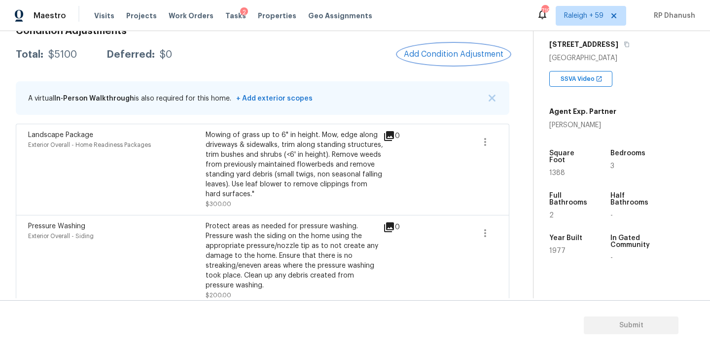
click at [442, 59] on button "Add Condition Adjustment" at bounding box center [453, 54] width 111 height 21
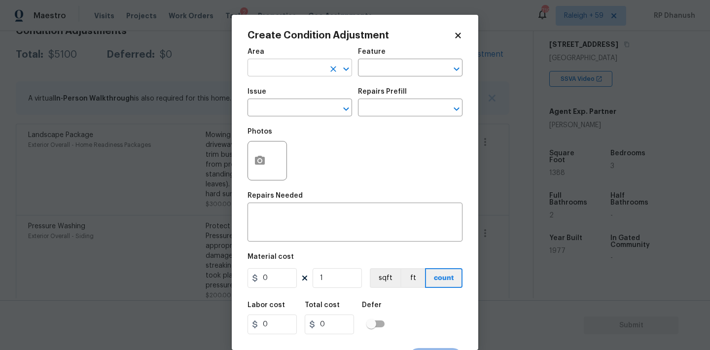
click at [303, 75] on input "text" at bounding box center [285, 68] width 77 height 15
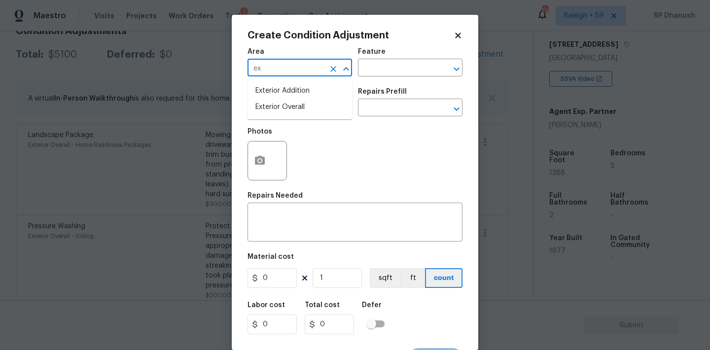
click at [276, 102] on li "Exterior Overall" at bounding box center [299, 107] width 105 height 16
click at [365, 85] on div "Issue ​ Repairs Prefill ​" at bounding box center [354, 102] width 215 height 40
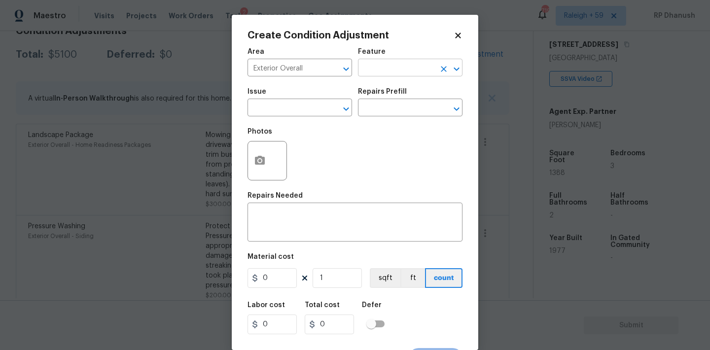
click at [366, 72] on input "text" at bounding box center [396, 68] width 77 height 15
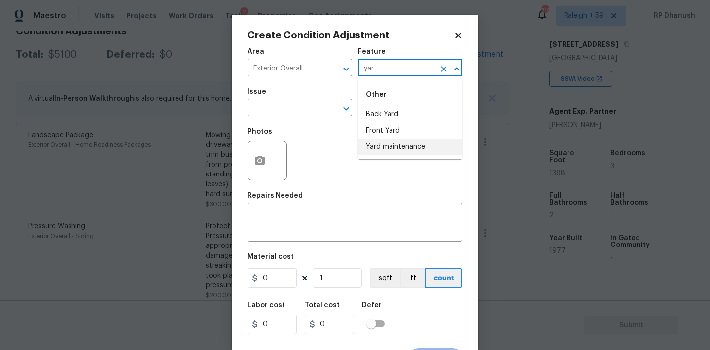
click at [374, 139] on li "Yard maintenance" at bounding box center [410, 147] width 105 height 16
click at [289, 102] on input "text" at bounding box center [285, 108] width 77 height 15
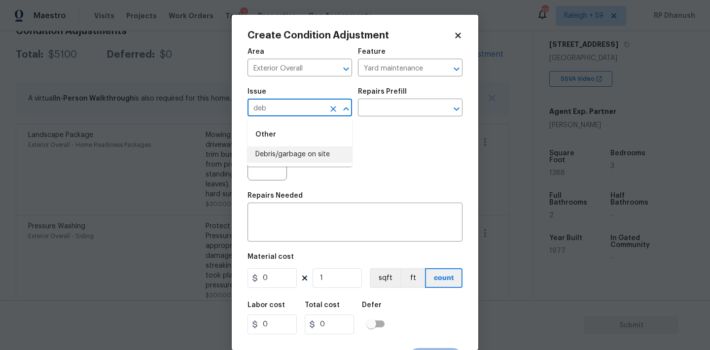
click at [287, 149] on li "Debris/garbage on site" at bounding box center [299, 154] width 105 height 16
click at [387, 101] on input "text" at bounding box center [396, 108] width 77 height 15
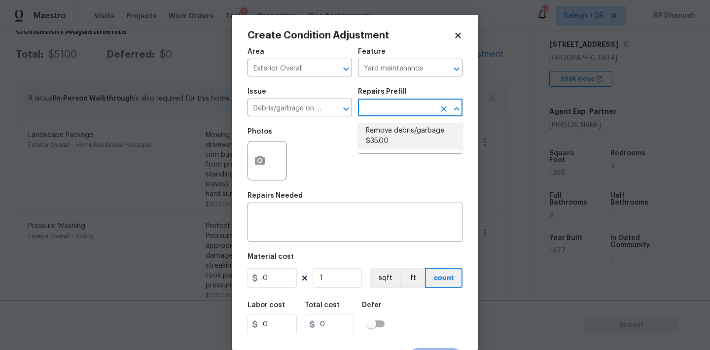
click at [387, 139] on li "Remove debris/garbage $35.00" at bounding box center [410, 136] width 105 height 27
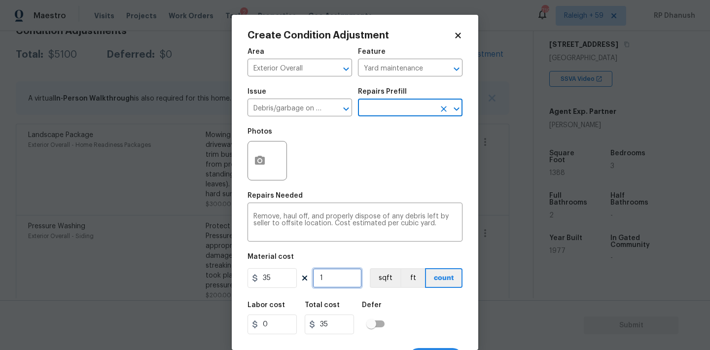
click at [341, 284] on input "1" at bounding box center [337, 278] width 49 height 20
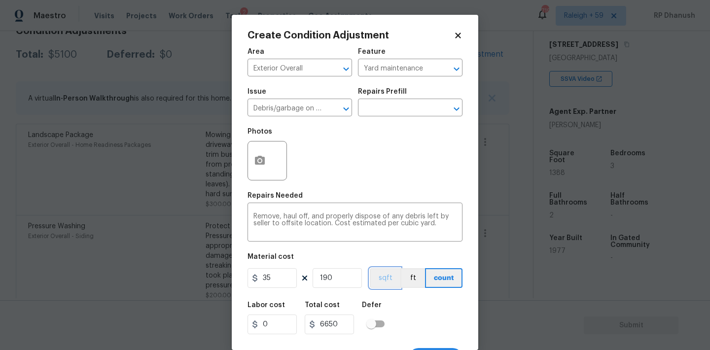
scroll to position [18, 0]
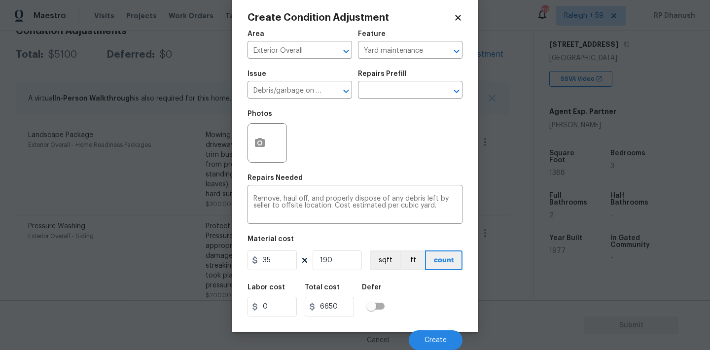
click at [341, 283] on div "Labor cost 0 Total cost 6650 Defer" at bounding box center [354, 300] width 215 height 44
click at [343, 269] on input "190" at bounding box center [337, 260] width 49 height 20
click at [436, 334] on button "Create" at bounding box center [436, 340] width 54 height 20
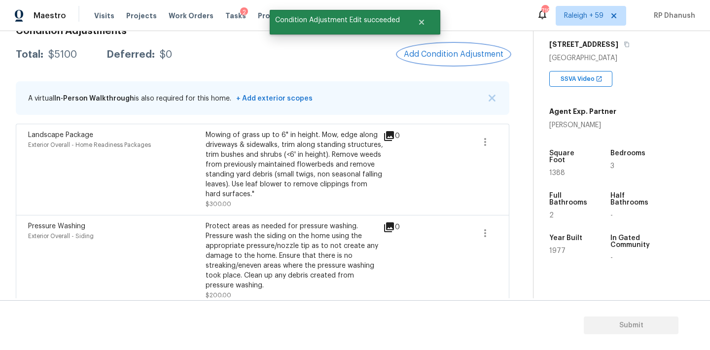
scroll to position [0, 0]
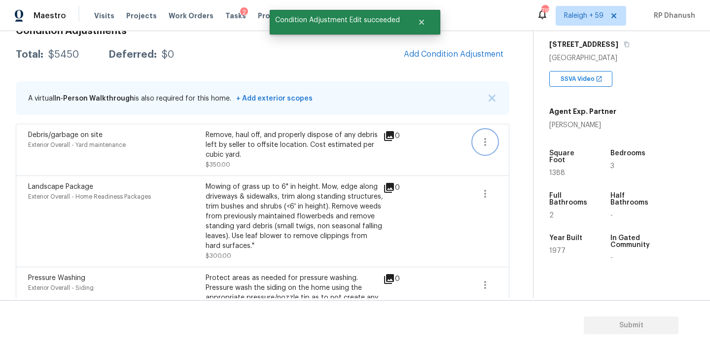
click at [486, 138] on icon "button" at bounding box center [485, 142] width 12 height 12
click at [518, 146] on link "Edit" at bounding box center [541, 140] width 84 height 15
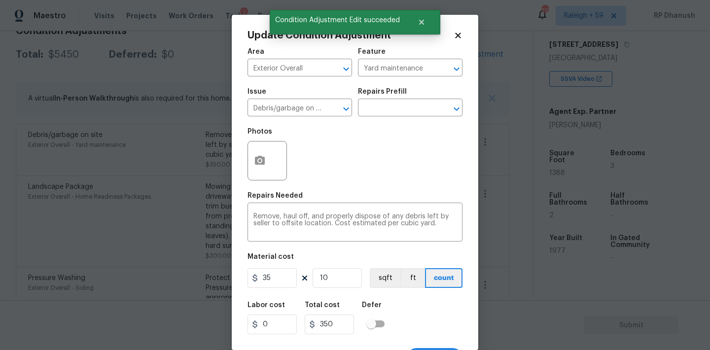
click at [342, 267] on figure "Material cost 35 10 sqft ft count" at bounding box center [354, 271] width 215 height 36
click at [342, 275] on input "10" at bounding box center [337, 278] width 49 height 20
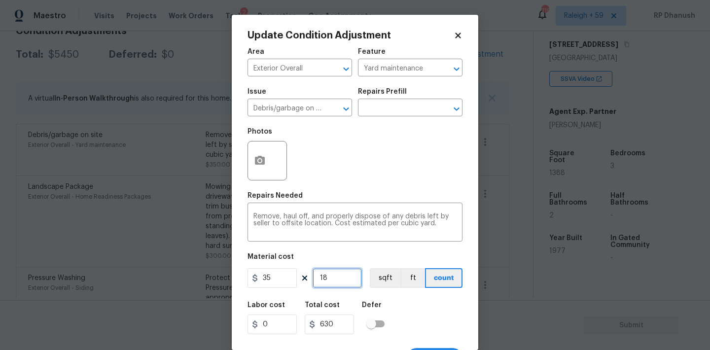
click at [335, 282] on input "18" at bounding box center [337, 278] width 49 height 20
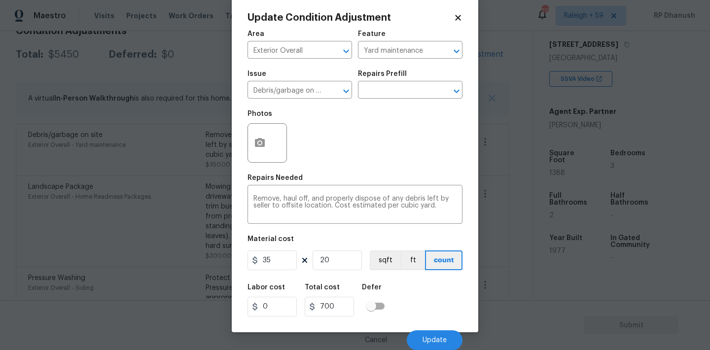
click at [335, 282] on div "Labor cost 0 Total cost 700 Defer" at bounding box center [354, 300] width 215 height 44
click at [335, 265] on input "20" at bounding box center [337, 260] width 49 height 20
click at [443, 337] on span "Update" at bounding box center [434, 340] width 24 height 7
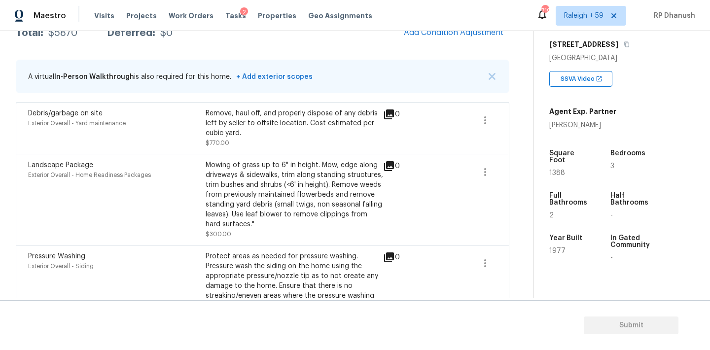
scroll to position [145, 0]
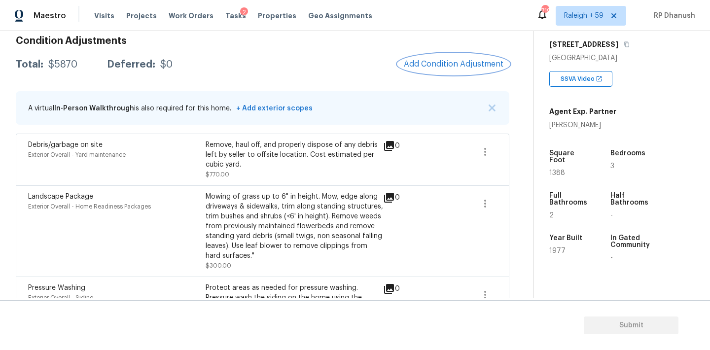
click at [433, 65] on span "Add Condition Adjustment" at bounding box center [454, 64] width 100 height 9
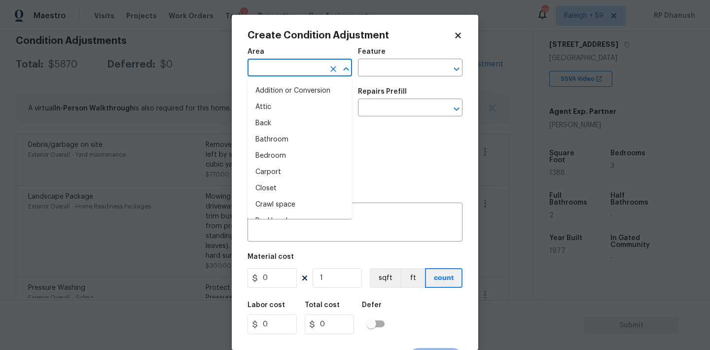
click at [264, 73] on input "text" at bounding box center [285, 68] width 77 height 15
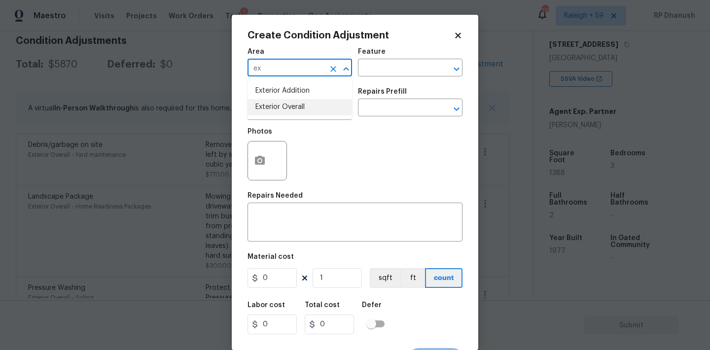
click at [276, 105] on li "Exterior Overall" at bounding box center [299, 107] width 105 height 16
click at [270, 224] on textarea at bounding box center [354, 223] width 203 height 21
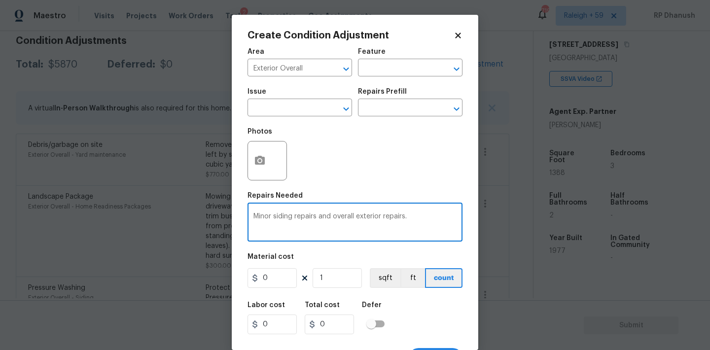
click at [318, 217] on textarea "Minor siding repairs and overall exterior repairs." at bounding box center [354, 223] width 203 height 21
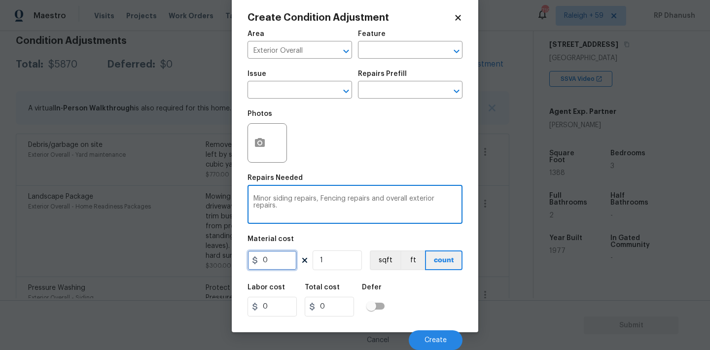
click at [275, 267] on input "0" at bounding box center [271, 260] width 49 height 20
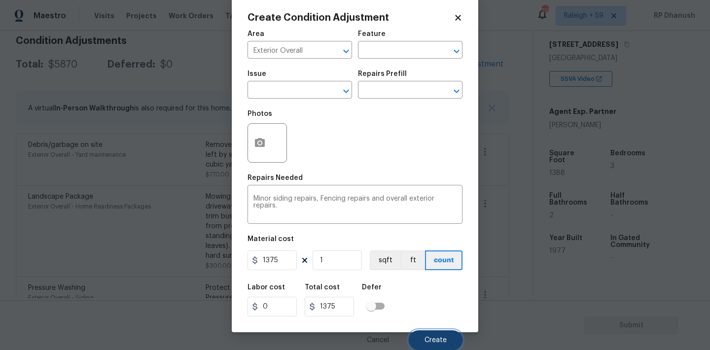
click at [423, 334] on button "Create" at bounding box center [436, 340] width 54 height 20
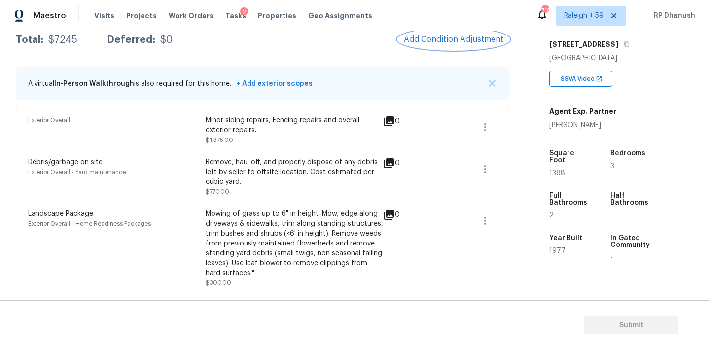
scroll to position [138, 0]
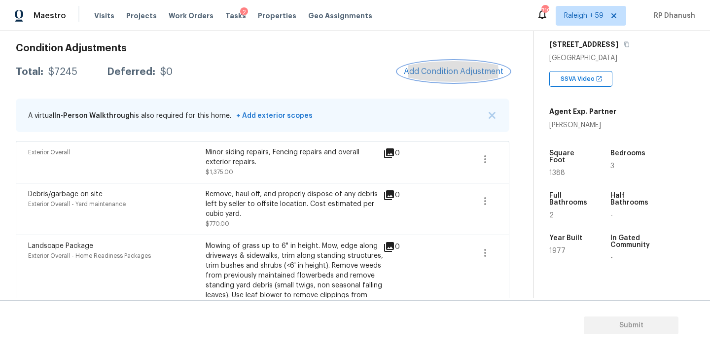
click at [447, 77] on button "Add Condition Adjustment" at bounding box center [453, 71] width 111 height 21
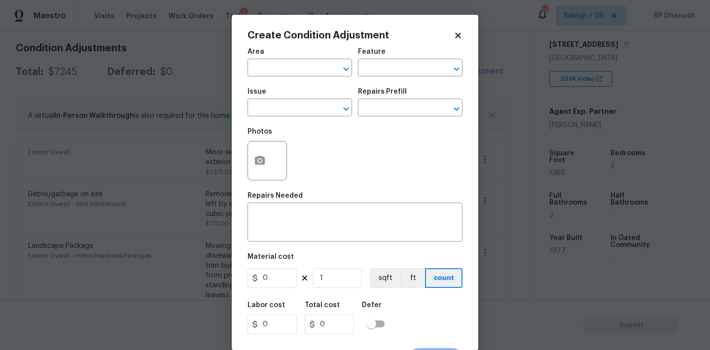
click at [295, 59] on div "Area" at bounding box center [299, 54] width 105 height 13
click at [294, 82] on span "Issue ​" at bounding box center [299, 102] width 105 height 40
click at [296, 70] on input "text" at bounding box center [285, 68] width 77 height 15
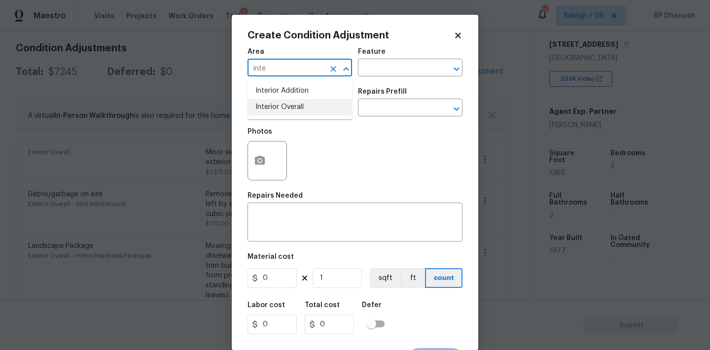
click at [283, 105] on li "Interior Overall" at bounding box center [299, 107] width 105 height 16
click at [391, 78] on div "Area Interior Overall ​ Feature ​" at bounding box center [354, 62] width 215 height 40
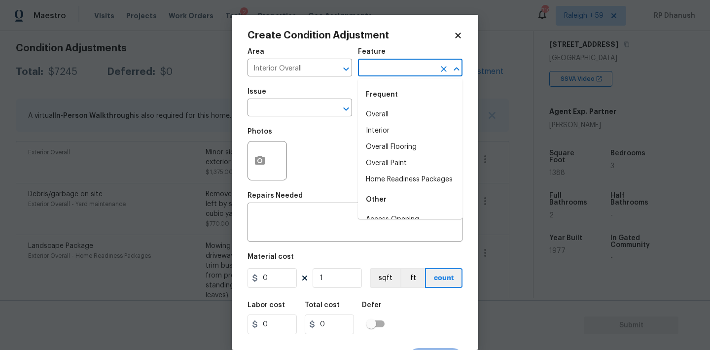
click at [393, 63] on input "text" at bounding box center [396, 68] width 77 height 15
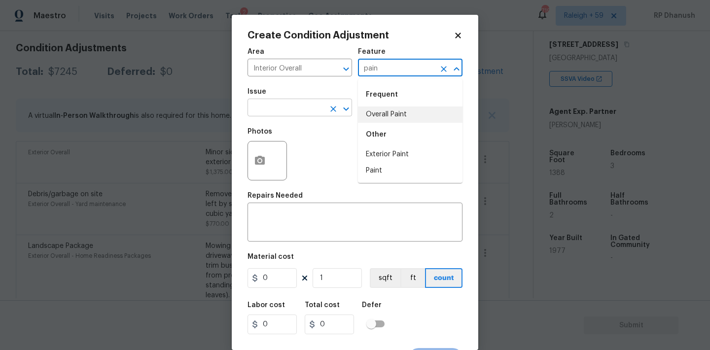
click at [373, 116] on li "Overall Paint" at bounding box center [410, 114] width 105 height 16
click at [280, 109] on input "text" at bounding box center [285, 108] width 77 height 15
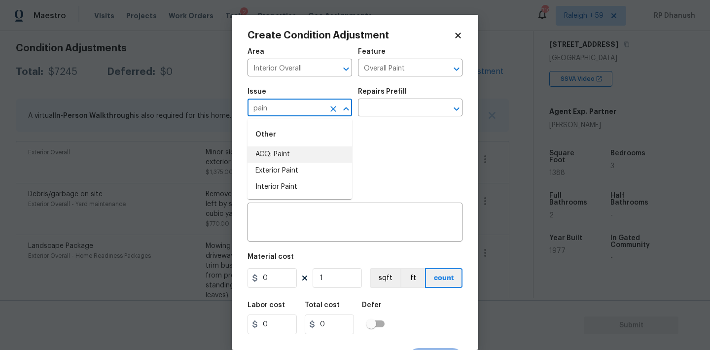
click at [279, 155] on li "ACQ: Paint" at bounding box center [299, 154] width 105 height 16
click at [396, 115] on input "text" at bounding box center [396, 108] width 77 height 15
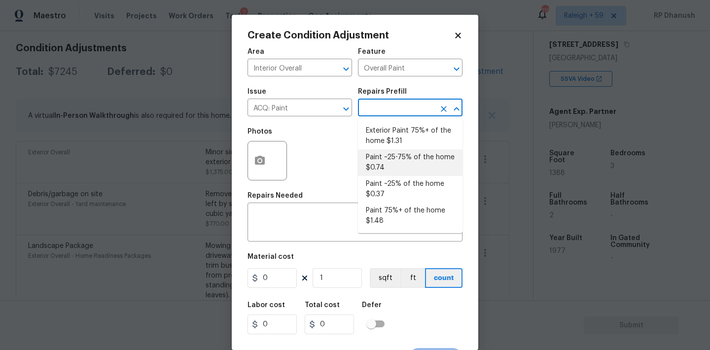
click at [394, 157] on li "Paint ~25-75% of the home $0.74" at bounding box center [410, 162] width 105 height 27
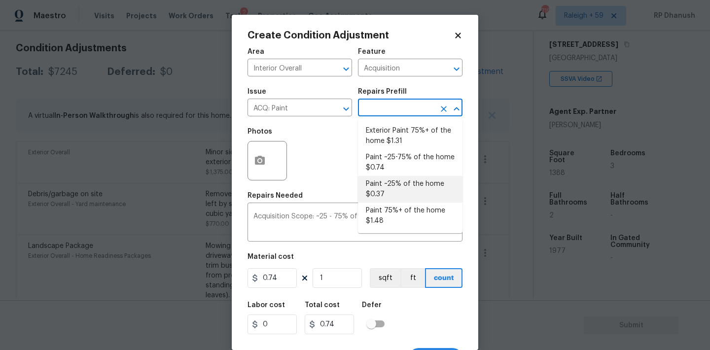
click at [389, 192] on li "Paint ~25% of the home $0.37" at bounding box center [410, 189] width 105 height 27
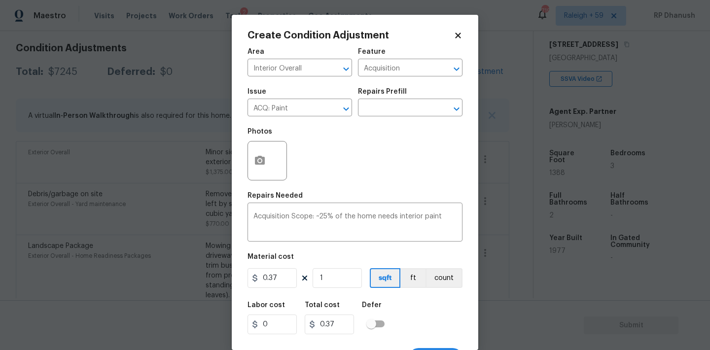
click at [340, 267] on figure "Material cost 0.37 1 sqft ft count" at bounding box center [354, 271] width 215 height 36
click at [340, 276] on input "1" at bounding box center [337, 278] width 49 height 20
click at [404, 103] on input "text" at bounding box center [396, 108] width 77 height 15
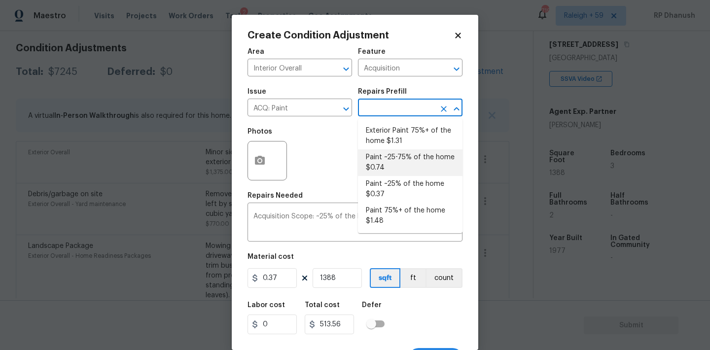
click at [390, 163] on li "Paint ~25-75% of the home $0.74" at bounding box center [410, 162] width 105 height 27
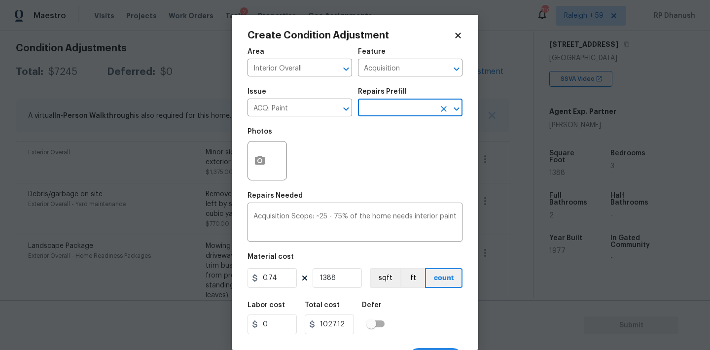
scroll to position [18, 0]
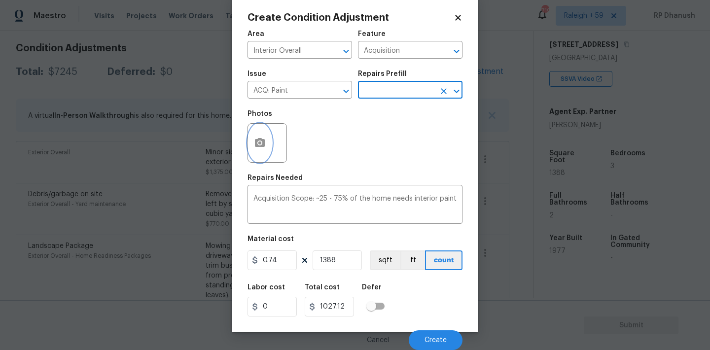
click at [270, 137] on button "button" at bounding box center [260, 143] width 24 height 38
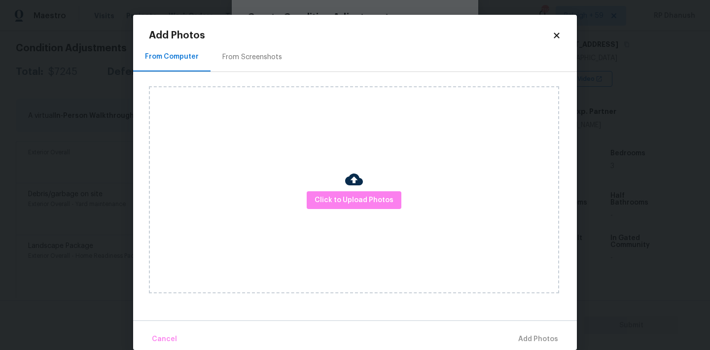
click at [245, 43] on div "From Screenshots" at bounding box center [251, 56] width 83 height 29
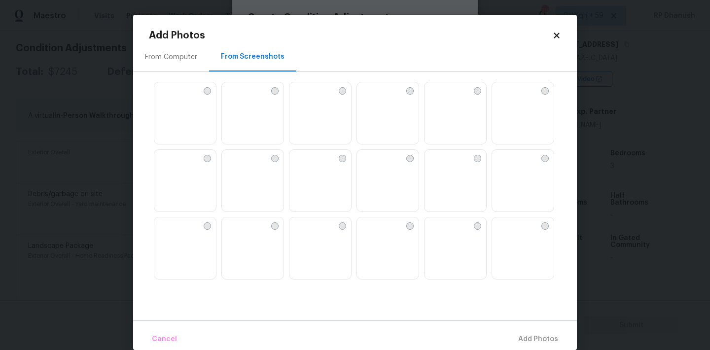
click at [305, 98] on img at bounding box center [297, 90] width 16 height 16
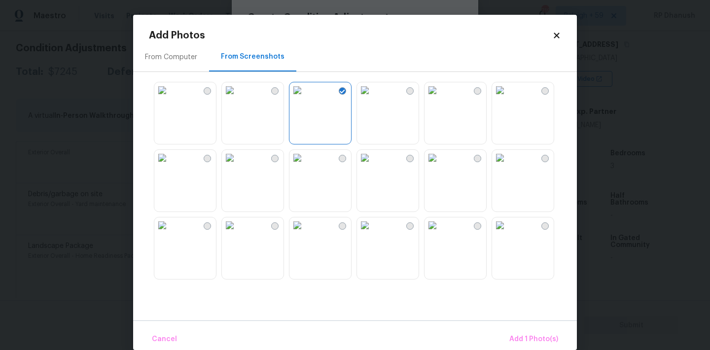
click at [373, 98] on img at bounding box center [365, 90] width 16 height 16
click at [440, 165] on img at bounding box center [432, 158] width 16 height 16
drag, startPoint x: 539, startPoint y: 185, endPoint x: 516, endPoint y: 228, distance: 49.2
click at [508, 166] on img at bounding box center [500, 158] width 16 height 16
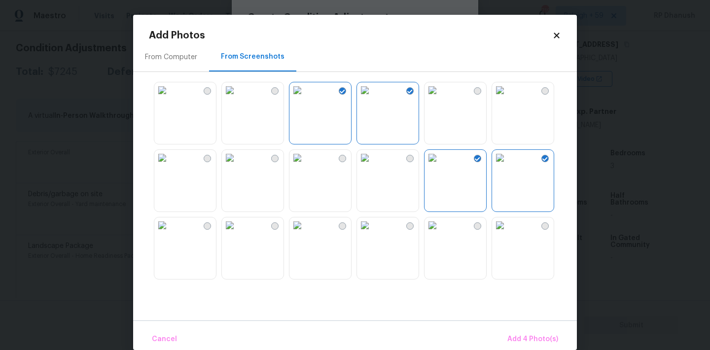
click at [508, 233] on img at bounding box center [500, 225] width 16 height 16
click at [373, 233] on img at bounding box center [365, 225] width 16 height 16
click at [541, 341] on span "Add 6 Photo(s)" at bounding box center [533, 339] width 50 height 12
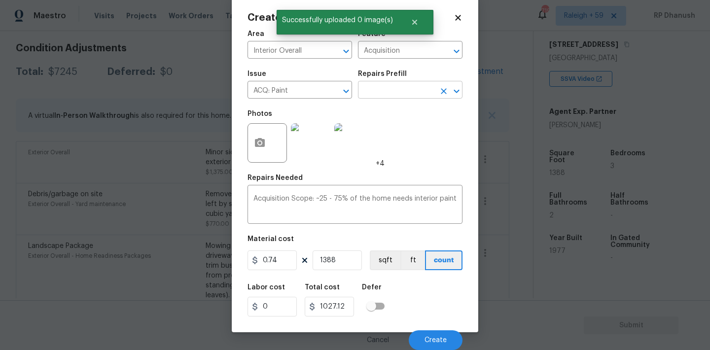
click at [406, 84] on input "text" at bounding box center [396, 90] width 77 height 15
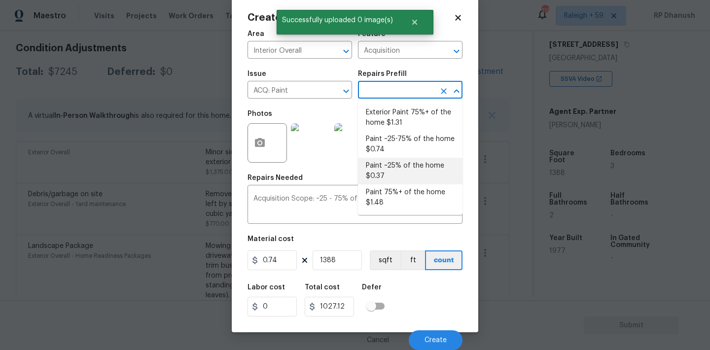
click at [395, 167] on li "Paint ~25% of the home $0.37" at bounding box center [410, 171] width 105 height 27
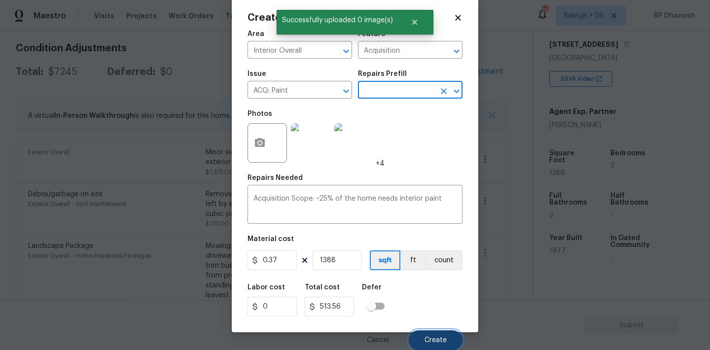
click at [431, 340] on span "Create" at bounding box center [435, 340] width 22 height 7
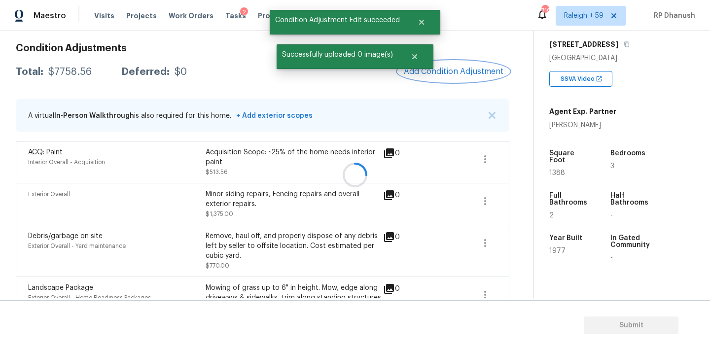
scroll to position [0, 0]
click at [452, 67] on span "Add Condition Adjustment" at bounding box center [454, 71] width 100 height 9
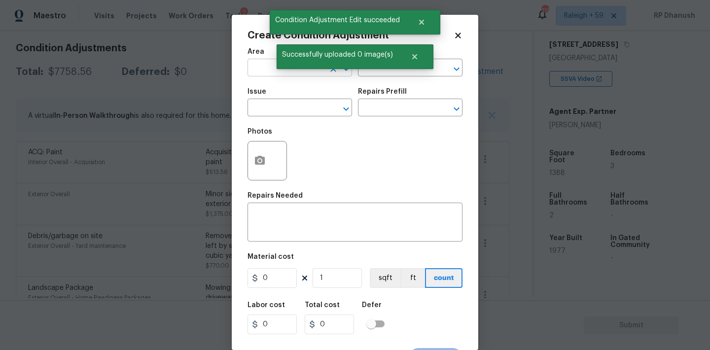
click at [262, 73] on input "text" at bounding box center [285, 68] width 77 height 15
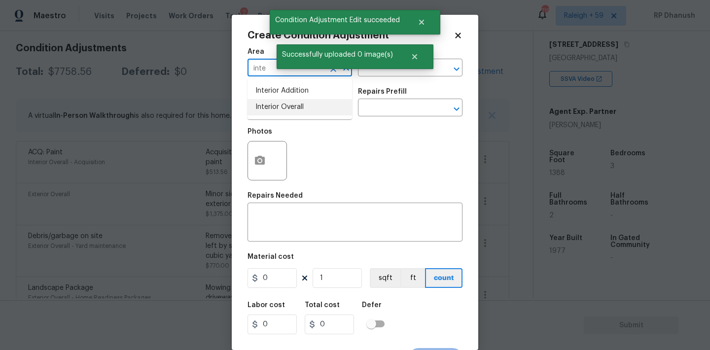
click at [284, 108] on li "Interior Overall" at bounding box center [299, 107] width 105 height 16
click at [391, 79] on div "Area Interior Overall ​ Feature ​" at bounding box center [354, 62] width 215 height 40
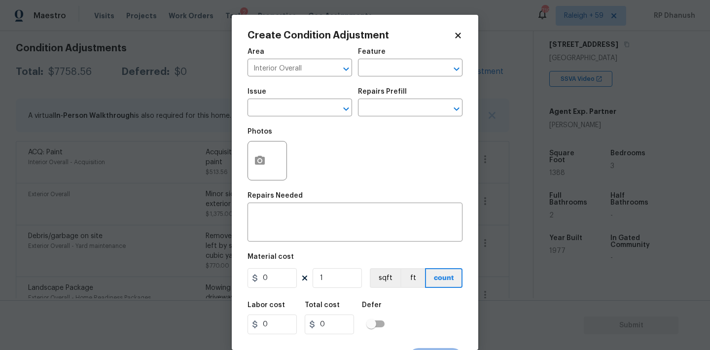
click at [379, 76] on div "Area Interior Overall ​ Feature ​" at bounding box center [354, 62] width 215 height 40
click at [383, 71] on input "text" at bounding box center [396, 68] width 77 height 15
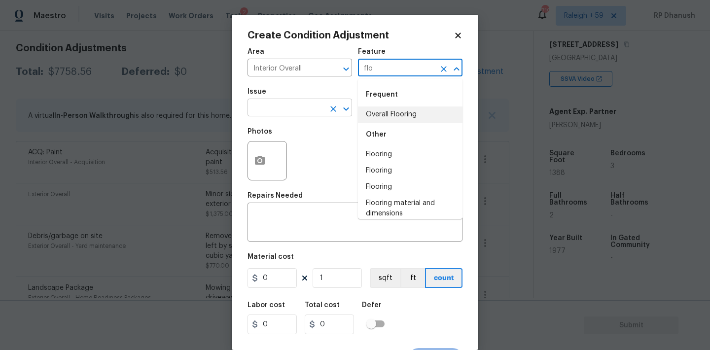
drag, startPoint x: 377, startPoint y: 113, endPoint x: 283, endPoint y: 113, distance: 93.2
click at [376, 113] on li "Overall Flooring" at bounding box center [410, 114] width 105 height 16
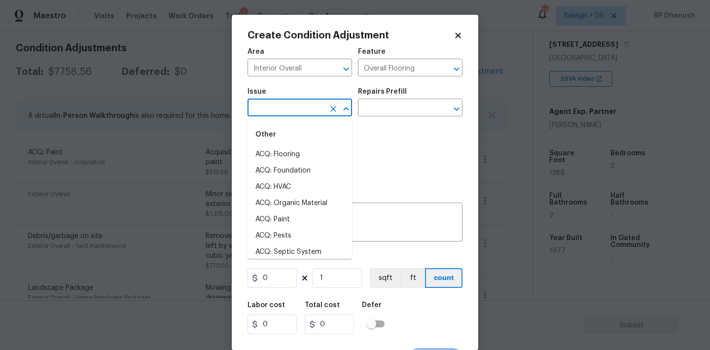
click at [283, 113] on input "text" at bounding box center [285, 108] width 77 height 15
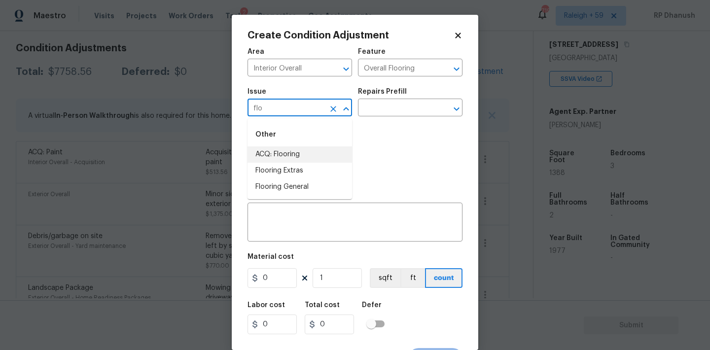
click at [277, 153] on li "ACQ: Flooring" at bounding box center [299, 154] width 105 height 16
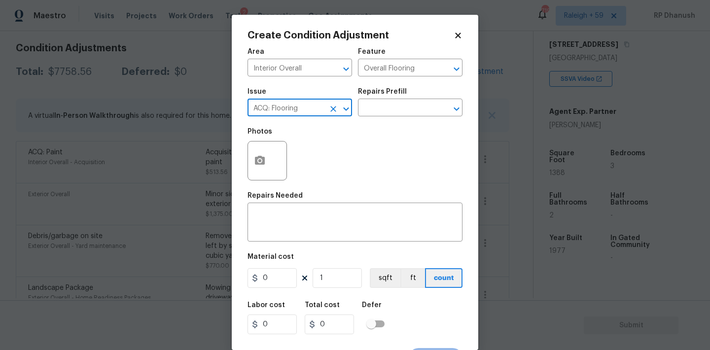
click at [383, 119] on div "Issue ACQ: Flooring ​ Repairs Prefill ​" at bounding box center [354, 102] width 215 height 40
click at [395, 109] on input "text" at bounding box center [396, 108] width 77 height 15
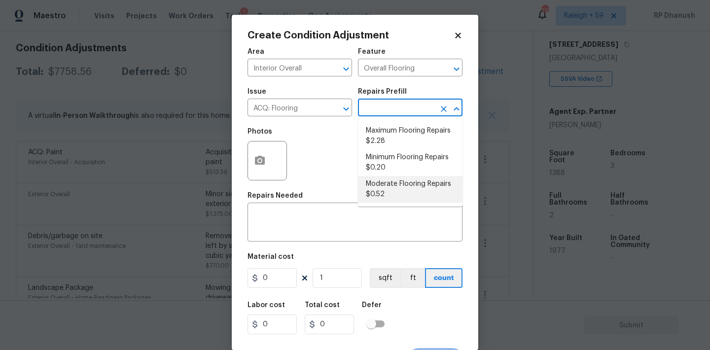
click at [383, 181] on li "Moderate Flooring Repairs $0.52" at bounding box center [410, 189] width 105 height 27
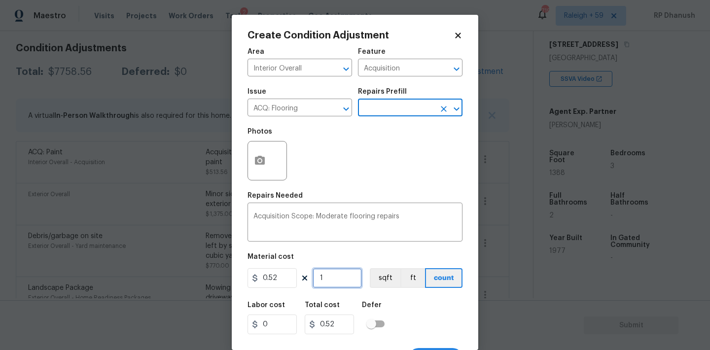
click at [334, 277] on input "1" at bounding box center [337, 278] width 49 height 20
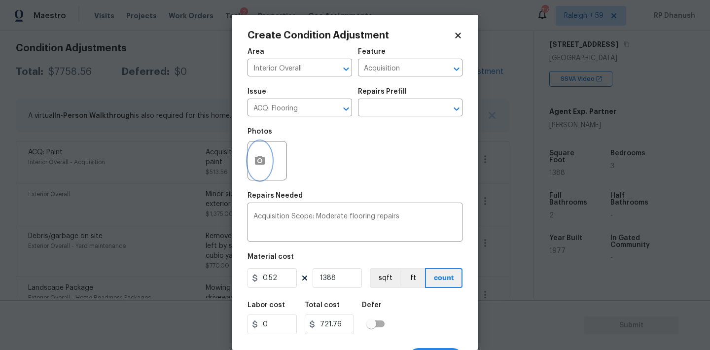
click at [261, 168] on button "button" at bounding box center [260, 160] width 24 height 38
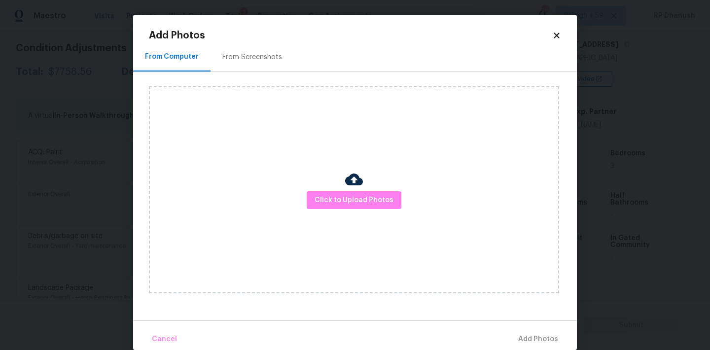
click at [259, 49] on div "From Screenshots" at bounding box center [251, 56] width 83 height 29
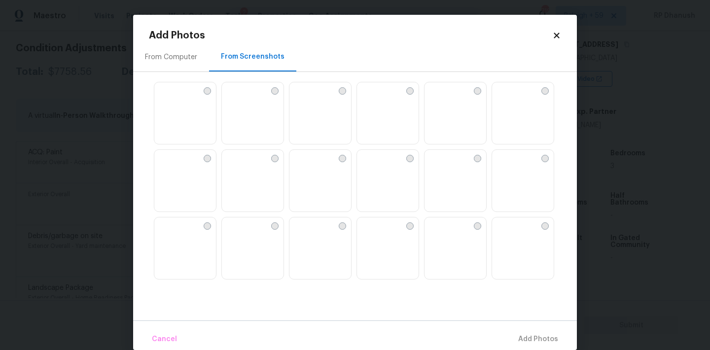
click at [373, 150] on img at bounding box center [365, 158] width 16 height 16
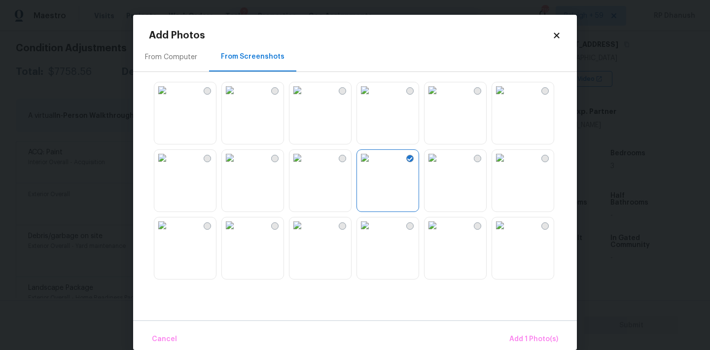
click at [373, 98] on img at bounding box center [365, 90] width 16 height 16
click at [440, 166] on img at bounding box center [432, 158] width 16 height 16
click at [508, 166] on img at bounding box center [500, 158] width 16 height 16
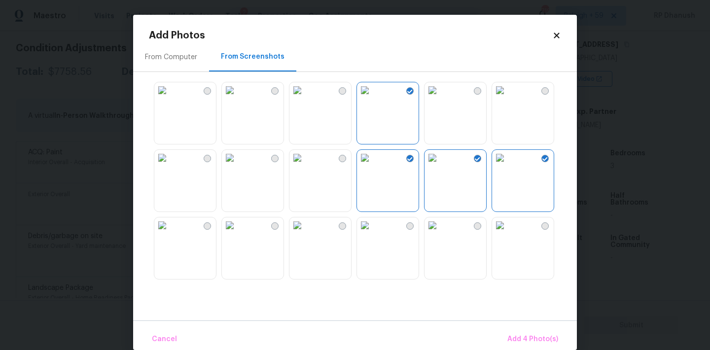
scroll to position [74, 0]
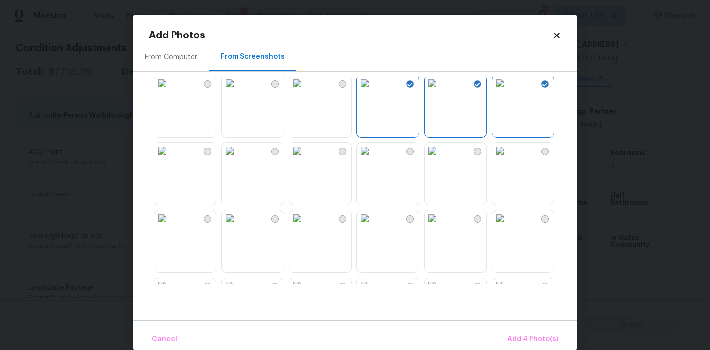
click at [373, 159] on img at bounding box center [365, 151] width 16 height 16
click at [305, 226] on img at bounding box center [297, 218] width 16 height 16
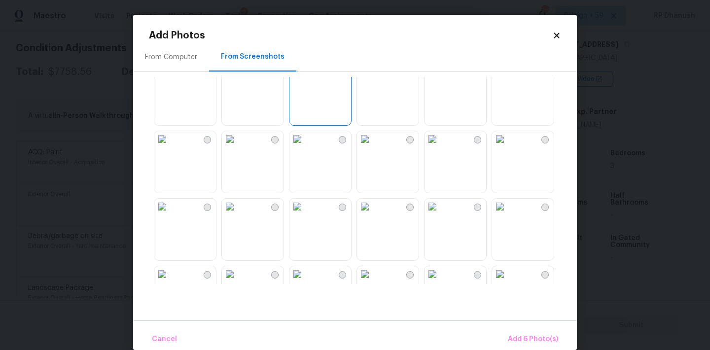
scroll to position [240, 0]
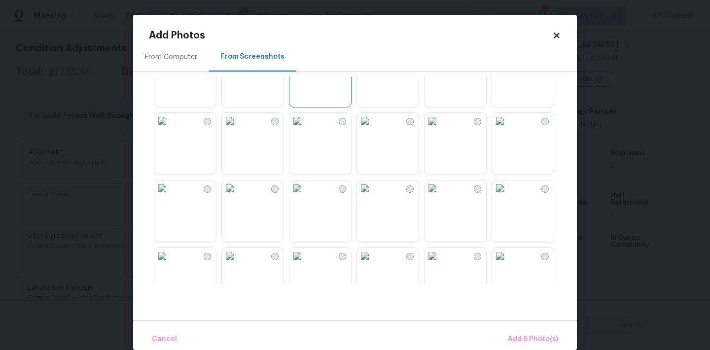
click at [373, 196] on img at bounding box center [365, 188] width 16 height 16
click at [440, 196] on img at bounding box center [432, 188] width 16 height 16
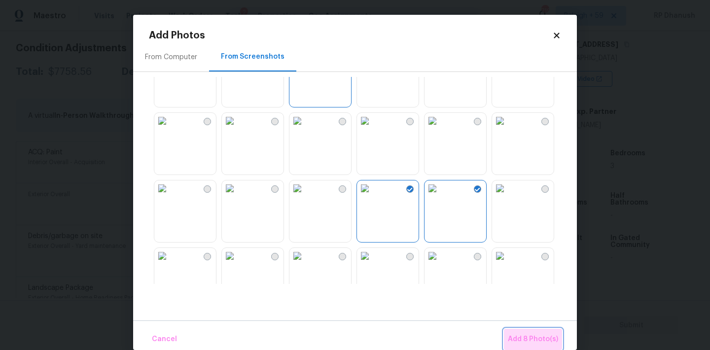
click at [556, 340] on span "Add 8 Photo(s)" at bounding box center [533, 339] width 50 height 12
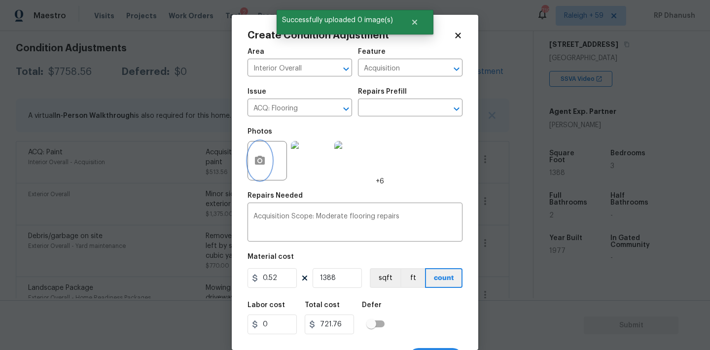
scroll to position [18, 0]
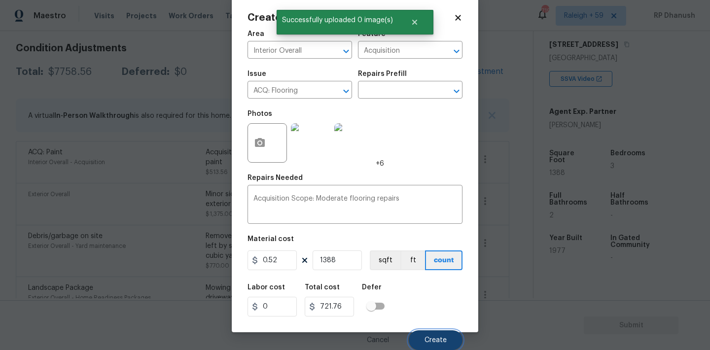
click at [420, 334] on button "Create" at bounding box center [436, 340] width 54 height 20
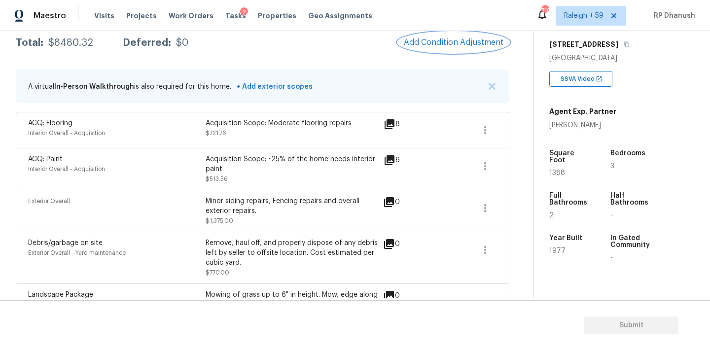
scroll to position [165, 0]
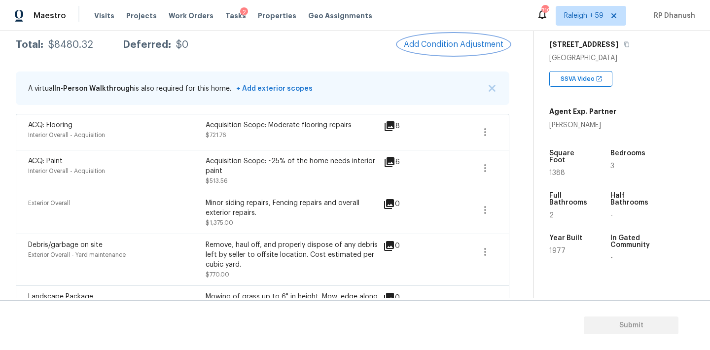
click at [476, 40] on span "Add Condition Adjustment" at bounding box center [454, 44] width 100 height 9
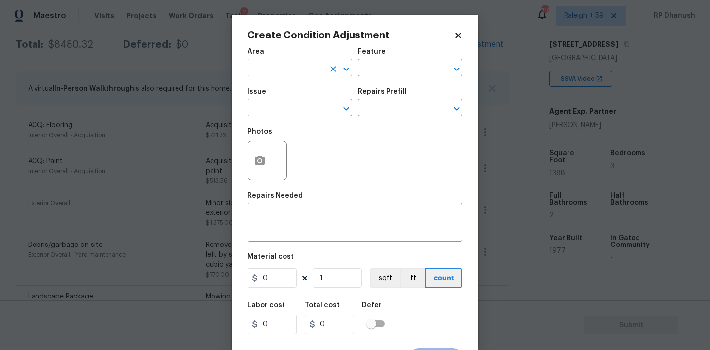
click at [291, 71] on input "text" at bounding box center [285, 68] width 77 height 15
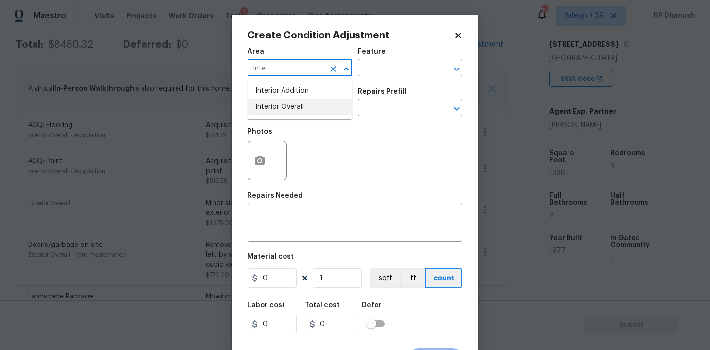
click at [289, 105] on li "Interior Overall" at bounding box center [299, 107] width 105 height 16
click at [306, 235] on div "x ​" at bounding box center [354, 223] width 215 height 36
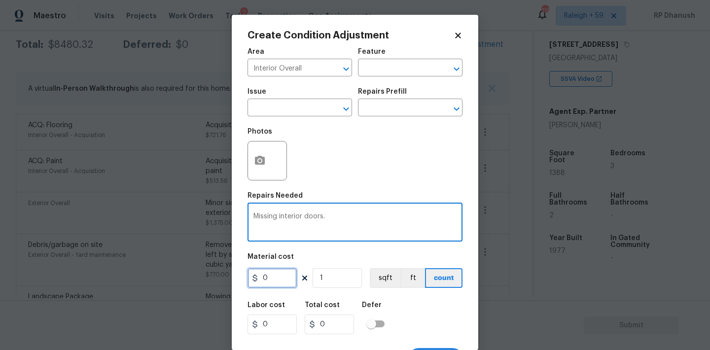
click at [290, 281] on input "0" at bounding box center [271, 278] width 49 height 20
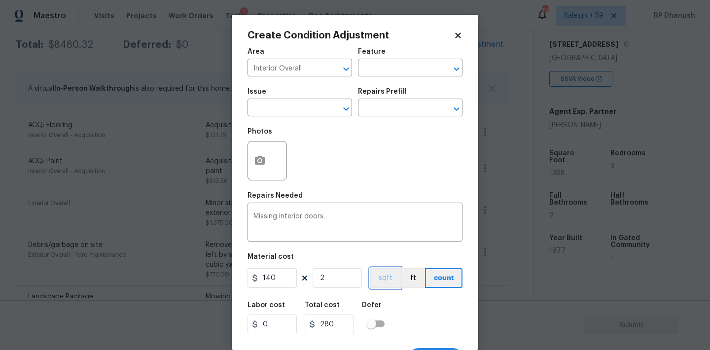
scroll to position [18, 0]
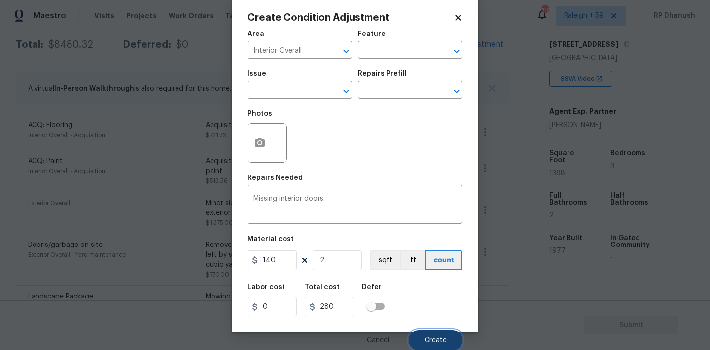
click at [445, 337] on span "Create" at bounding box center [435, 340] width 22 height 7
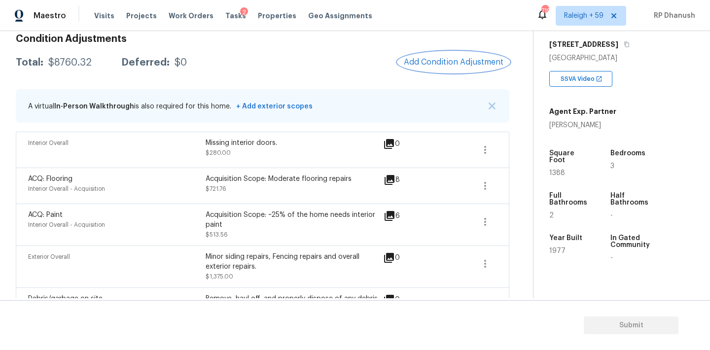
scroll to position [147, 0]
click at [447, 67] on button "Add Condition Adjustment" at bounding box center [453, 61] width 111 height 21
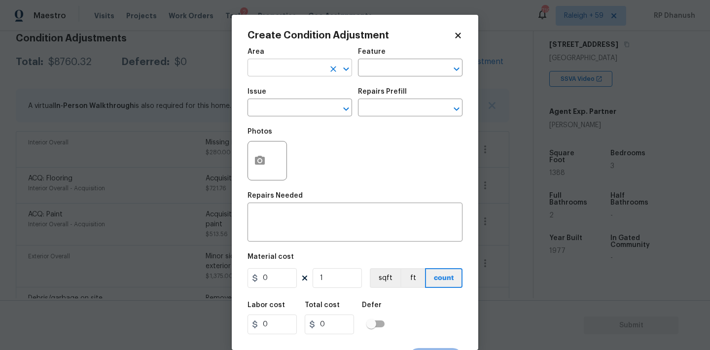
click at [279, 66] on input "text" at bounding box center [285, 68] width 77 height 15
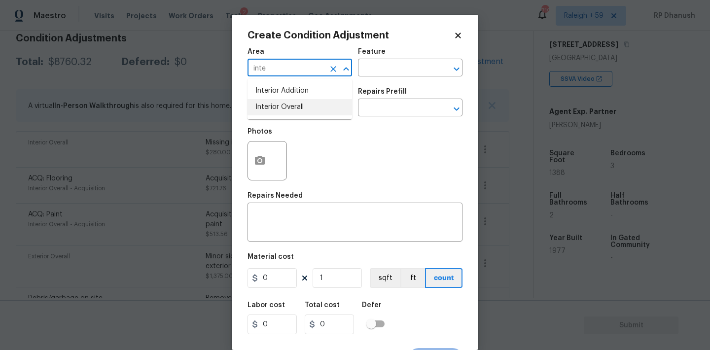
click at [278, 104] on li "Interior Overall" at bounding box center [299, 107] width 105 height 16
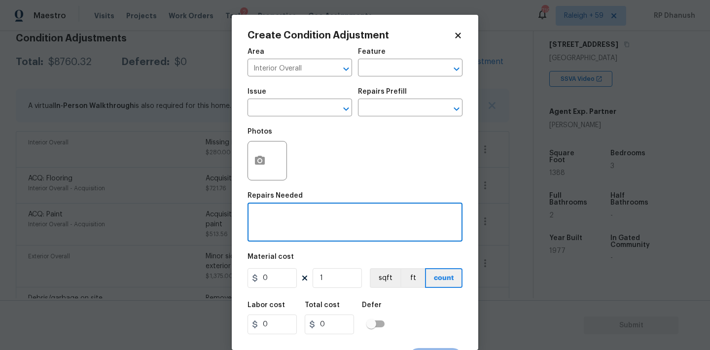
click at [278, 234] on textarea at bounding box center [354, 223] width 203 height 21
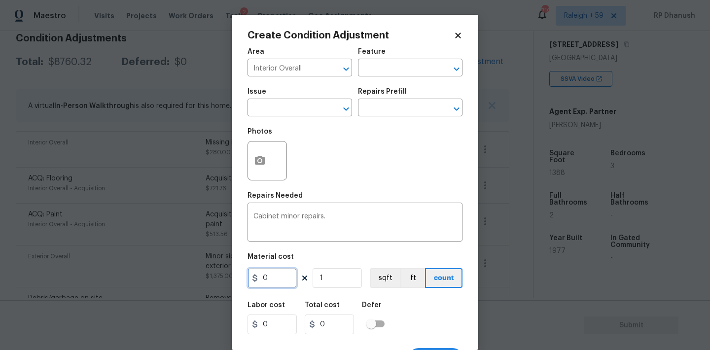
click at [282, 287] on input "0" at bounding box center [271, 278] width 49 height 20
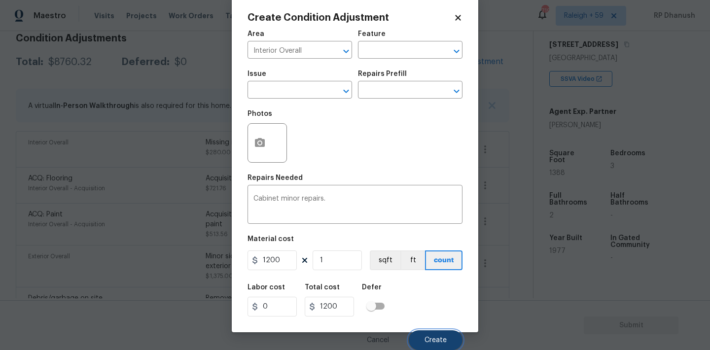
click at [435, 339] on span "Create" at bounding box center [435, 340] width 22 height 7
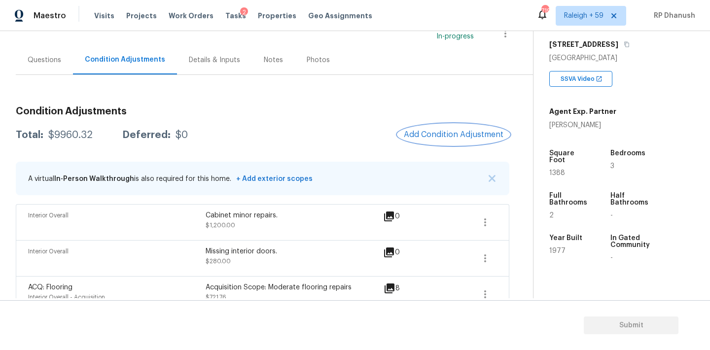
scroll to position [43, 0]
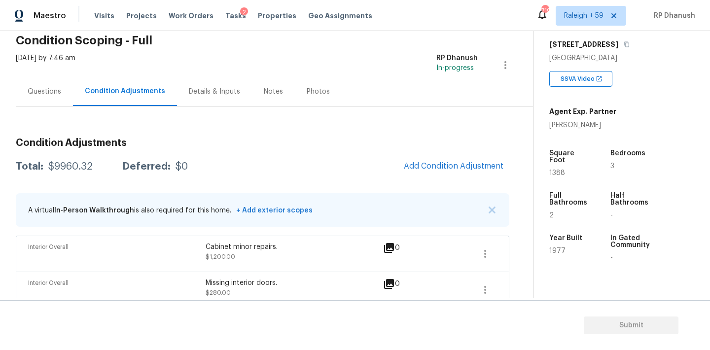
click at [84, 164] on div "$9960.32" at bounding box center [70, 167] width 44 height 10
click at [458, 171] on button "Add Condition Adjustment" at bounding box center [453, 166] width 111 height 21
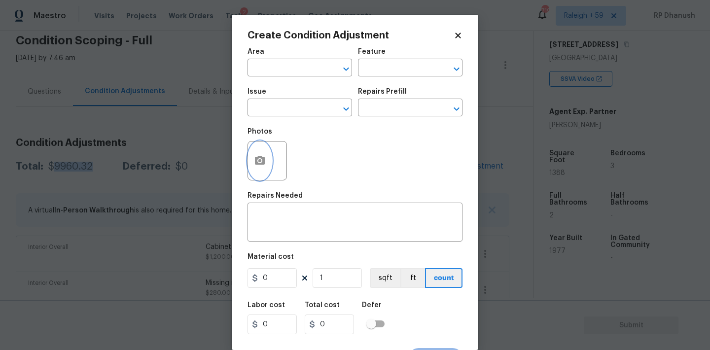
click at [264, 164] on icon "button" at bounding box center [260, 160] width 10 height 9
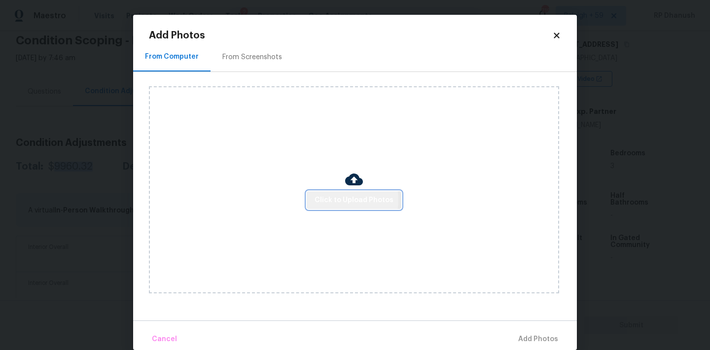
click at [337, 200] on span "Click to Upload Photos" at bounding box center [354, 200] width 79 height 12
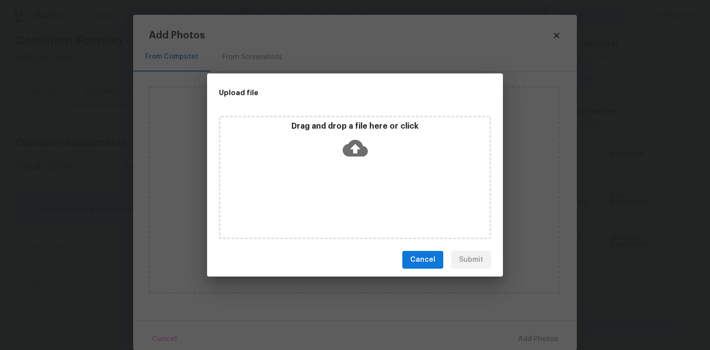
click at [343, 129] on p "Drag and drop a file here or click" at bounding box center [354, 126] width 269 height 10
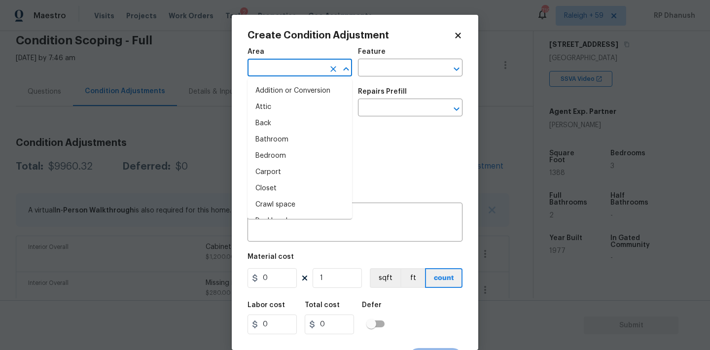
click at [315, 66] on input "text" at bounding box center [285, 68] width 77 height 15
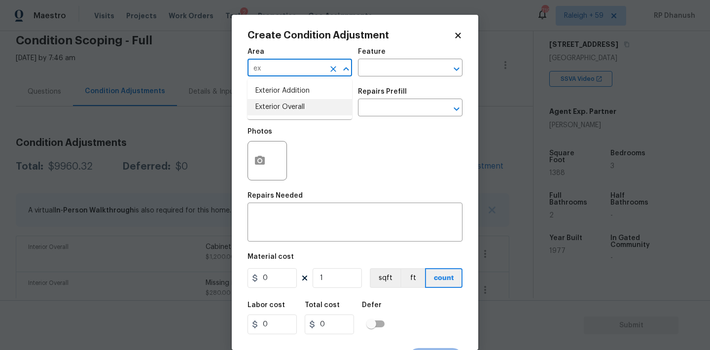
click at [305, 107] on li "Exterior Overall" at bounding box center [299, 107] width 105 height 16
click at [379, 70] on input "text" at bounding box center [396, 68] width 77 height 15
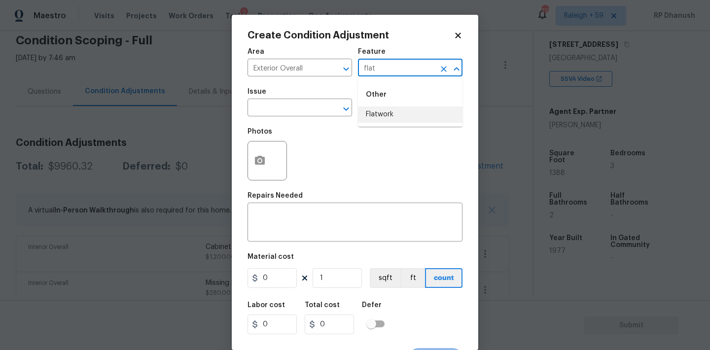
click at [373, 126] on ul "Other Flatwork" at bounding box center [410, 103] width 105 height 48
click at [376, 116] on li "Flatwork" at bounding box center [410, 114] width 105 height 16
click at [331, 113] on icon "Clear" at bounding box center [333, 109] width 10 height 10
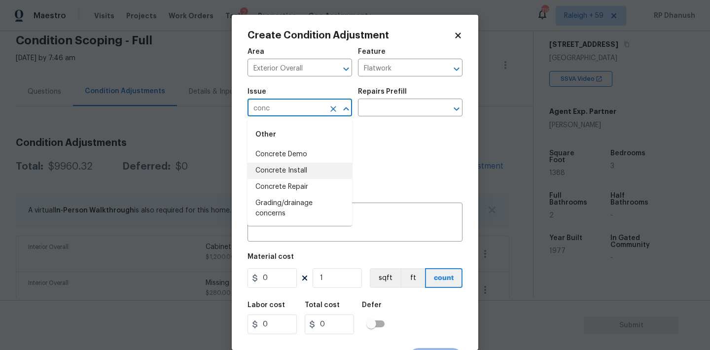
click at [304, 165] on li "Concrete Install" at bounding box center [299, 171] width 105 height 16
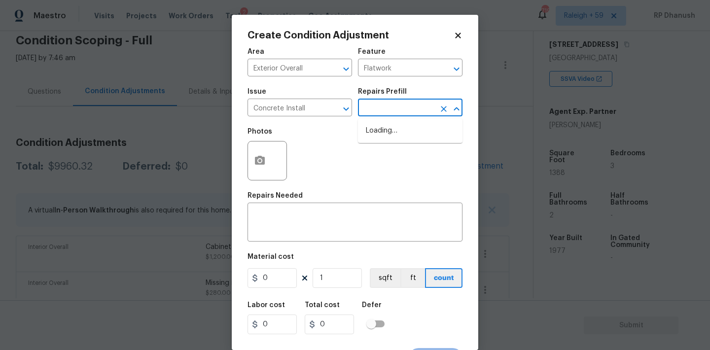
click at [409, 115] on input "text" at bounding box center [396, 108] width 77 height 15
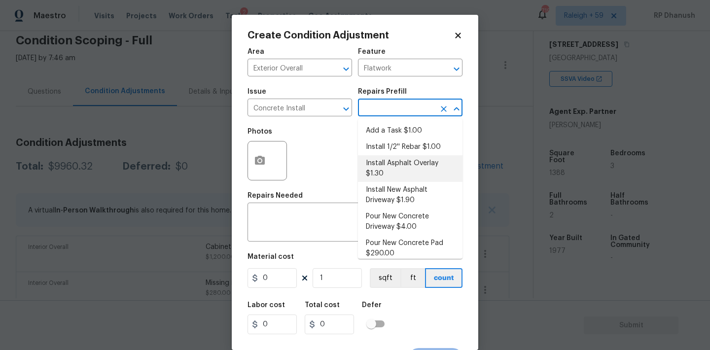
click at [389, 170] on li "Install Asphalt Overlay $1.30" at bounding box center [410, 168] width 105 height 27
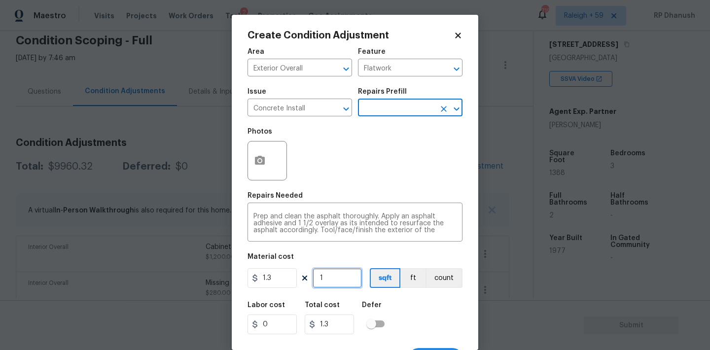
click at [336, 280] on input "1" at bounding box center [337, 278] width 49 height 20
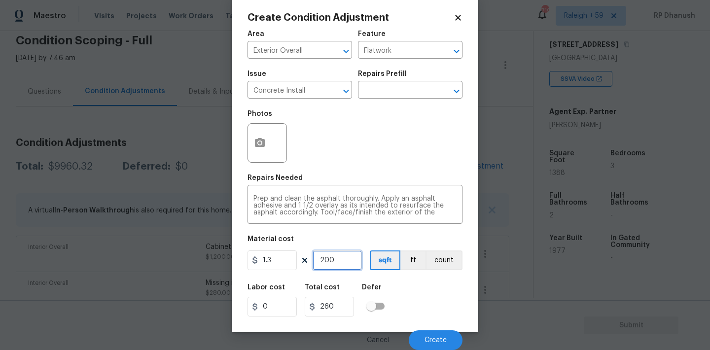
click at [344, 263] on input "200" at bounding box center [337, 260] width 49 height 20
click at [335, 259] on input "300" at bounding box center [337, 260] width 49 height 20
click at [335, 260] on input "300" at bounding box center [337, 260] width 49 height 20
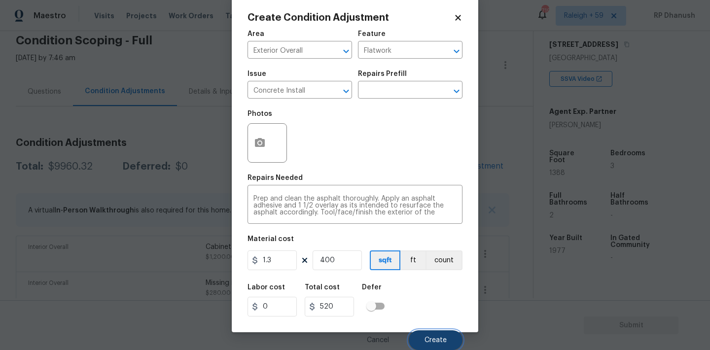
click at [433, 343] on span "Create" at bounding box center [435, 340] width 22 height 7
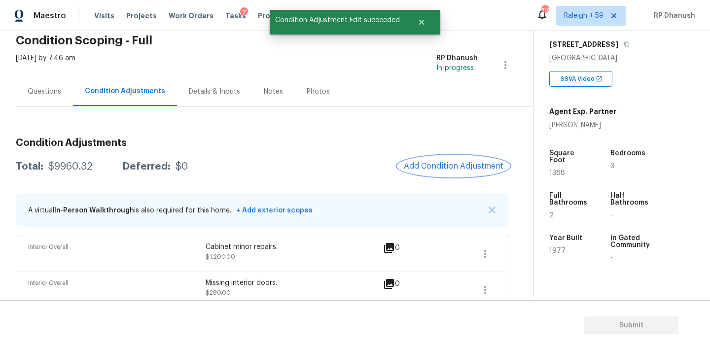
scroll to position [0, 0]
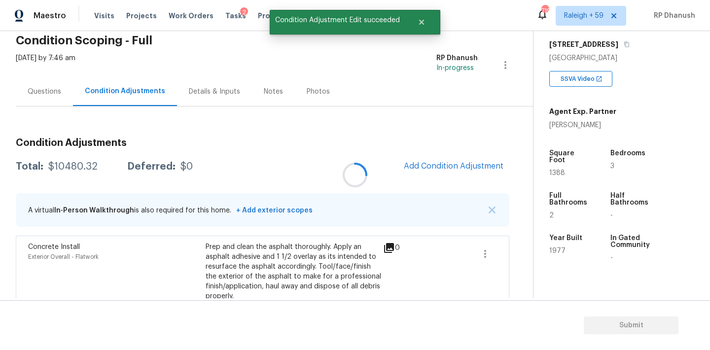
click at [64, 166] on div at bounding box center [355, 175] width 710 height 350
click at [64, 166] on div "$10480.32" at bounding box center [72, 167] width 49 height 10
copy div "$10480.32"
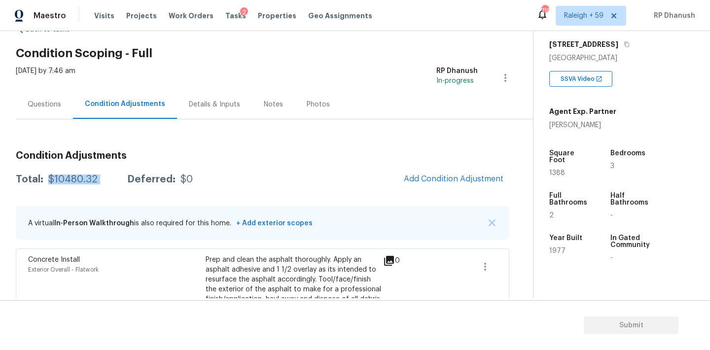
scroll to position [15, 0]
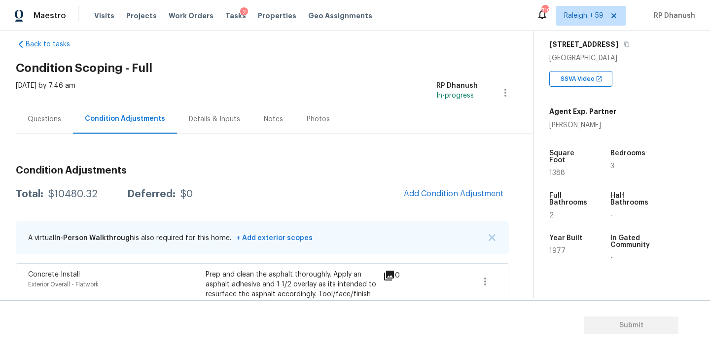
click at [50, 128] on div "Questions" at bounding box center [44, 119] width 57 height 29
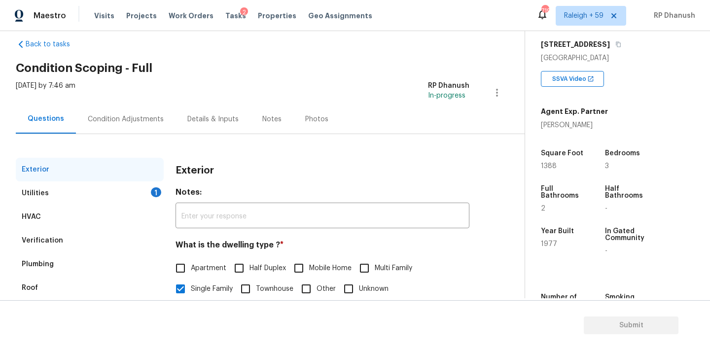
scroll to position [125, 0]
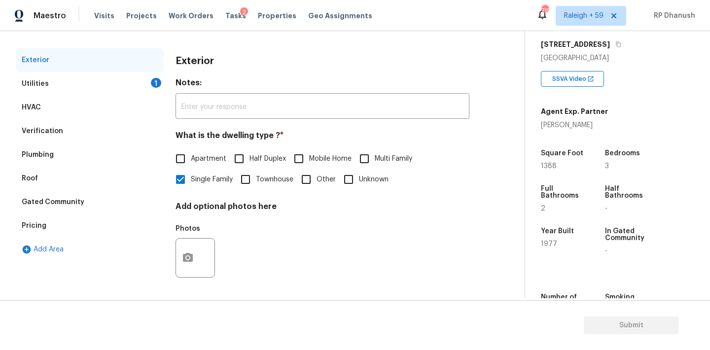
click at [132, 82] on div "Utilities 1" at bounding box center [90, 84] width 148 height 24
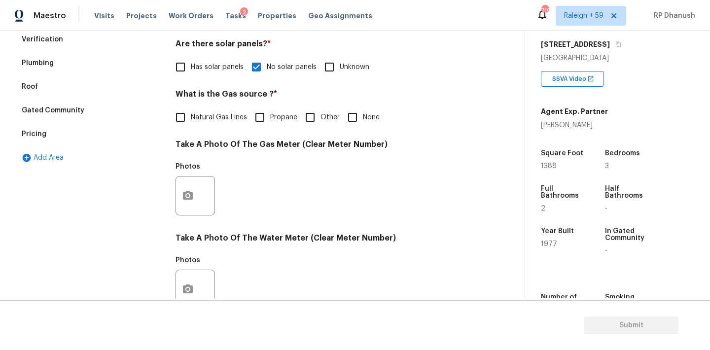
scroll to position [231, 0]
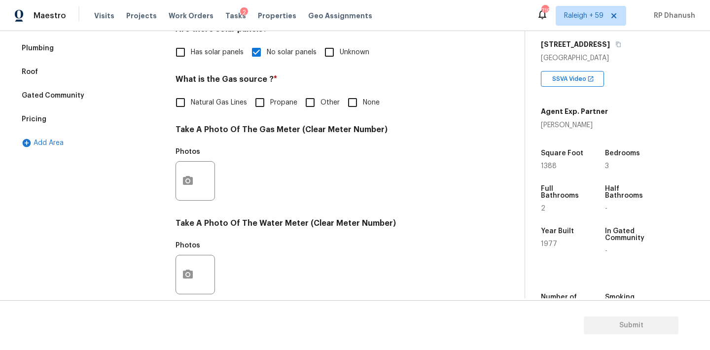
click at [203, 106] on span "Natural Gas Lines" at bounding box center [219, 103] width 56 height 10
click at [191, 106] on input "Natural Gas Lines" at bounding box center [180, 102] width 21 height 21
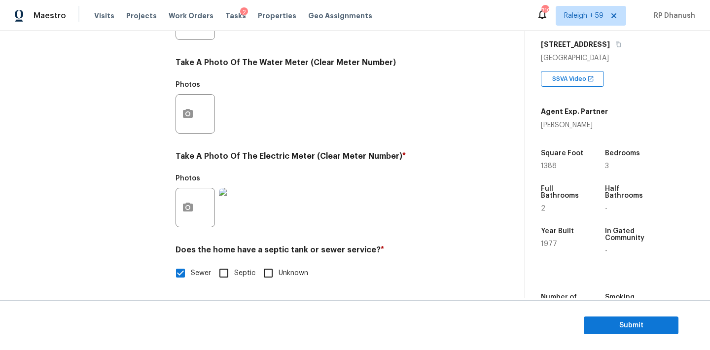
scroll to position [0, 0]
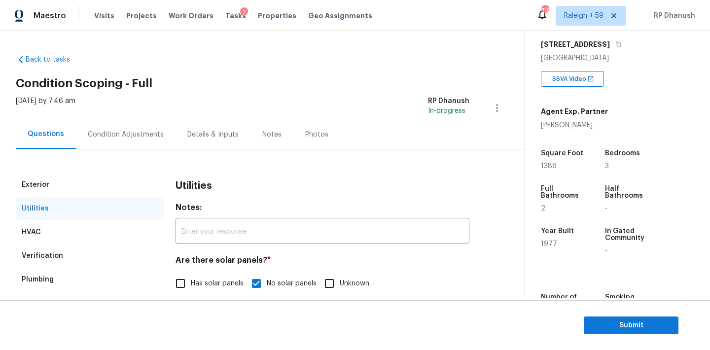
click at [138, 132] on div "Condition Adjustments" at bounding box center [126, 135] width 76 height 10
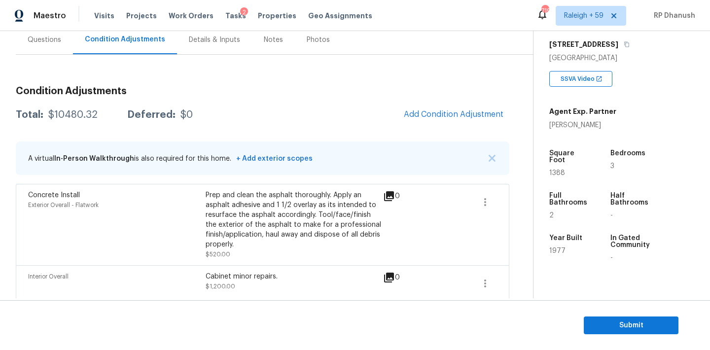
scroll to position [154, 0]
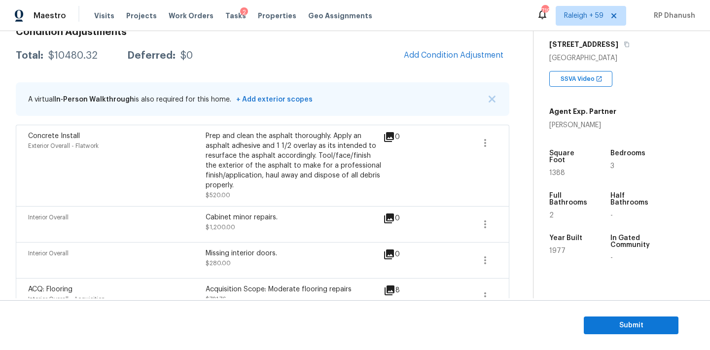
click at [81, 52] on div "$10480.32" at bounding box center [72, 56] width 49 height 10
copy div "$10480.32"
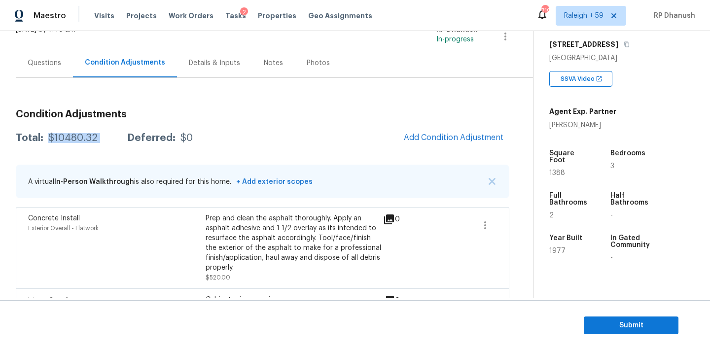
scroll to position [22, 0]
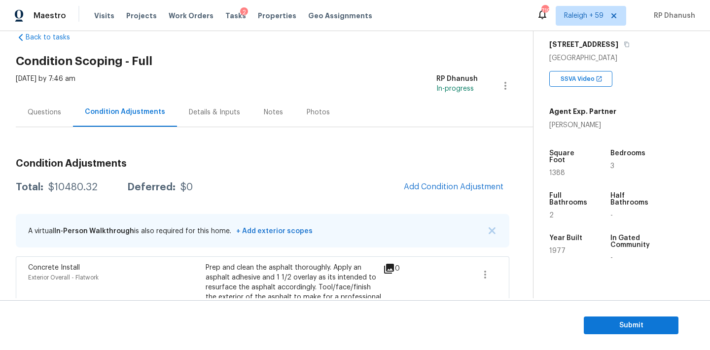
click at [45, 113] on div "Questions" at bounding box center [45, 112] width 34 height 10
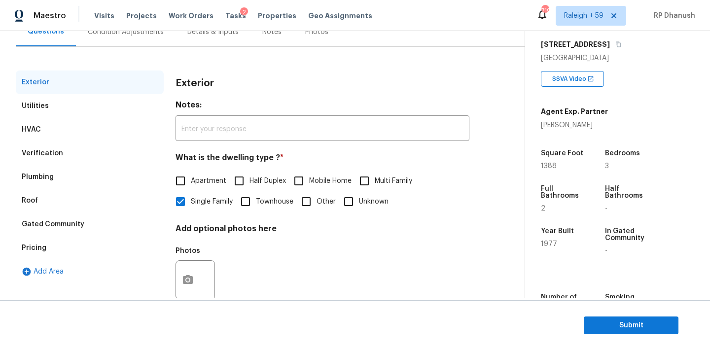
scroll to position [77, 0]
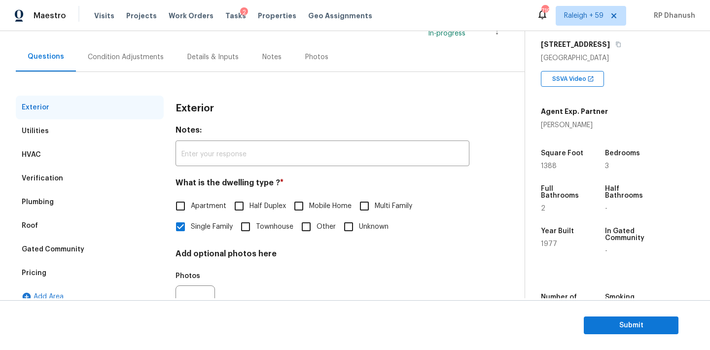
click at [129, 57] on div "Condition Adjustments" at bounding box center [126, 57] width 76 height 10
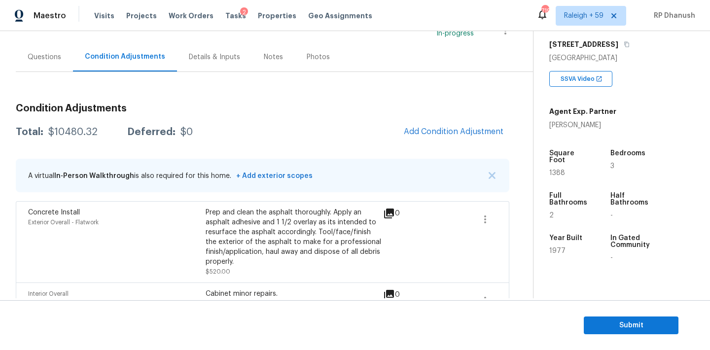
scroll to position [143, 0]
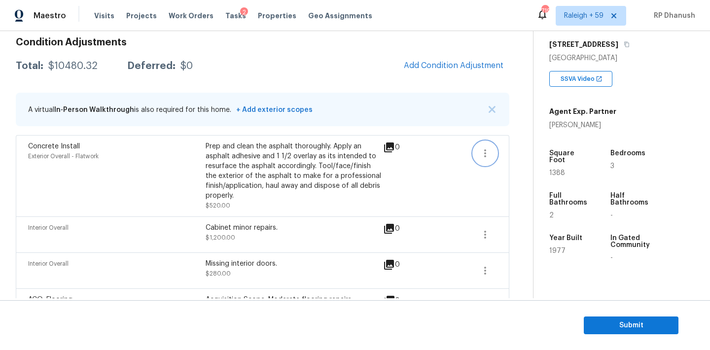
click at [490, 148] on button "button" at bounding box center [485, 153] width 24 height 24
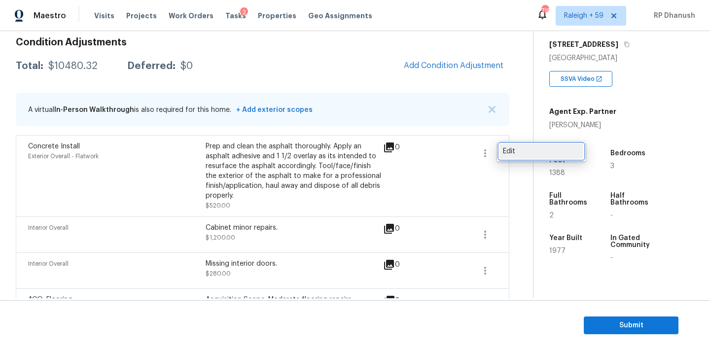
click at [505, 151] on div "Edit" at bounding box center [541, 151] width 77 height 10
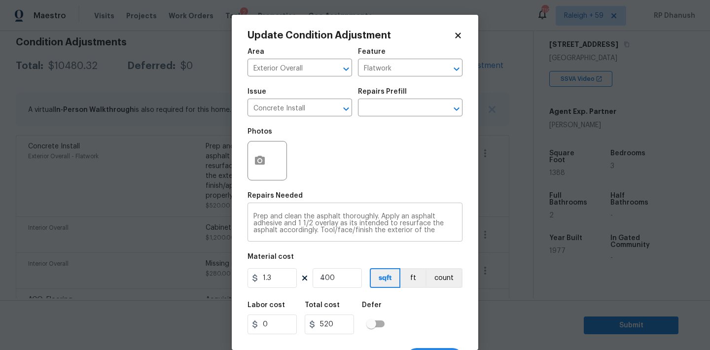
scroll to position [14, 0]
click at [242, 156] on div "Update Condition Adjustment Area Exterior Overall ​ Feature Flatwork ​ Issue Co…" at bounding box center [355, 182] width 246 height 335
click at [259, 162] on circle "button" at bounding box center [259, 160] width 3 height 3
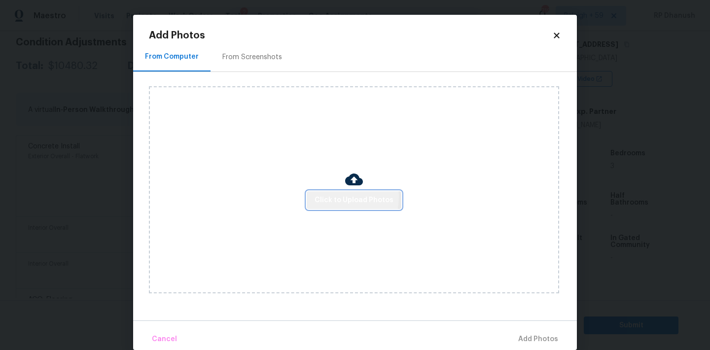
click at [329, 196] on span "Click to Upload Photos" at bounding box center [354, 200] width 79 height 12
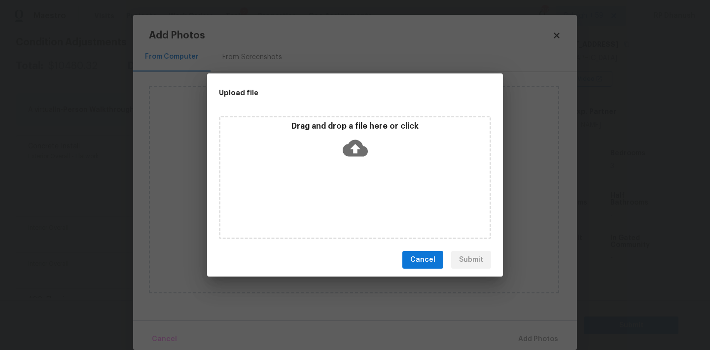
click at [371, 134] on div "Drag and drop a file here or click" at bounding box center [354, 142] width 269 height 42
